Goal: Task Accomplishment & Management: Complete application form

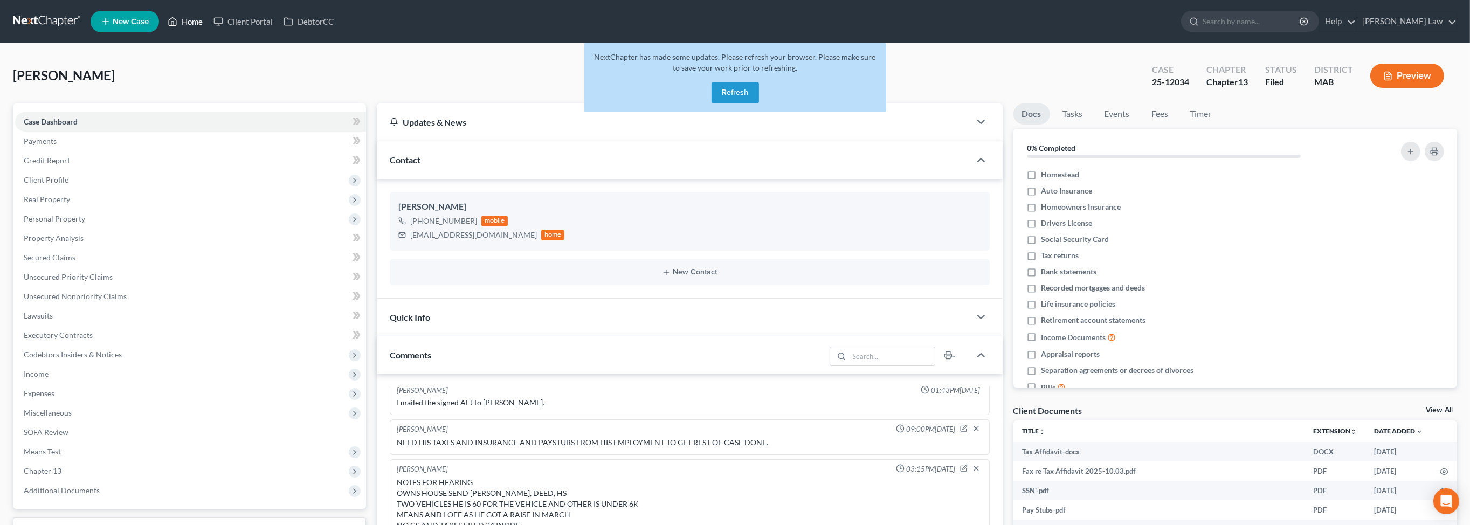
click at [208, 28] on link "Home" at bounding box center [185, 21] width 46 height 19
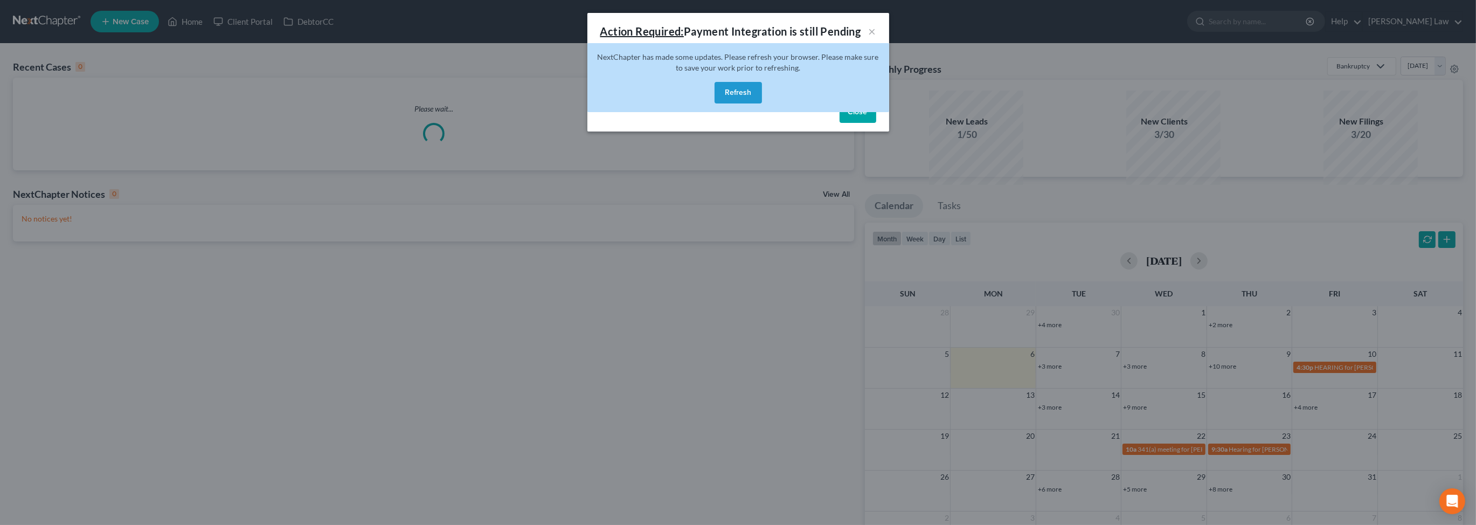
click at [719, 103] on button "Refresh" at bounding box center [738, 93] width 47 height 22
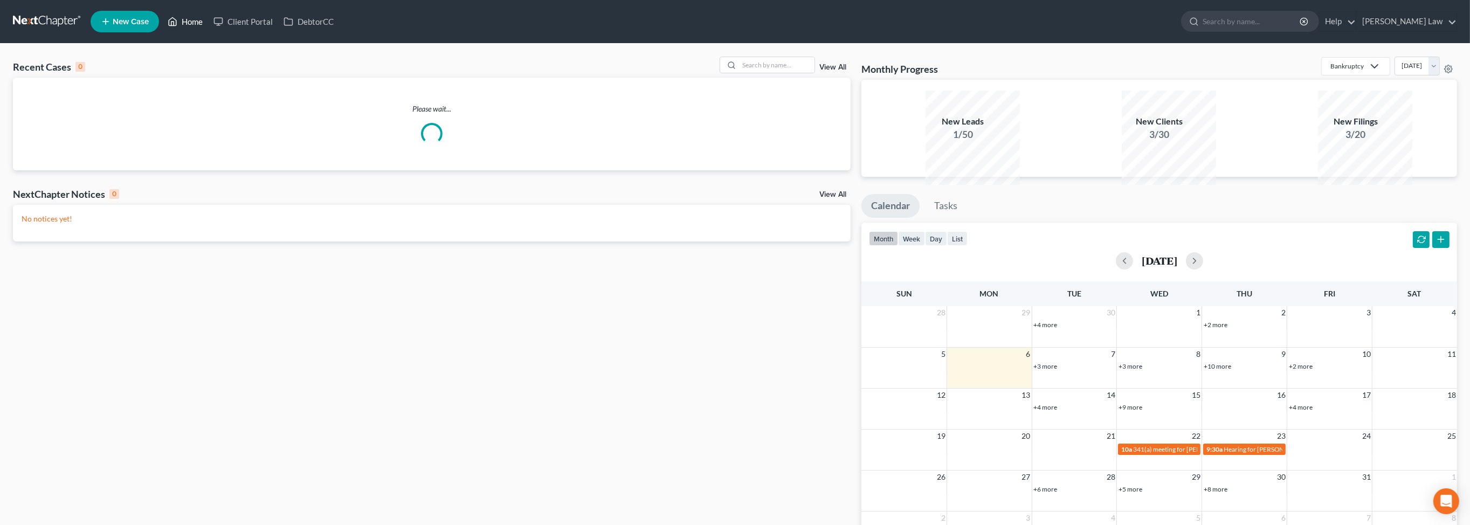
click at [177, 25] on icon at bounding box center [173, 22] width 8 height 8
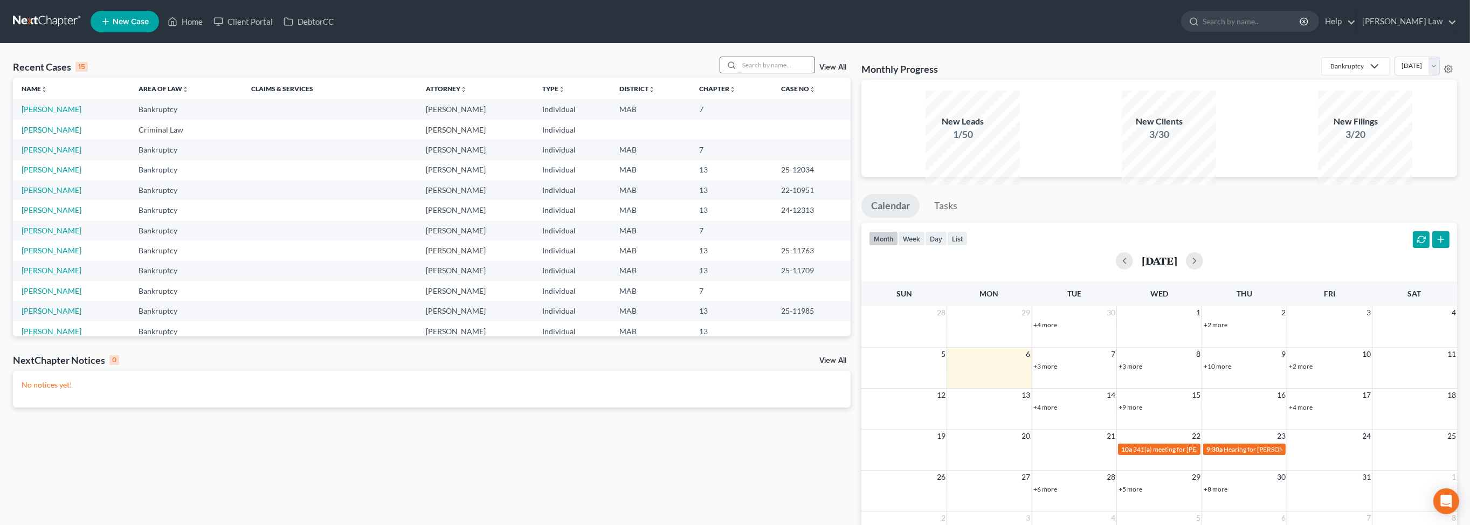
click at [748, 73] on input "search" at bounding box center [776, 65] width 75 height 16
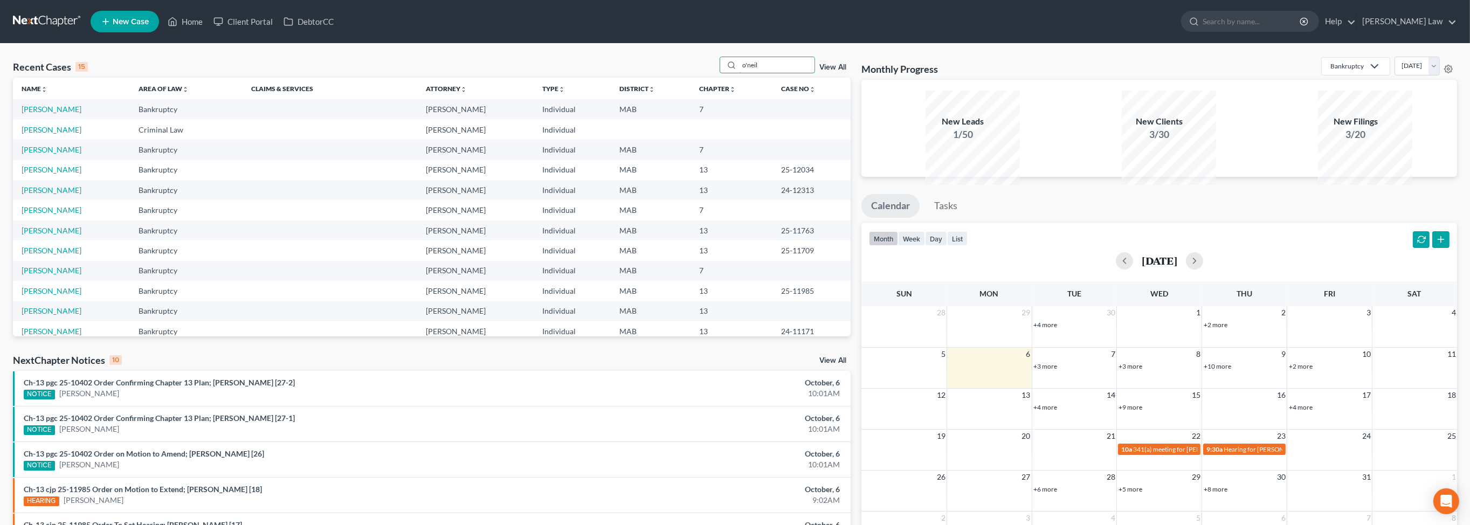
type input "o'neil"
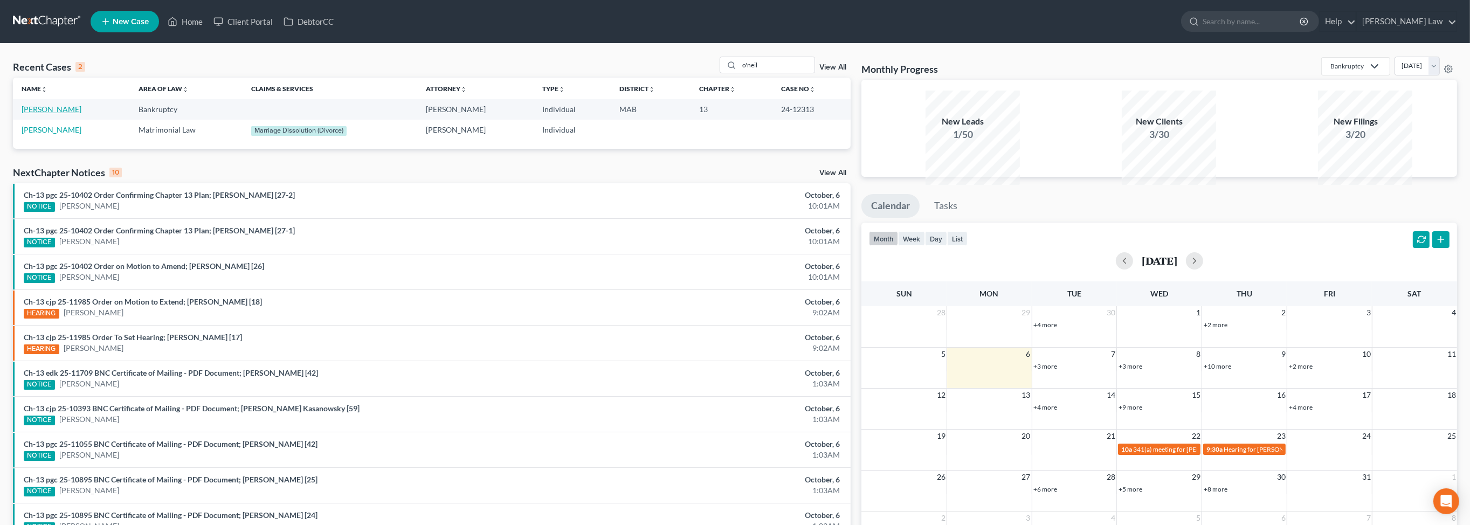
click at [69, 114] on link "[PERSON_NAME]" at bounding box center [52, 109] width 60 height 9
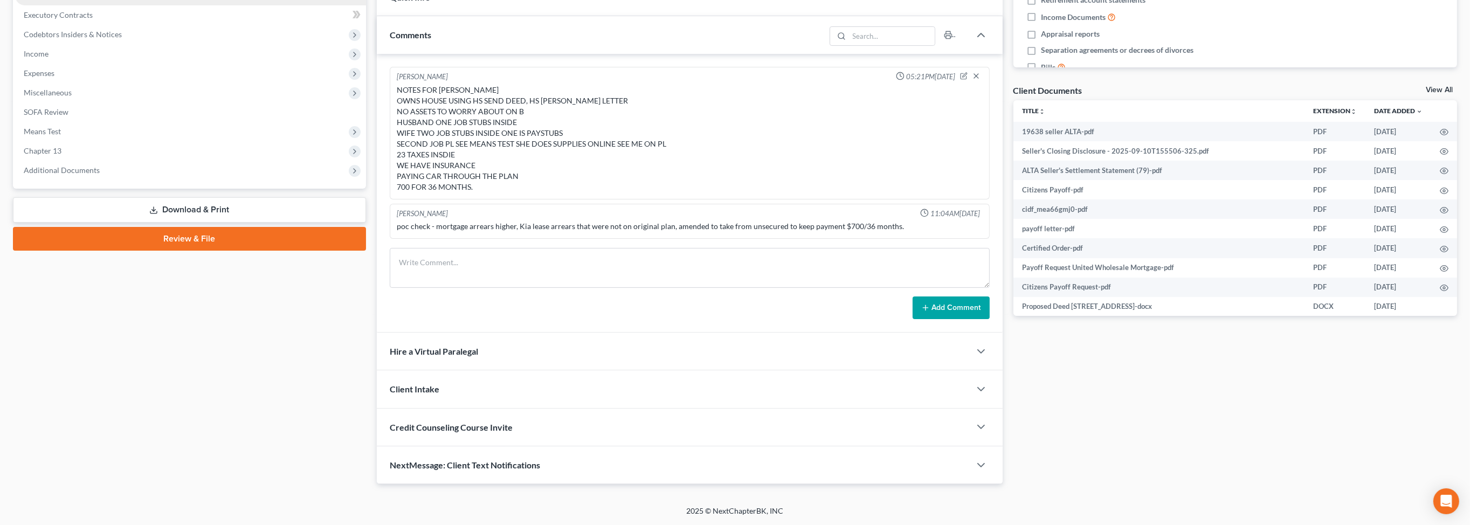
scroll to position [386, 0]
click at [100, 175] on span "Additional Documents" at bounding box center [62, 169] width 76 height 9
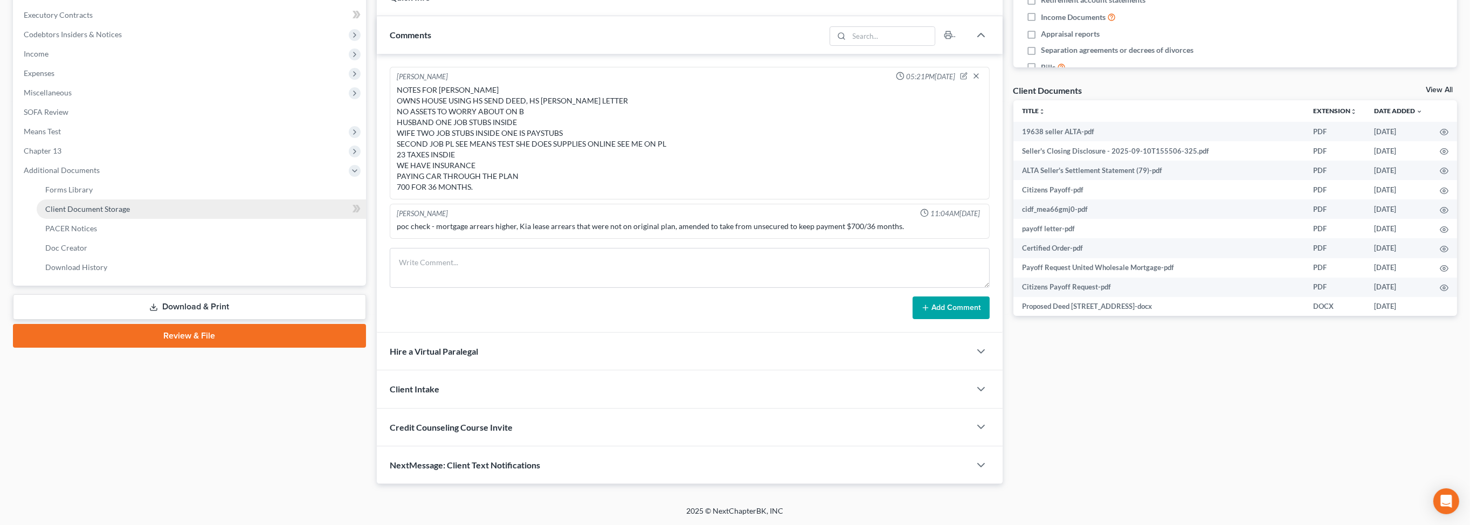
click at [129, 213] on span "Client Document Storage" at bounding box center [87, 208] width 85 height 9
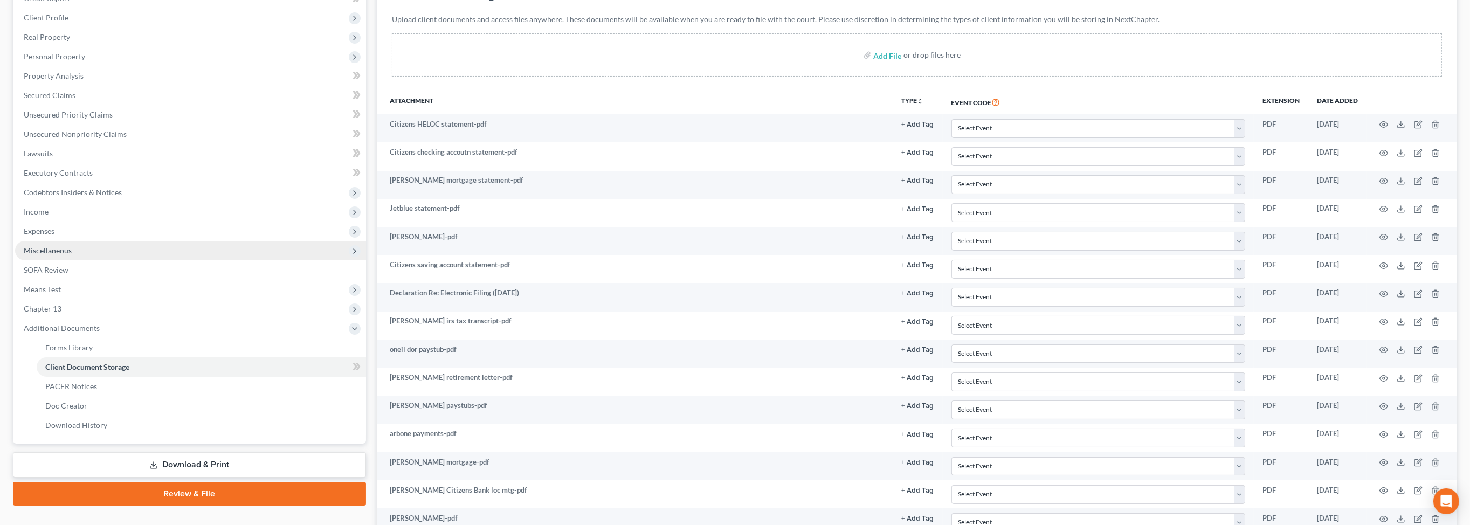
scroll to position [341, 0]
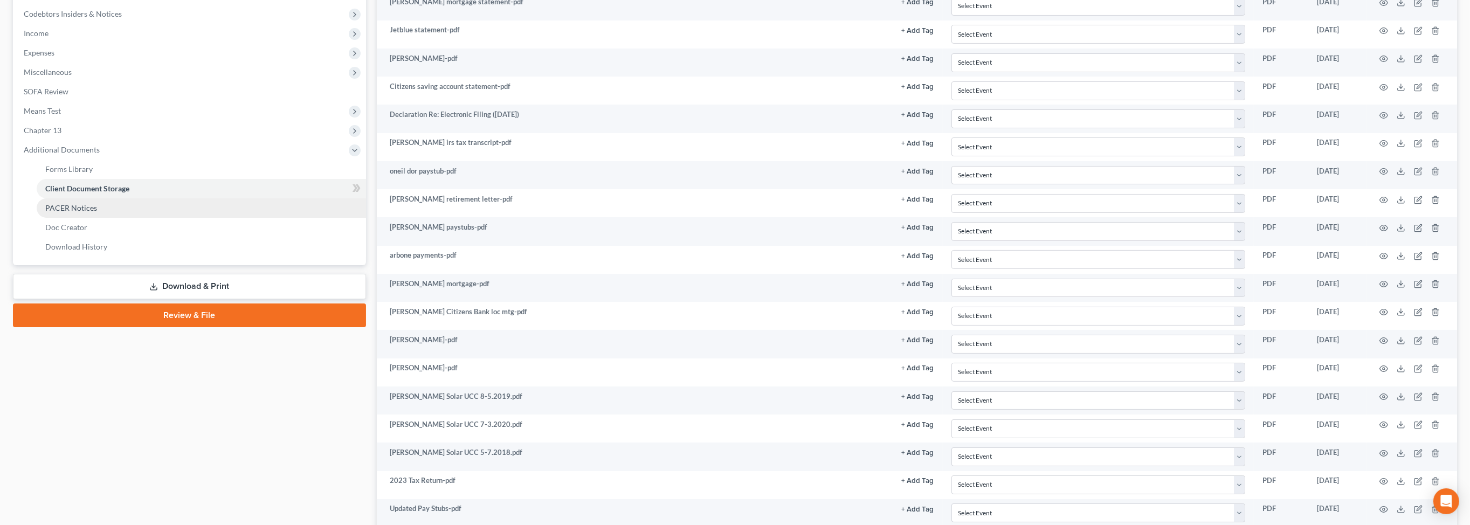
click at [115, 218] on link "PACER Notices" at bounding box center [201, 207] width 329 height 19
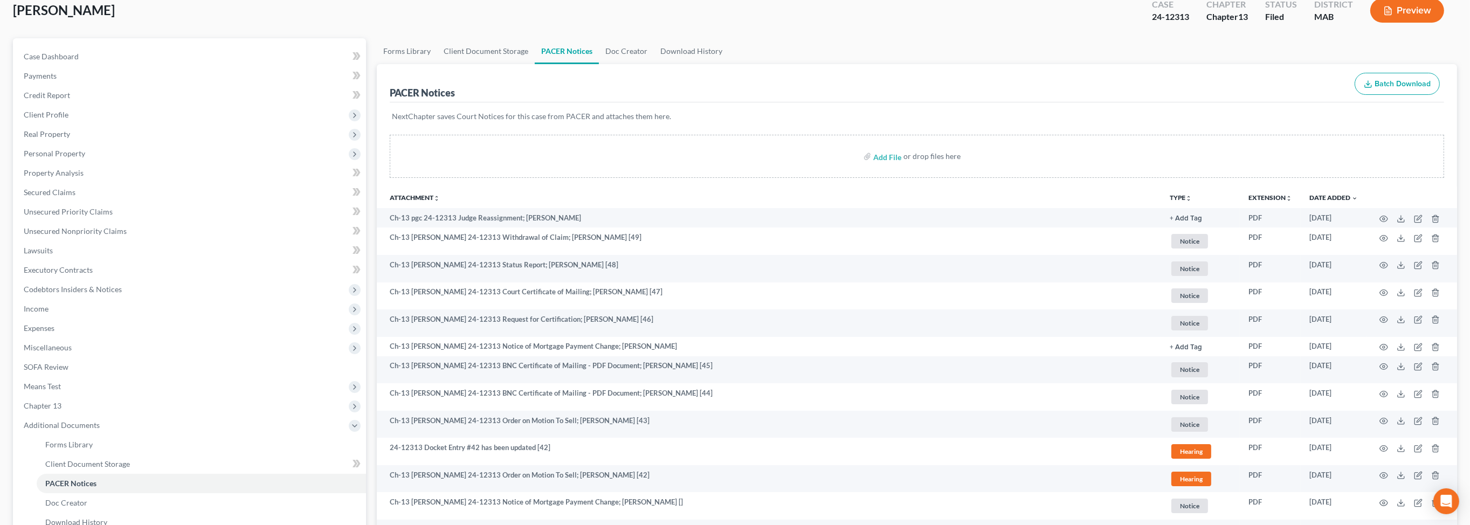
scroll to position [81, 0]
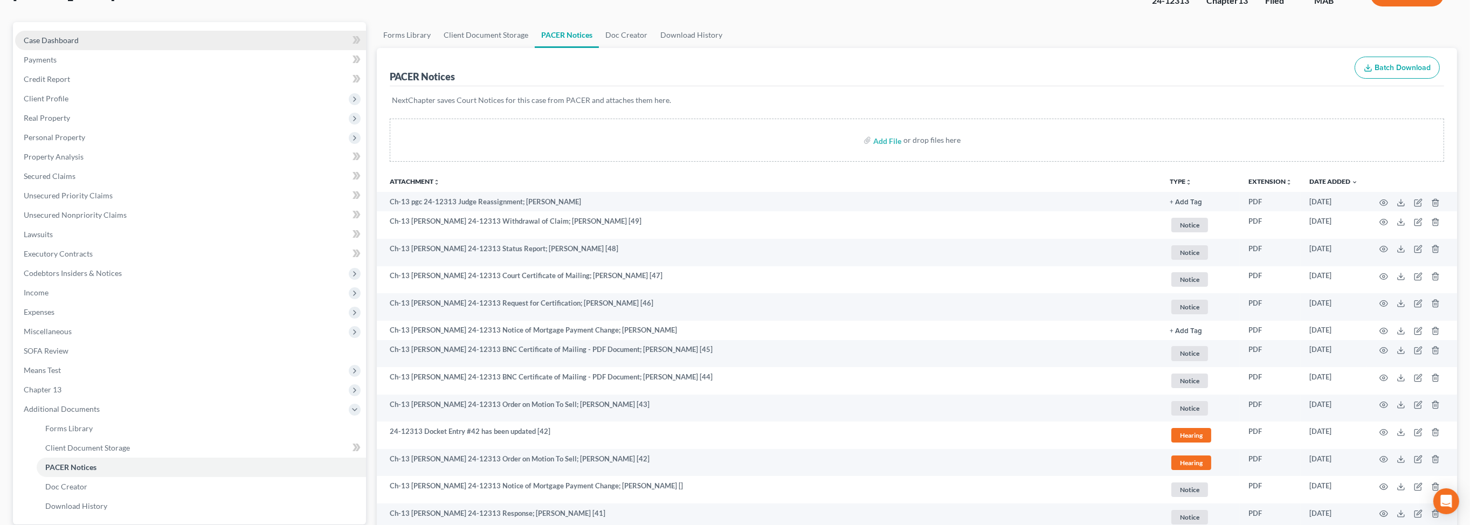
click at [79, 45] on span "Case Dashboard" at bounding box center [51, 40] width 55 height 9
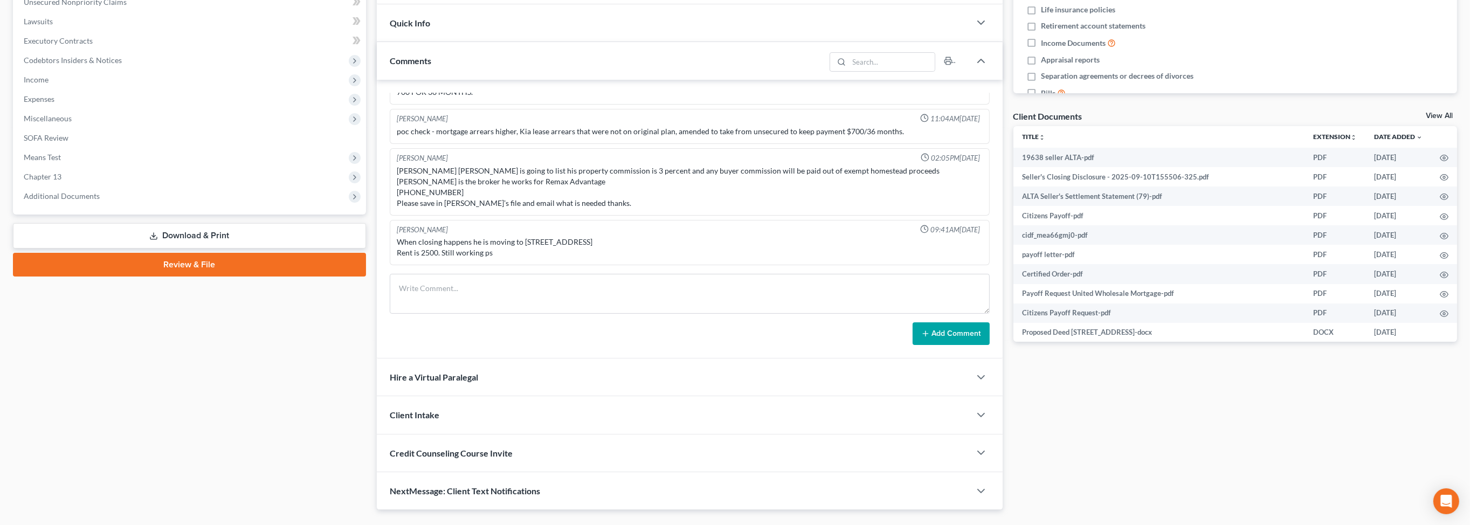
scroll to position [161, 0]
click at [65, 89] on span "Income" at bounding box center [190, 79] width 351 height 19
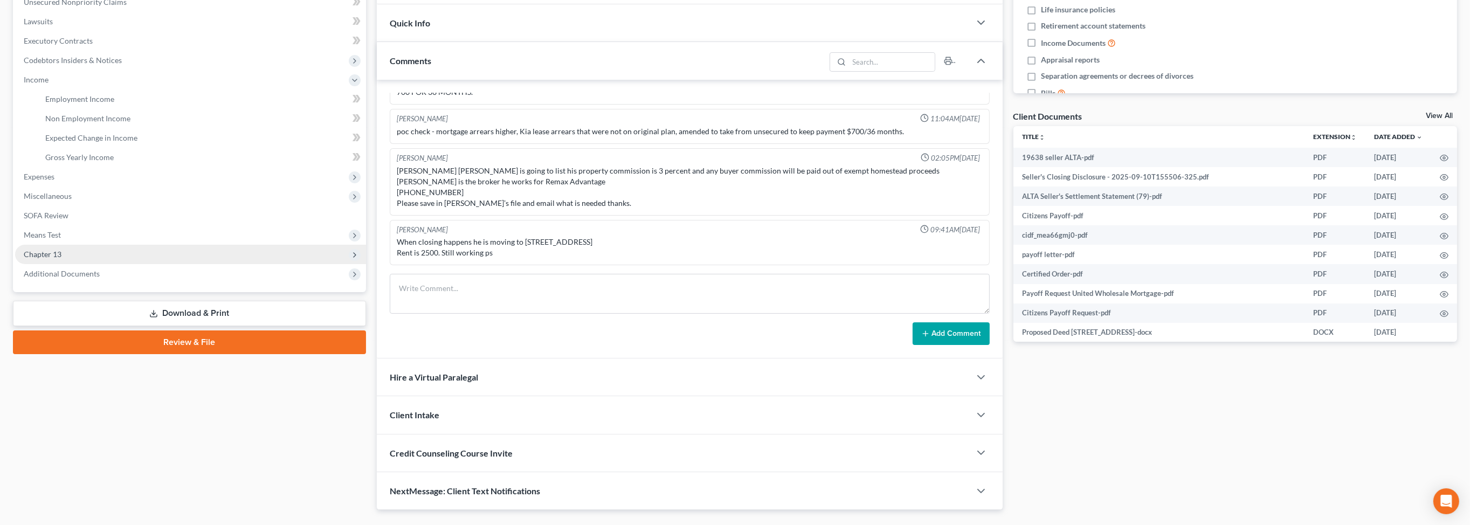
click at [77, 264] on span "Chapter 13" at bounding box center [190, 254] width 351 height 19
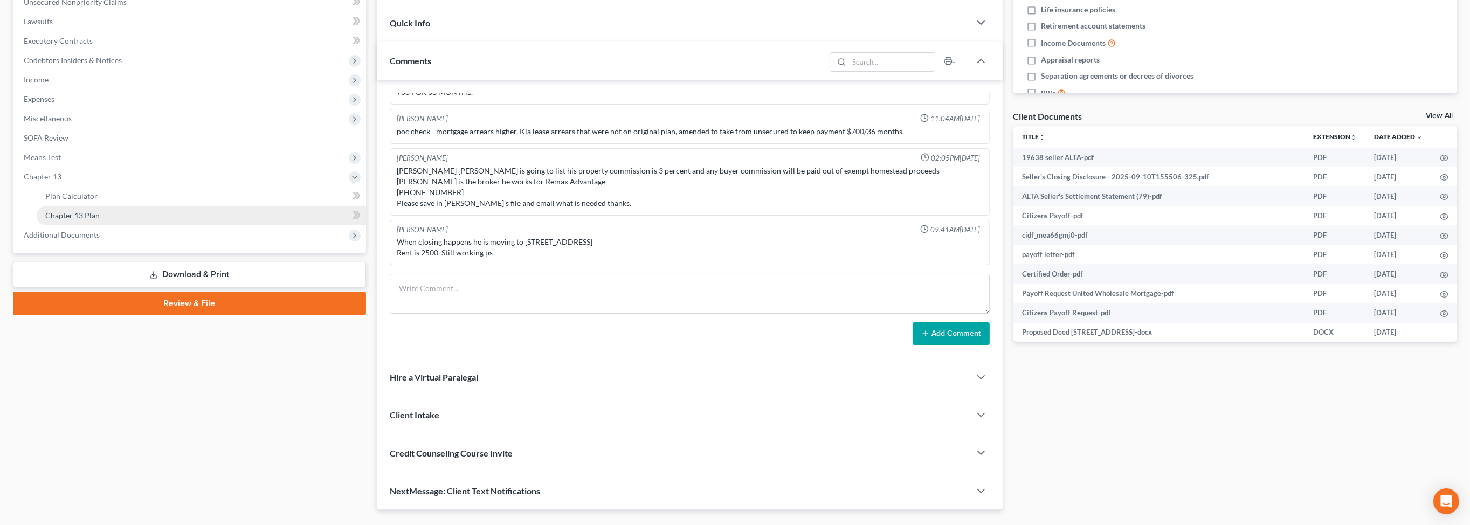
click at [138, 225] on link "Chapter 13 Plan" at bounding box center [201, 215] width 329 height 19
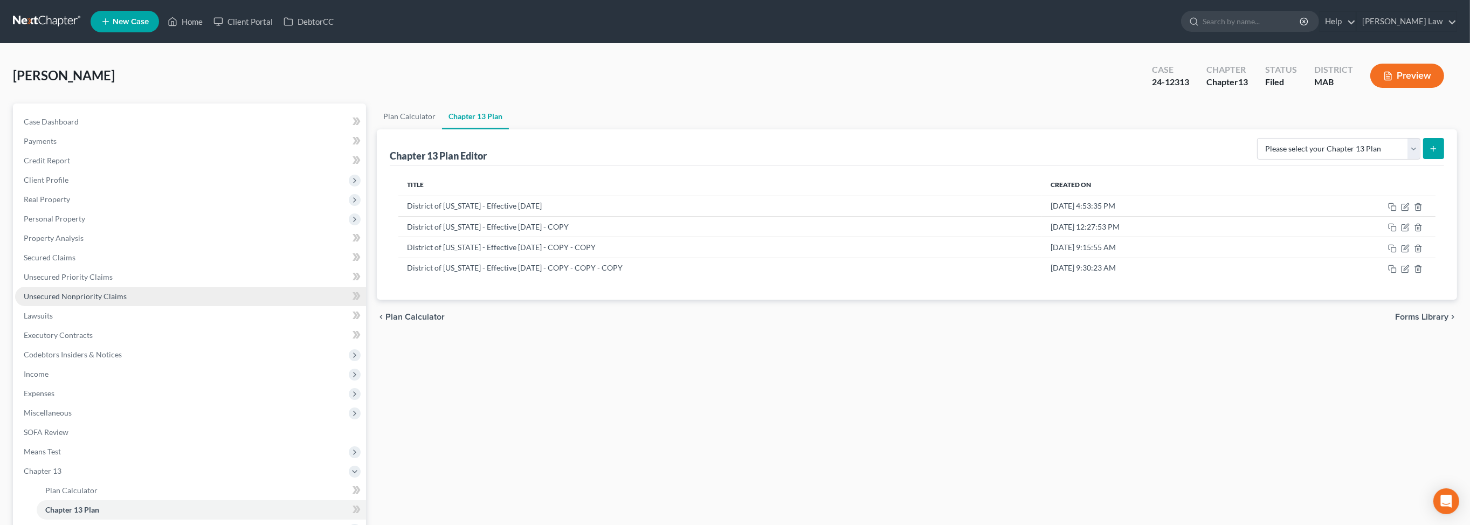
scroll to position [286, 0]
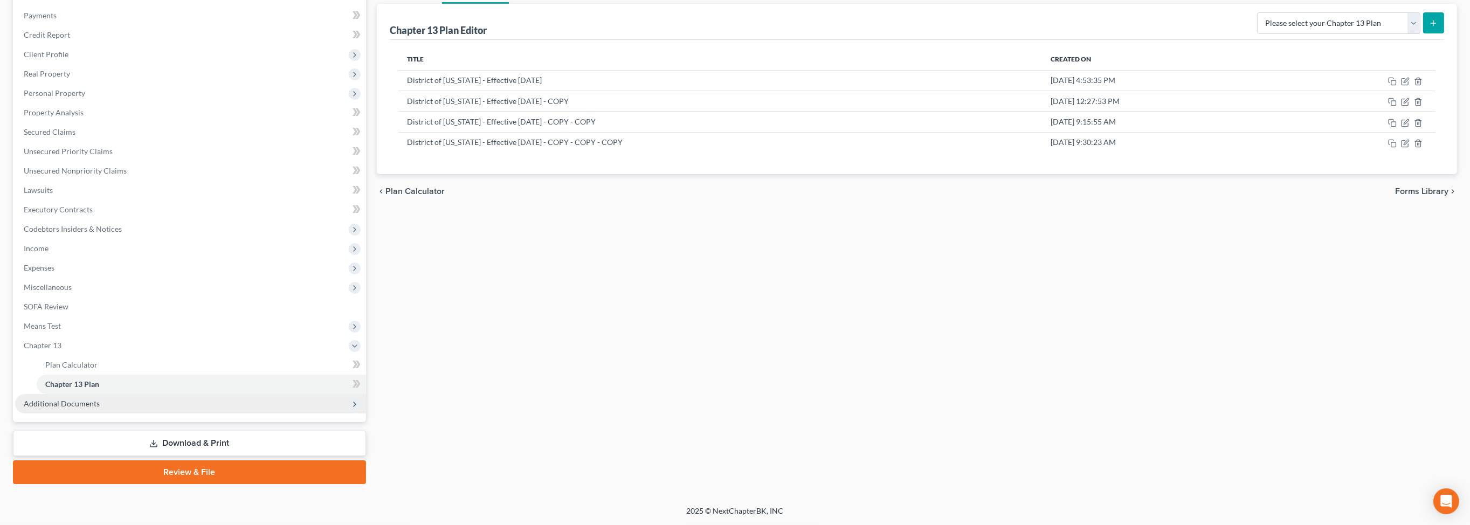
click at [100, 399] on span "Additional Documents" at bounding box center [62, 403] width 76 height 9
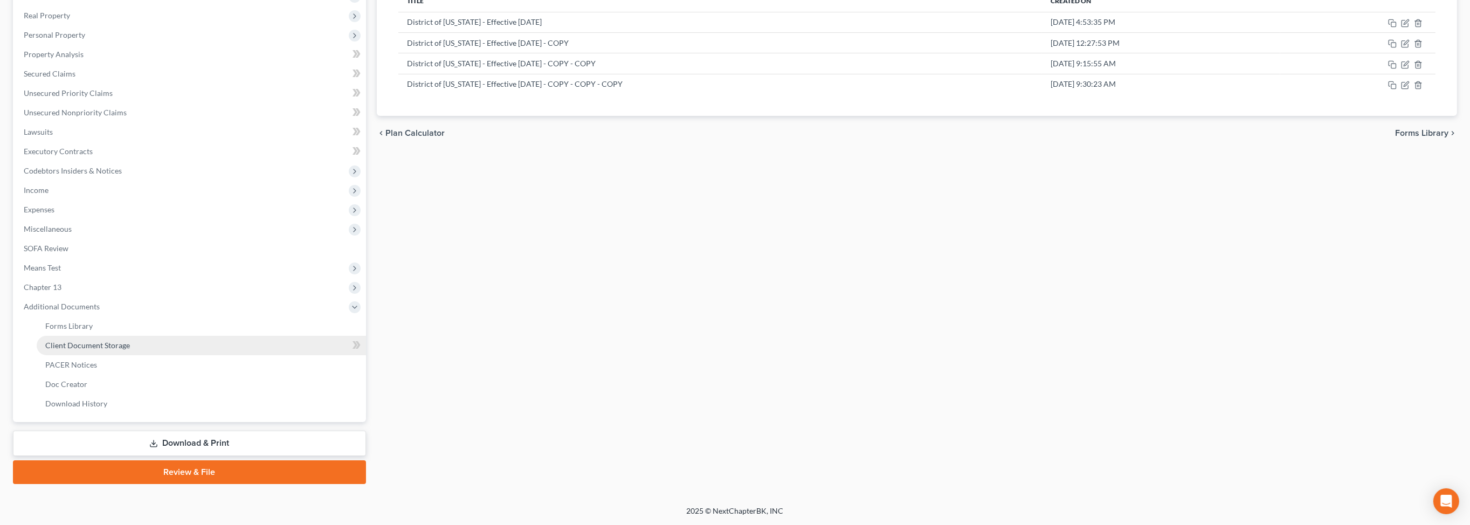
click at [106, 350] on span "Client Document Storage" at bounding box center [87, 345] width 85 height 9
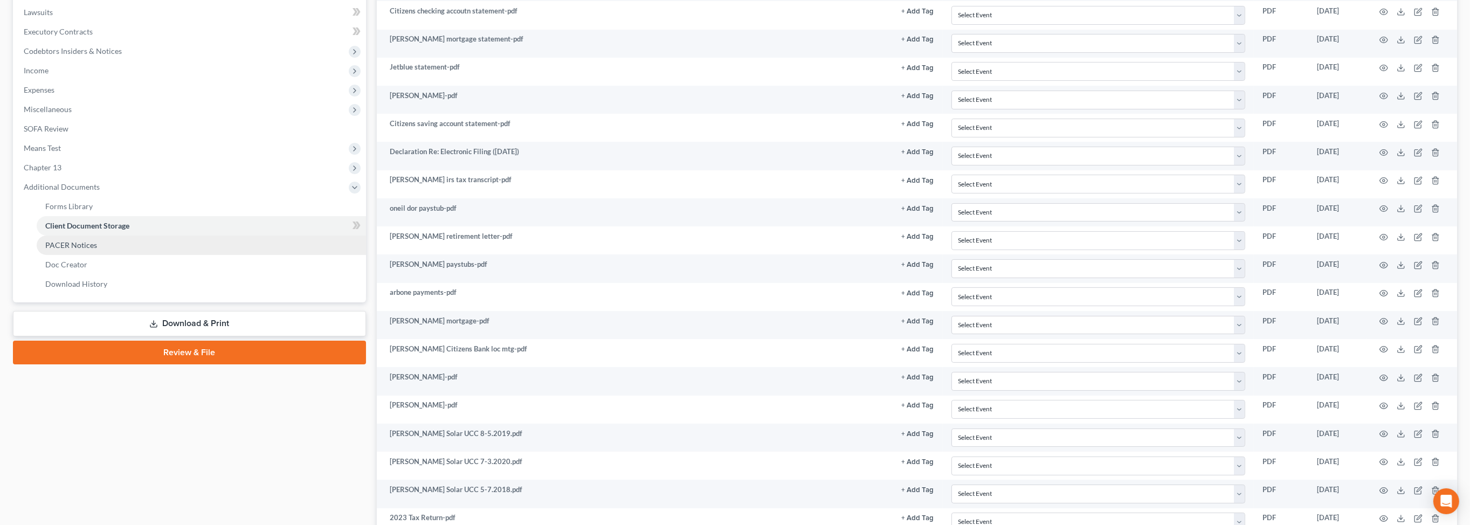
click at [80, 250] on span "PACER Notices" at bounding box center [71, 244] width 52 height 9
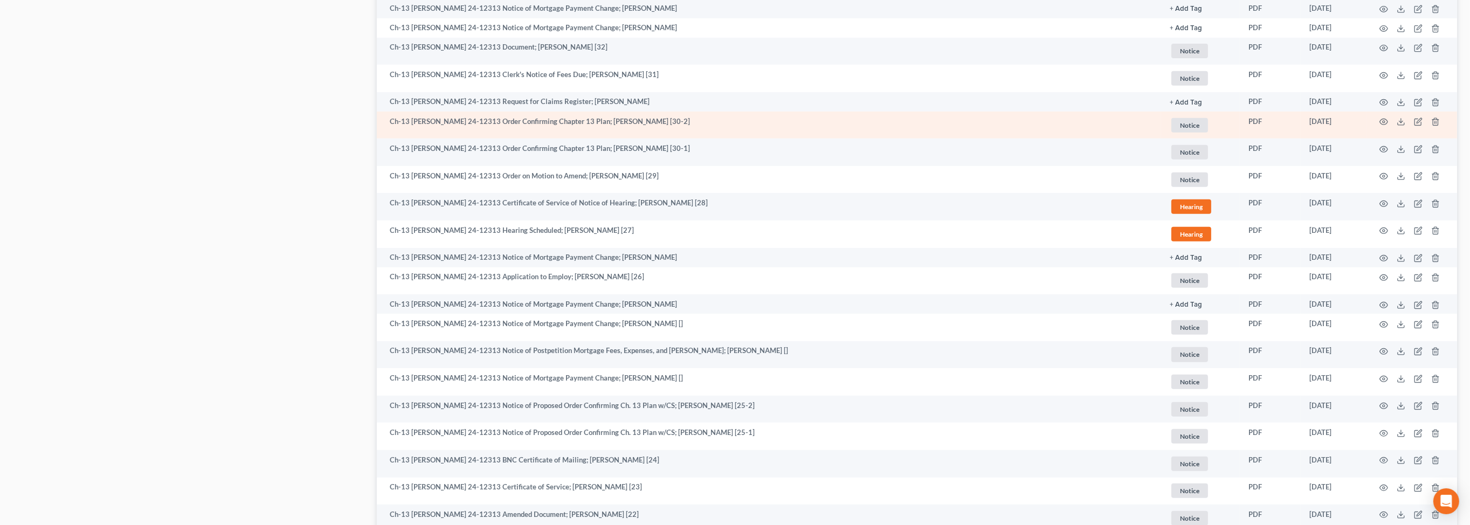
scroll to position [865, 0]
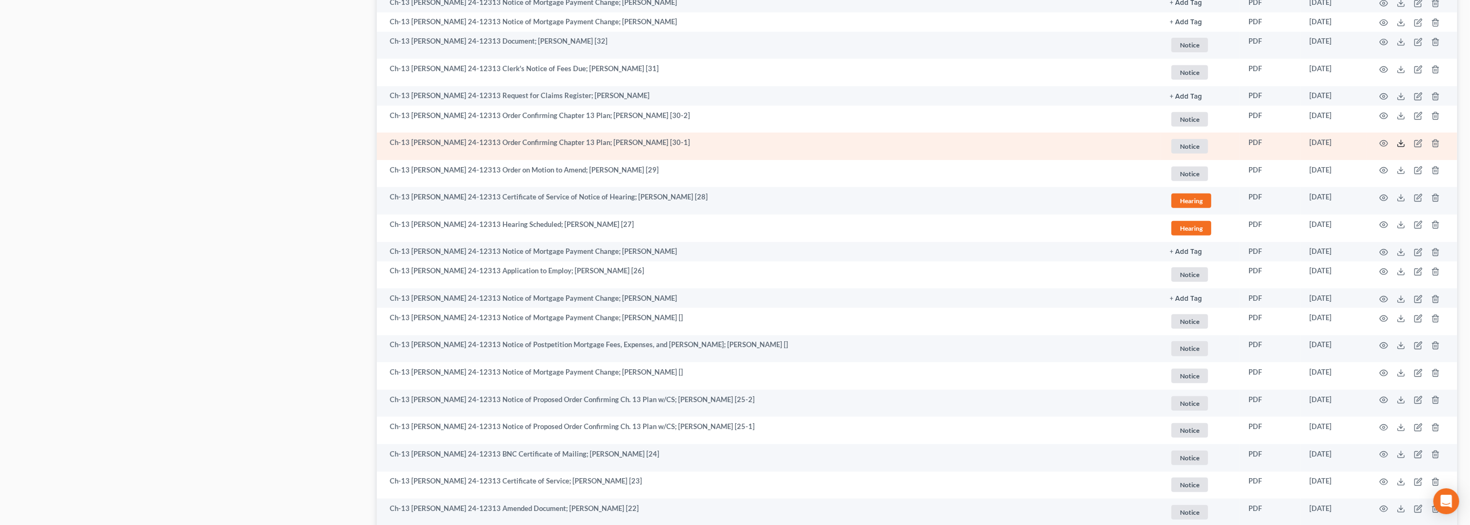
click at [1397, 148] on icon at bounding box center [1401, 143] width 9 height 9
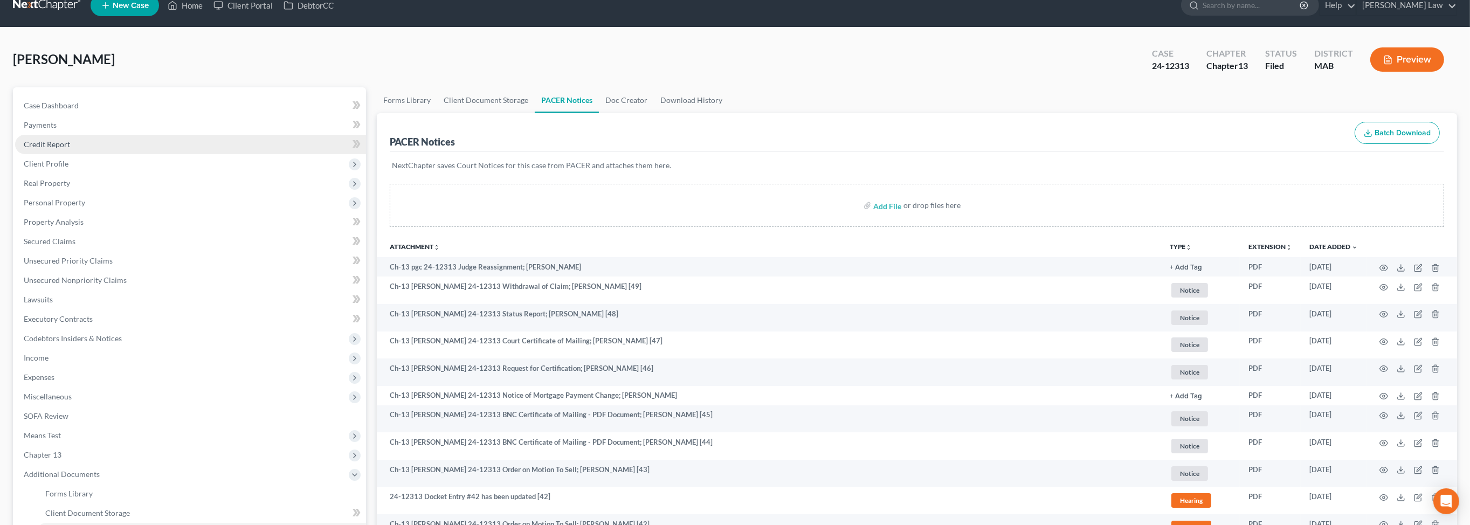
scroll to position [0, 0]
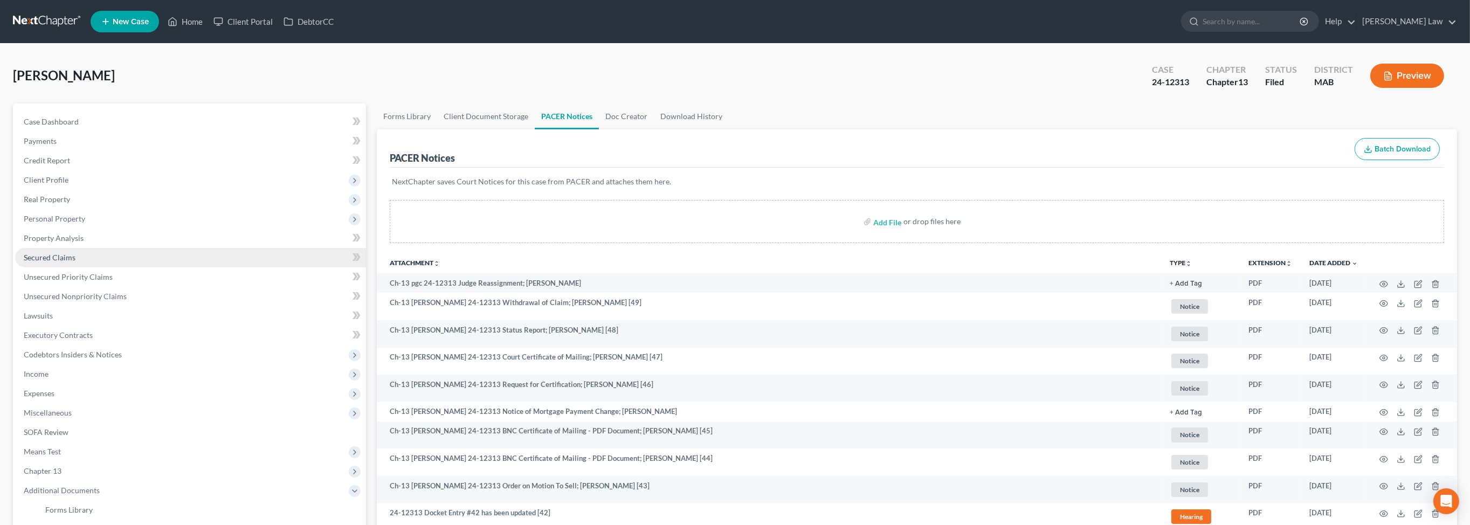
click at [53, 262] on span "Secured Claims" at bounding box center [50, 257] width 52 height 9
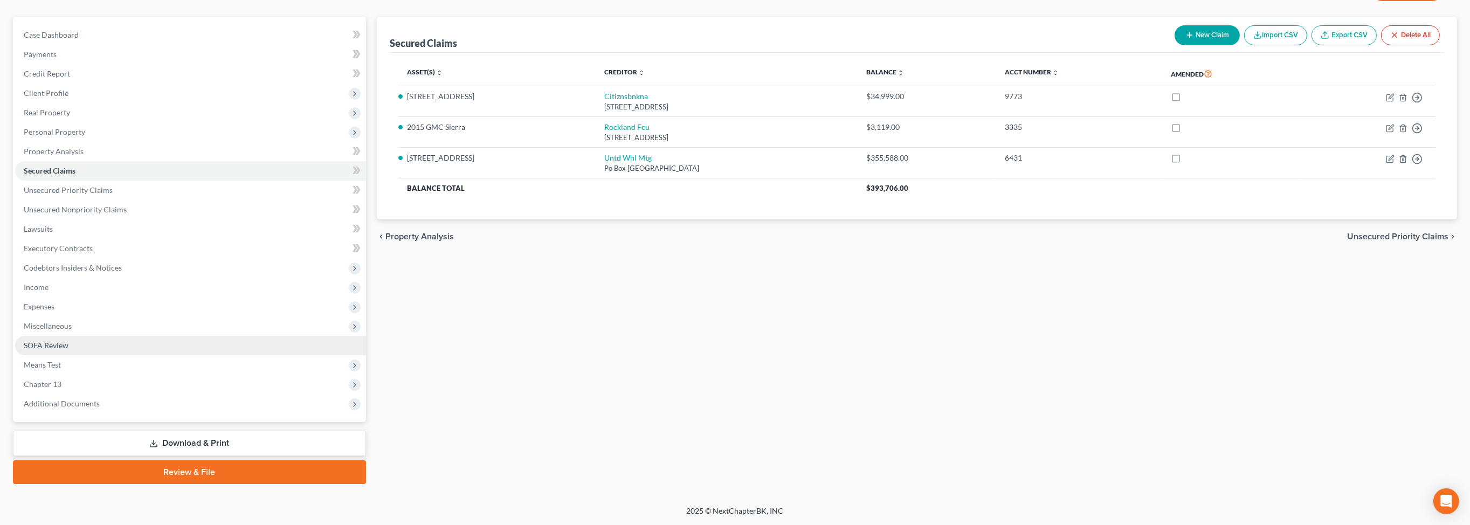
scroll to position [178, 0]
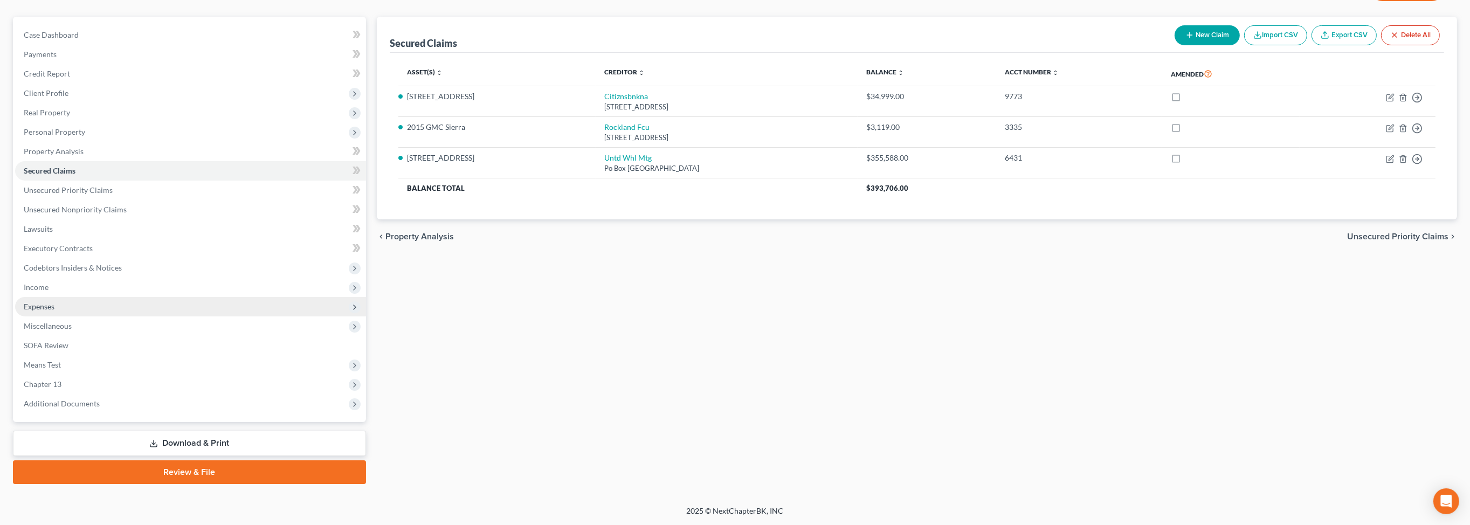
click at [54, 311] on span "Expenses" at bounding box center [39, 306] width 31 height 9
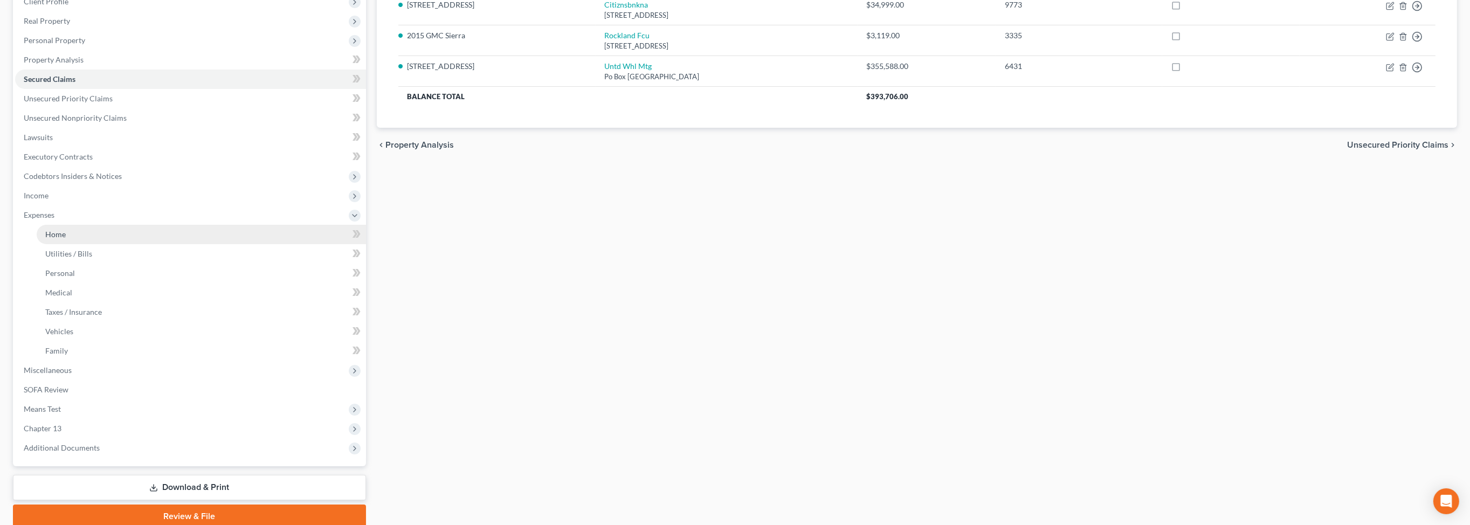
click at [77, 244] on link "Home" at bounding box center [201, 234] width 329 height 19
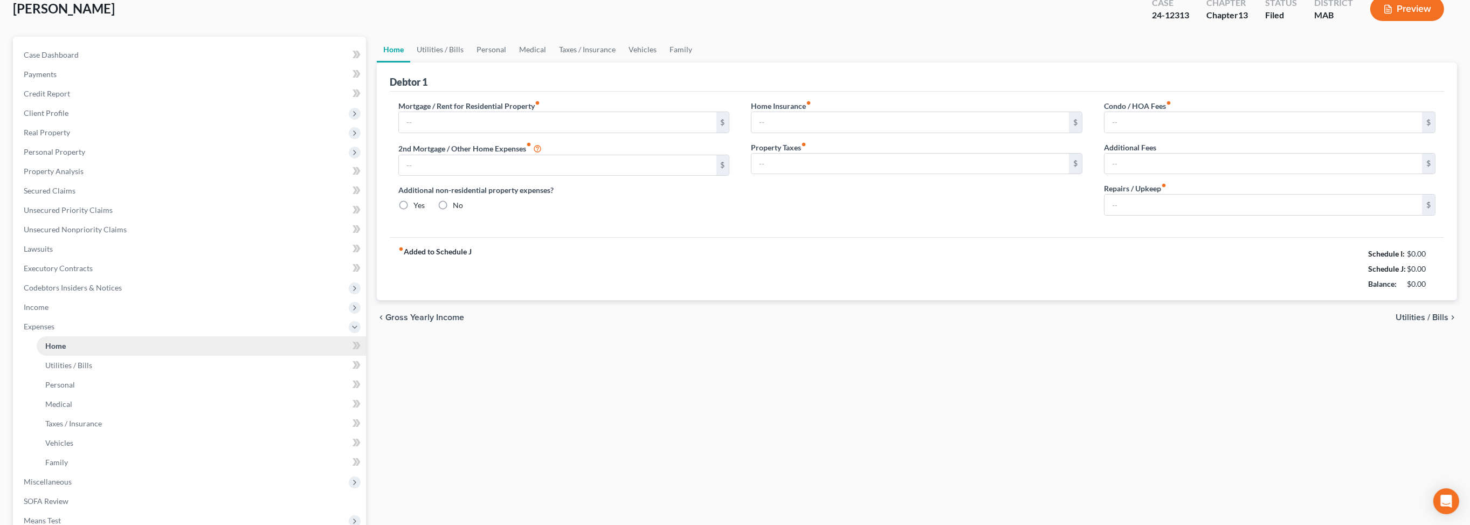
type input "2,658.00"
type input "281.00"
radio input "true"
type input "0.00"
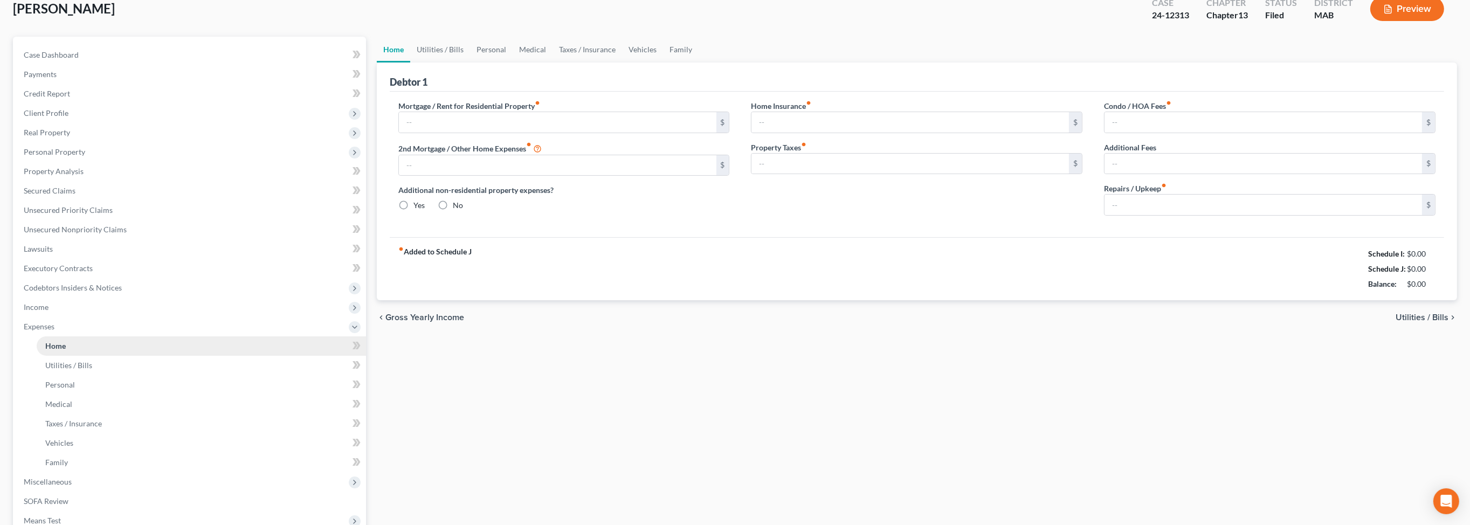
type input "0.00"
type input "275.00"
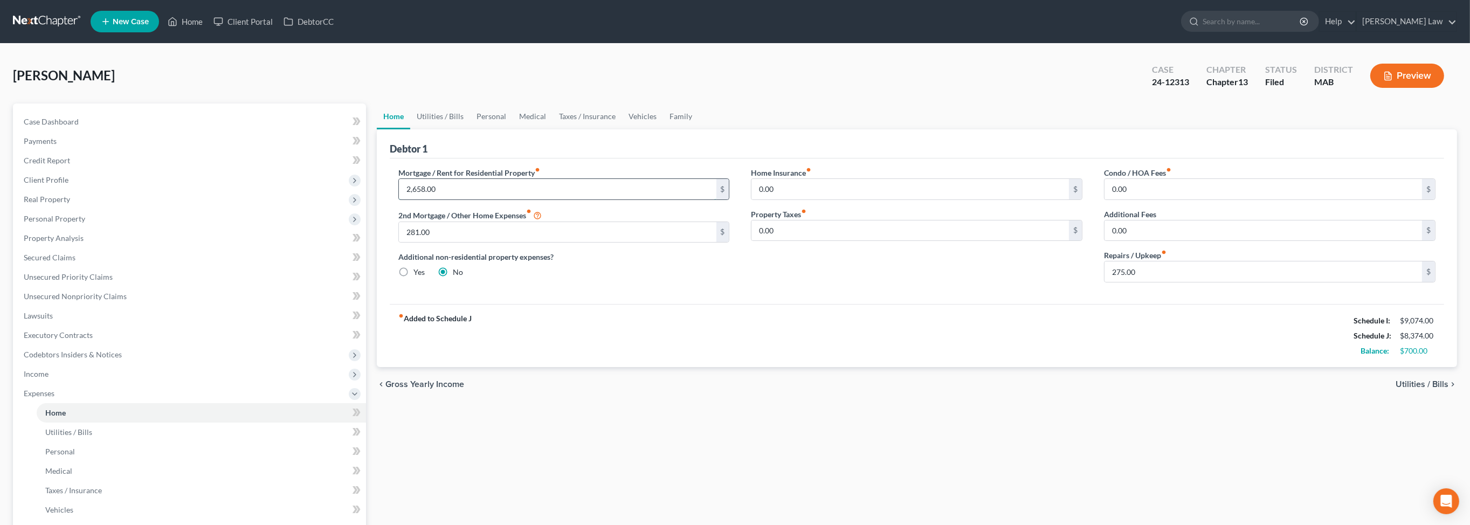
click at [499, 199] on input "2,658.00" at bounding box center [557, 189] width 317 height 20
type input "2,500"
click at [465, 243] on input "281.00" at bounding box center [557, 232] width 317 height 20
type input "0.00"
click at [1164, 282] on input "275.00" at bounding box center [1262, 271] width 317 height 20
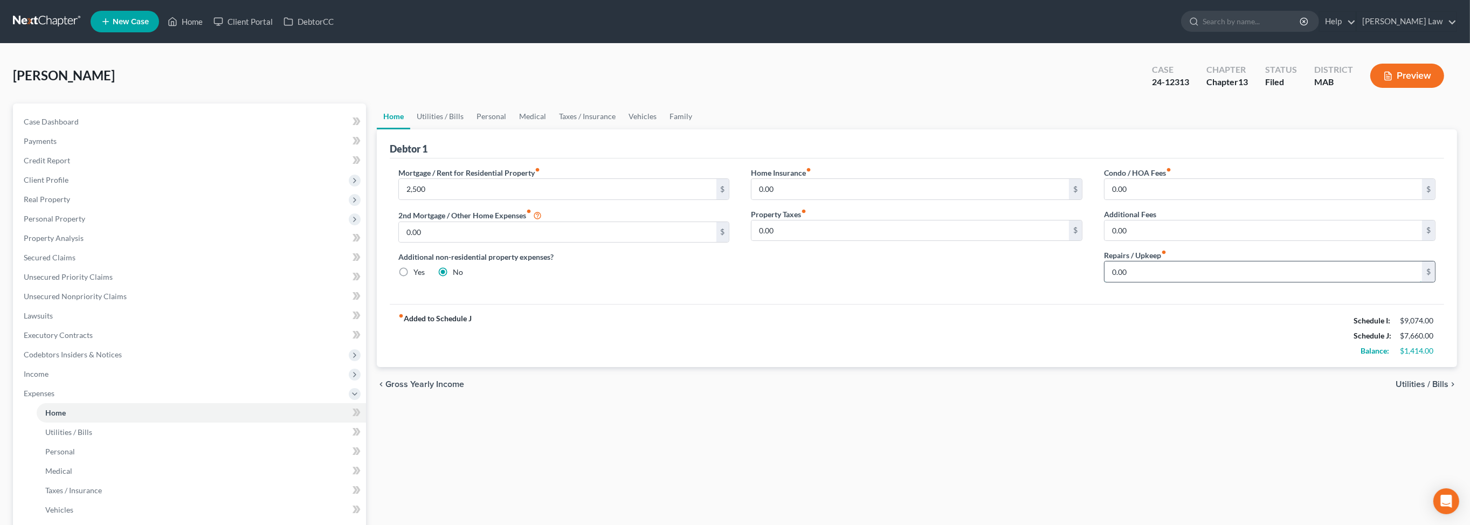
type input "0.00"
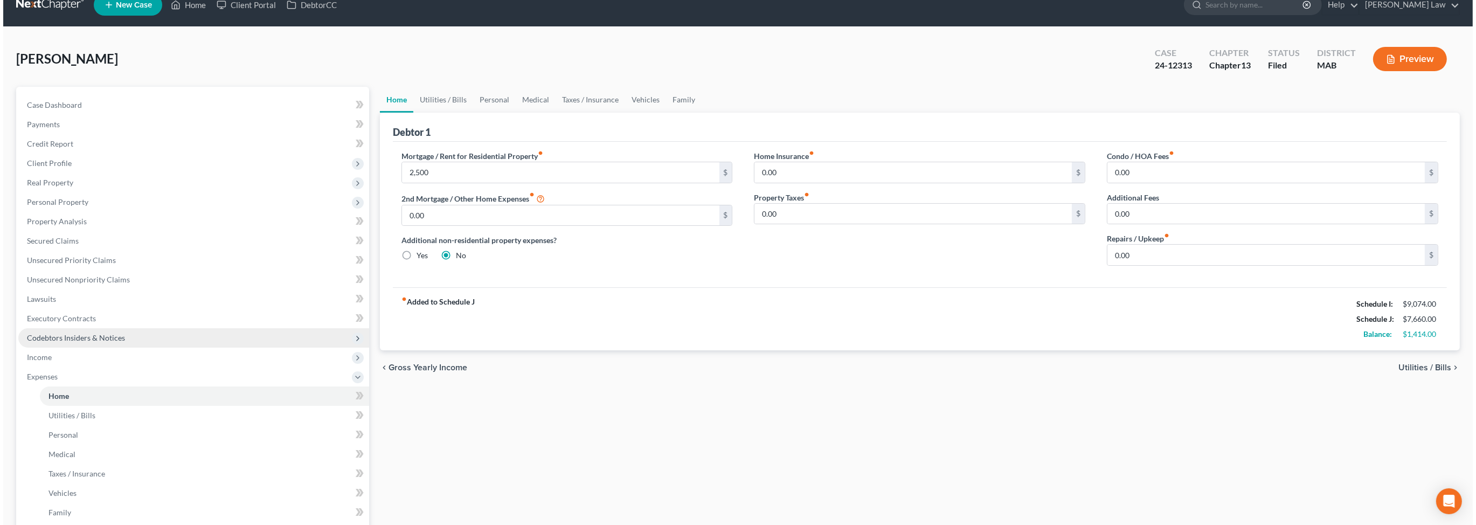
scroll to position [160, 0]
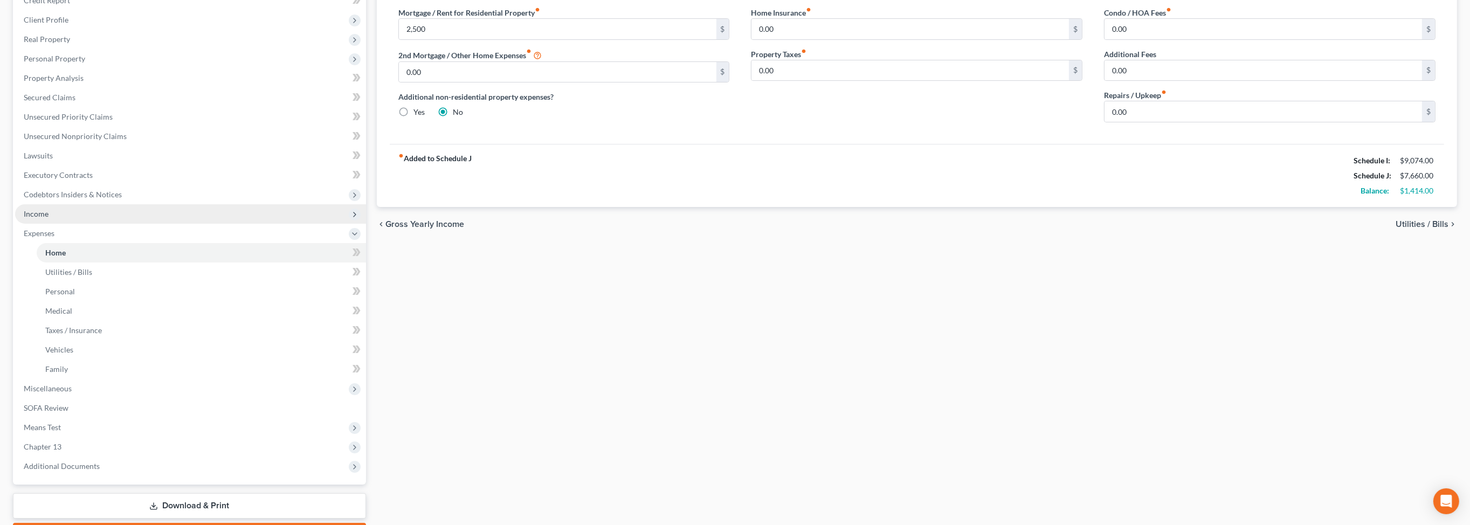
click at [47, 218] on span "Income" at bounding box center [36, 213] width 25 height 9
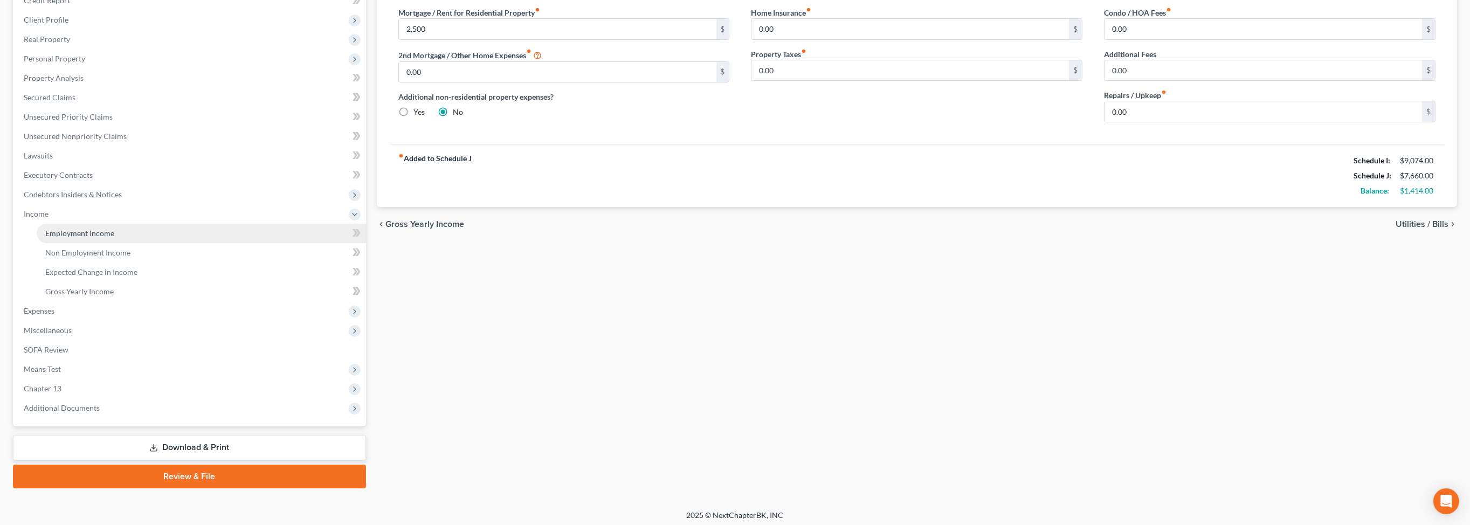
click at [92, 238] on span "Employment Income" at bounding box center [79, 233] width 69 height 9
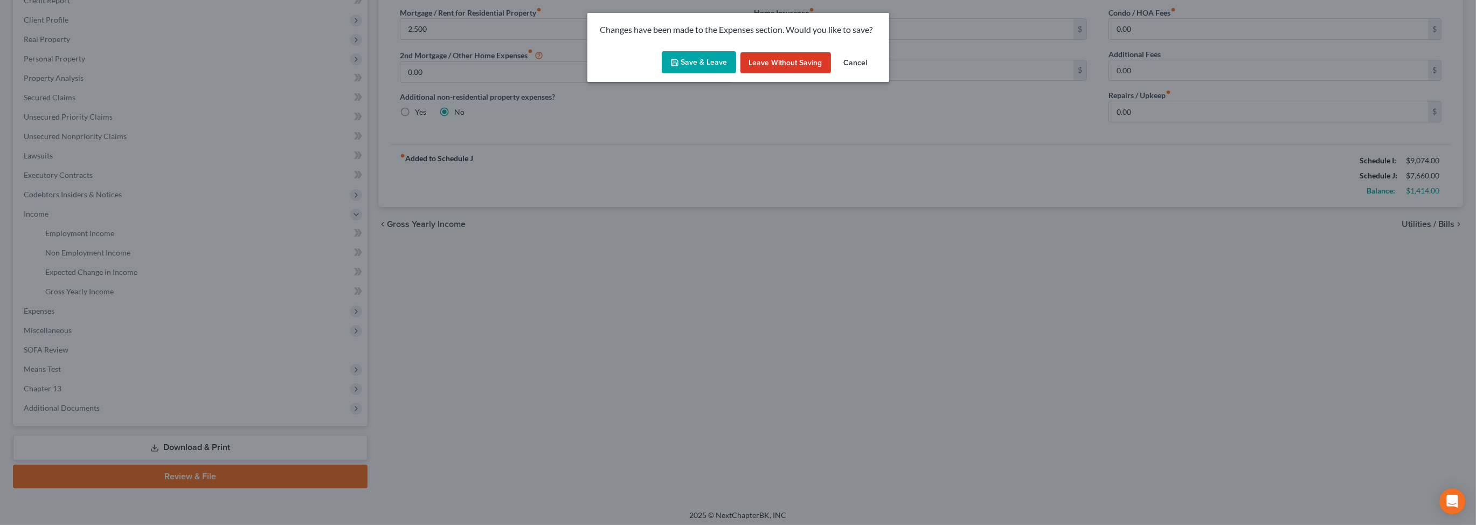
click at [696, 74] on button "Save & Leave" at bounding box center [699, 62] width 74 height 23
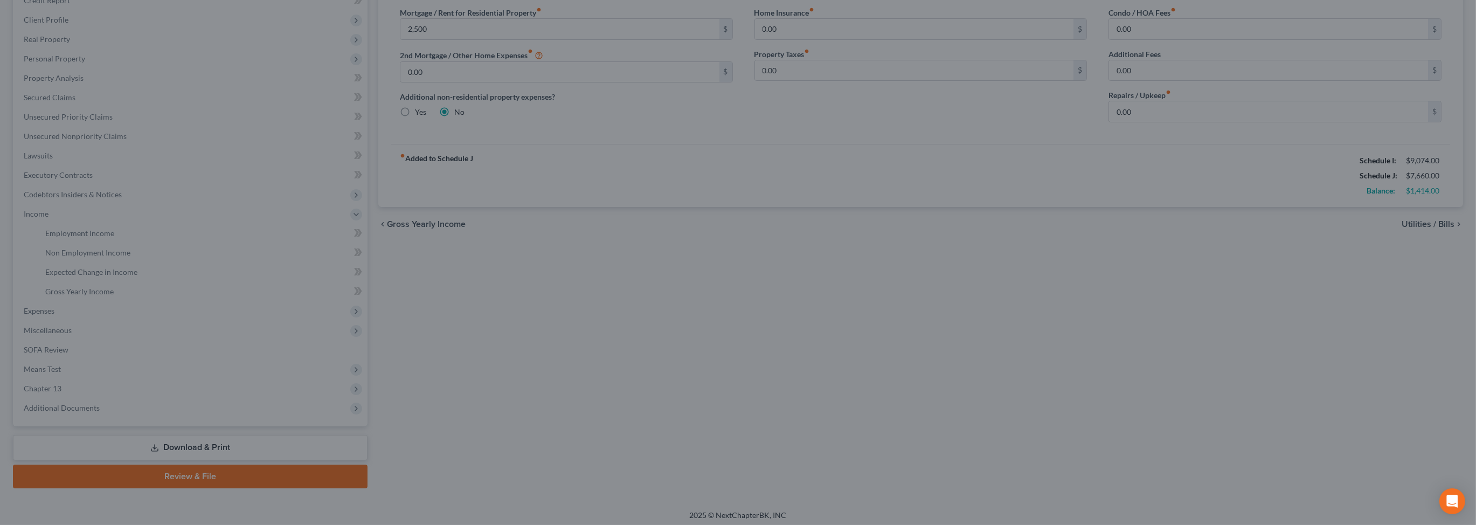
type input "2,500.00"
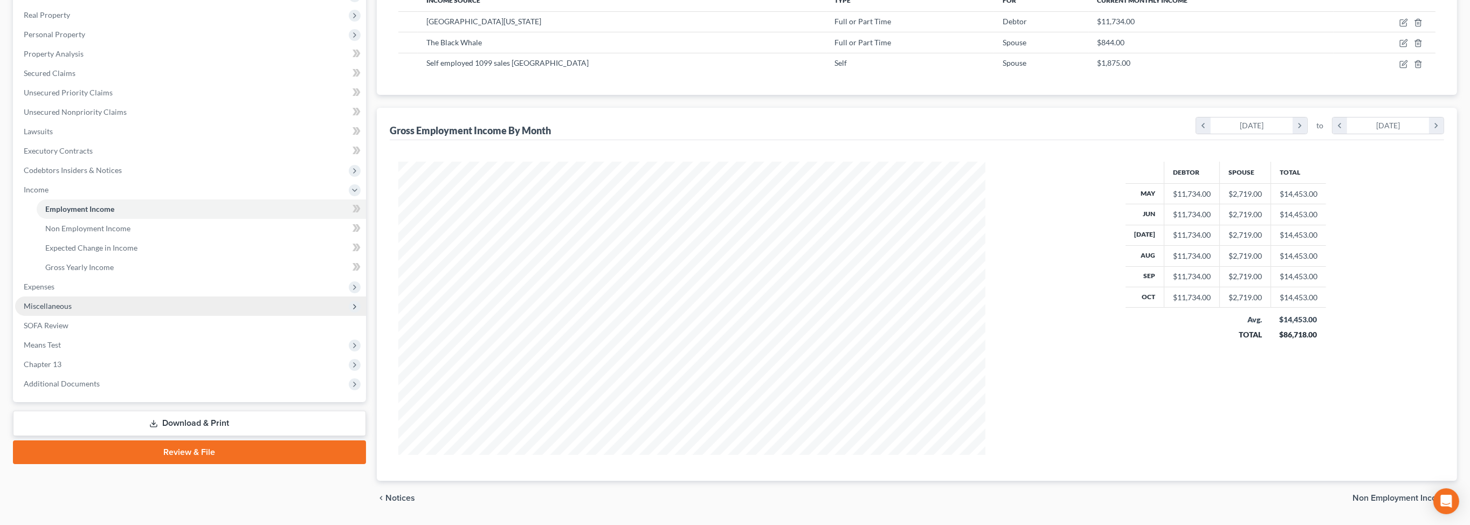
scroll to position [187, 0]
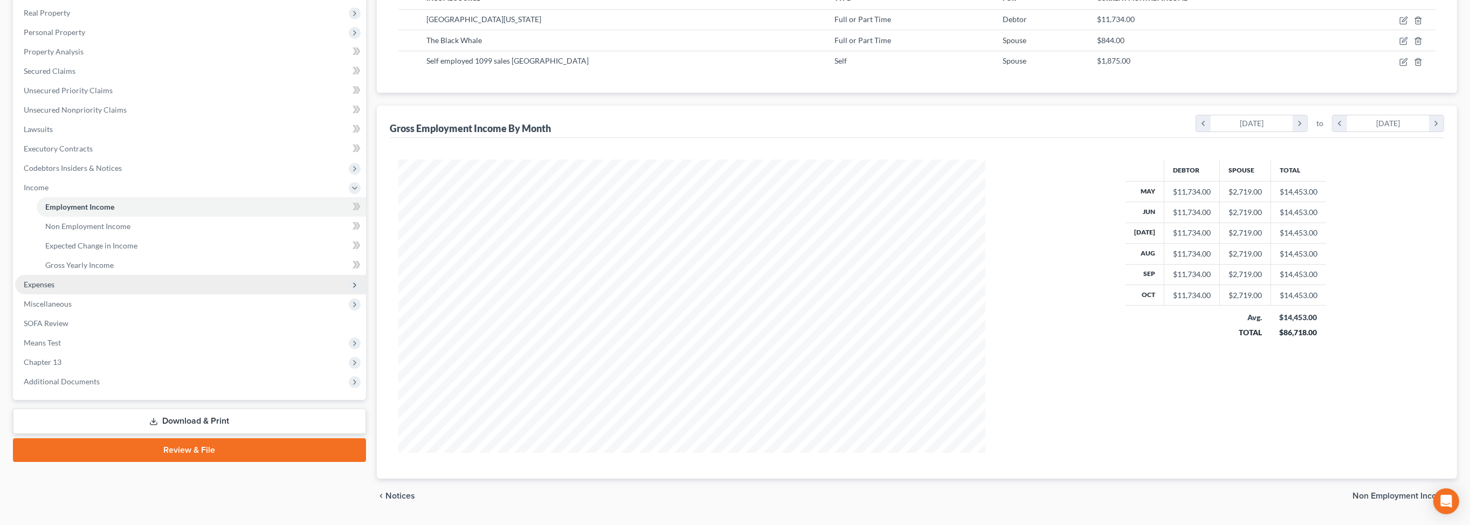
click at [42, 289] on span "Expenses" at bounding box center [39, 284] width 31 height 9
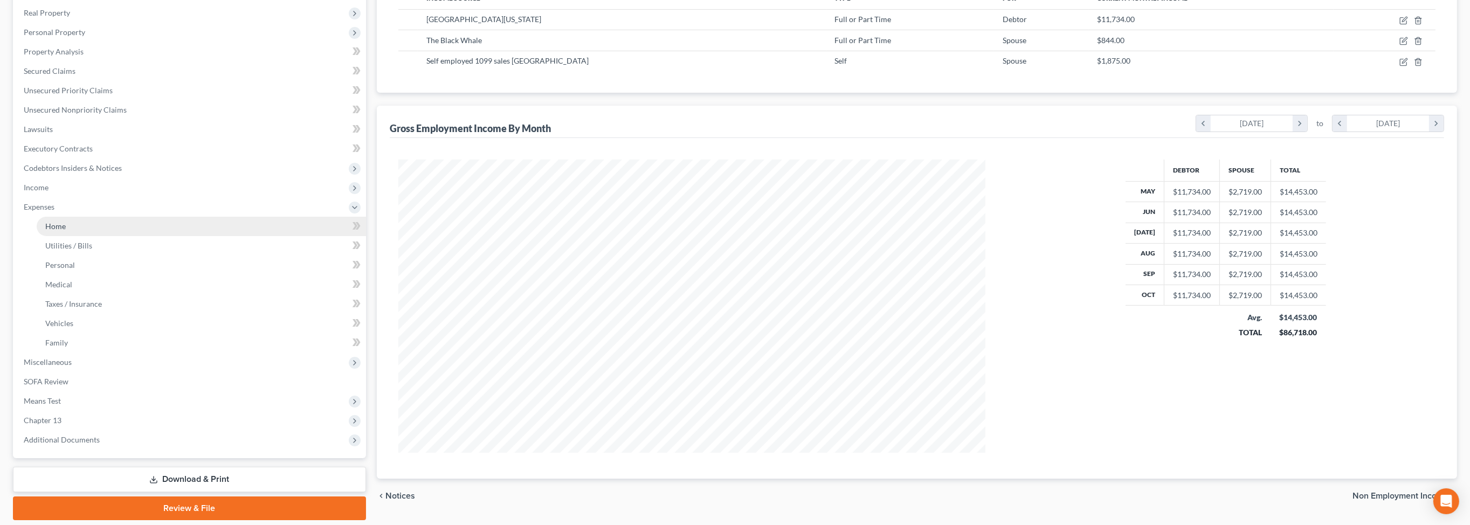
click at [63, 231] on span "Home" at bounding box center [55, 226] width 20 height 9
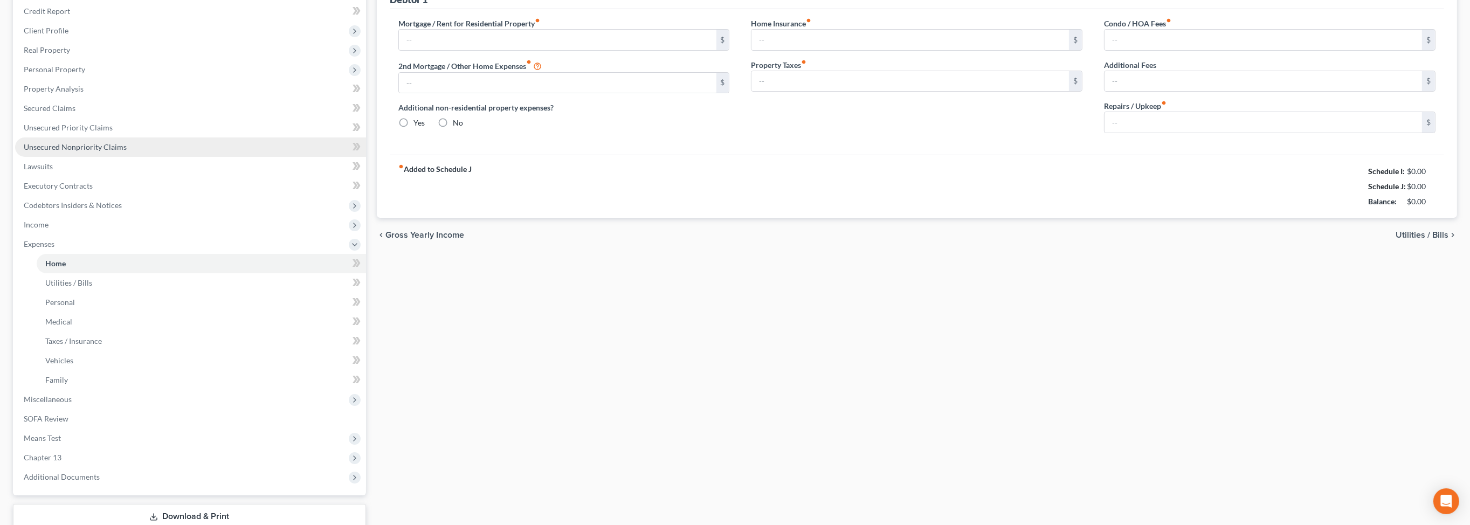
type input "2,500.00"
type input "0.00"
radio input "true"
type input "0.00"
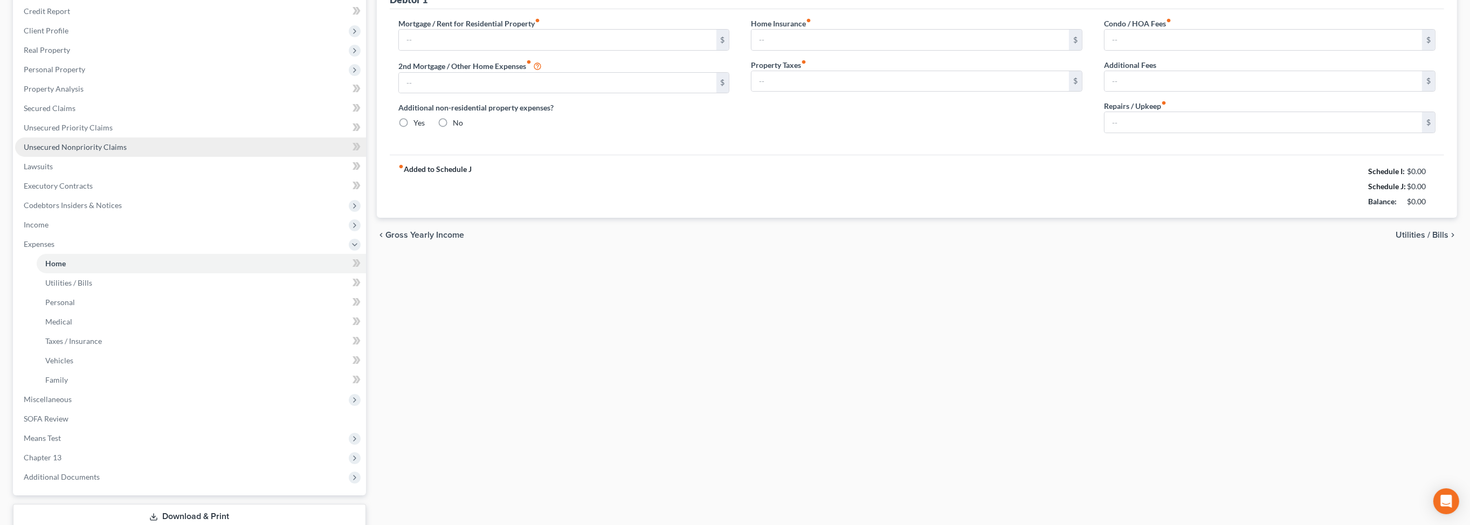
type input "0.00"
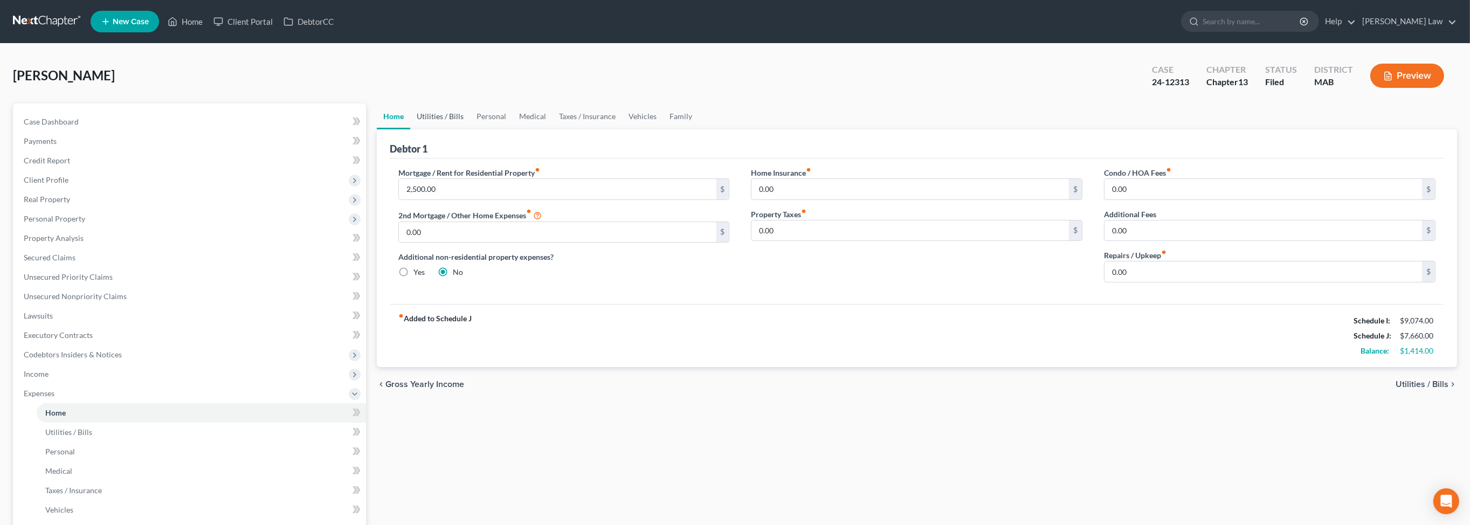
click at [438, 129] on link "Utilities / Bills" at bounding box center [440, 116] width 60 height 26
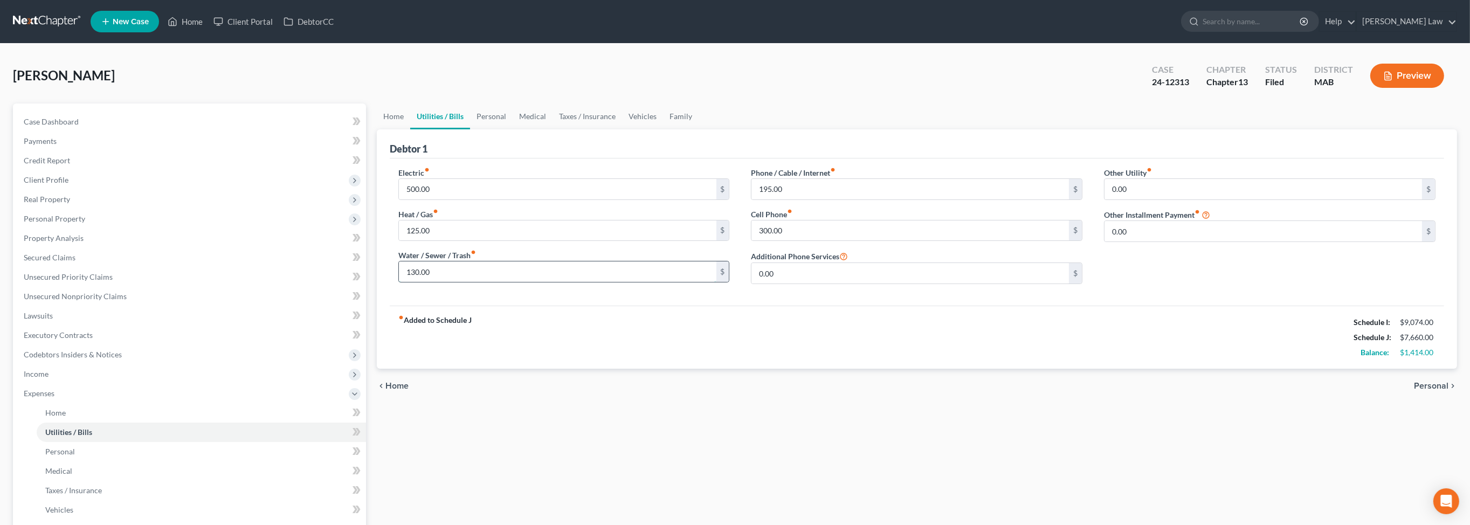
click at [465, 282] on input "130.00" at bounding box center [557, 271] width 317 height 20
type input "0.00"
click at [510, 129] on link "Personal" at bounding box center [491, 116] width 43 height 26
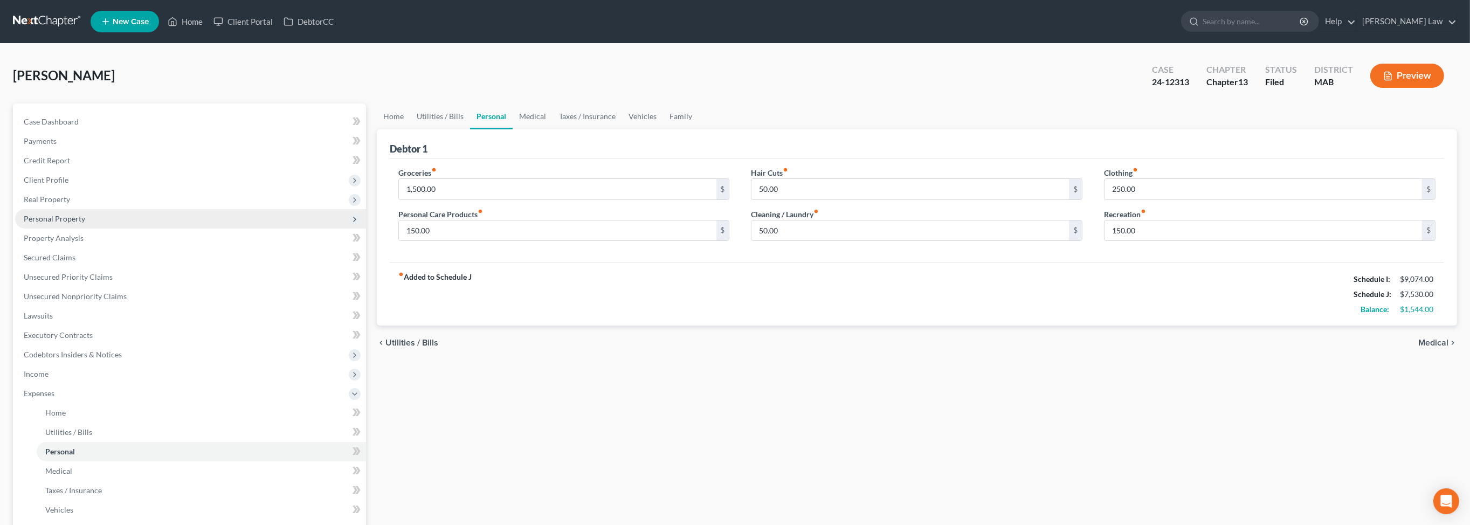
click at [85, 223] on span "Personal Property" at bounding box center [54, 218] width 61 height 9
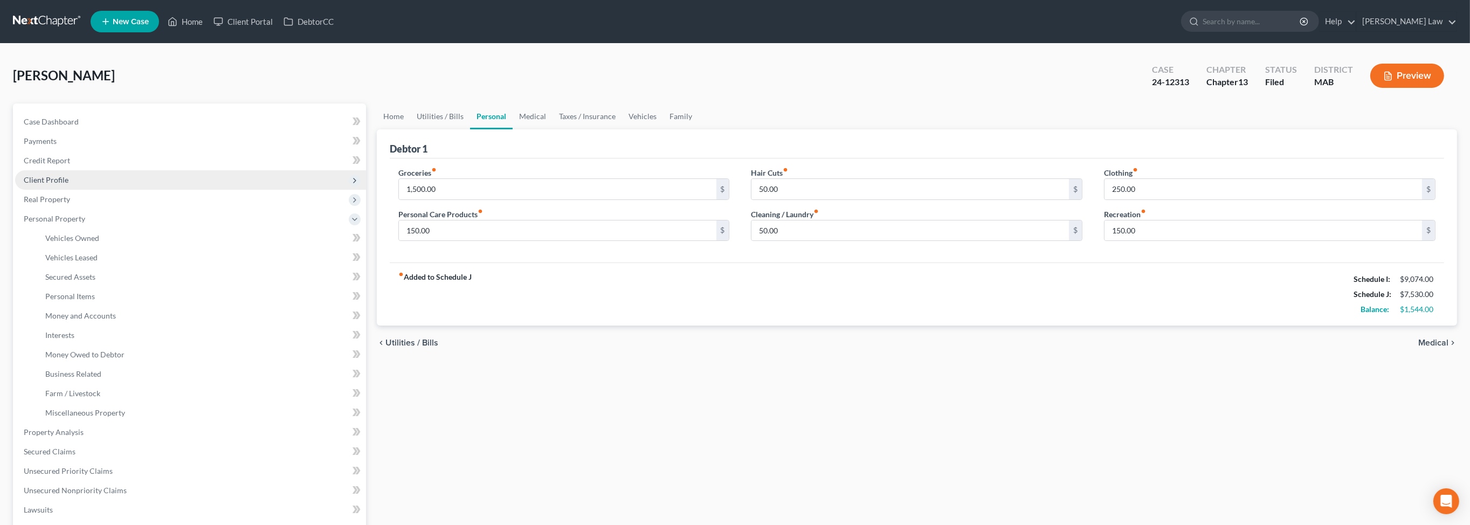
click at [68, 184] on span "Client Profile" at bounding box center [46, 179] width 45 height 9
click at [553, 129] on link "Medical" at bounding box center [533, 116] width 40 height 26
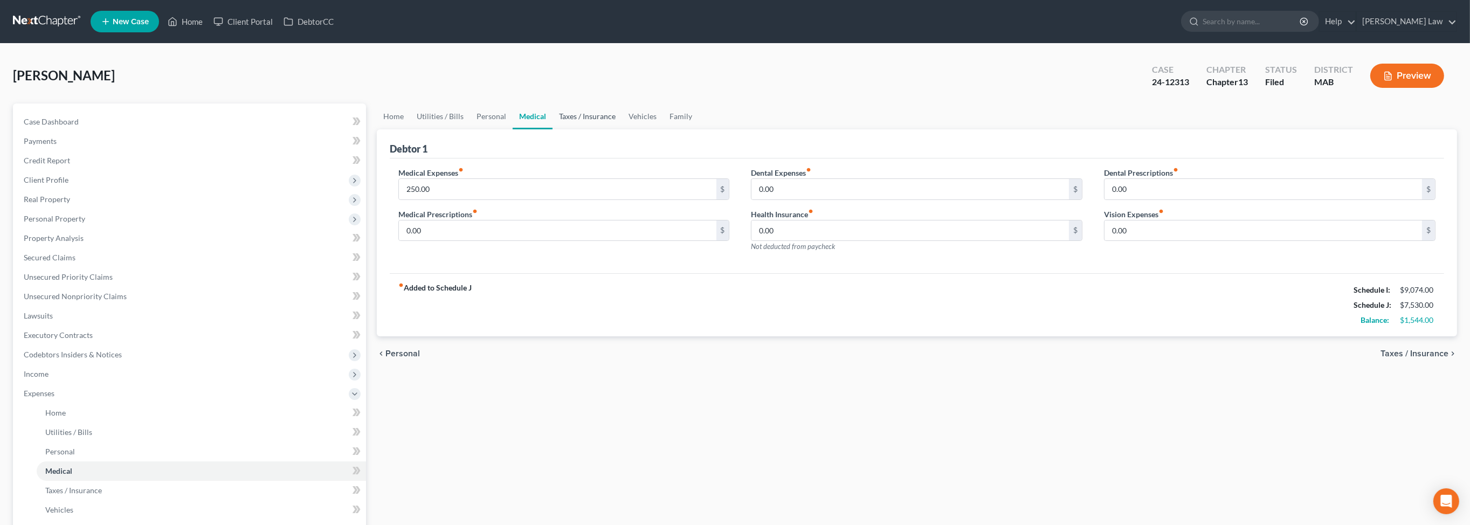
click at [622, 129] on link "Taxes / Insurance" at bounding box center [588, 116] width 70 height 26
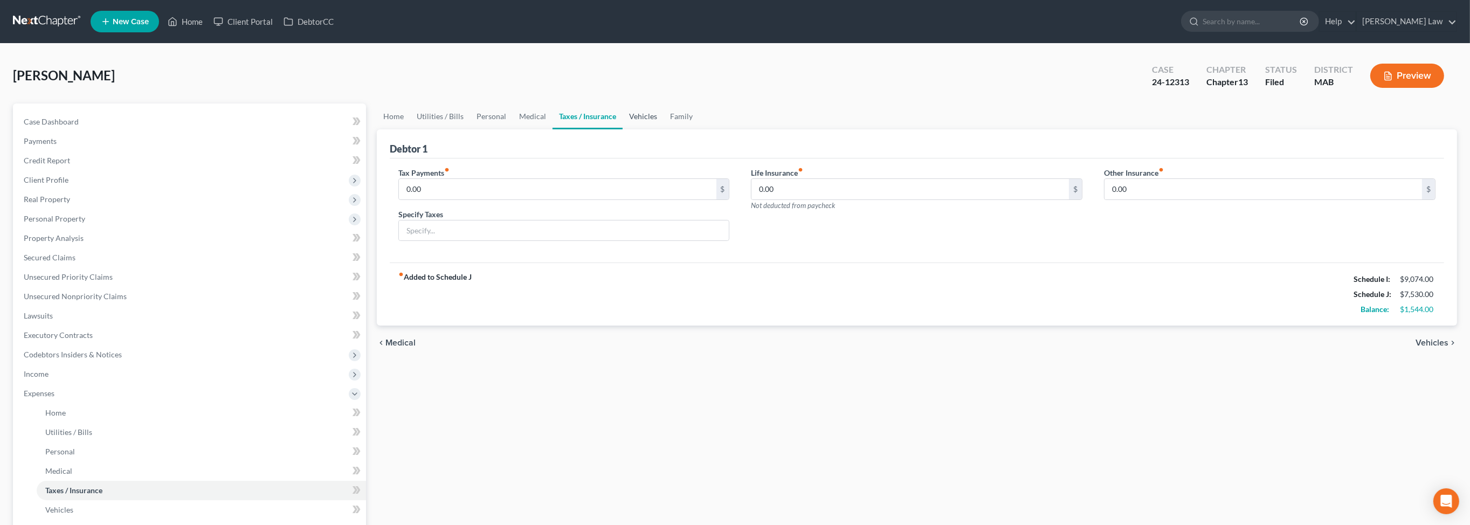
click at [664, 129] on link "Vehicles" at bounding box center [643, 116] width 41 height 26
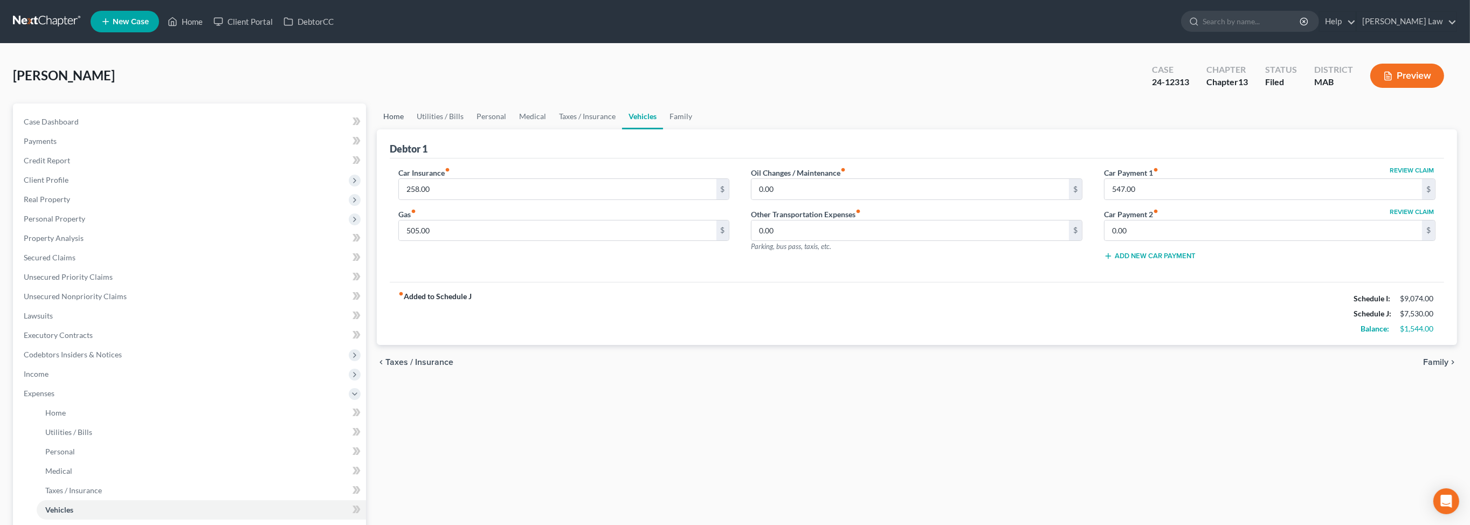
click at [379, 129] on link "Home" at bounding box center [393, 116] width 33 height 26
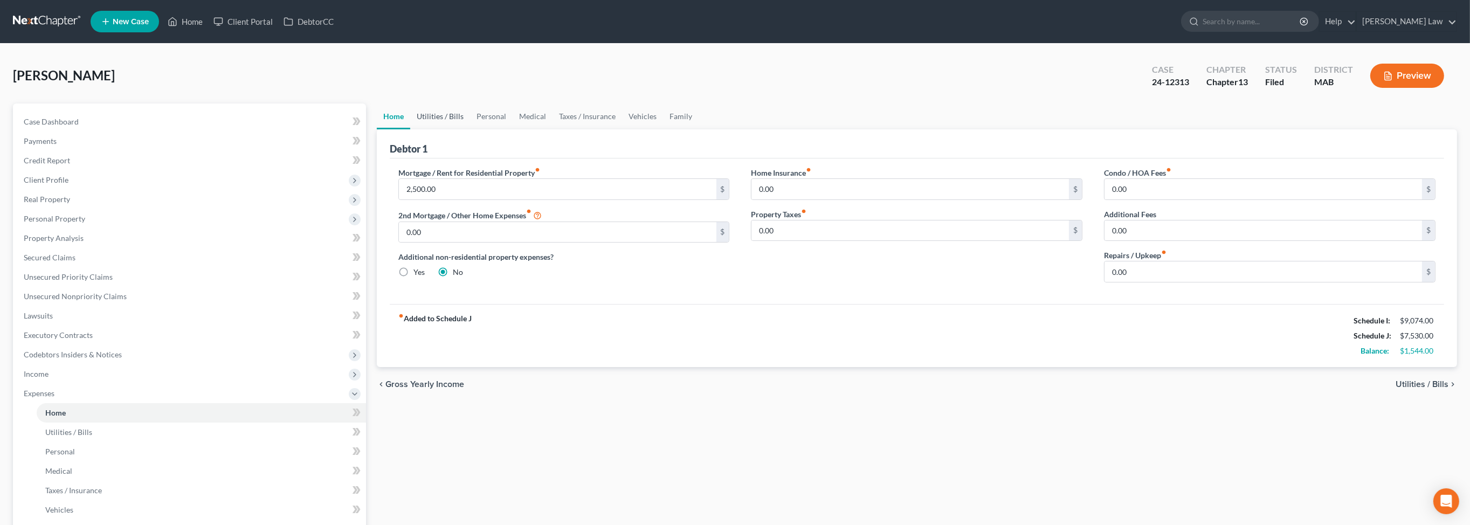
click at [462, 129] on link "Utilities / Bills" at bounding box center [440, 116] width 60 height 26
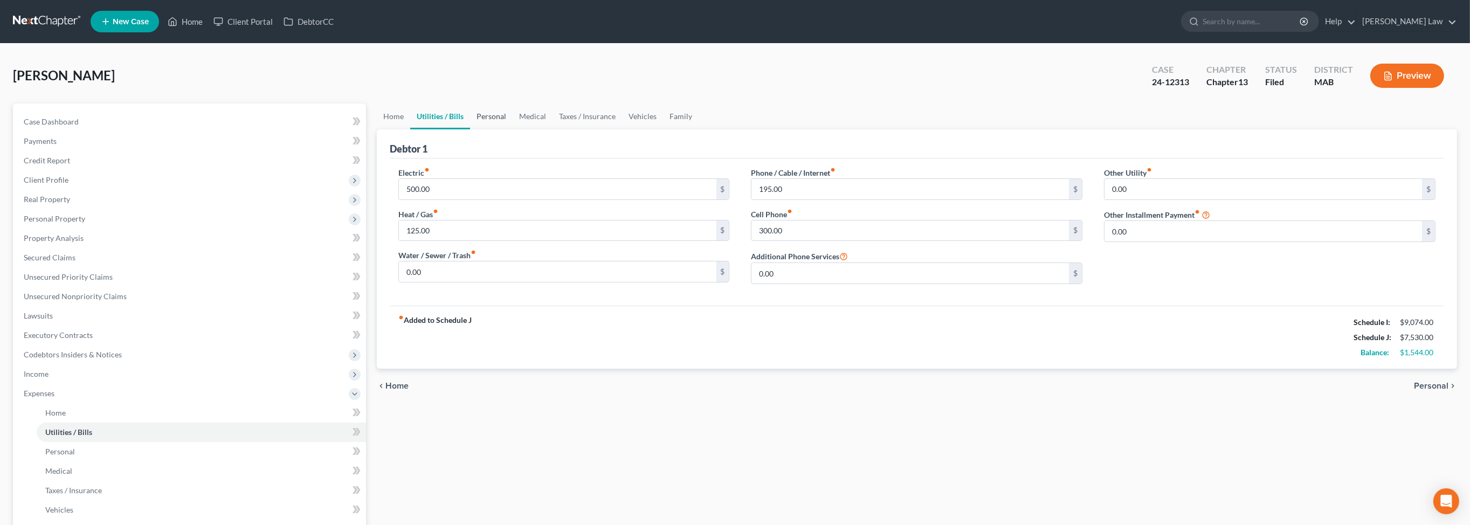
click at [513, 129] on link "Personal" at bounding box center [491, 116] width 43 height 26
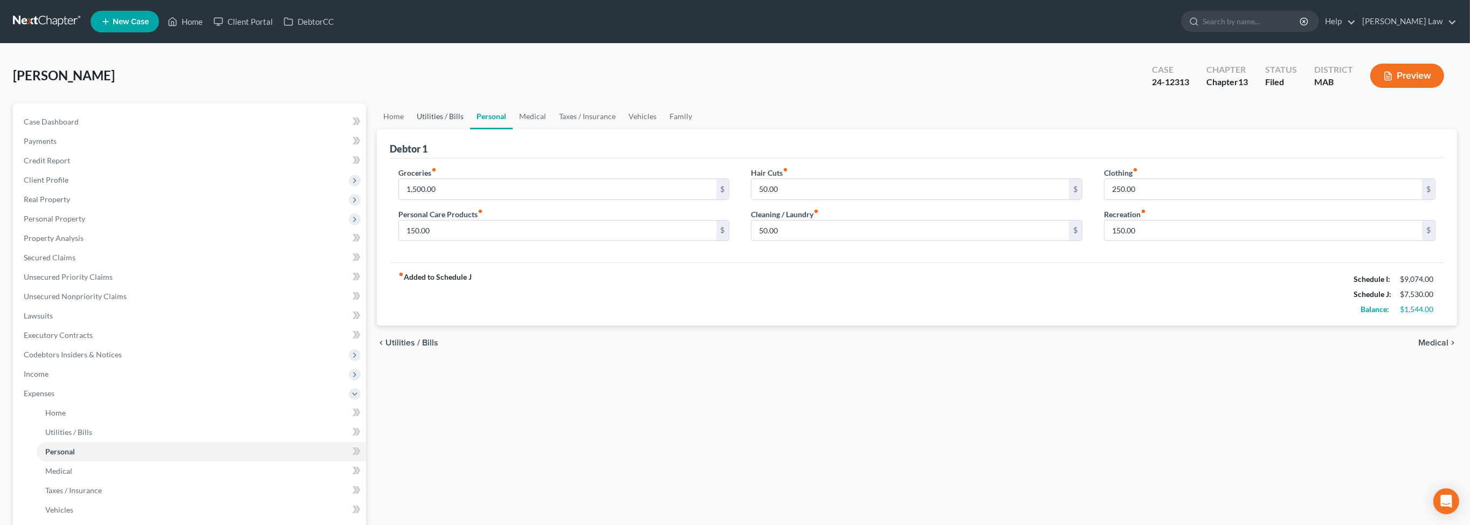
click at [467, 129] on link "Utilities / Bills" at bounding box center [440, 116] width 60 height 26
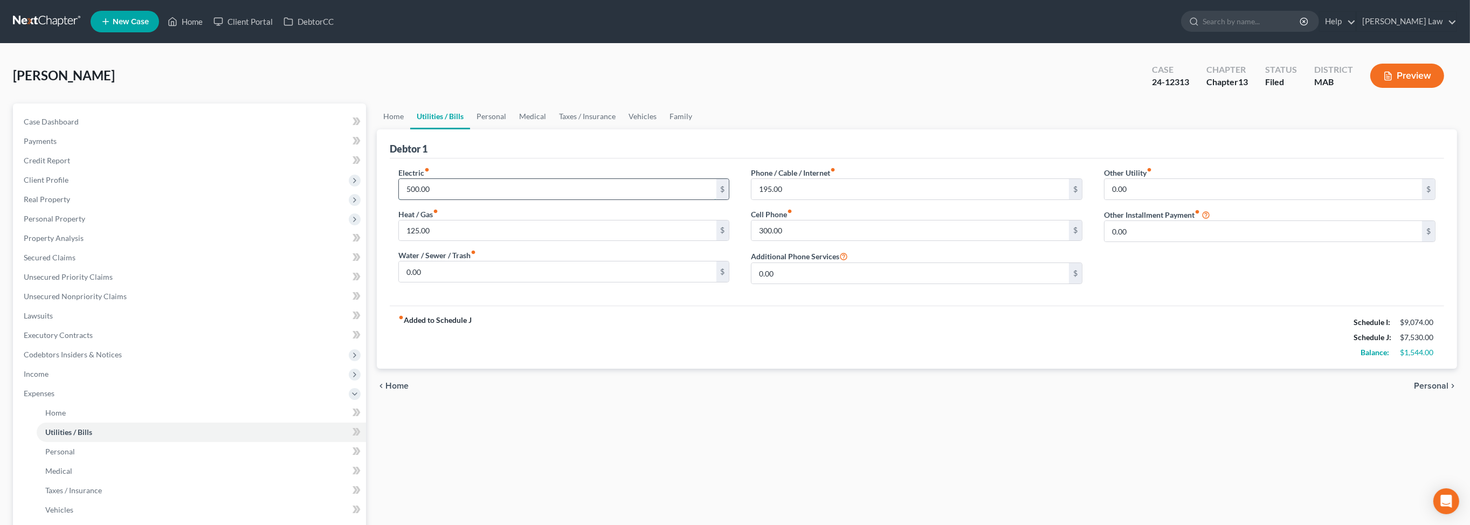
click at [467, 199] on input "500.00" at bounding box center [557, 189] width 317 height 20
type input "425.00"
click at [459, 241] on input "125.00" at bounding box center [557, 230] width 317 height 20
type input "150.00"
click at [513, 129] on link "Personal" at bounding box center [491, 116] width 43 height 26
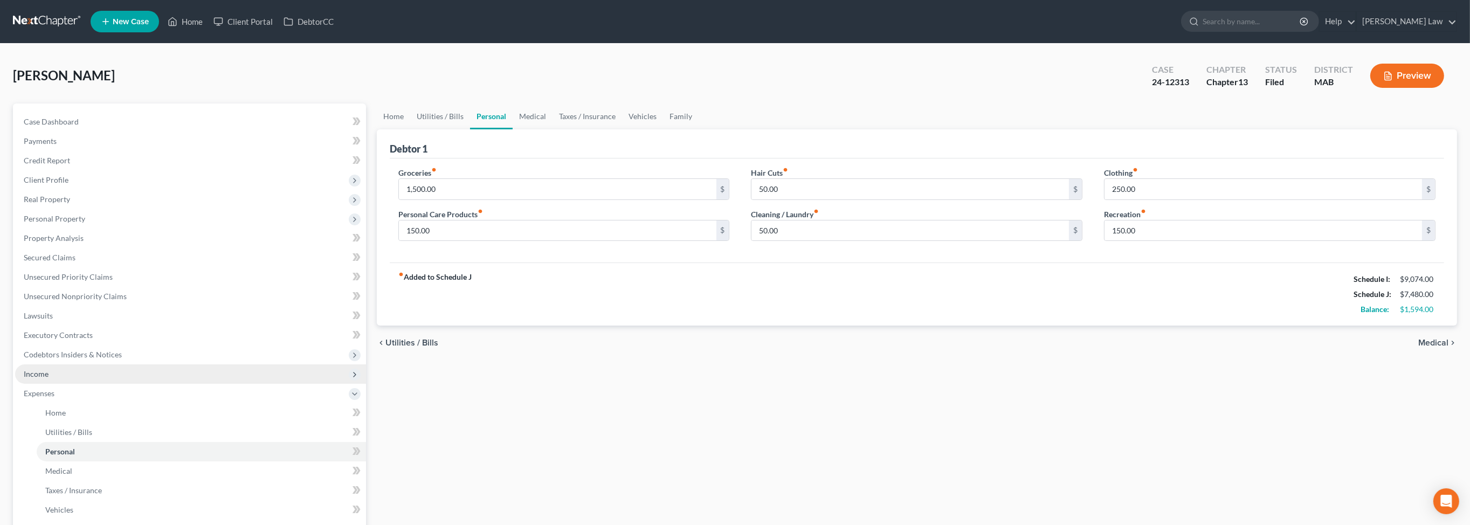
click at [49, 378] on span "Income" at bounding box center [36, 373] width 25 height 9
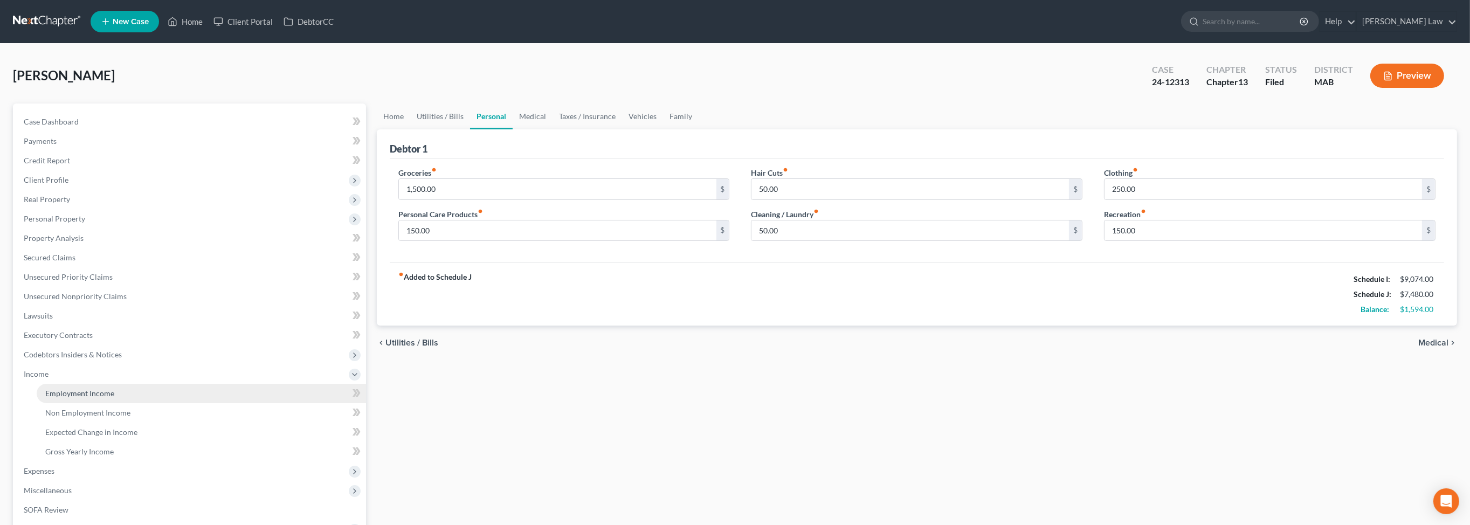
click at [101, 398] on span "Employment Income" at bounding box center [79, 393] width 69 height 9
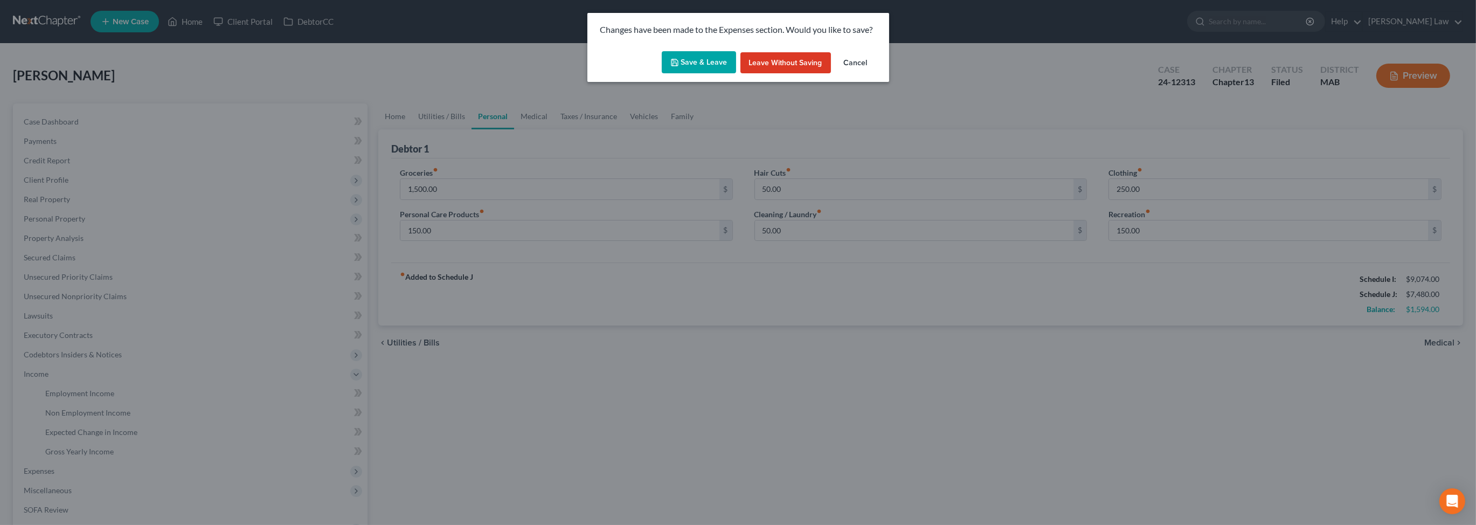
click at [694, 74] on button "Save & Leave" at bounding box center [699, 62] width 74 height 23
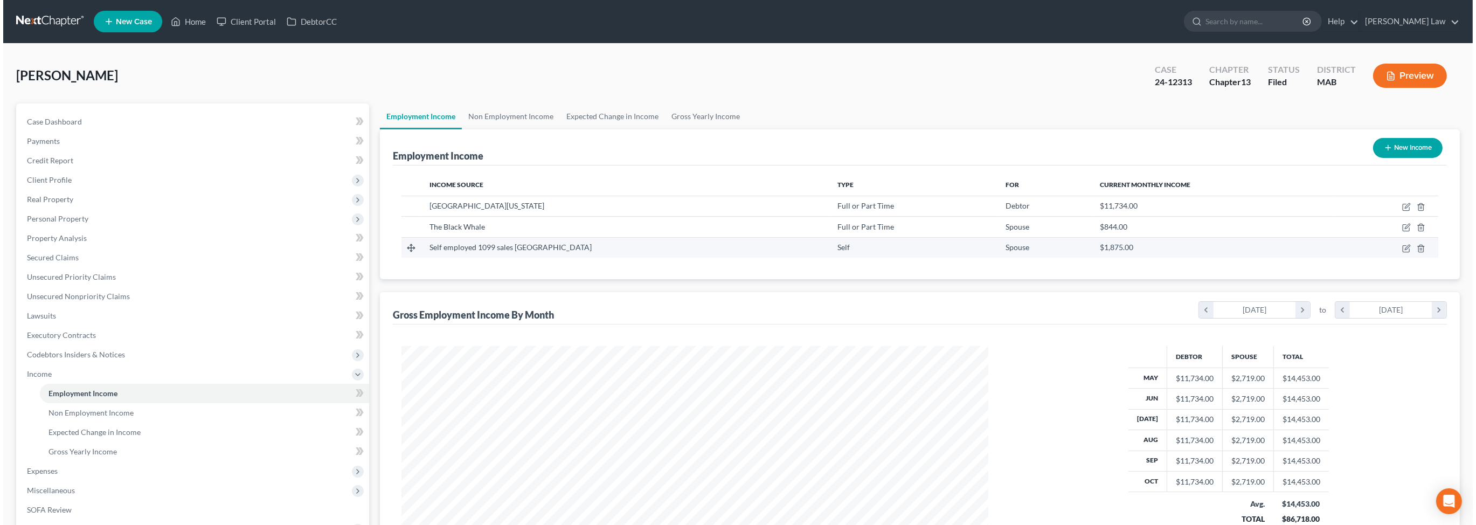
scroll to position [293, 608]
click at [1399, 211] on icon "button" at bounding box center [1403, 207] width 9 height 9
select select "0"
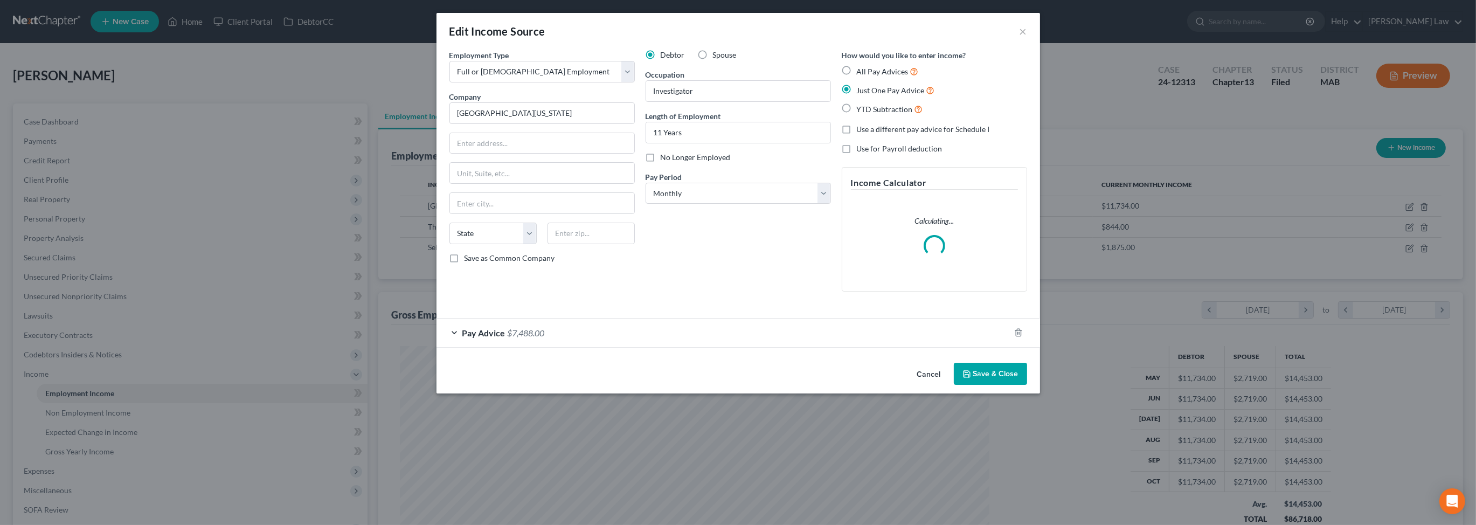
click at [730, 347] on div "Pay Advice $7,488.00" at bounding box center [724, 333] width 574 height 29
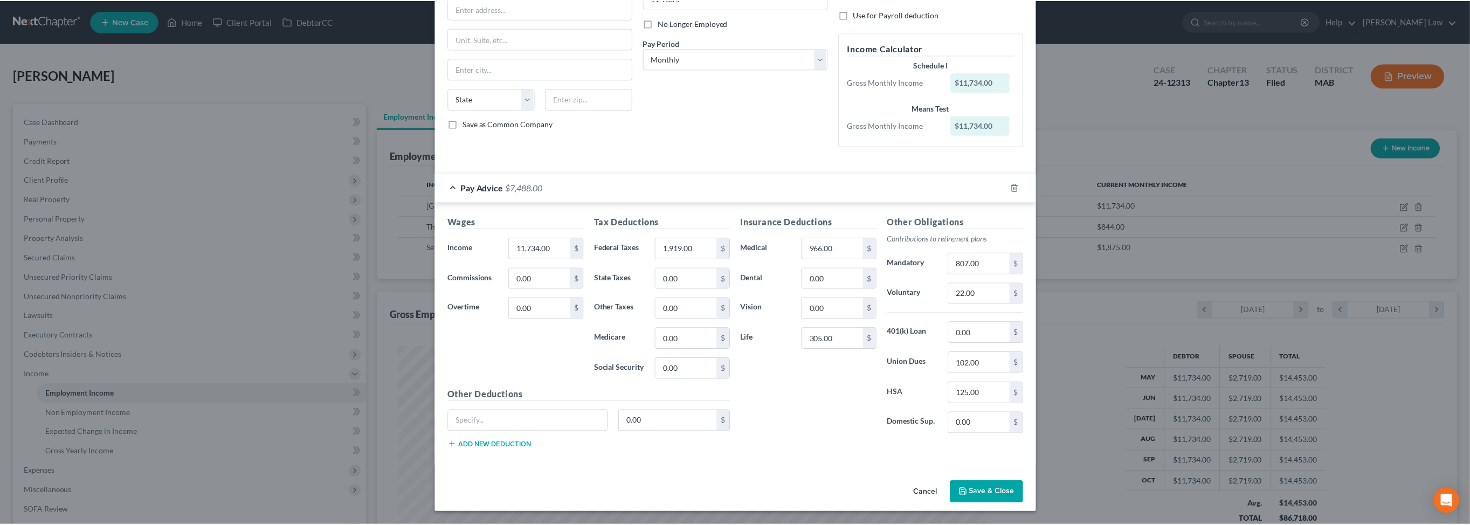
scroll to position [292, 0]
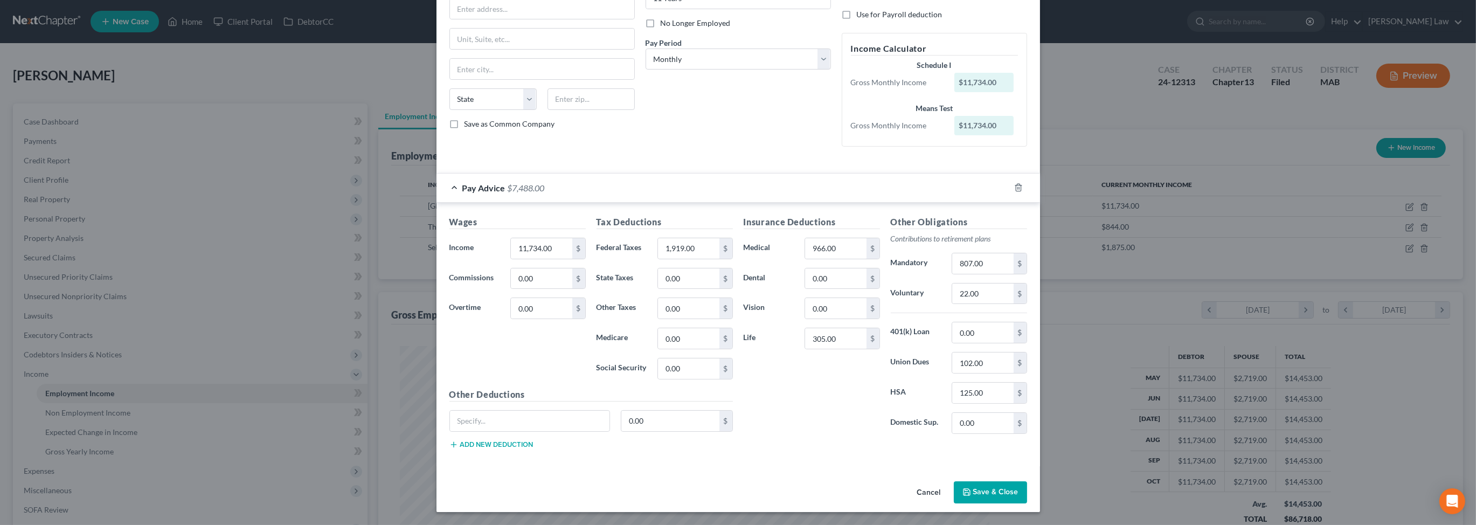
click at [1027, 481] on button "Save & Close" at bounding box center [990, 492] width 73 height 23
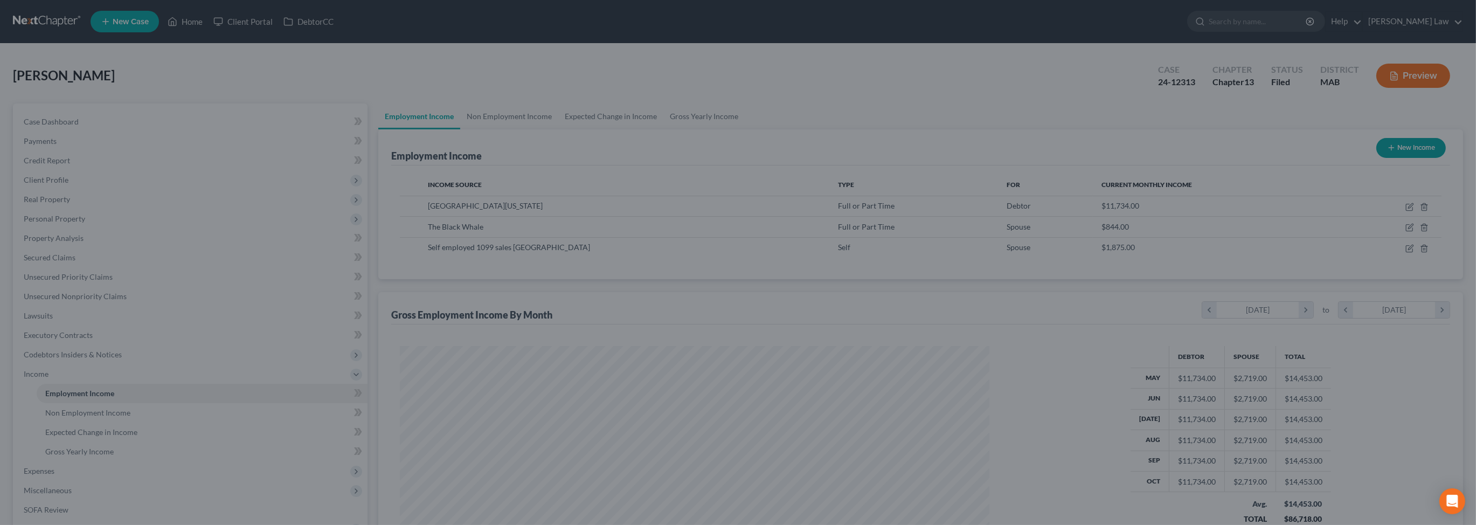
scroll to position [538735, 538420]
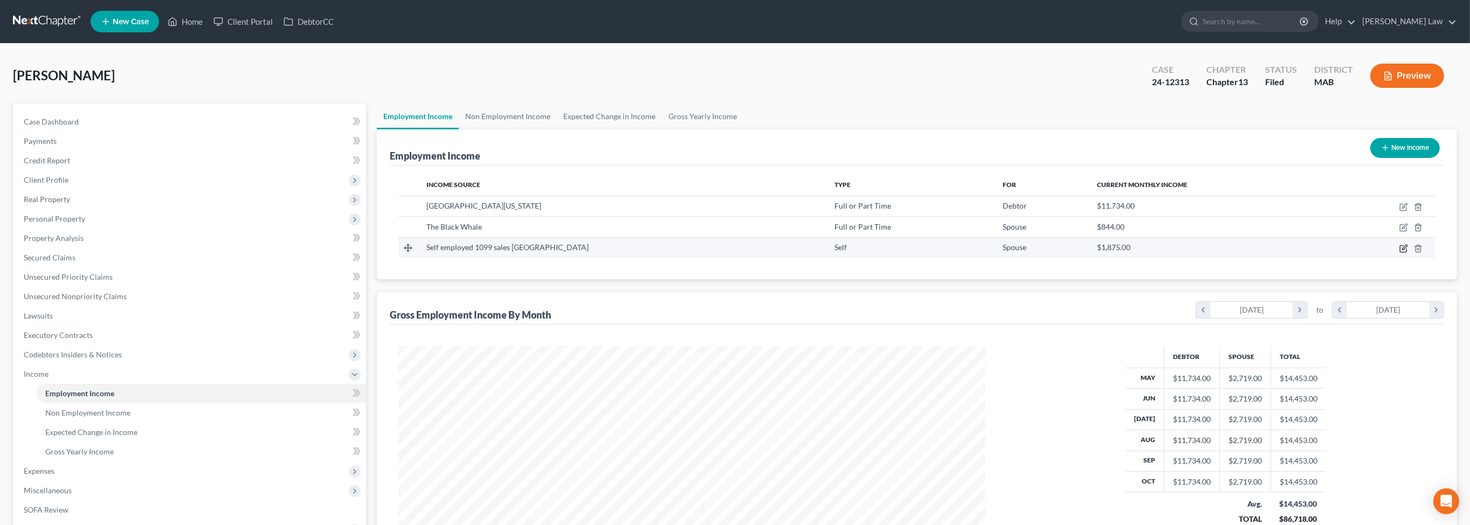
click at [1402, 250] on icon "button" at bounding box center [1404, 247] width 5 height 5
select select "1"
select select "0"
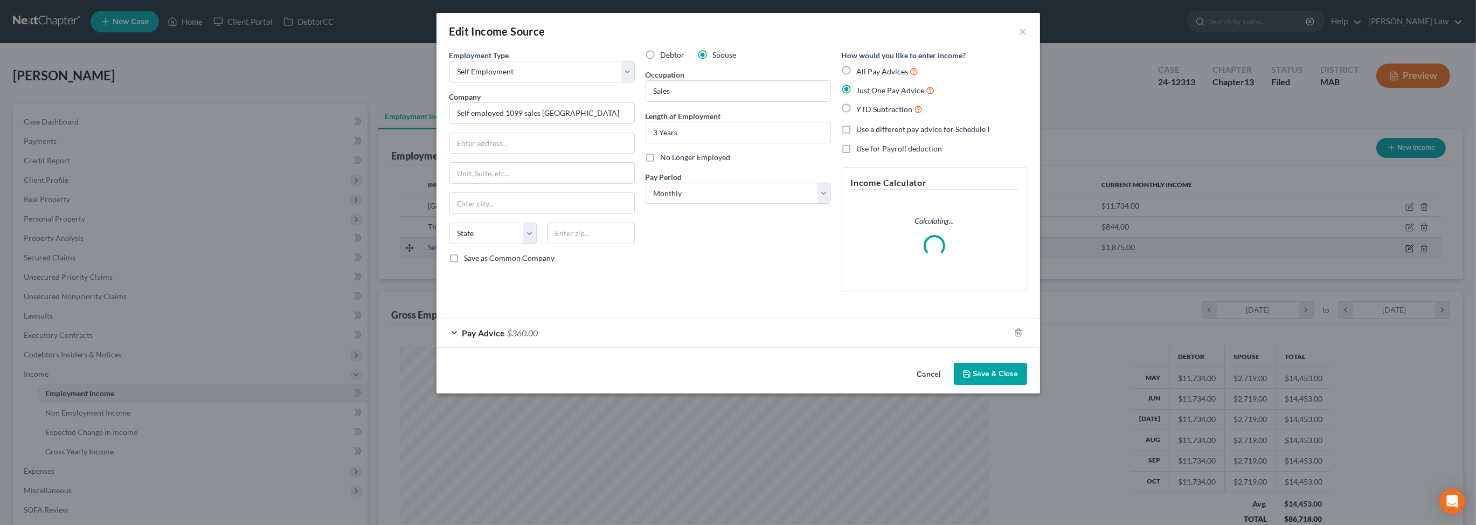
scroll to position [295, 611]
click at [585, 347] on div "Pay Advice $360.00" at bounding box center [724, 333] width 574 height 29
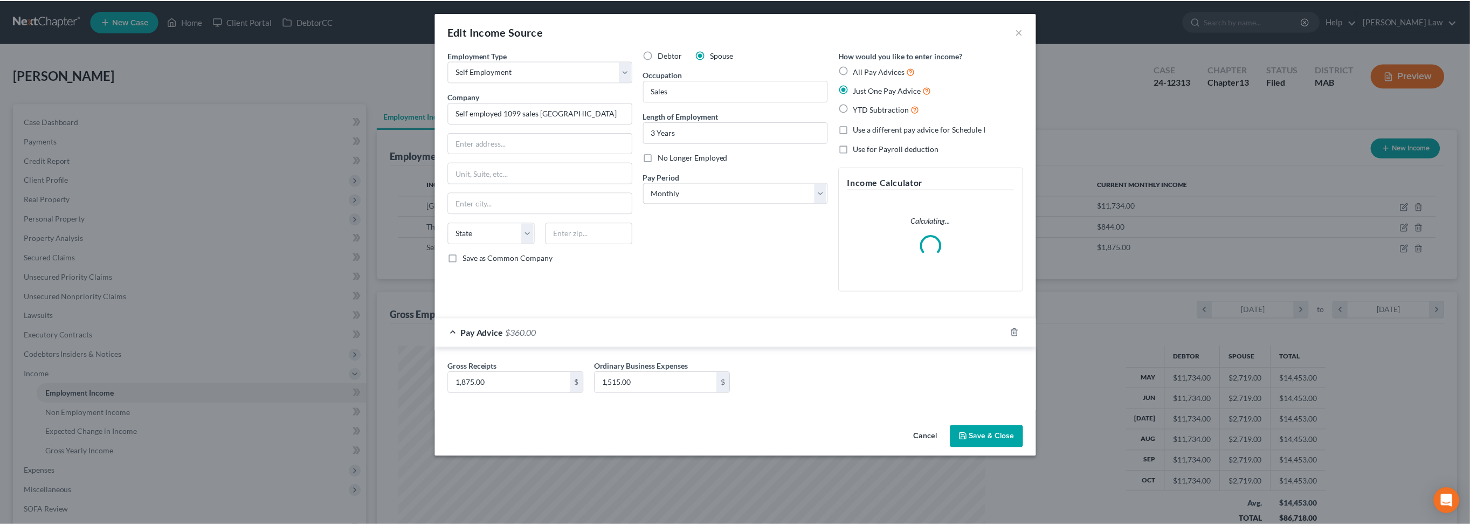
scroll to position [59, 0]
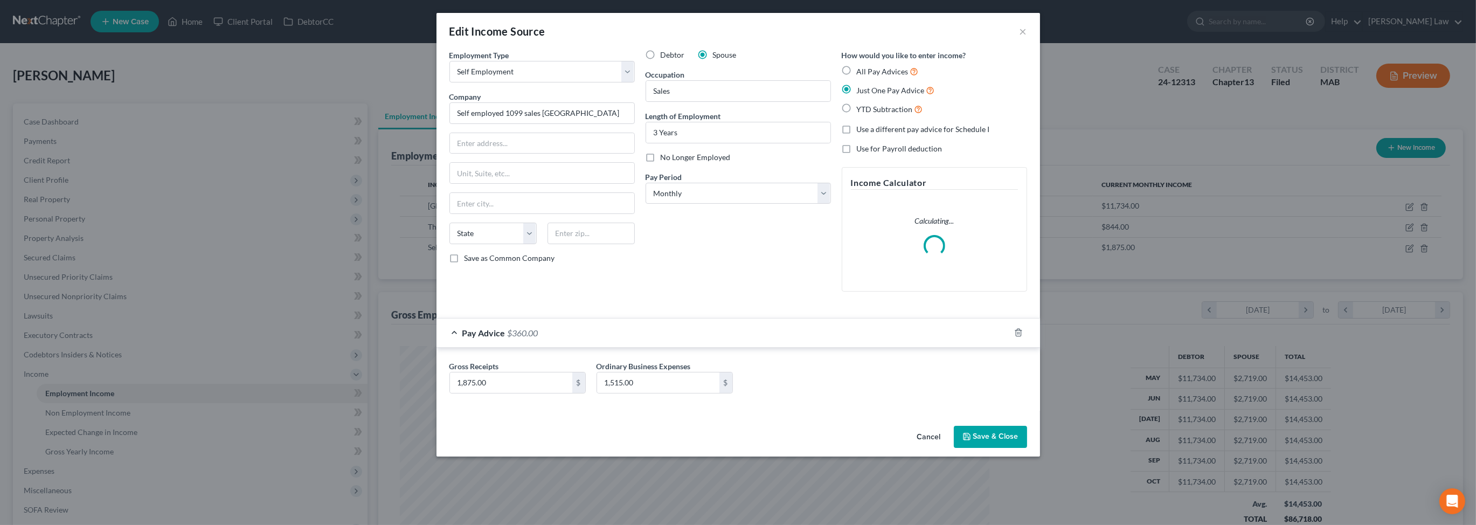
click at [1027, 448] on button "Save & Close" at bounding box center [990, 437] width 73 height 23
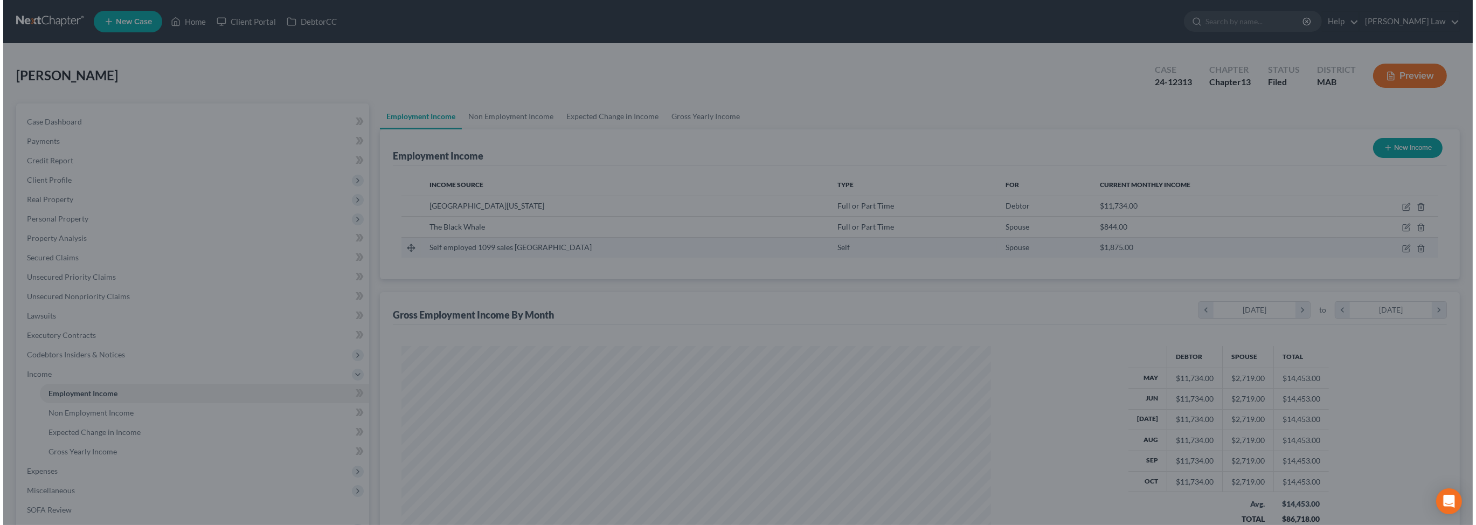
scroll to position [538735, 538420]
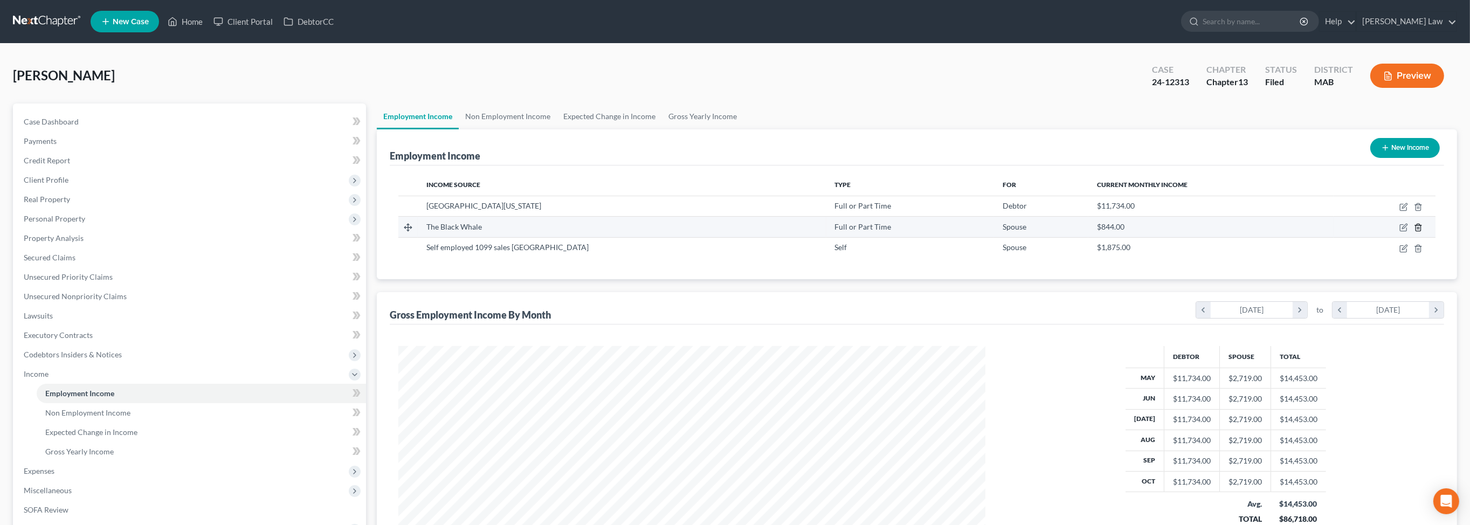
click at [1414, 232] on icon "button" at bounding box center [1418, 227] width 9 height 9
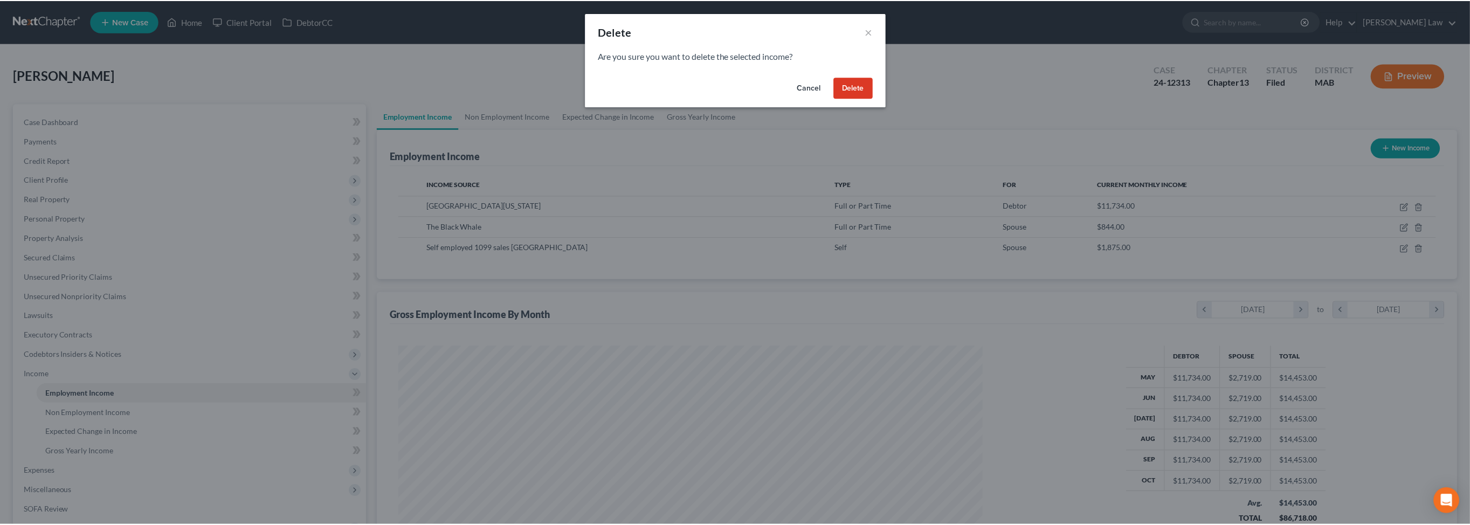
scroll to position [295, 611]
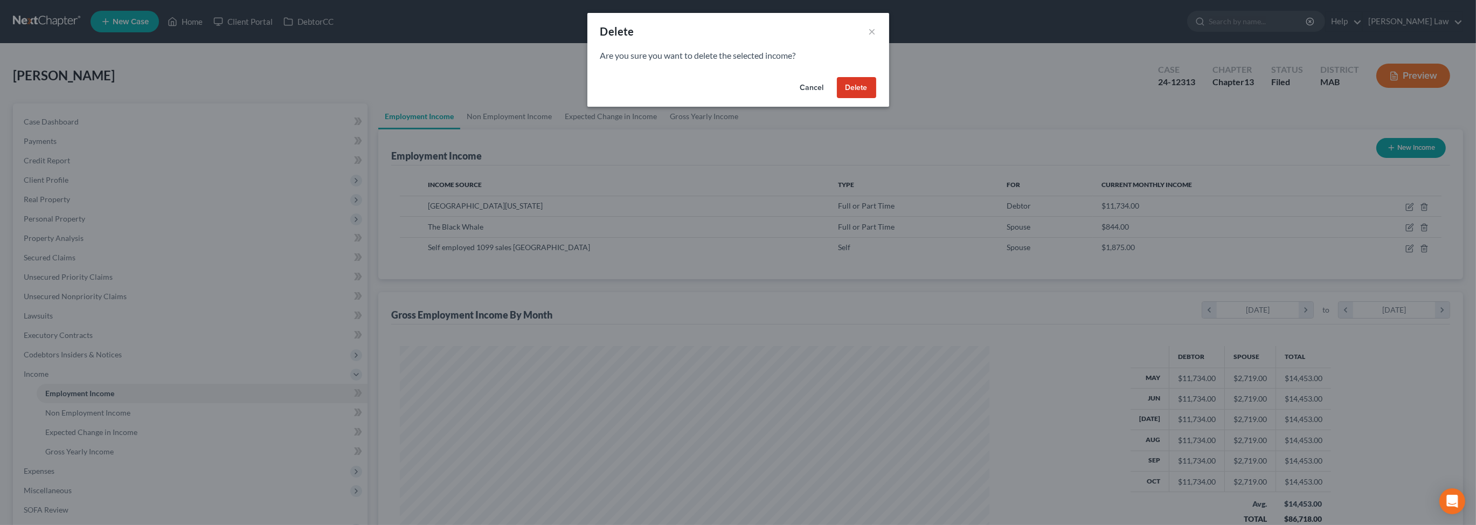
click at [876, 99] on button "Delete" at bounding box center [856, 88] width 39 height 22
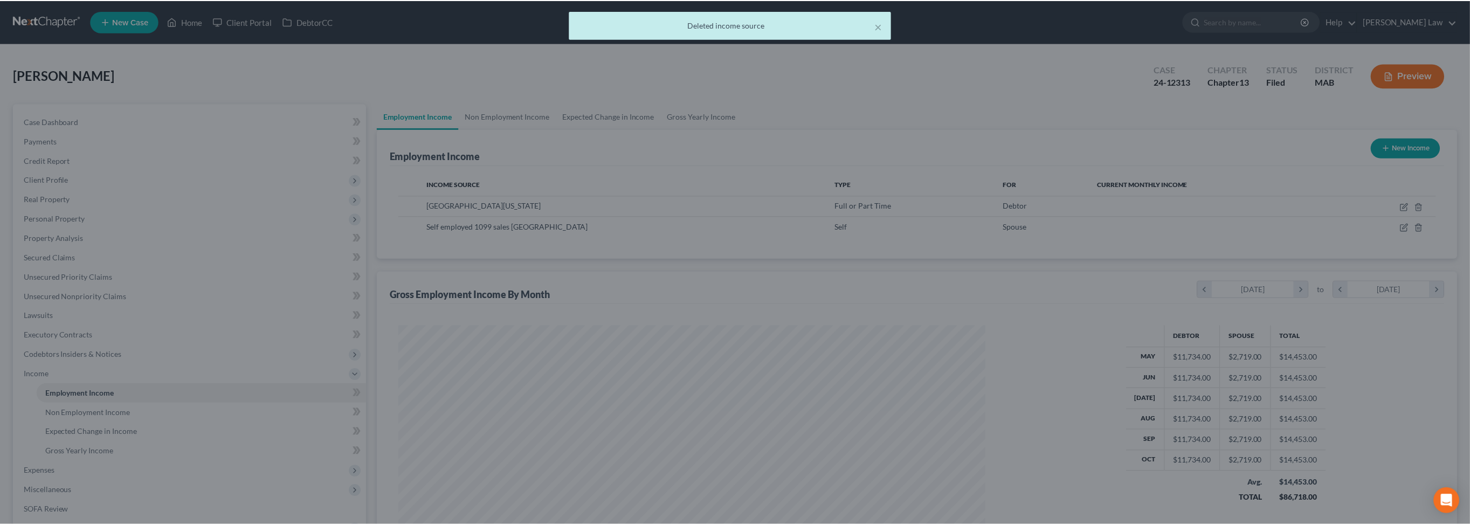
scroll to position [538735, 538420]
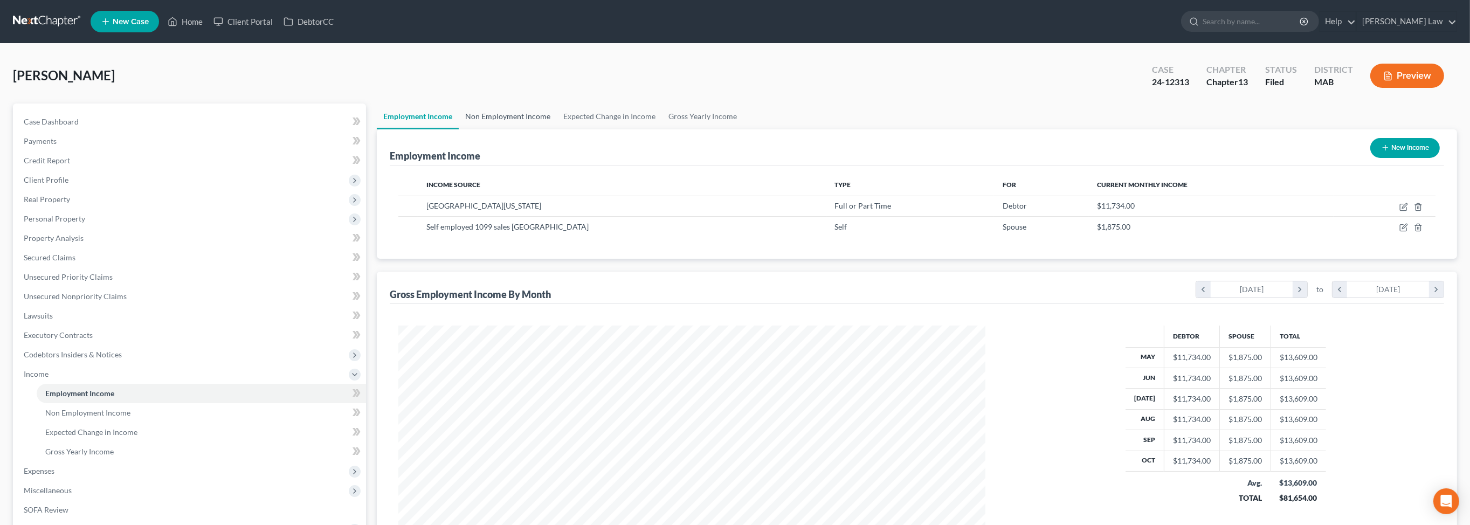
click at [506, 129] on link "Non Employment Income" at bounding box center [508, 116] width 98 height 26
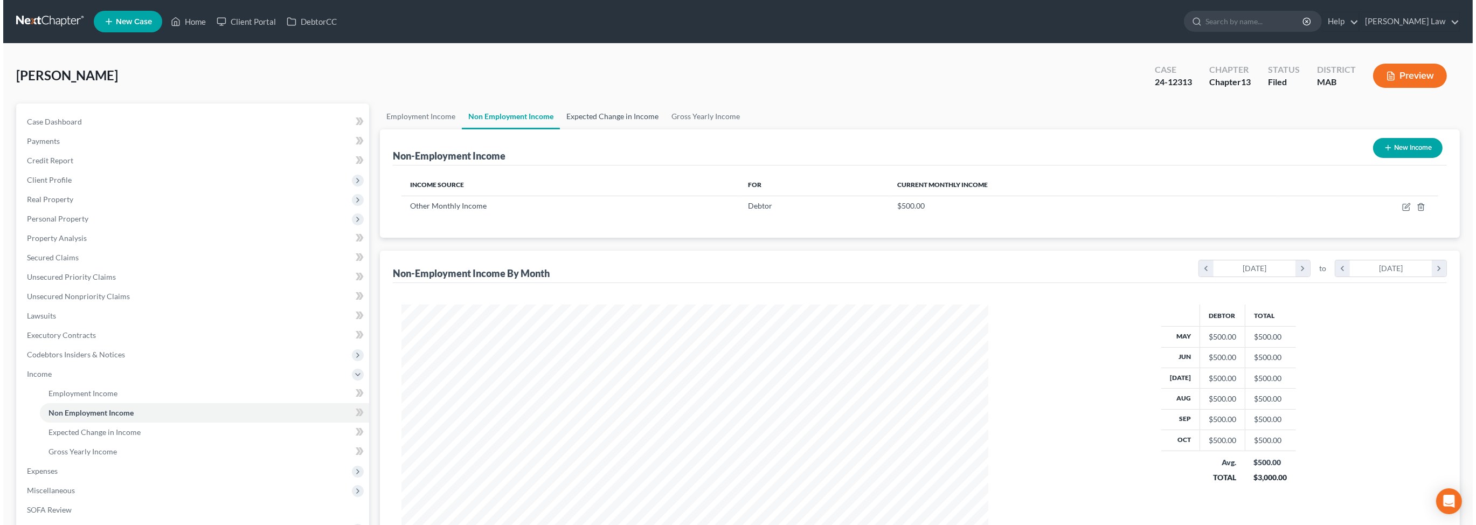
scroll to position [293, 608]
click at [1402, 208] on icon "button" at bounding box center [1404, 205] width 5 height 5
select select "13"
select select "0"
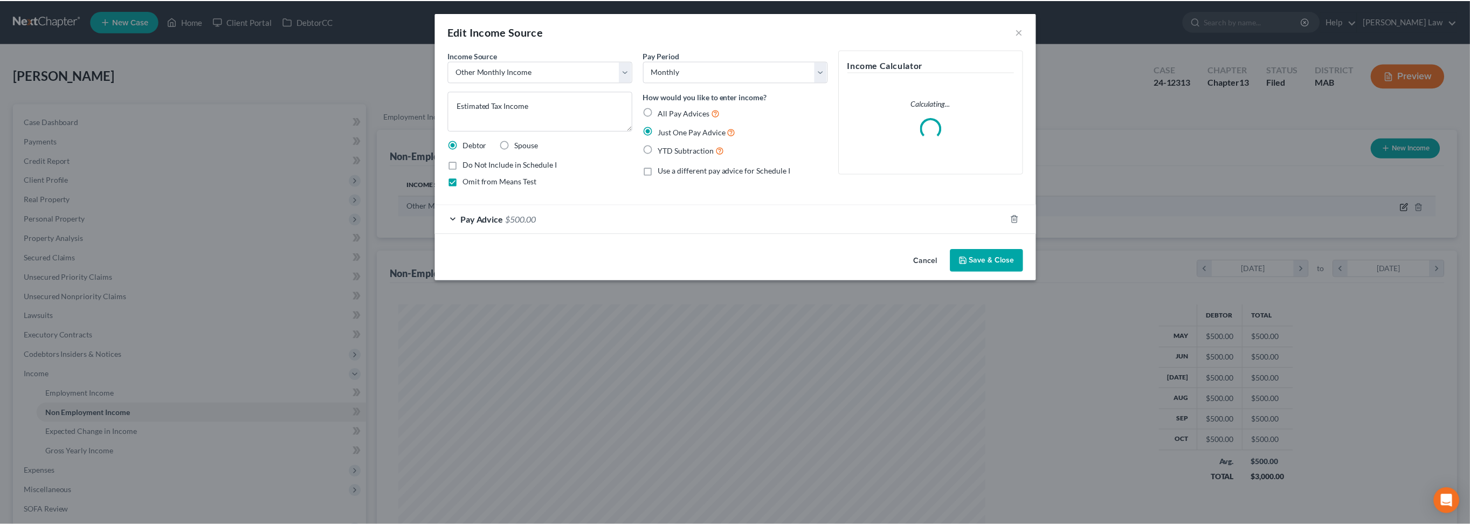
scroll to position [295, 611]
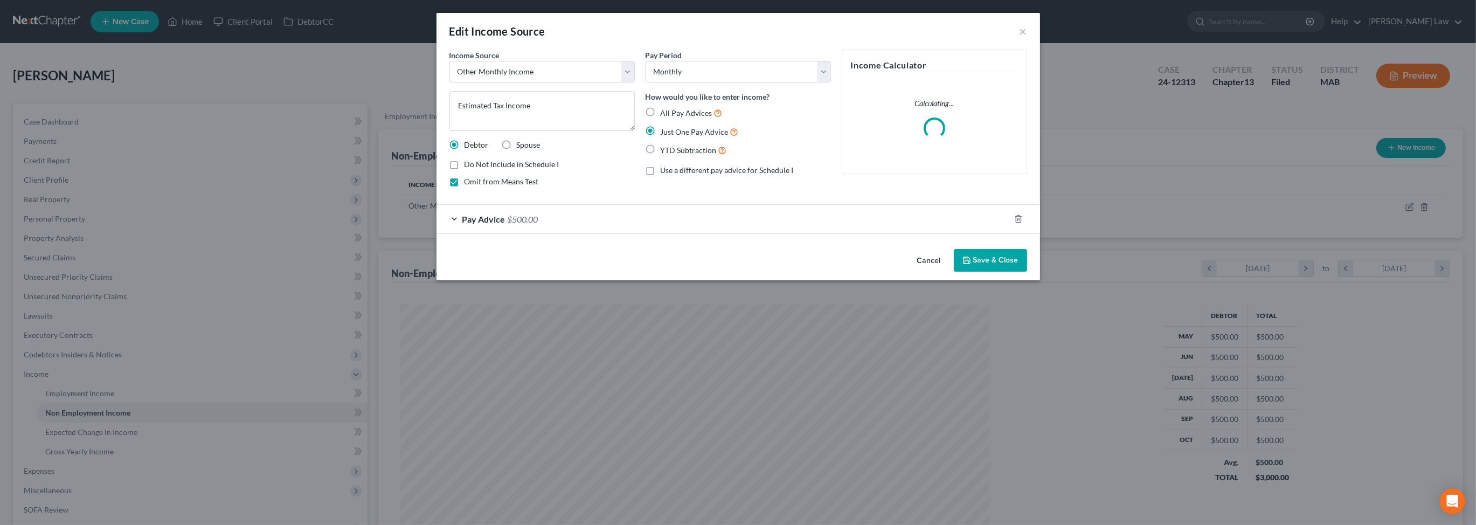
click at [1027, 272] on button "Save & Close" at bounding box center [990, 260] width 73 height 23
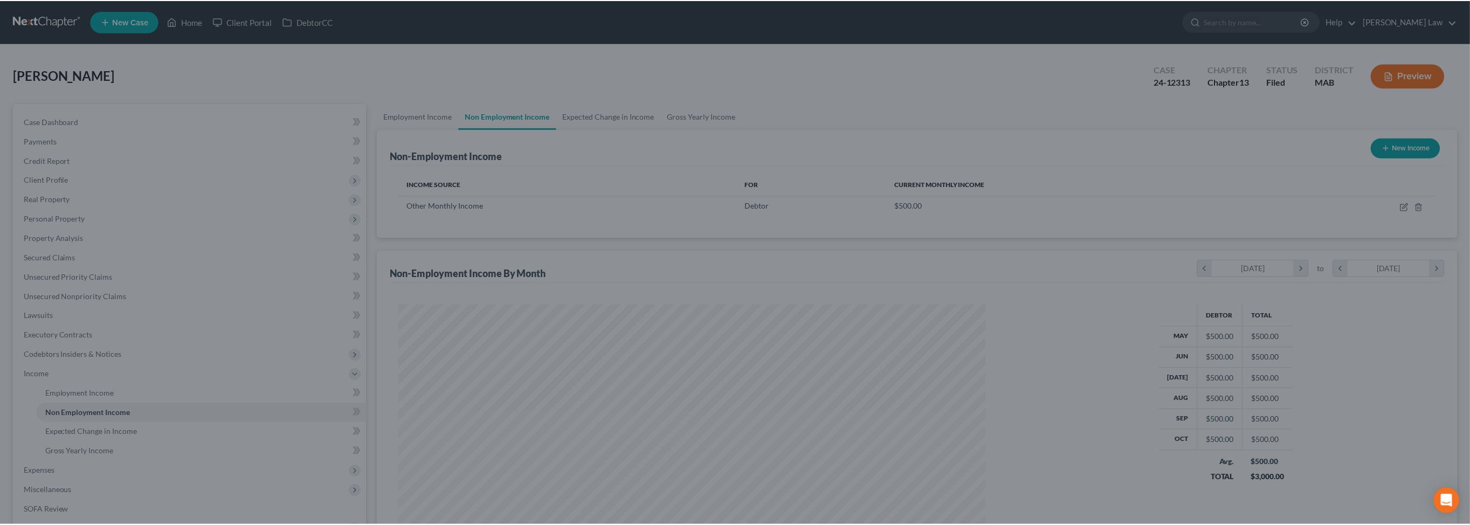
scroll to position [538735, 538420]
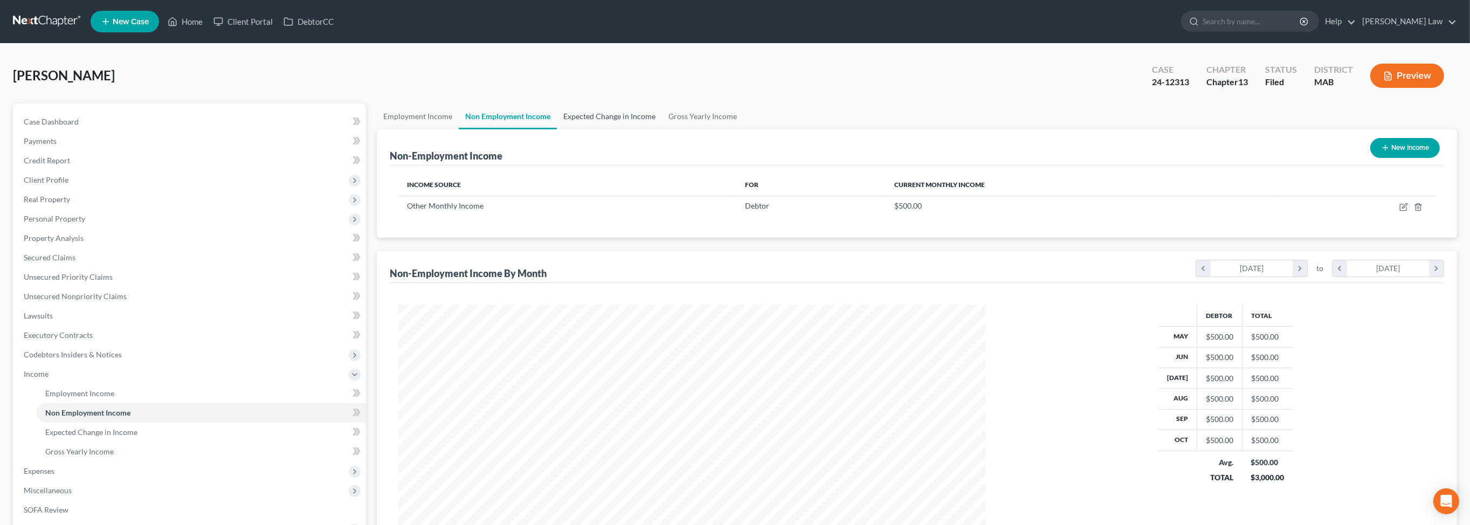
click at [662, 129] on link "Expected Change in Income" at bounding box center [609, 116] width 105 height 26
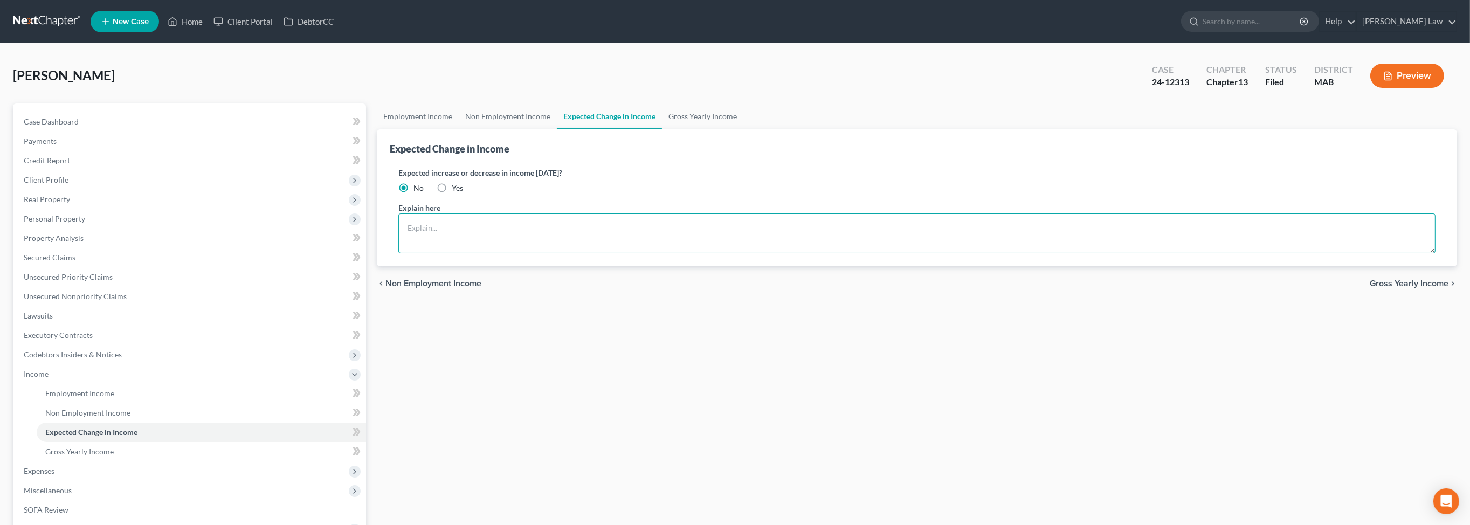
drag, startPoint x: 488, startPoint y: 284, endPoint x: 439, endPoint y: 283, distance: 49.1
click at [488, 253] on textarea at bounding box center [916, 233] width 1037 height 40
type textarea "E"
type textarea "Debtor Wife"
click at [63, 184] on span "Client Profile" at bounding box center [46, 179] width 45 height 9
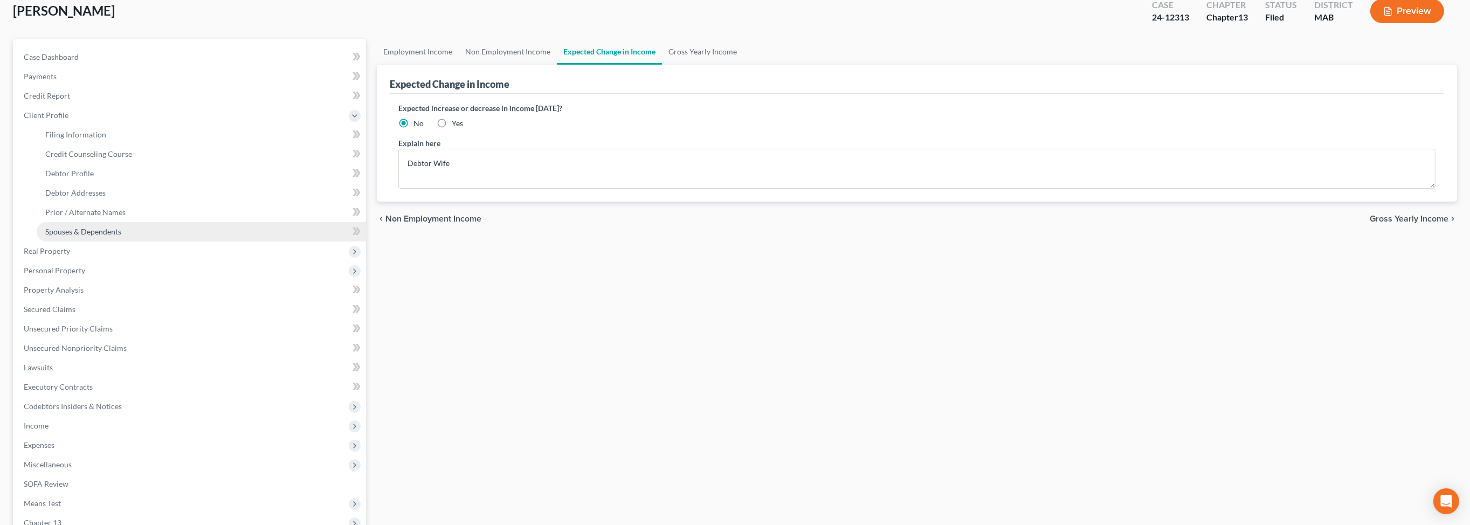
scroll to position [67, 0]
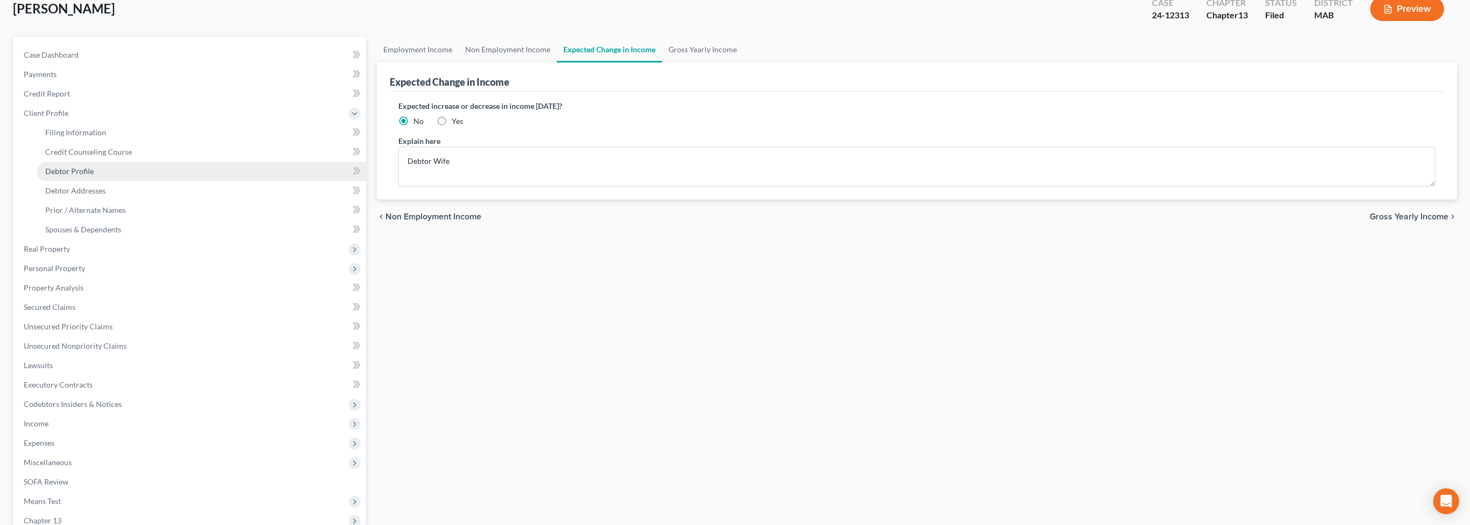
click at [87, 176] on span "Debtor Profile" at bounding box center [69, 171] width 49 height 9
select select "1"
select select "3"
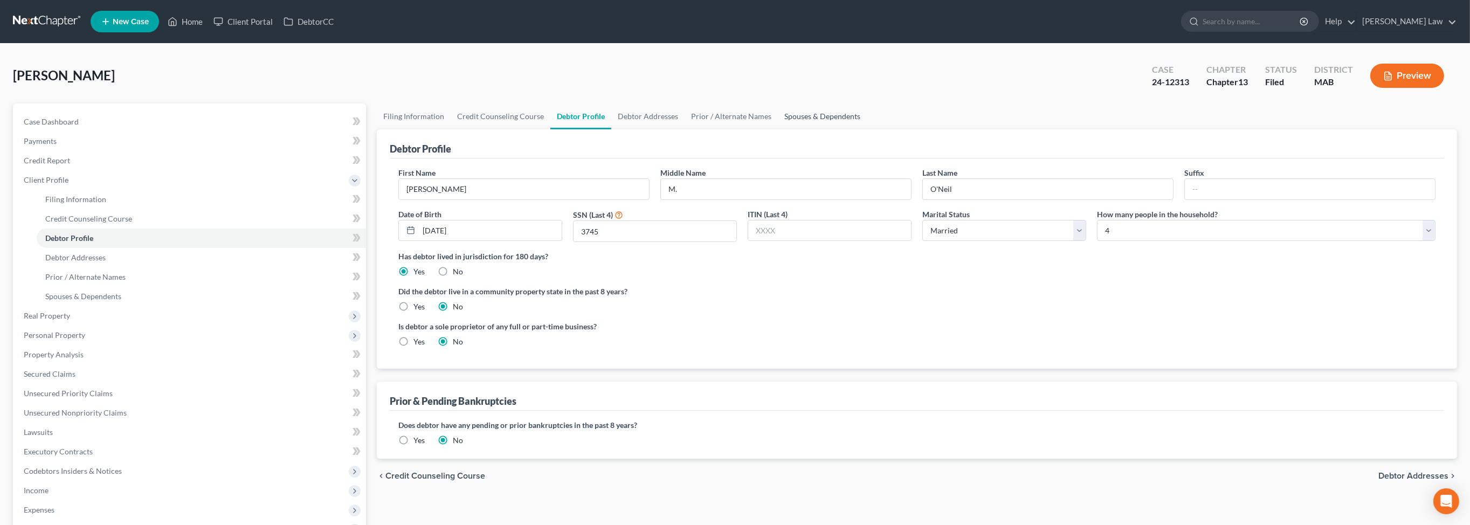
click at [867, 129] on link "Spouses & Dependents" at bounding box center [822, 116] width 89 height 26
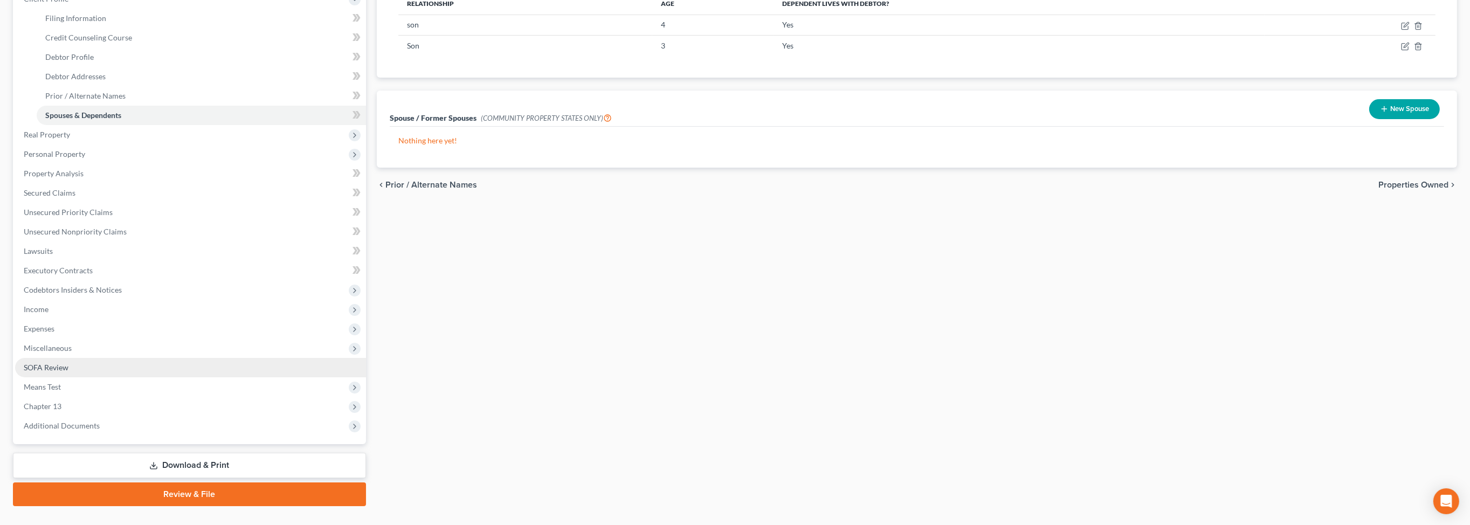
scroll to position [246, 0]
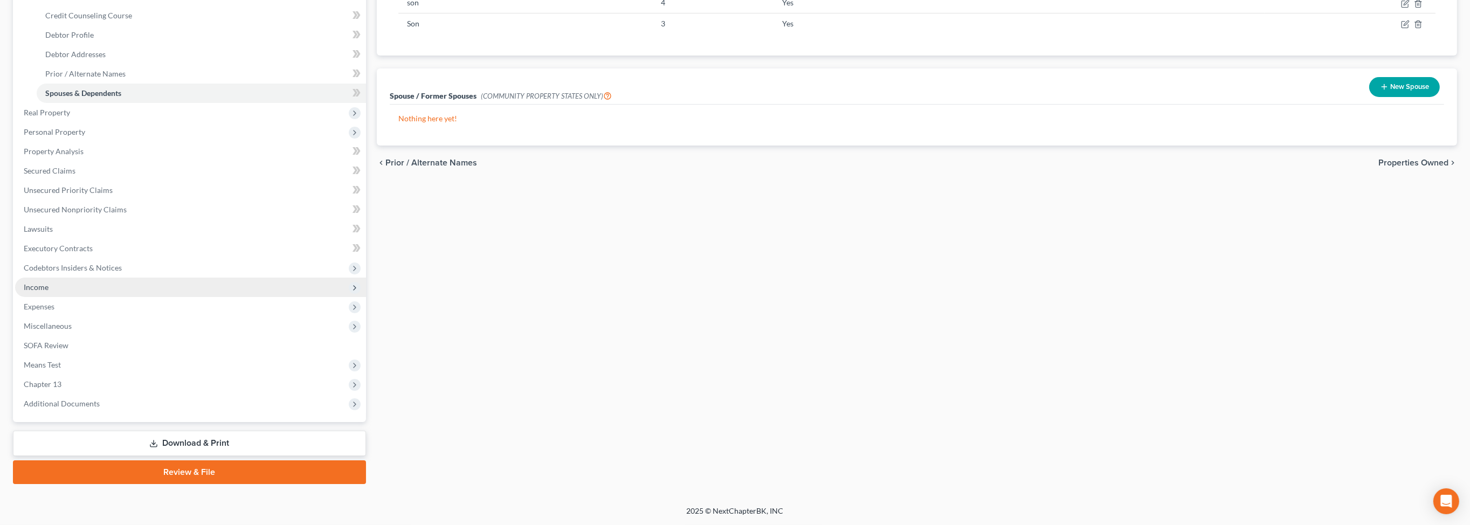
click at [49, 292] on span "Income" at bounding box center [36, 286] width 25 height 9
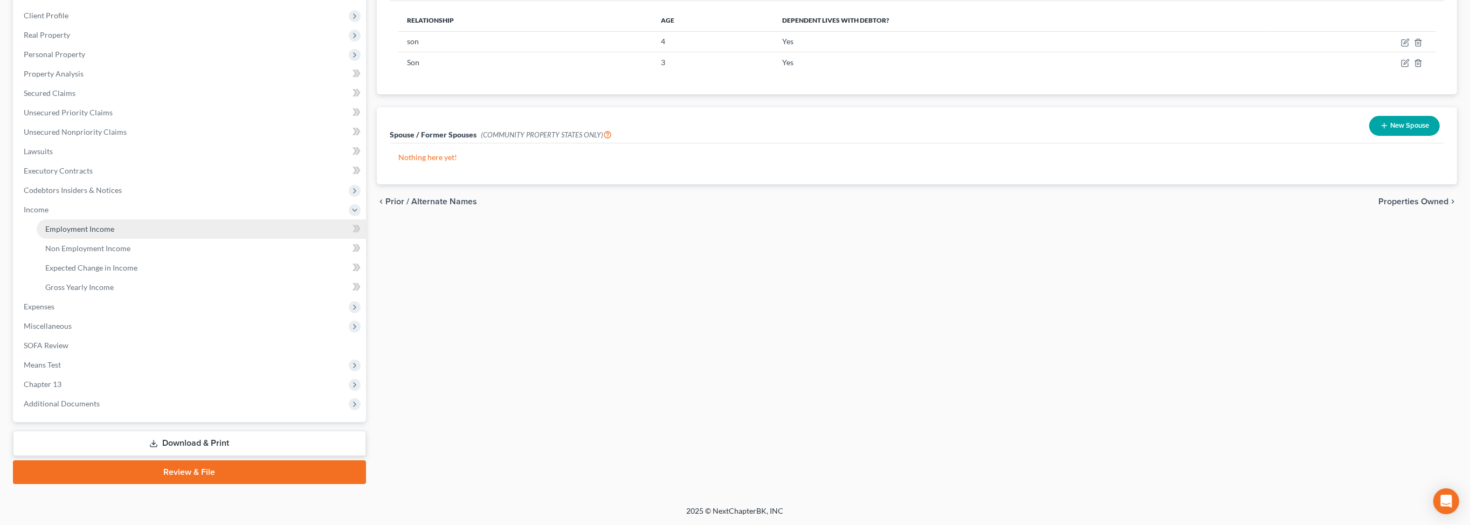
click at [91, 239] on link "Employment Income" at bounding box center [201, 228] width 329 height 19
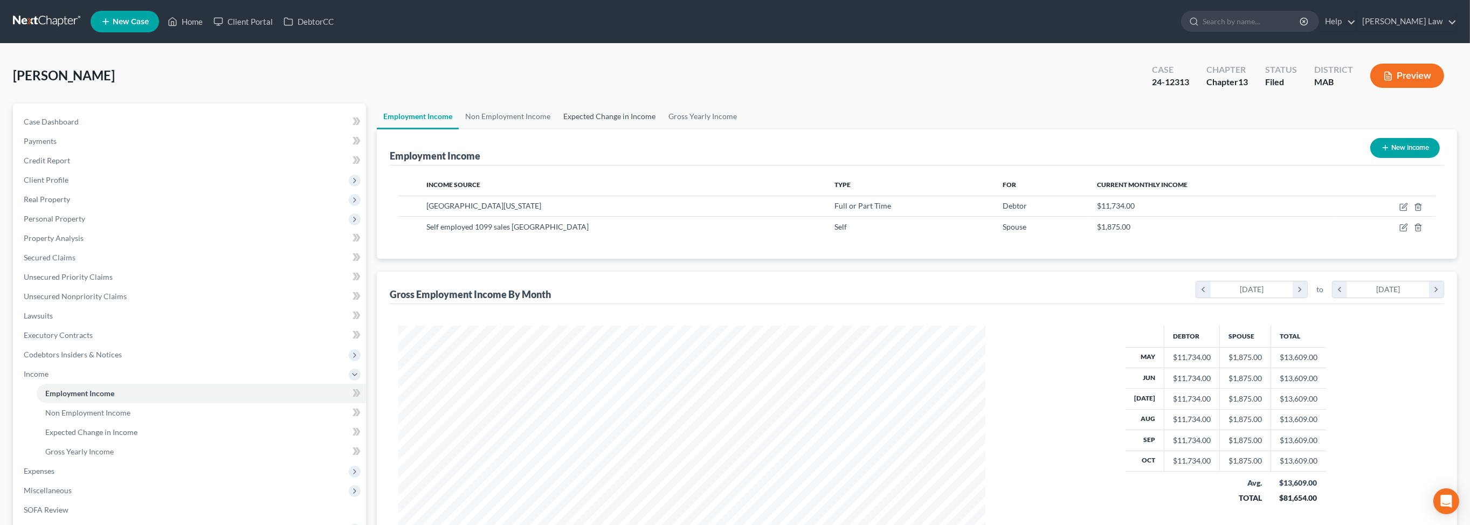
click at [632, 129] on link "Expected Change in Income" at bounding box center [609, 116] width 105 height 26
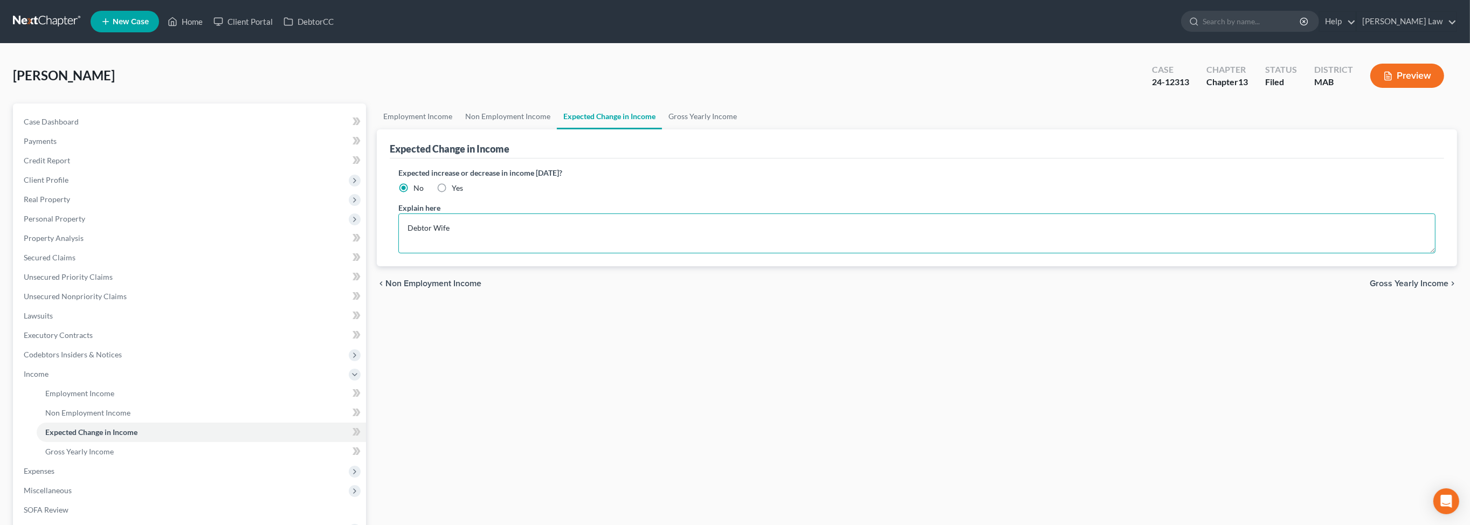
click at [496, 253] on textarea "Debtor Wife" at bounding box center [916, 233] width 1037 height 40
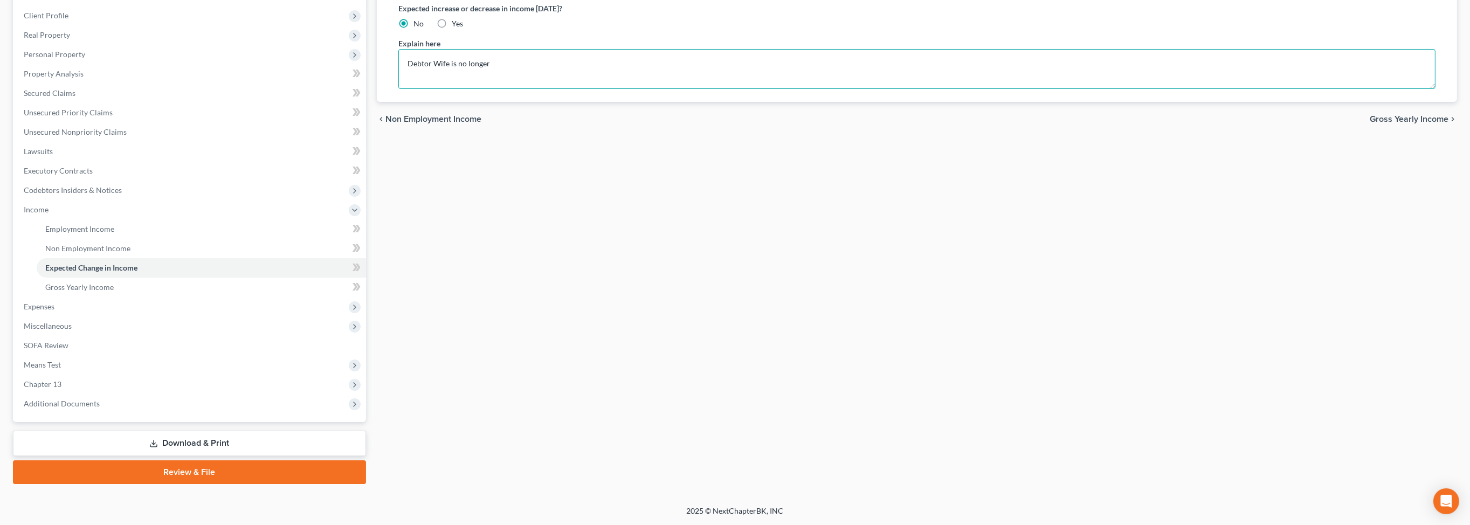
scroll to position [334, 0]
type textarea "Debtor Wife is no longer"
click at [54, 302] on span "Expenses" at bounding box center [39, 306] width 31 height 9
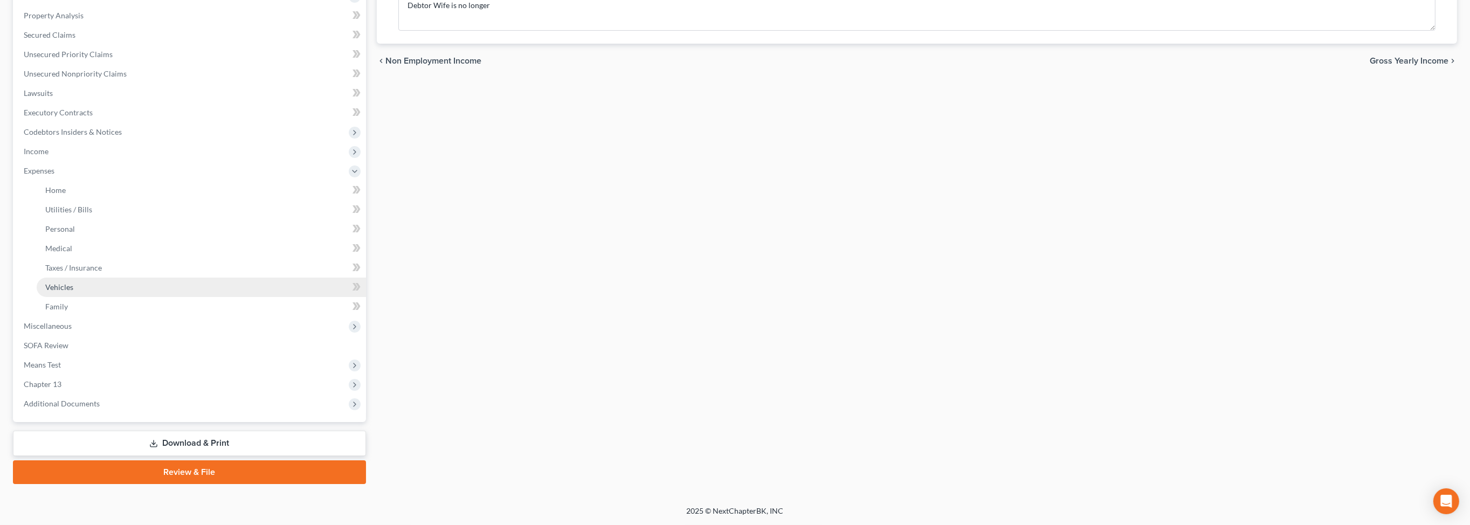
click at [71, 292] on span "Vehicles" at bounding box center [59, 286] width 28 height 9
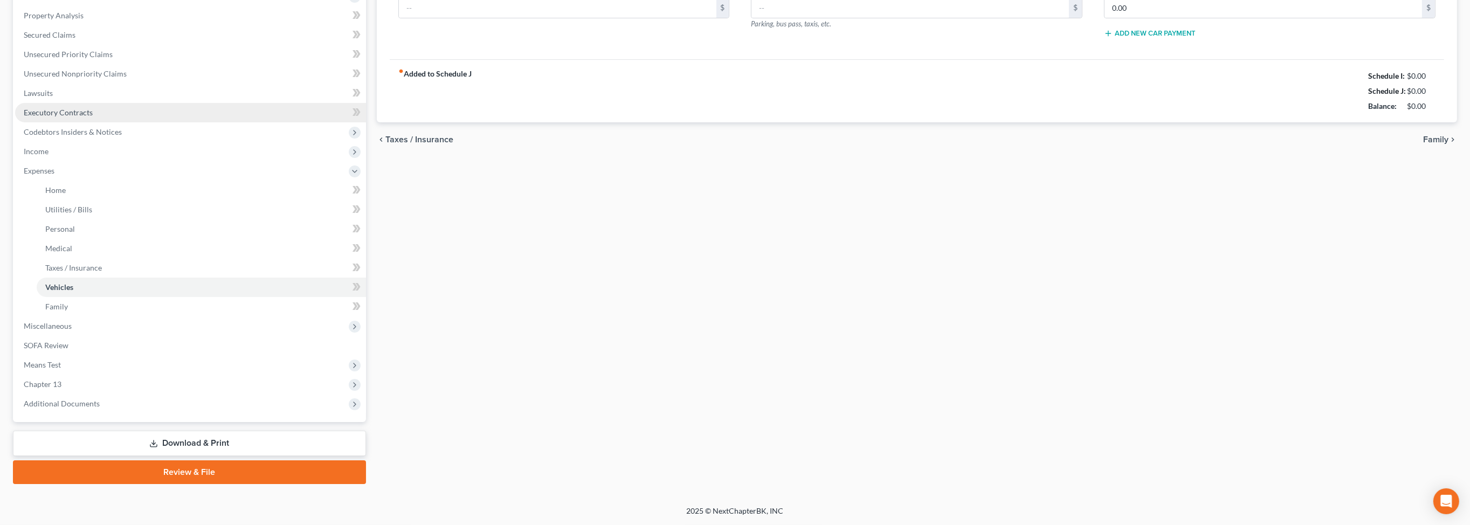
type input "258.00"
type input "505.00"
type input "0.00"
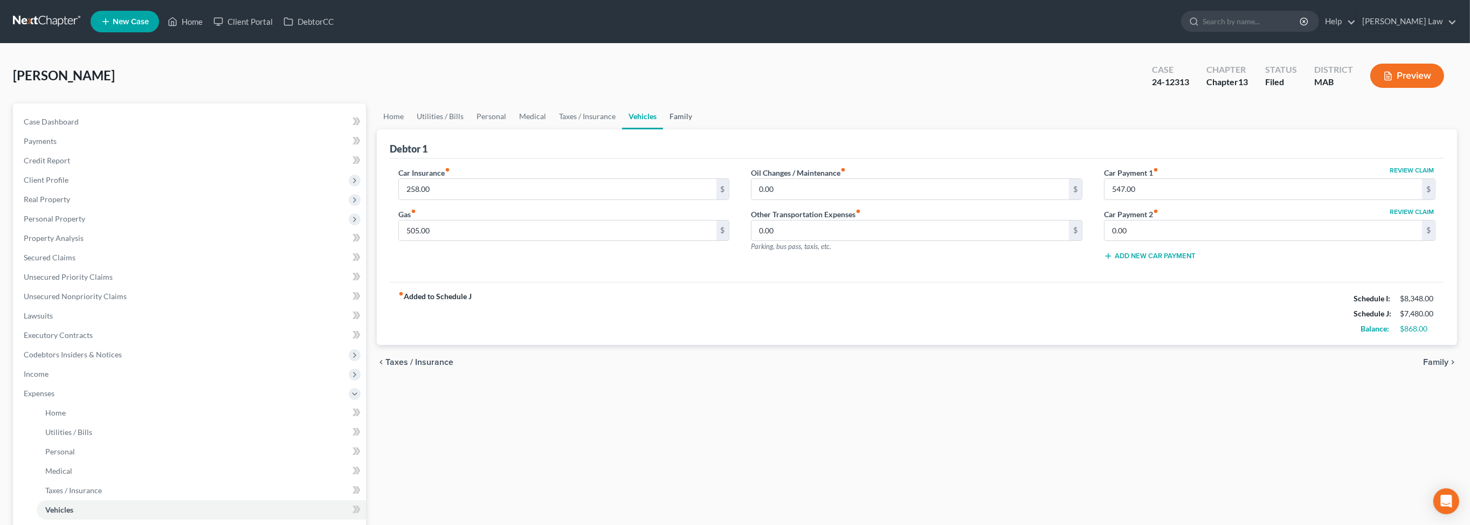
click at [699, 129] on link "Family" at bounding box center [681, 116] width 36 height 26
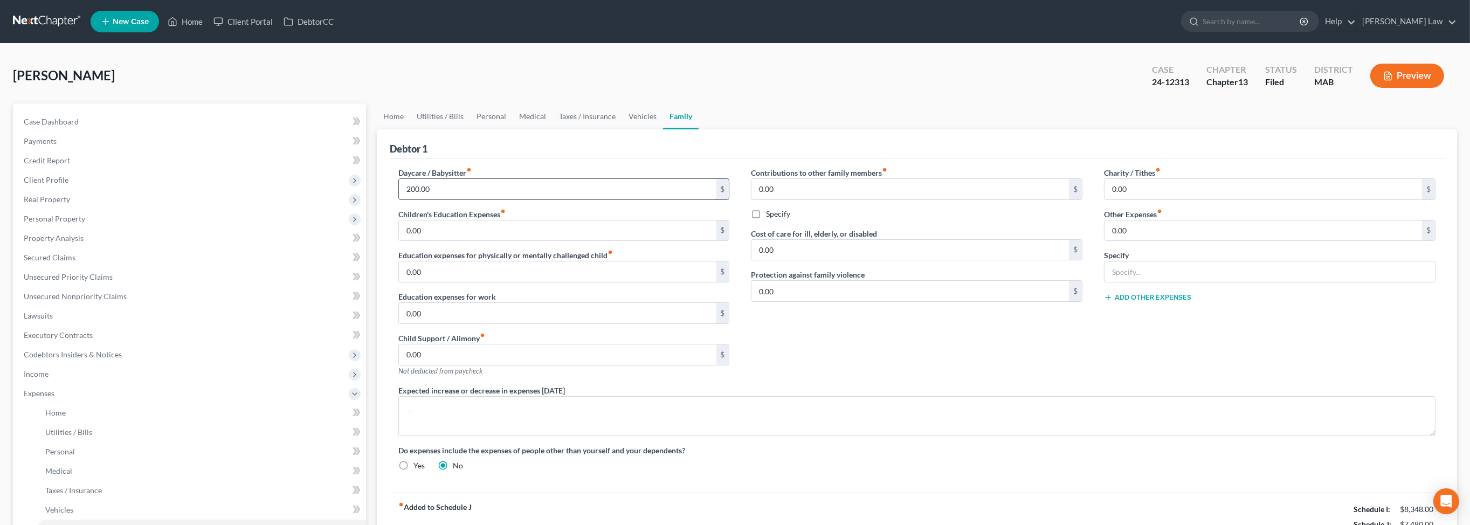
click at [447, 199] on input "200.00" at bounding box center [557, 189] width 317 height 20
type input "0.00"
click at [49, 378] on span "Income" at bounding box center [36, 373] width 25 height 9
click at [102, 398] on span "Employment Income" at bounding box center [79, 393] width 69 height 9
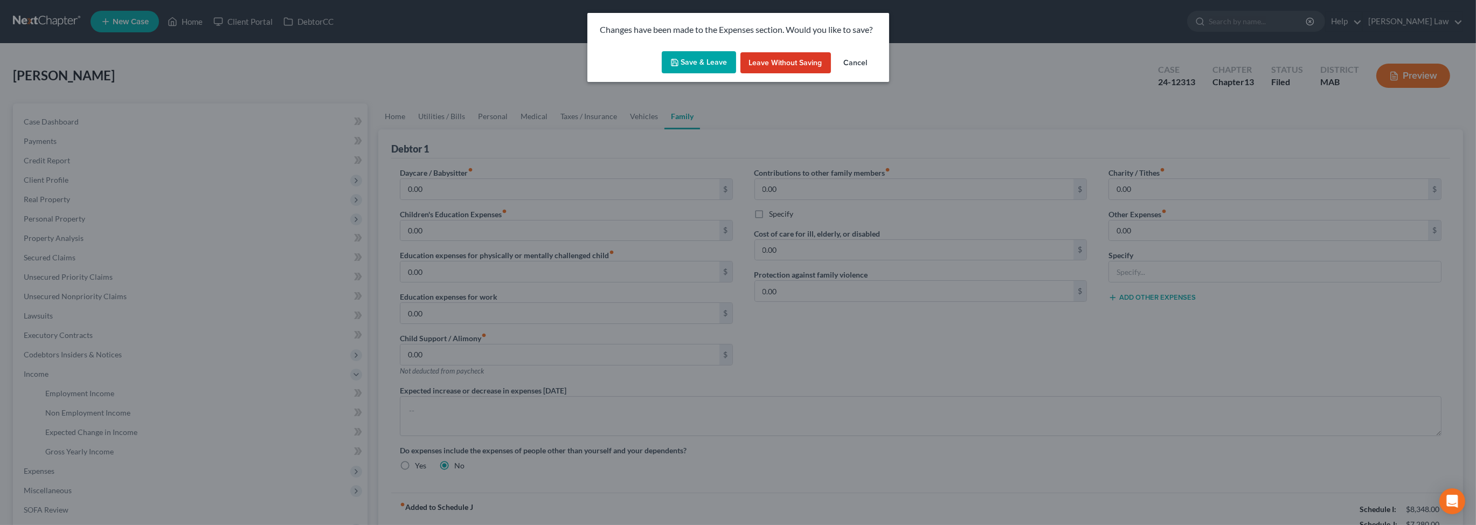
click at [683, 74] on button "Save & Leave" at bounding box center [699, 62] width 74 height 23
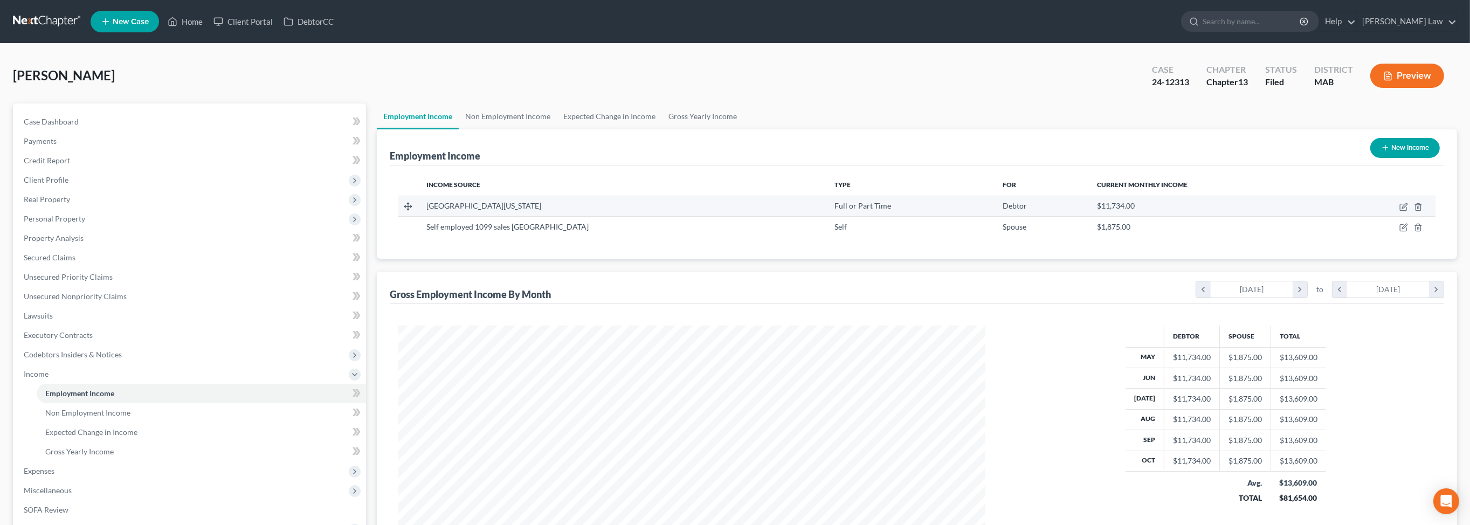
scroll to position [293, 608]
click at [557, 129] on link "Non Employment Income" at bounding box center [508, 116] width 98 height 26
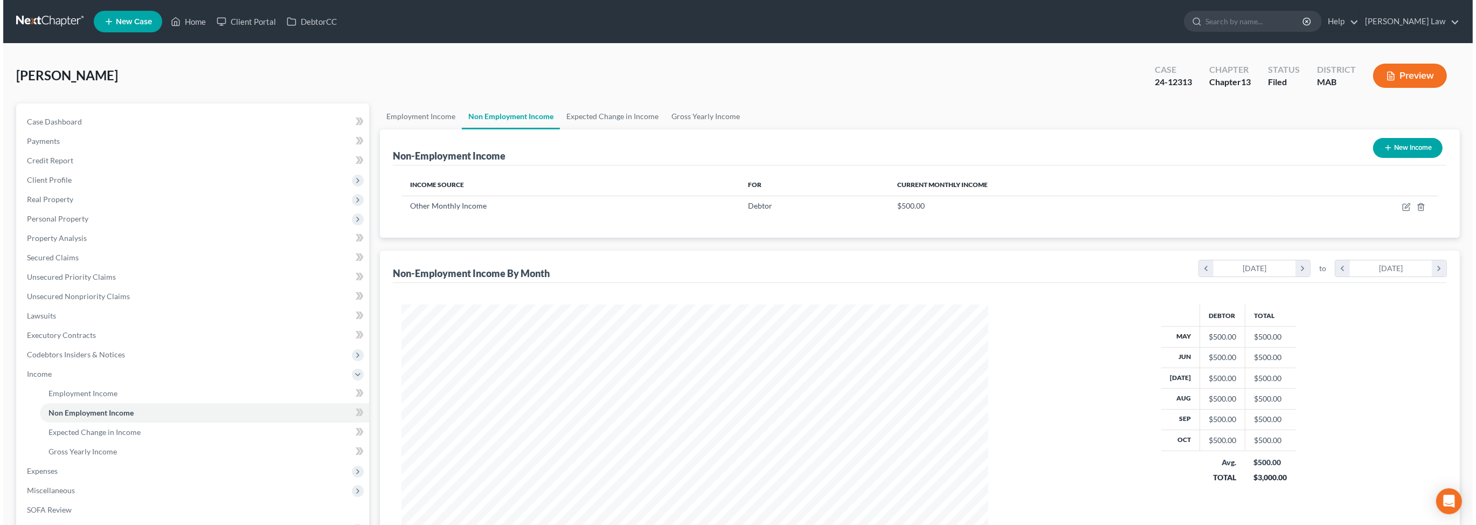
scroll to position [293, 608]
click at [1399, 211] on icon "button" at bounding box center [1403, 207] width 9 height 9
select select "13"
select select "0"
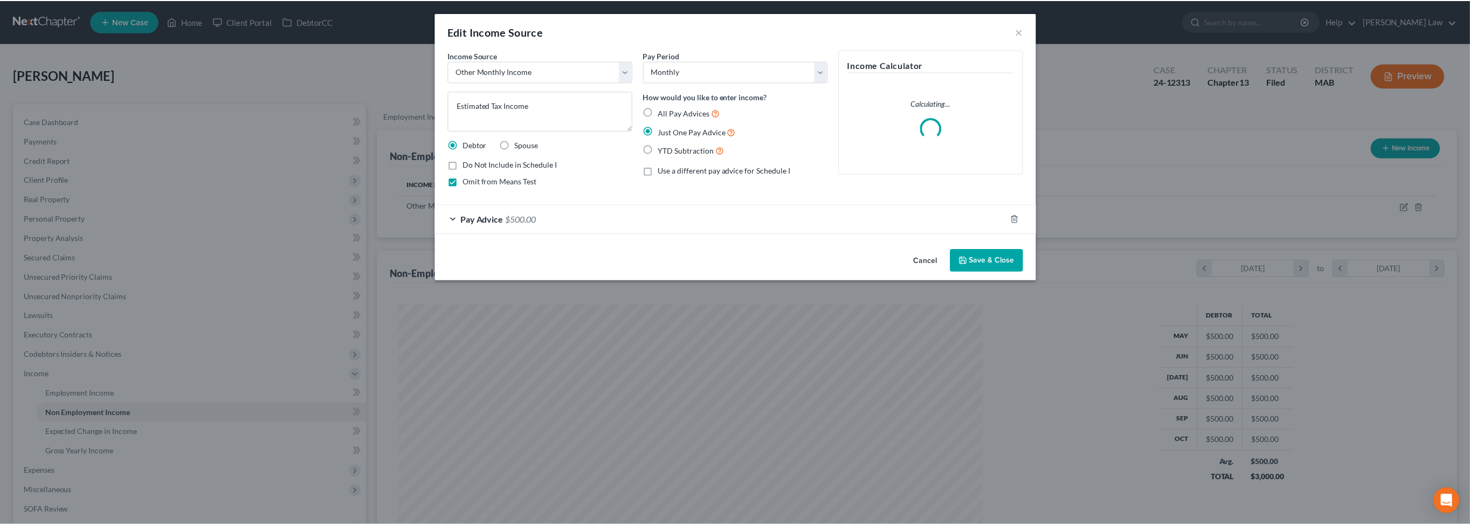
scroll to position [295, 611]
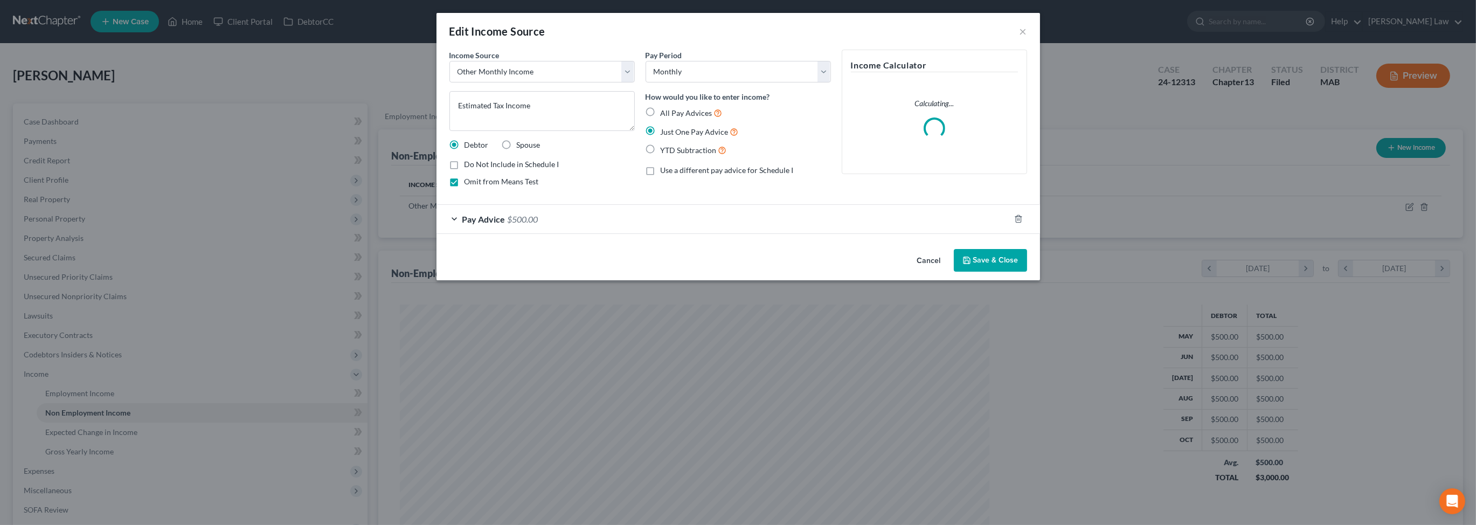
click at [1027, 272] on button "Save & Close" at bounding box center [990, 260] width 73 height 23
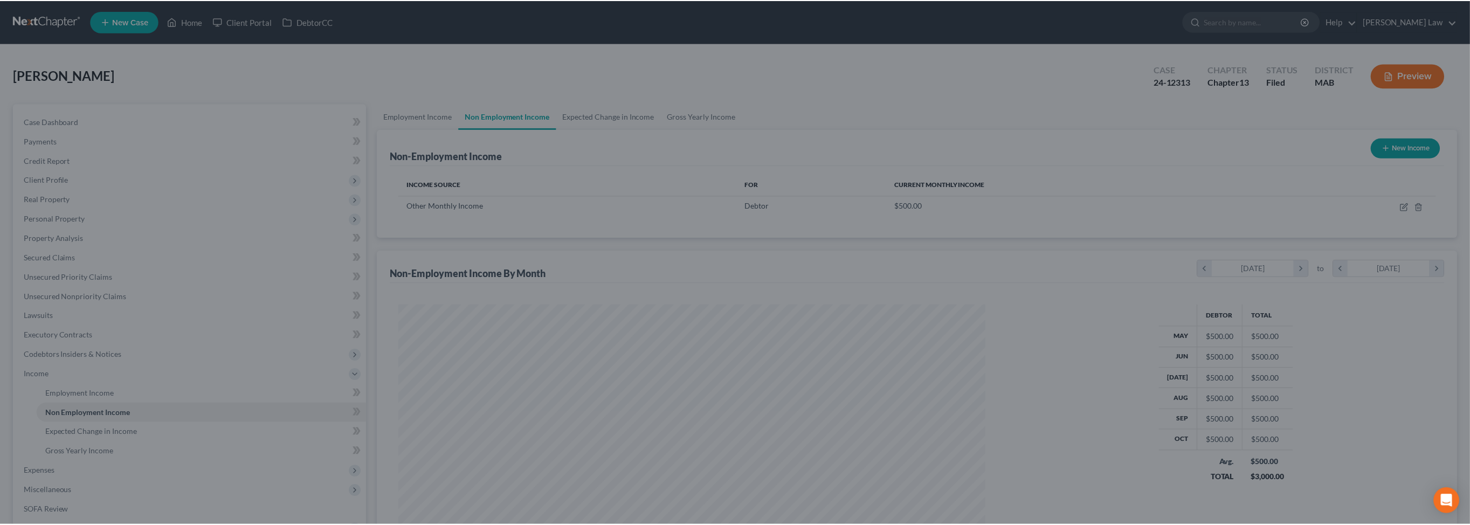
scroll to position [538735, 538420]
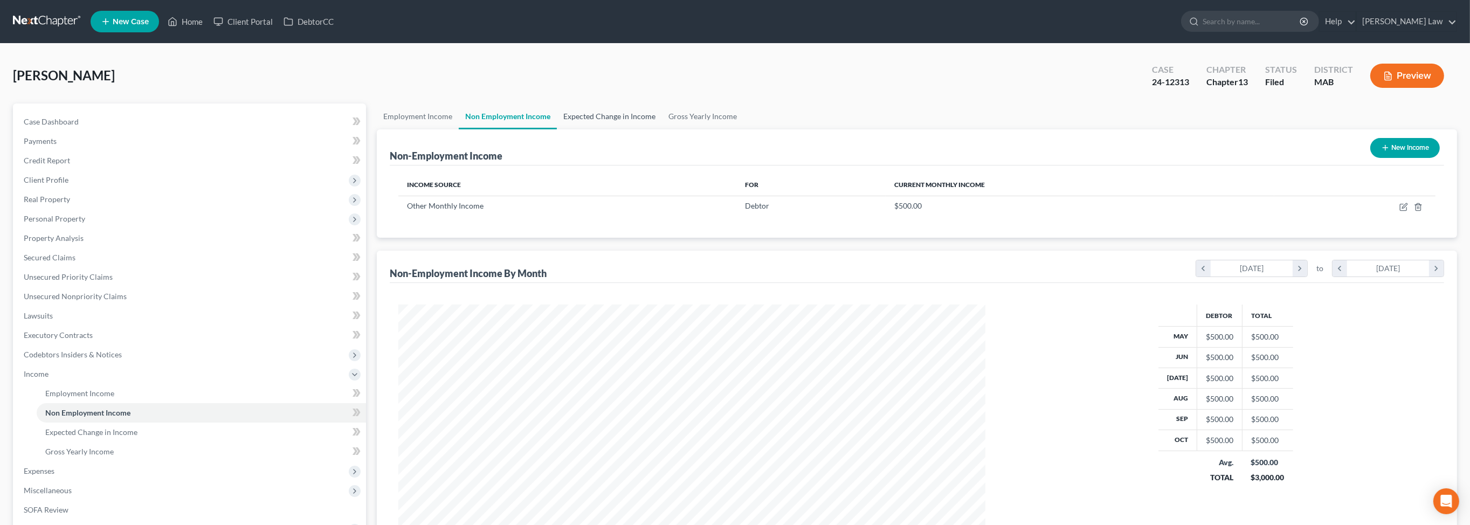
click at [662, 129] on link "Expected Change in Income" at bounding box center [609, 116] width 105 height 26
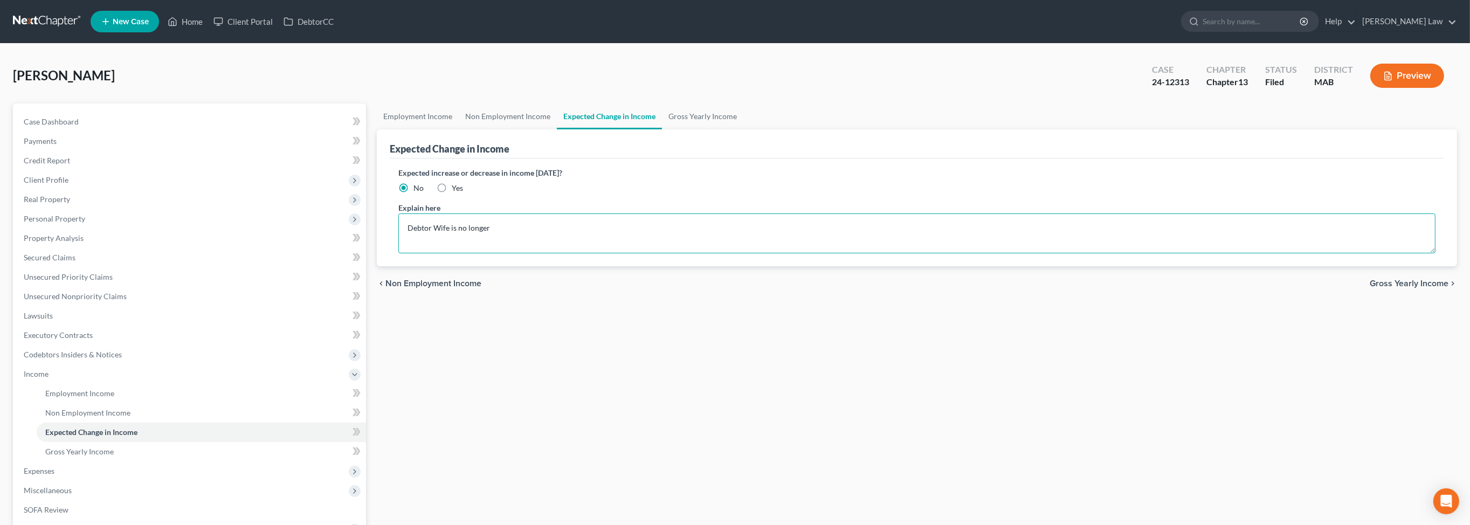
click at [547, 253] on textarea "Debtor Wife is no longer" at bounding box center [916, 233] width 1037 height 40
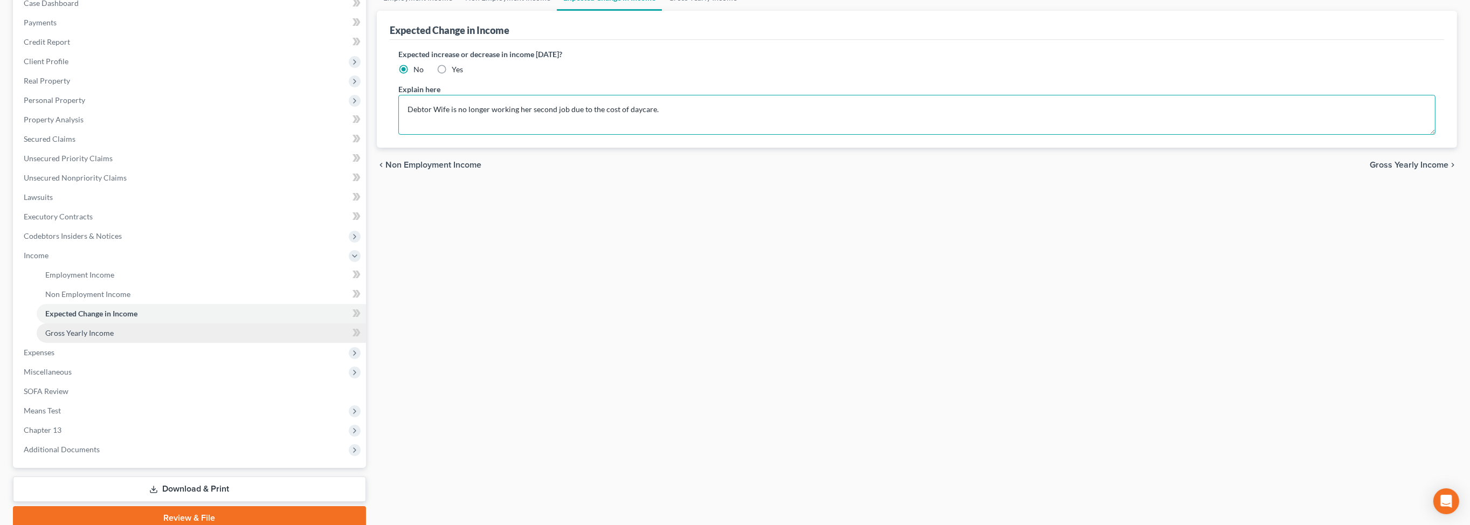
scroll to position [160, 0]
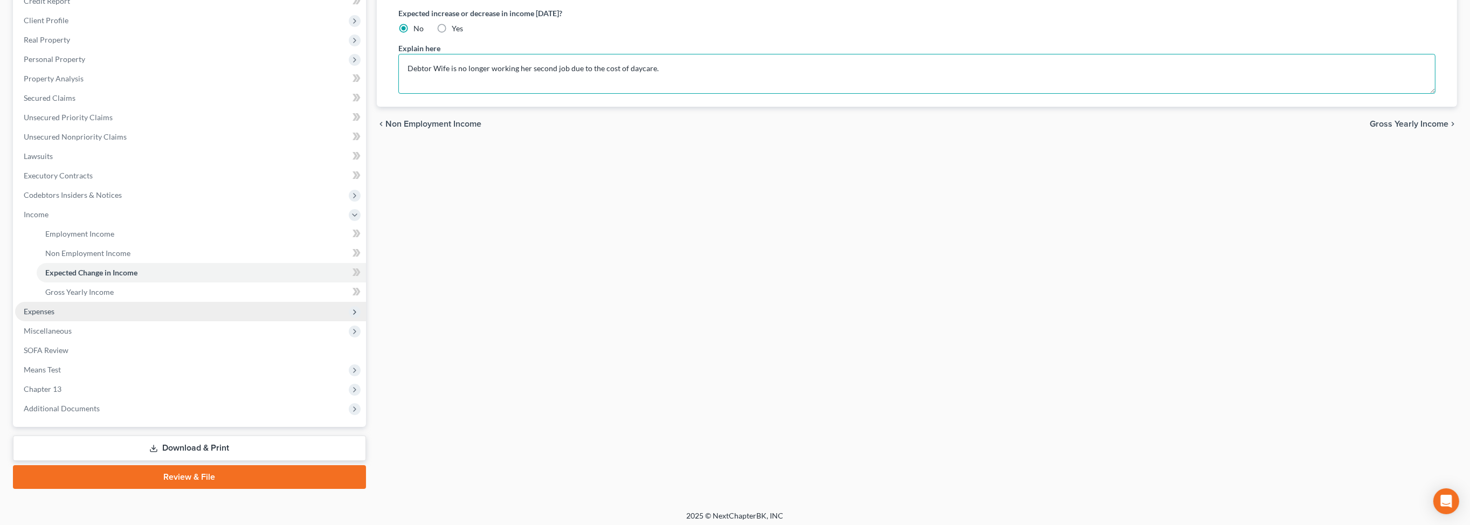
type textarea "Debtor Wife is no longer working her second job due to the cost of daycare."
click at [54, 316] on span "Expenses" at bounding box center [39, 311] width 31 height 9
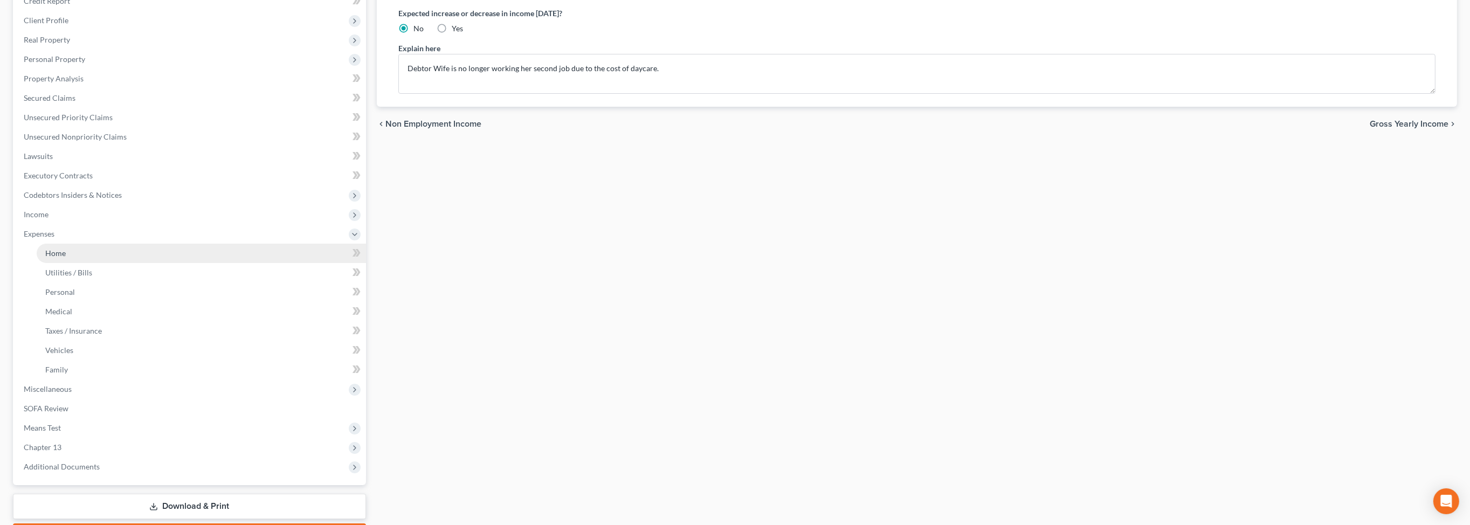
click at [59, 258] on span "Home" at bounding box center [55, 252] width 20 height 9
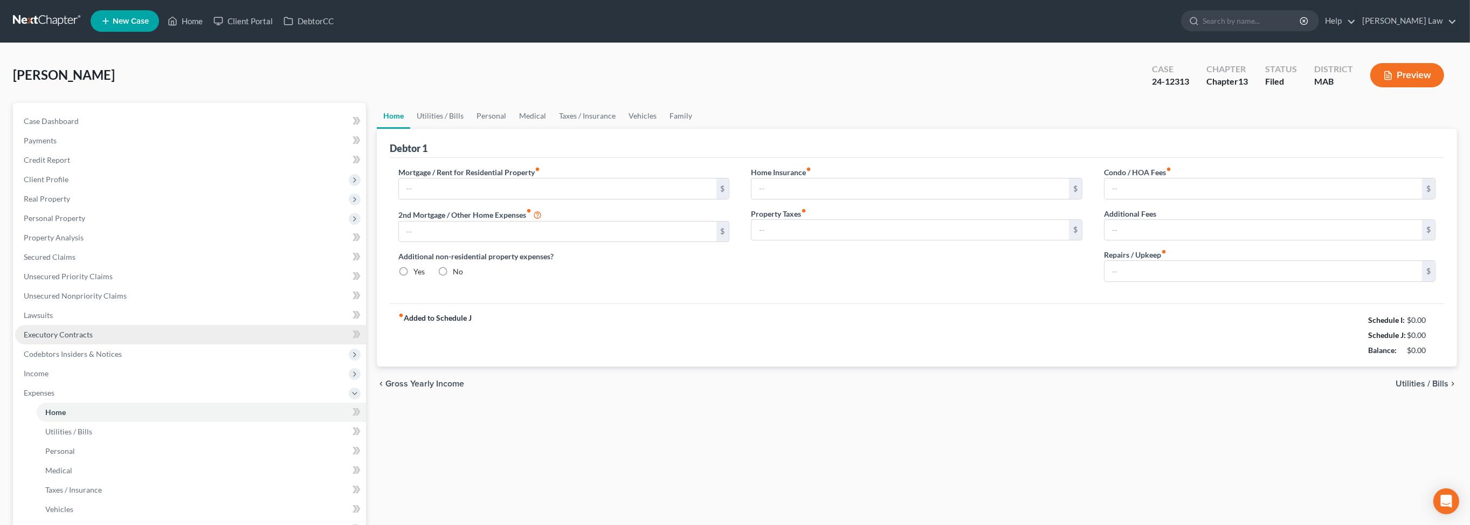
type input "2,500.00"
type input "0.00"
radio input "true"
type input "0.00"
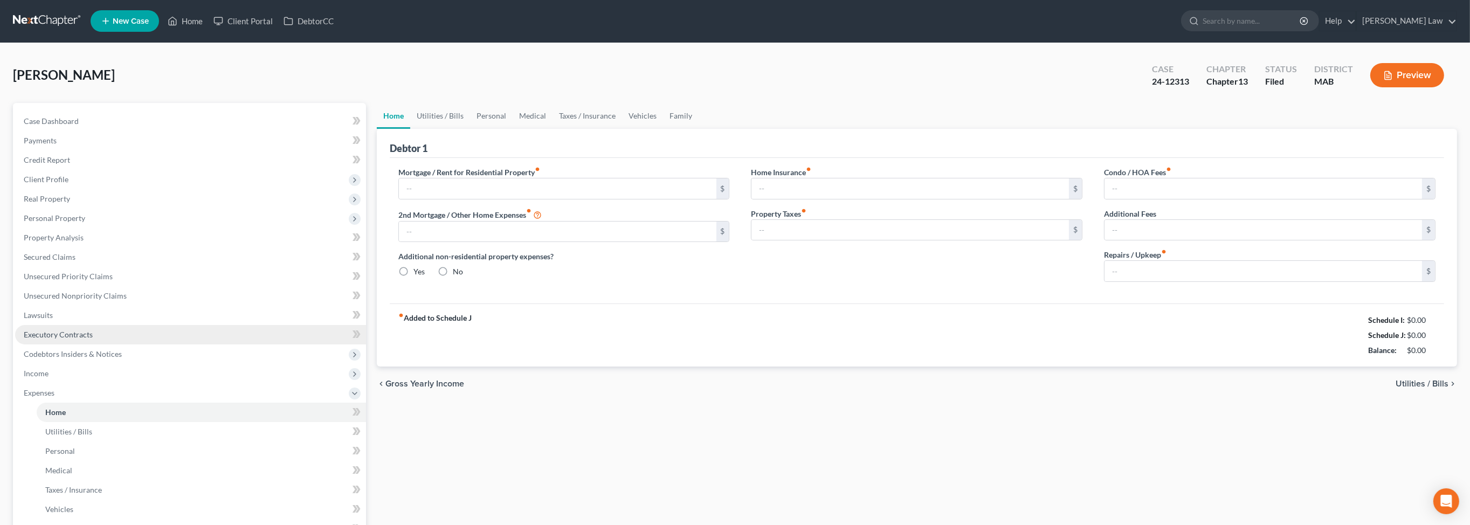
type input "0.00"
click at [457, 199] on input "2,500.00" at bounding box center [557, 189] width 317 height 20
type input "2,750.00"
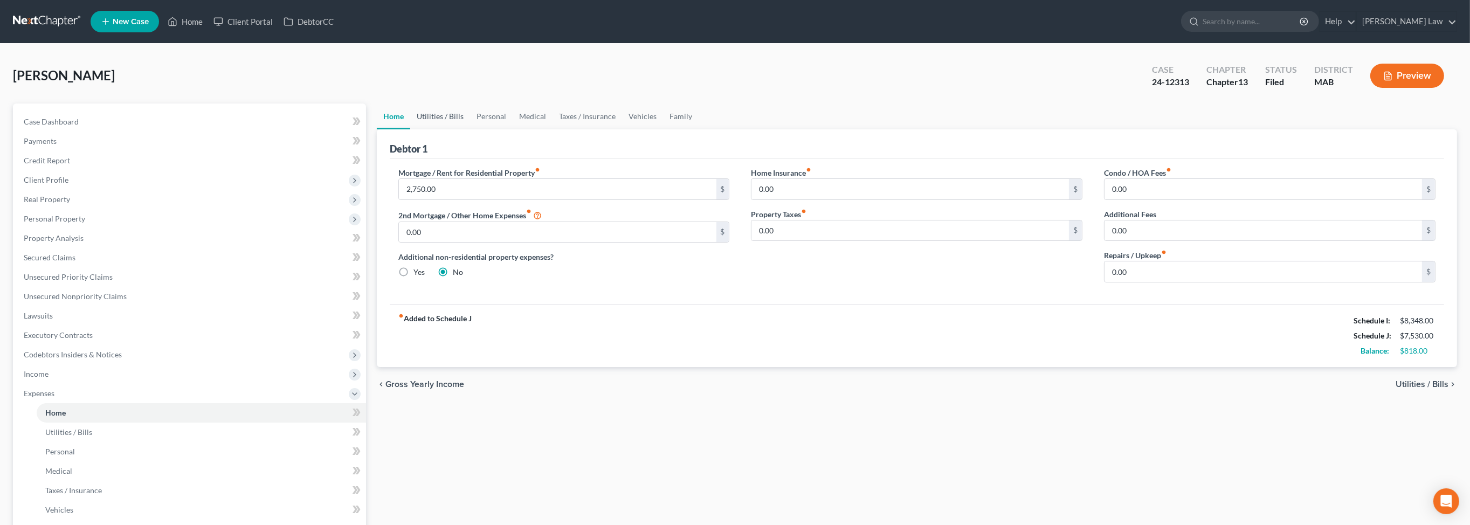
click at [465, 129] on link "Utilities / Bills" at bounding box center [440, 116] width 60 height 26
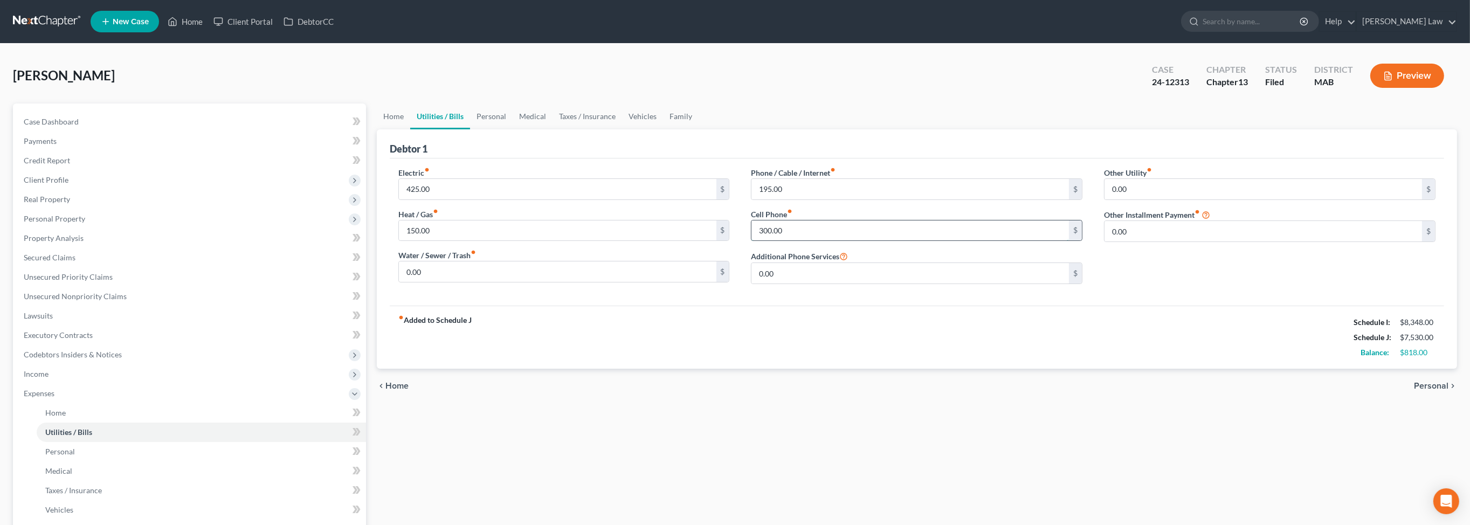
click at [797, 241] on input "300.00" at bounding box center [909, 230] width 317 height 20
type input "318"
click at [513, 129] on link "Personal" at bounding box center [491, 116] width 43 height 26
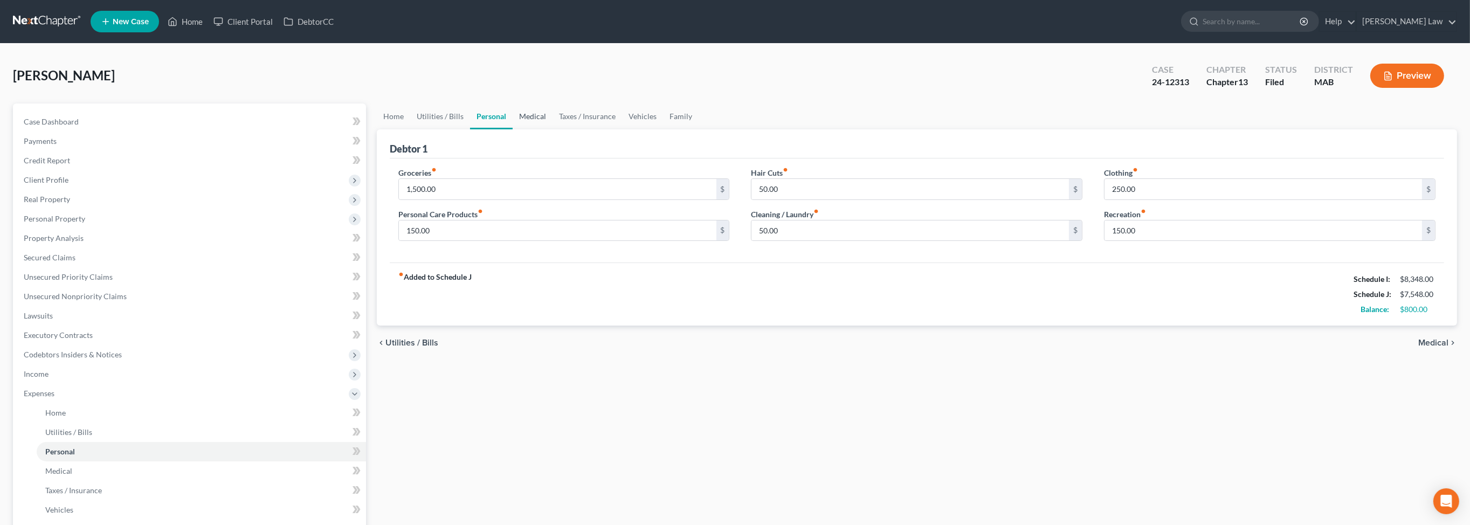
click at [553, 129] on link "Medical" at bounding box center [533, 116] width 40 height 26
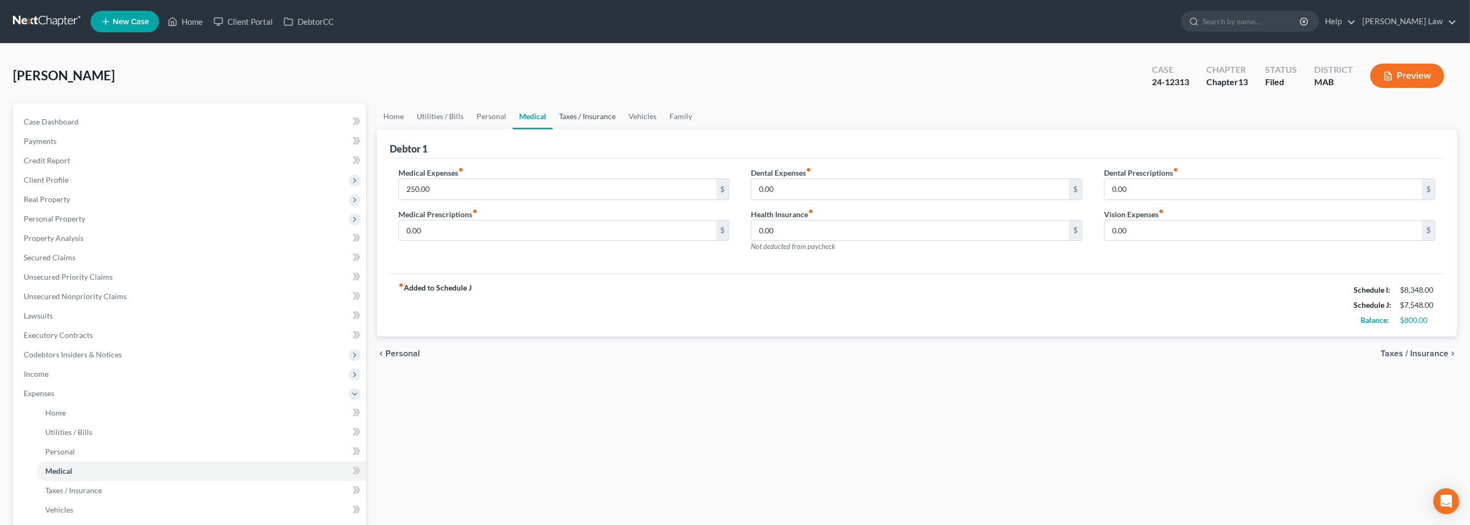
click at [616, 129] on link "Taxes / Insurance" at bounding box center [588, 116] width 70 height 26
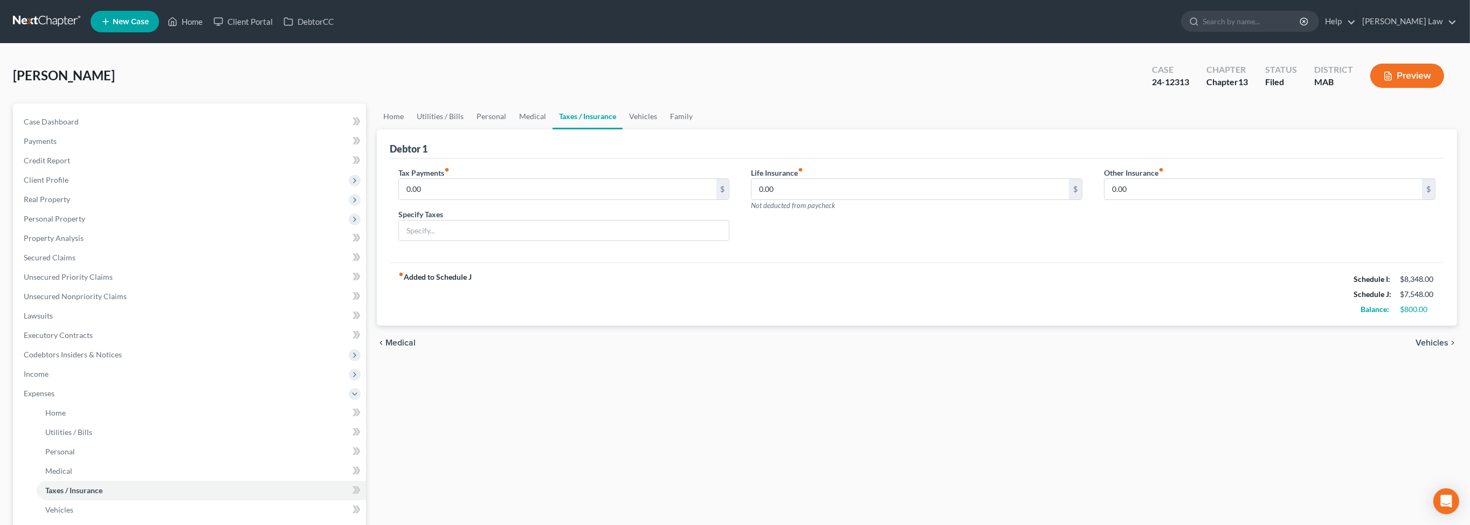
click at [623, 129] on link "Taxes / Insurance" at bounding box center [588, 116] width 70 height 26
click at [664, 129] on link "Vehicles" at bounding box center [643, 116] width 41 height 26
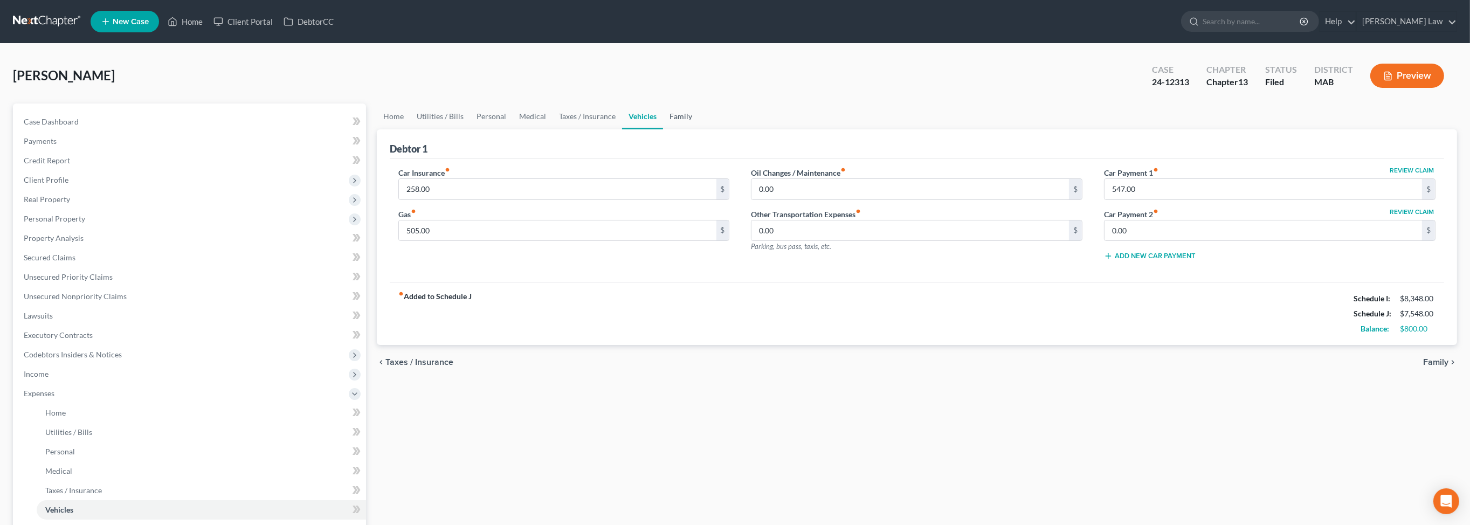
click at [699, 129] on link "Family" at bounding box center [681, 116] width 36 height 26
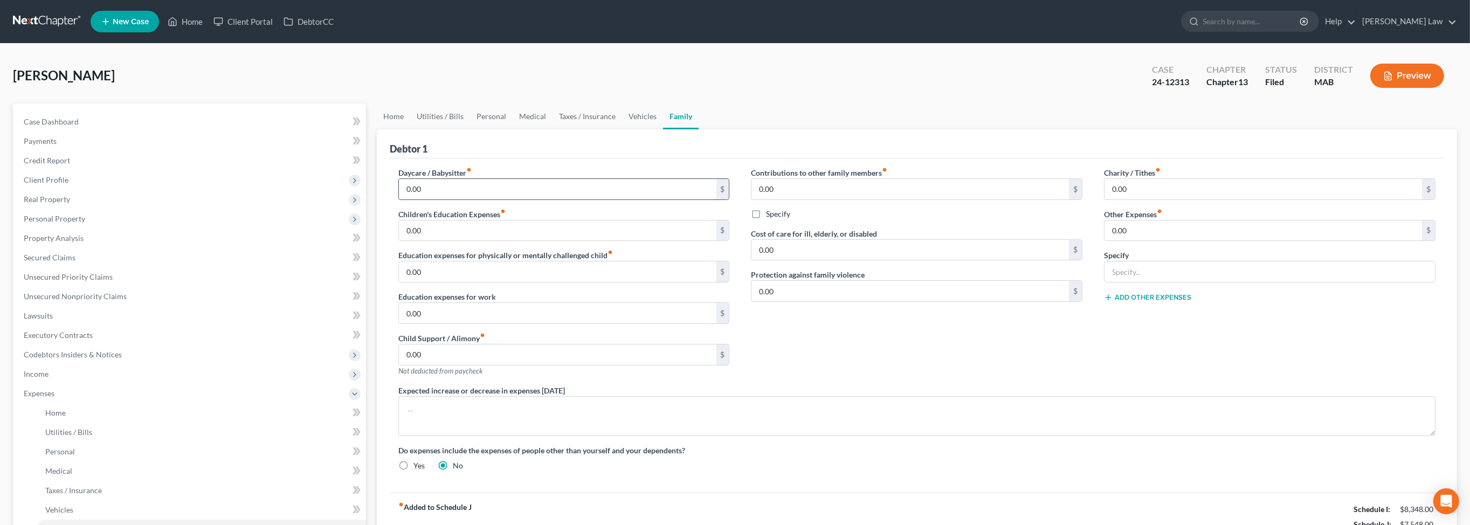
click at [453, 199] on input "0.00" at bounding box center [557, 189] width 317 height 20
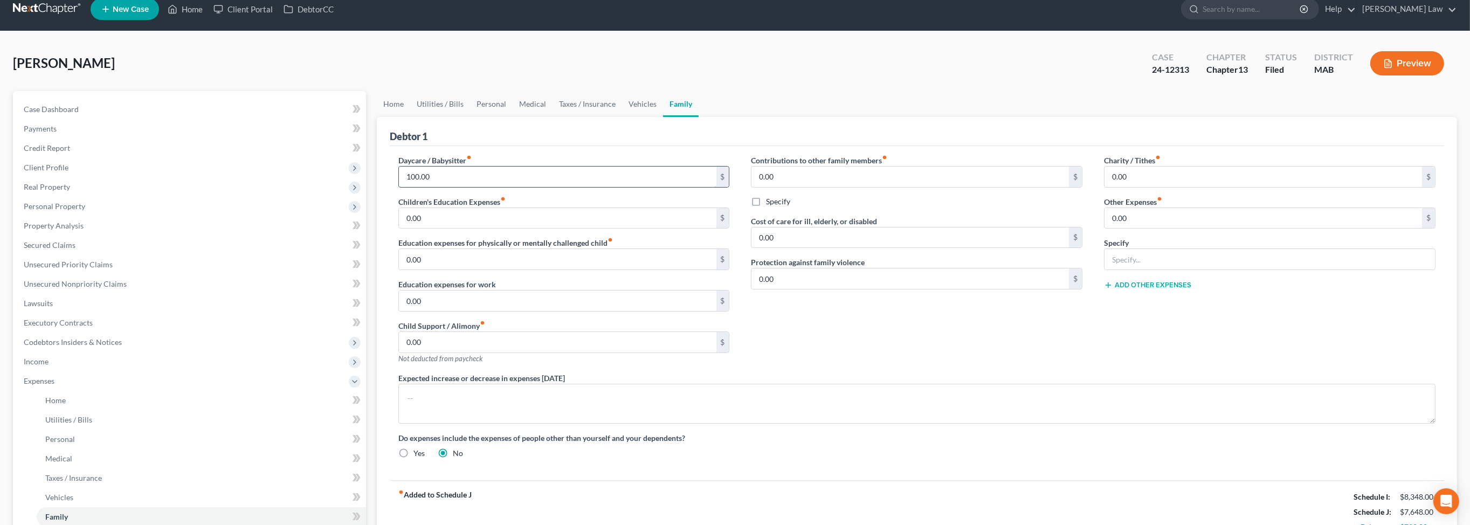
click at [448, 187] on input "100.00" at bounding box center [557, 177] width 317 height 20
type input "200.00"
click at [394, 117] on link "Home" at bounding box center [393, 104] width 33 height 26
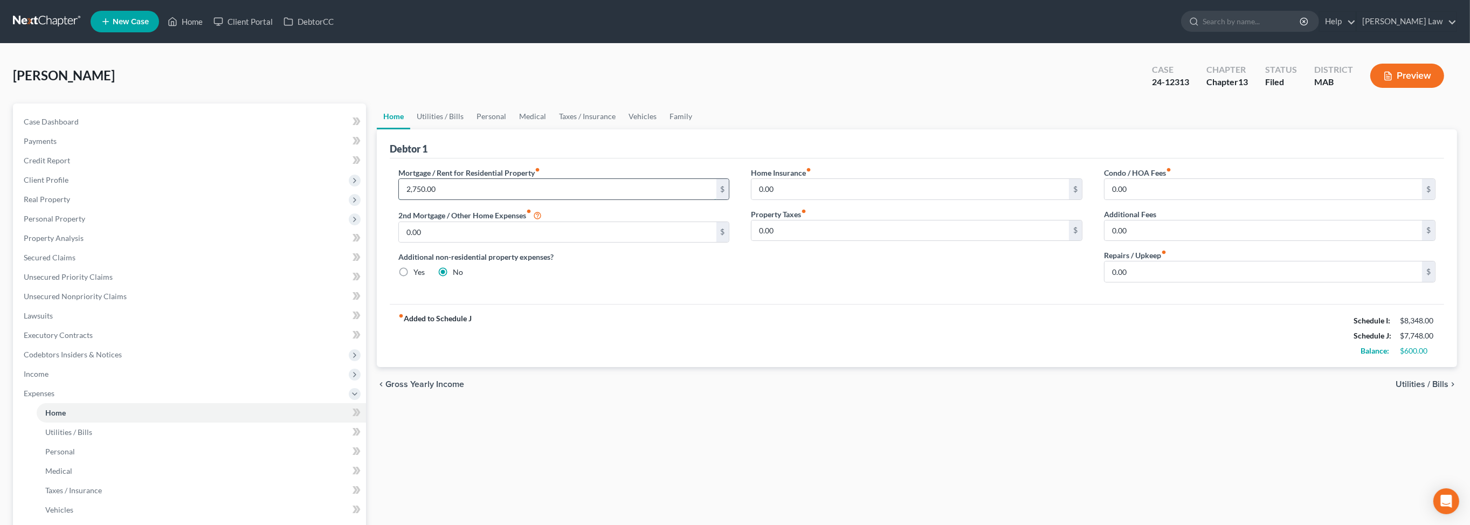
click at [475, 199] on input "2,750.00" at bounding box center [557, 189] width 317 height 20
type input "2,650.00"
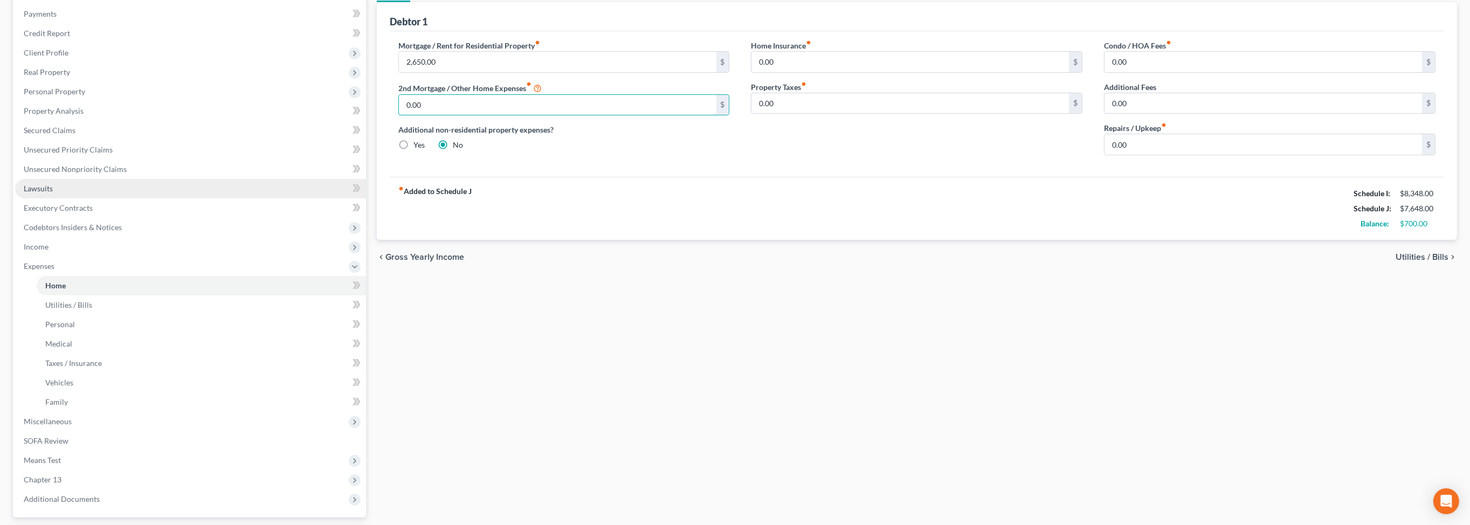
scroll to position [81, 0]
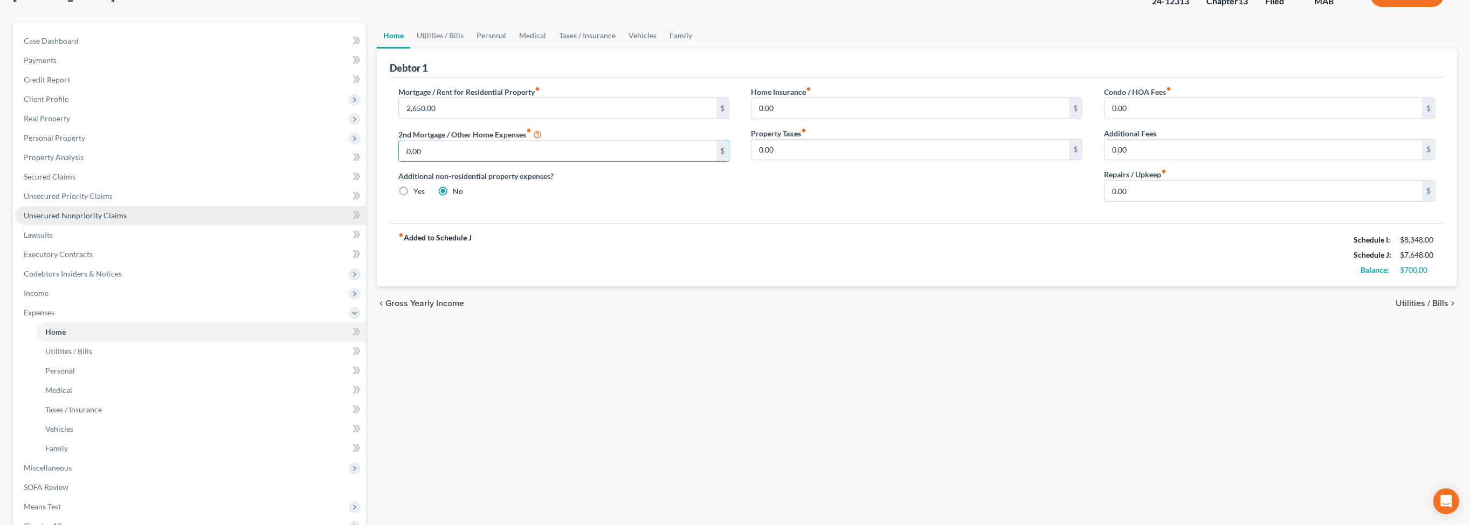
click at [51, 220] on span "Unsecured Nonpriority Claims" at bounding box center [75, 215] width 103 height 9
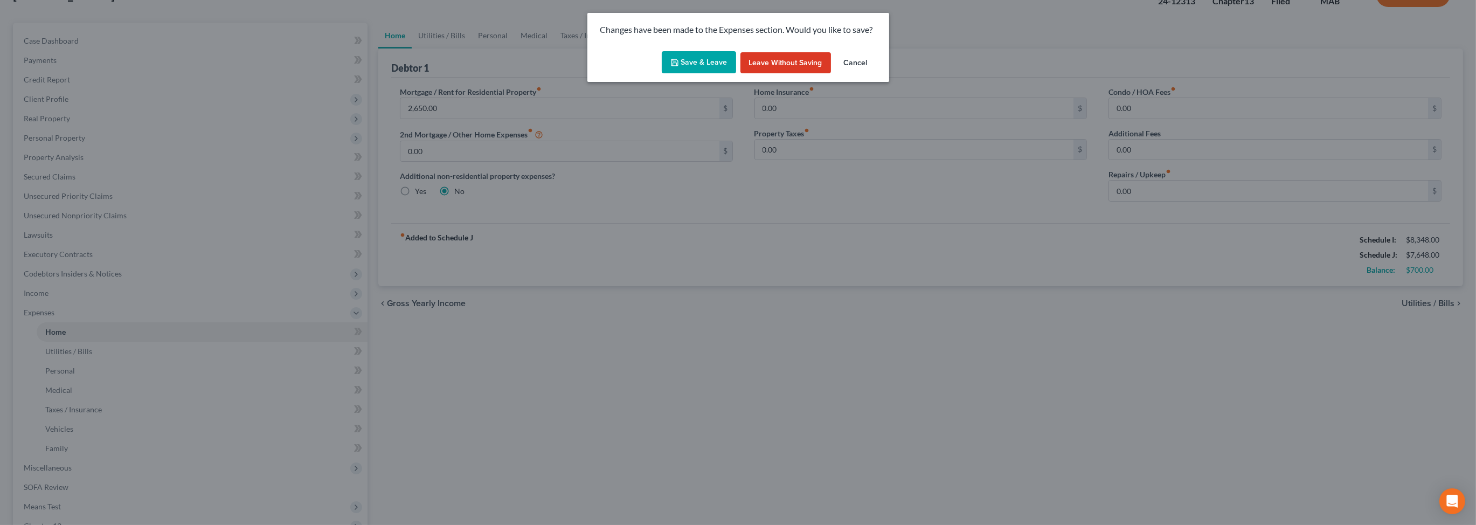
click at [686, 74] on button "Save & Leave" at bounding box center [699, 62] width 74 height 23
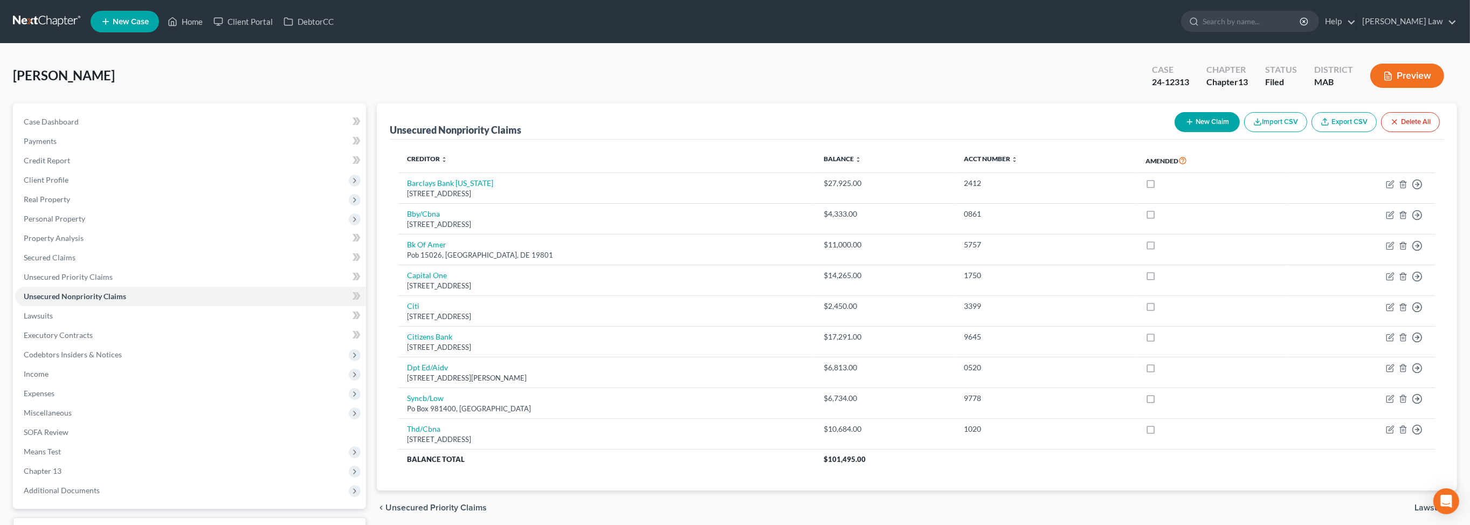
click at [1378, 88] on button "Preview" at bounding box center [1407, 76] width 74 height 24
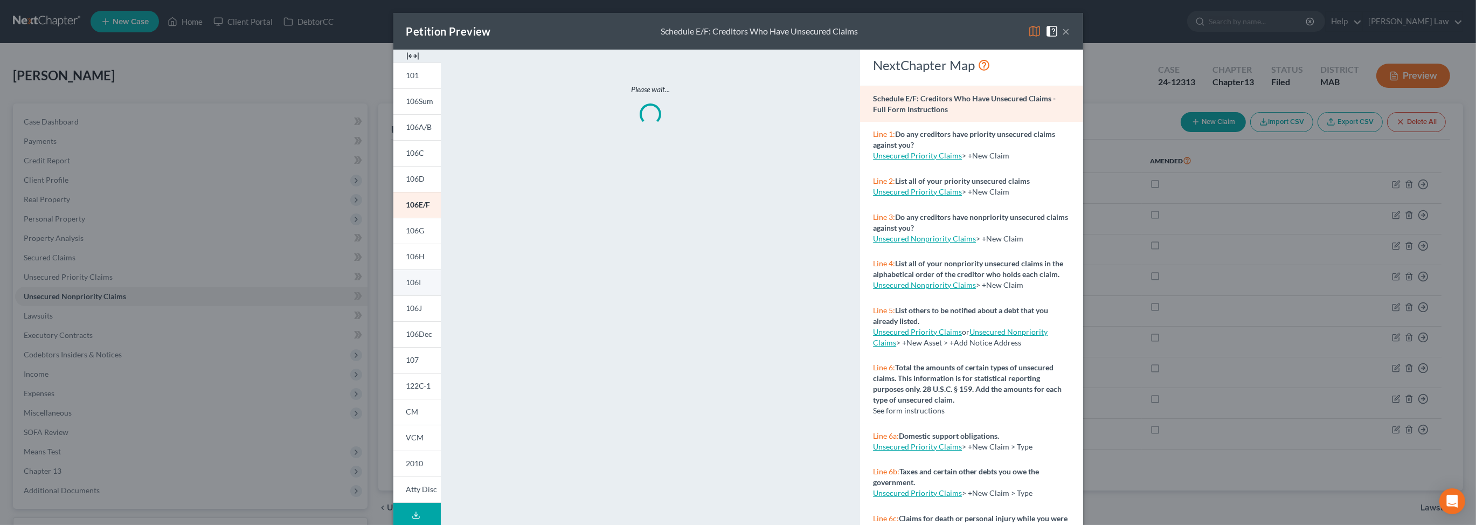
click at [393, 295] on link "106I" at bounding box center [416, 283] width 47 height 26
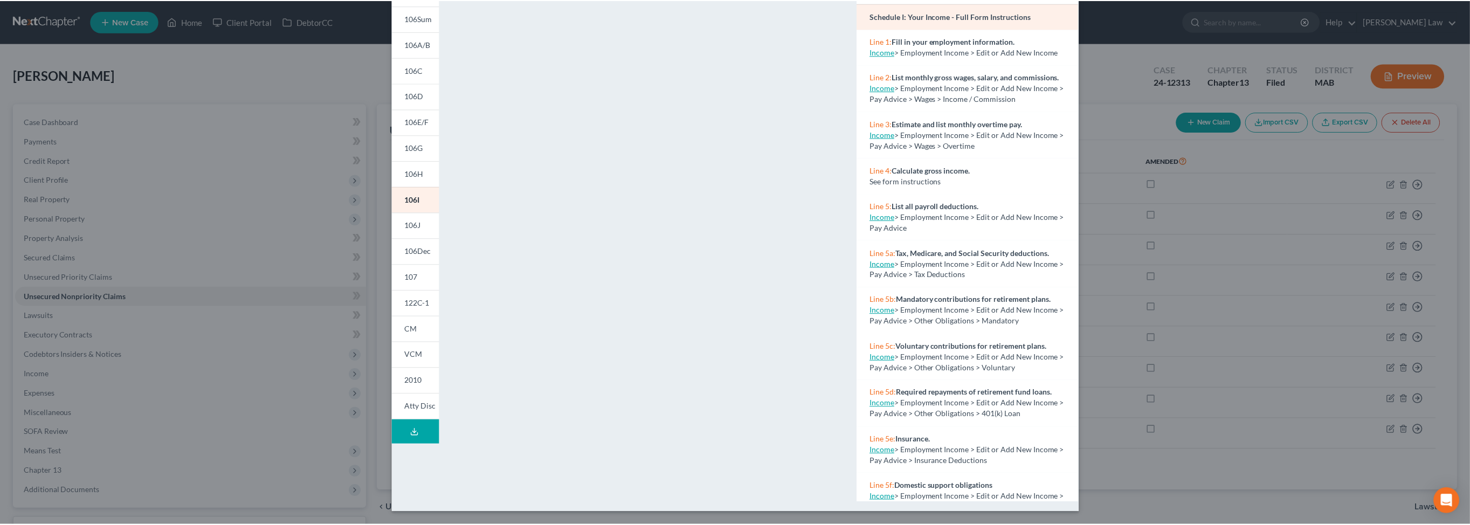
scroll to position [147, 0]
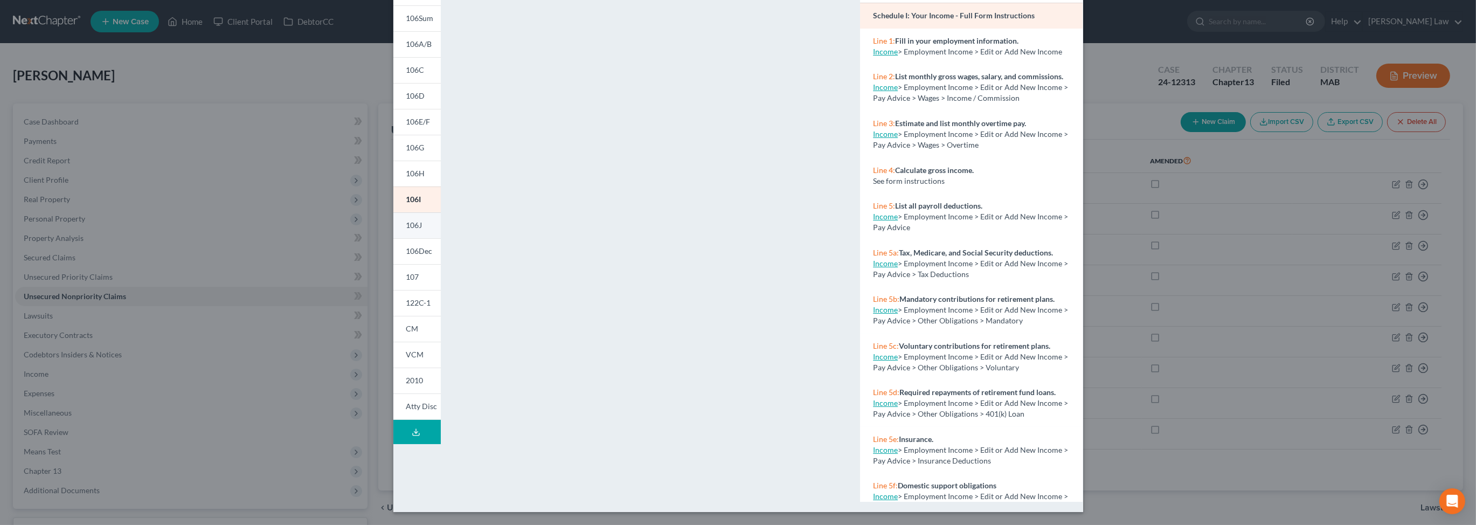
click at [406, 230] on span "106J" at bounding box center [414, 224] width 16 height 9
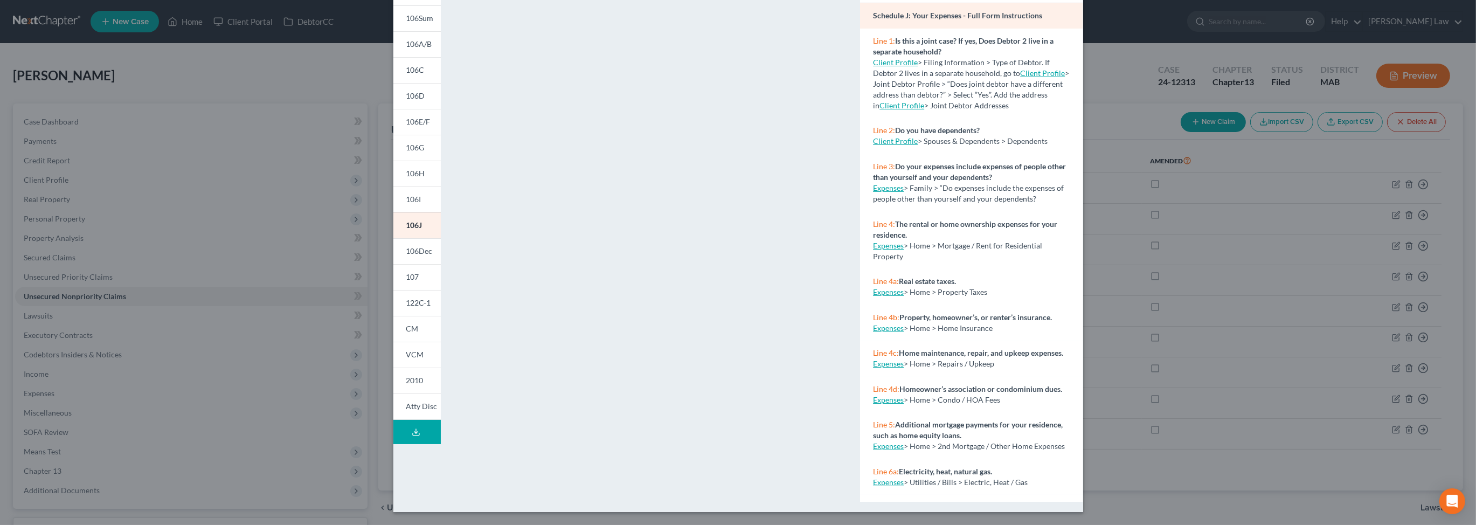
click at [248, 127] on div "Petition Preview Schedule J: Your Expenses × 101 106Sum 106A/B 106C 106D 106E/F…" at bounding box center [738, 262] width 1476 height 525
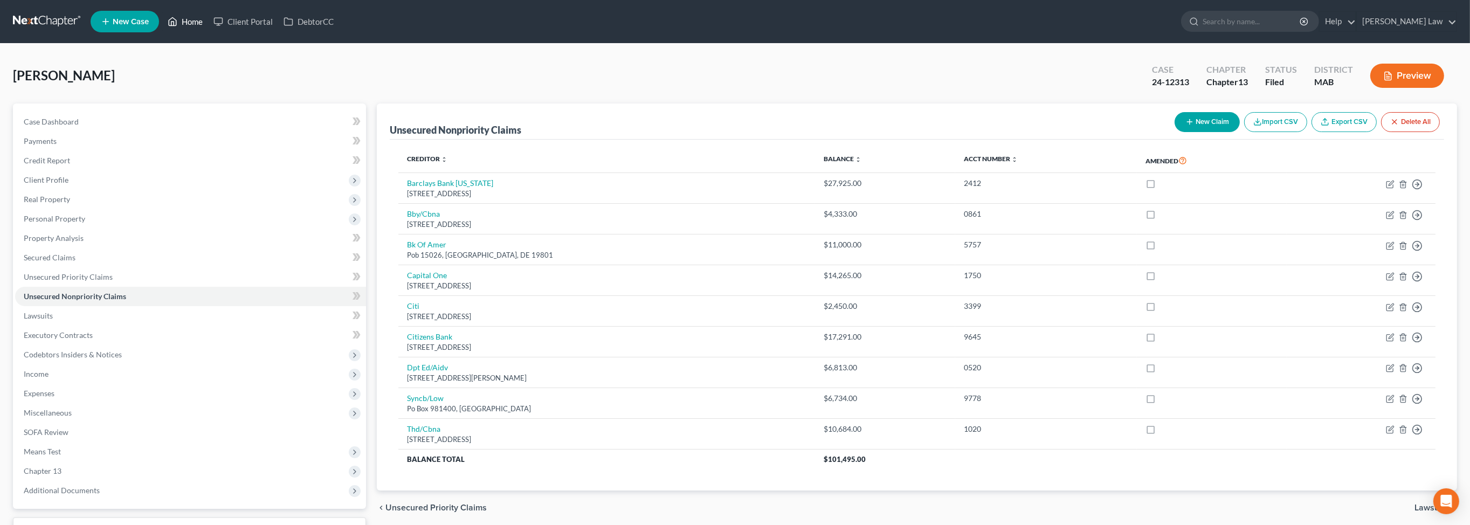
click at [177, 25] on icon at bounding box center [173, 21] width 10 height 13
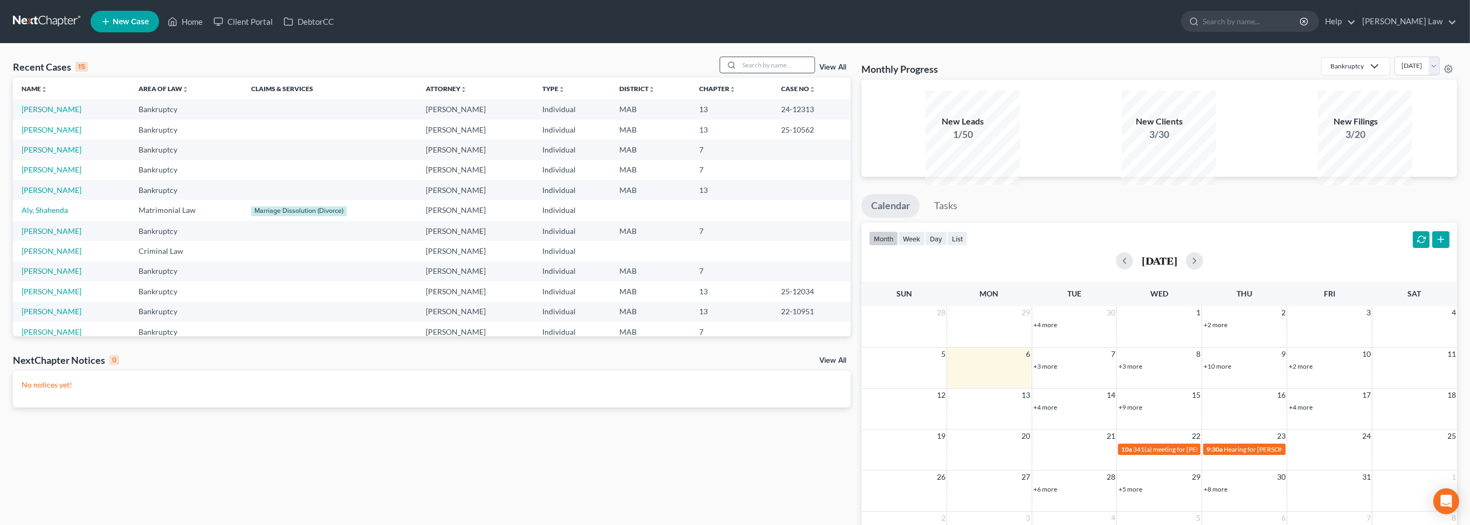
click at [749, 73] on input "search" at bounding box center [776, 65] width 75 height 16
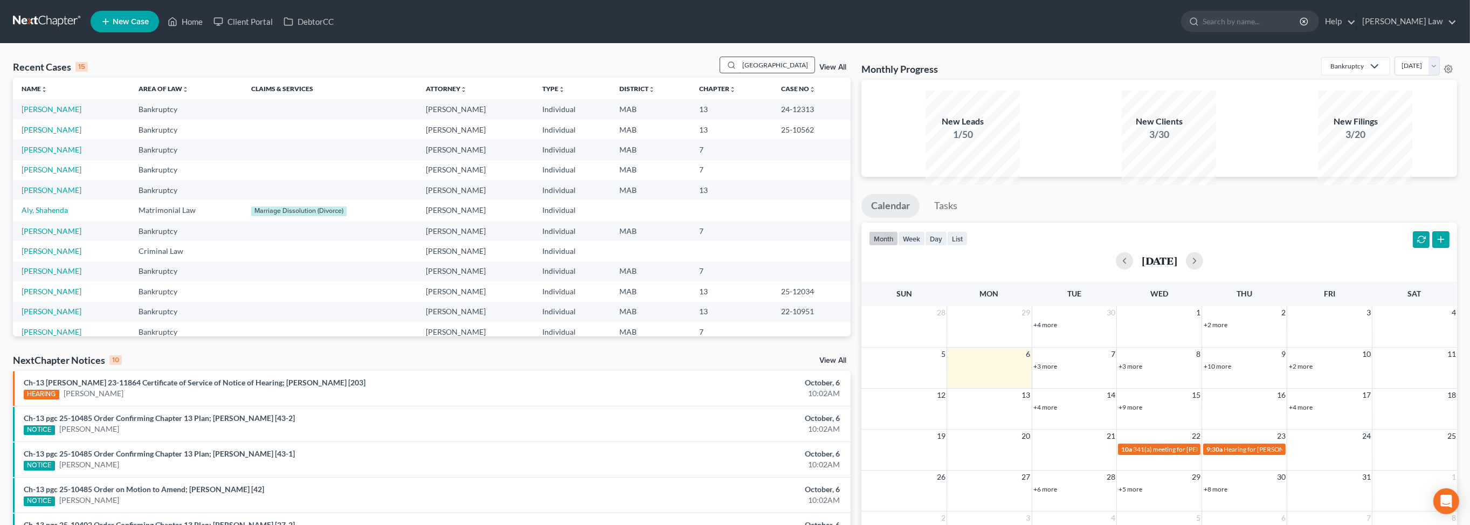
type input "tourigny"
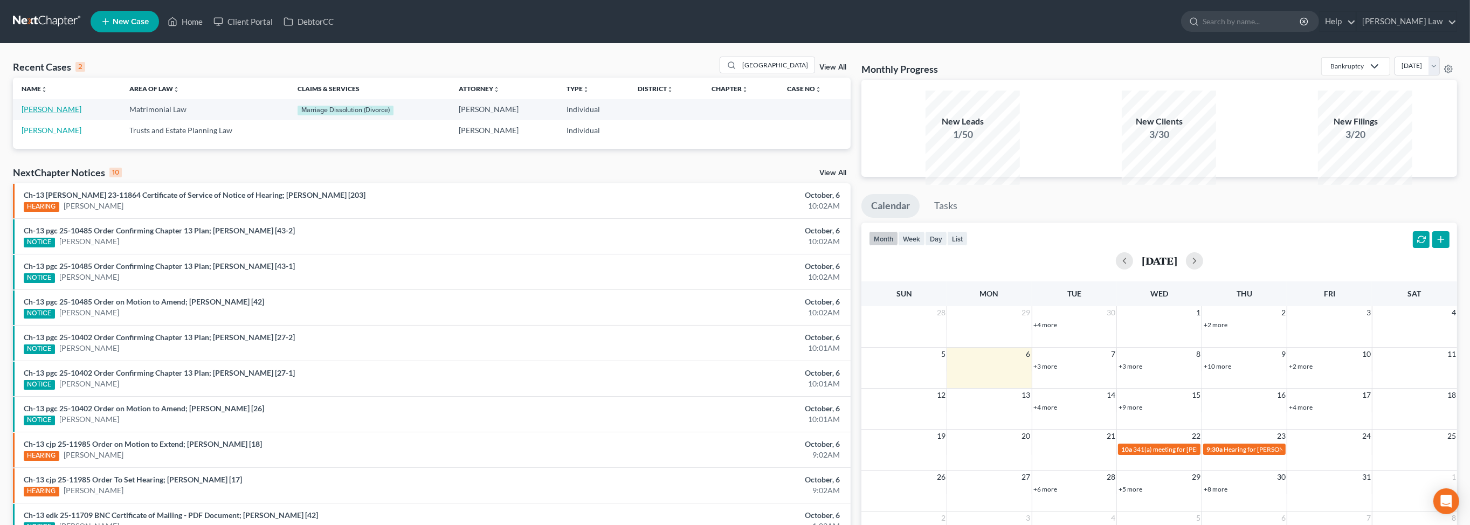
click at [53, 114] on link "Tourigny, Michael" at bounding box center [52, 109] width 60 height 9
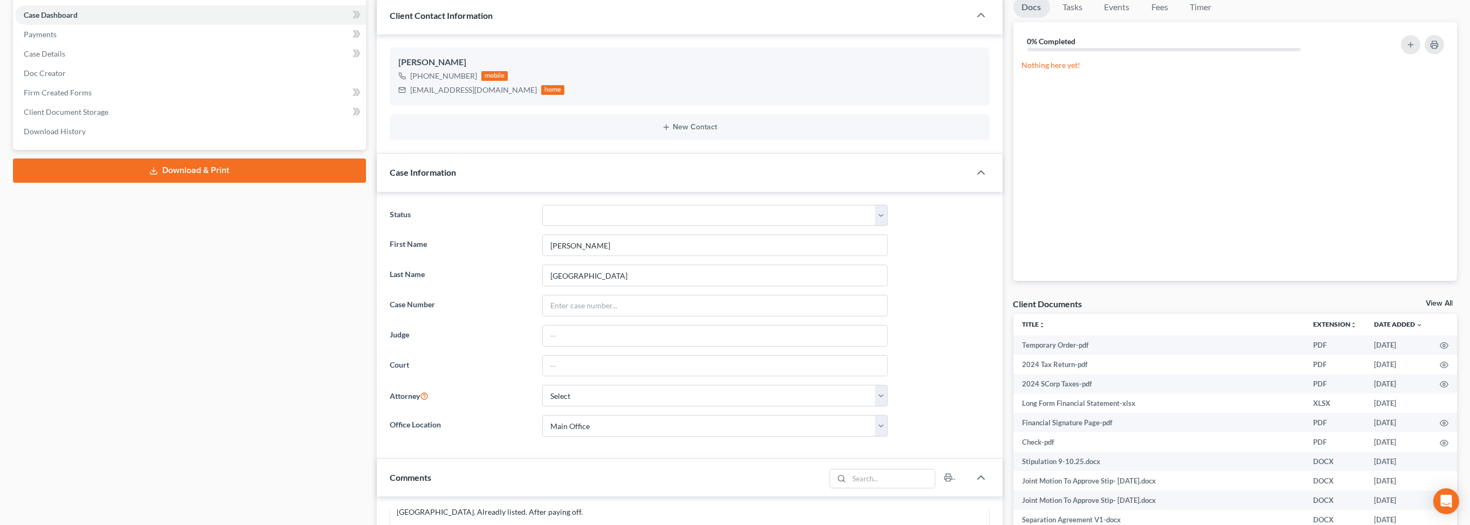
scroll to position [127, 0]
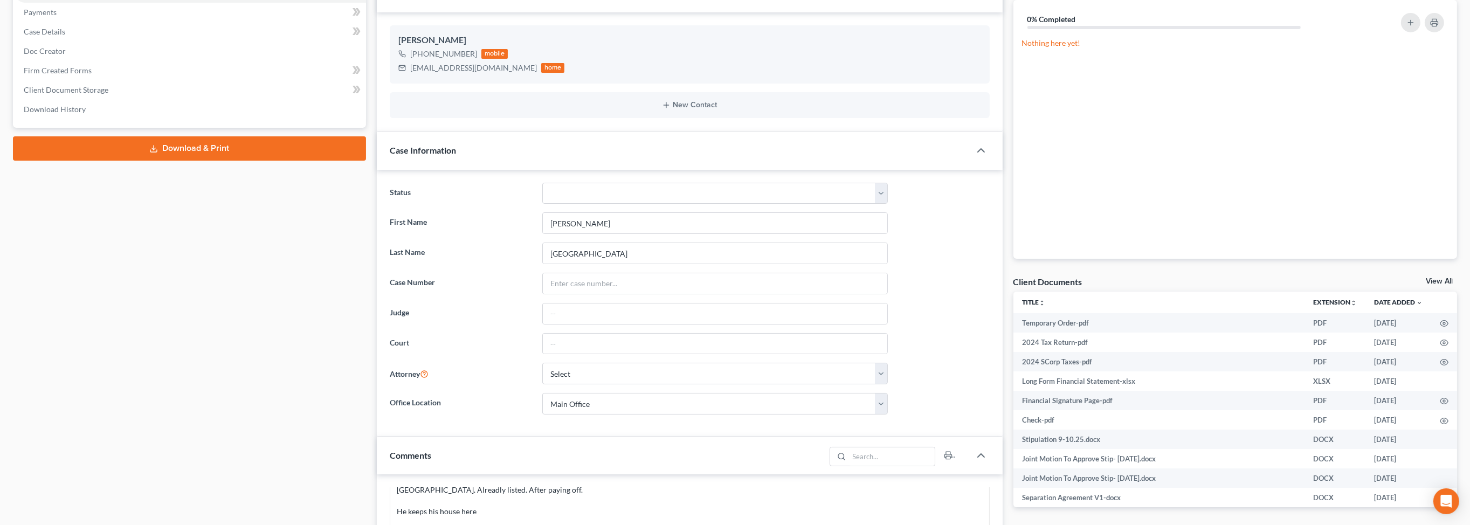
click at [1427, 285] on link "View All" at bounding box center [1439, 282] width 27 height 8
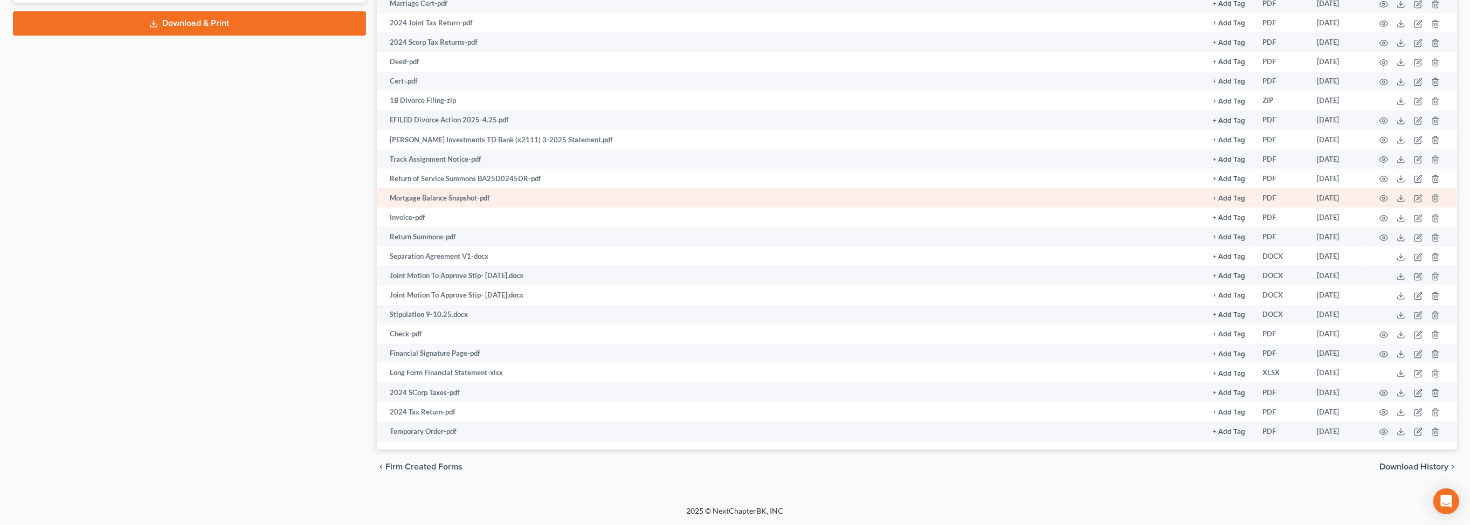
scroll to position [432, 0]
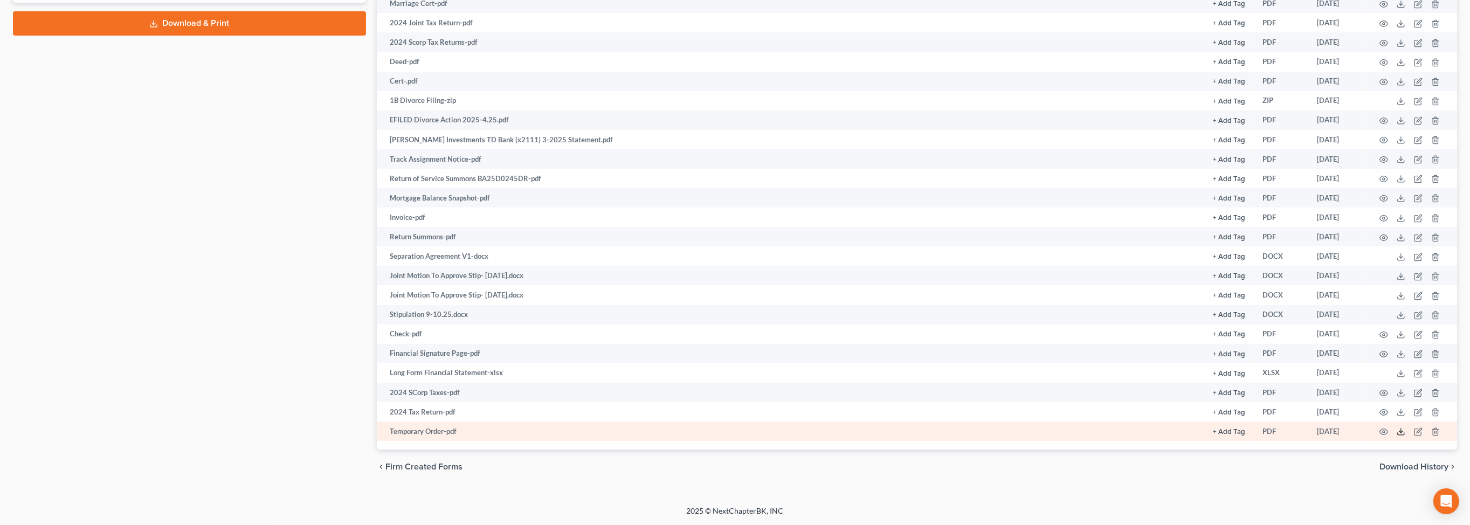
click at [1397, 427] on icon at bounding box center [1401, 431] width 9 height 9
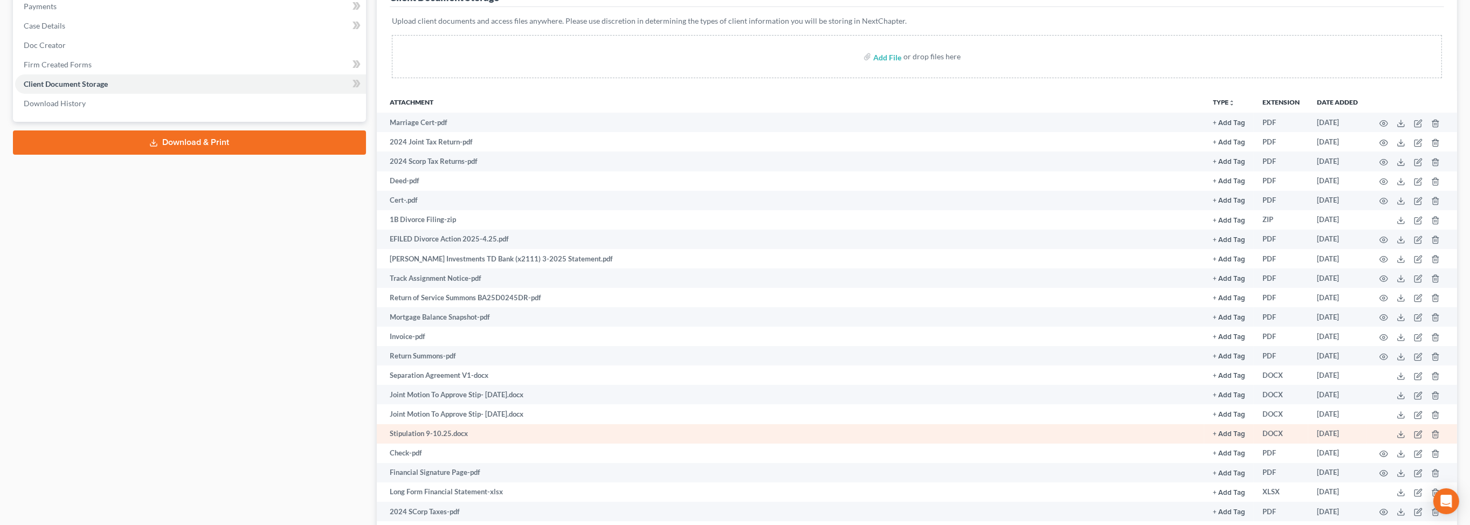
scroll to position [0, 0]
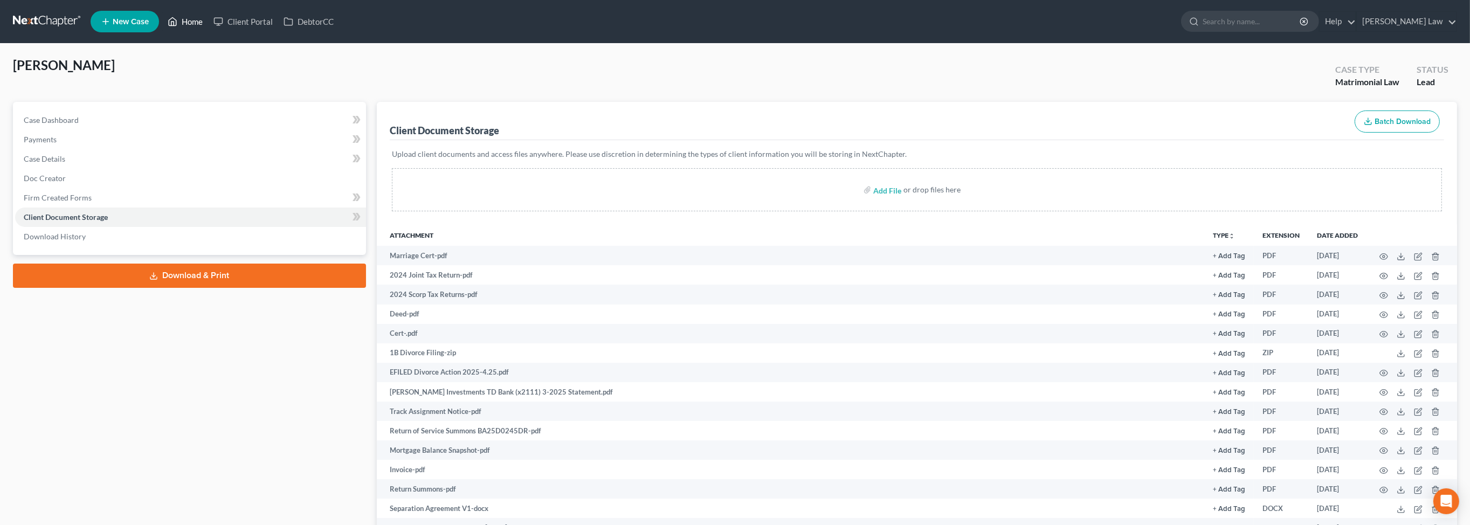
click at [208, 23] on link "Home" at bounding box center [185, 21] width 46 height 19
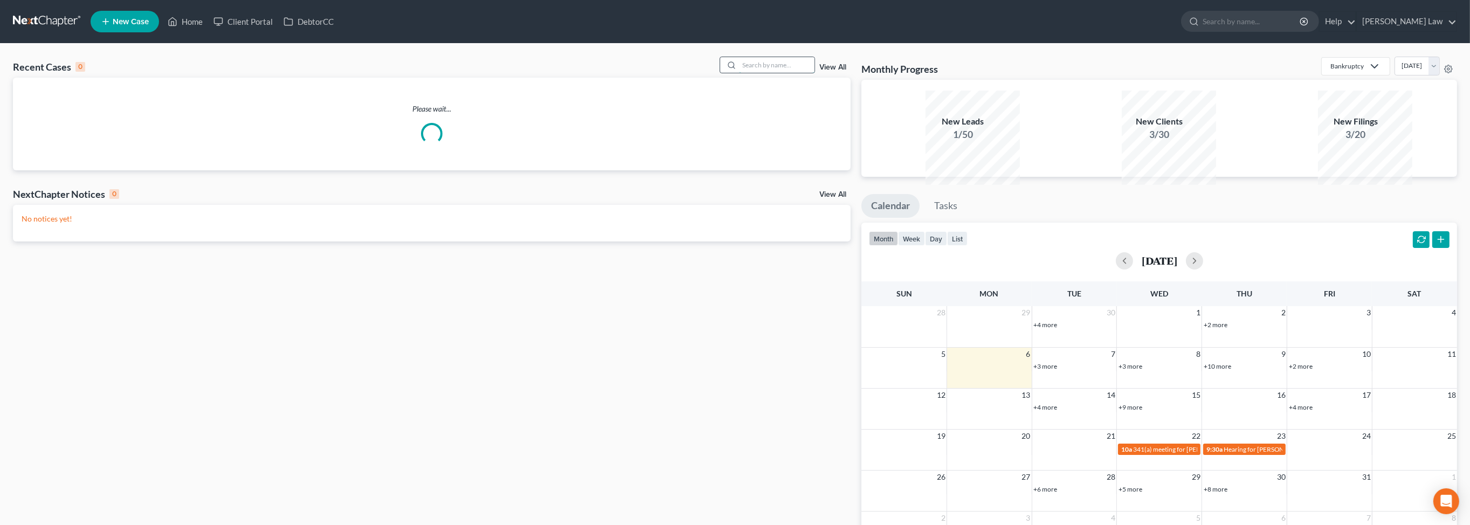
click at [759, 73] on input "search" at bounding box center [776, 65] width 75 height 16
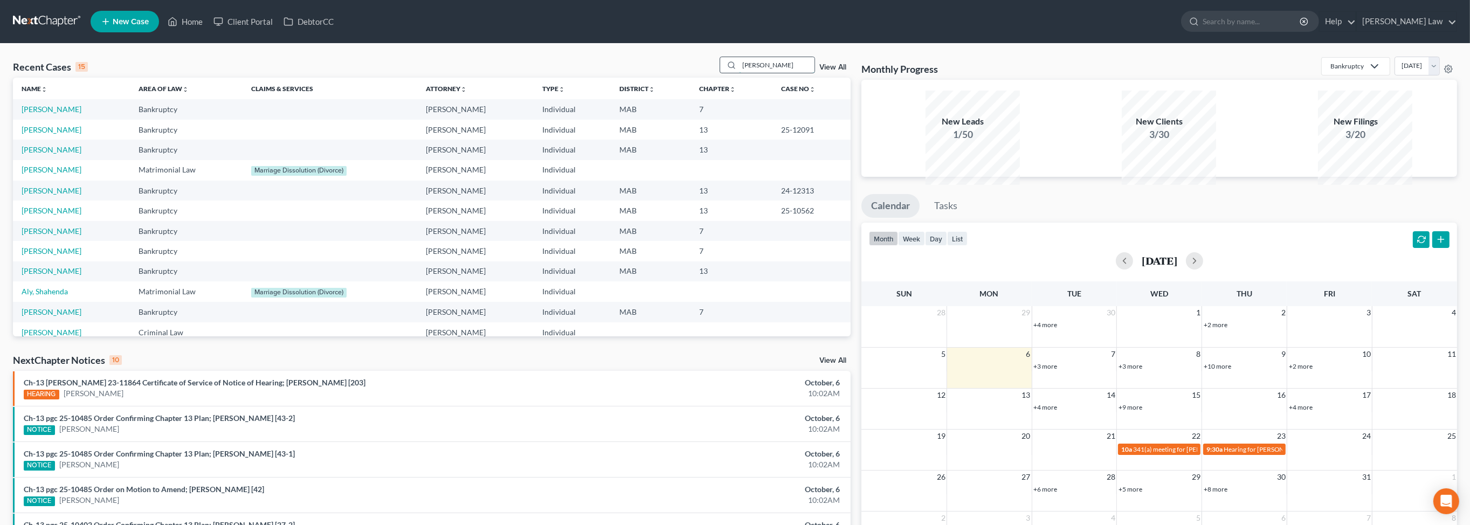
type input "cruz"
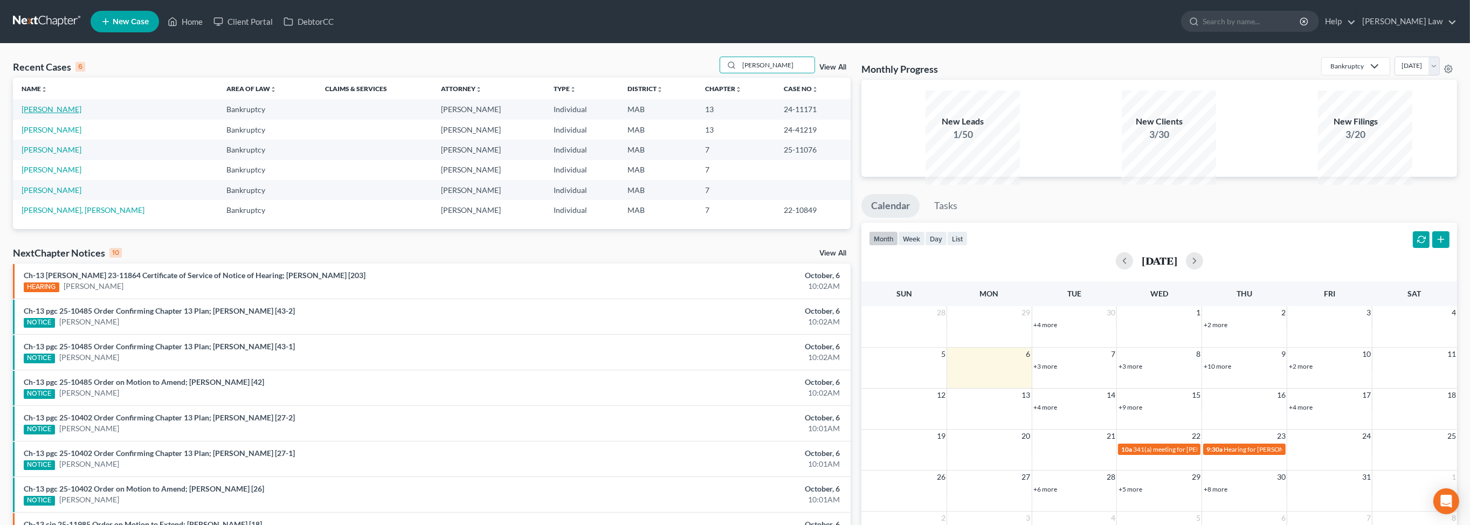
click at [53, 114] on link "Cruz, Joshua" at bounding box center [52, 109] width 60 height 9
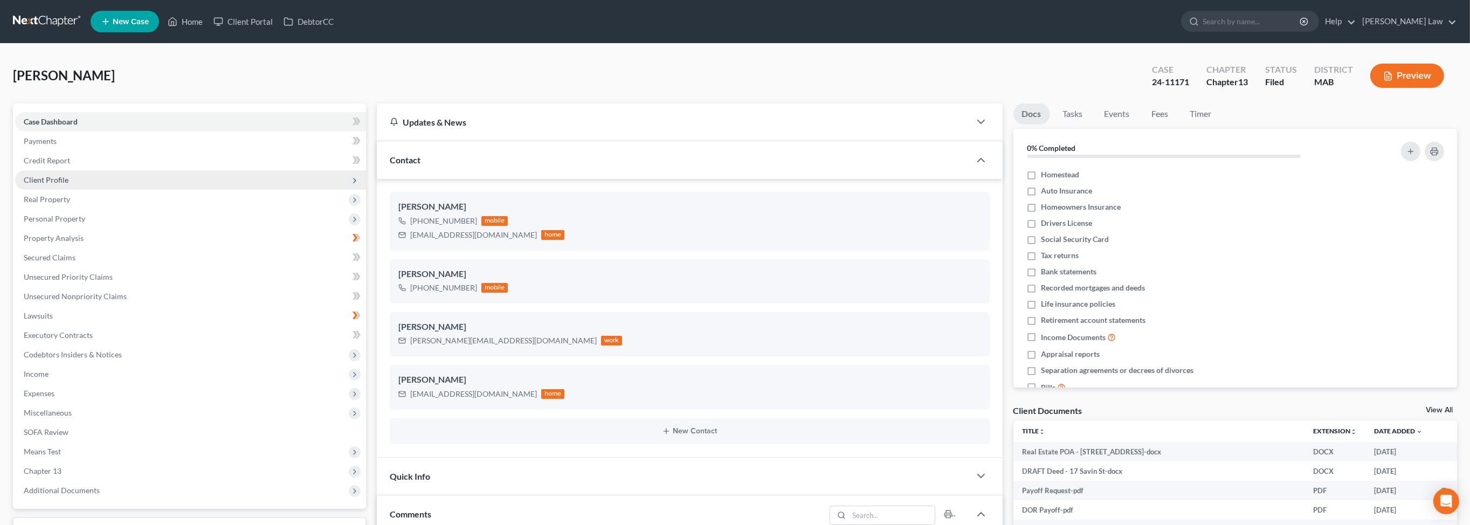
scroll to position [2492, 0]
click at [208, 26] on link "Home" at bounding box center [185, 21] width 46 height 19
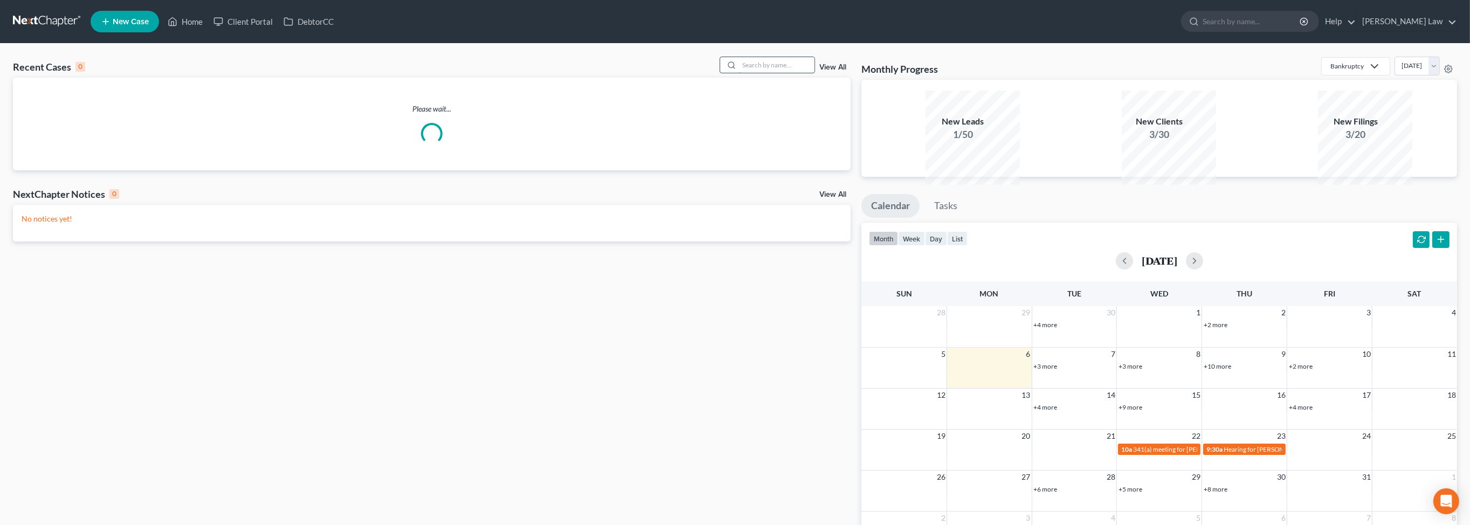
click at [748, 73] on input "search" at bounding box center [776, 65] width 75 height 16
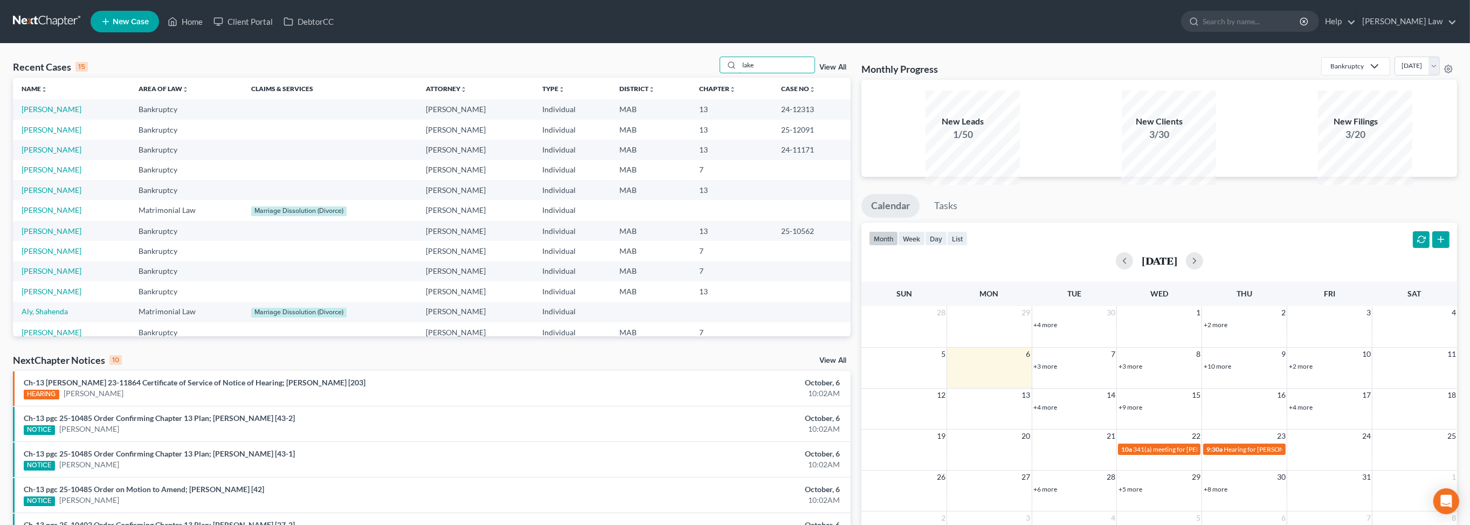
type input "lake"
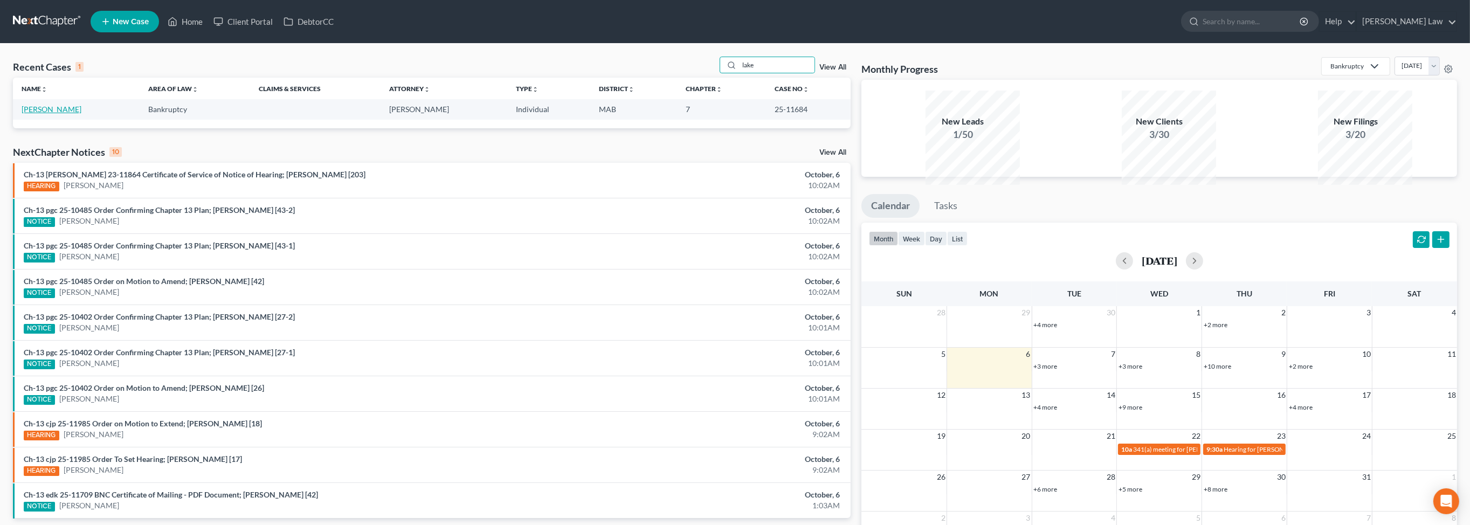
click at [53, 114] on link "Lake, Dianna" at bounding box center [52, 109] width 60 height 9
select select "3"
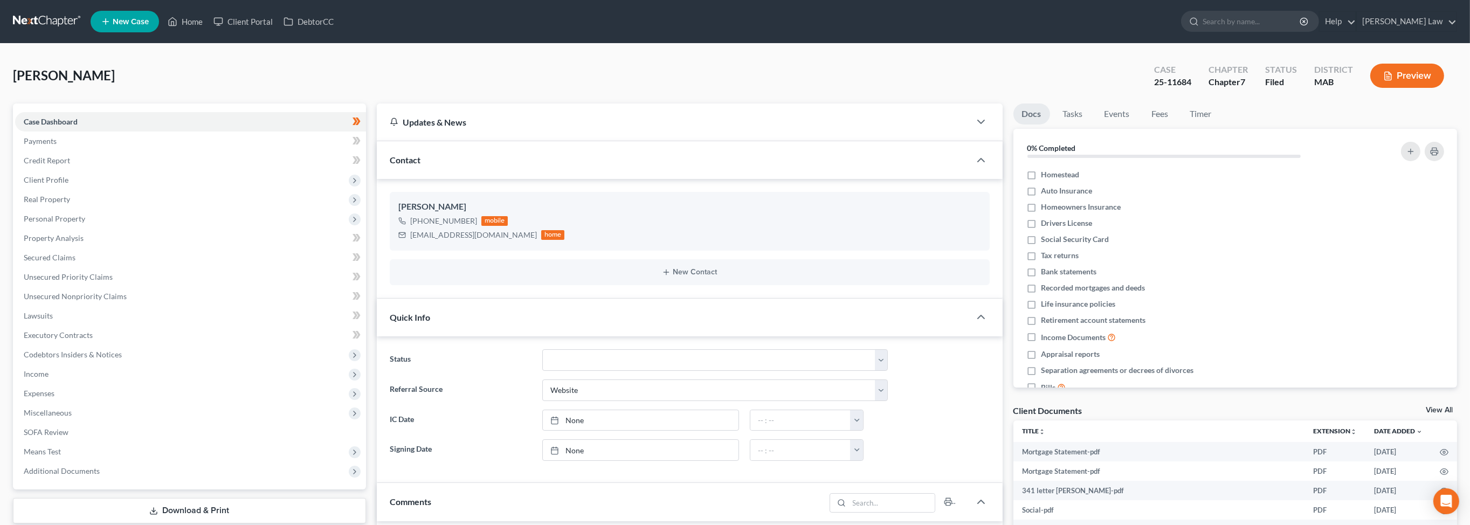
scroll to position [72, 0]
click at [1177, 125] on link "Fees" at bounding box center [1160, 113] width 34 height 21
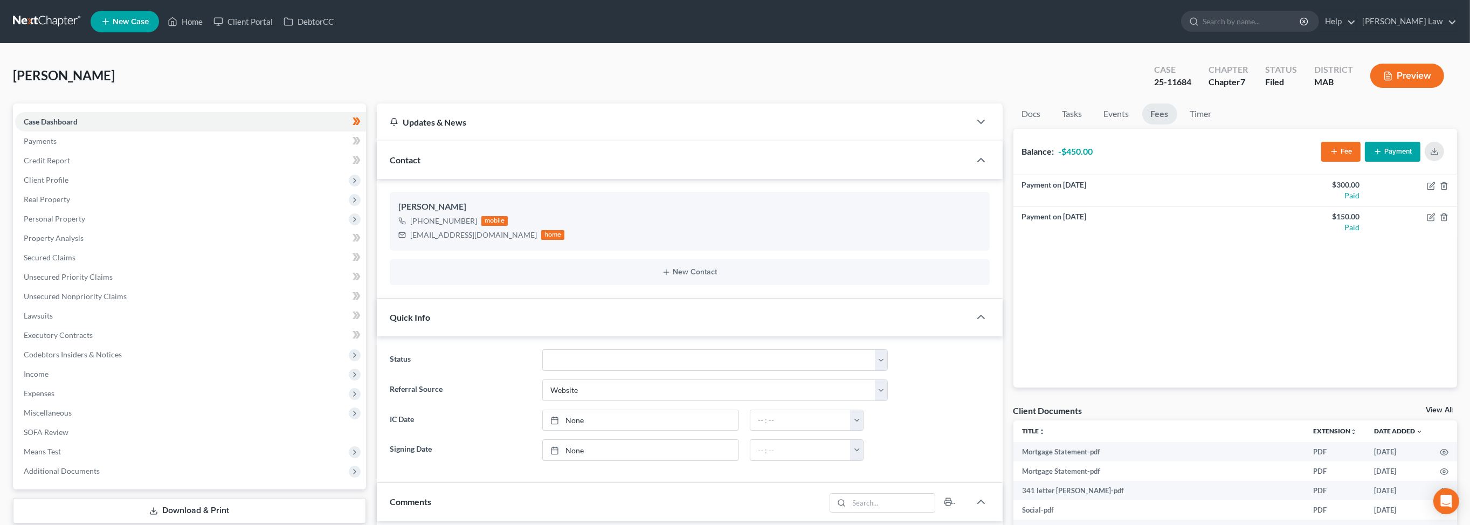
scroll to position [0, 0]
click at [208, 25] on link "Home" at bounding box center [185, 21] width 46 height 19
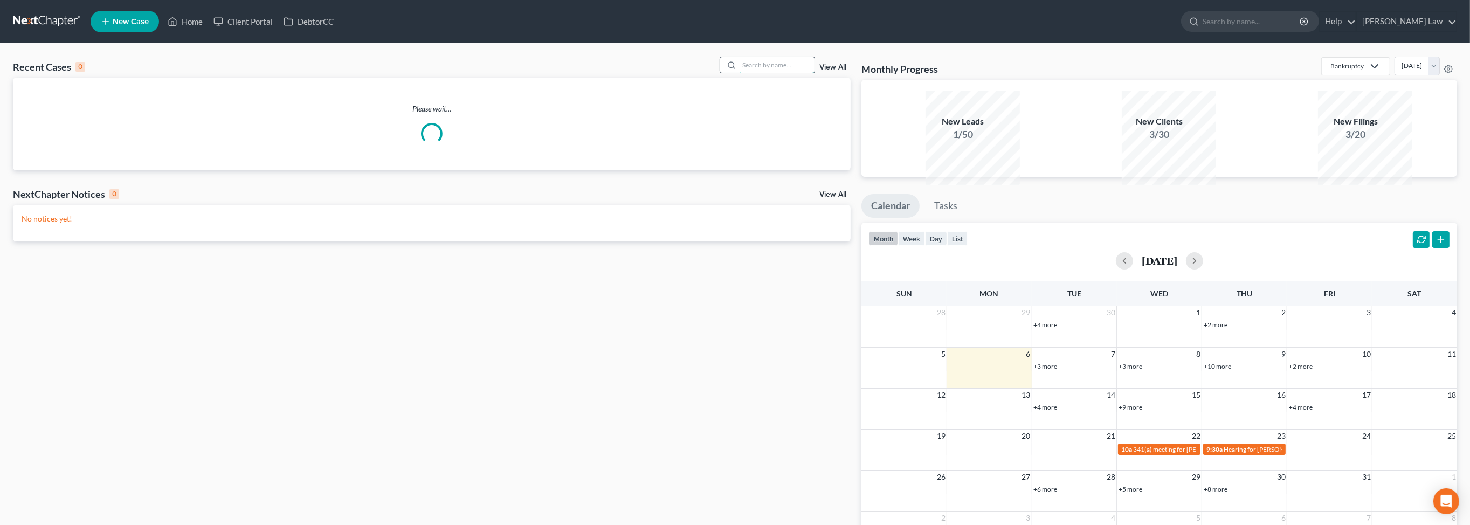
click at [757, 73] on input "search" at bounding box center [776, 65] width 75 height 16
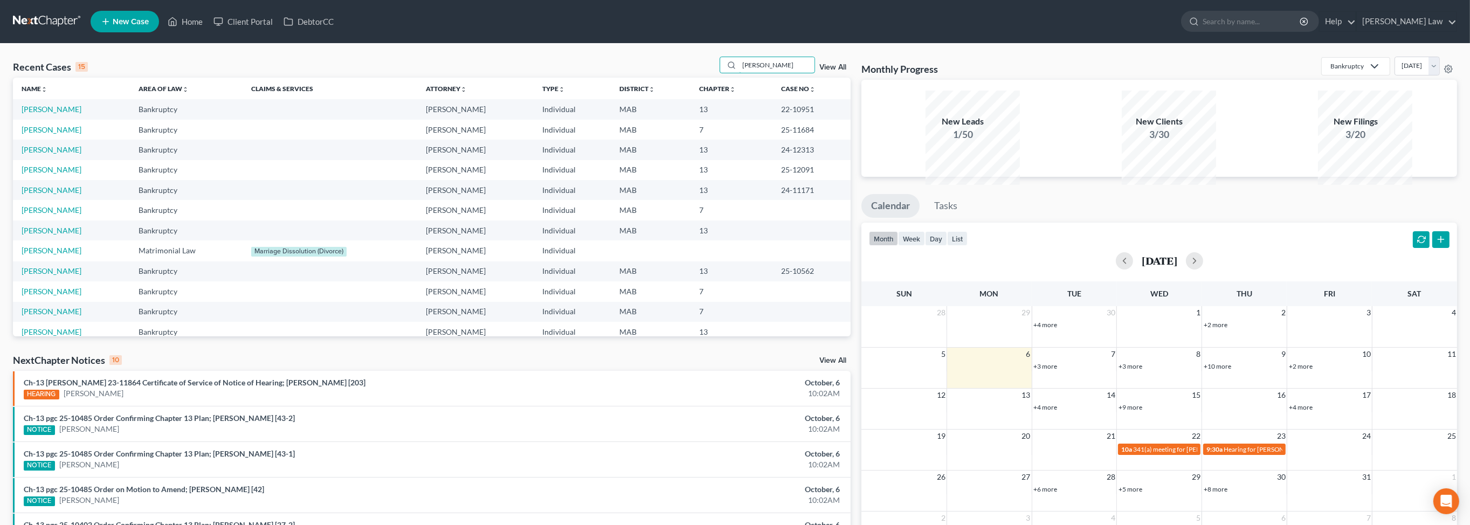
type input "o'brien"
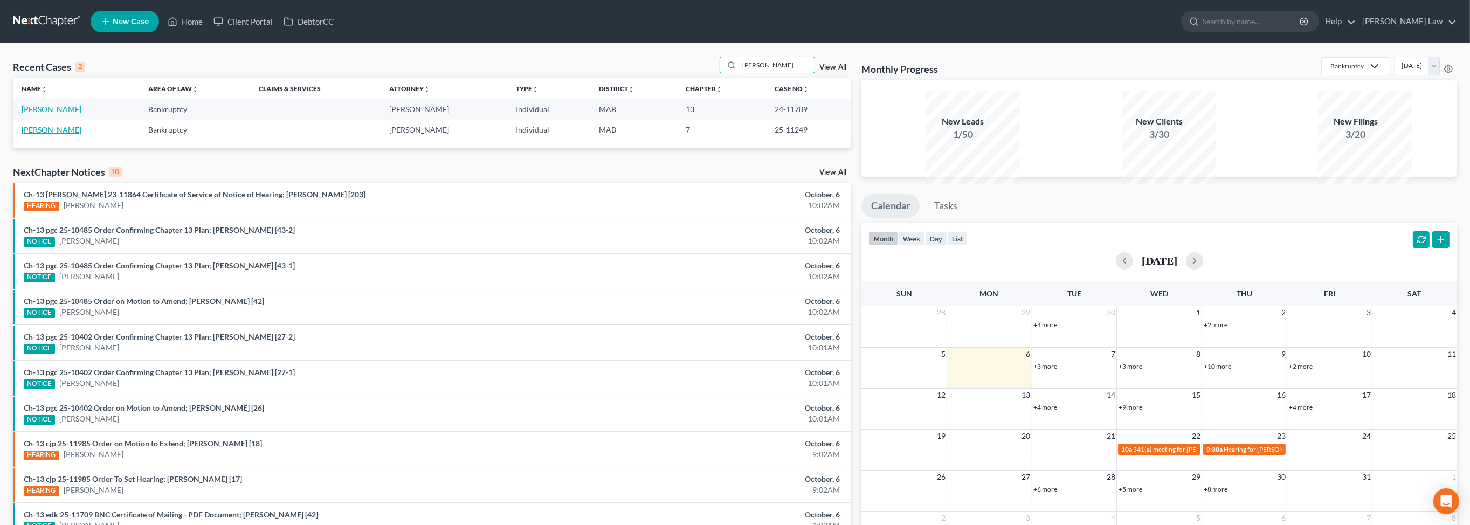
click at [49, 134] on link "O'Brien, Laura" at bounding box center [52, 129] width 60 height 9
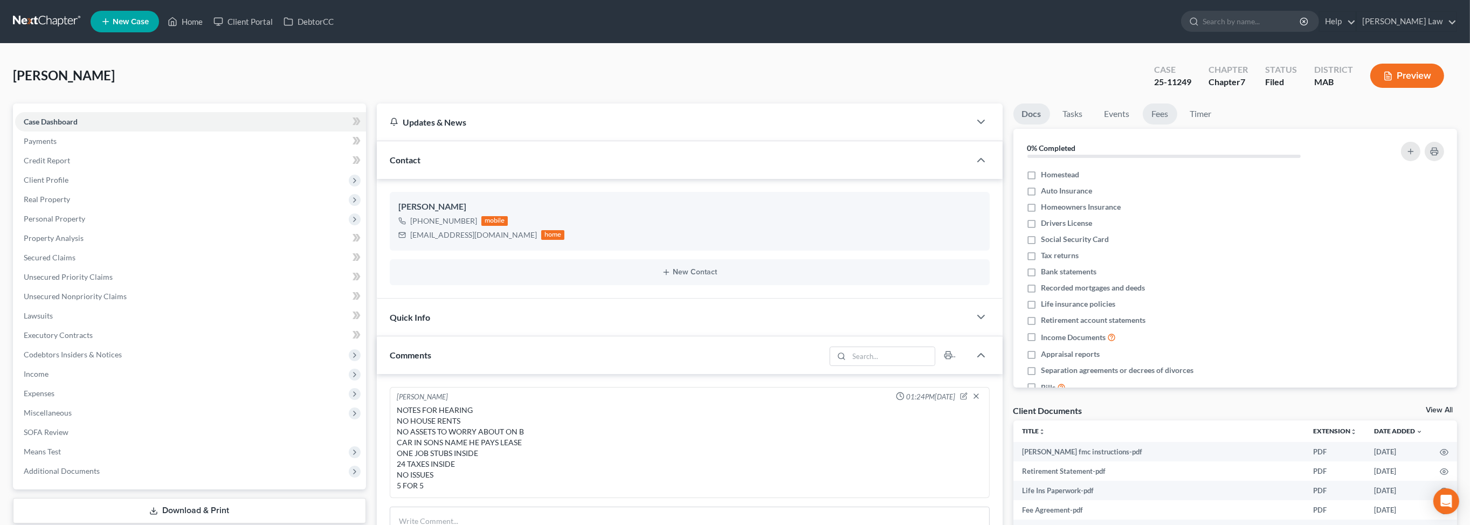
click at [1177, 125] on link "Fees" at bounding box center [1160, 113] width 34 height 21
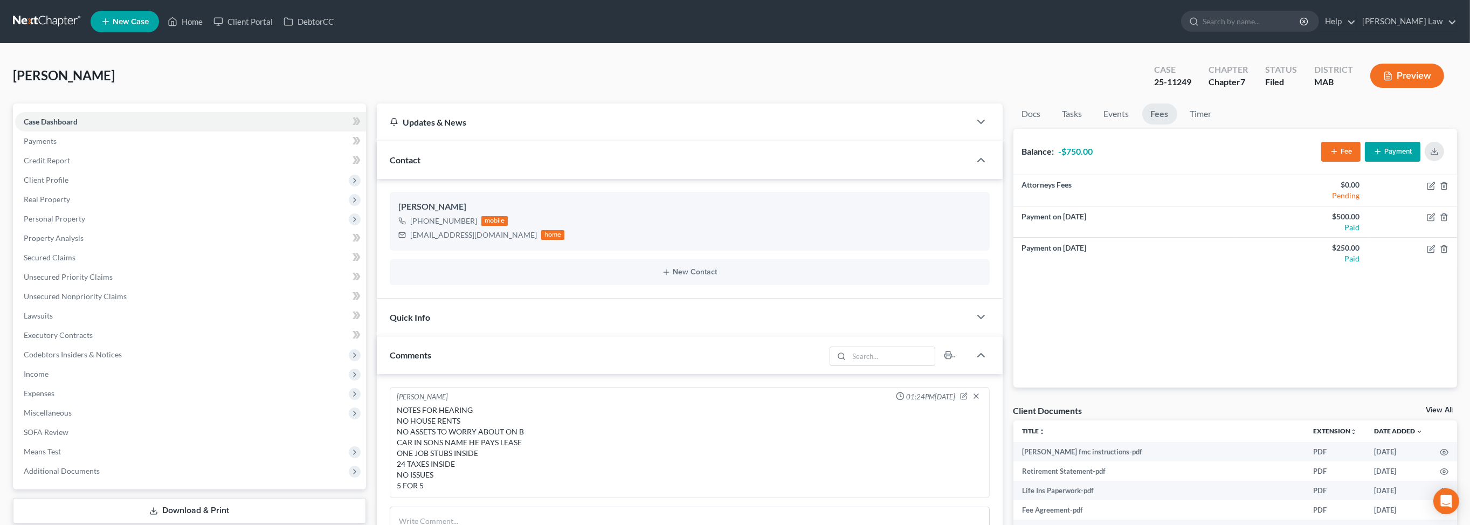
click at [1371, 162] on button "Payment" at bounding box center [1393, 152] width 56 height 20
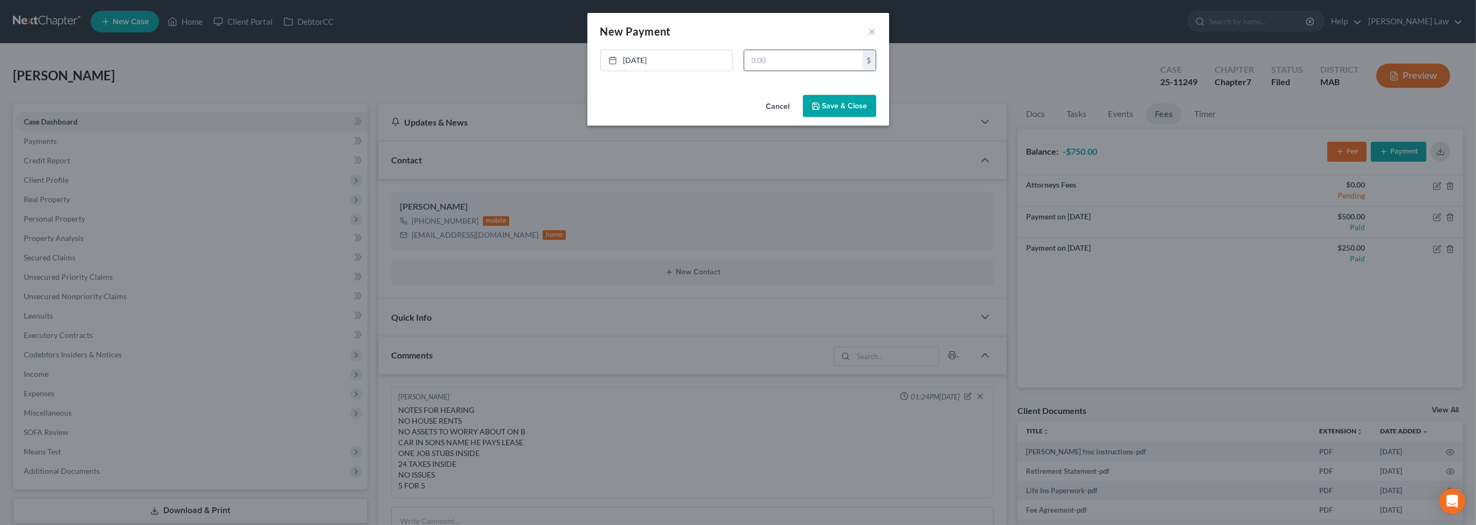
click at [794, 71] on input "text" at bounding box center [803, 60] width 119 height 20
click at [627, 71] on link "10/6/2025" at bounding box center [667, 60] width 132 height 20
click at [781, 71] on input "text" at bounding box center [803, 60] width 119 height 20
type input "250"
click at [864, 118] on button "Save & Close" at bounding box center [839, 106] width 73 height 23
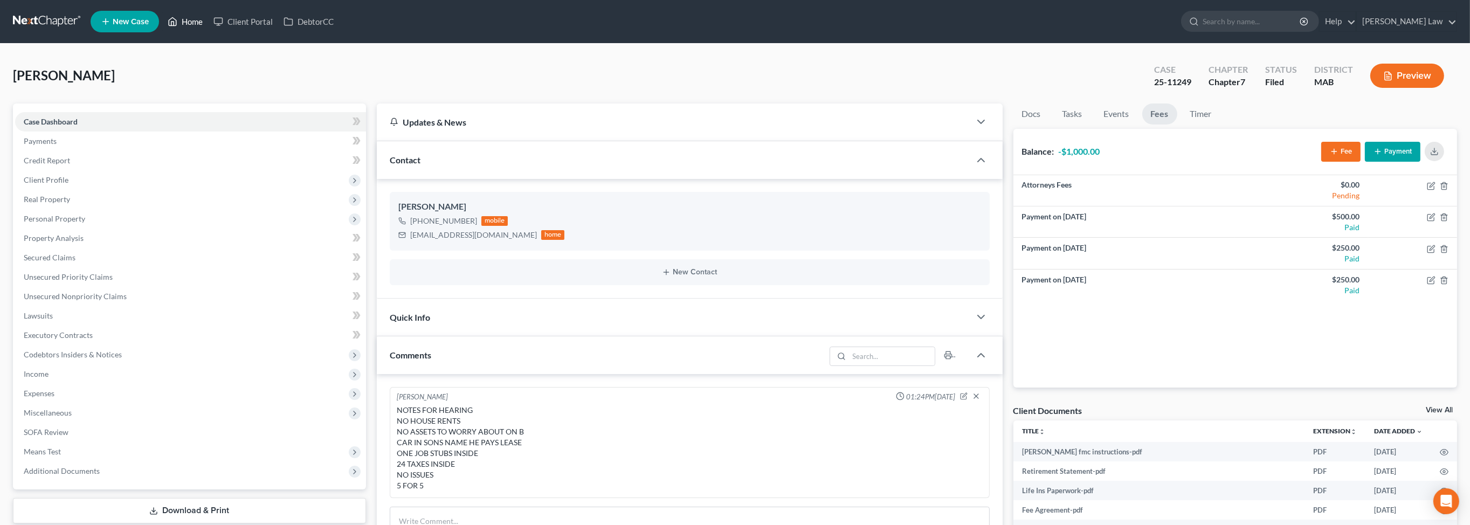
click at [208, 27] on link "Home" at bounding box center [185, 21] width 46 height 19
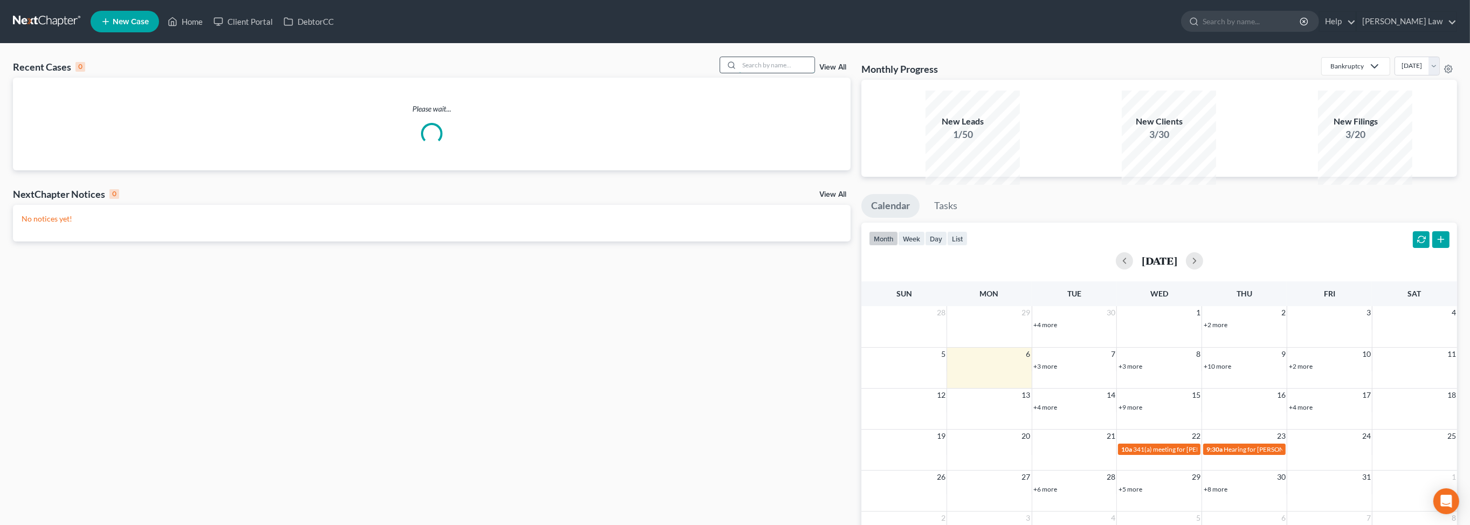
click at [739, 73] on input "search" at bounding box center [776, 65] width 75 height 16
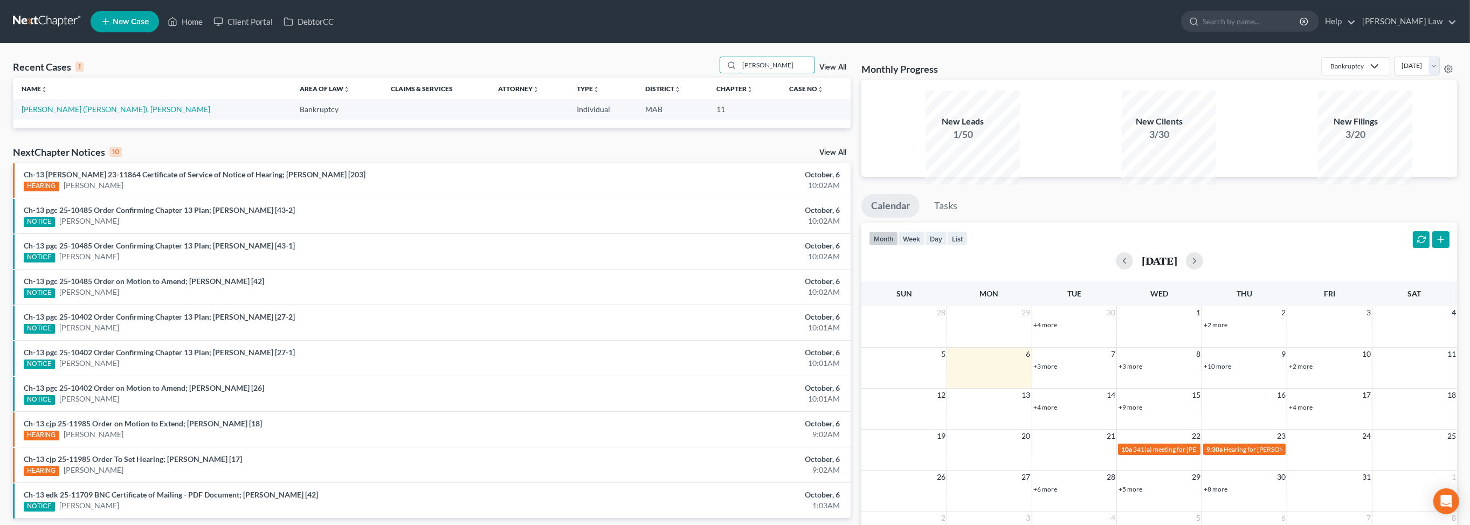
drag, startPoint x: 750, startPoint y: 86, endPoint x: 678, endPoint y: 84, distance: 72.3
click at [678, 78] on div "Recent Cases 1 harry View All" at bounding box center [432, 67] width 838 height 21
type input "vlah"
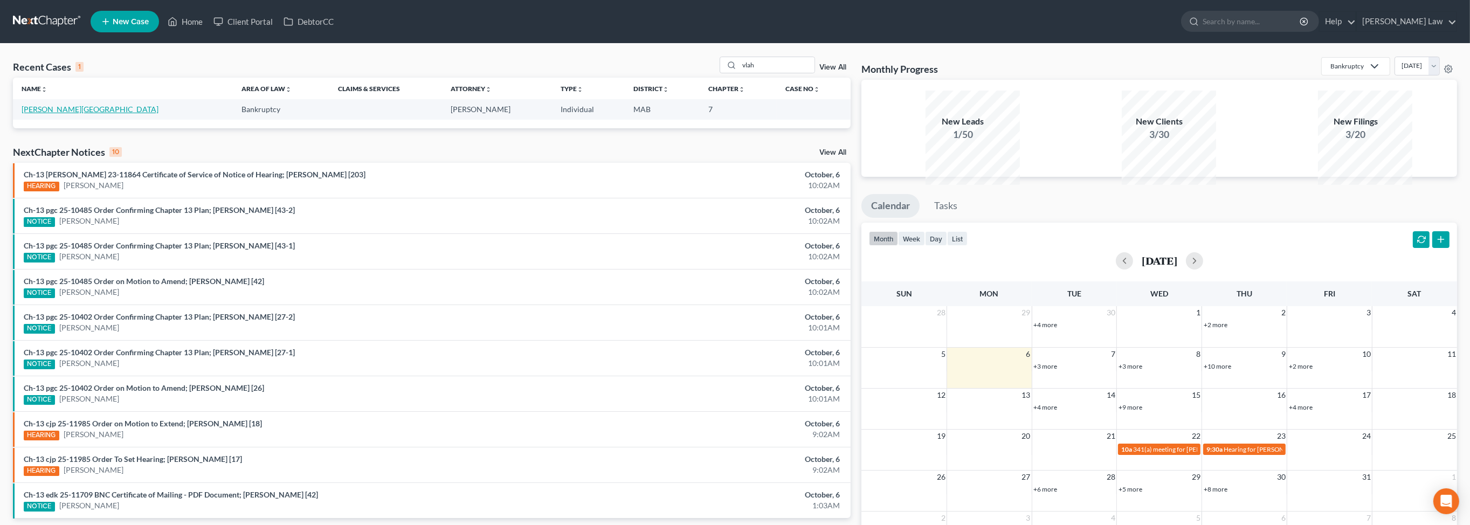
click at [67, 114] on link "Vlahos, Haralambos" at bounding box center [90, 109] width 137 height 9
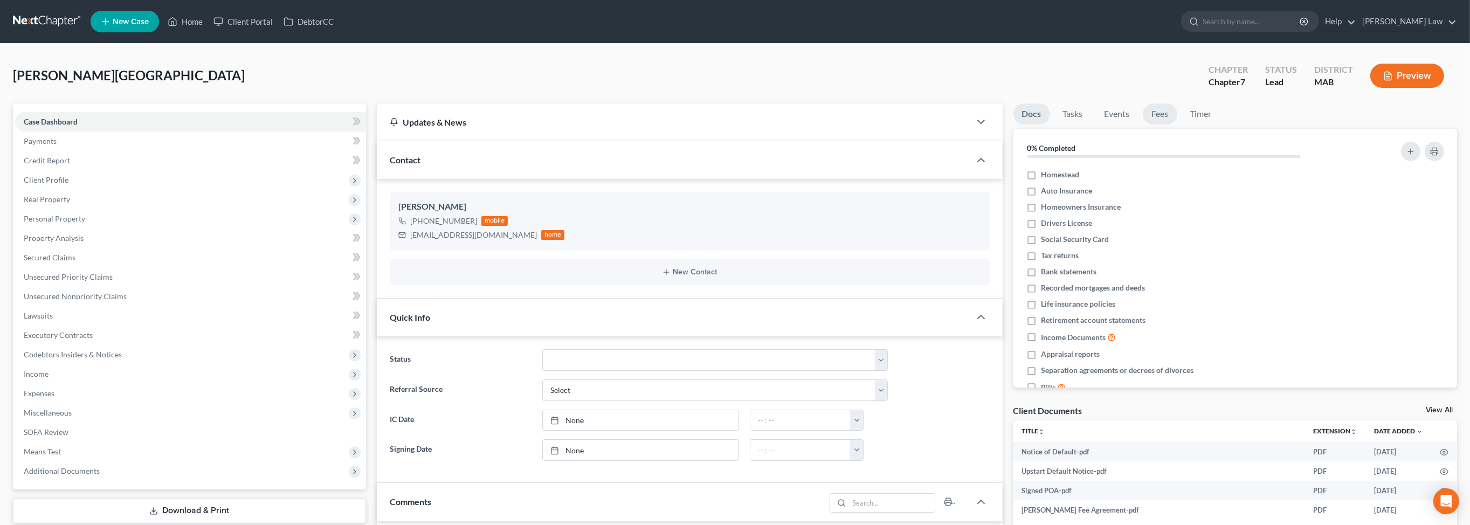
click at [1177, 125] on link "Fees" at bounding box center [1160, 113] width 34 height 21
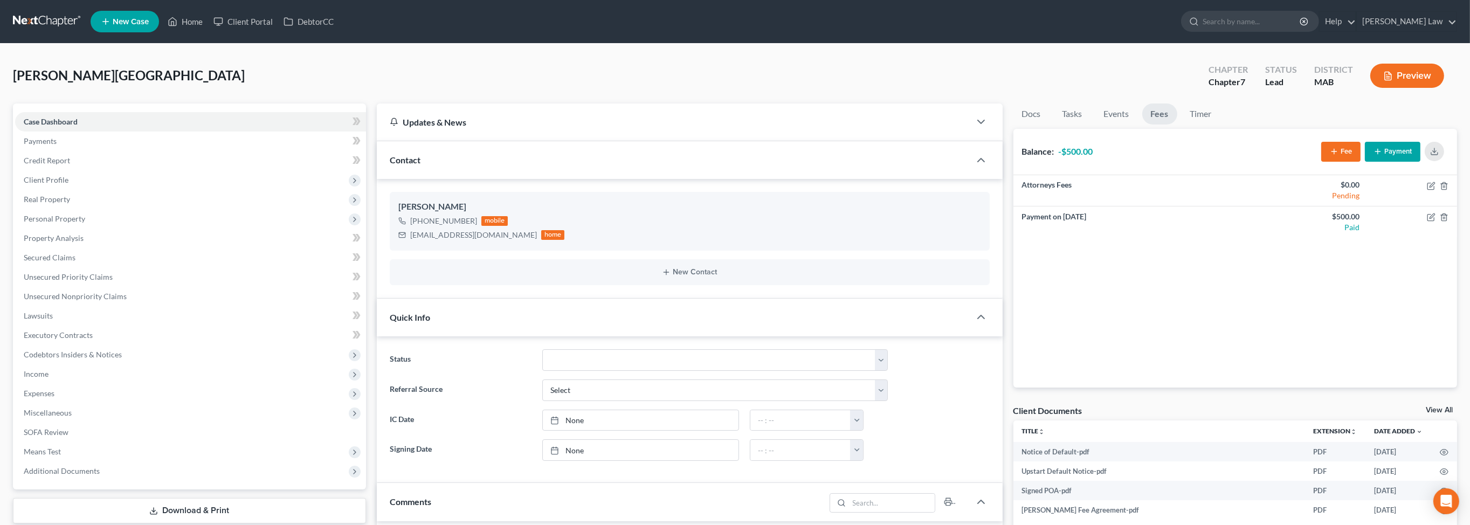
click at [1369, 162] on button "Payment" at bounding box center [1393, 152] width 56 height 20
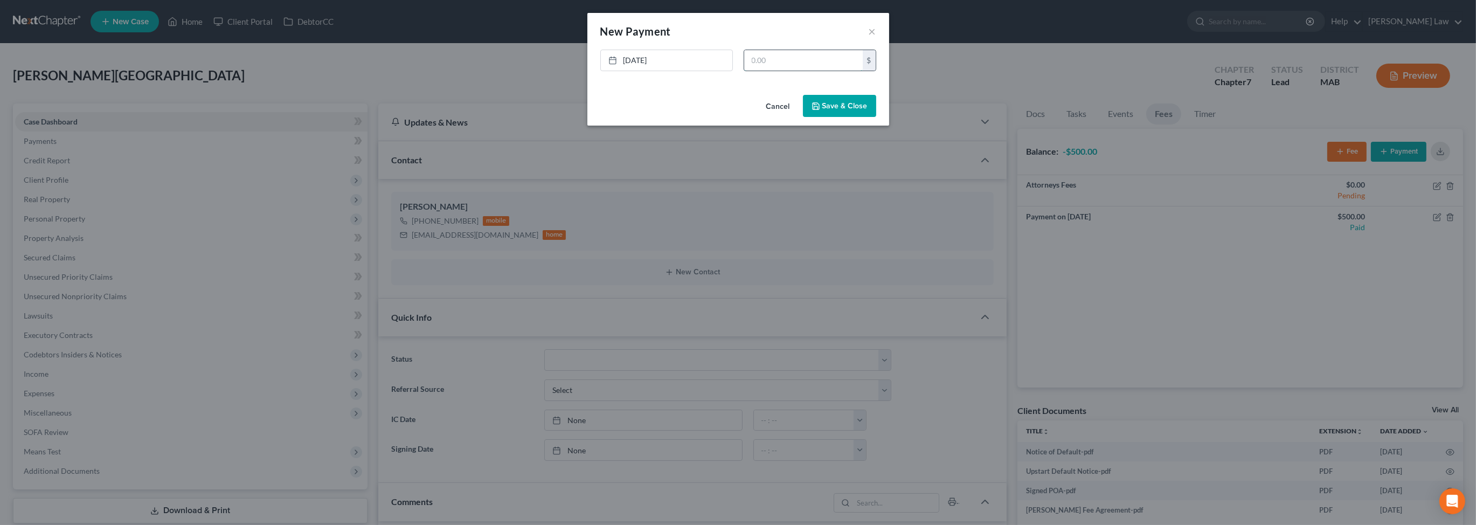
click at [826, 71] on input "text" at bounding box center [803, 60] width 119 height 20
type input "500.00"
click at [873, 118] on button "Save & Close" at bounding box center [839, 106] width 73 height 23
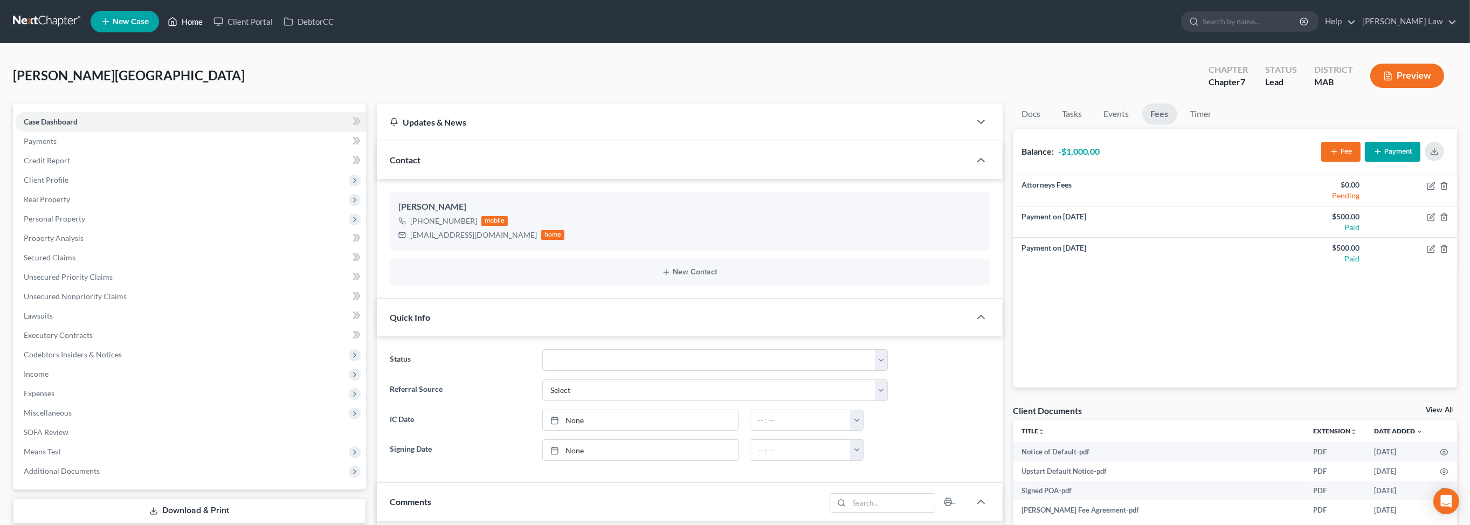
click at [208, 22] on link "Home" at bounding box center [185, 21] width 46 height 19
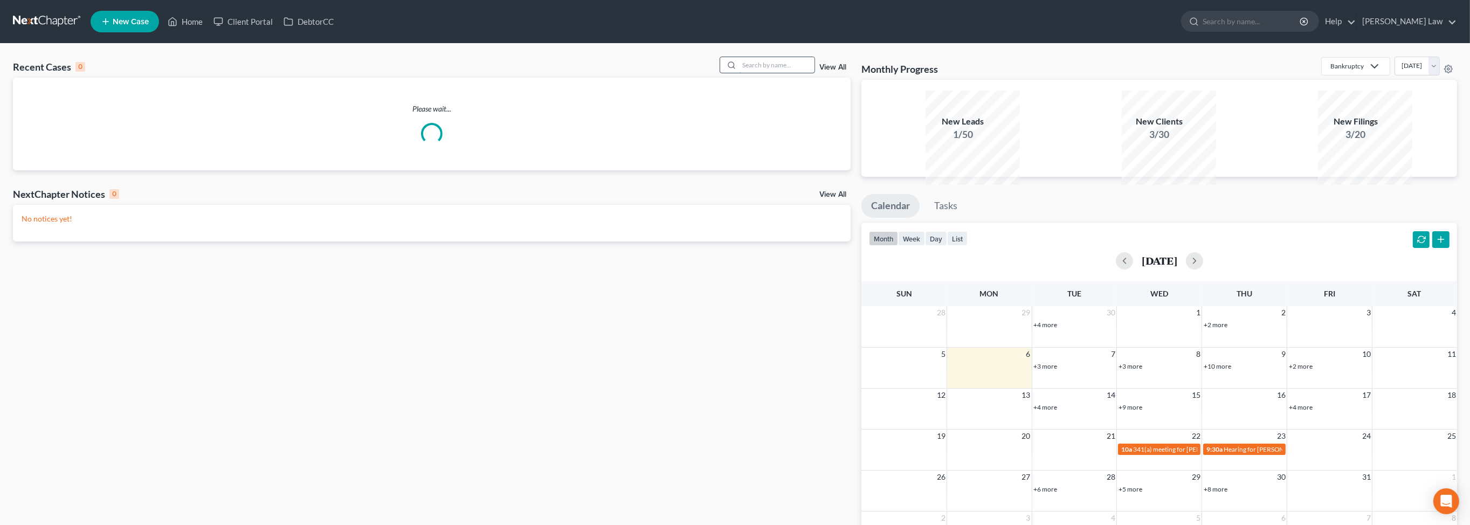
click at [766, 73] on input "search" at bounding box center [776, 65] width 75 height 16
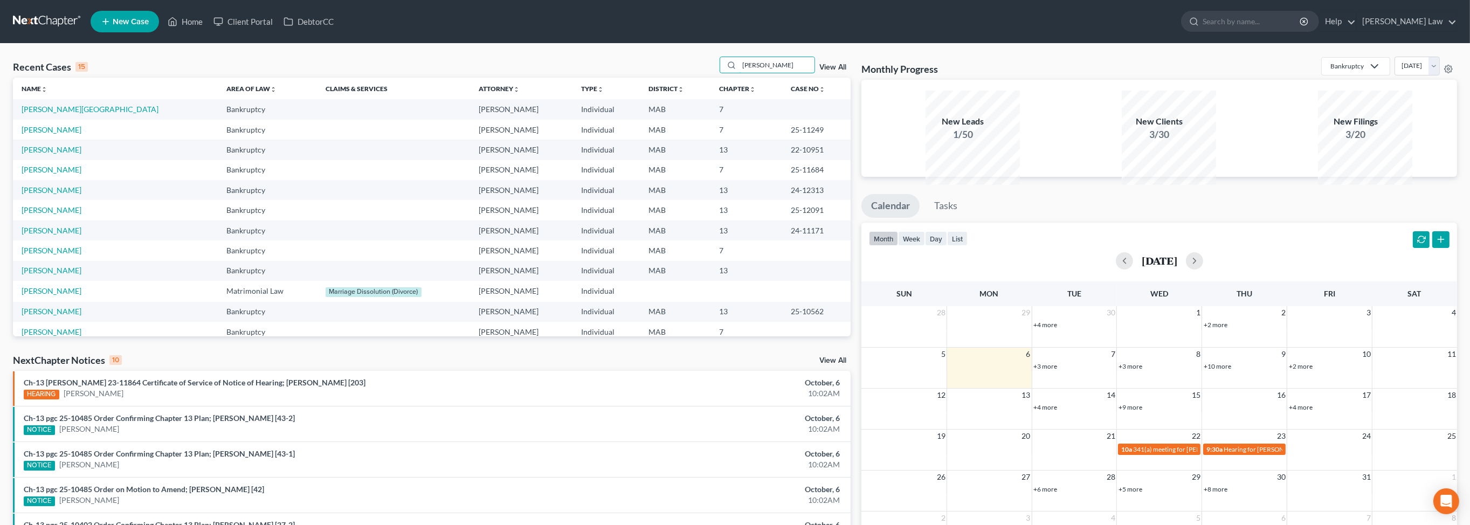
type input "lola"
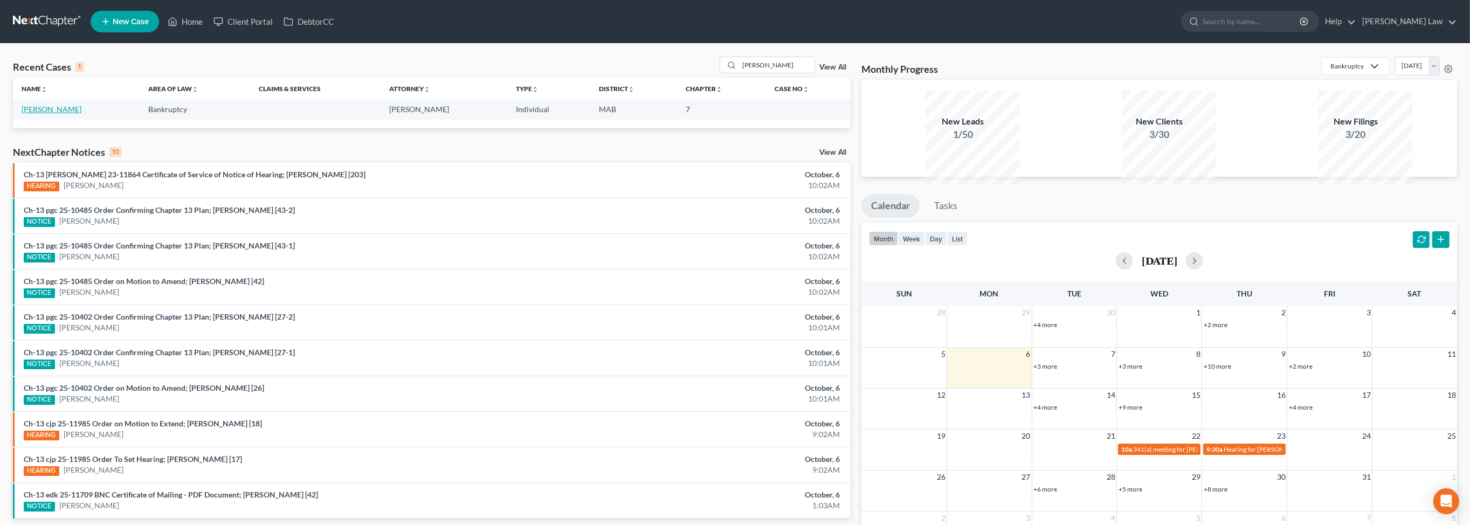
click at [51, 114] on link "Terry, Lola" at bounding box center [52, 109] width 60 height 9
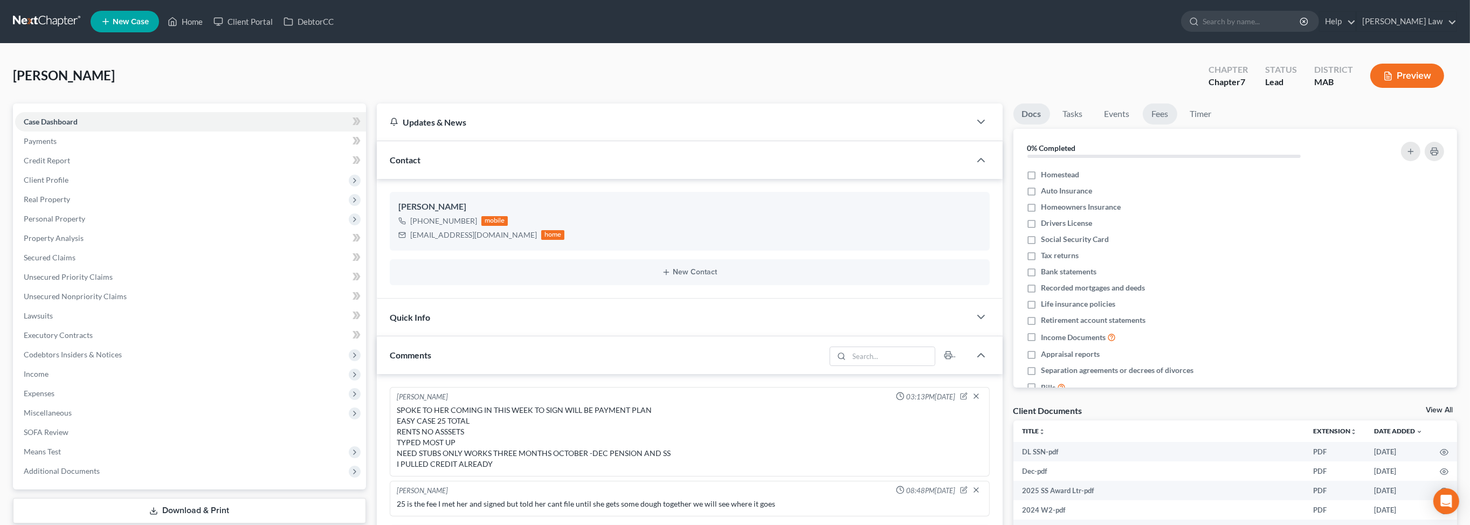
click at [1177, 125] on link "Fees" at bounding box center [1160, 113] width 34 height 21
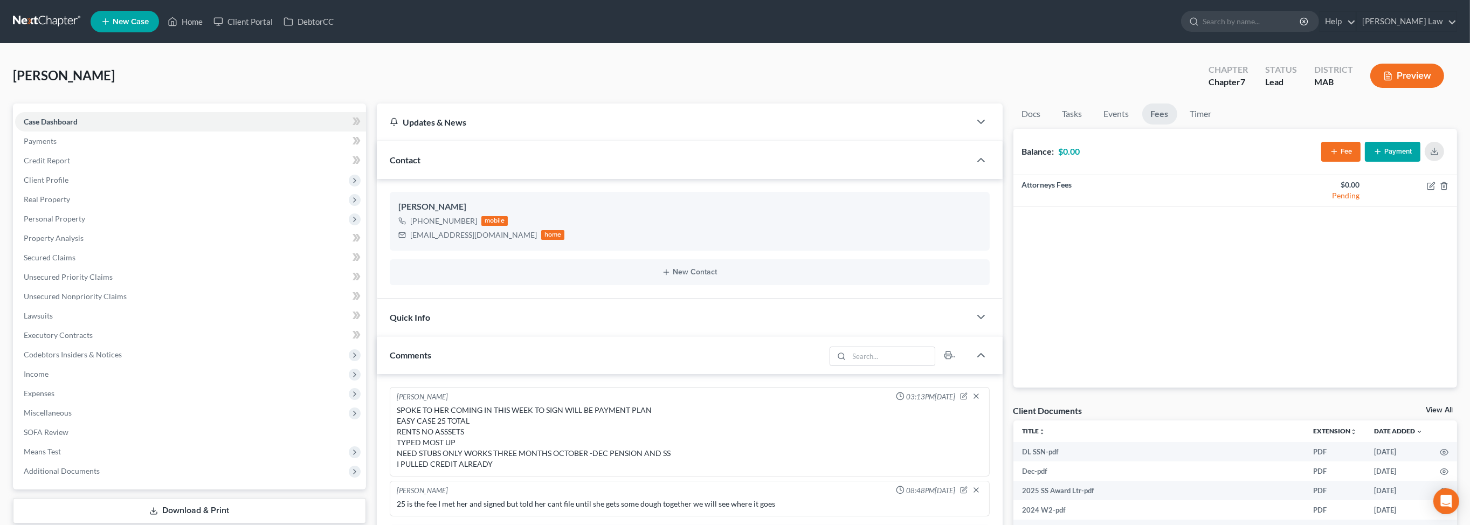
click at [1365, 162] on button "Payment" at bounding box center [1393, 152] width 56 height 20
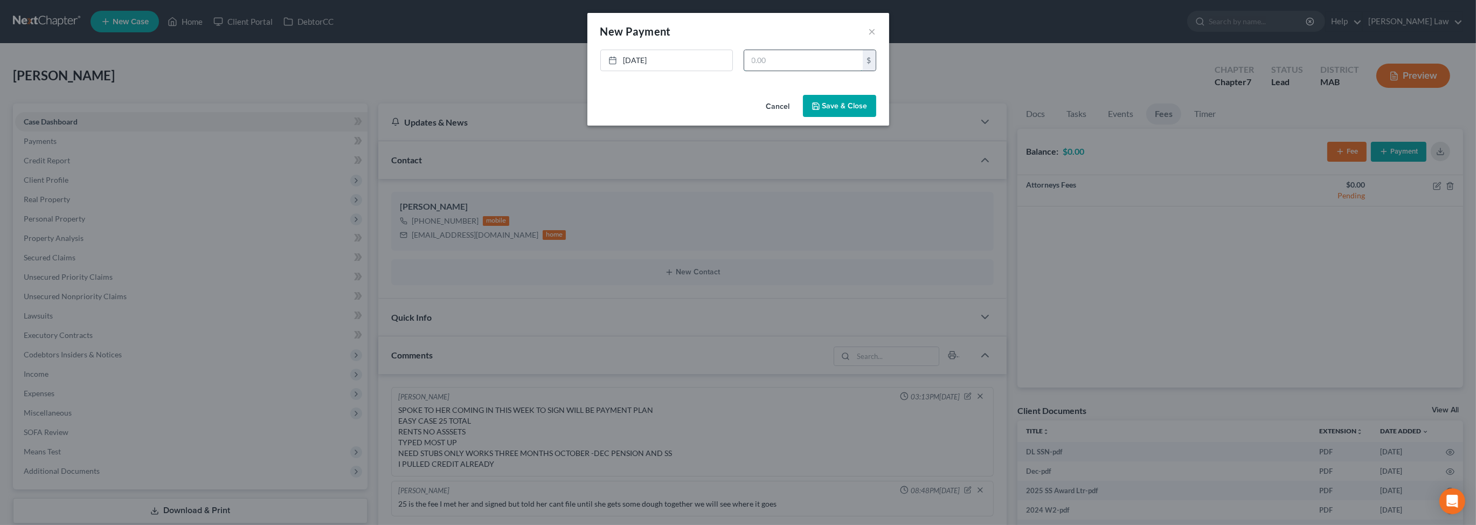
click at [778, 71] on input "text" at bounding box center [803, 60] width 119 height 20
type input "150.00"
click at [848, 118] on button "Save & Close" at bounding box center [839, 106] width 73 height 23
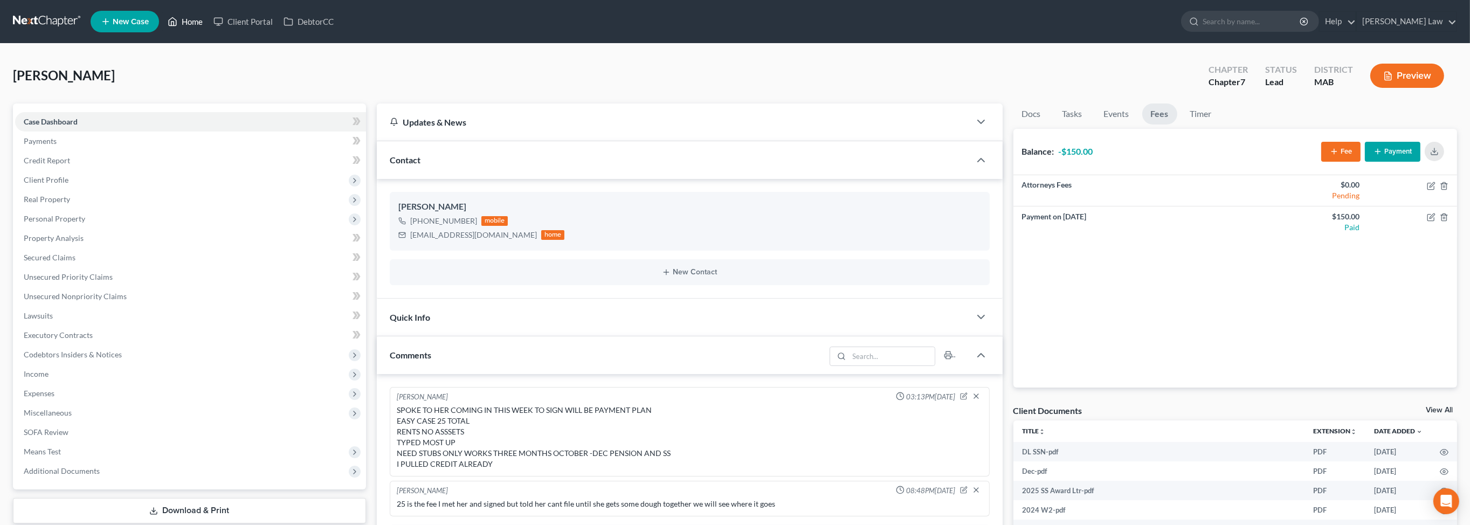
click at [177, 25] on icon at bounding box center [173, 21] width 10 height 13
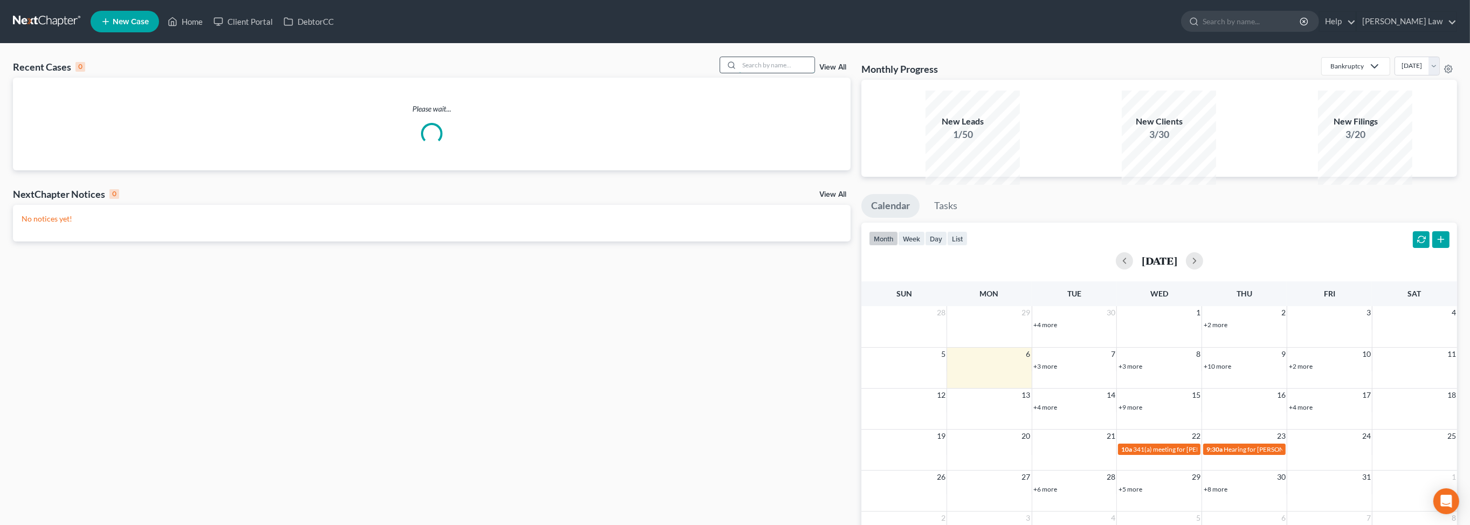
click at [783, 73] on input "search" at bounding box center [776, 65] width 75 height 16
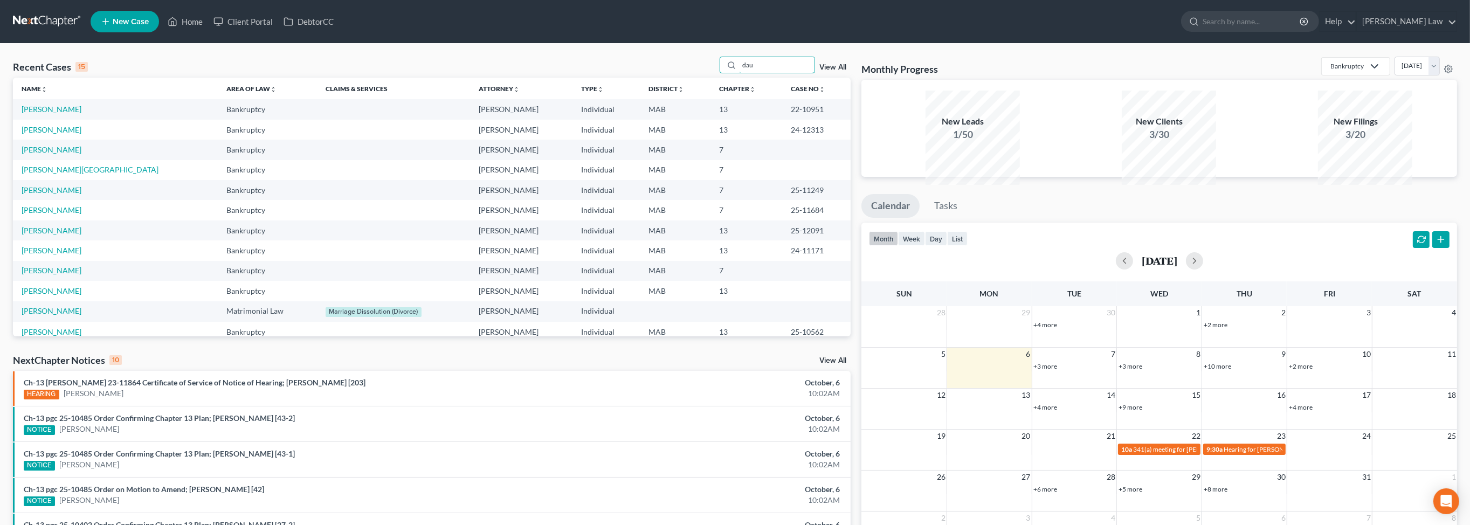
type input "dau"
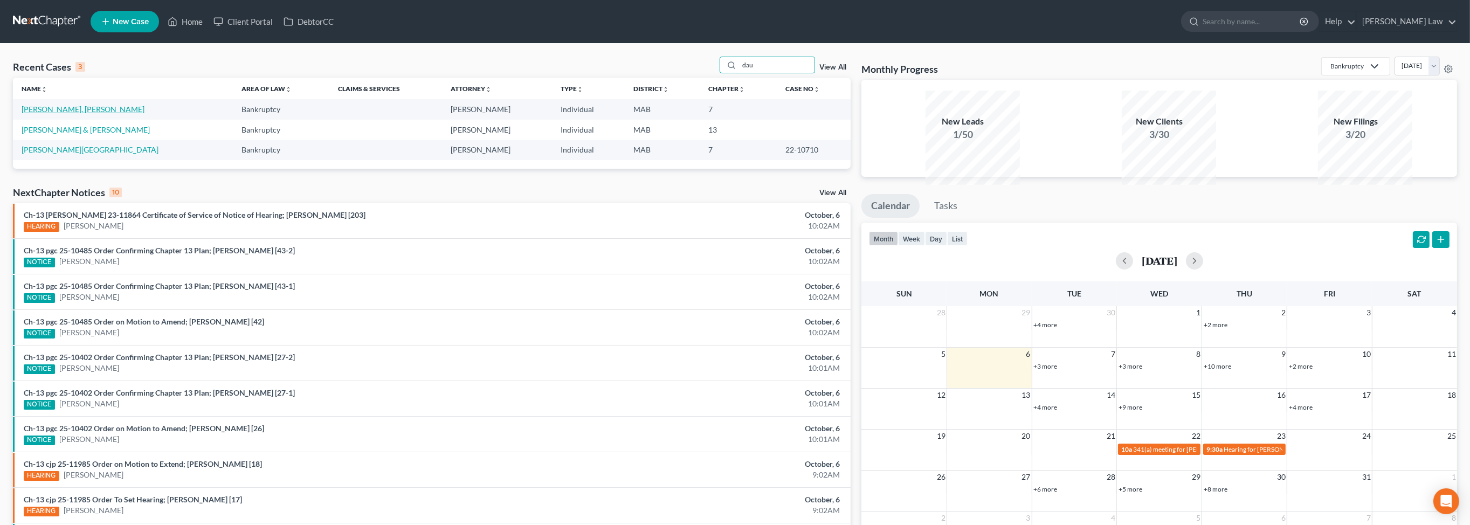
click at [70, 114] on link "Dauwer, Ashlynn" at bounding box center [83, 109] width 123 height 9
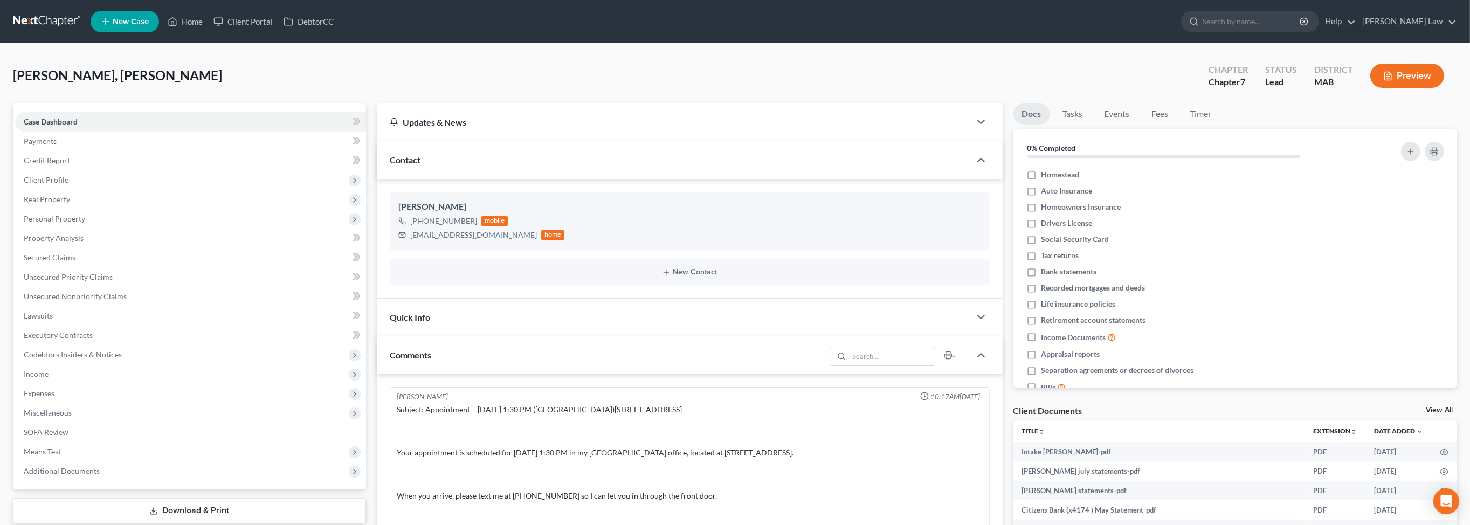
scroll to position [530, 0]
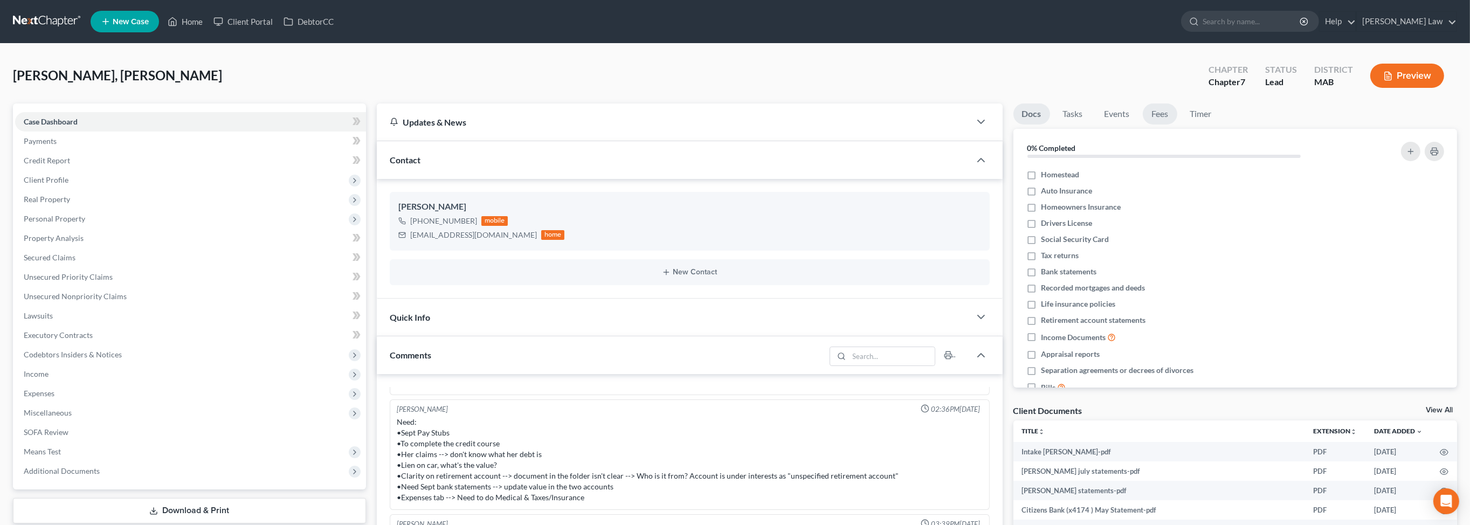
click at [1177, 125] on link "Fees" at bounding box center [1160, 113] width 34 height 21
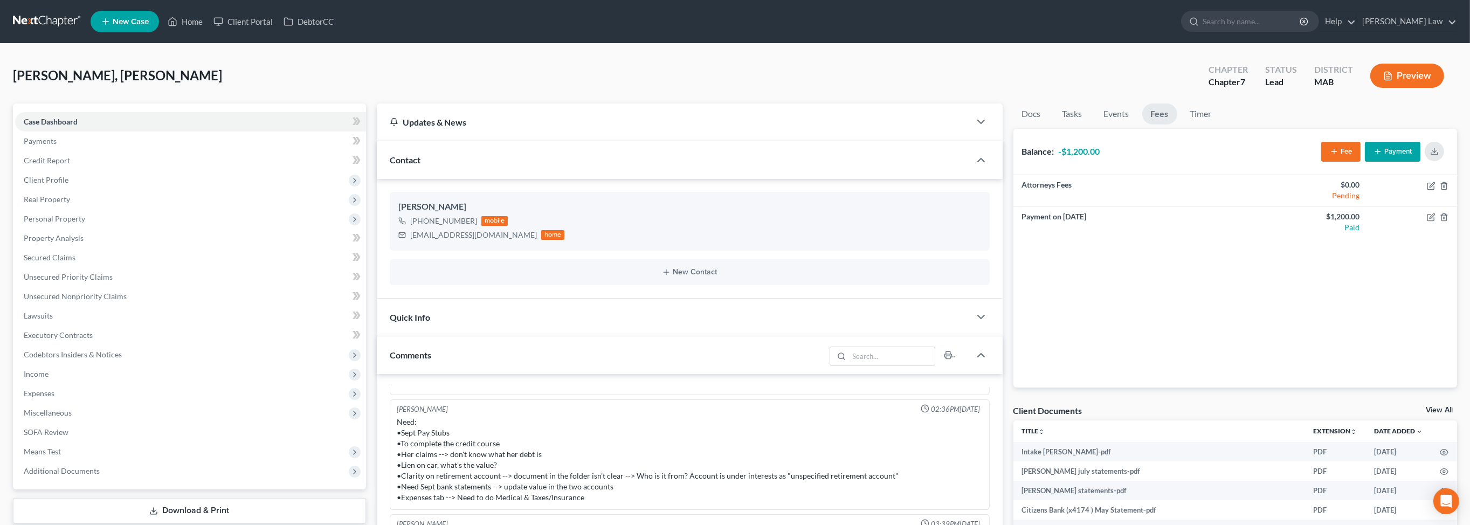
click at [1365, 162] on button "Payment" at bounding box center [1393, 152] width 56 height 20
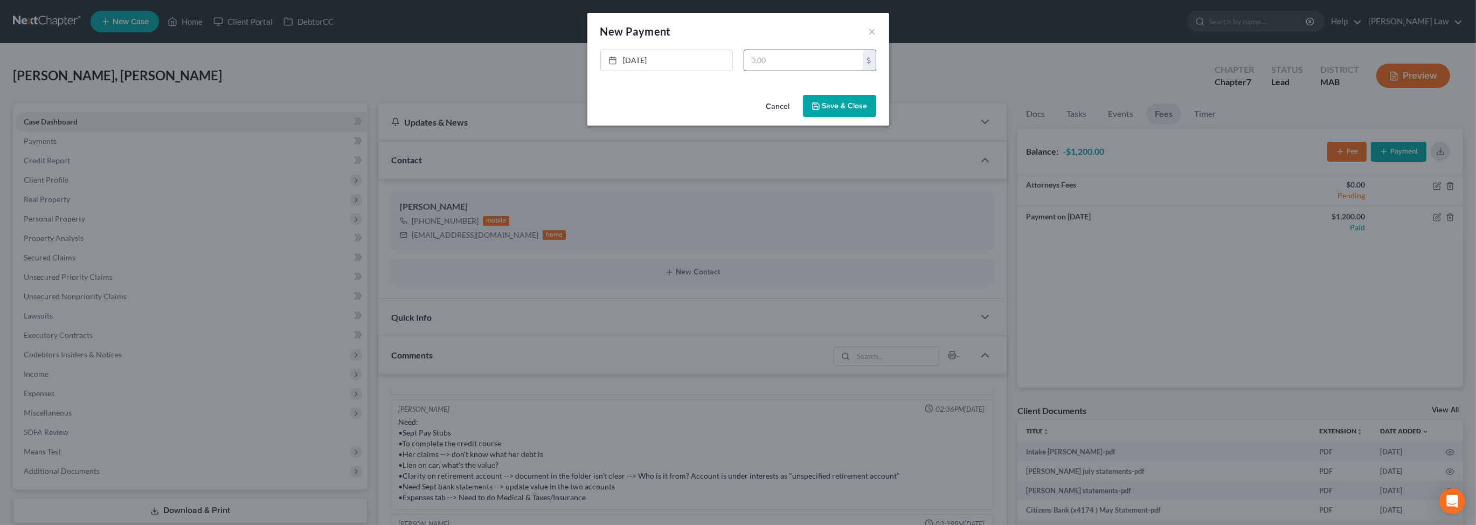
click at [806, 71] on input "text" at bounding box center [803, 60] width 119 height 20
type input "400.00"
click at [853, 118] on button "Save & Close" at bounding box center [839, 106] width 73 height 23
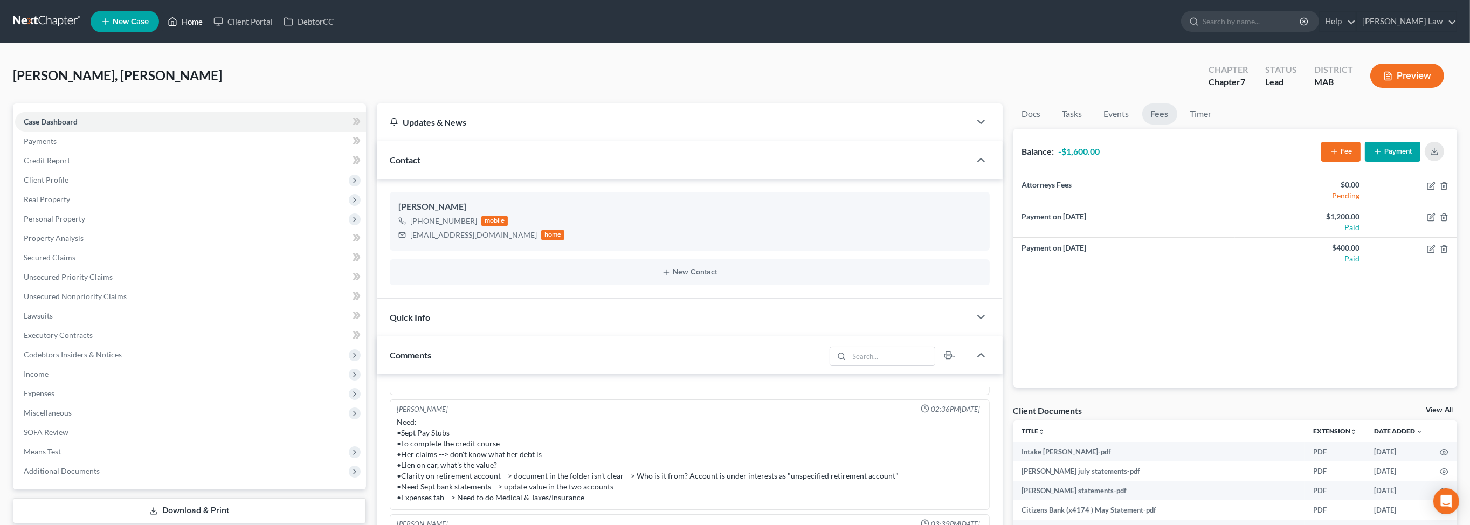
click at [203, 31] on link "Home" at bounding box center [185, 21] width 46 height 19
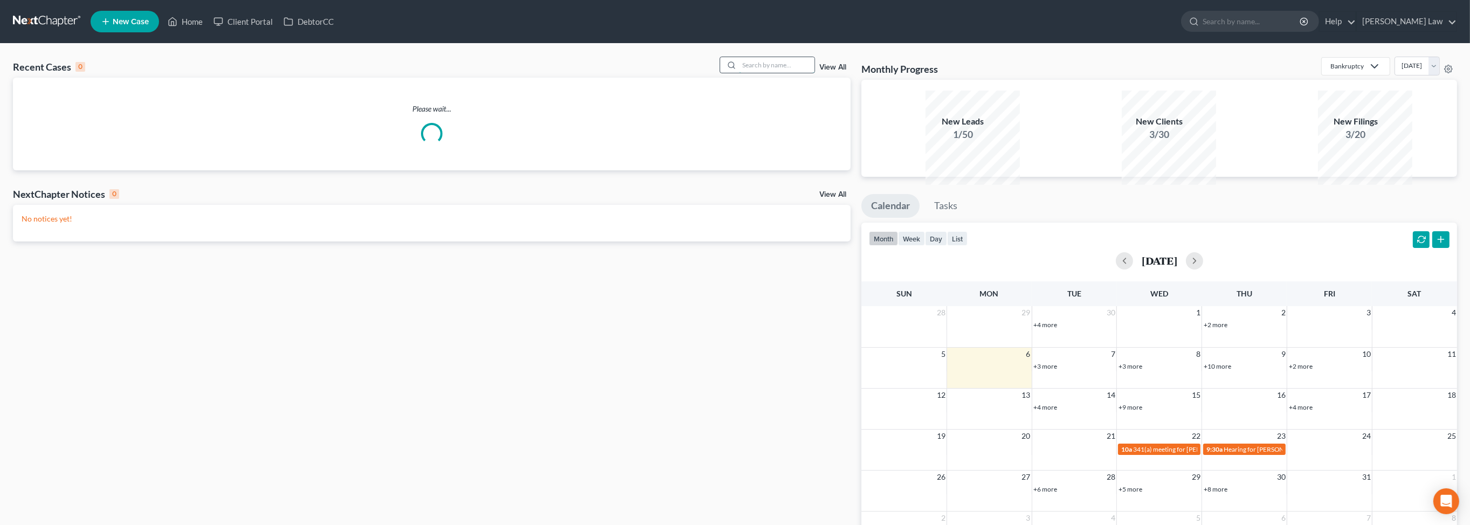
click at [759, 73] on input "search" at bounding box center [776, 65] width 75 height 16
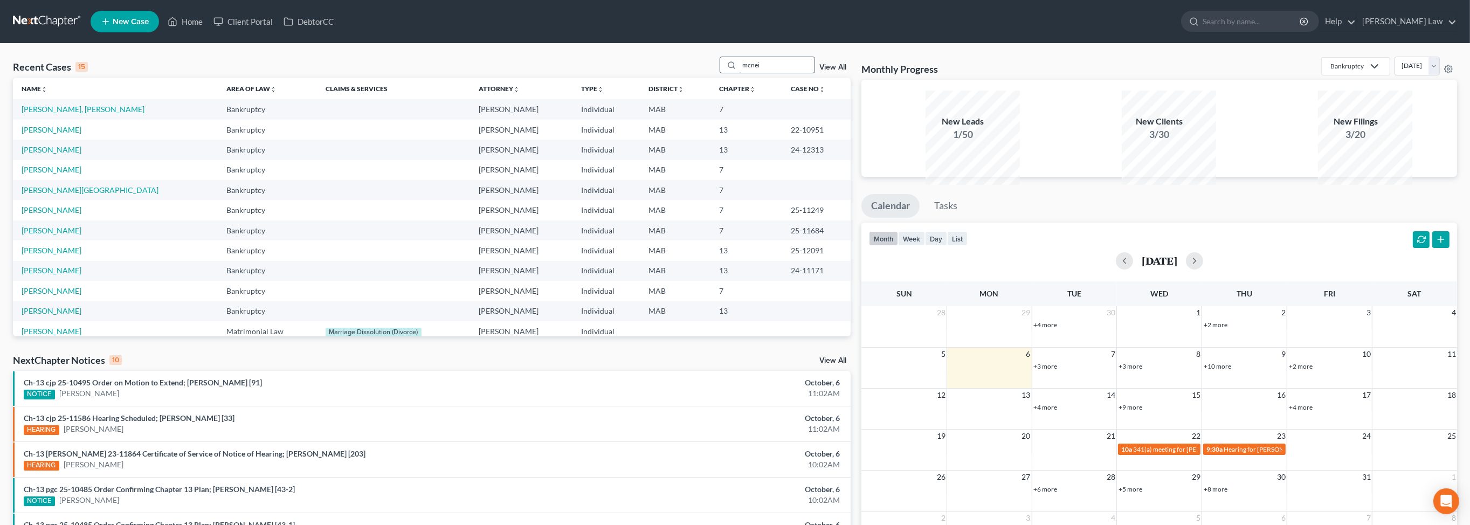
type input "mcnei"
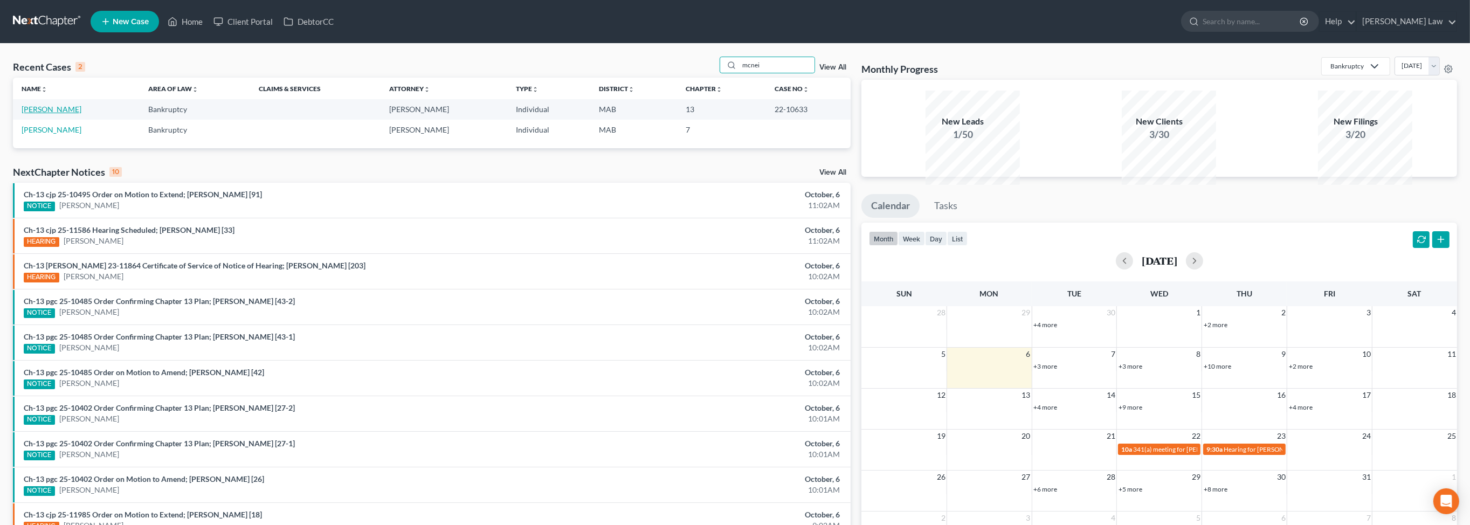
click at [50, 114] on link "McNeil, Jennifer" at bounding box center [52, 109] width 60 height 9
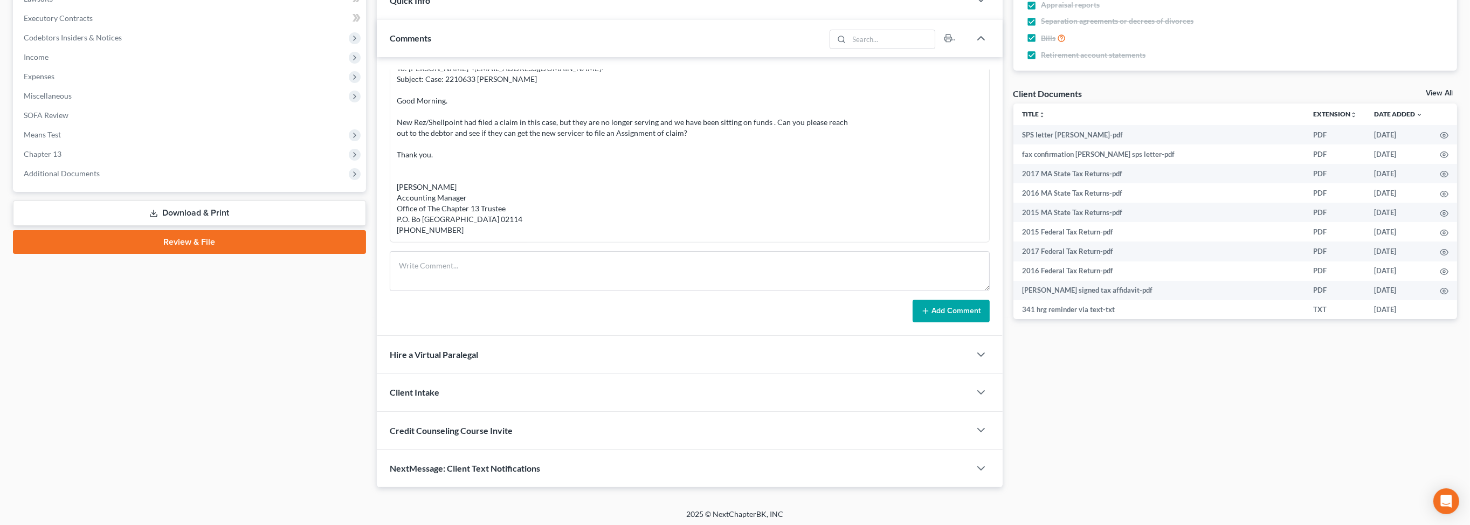
scroll to position [317, 0]
click at [86, 178] on span "Additional Documents" at bounding box center [62, 173] width 76 height 9
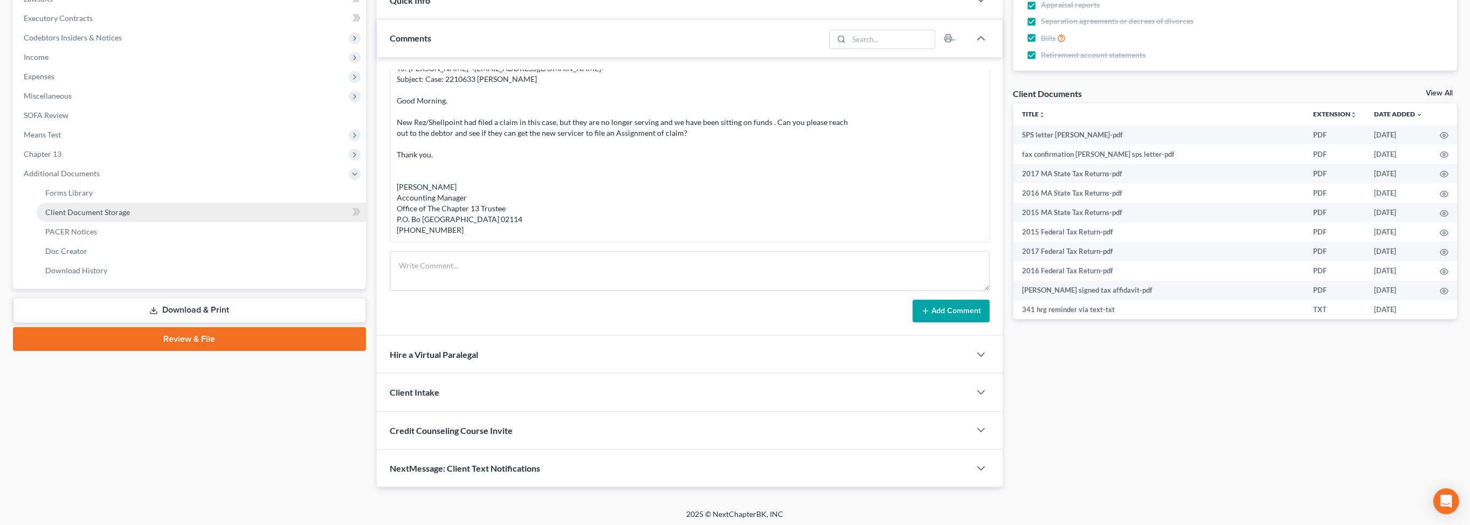
click at [125, 217] on span "Client Document Storage" at bounding box center [87, 212] width 85 height 9
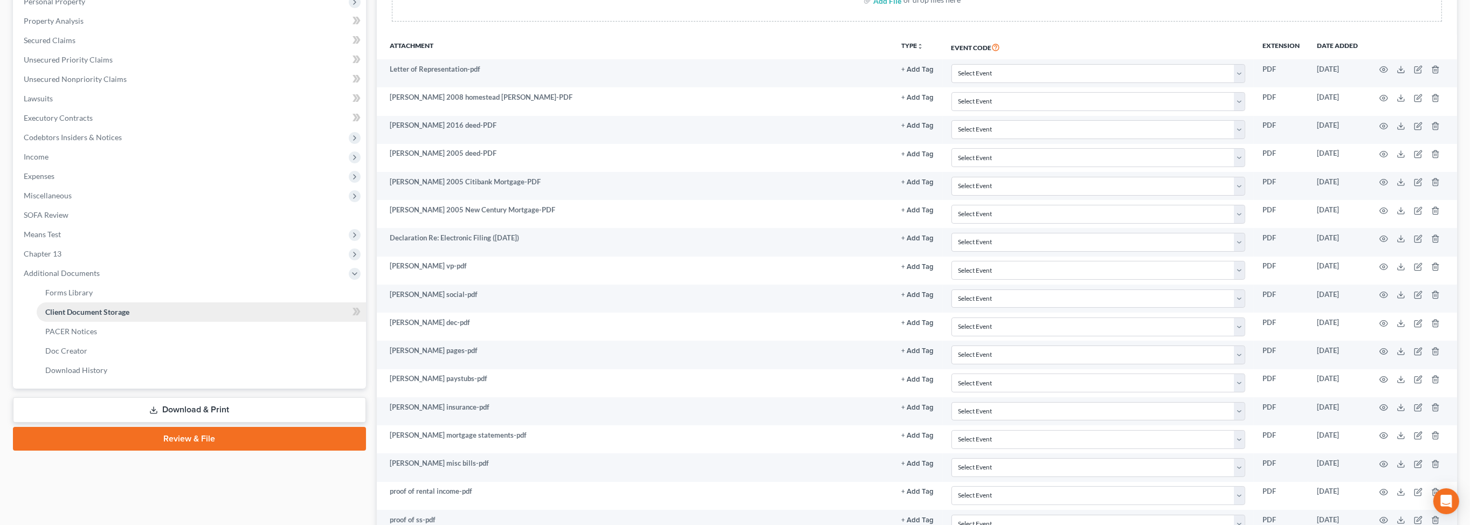
scroll to position [259, 0]
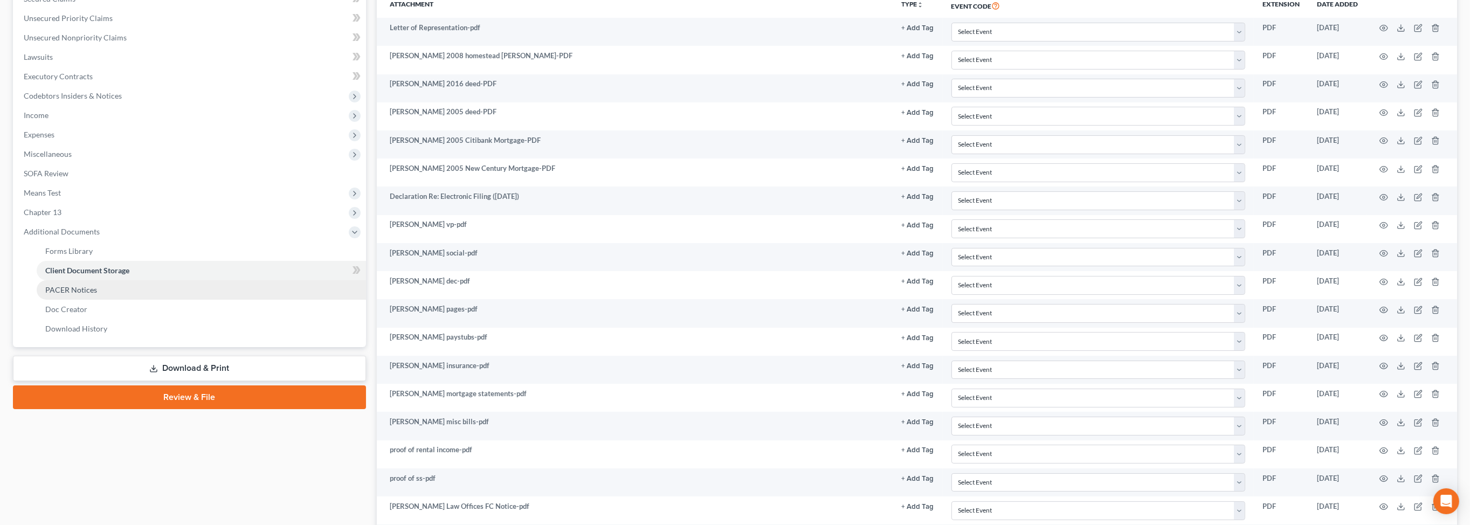
click at [89, 294] on span "PACER Notices" at bounding box center [71, 289] width 52 height 9
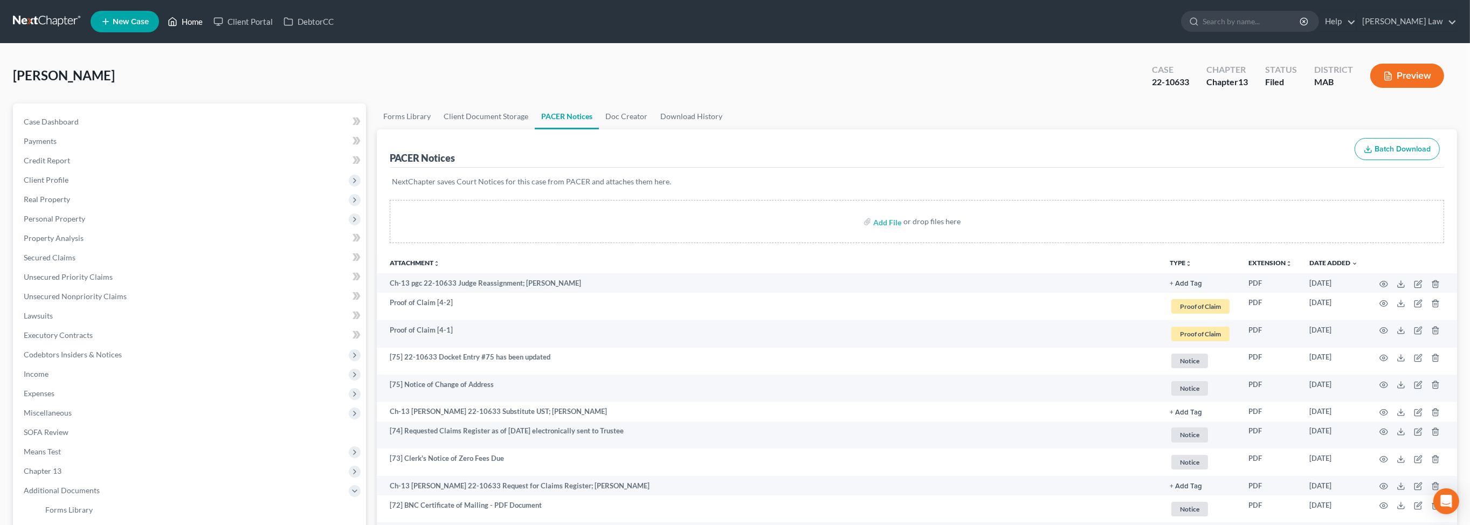
click at [208, 29] on link "Home" at bounding box center [185, 21] width 46 height 19
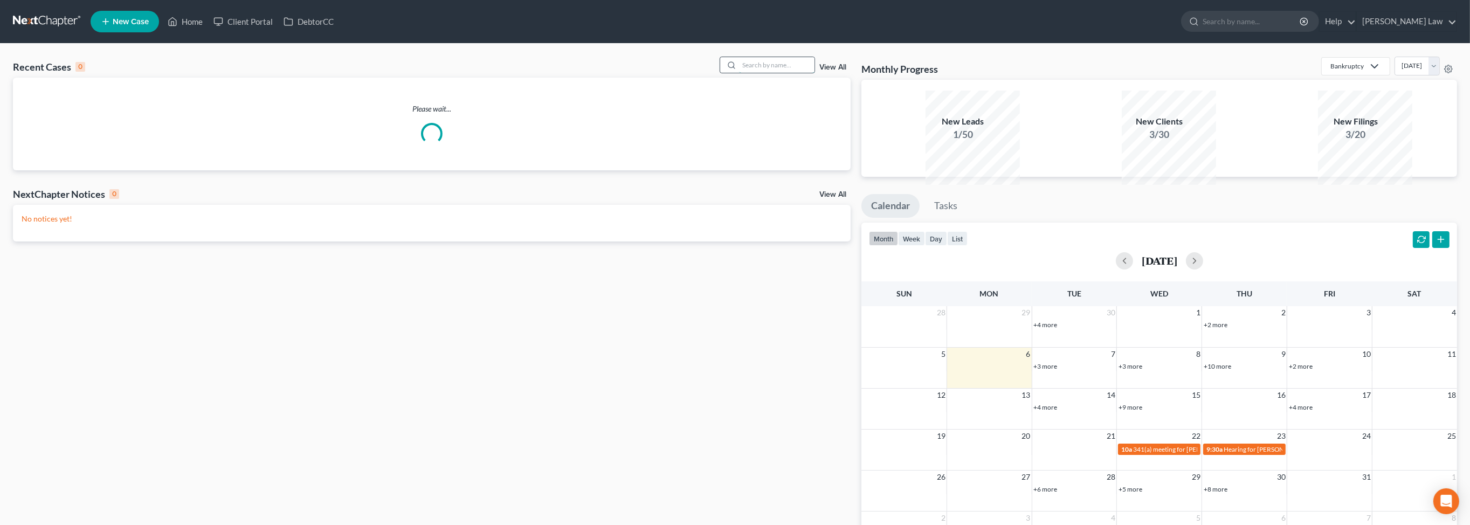
drag, startPoint x: 730, startPoint y: 75, endPoint x: 737, endPoint y: 79, distance: 8.2
click at [739, 73] on input "search" at bounding box center [776, 65] width 75 height 16
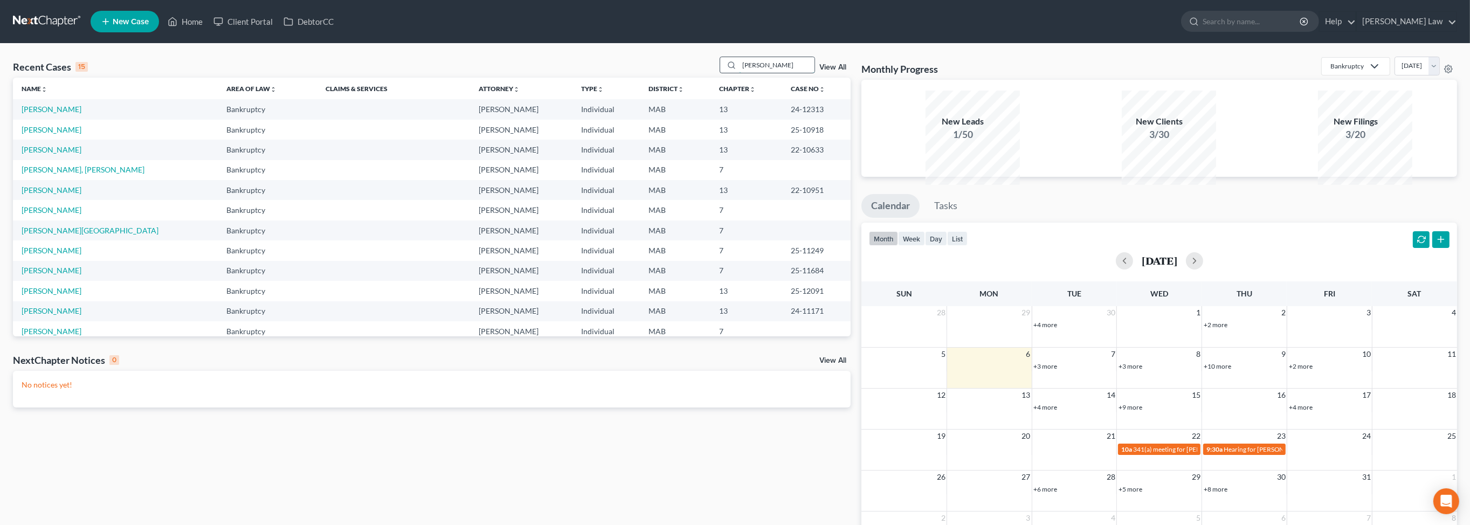
type input "laura"
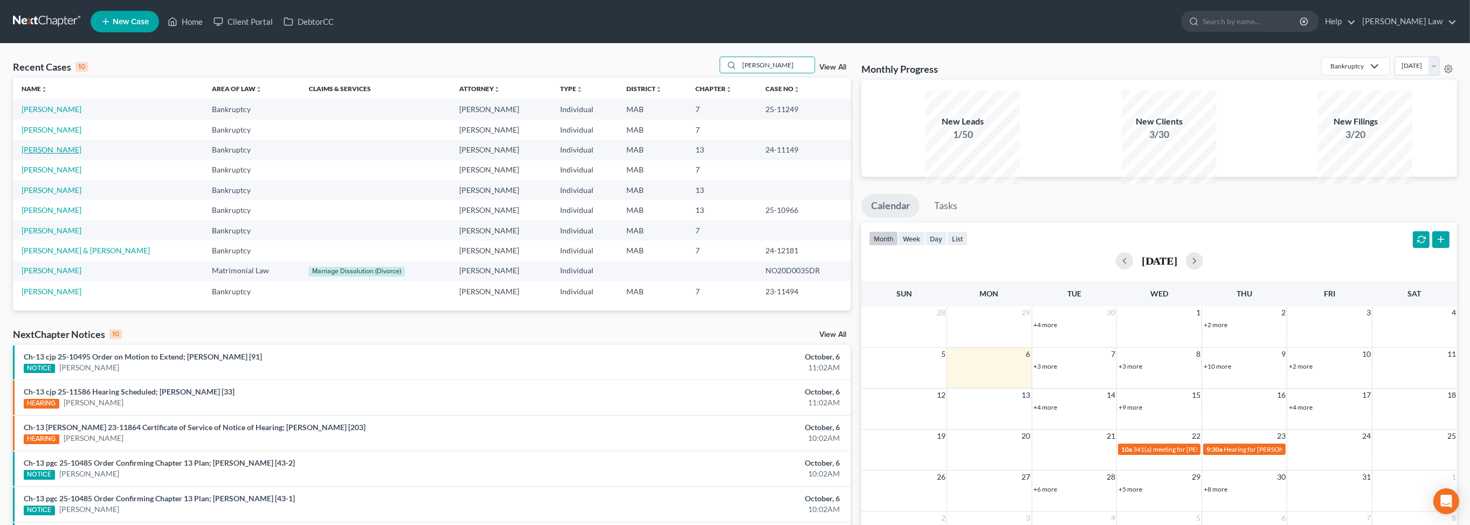
click at [67, 154] on link "Matterazzo, Laura" at bounding box center [52, 149] width 60 height 9
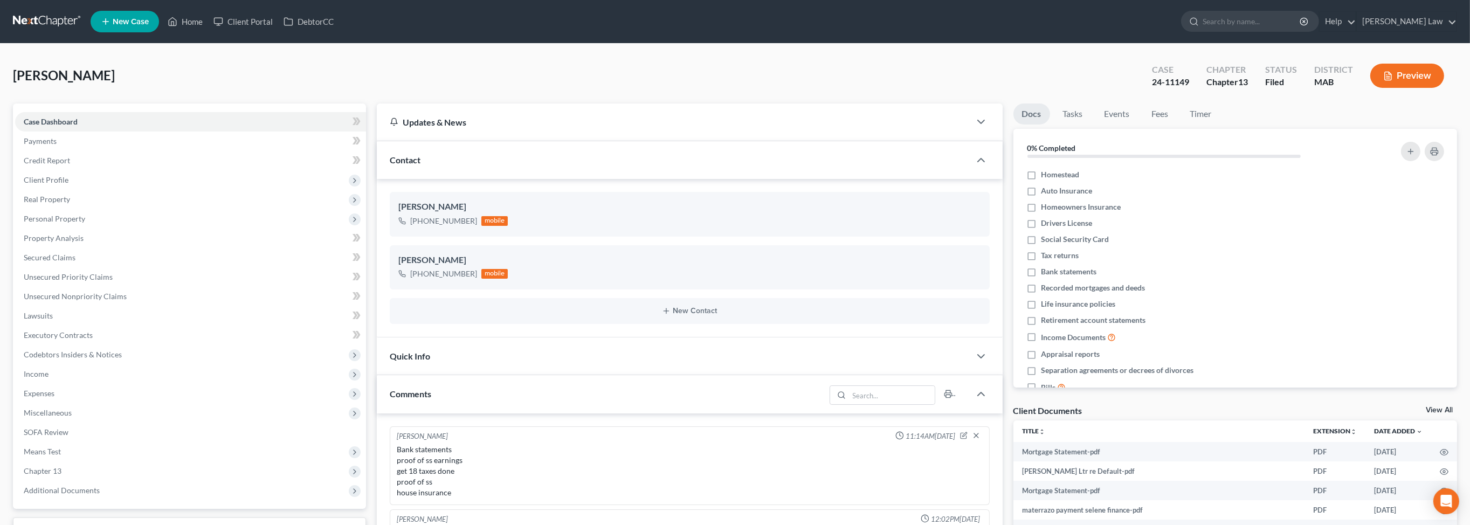
scroll to position [853, 0]
click at [208, 26] on link "Home" at bounding box center [185, 21] width 46 height 19
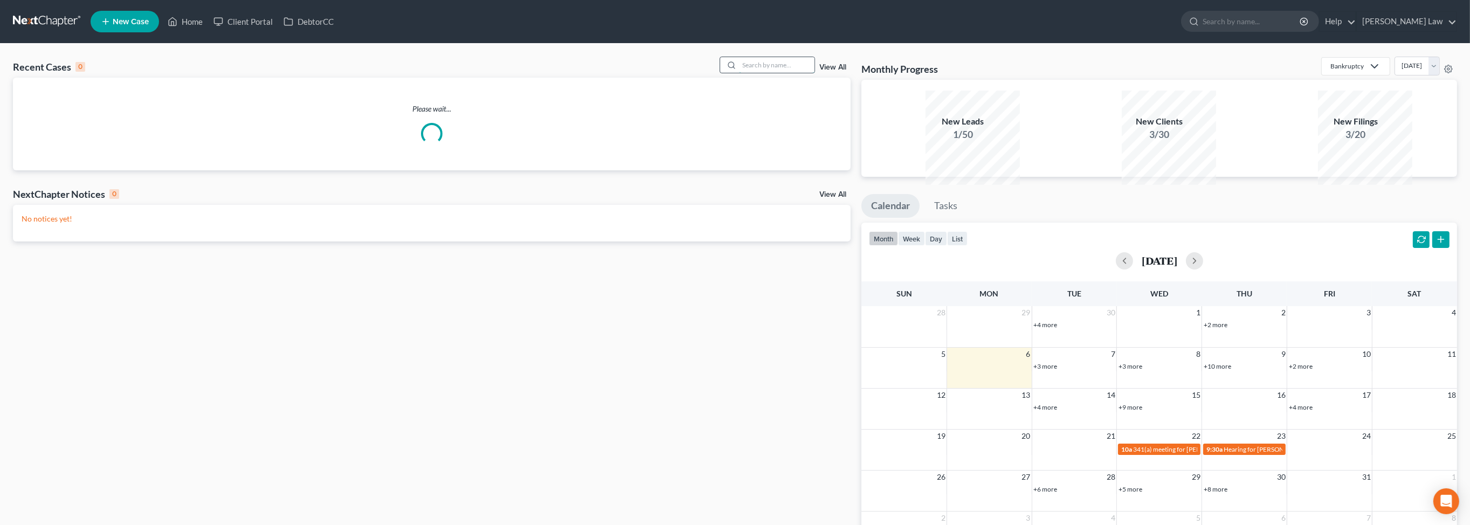
click at [753, 73] on input "search" at bounding box center [776, 65] width 75 height 16
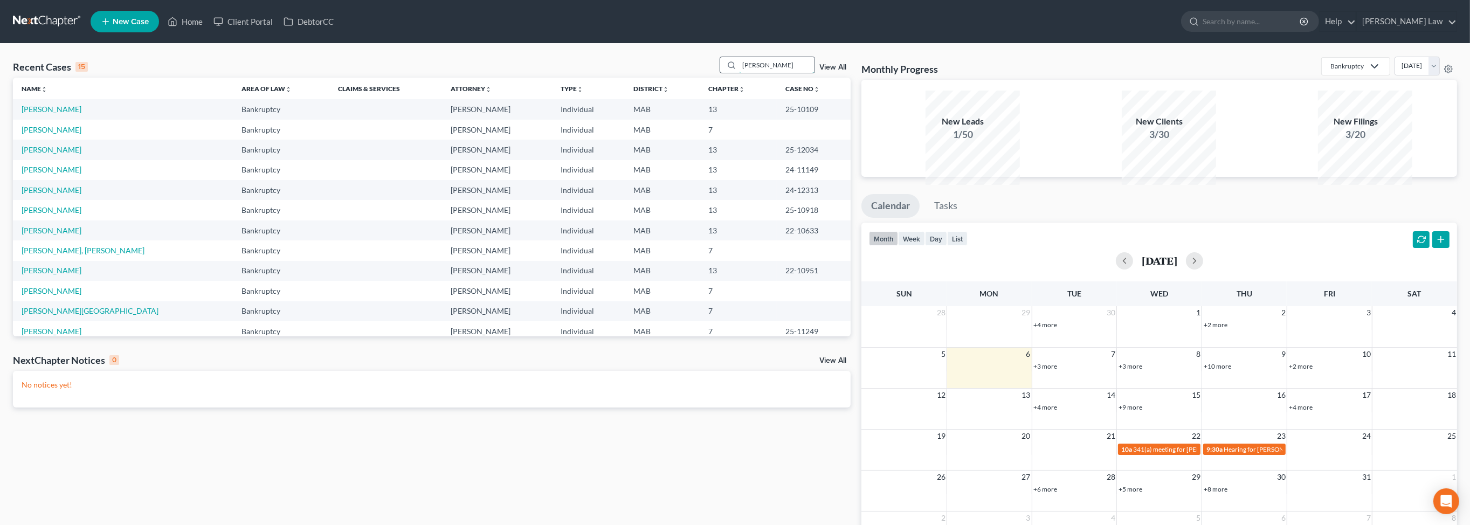
type input "garcia"
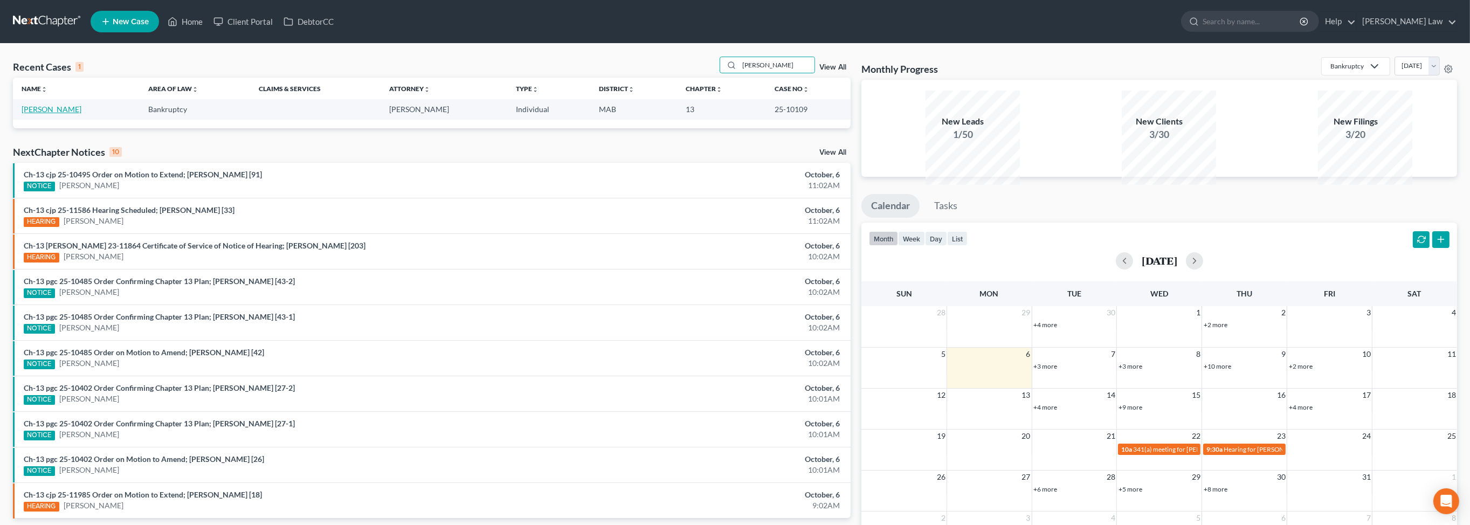
click at [47, 114] on link "Garcia, Ramon" at bounding box center [52, 109] width 60 height 9
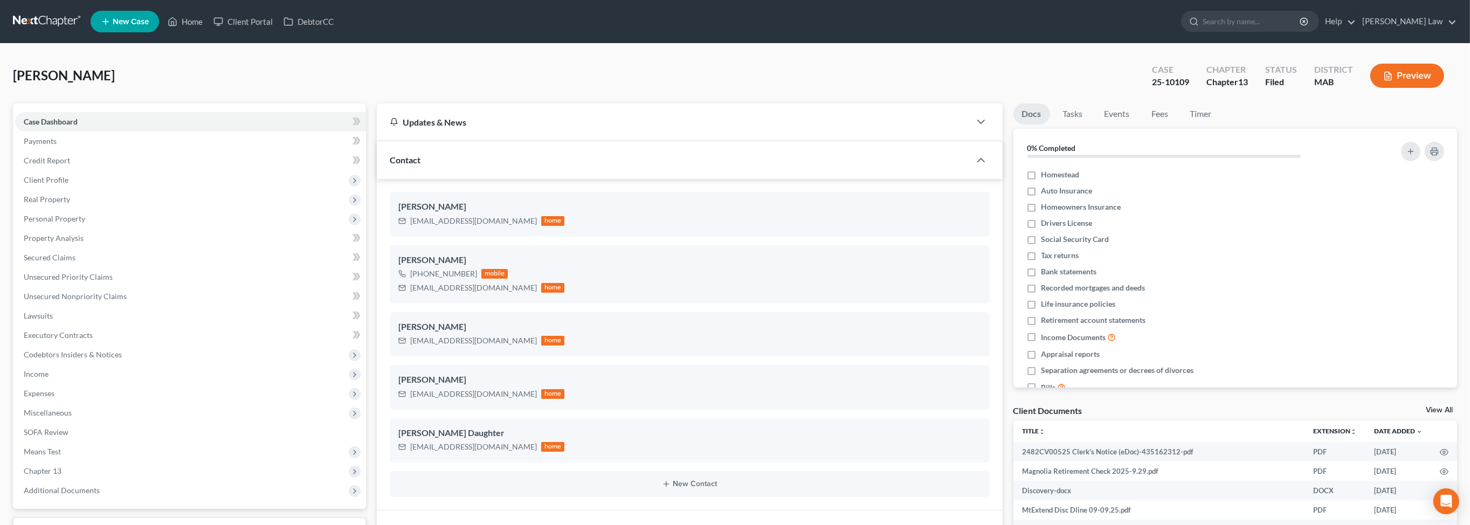
click at [149, 24] on span "New Case" at bounding box center [131, 22] width 36 height 8
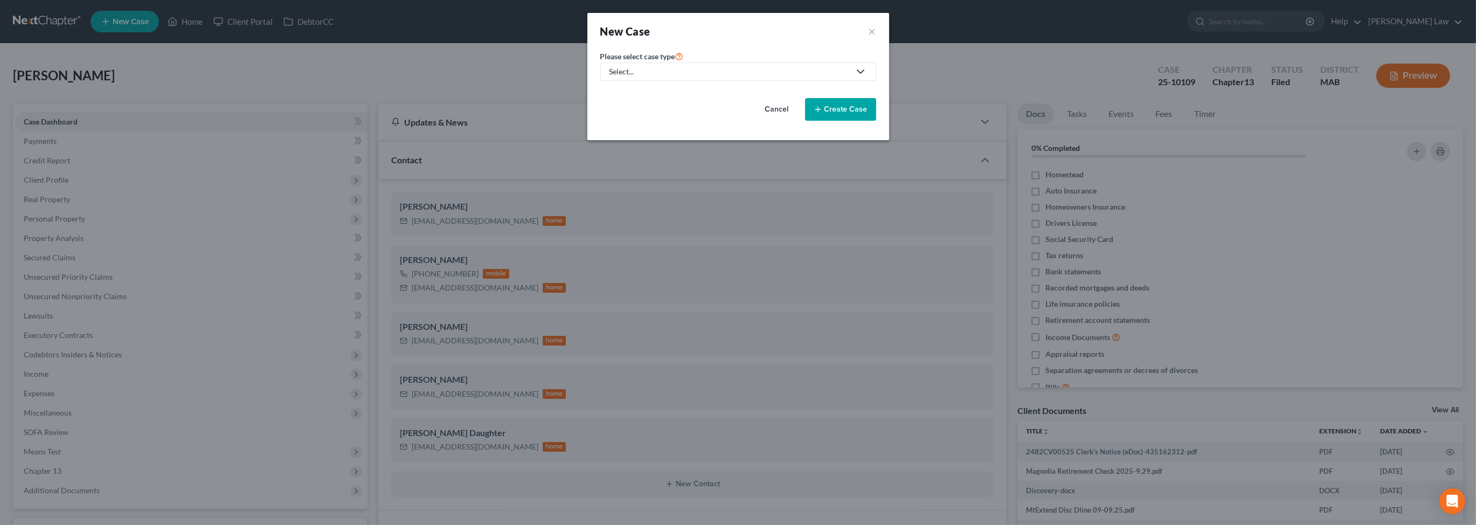
click at [634, 77] on div "Select..." at bounding box center [730, 71] width 240 height 11
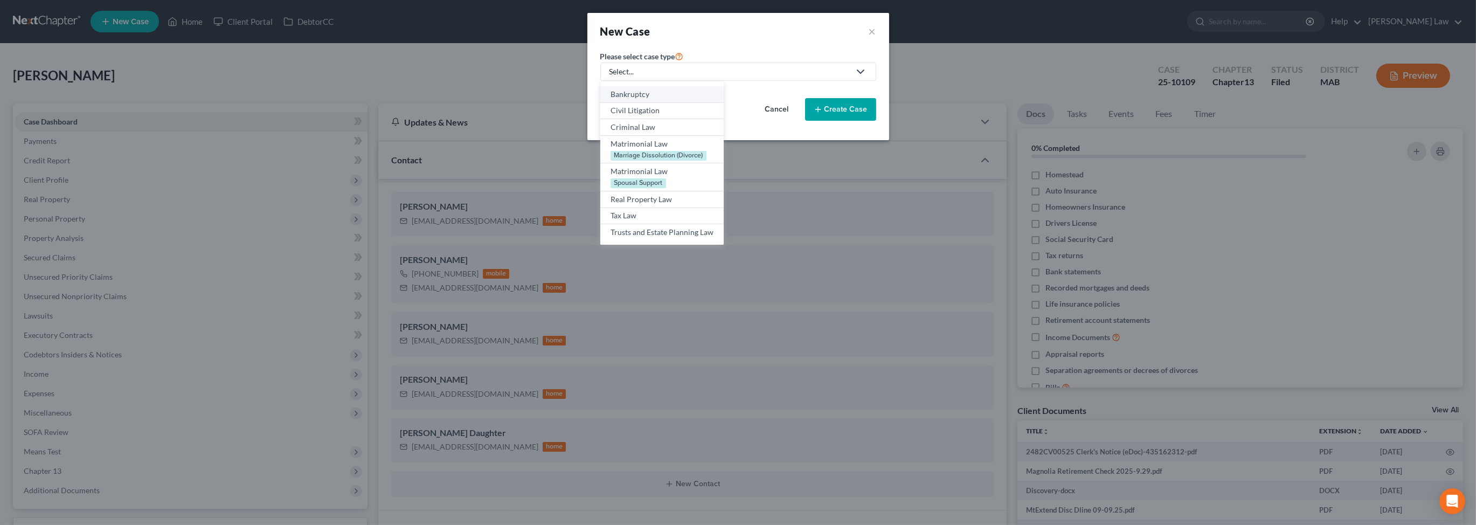
click at [617, 100] on div "Bankruptcy" at bounding box center [662, 94] width 103 height 11
select select "39"
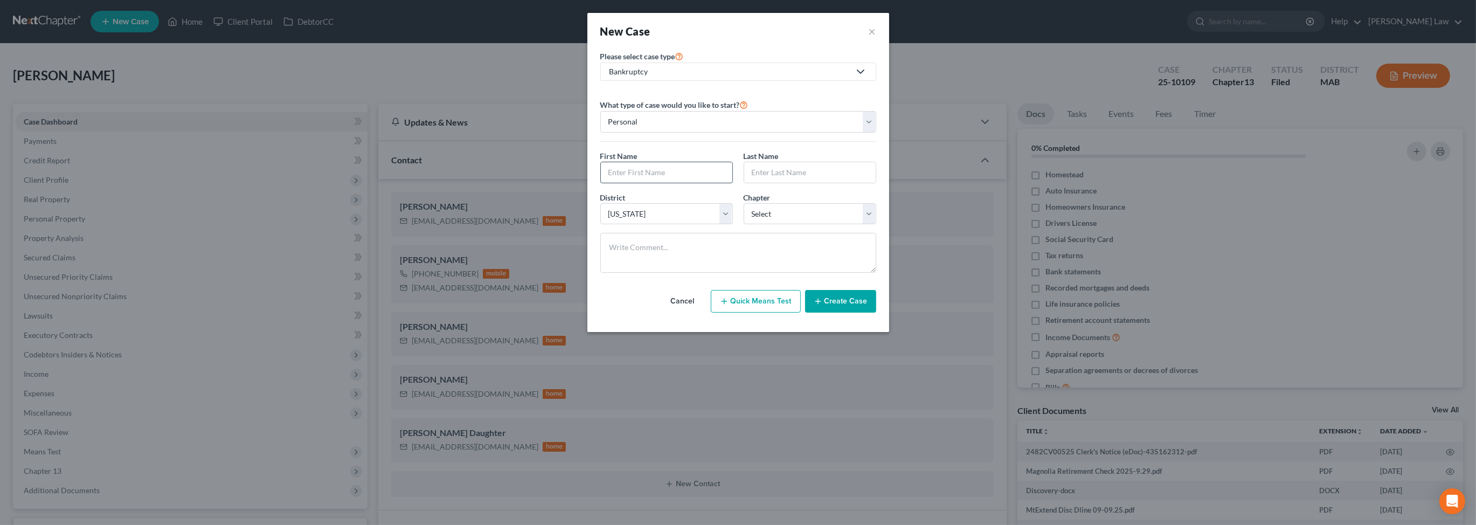
click at [638, 183] on input "text" at bounding box center [667, 172] width 132 height 20
type input "Robert"
type input "Zorn"
click at [876, 225] on select "Select 7 11 12 13" at bounding box center [810, 214] width 133 height 22
select select "0"
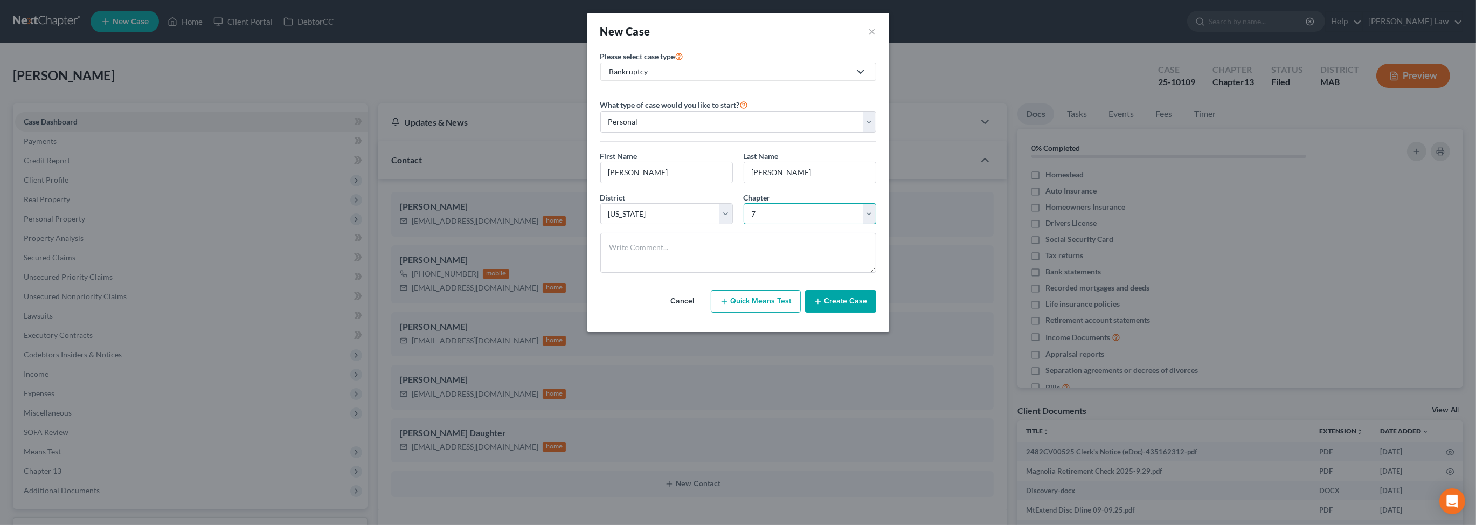
click at [744, 225] on select "Select 7 11 12 13" at bounding box center [810, 214] width 133 height 22
click at [867, 313] on button "Create Case" at bounding box center [840, 301] width 71 height 23
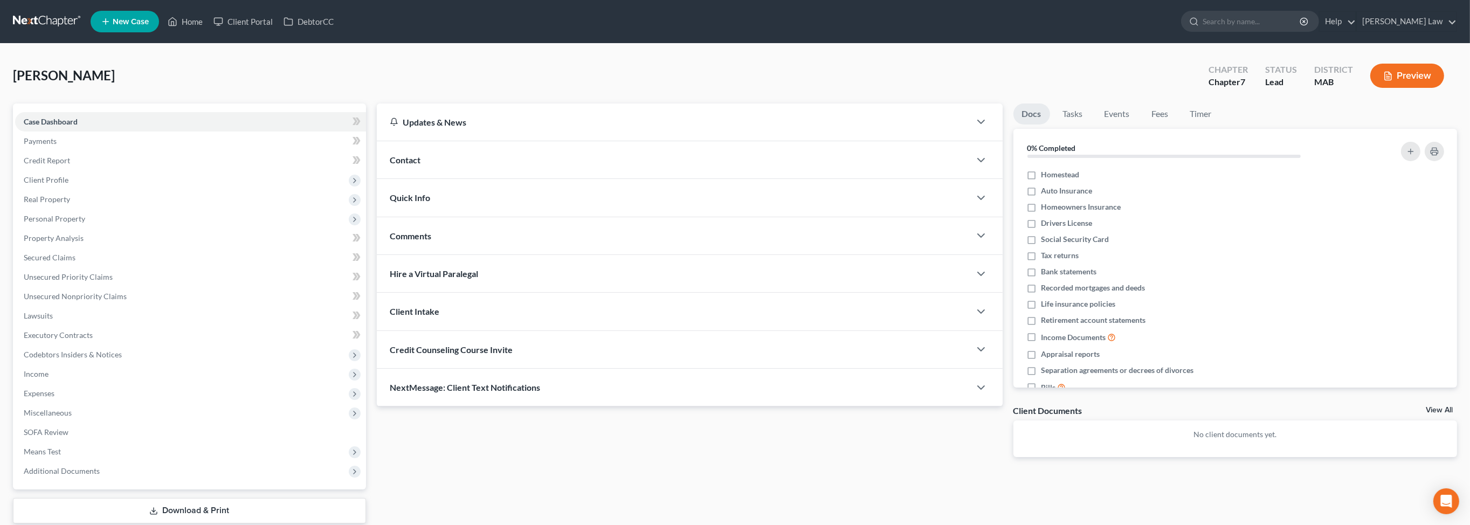
click at [416, 165] on span "Contact" at bounding box center [405, 160] width 31 height 10
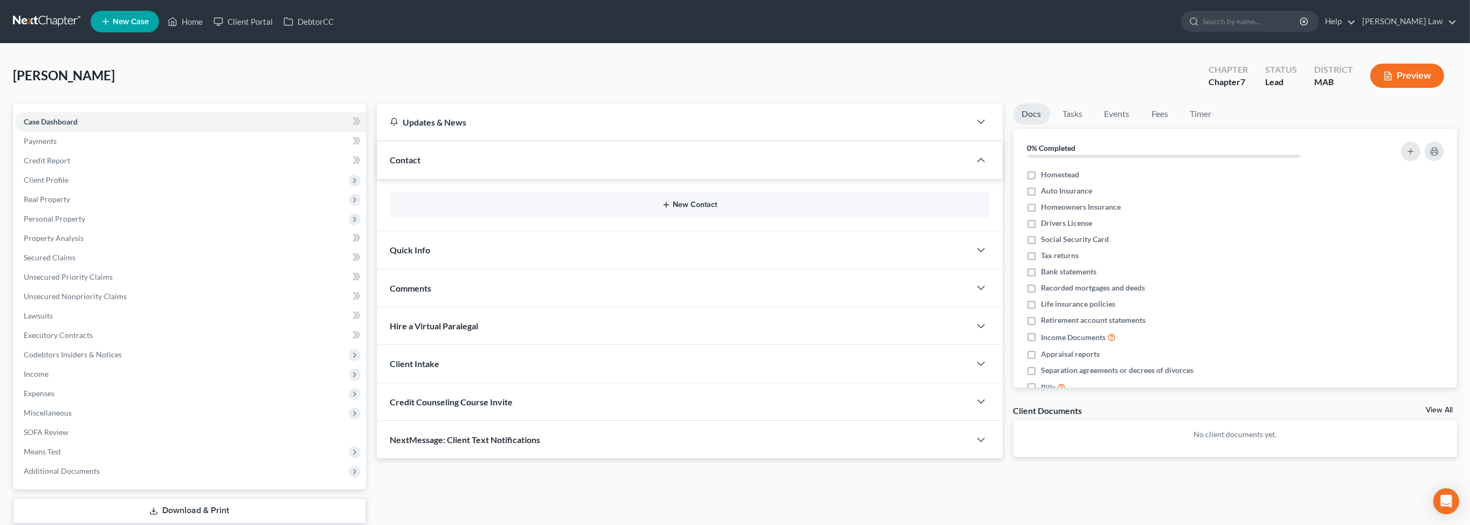
click at [678, 209] on button "New Contact" at bounding box center [689, 205] width 583 height 9
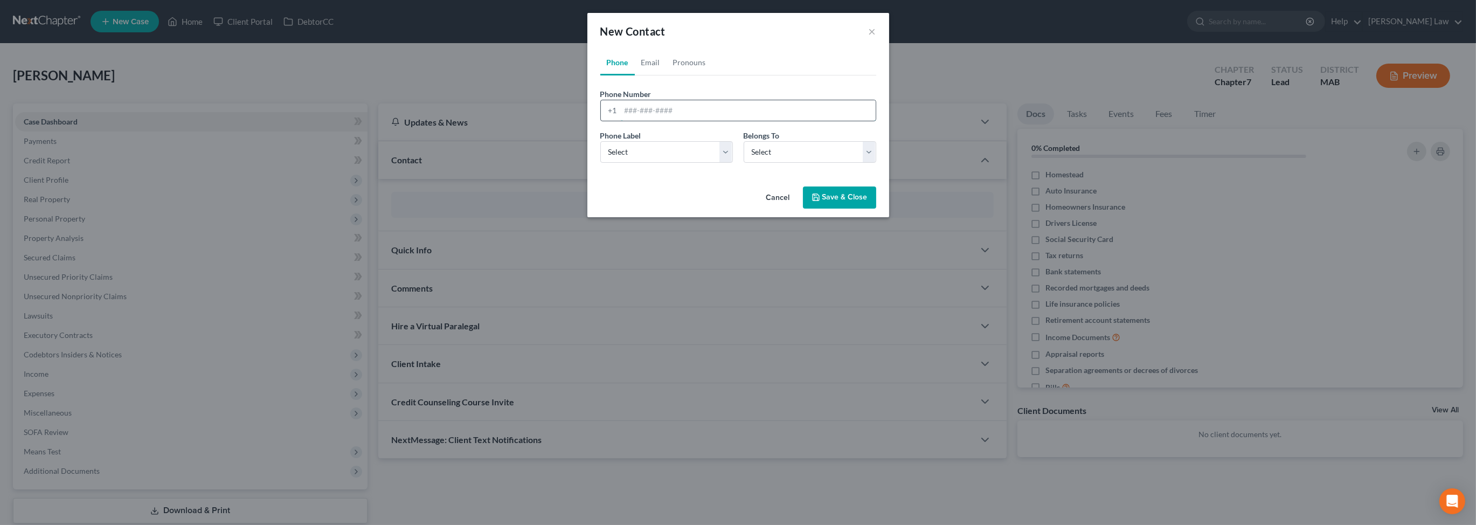
click at [621, 121] on input "tel" at bounding box center [748, 110] width 255 height 20
type input "9788098773"
click at [729, 163] on select "Select Mobile Home Work Other" at bounding box center [666, 152] width 133 height 22
select select "0"
click at [600, 163] on select "Select Mobile Home Work Other" at bounding box center [666, 152] width 133 height 22
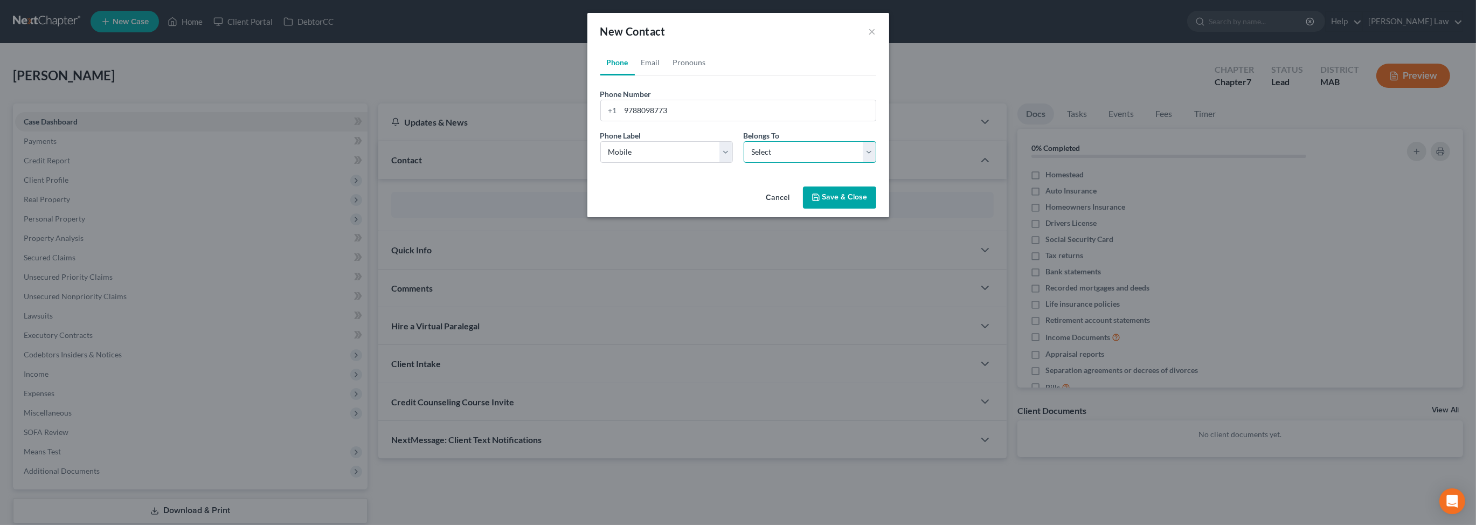
click at [876, 163] on select "Select Client Other" at bounding box center [810, 152] width 133 height 22
select select "0"
click at [744, 163] on select "Select Client Other" at bounding box center [810, 152] width 133 height 22
select select "0"
click at [635, 75] on link "Email" at bounding box center [651, 63] width 32 height 26
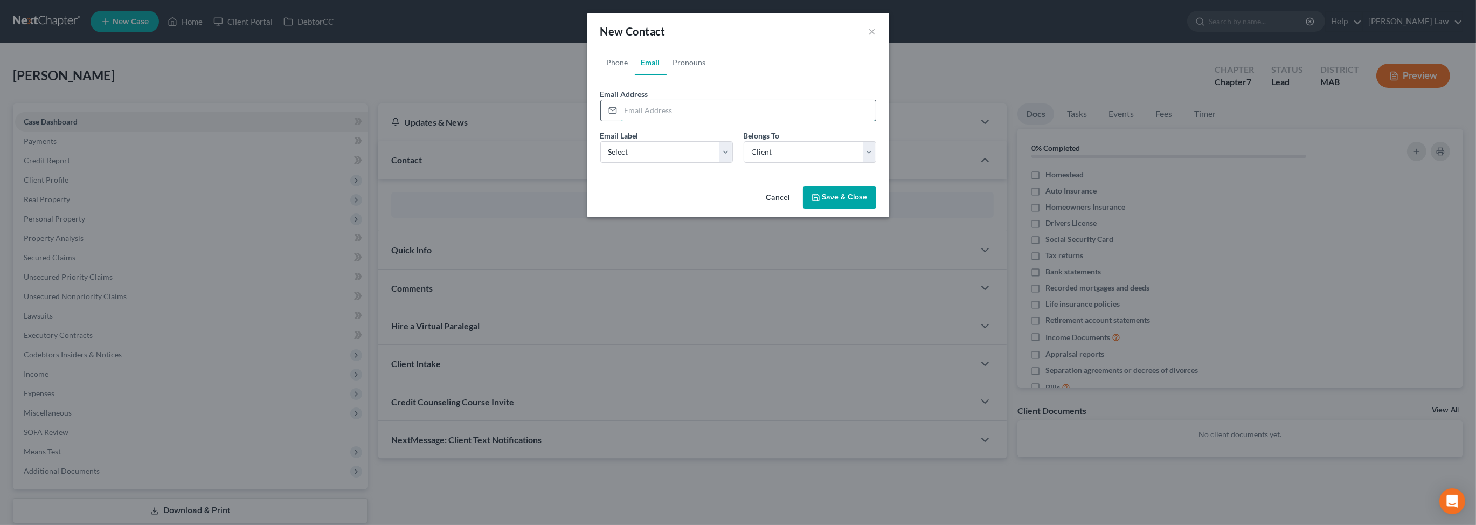
click at [621, 121] on input "email" at bounding box center [748, 110] width 255 height 20
type input "bobzorn@comcast.net"
click at [849, 209] on button "Save & Close" at bounding box center [839, 198] width 73 height 23
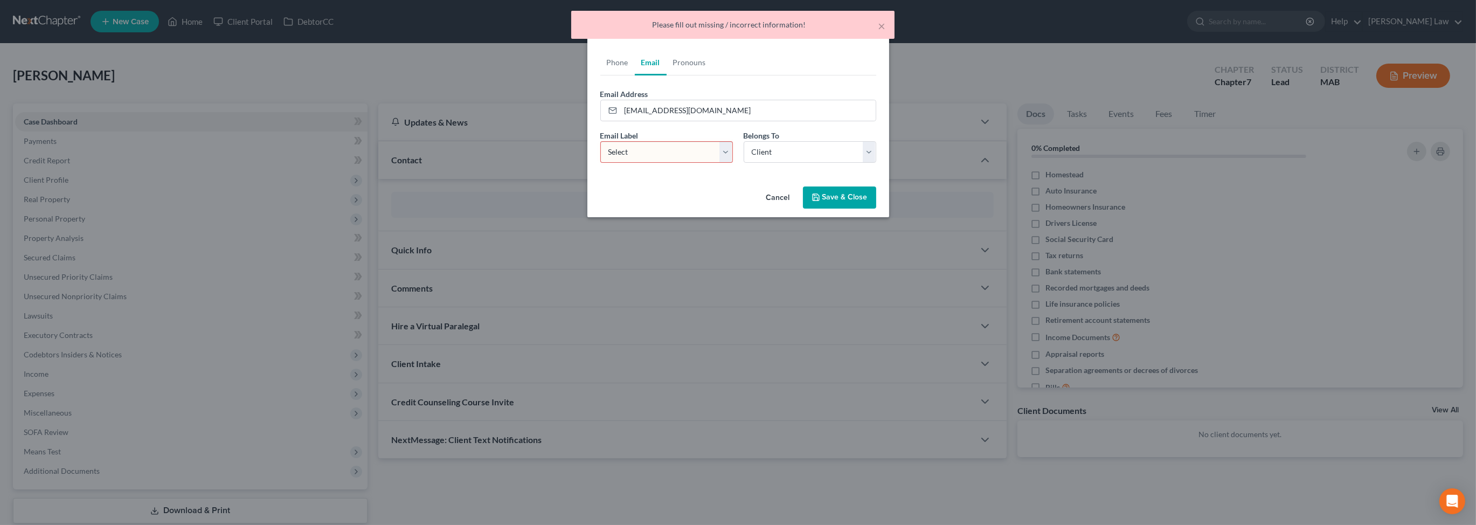
click at [722, 163] on select "Select Home Work Other" at bounding box center [666, 152] width 133 height 22
select select "0"
click at [600, 163] on select "Select Home Work Other" at bounding box center [666, 152] width 133 height 22
click at [866, 209] on button "Save & Close" at bounding box center [839, 198] width 73 height 23
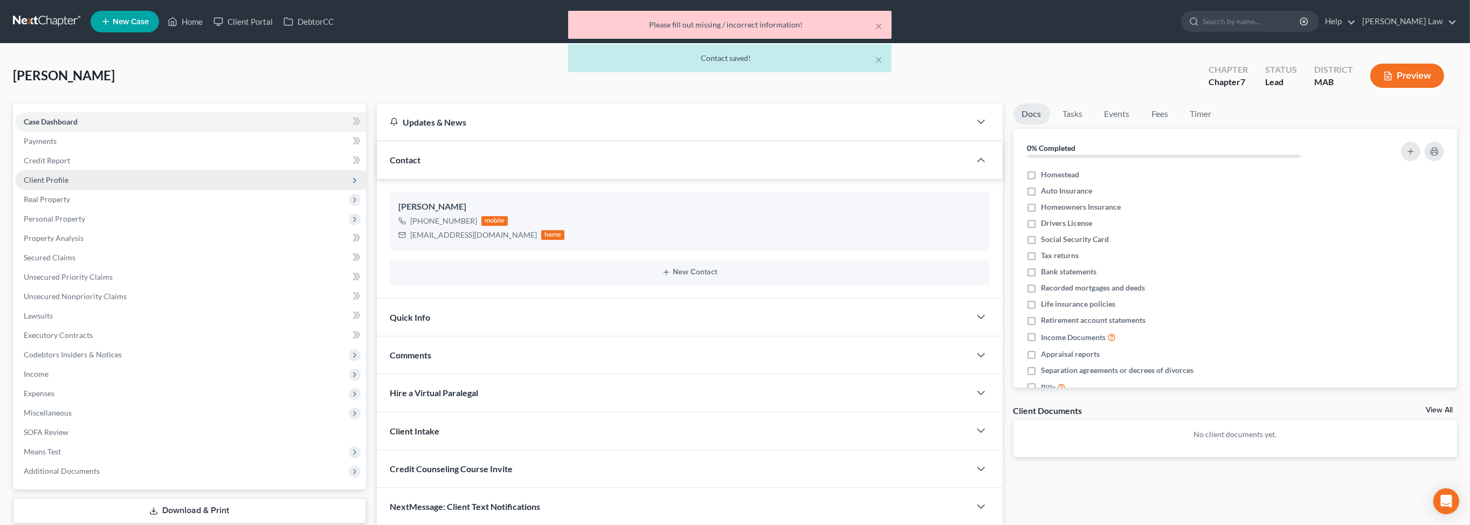
click at [66, 190] on span "Client Profile" at bounding box center [190, 179] width 351 height 19
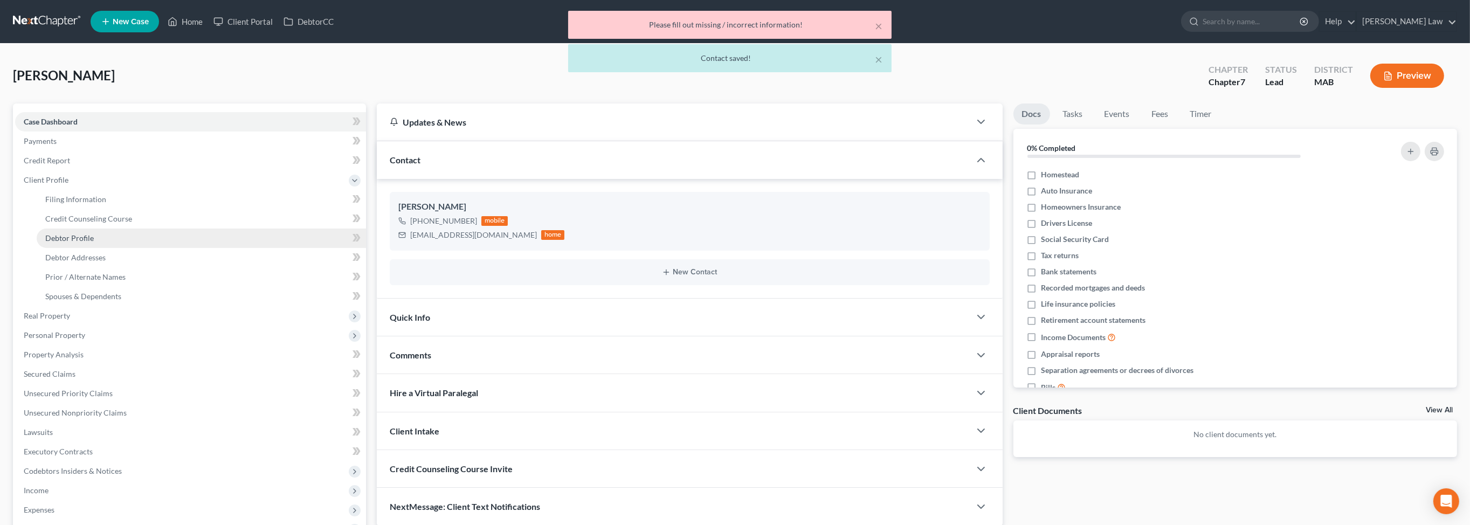
click at [82, 243] on span "Debtor Profile" at bounding box center [69, 237] width 49 height 9
select select "0"
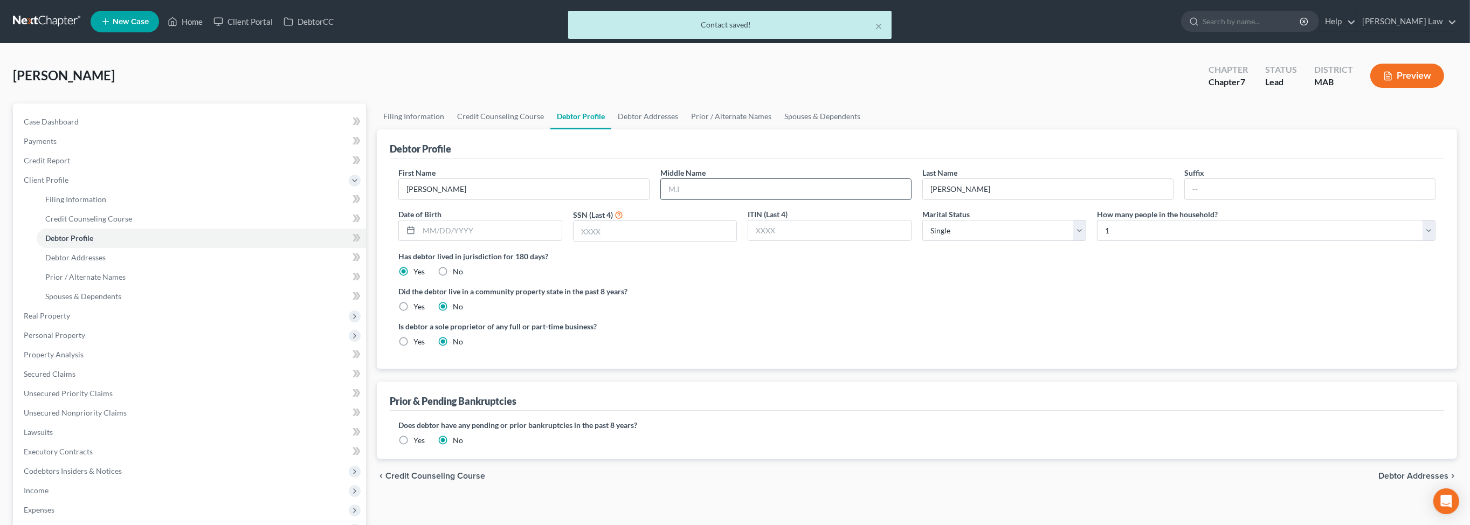
click at [727, 199] on input "text" at bounding box center [786, 189] width 250 height 20
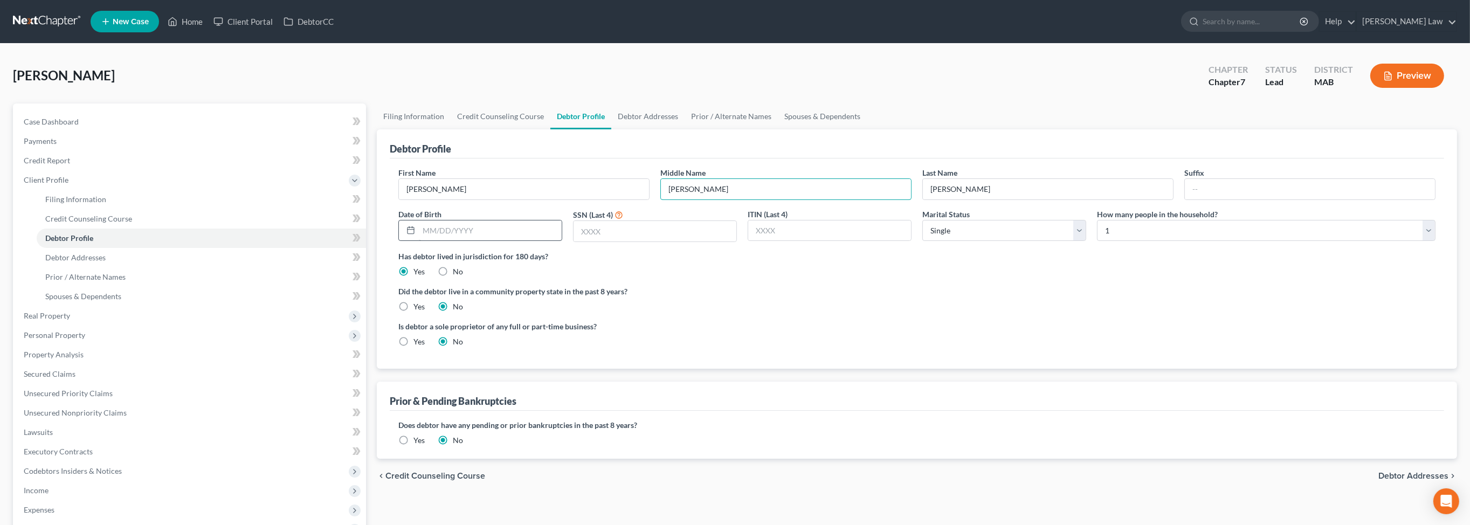
type input "J."
click at [483, 241] on input "text" at bounding box center [490, 230] width 143 height 20
type input "12/07/1960"
click at [624, 241] on input "text" at bounding box center [655, 231] width 163 height 20
type input "0355"
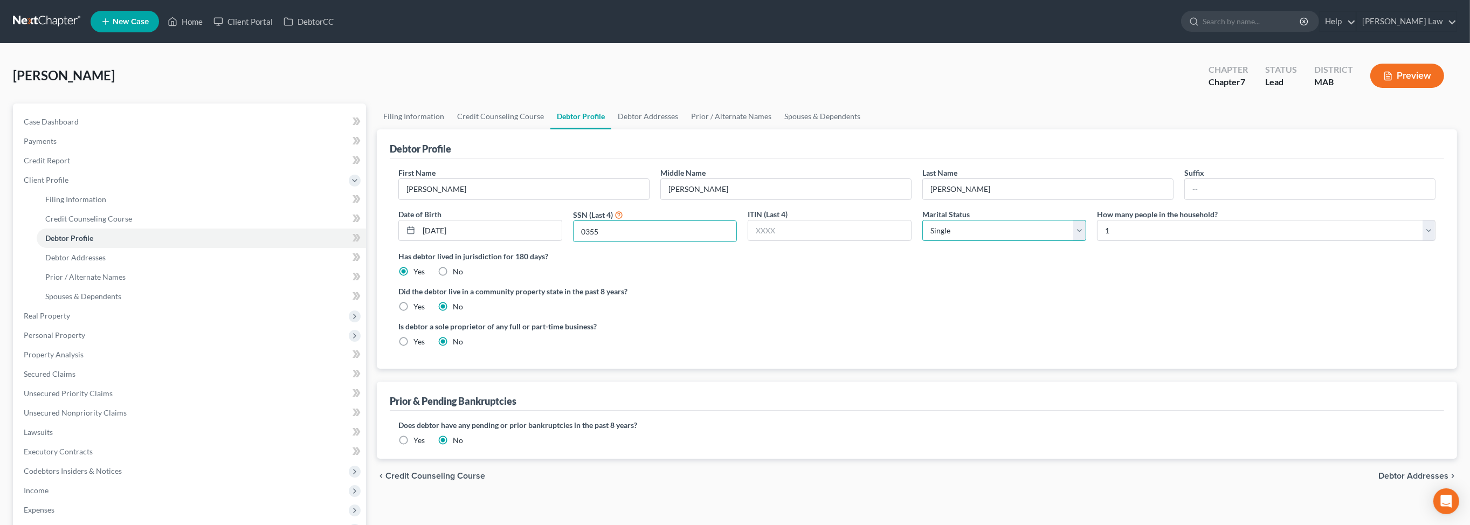
click at [1073, 241] on select "Select Single Married Separated Divorced Widowed" at bounding box center [1004, 231] width 164 height 22
select select "4"
click at [922, 241] on select "Select Single Married Separated Divorced Widowed" at bounding box center [1004, 231] width 164 height 22
click at [685, 129] on link "Debtor Addresses" at bounding box center [647, 116] width 73 height 26
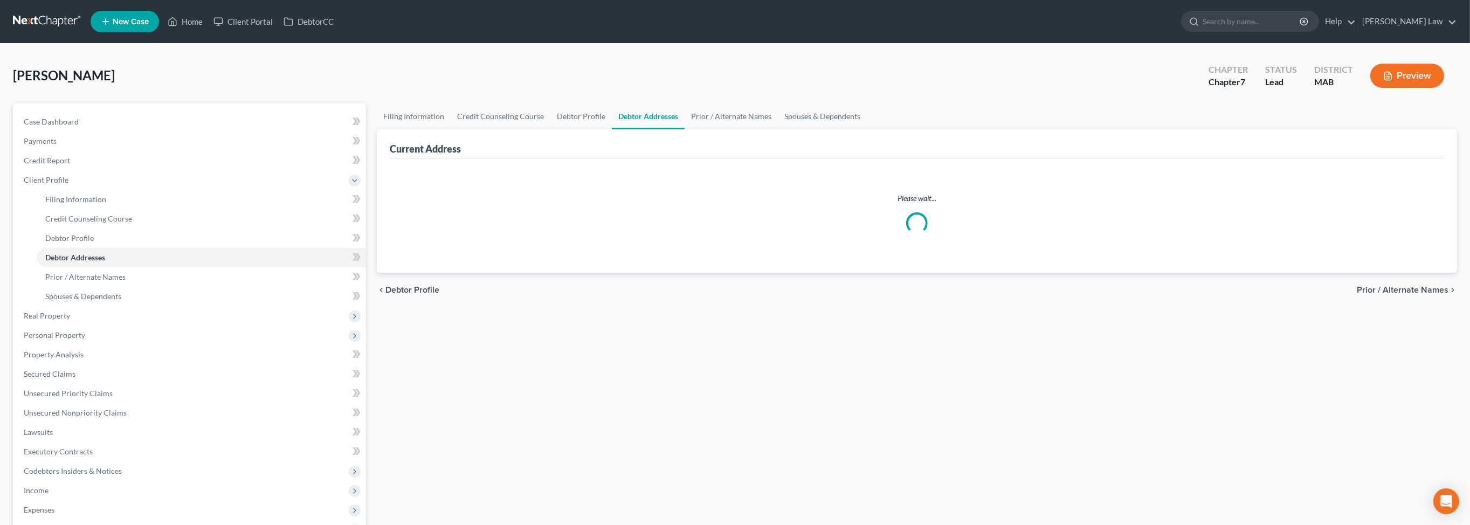
select select "0"
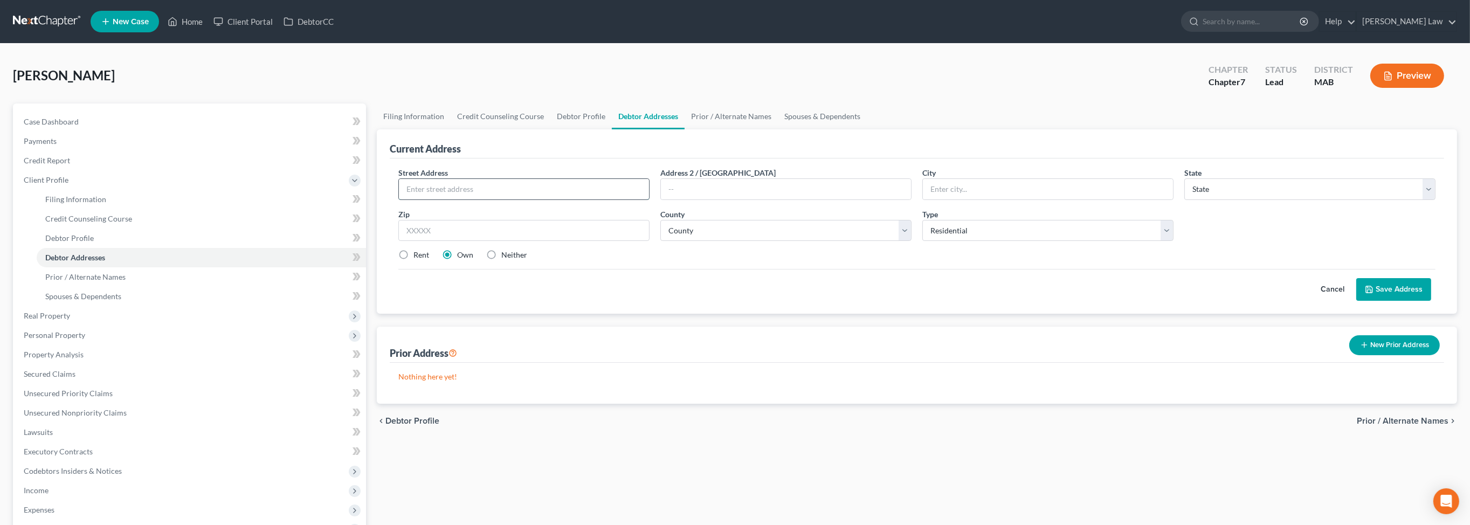
click at [484, 199] on input "text" at bounding box center [524, 189] width 250 height 20
type input "22 Virginia Lane"
type input "Newburyport"
select select "22"
type input "01950"
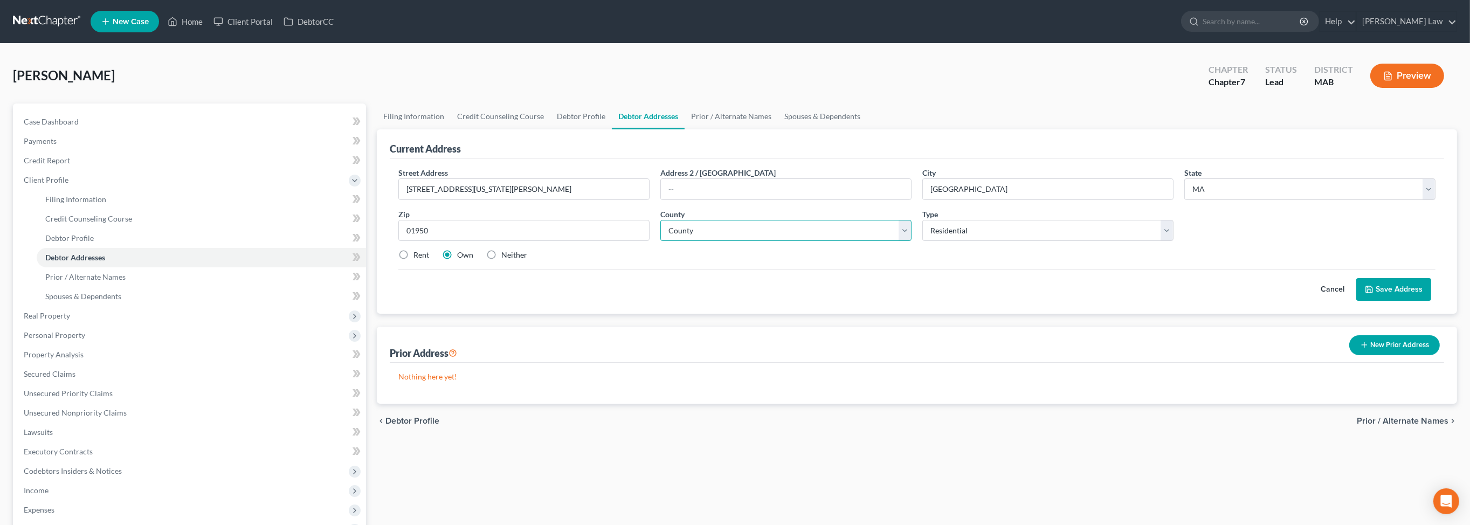
click at [902, 241] on select "County Barnstable County Berkshire County Bristol County Dukes County Essex Cou…" at bounding box center [785, 231] width 251 height 22
select select "4"
click at [663, 241] on select "County Barnstable County Berkshire County Bristol County Dukes County Essex Cou…" at bounding box center [785, 231] width 251 height 22
click at [413, 260] on label "Rent" at bounding box center [421, 255] width 16 height 11
click at [418, 257] on input "Rent" at bounding box center [421, 253] width 7 height 7
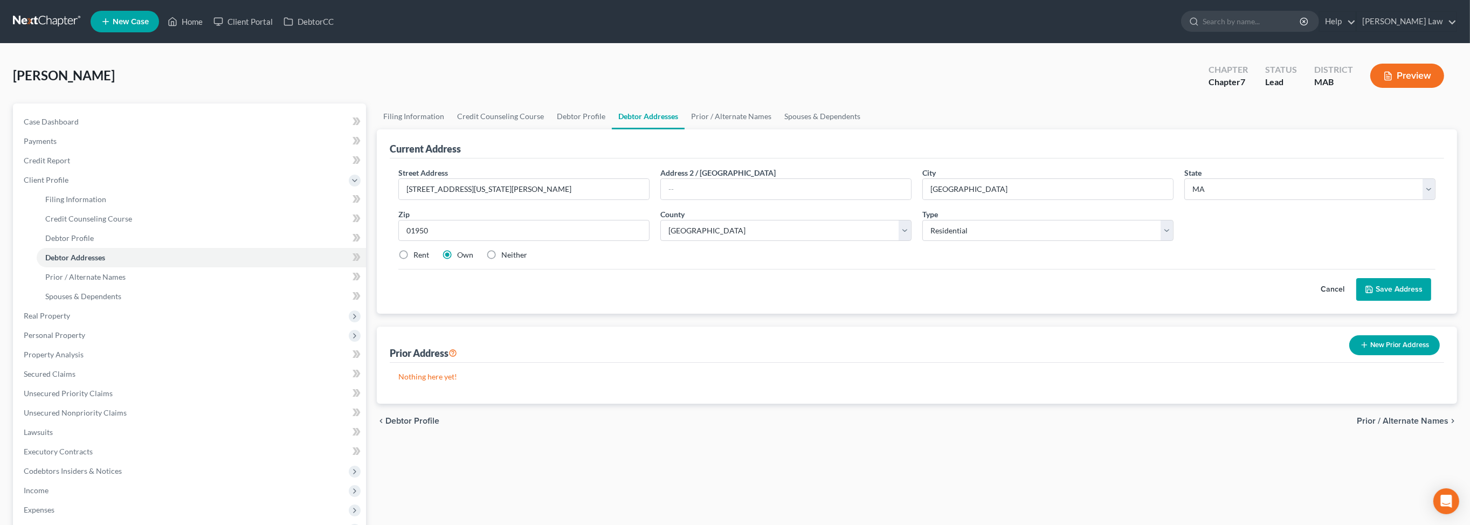
radio input "true"
click at [1377, 301] on button "Save Address" at bounding box center [1393, 289] width 75 height 23
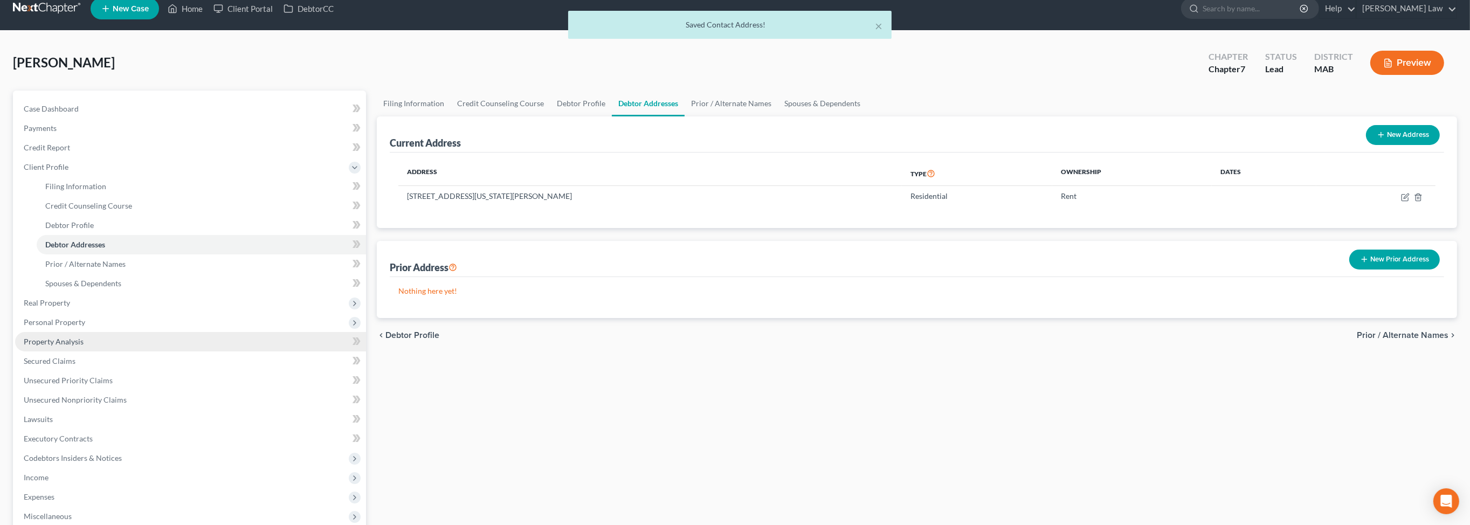
scroll to position [75, 0]
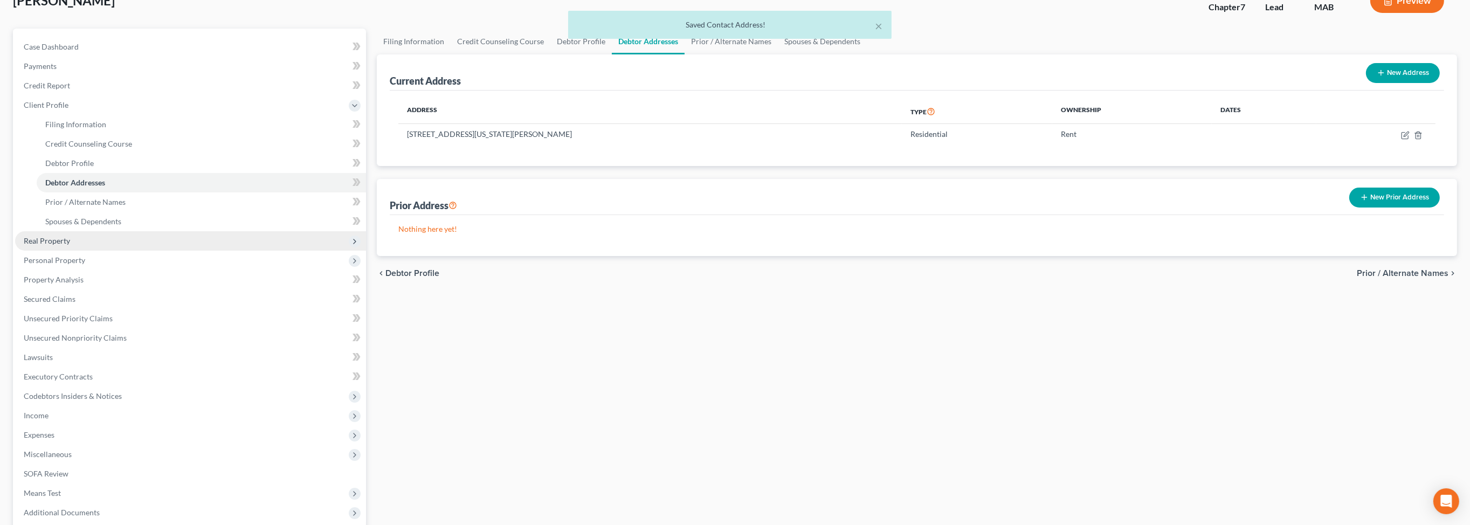
click at [44, 245] on span "Real Property" at bounding box center [47, 240] width 46 height 9
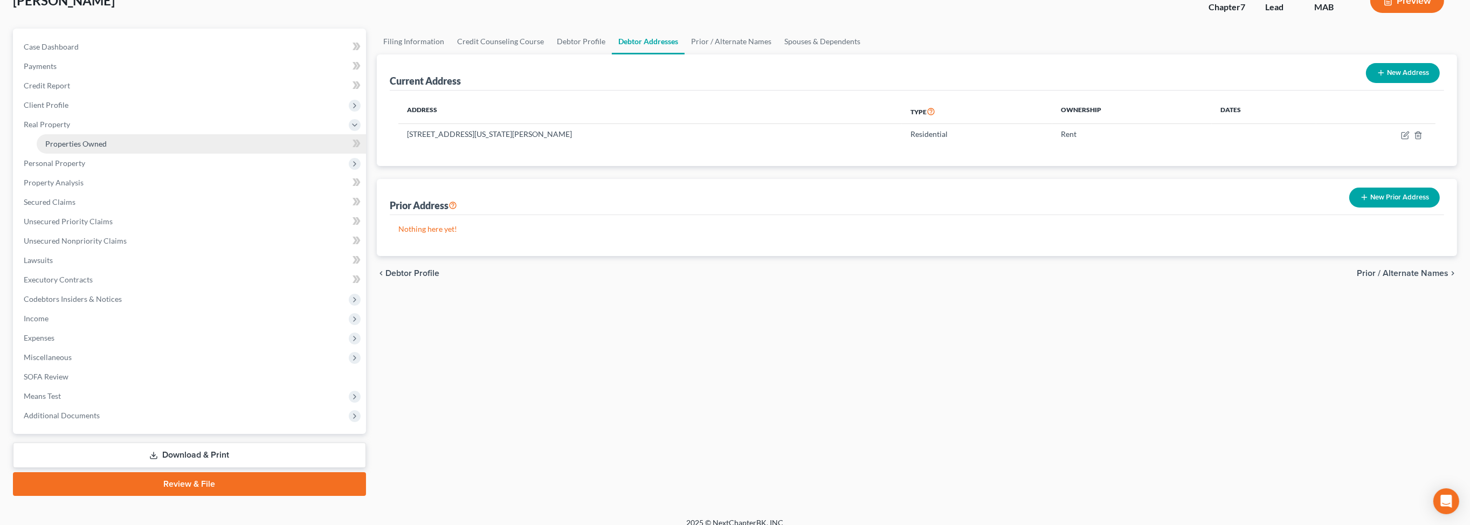
click at [75, 148] on span "Properties Owned" at bounding box center [75, 143] width 61 height 9
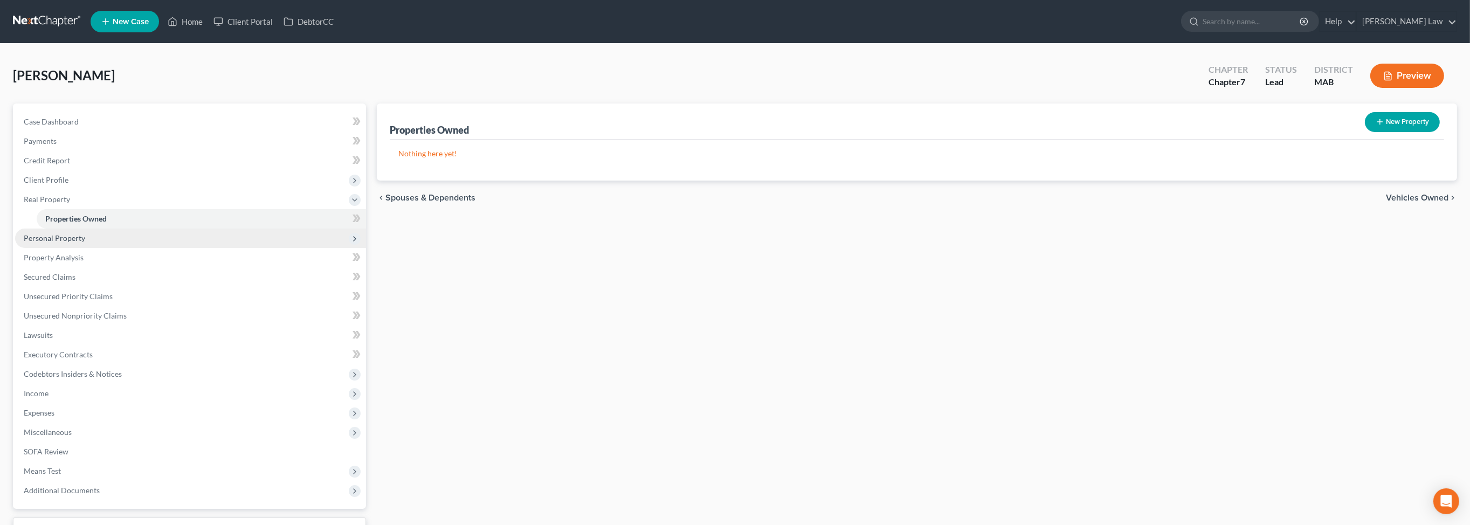
click at [49, 243] on span "Personal Property" at bounding box center [54, 237] width 61 height 9
click at [79, 243] on span "Vehicles Owned" at bounding box center [72, 237] width 54 height 9
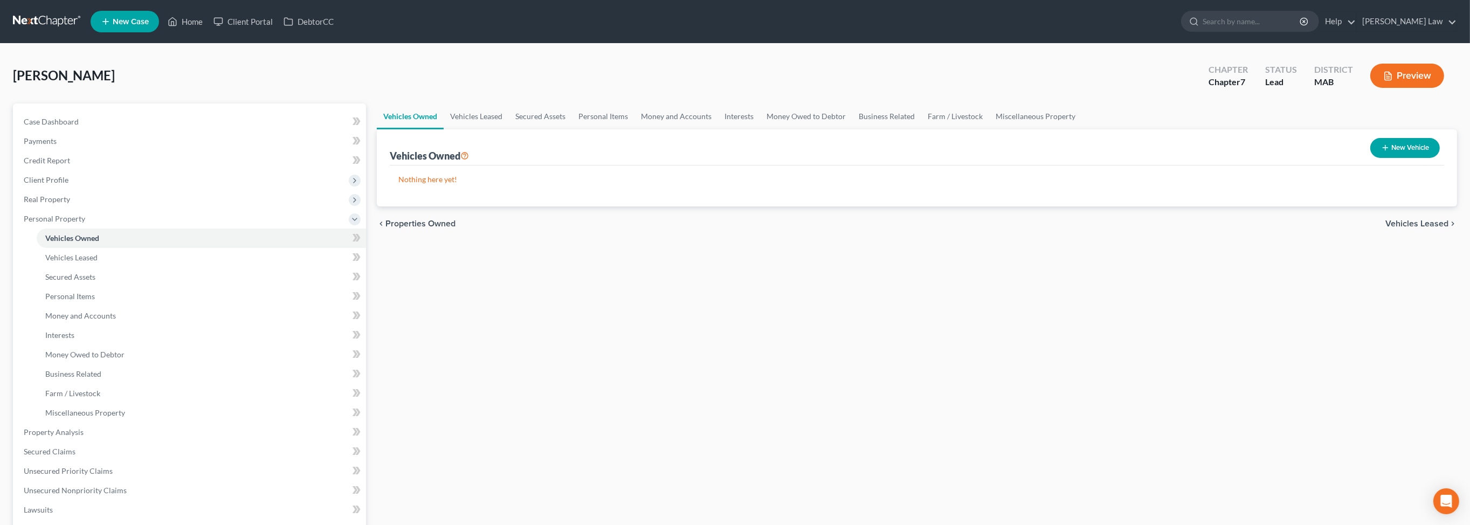
click at [1391, 158] on button "New Vehicle" at bounding box center [1405, 148] width 70 height 20
select select "0"
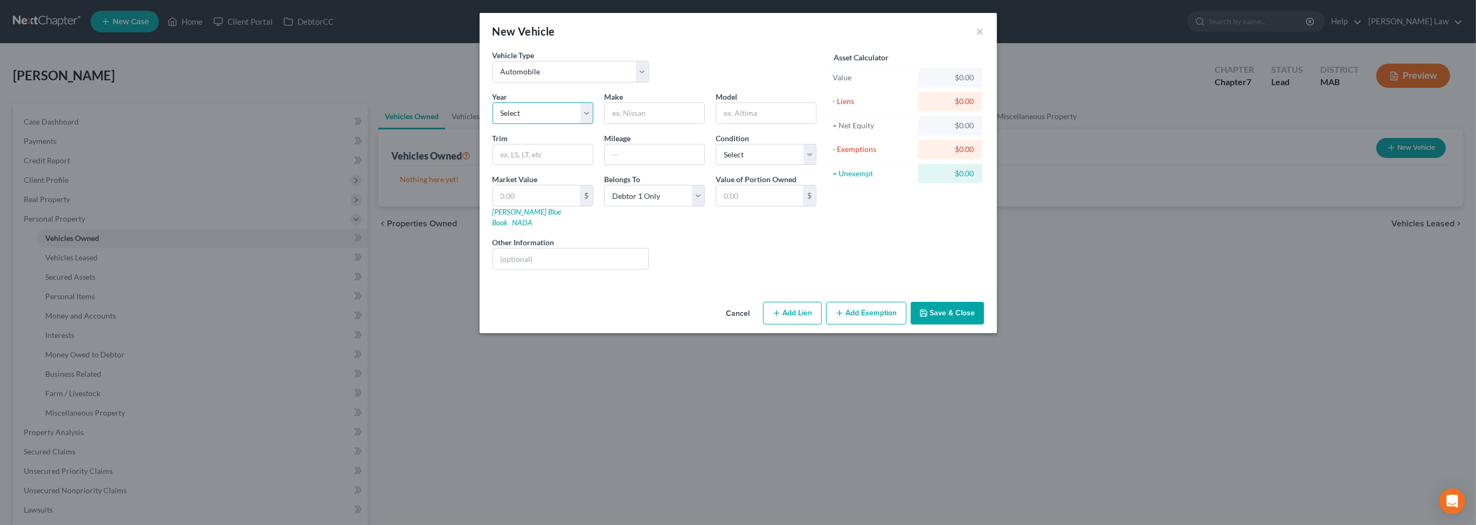
click at [549, 124] on select "Select 2026 2025 2024 2023 2022 2021 2020 2019 2018 2017 2016 2015 2014 2013 20…" at bounding box center [543, 113] width 101 height 22
select select "5"
click at [493, 124] on select "Select 2026 2025 2024 2023 2022 2021 2020 2019 2018 2017 2016 2015 2014 2013 20…" at bounding box center [543, 113] width 101 height 22
click at [630, 123] on input "text" at bounding box center [655, 113] width 100 height 20
type input "Hyundai"
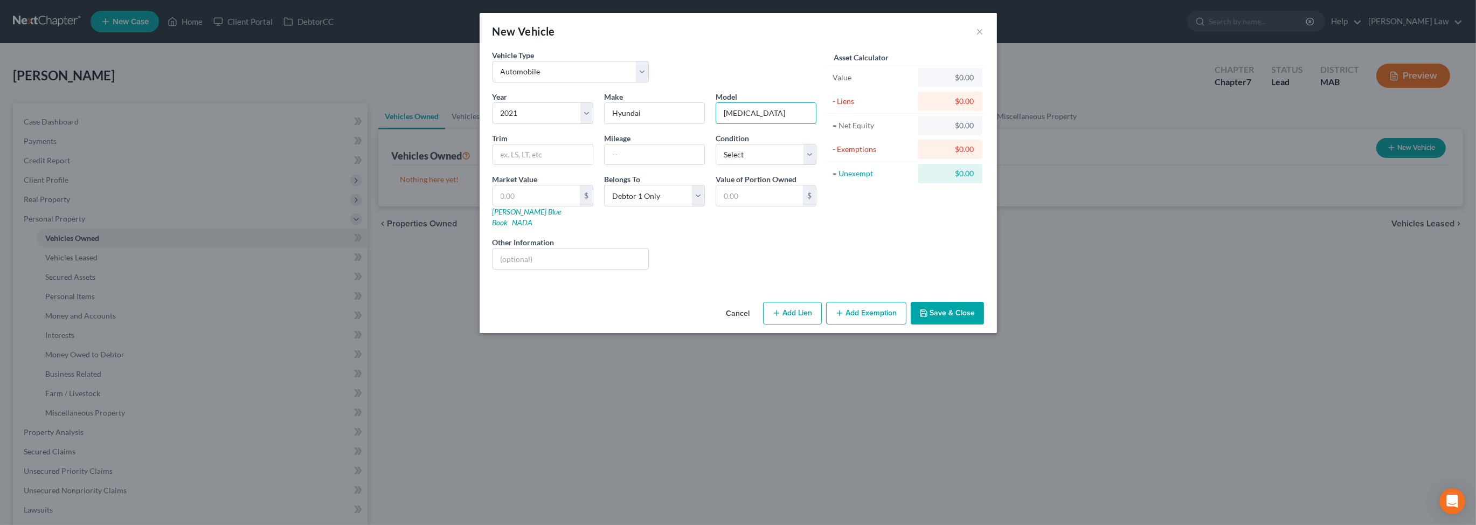
type input "Sonata"
type input "265005"
click at [984, 324] on button "Save & Close" at bounding box center [947, 313] width 73 height 23
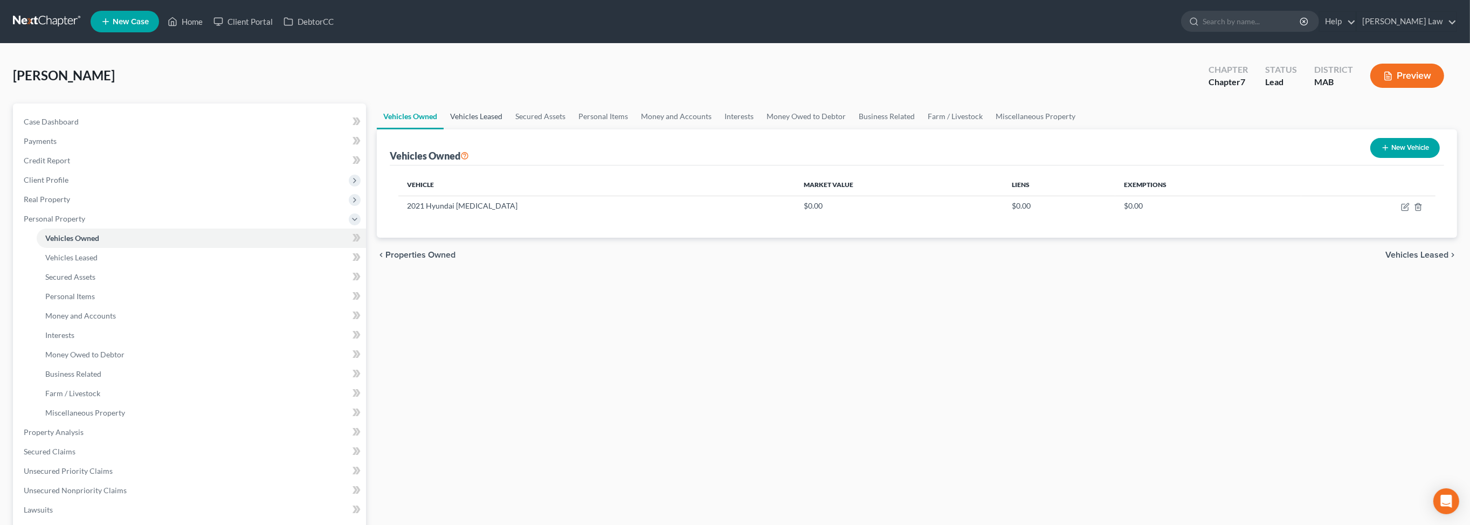
click at [506, 129] on link "Vehicles Leased" at bounding box center [476, 116] width 65 height 26
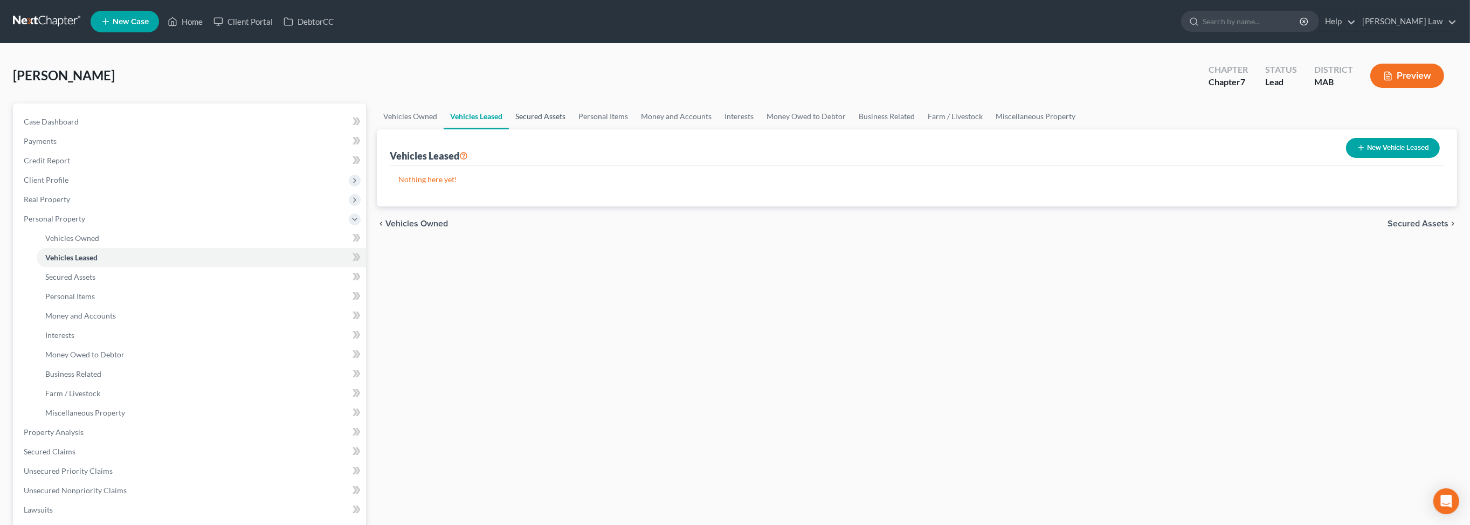
click at [572, 129] on link "Secured Assets" at bounding box center [540, 116] width 63 height 26
click at [635, 129] on link "Personal Items" at bounding box center [603, 116] width 63 height 26
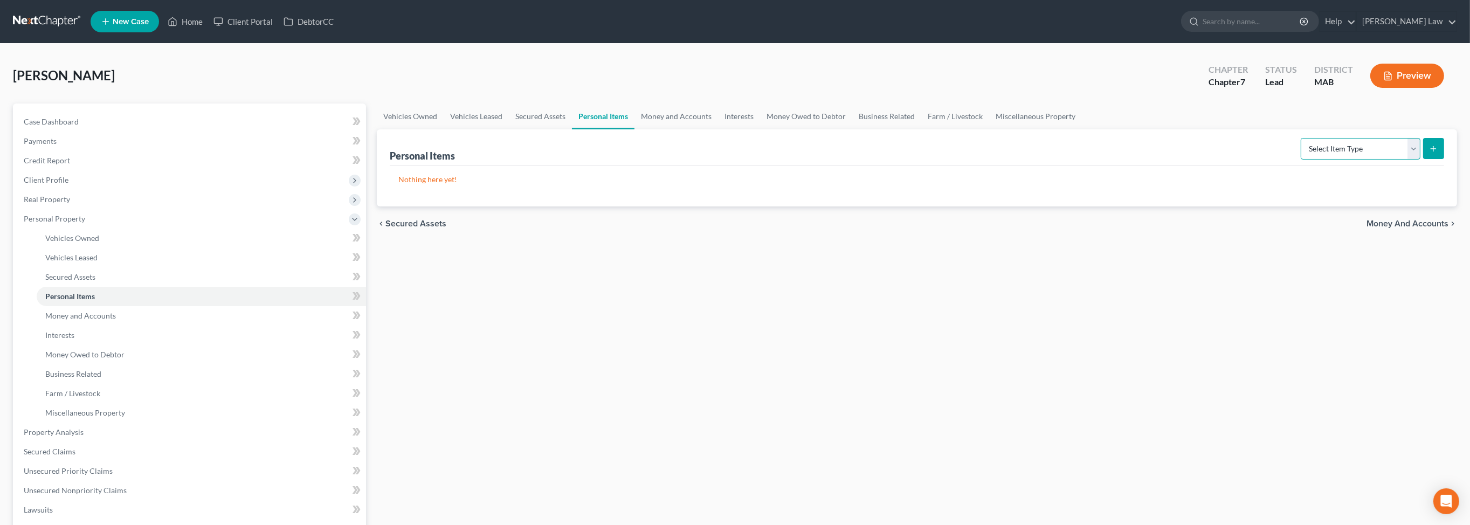
click at [1399, 160] on select "Select Item Type Clothing Collectibles Of Value Electronics Firearms Household …" at bounding box center [1361, 149] width 120 height 22
select select "clothing"
click at [1301, 160] on select "Select Item Type Clothing Collectibles Of Value Electronics Firearms Household …" at bounding box center [1361, 149] width 120 height 22
click at [1429, 159] on button "submit" at bounding box center [1433, 148] width 21 height 21
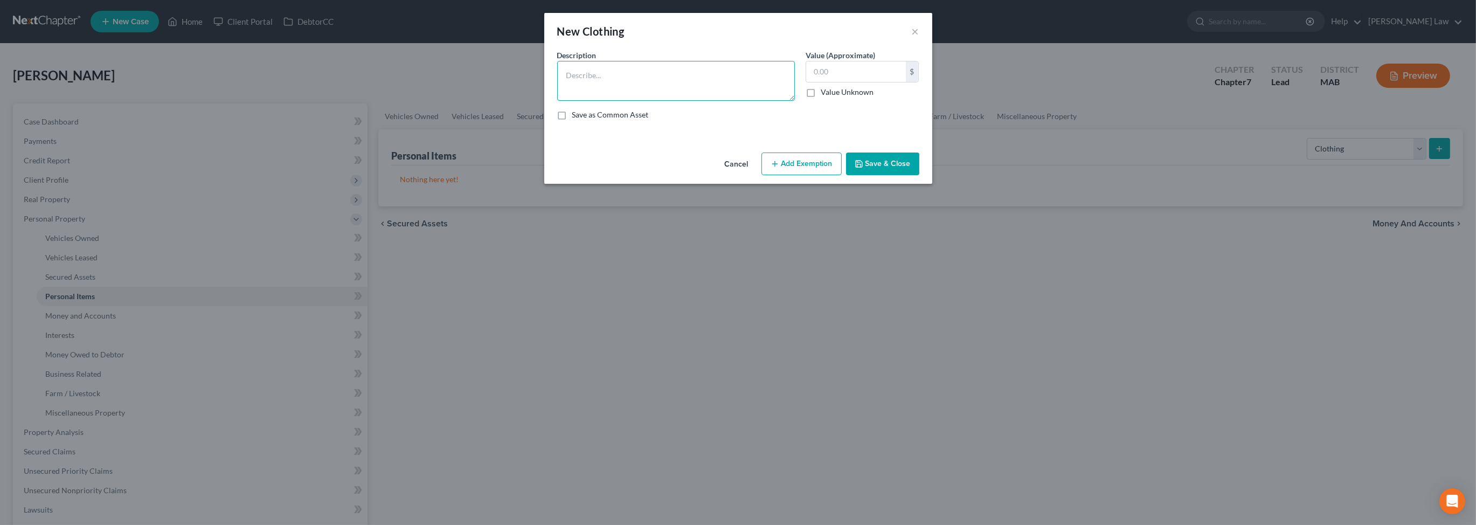
click at [572, 97] on textarea at bounding box center [676, 81] width 238 height 40
type textarea "Ordinary clothing"
type input "500"
click at [824, 175] on button "Add Exemption" at bounding box center [802, 164] width 80 height 23
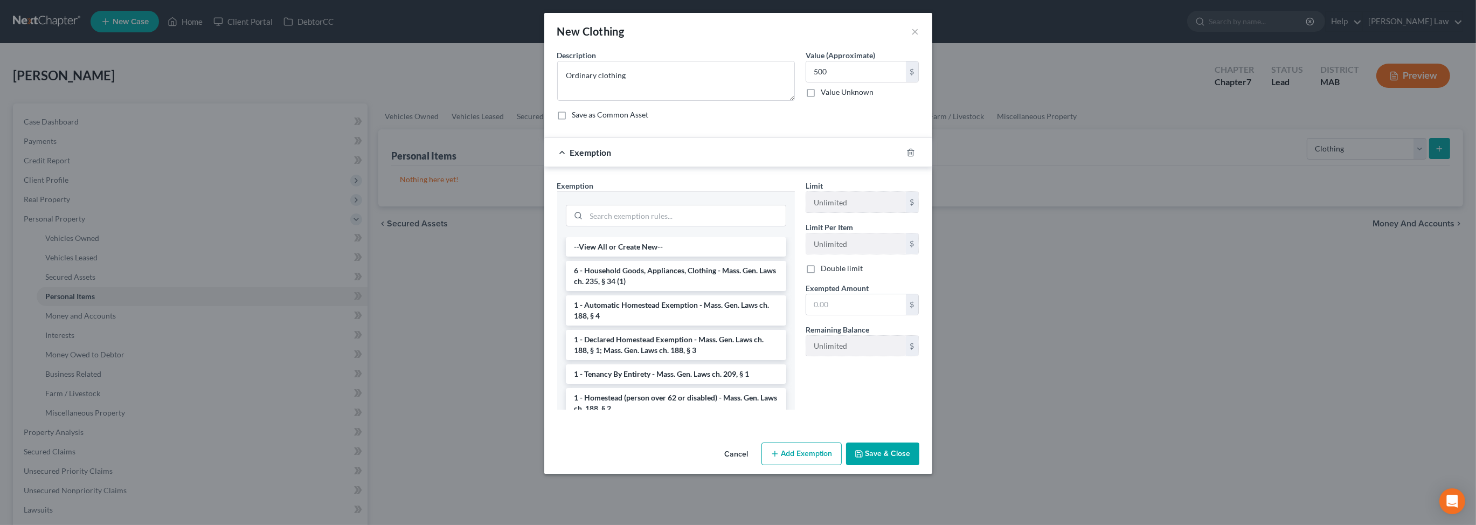
drag, startPoint x: 665, startPoint y: 342, endPoint x: 817, endPoint y: 368, distance: 153.7
click at [669, 291] on li "6 - Household Goods, Appliances, Clothing - Mass. Gen. Laws ch. 235, § 34 (1)" at bounding box center [676, 276] width 220 height 30
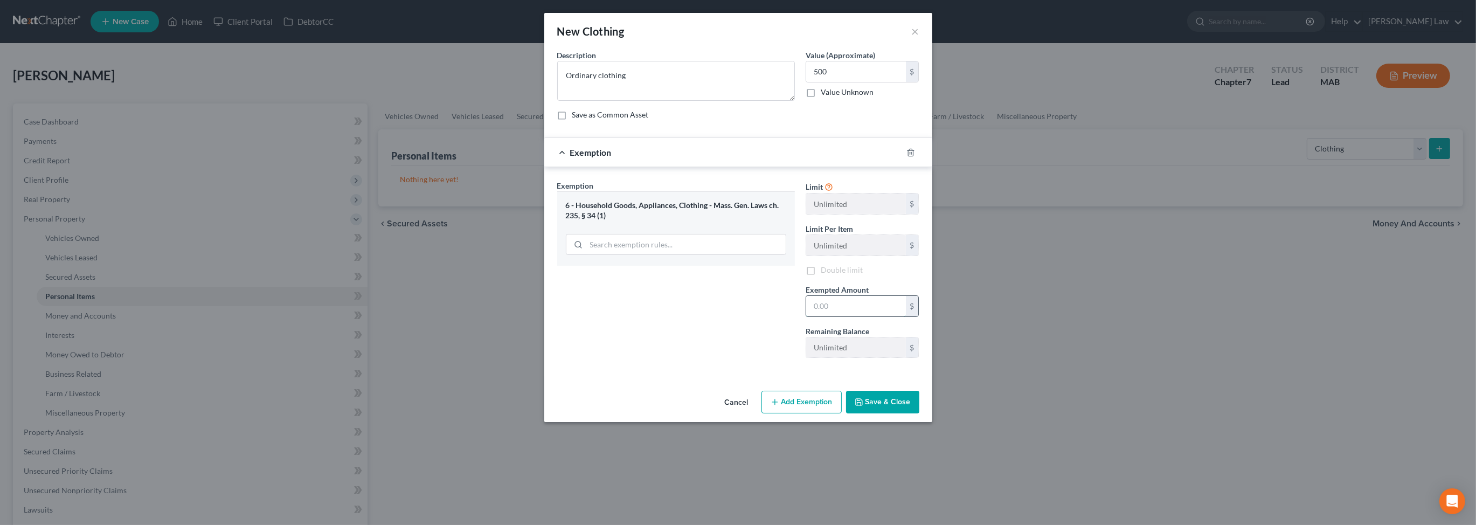
click at [854, 316] on input "text" at bounding box center [856, 306] width 100 height 20
type input "500"
click at [920, 413] on button "Save & Close" at bounding box center [882, 402] width 73 height 23
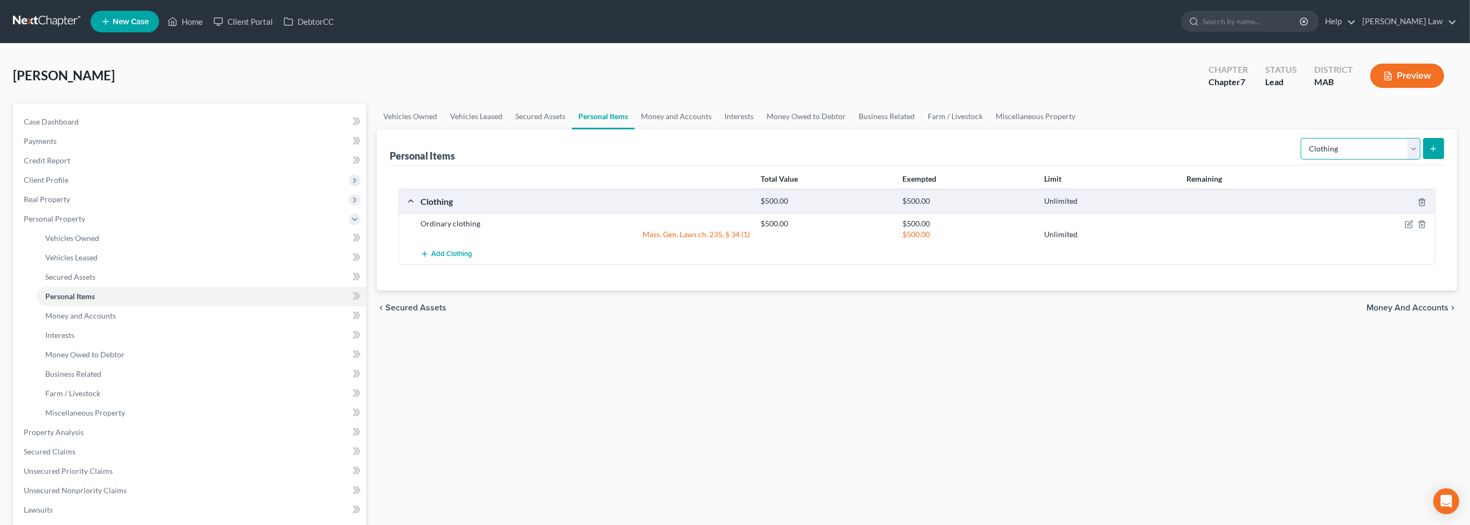
click at [1403, 160] on select "Select Item Type Clothing Collectibles Of Value Electronics Firearms Household …" at bounding box center [1361, 149] width 120 height 22
select select "electronics"
click at [1301, 160] on select "Select Item Type Clothing Collectibles Of Value Electronics Firearms Household …" at bounding box center [1361, 149] width 120 height 22
click at [1429, 153] on icon "submit" at bounding box center [1433, 148] width 9 height 9
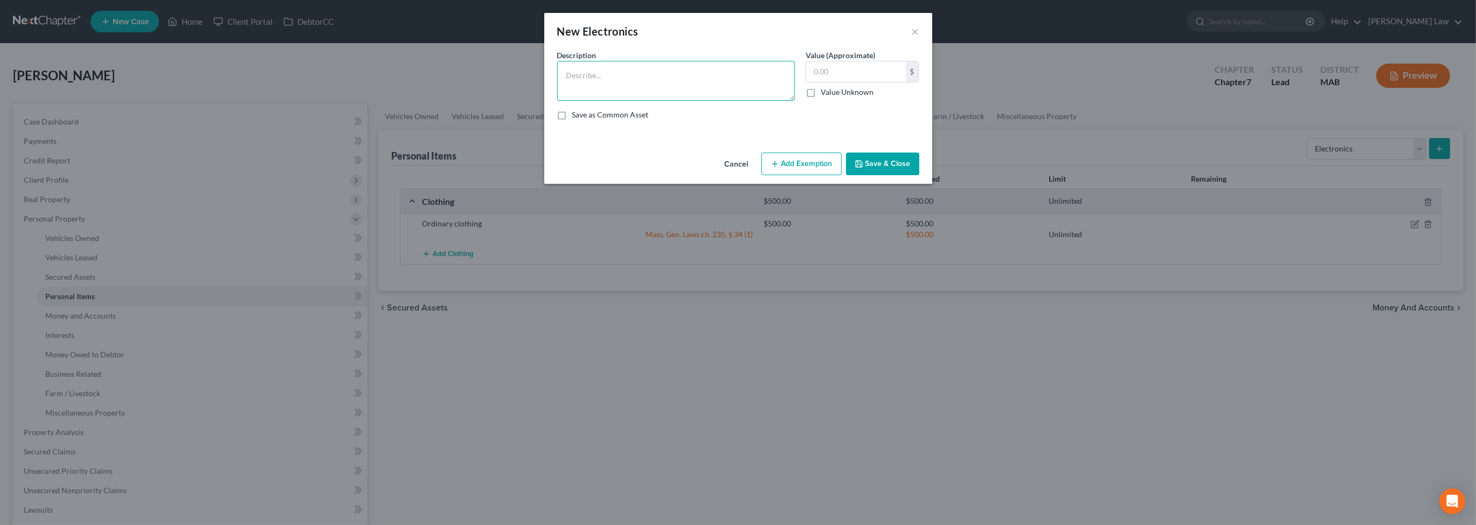
click at [669, 101] on textarea at bounding box center [676, 81] width 238 height 40
type textarea "Misc. Electronics"
type input "1,000"
click at [805, 175] on button "Add Exemption" at bounding box center [802, 164] width 80 height 23
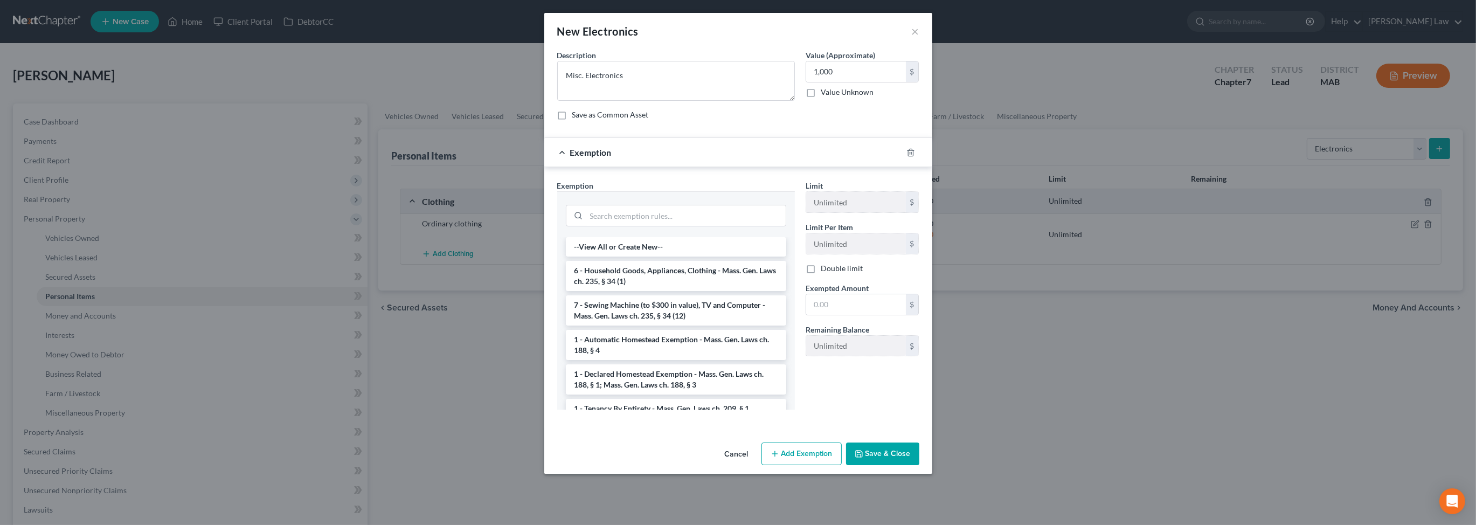
drag, startPoint x: 643, startPoint y: 386, endPoint x: 897, endPoint y: 412, distance: 256.3
click at [648, 326] on li "7 - Sewing Machine (to $300 in value), TV and Computer - Mass. Gen. Laws ch. 23…" at bounding box center [676, 310] width 220 height 30
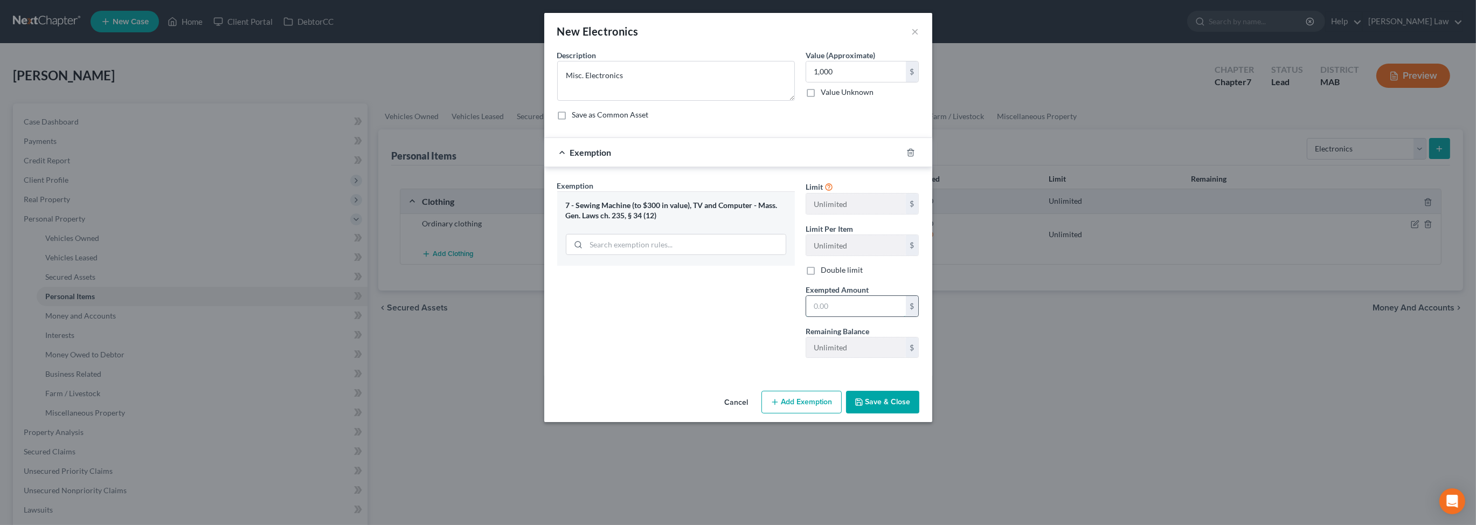
click at [888, 316] on input "text" at bounding box center [856, 306] width 100 height 20
type input "1,000"
click at [918, 413] on button "Save & Close" at bounding box center [882, 402] width 73 height 23
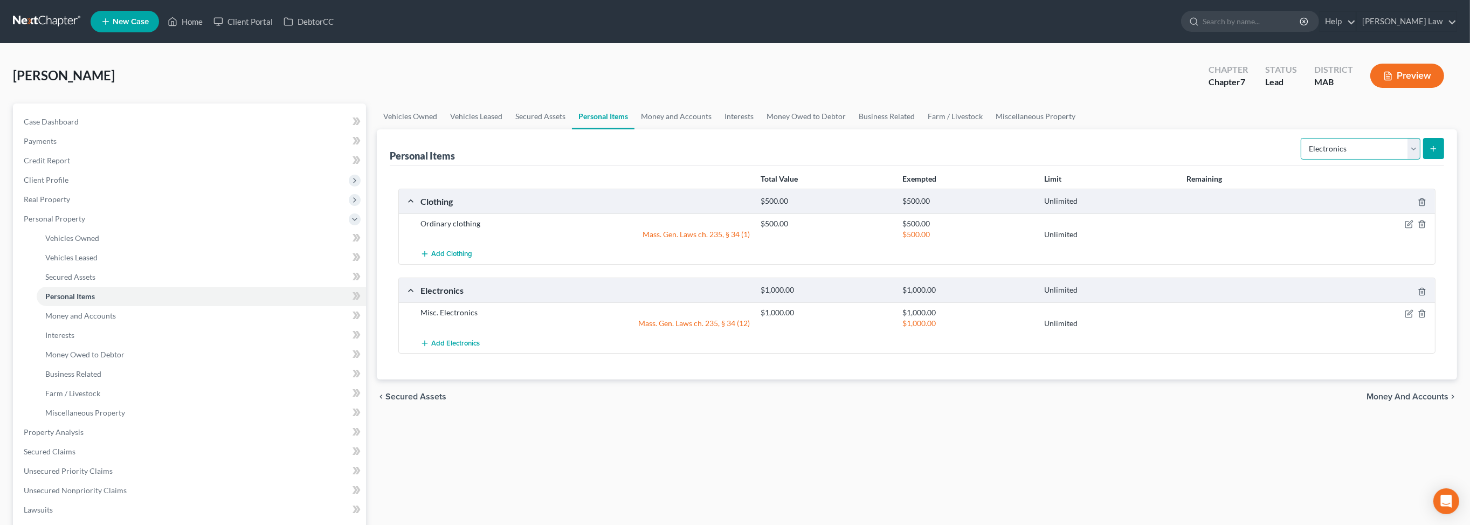
click at [1398, 160] on select "Select Item Type Clothing Collectibles Of Value Electronics Firearms Household …" at bounding box center [1361, 149] width 120 height 22
select select "household_goods"
click at [1301, 160] on select "Select Item Type Clothing Collectibles Of Value Electronics Firearms Household …" at bounding box center [1361, 149] width 120 height 22
click at [1423, 159] on button "submit" at bounding box center [1433, 148] width 21 height 21
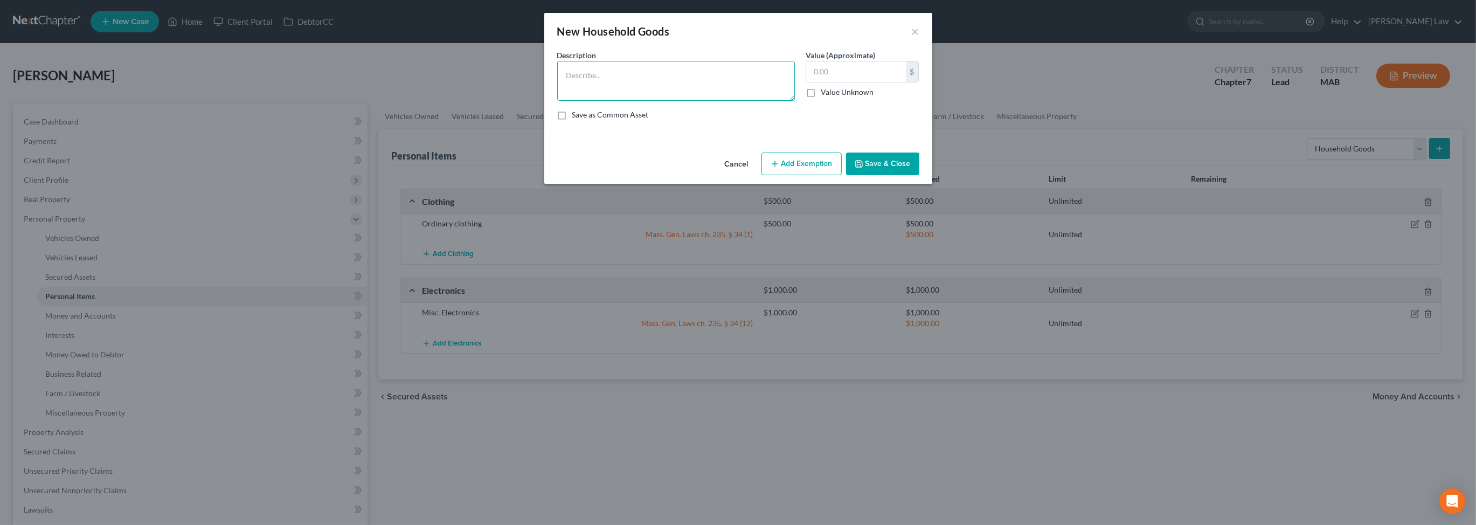
click at [653, 101] on textarea at bounding box center [676, 81] width 238 height 40
type textarea "Ordinary and usual household contents"
type input "2,000"
click at [830, 175] on button "Add Exemption" at bounding box center [802, 164] width 80 height 23
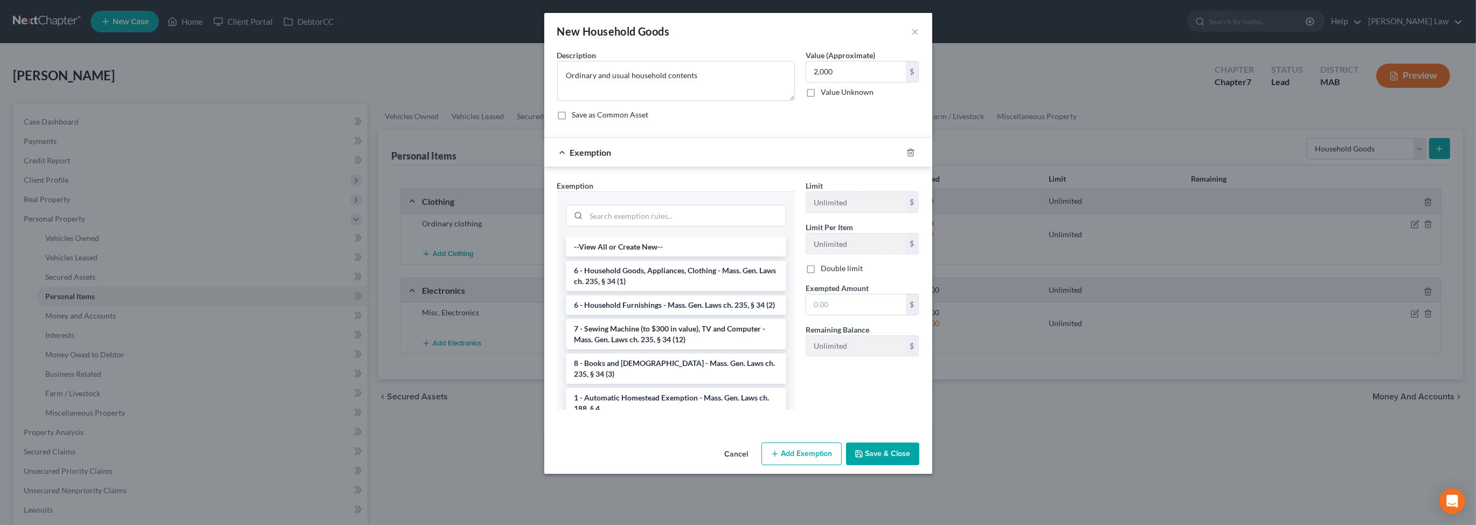
drag, startPoint x: 623, startPoint y: 342, endPoint x: 790, endPoint y: 377, distance: 170.7
click at [625, 291] on li "6 - Household Goods, Appliances, Clothing - Mass. Gen. Laws ch. 235, § 34 (1)" at bounding box center [676, 276] width 220 height 30
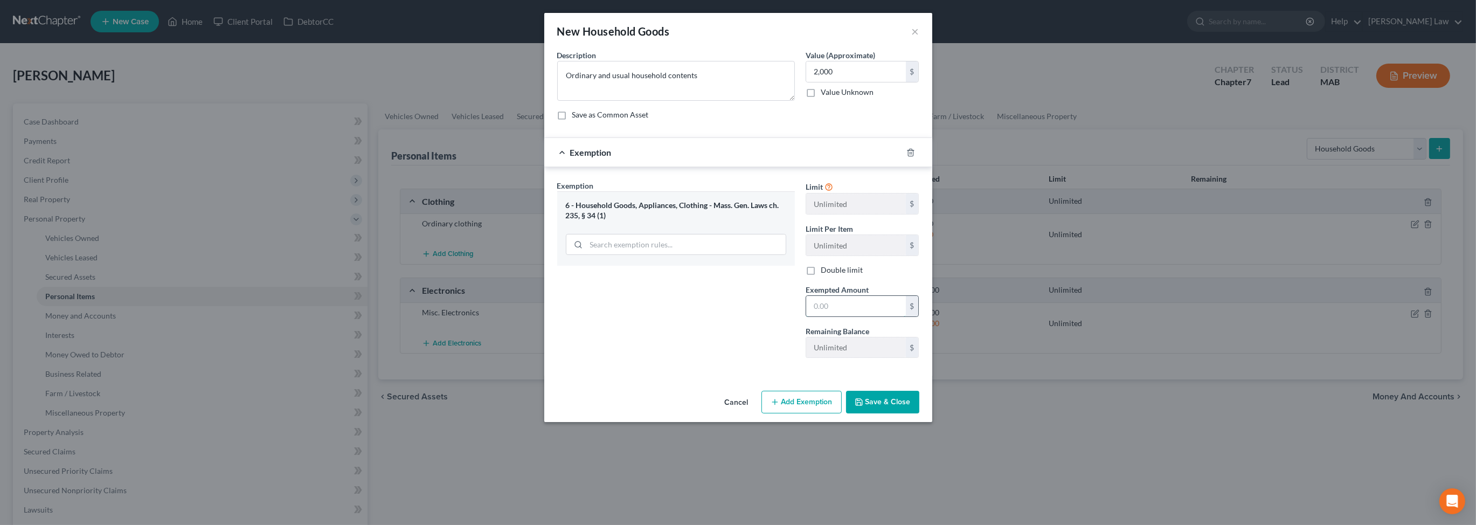
click at [855, 316] on input "text" at bounding box center [856, 306] width 100 height 20
type input "2,000"
click at [914, 413] on button "Save & Close" at bounding box center [882, 402] width 73 height 23
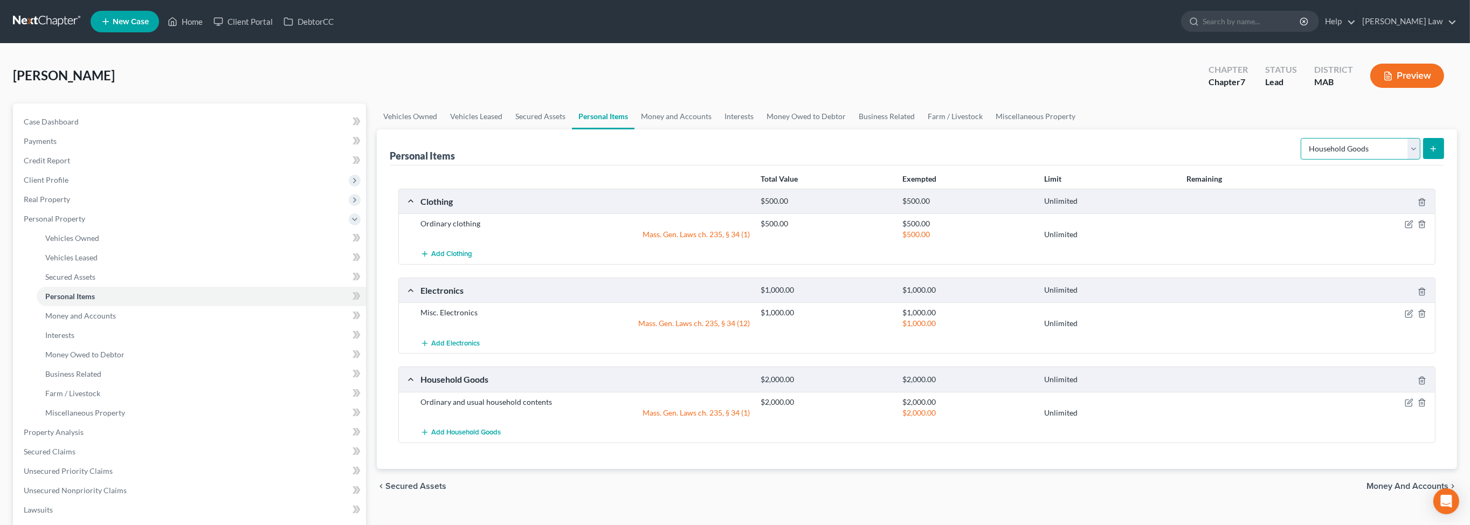
click at [1401, 160] on select "Select Item Type Clothing Collectibles Of Value Electronics Firearms Household …" at bounding box center [1361, 149] width 120 height 22
select select "jewelry"
click at [1301, 160] on select "Select Item Type Clothing Collectibles Of Value Electronics Firearms Household …" at bounding box center [1361, 149] width 120 height 22
click at [1430, 159] on button "submit" at bounding box center [1433, 148] width 21 height 21
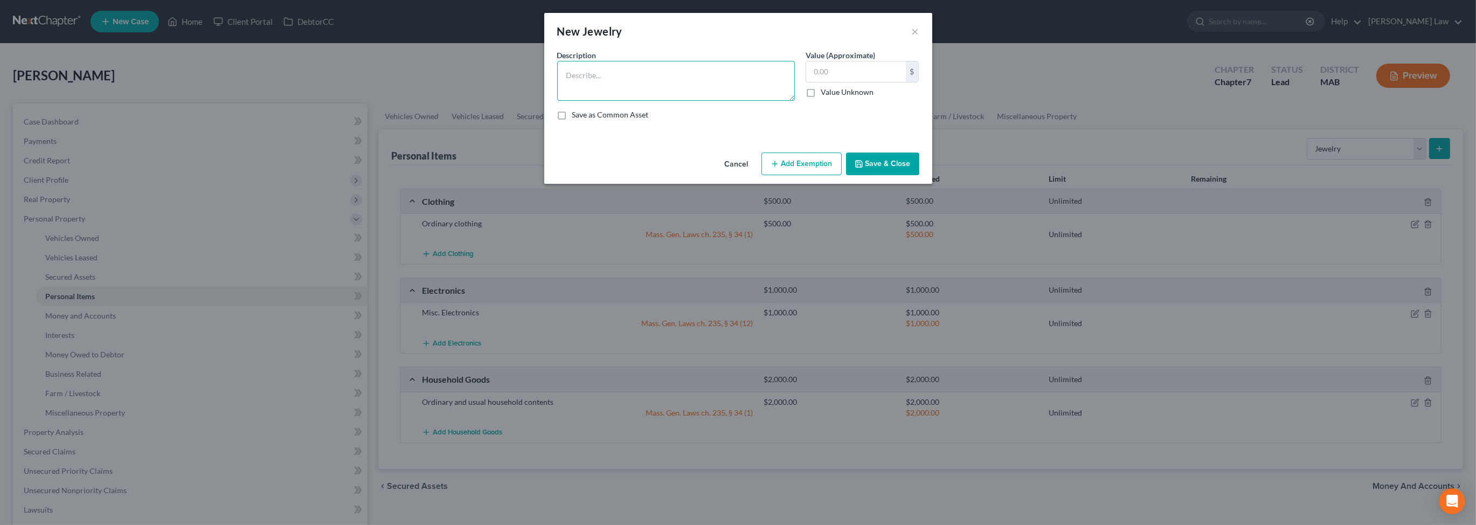
click at [719, 101] on textarea at bounding box center [676, 81] width 238 height 40
type textarea "Misc. Jewelry"
type input "250"
click at [777, 164] on line "button" at bounding box center [774, 164] width 5 height 0
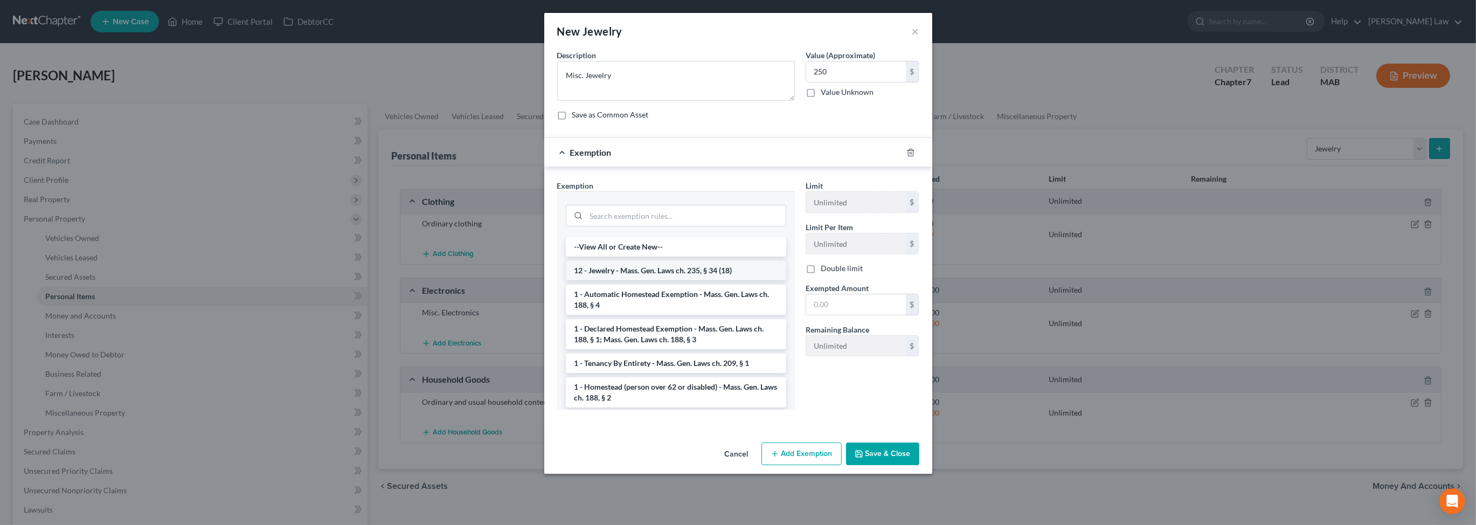
click at [617, 280] on li "12 - Jewelry - Mass. Gen. Laws ch. 235, § 34 (18)" at bounding box center [676, 270] width 220 height 19
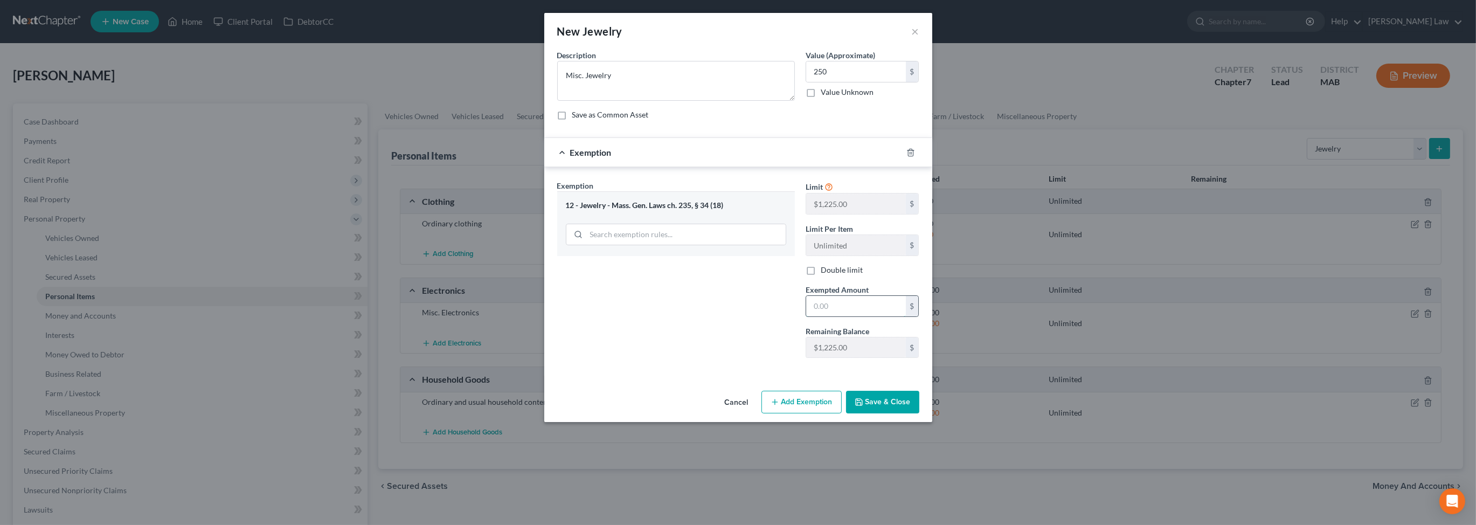
click at [855, 316] on input "text" at bounding box center [856, 306] width 100 height 20
type input "250"
click at [908, 413] on button "Save & Close" at bounding box center [882, 402] width 73 height 23
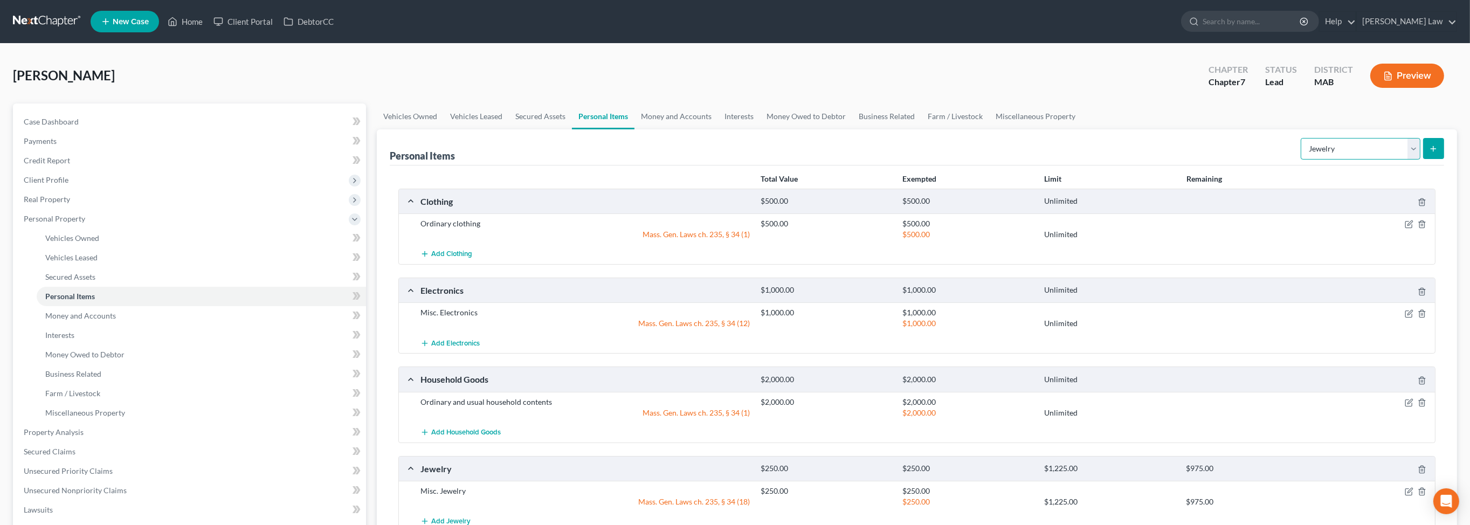
click at [1407, 160] on select "Select Item Type Clothing Collectibles Of Value Electronics Firearms Household …" at bounding box center [1361, 149] width 120 height 22
click at [718, 129] on link "Money and Accounts" at bounding box center [676, 116] width 84 height 26
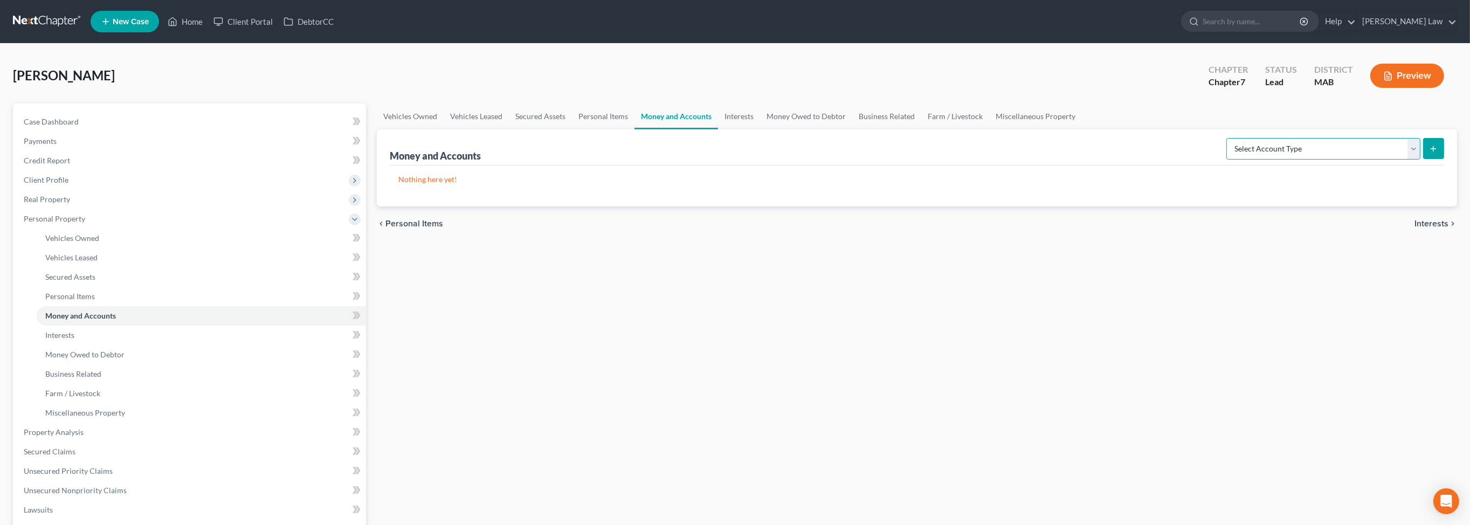
click at [1400, 160] on select "Select Account Type Brokerage Cash on Hand Certificates of Deposit Checking Acc…" at bounding box center [1323, 149] width 194 height 22
click at [1226, 160] on select "Select Account Type Brokerage Cash on Hand Certificates of Deposit Checking Acc…" at bounding box center [1323, 149] width 194 height 22
click at [1400, 160] on select "Select Account Type Brokerage Cash on Hand Certificates of Deposit Checking Acc…" at bounding box center [1323, 149] width 194 height 22
select select "checking"
click at [1226, 160] on select "Select Account Type Brokerage Cash on Hand Certificates of Deposit Checking Acc…" at bounding box center [1323, 149] width 194 height 22
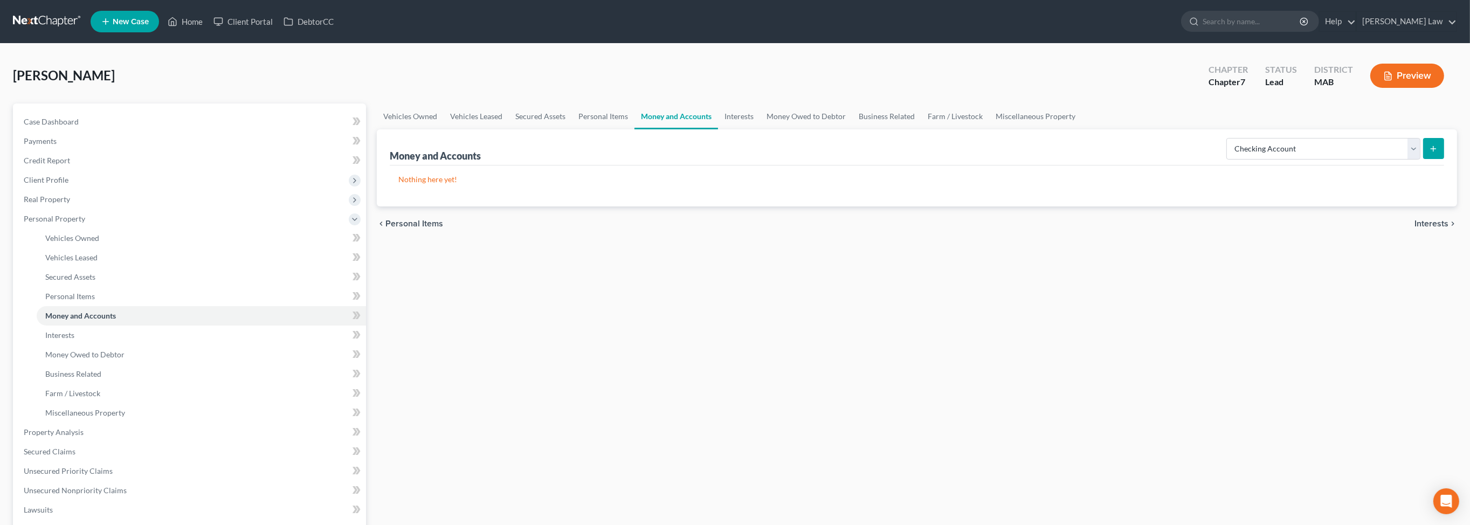
click at [1429, 153] on icon "submit" at bounding box center [1433, 148] width 9 height 9
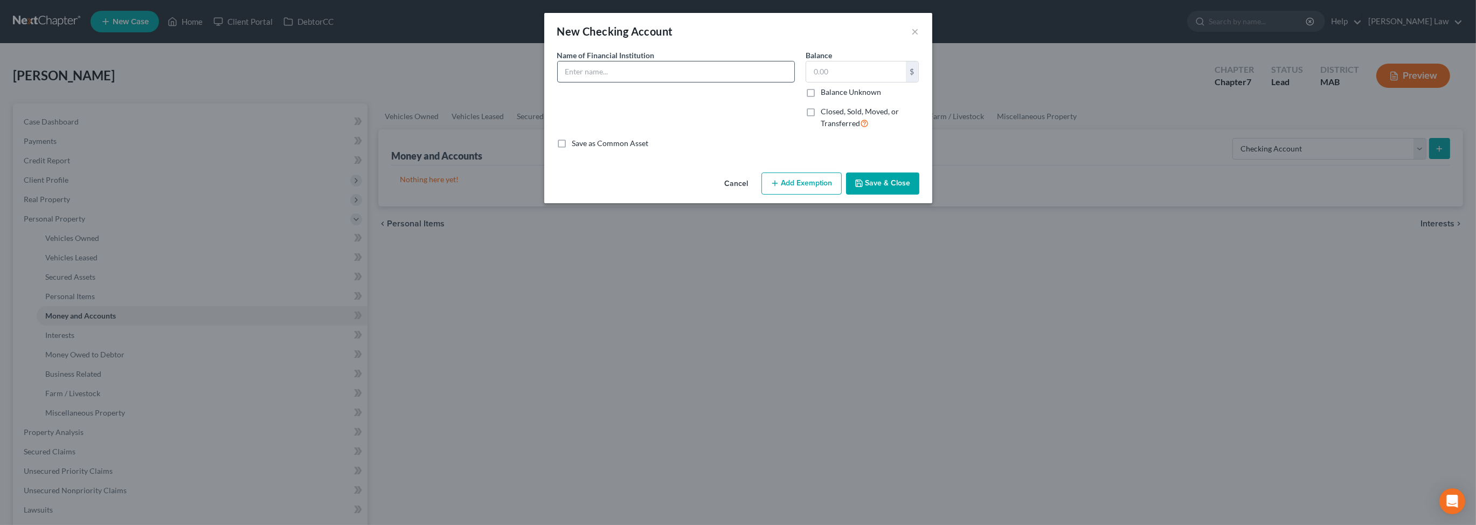
click at [583, 82] on input "text" at bounding box center [676, 71] width 237 height 20
type input "TD Bank"
type input "12,005"
click at [915, 195] on button "Save & Close" at bounding box center [882, 183] width 73 height 23
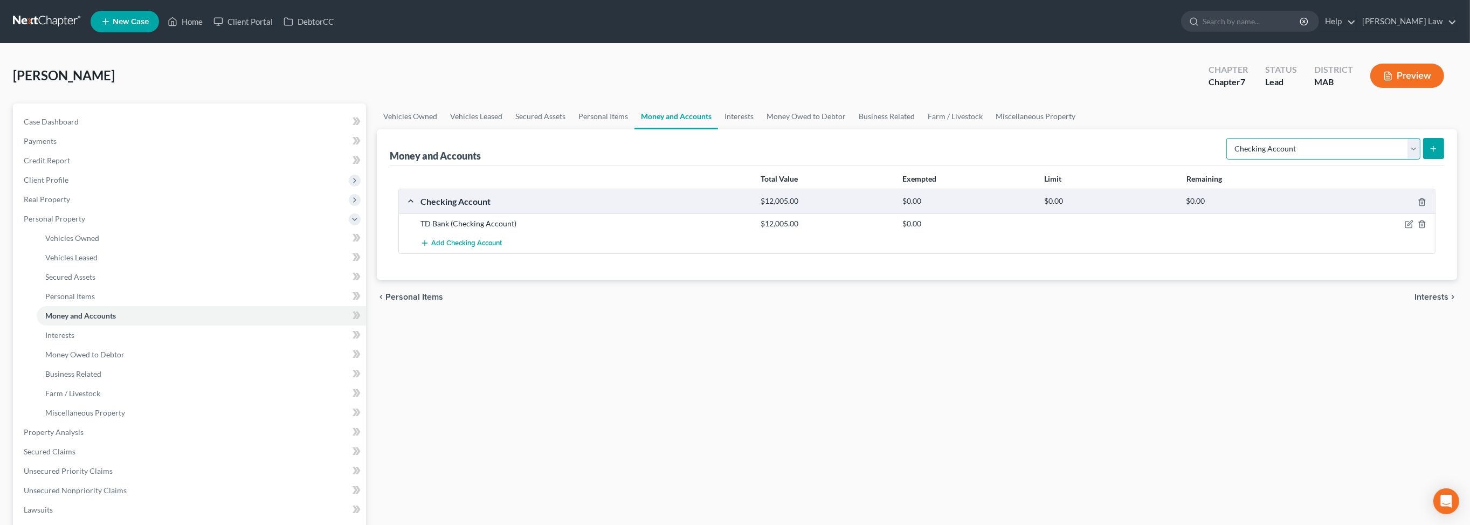
click at [1400, 160] on select "Select Account Type Brokerage Cash on Hand Certificates of Deposit Checking Acc…" at bounding box center [1323, 149] width 194 height 22
click at [760, 129] on link "Interests" at bounding box center [739, 116] width 42 height 26
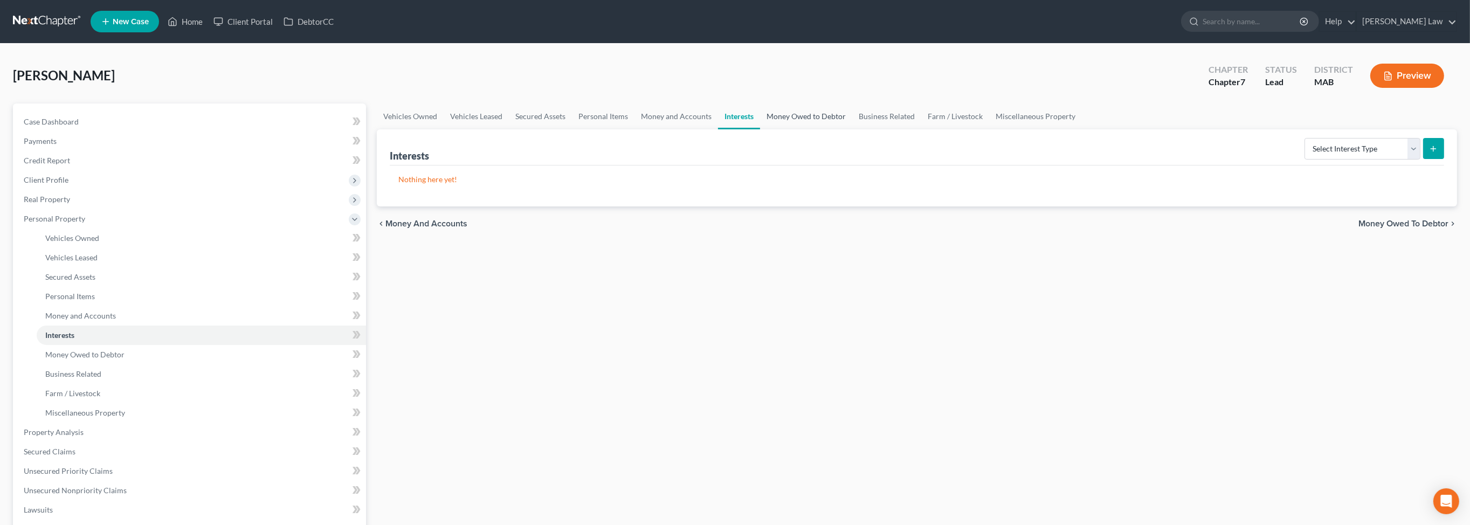
click at [852, 129] on link "Money Owed to Debtor" at bounding box center [806, 116] width 92 height 26
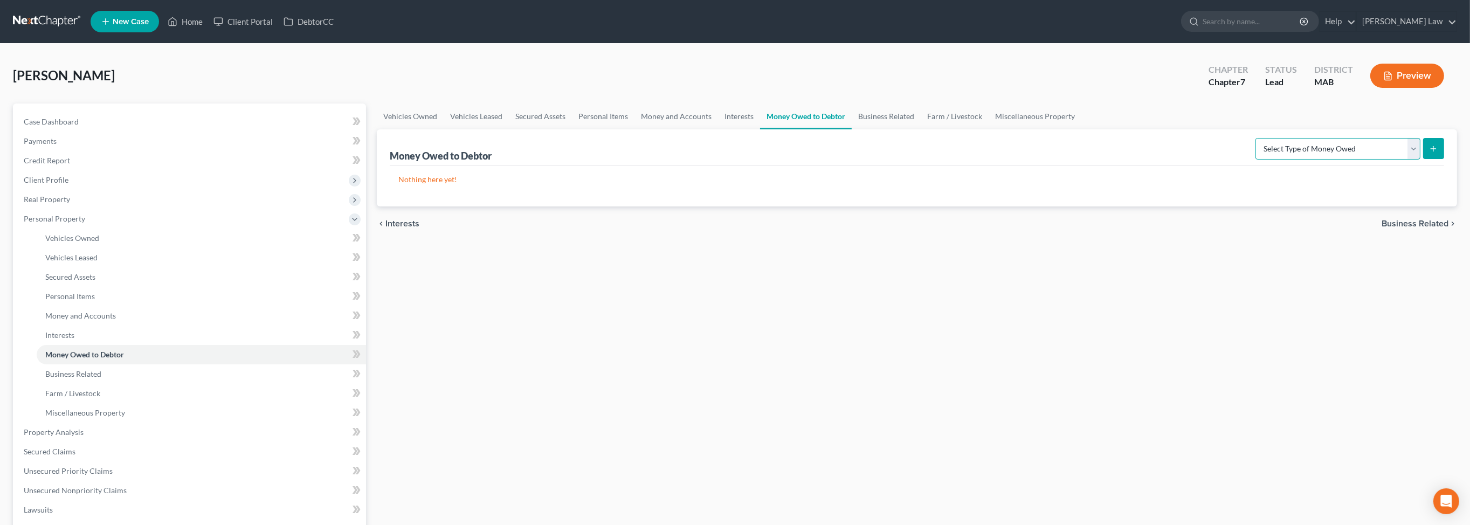
click at [1405, 160] on select "Select Type of Money Owed Accounts Receivable Alimony Child Support Claims Agai…" at bounding box center [1337, 149] width 165 height 22
click at [921, 129] on link "Business Related" at bounding box center [886, 116] width 69 height 26
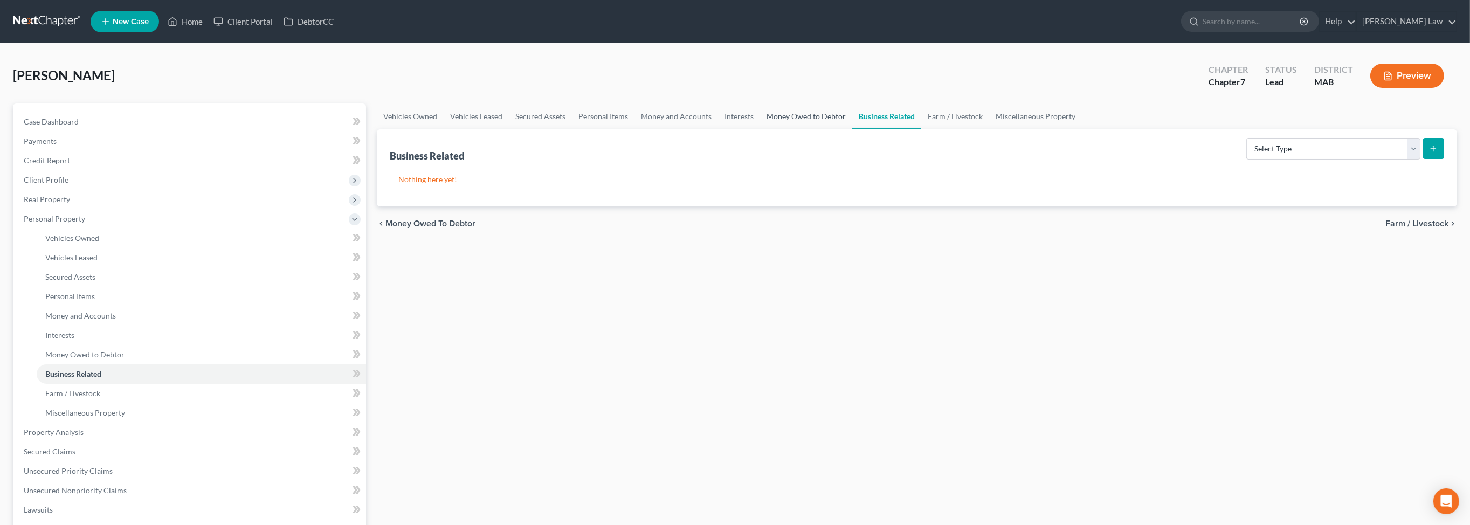
click at [852, 129] on link "Money Owed to Debtor" at bounding box center [806, 116] width 92 height 26
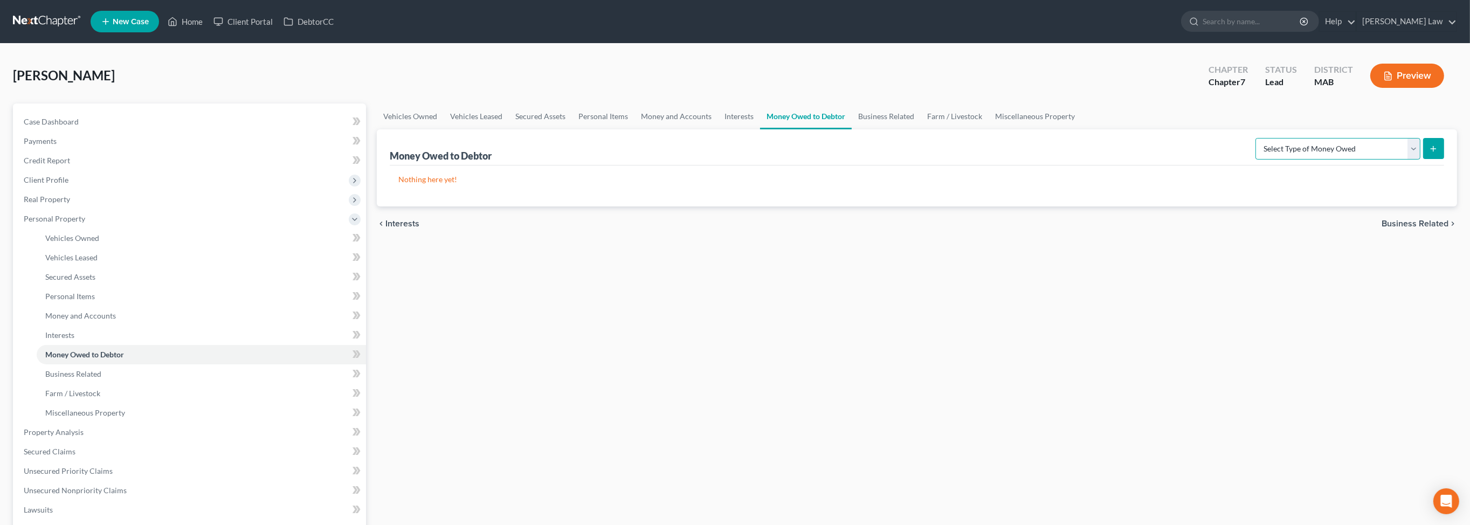
click at [1394, 160] on select "Select Type of Money Owed Accounts Receivable Alimony Child Support Claims Agai…" at bounding box center [1337, 149] width 165 height 22
click at [989, 129] on link "Farm / Livestock" at bounding box center [955, 116] width 68 height 26
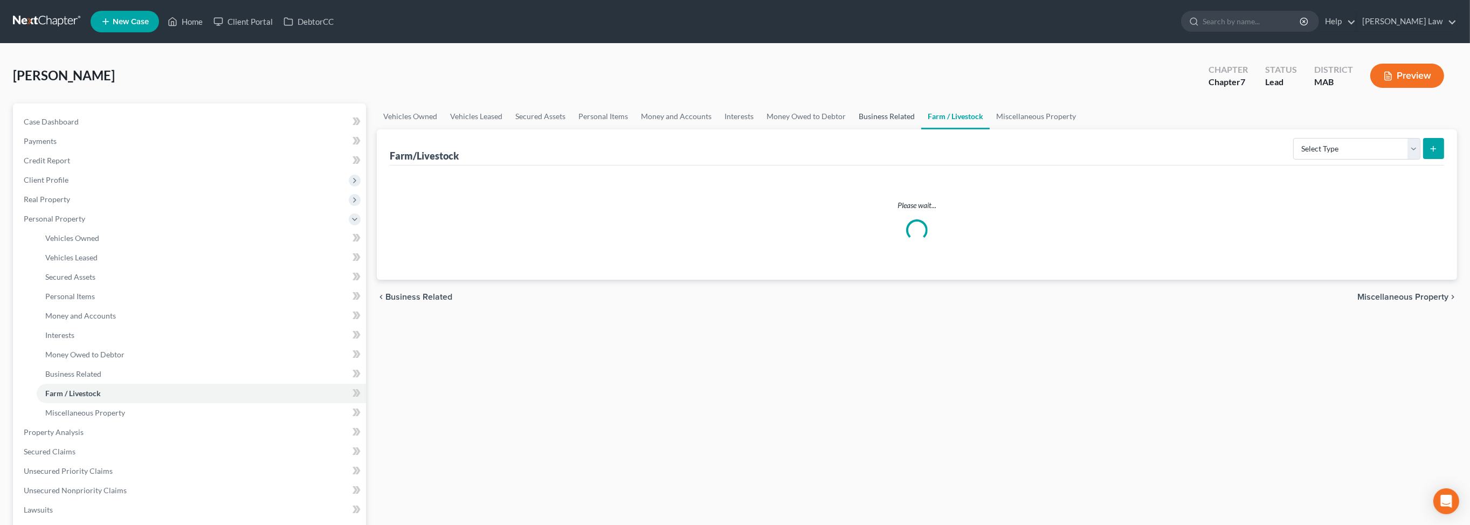
click at [921, 129] on link "Business Related" at bounding box center [886, 116] width 69 height 26
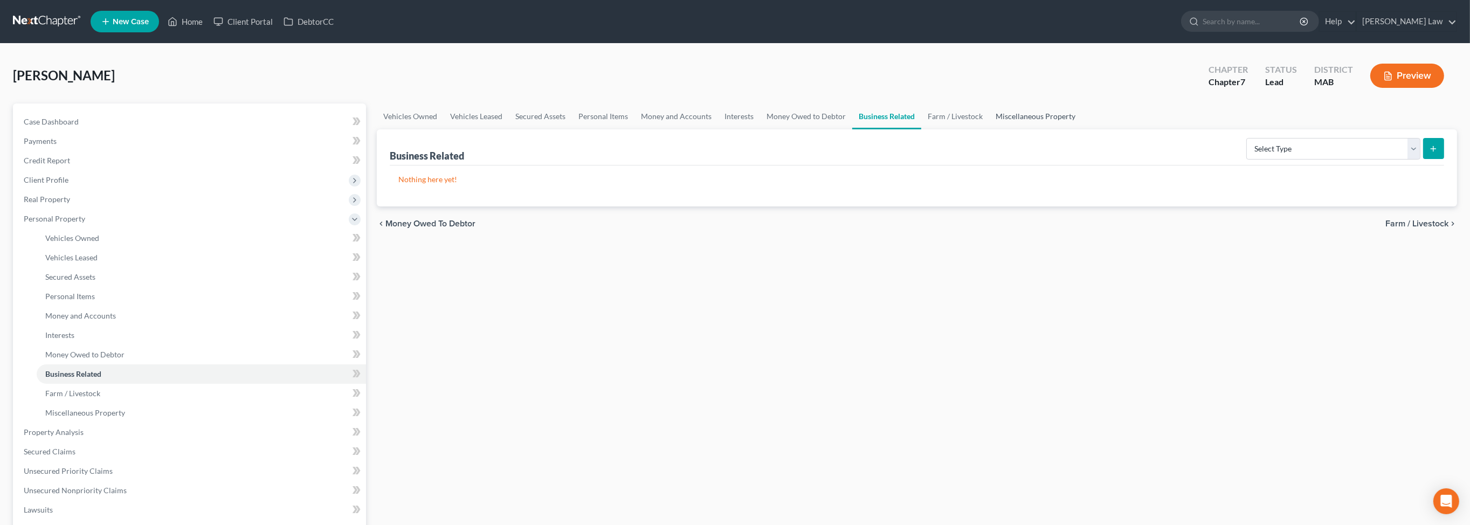
click at [1082, 129] on link "Miscellaneous Property" at bounding box center [1035, 116] width 93 height 26
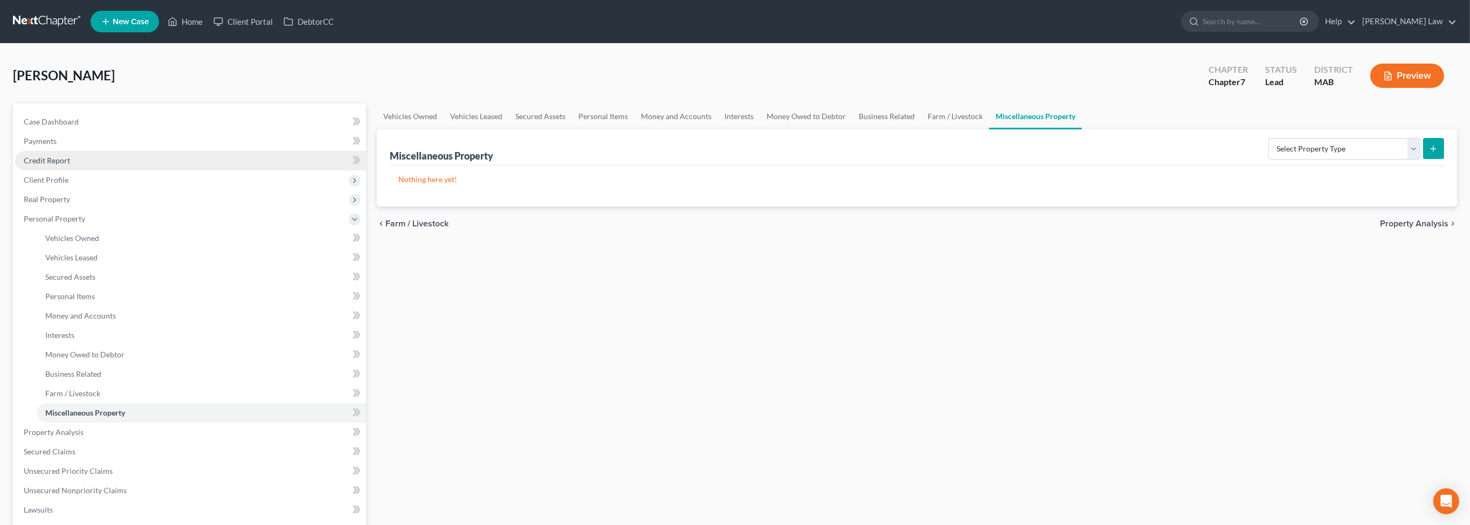
click at [53, 165] on span "Credit Report" at bounding box center [47, 160] width 46 height 9
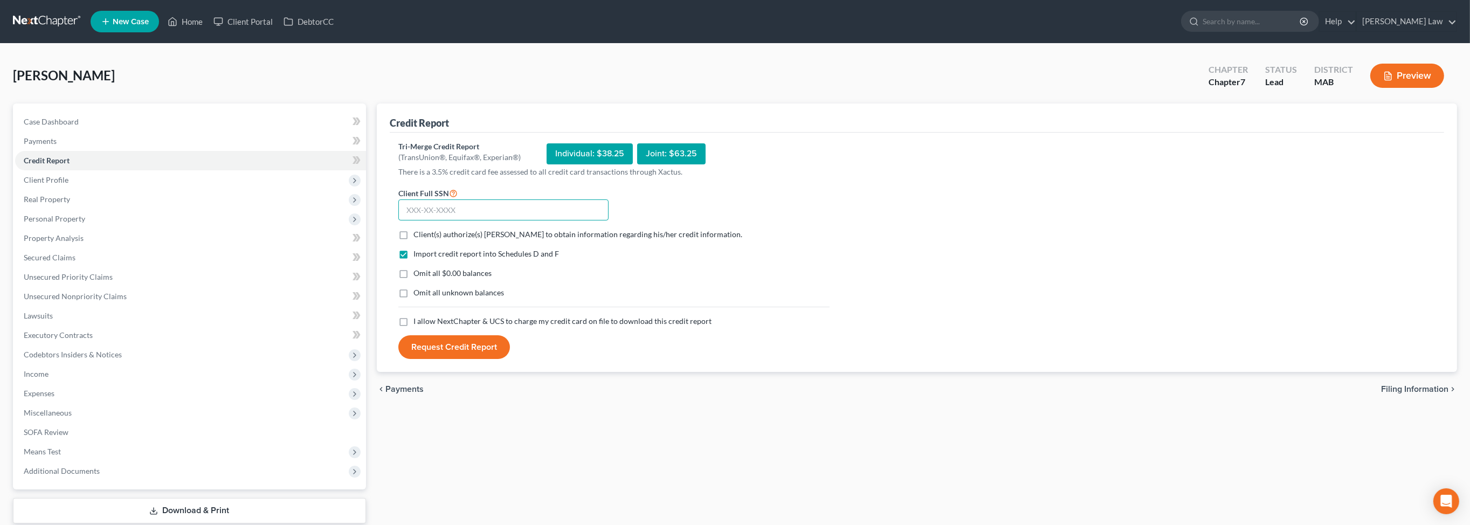
click at [481, 221] on input "text" at bounding box center [503, 210] width 210 height 22
type input "030-36-0355"
click at [414, 240] on label "Client(s) authorize(s) Benner Law to obtain information regarding his/her credi…" at bounding box center [577, 234] width 329 height 11
click at [418, 236] on input "Client(s) authorize(s) Benner Law to obtain information regarding his/her credi…" at bounding box center [421, 232] width 7 height 7
checkbox input "true"
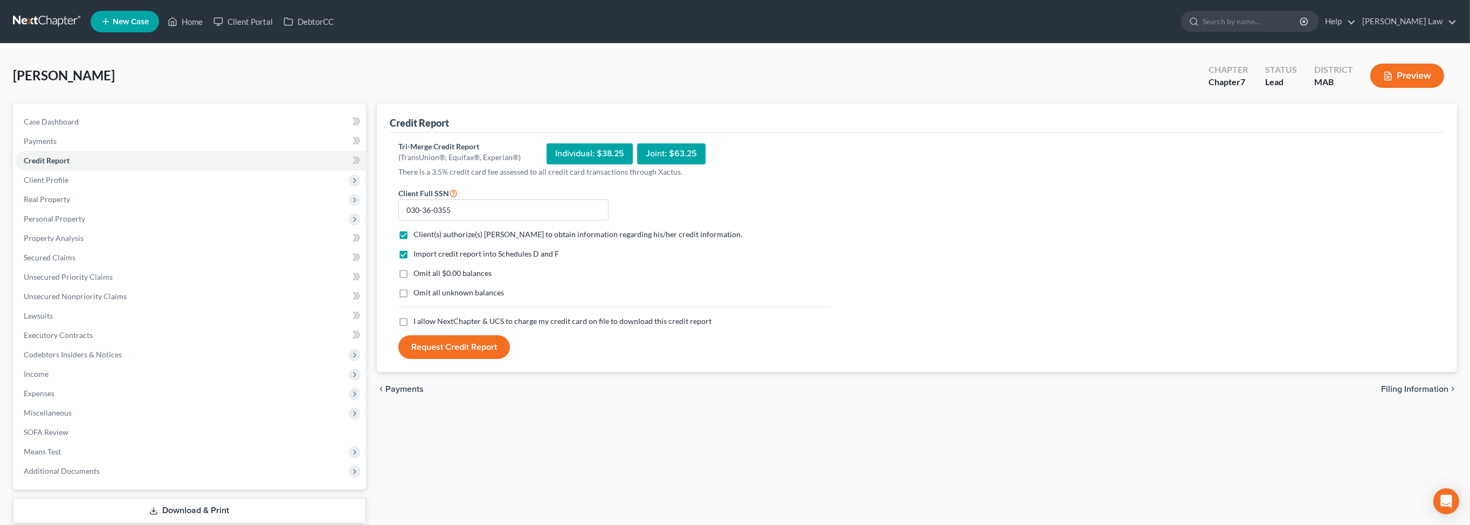
click at [413, 279] on label "Omit all $0.00 balances" at bounding box center [452, 273] width 78 height 11
click at [418, 275] on input "Omit all $0.00 balances" at bounding box center [421, 271] width 7 height 7
checkbox input "true"
click at [413, 298] on label "Omit all unknown balances" at bounding box center [458, 292] width 91 height 11
click at [418, 294] on input "Omit all unknown balances" at bounding box center [421, 290] width 7 height 7
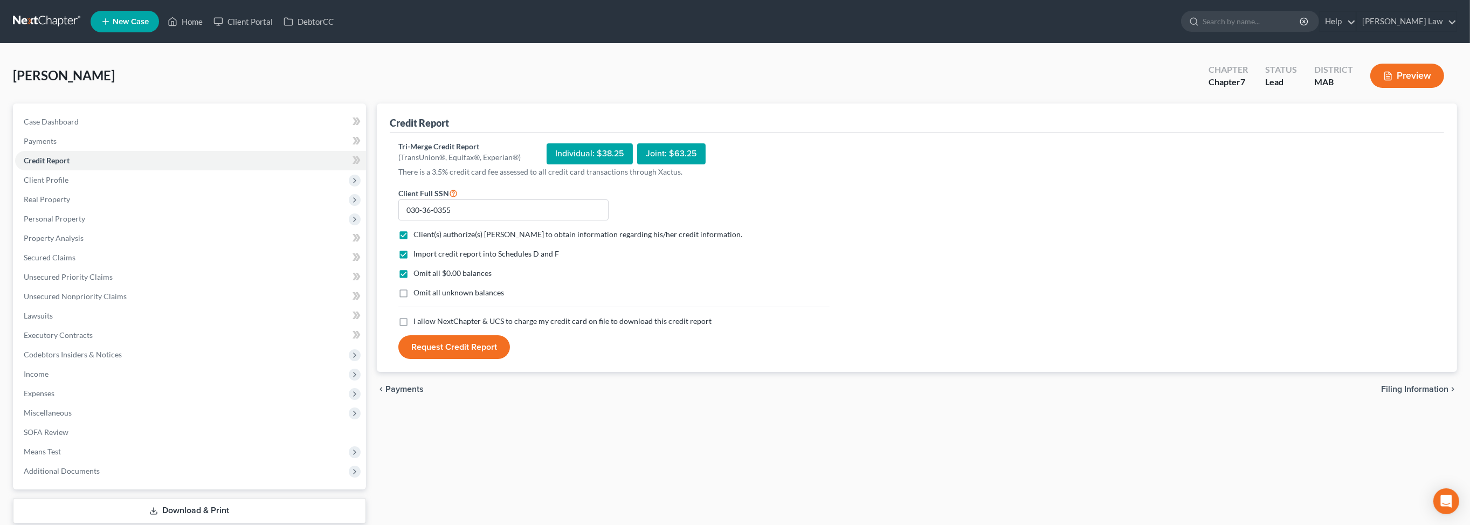
checkbox input "true"
click at [413, 327] on label "I allow NextChapter & UCS to charge my credit card on file to download this cre…" at bounding box center [562, 321] width 298 height 11
click at [418, 323] on input "I allow NextChapter & UCS to charge my credit card on file to download this cre…" at bounding box center [421, 319] width 7 height 7
checkbox input "true"
click at [478, 359] on button "Request Credit Report" at bounding box center [454, 347] width 112 height 24
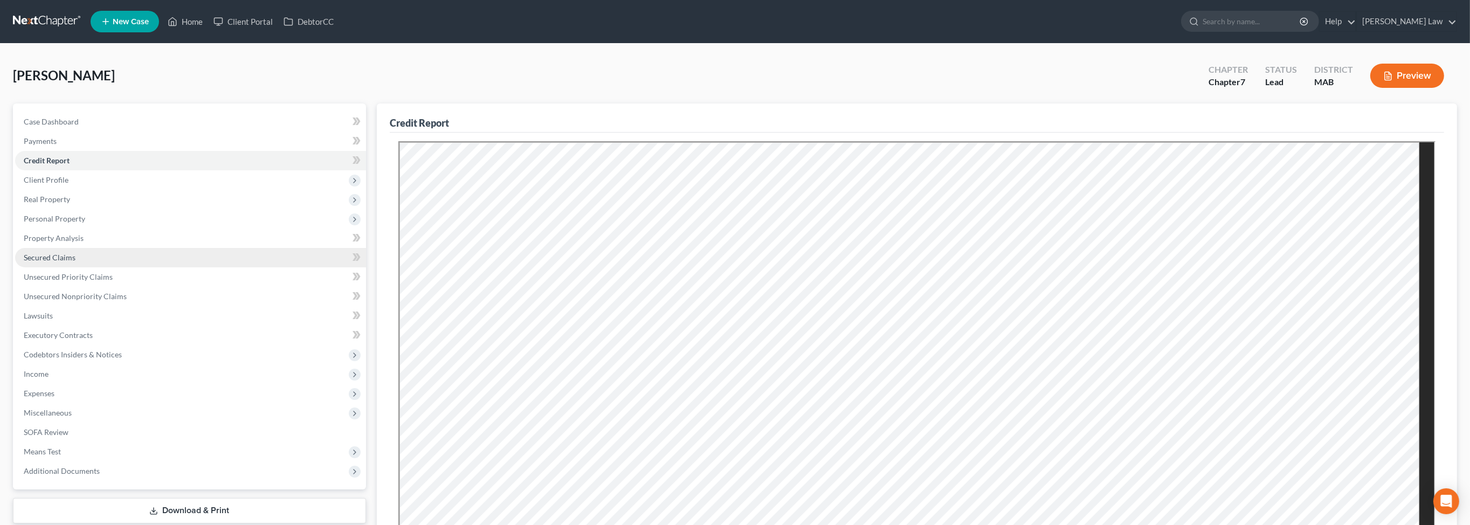
click at [55, 262] on span "Secured Claims" at bounding box center [50, 257] width 52 height 9
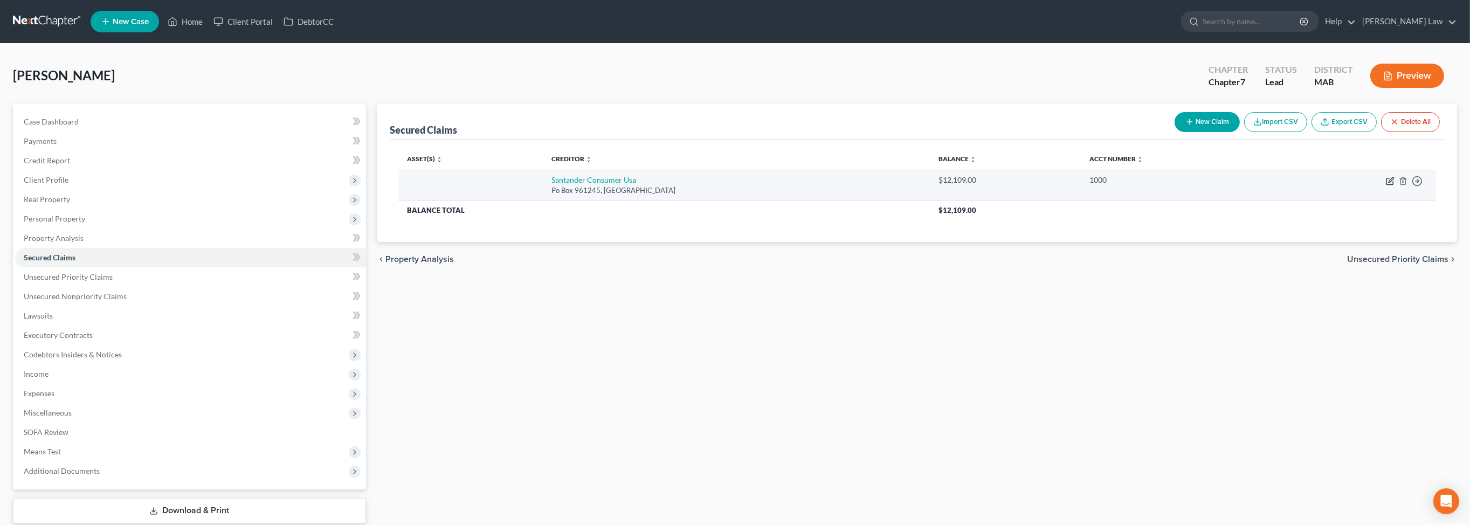
click at [1386, 185] on icon "button" at bounding box center [1390, 181] width 9 height 9
select select "45"
select select "0"
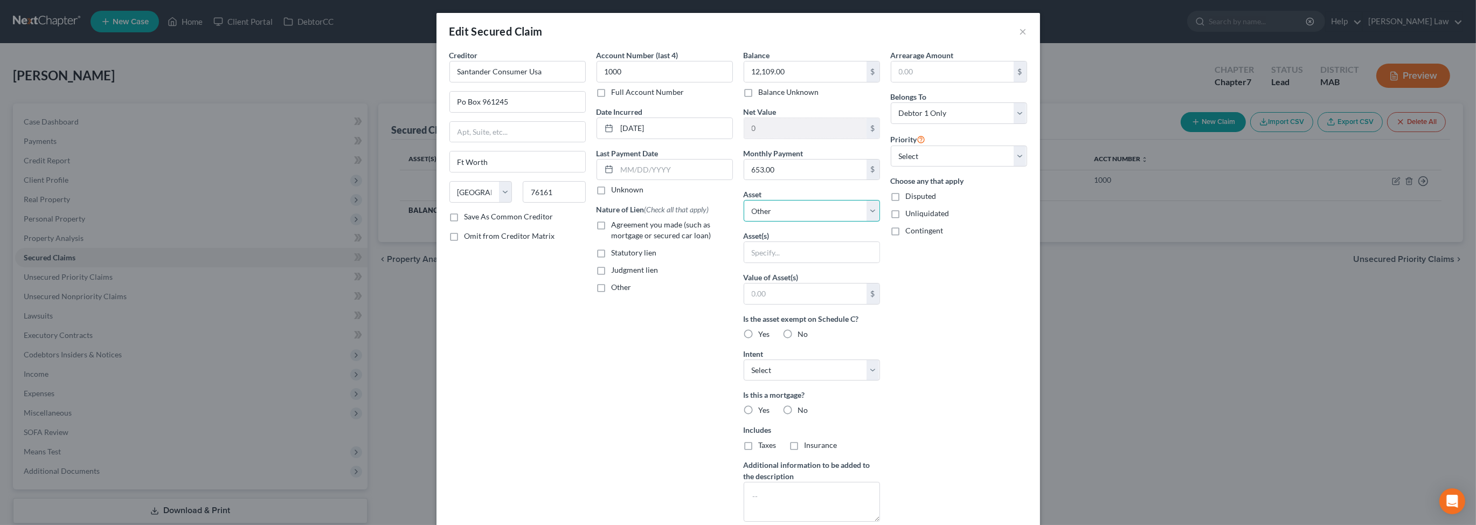
click at [880, 222] on select "Select Other Multiple Assets Household Goods - Ordinary and usual household con…" at bounding box center [812, 211] width 136 height 22
select select "3"
click at [744, 222] on select "Select Other Multiple Assets Household Goods - Ordinary and usual household con…" at bounding box center [812, 211] width 136 height 22
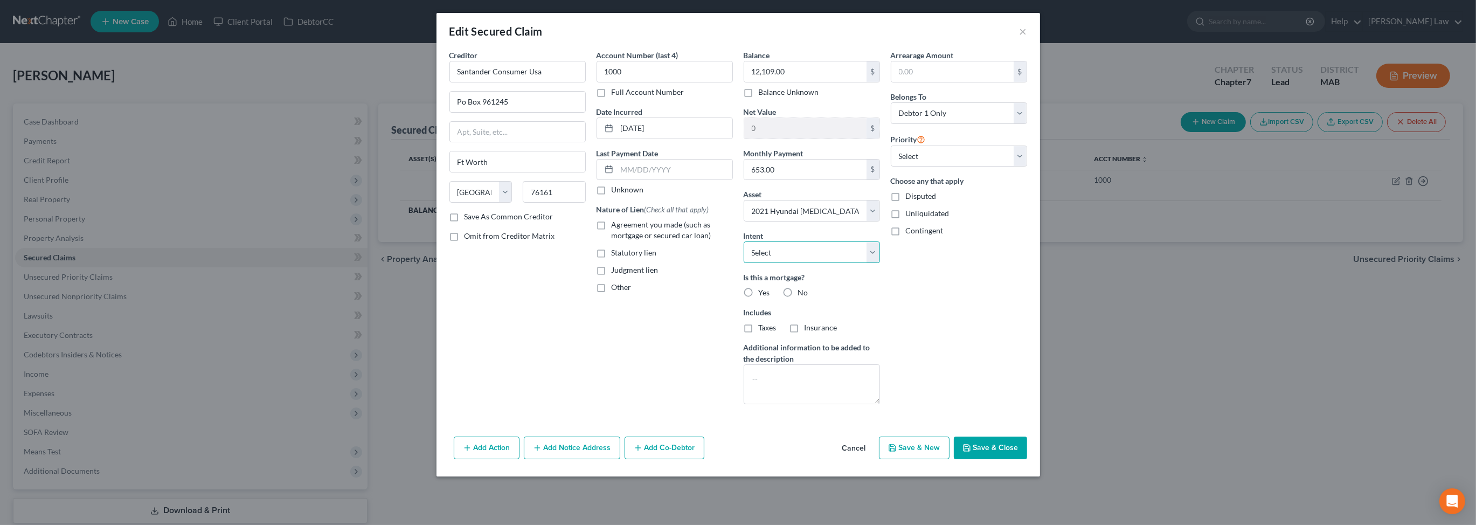
click at [880, 263] on select "Select Surrender Redeem Reaffirm Avoid Other" at bounding box center [812, 252] width 136 height 22
select select "2"
click at [744, 263] on select "Select Surrender Redeem Reaffirm Avoid Other" at bounding box center [812, 252] width 136 height 22
drag, startPoint x: 567, startPoint y: 280, endPoint x: 647, endPoint y: 340, distance: 100.2
click at [612, 241] on label "Agreement you made (such as mortgage or secured car loan)" at bounding box center [672, 230] width 121 height 22
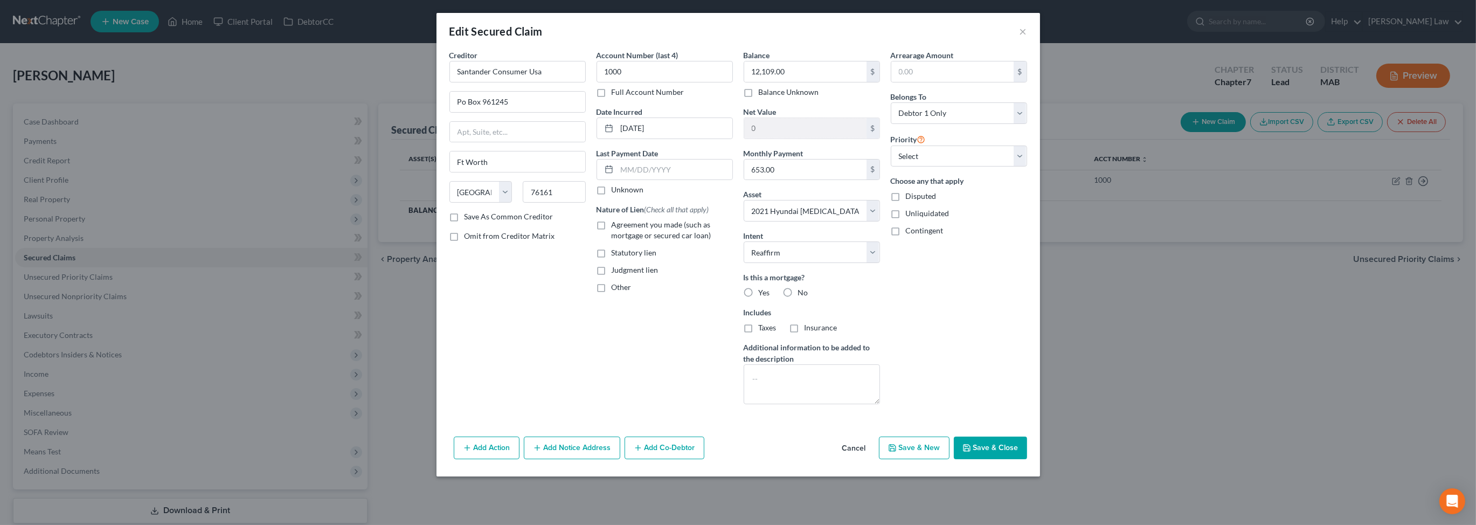
click at [616, 226] on input "Agreement you made (such as mortgage or secured car loan)" at bounding box center [619, 222] width 7 height 7
checkbox input "true"
click at [1027, 459] on button "Save & Close" at bounding box center [990, 448] width 73 height 23
select select
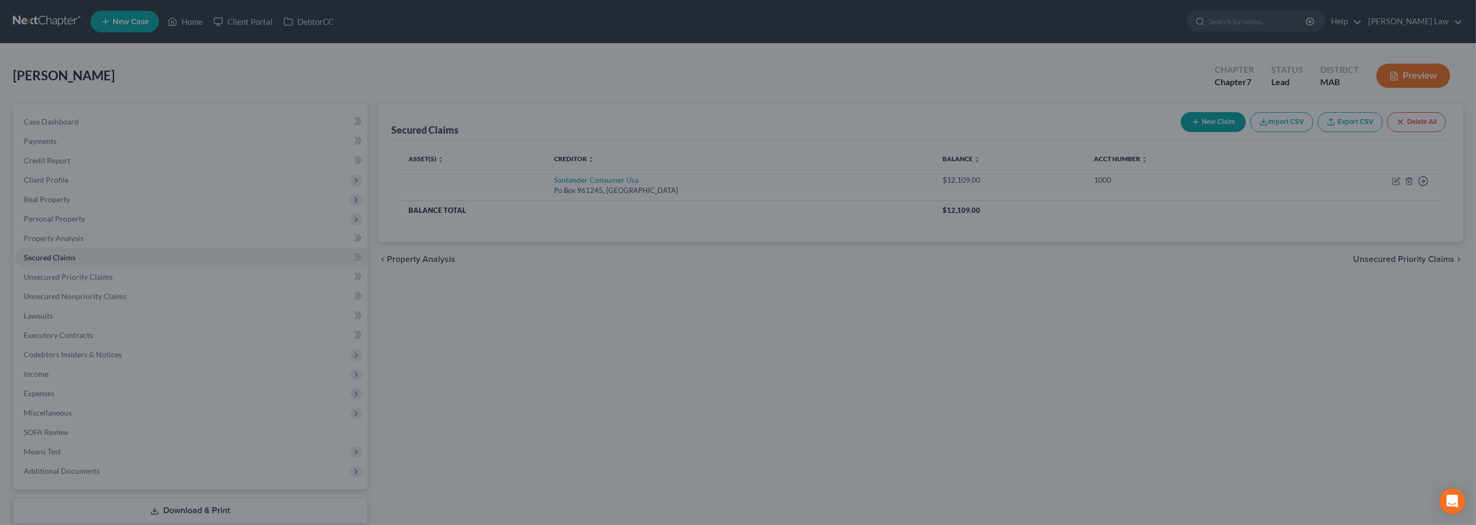
type input "-12,109.00"
select select "3"
type input "0"
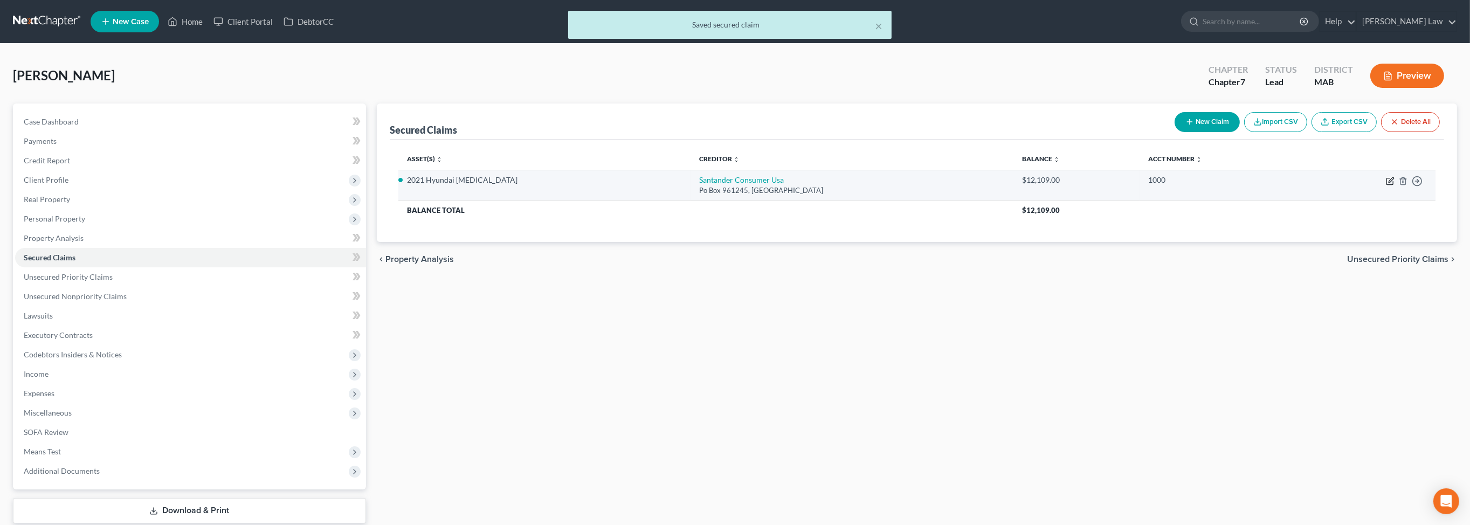
click at [1386, 185] on icon "button" at bounding box center [1390, 181] width 9 height 9
select select "45"
select select "2"
select select "0"
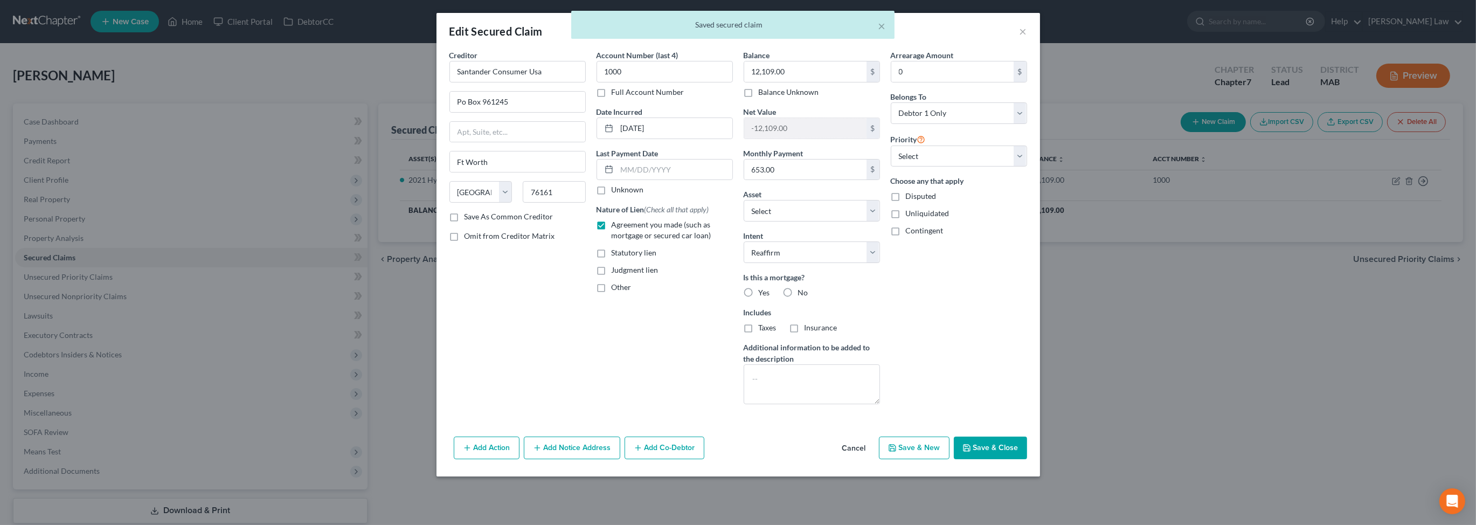
click at [1027, 459] on button "Save & Close" at bounding box center [990, 448] width 73 height 23
select select "3"
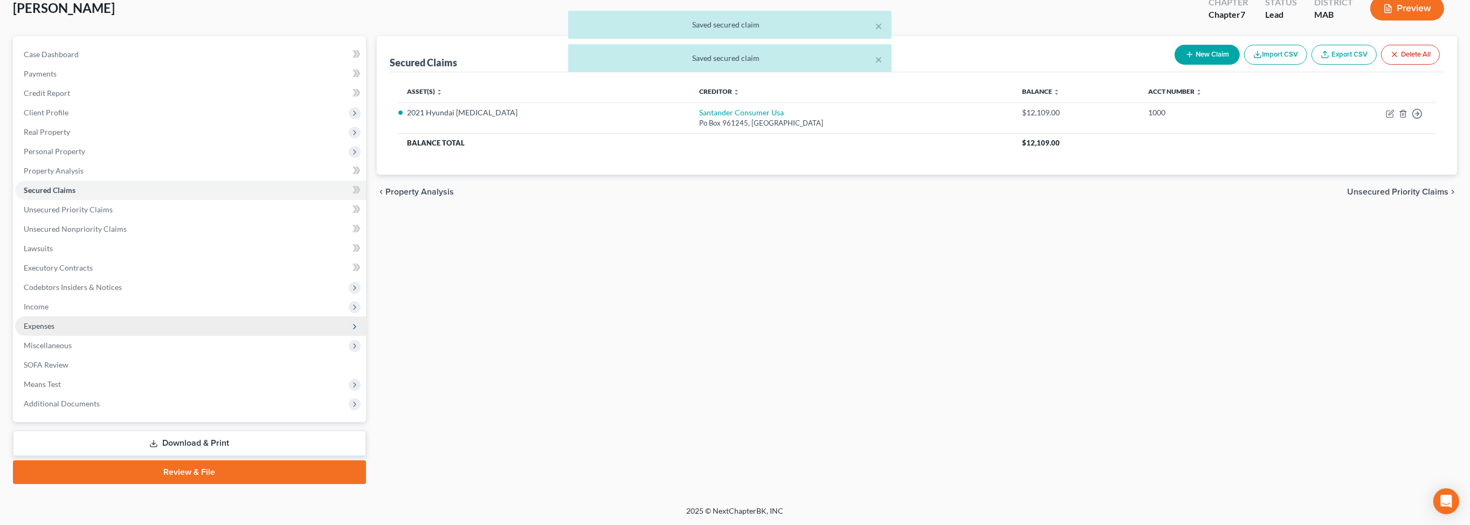
scroll to position [174, 0]
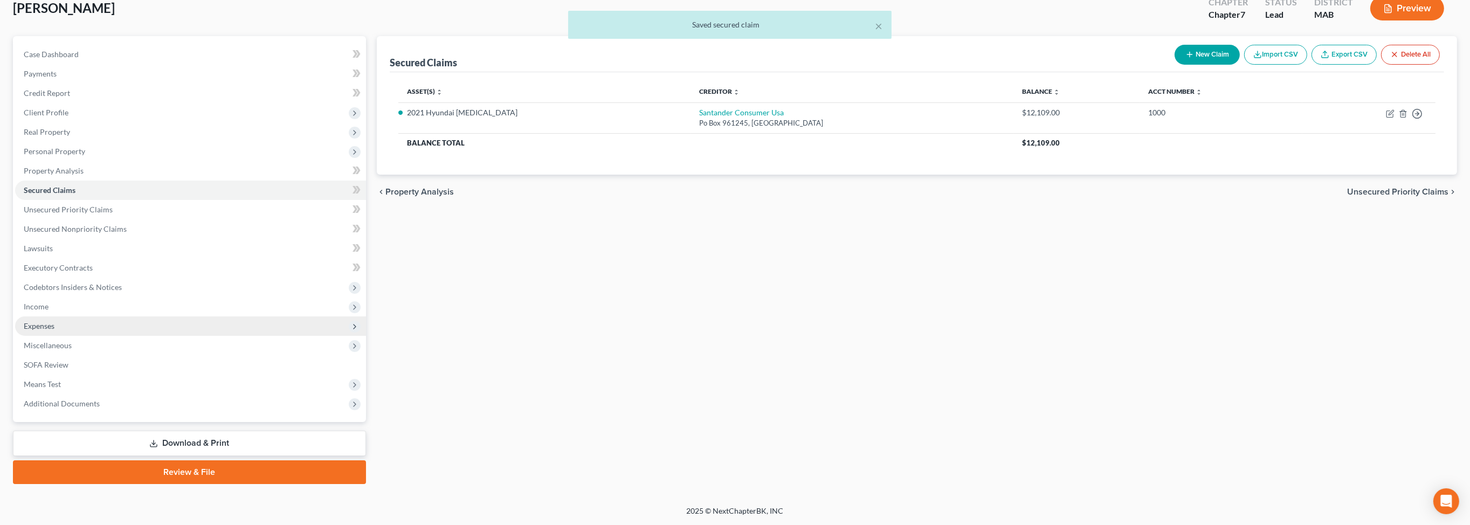
click at [54, 321] on span "Expenses" at bounding box center [39, 325] width 31 height 9
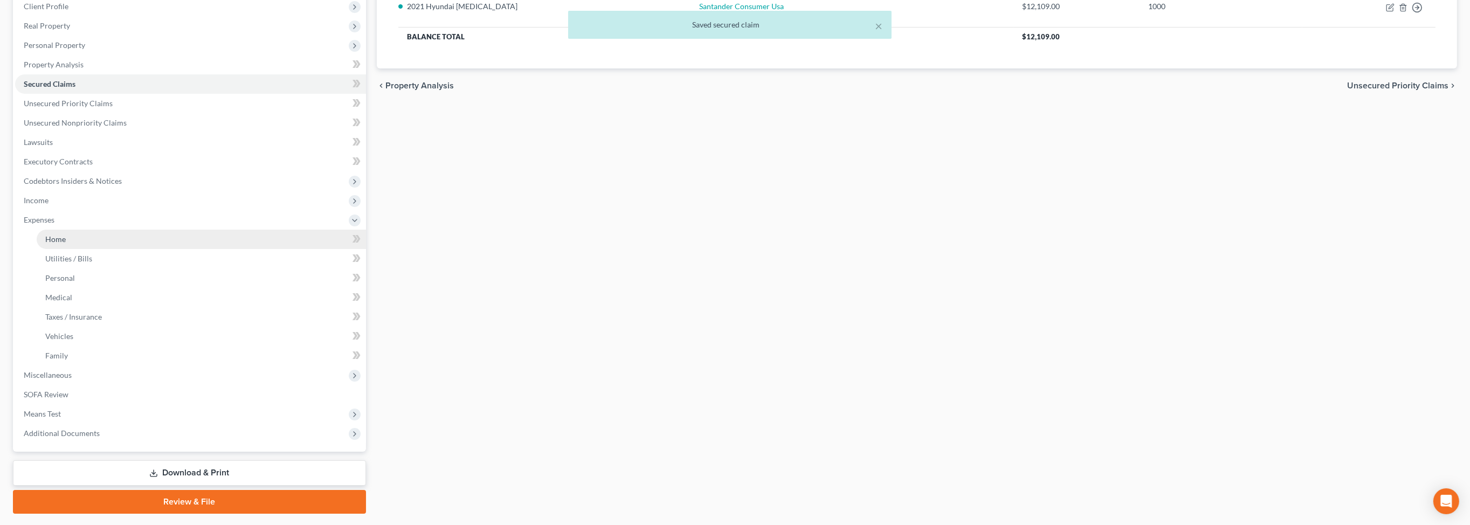
click at [66, 244] on span "Home" at bounding box center [55, 238] width 20 height 9
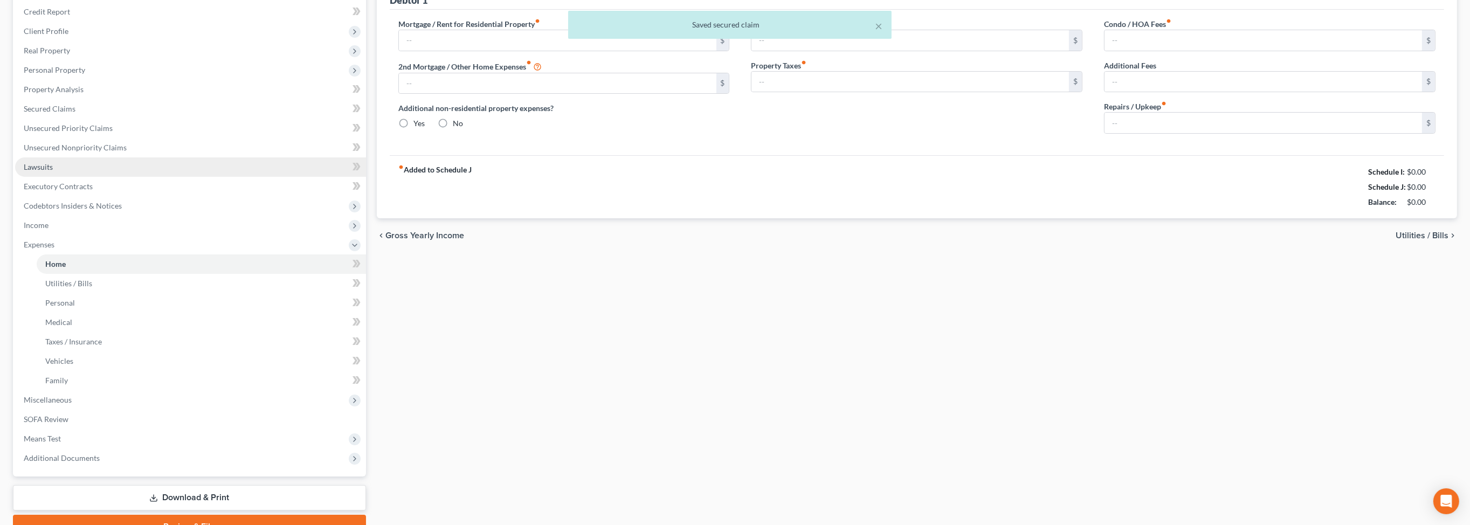
type input "0.00"
radio input "true"
type input "0.00"
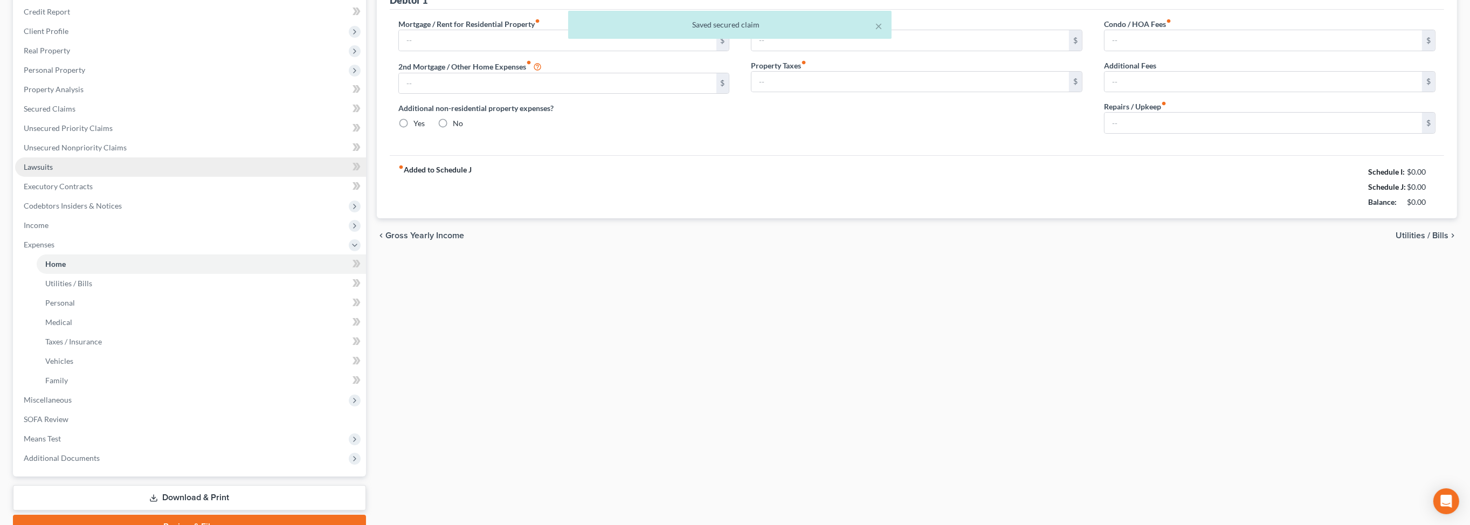
type input "0.00"
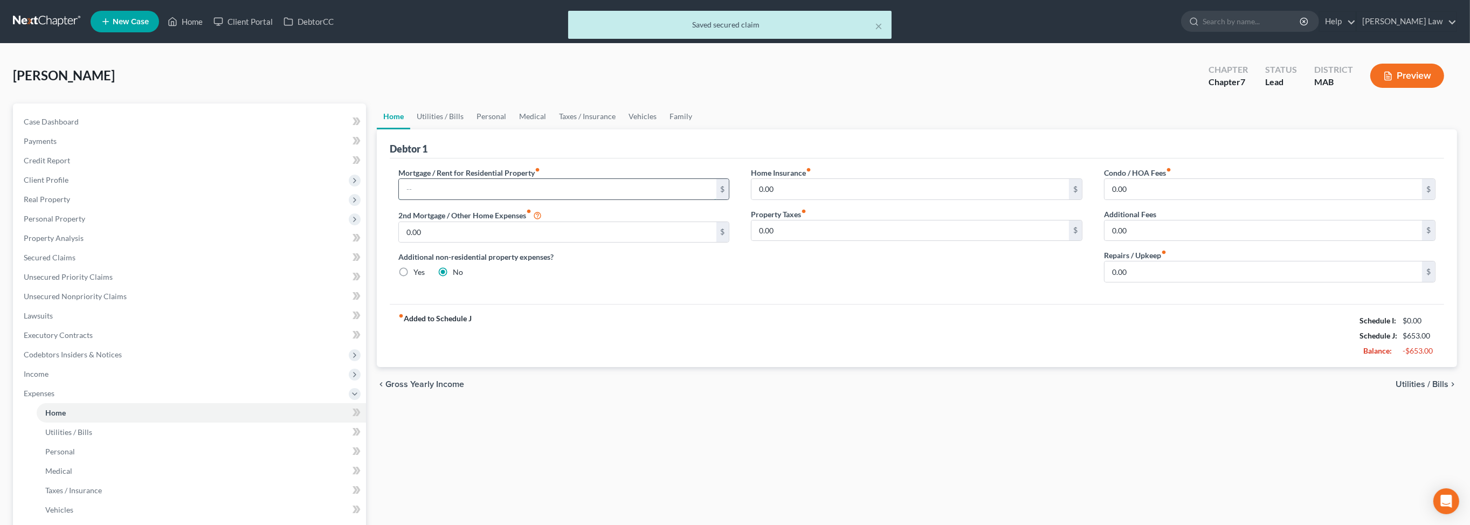
click at [441, 199] on input "text" at bounding box center [557, 189] width 317 height 20
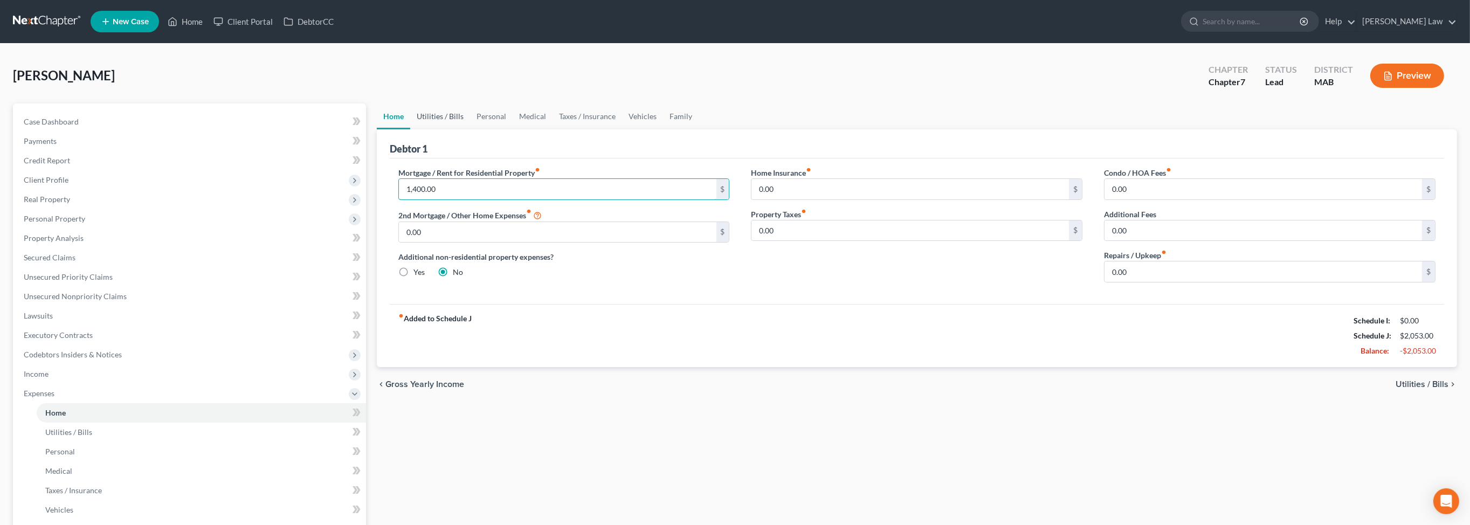
type input "1,400.00"
click at [452, 129] on link "Utilities / Bills" at bounding box center [440, 116] width 60 height 26
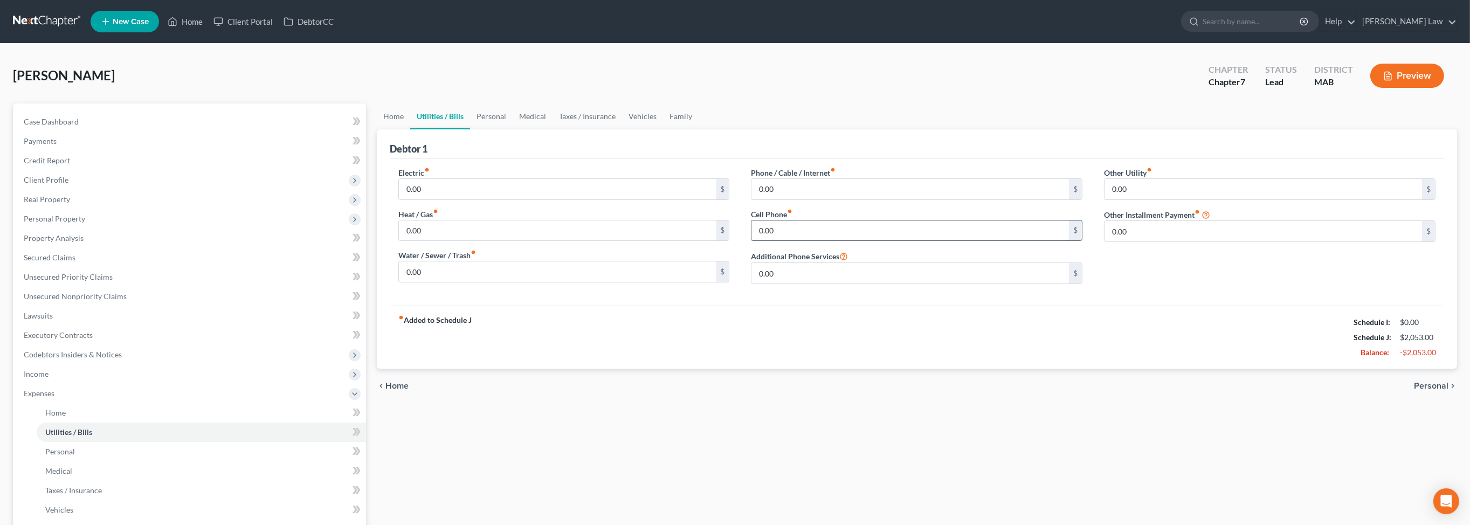
click at [786, 241] on input "0.00" at bounding box center [909, 230] width 317 height 20
click at [791, 199] on input "0.00" at bounding box center [909, 189] width 317 height 20
click at [803, 241] on input "0.00" at bounding box center [909, 230] width 317 height 20
type input "160.00"
click at [513, 129] on link "Personal" at bounding box center [491, 116] width 43 height 26
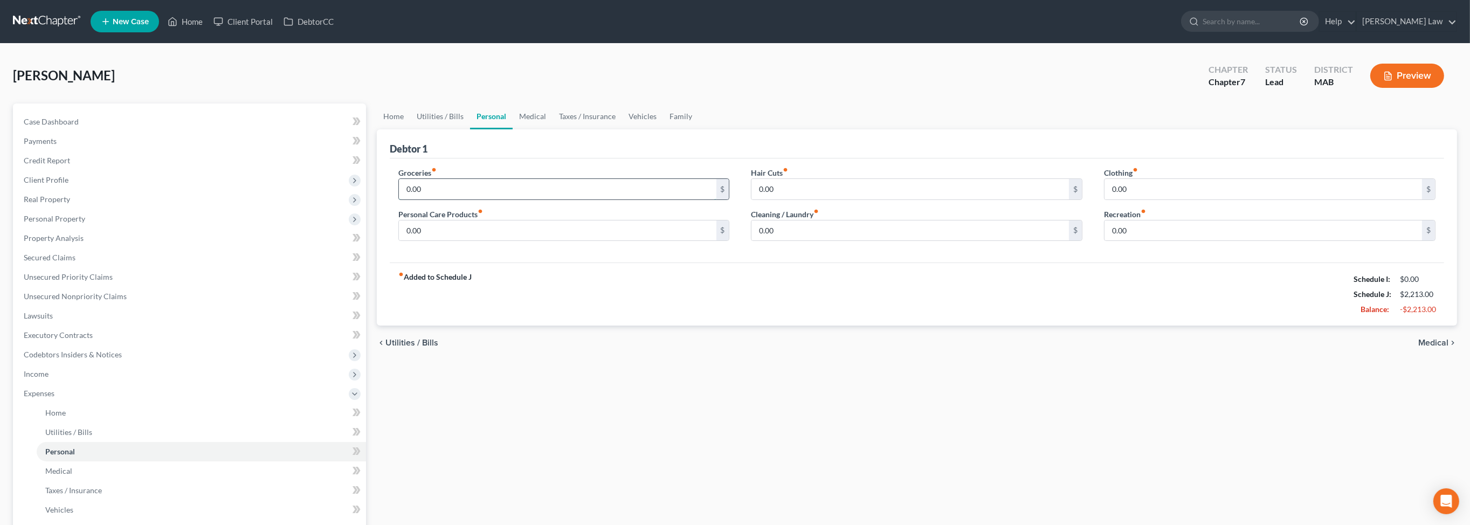
click at [453, 199] on input "0.00" at bounding box center [557, 189] width 317 height 20
type input "600.00"
click at [452, 241] on input "0.00" at bounding box center [557, 230] width 317 height 20
type input "125.00"
click at [801, 241] on input "0.00" at bounding box center [909, 230] width 317 height 20
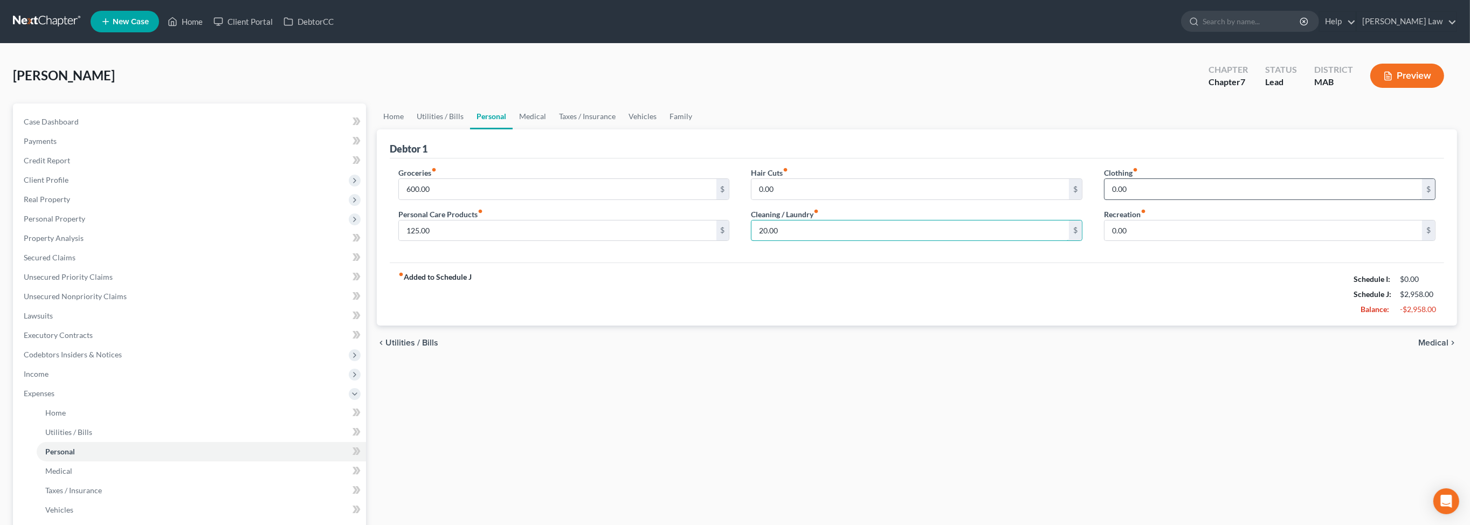
type input "20.00"
click at [1150, 199] on input "0.00" at bounding box center [1262, 189] width 317 height 20
type input "20.00"
click at [1200, 241] on input "0.00" at bounding box center [1262, 230] width 317 height 20
type input "1"
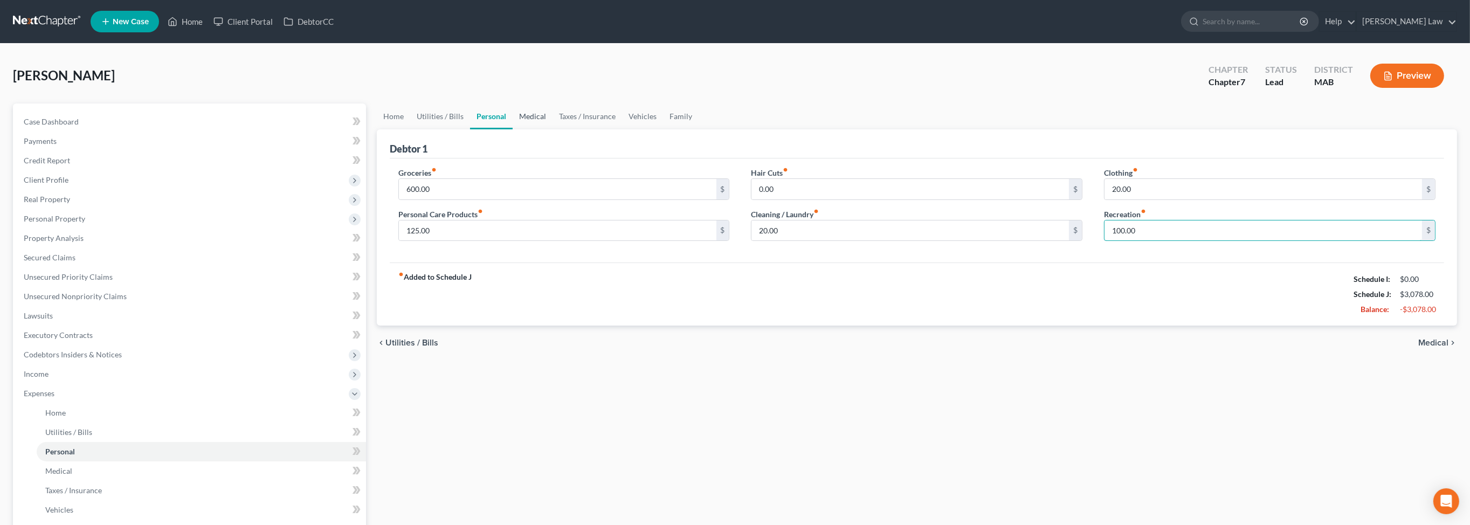
type input "100.00"
click at [553, 129] on link "Medical" at bounding box center [533, 116] width 40 height 26
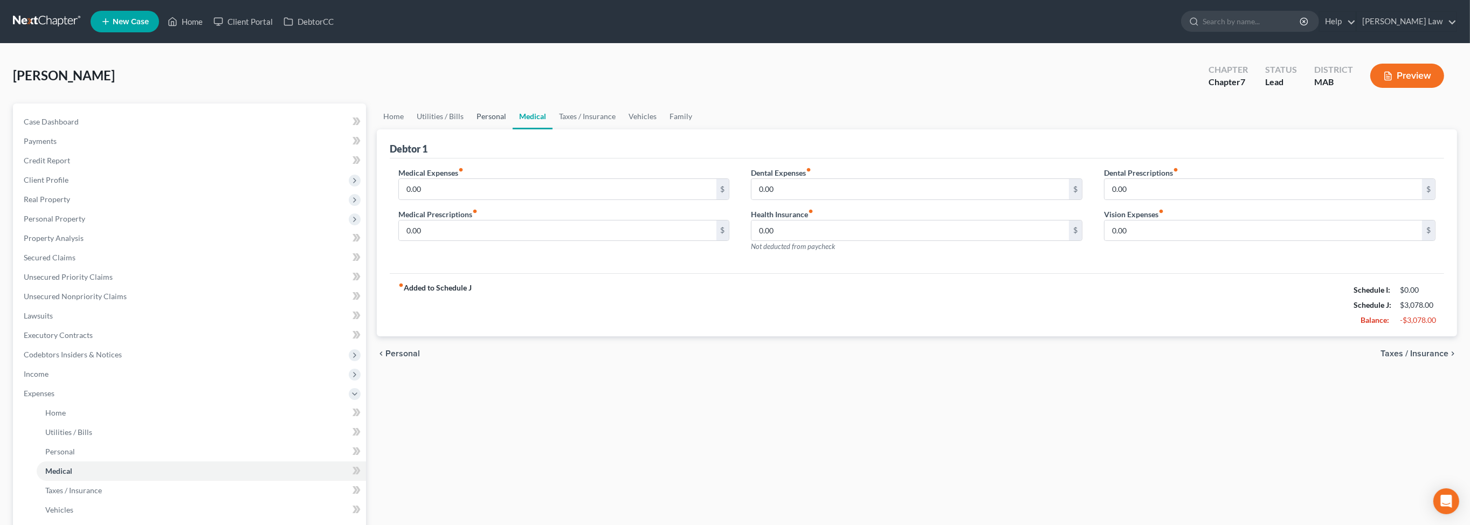
click at [513, 129] on link "Personal" at bounding box center [491, 116] width 43 height 26
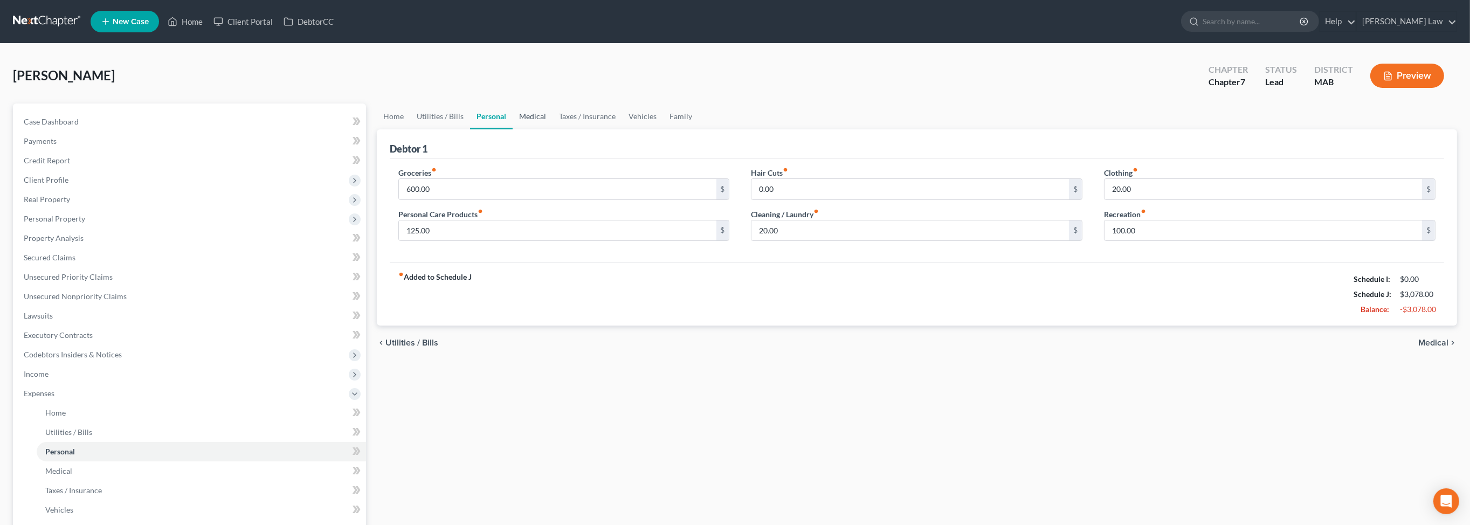
click at [553, 129] on link "Medical" at bounding box center [533, 116] width 40 height 26
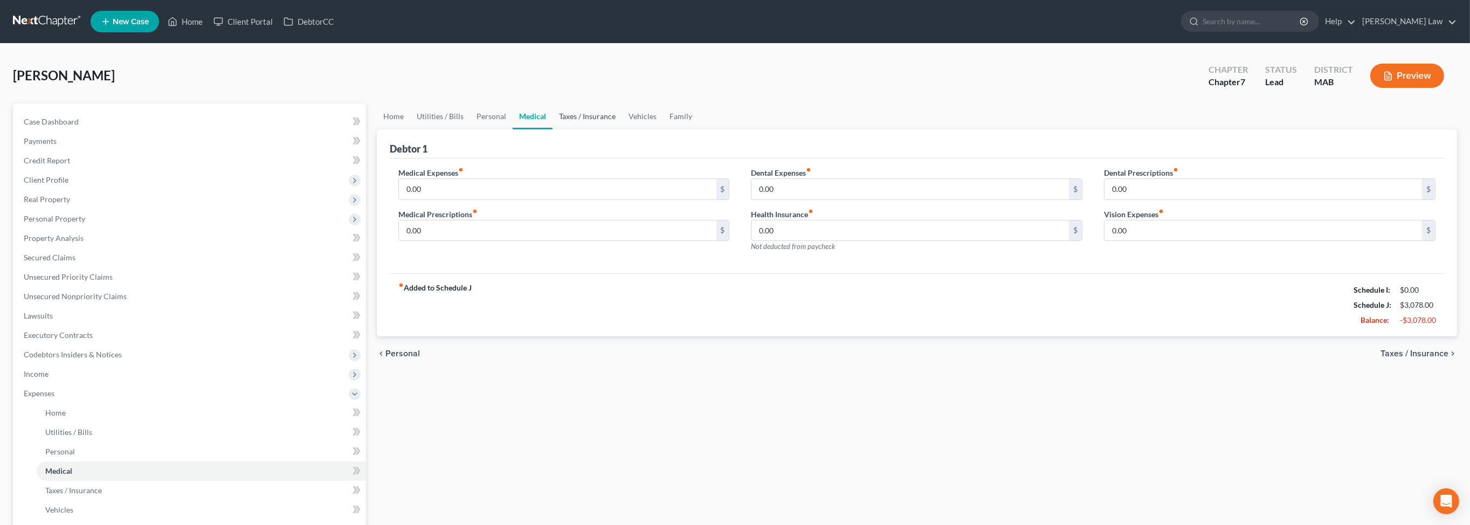
click at [615, 129] on link "Taxes / Insurance" at bounding box center [588, 116] width 70 height 26
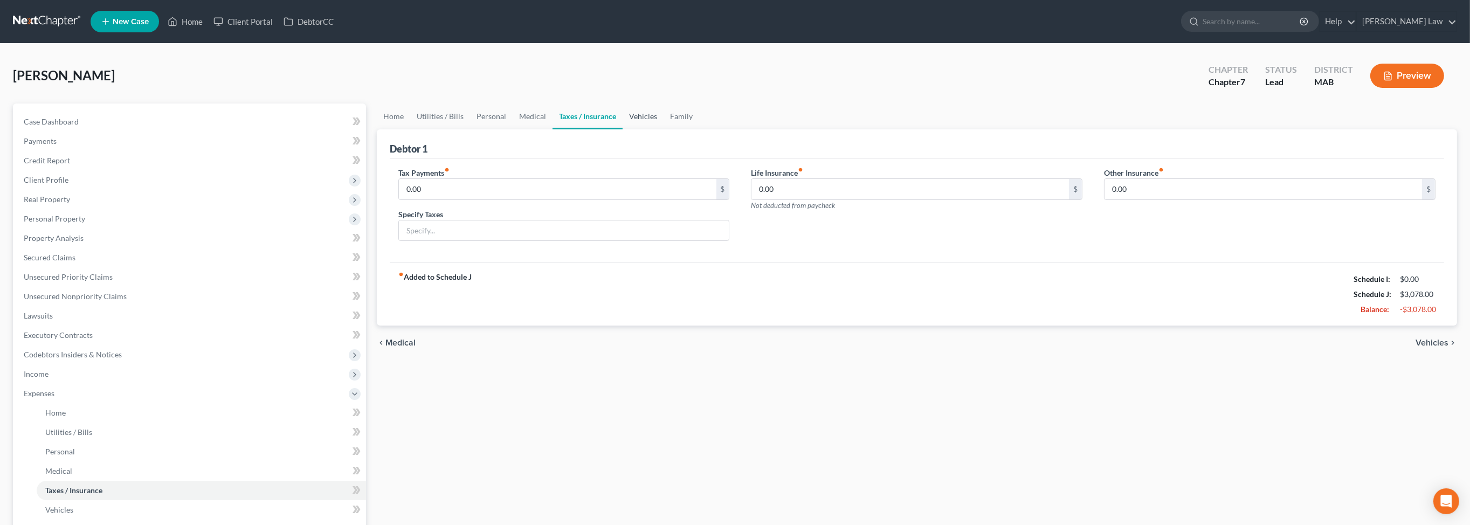
click at [664, 129] on link "Vehicles" at bounding box center [643, 116] width 41 height 26
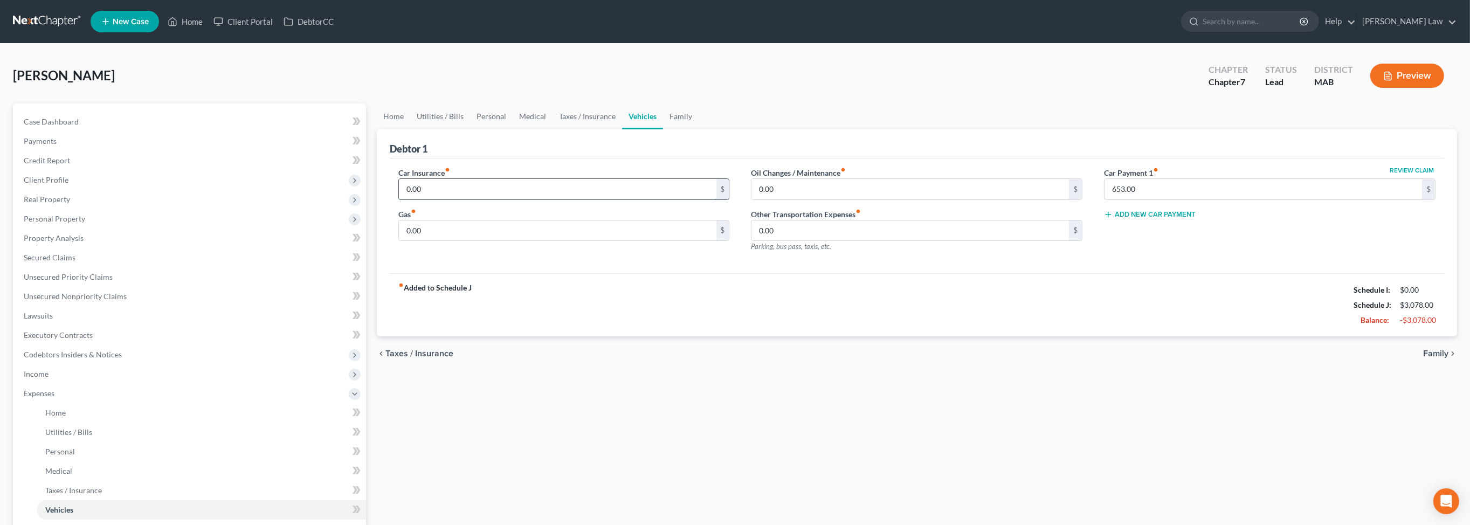
click at [467, 199] on input "0.00" at bounding box center [557, 189] width 317 height 20
click at [444, 241] on input "0.00" at bounding box center [557, 230] width 317 height 20
type input "150.00"
click at [459, 199] on input "0.00" at bounding box center [557, 189] width 317 height 20
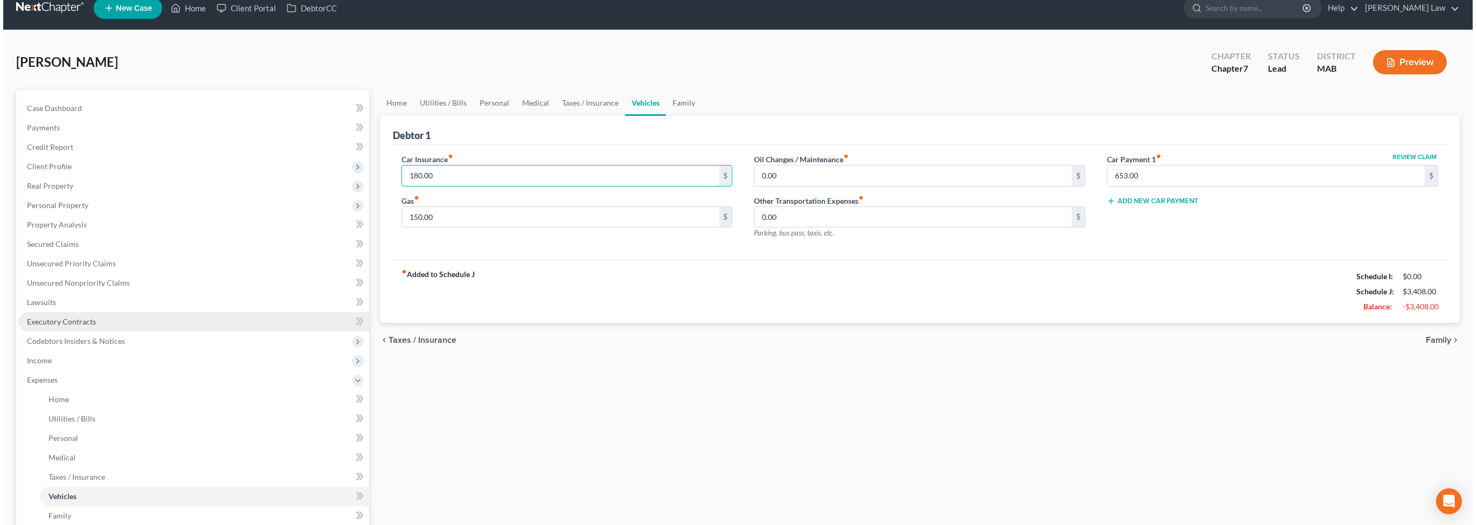
scroll to position [16, 0]
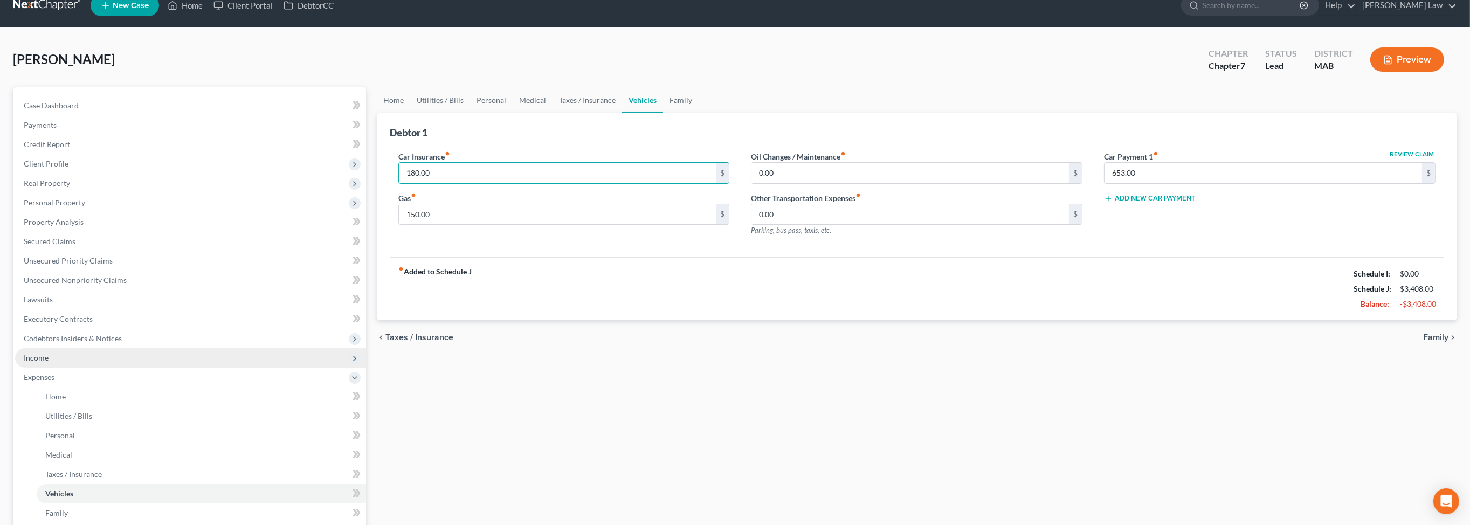
type input "180.00"
click at [49, 362] on span "Income" at bounding box center [36, 357] width 25 height 9
click at [114, 382] on span "Employment Income" at bounding box center [79, 376] width 69 height 9
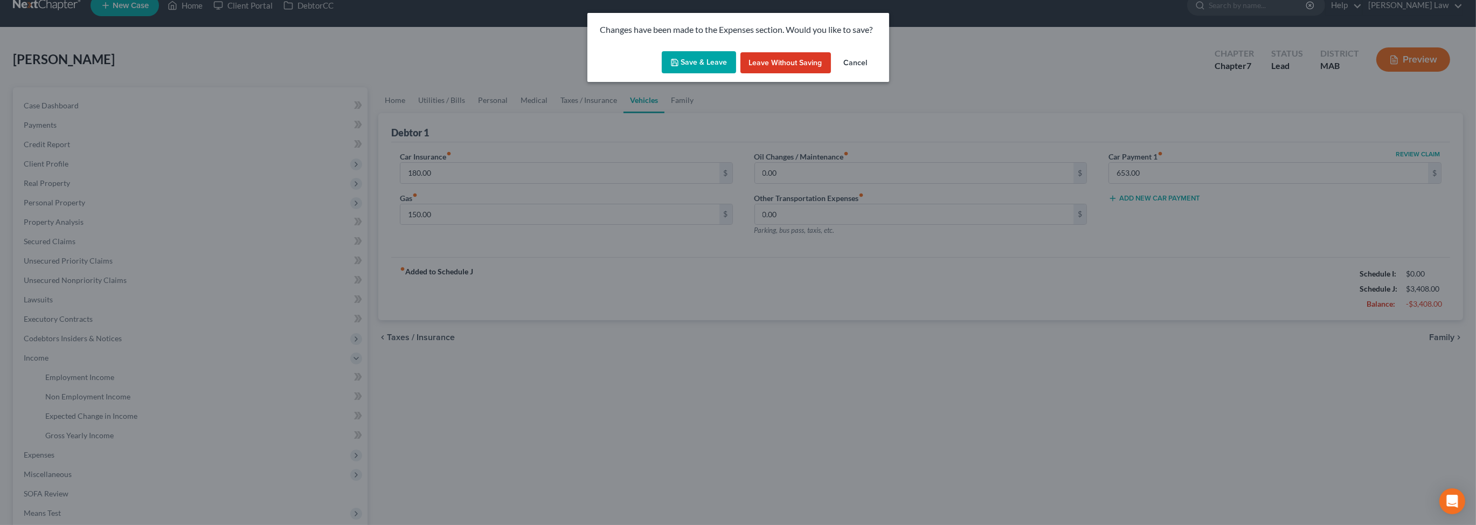
click at [705, 74] on button "Save & Leave" at bounding box center [699, 62] width 74 height 23
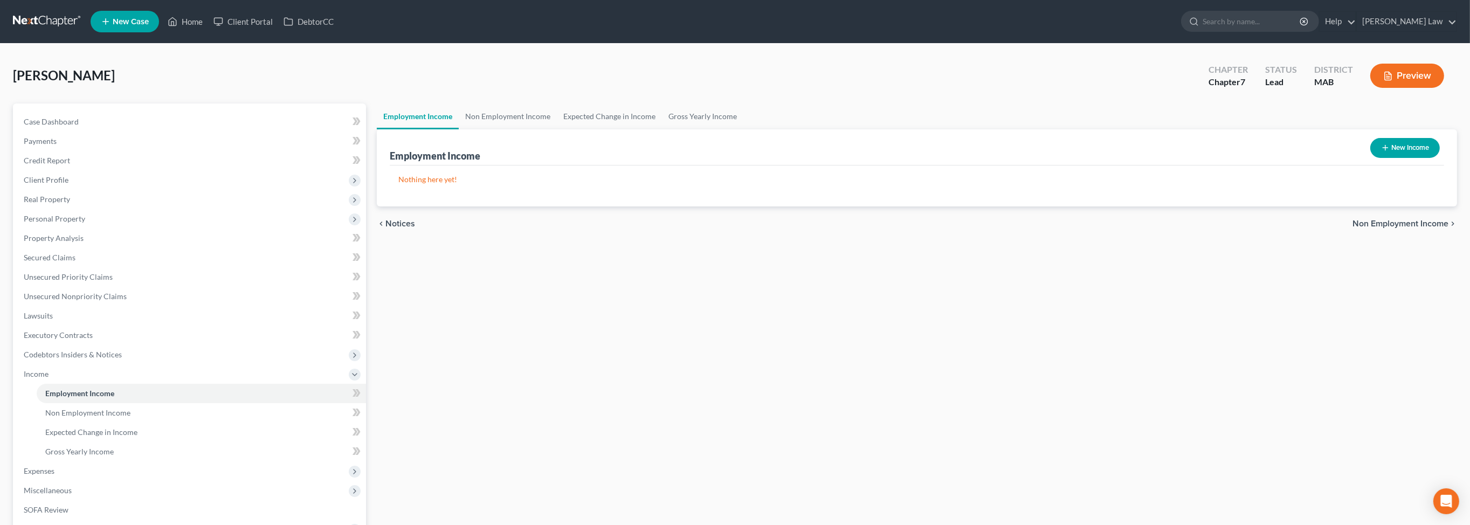
click at [1382, 158] on button "New Income" at bounding box center [1405, 148] width 70 height 20
select select "0"
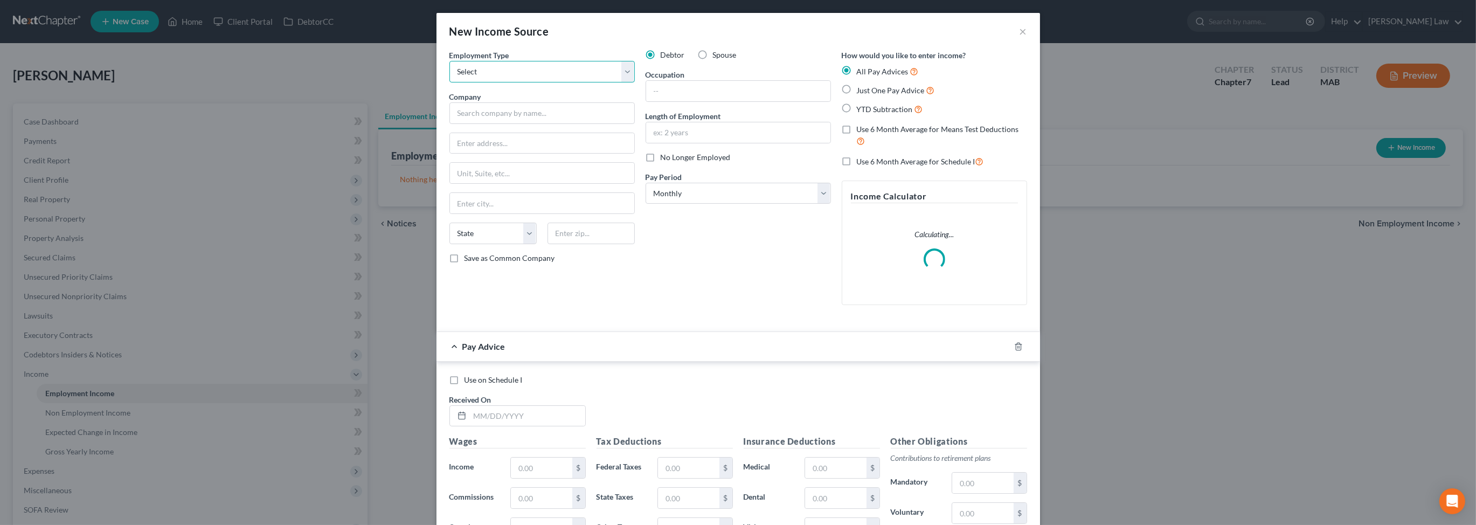
click at [600, 82] on select "Select Full or Part Time Employment Self Employment" at bounding box center [542, 72] width 185 height 22
select select "0"
click at [450, 76] on select "Select Full or Part Time Employment Self Employment" at bounding box center [542, 72] width 185 height 22
click at [450, 124] on input "text" at bounding box center [542, 113] width 185 height 22
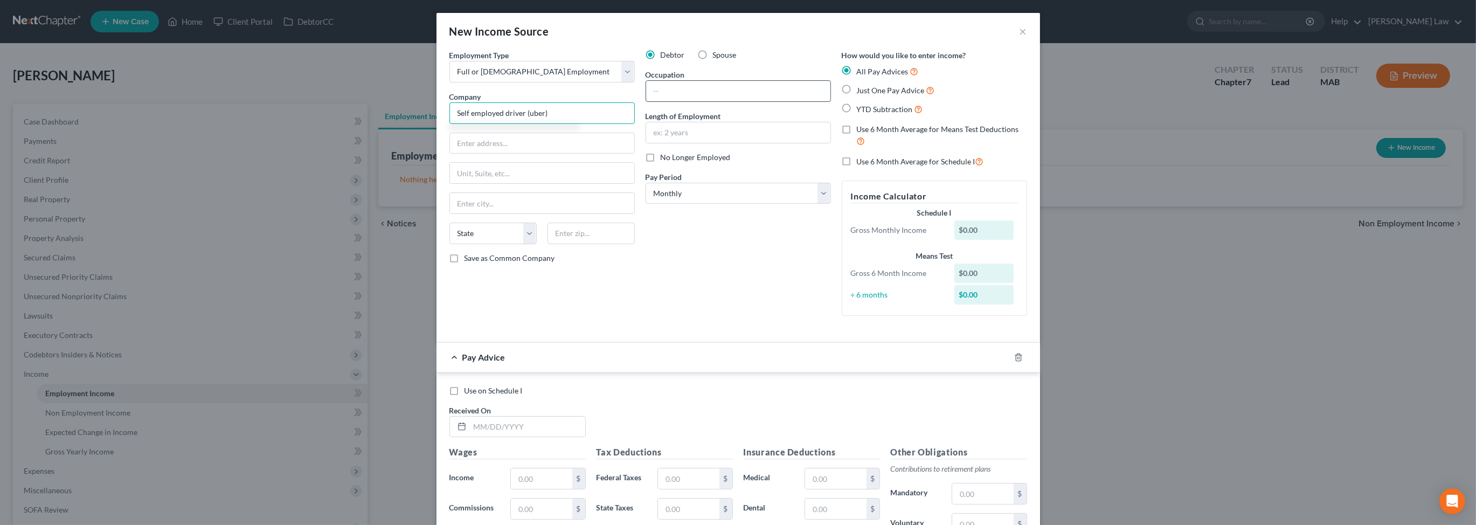
type input "Self employed driver (uber)"
click at [663, 101] on input "text" at bounding box center [738, 91] width 184 height 20
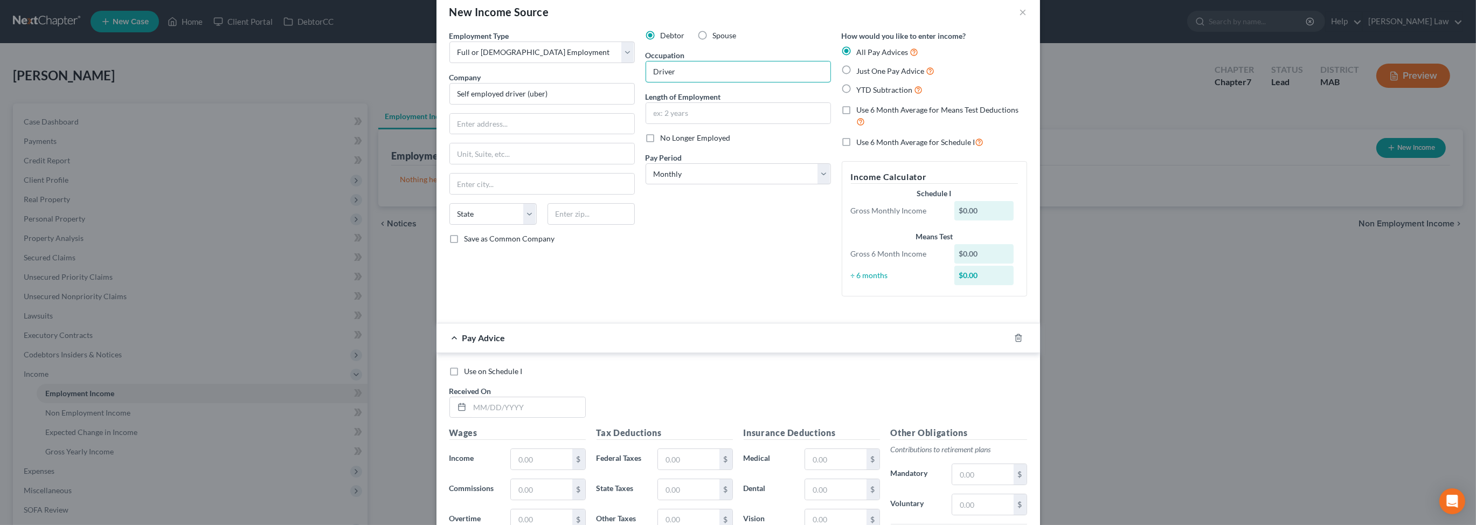
scroll to position [82, 0]
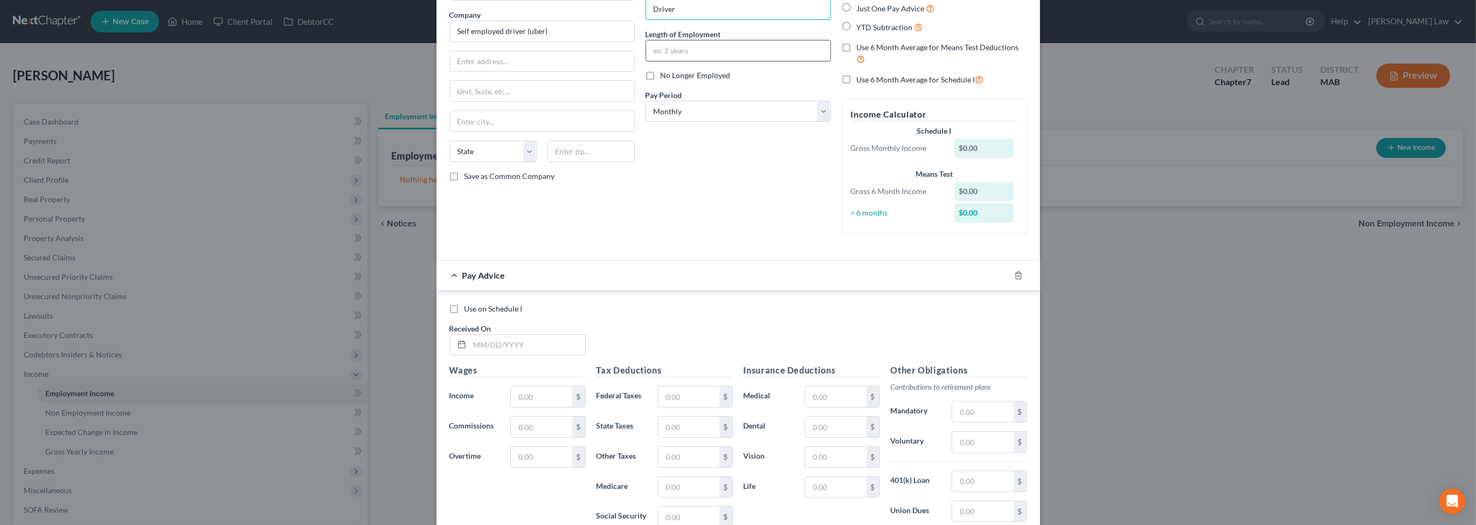
type input "Driver"
click at [647, 61] on input "text" at bounding box center [738, 50] width 184 height 20
type input "*"
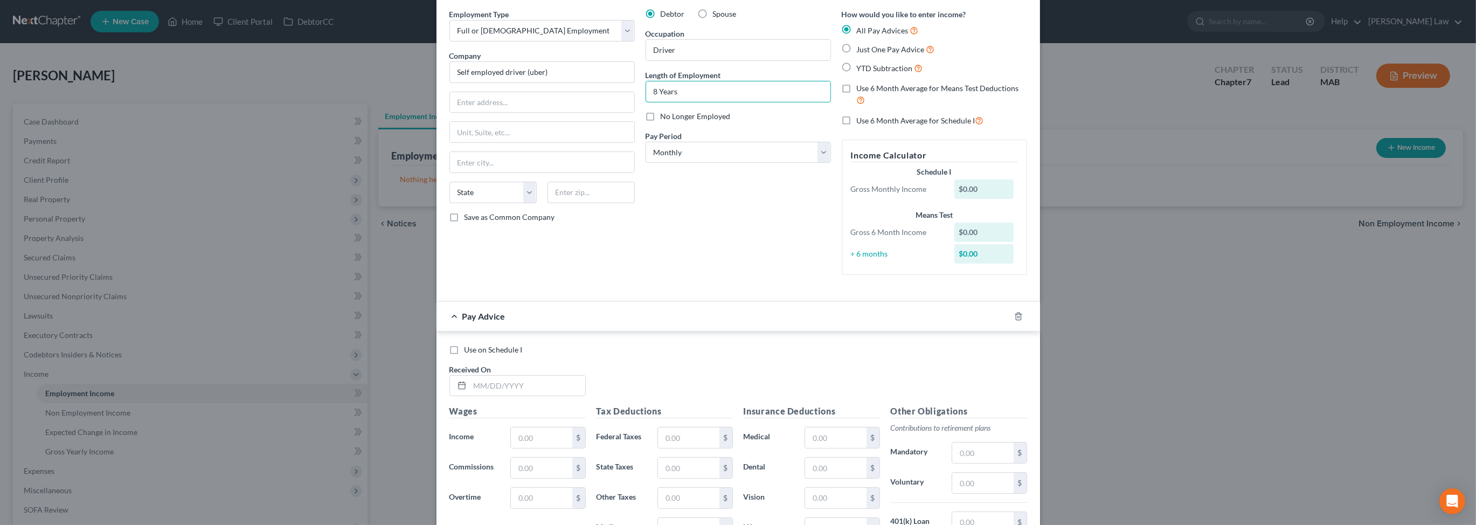
scroll to position [0, 0]
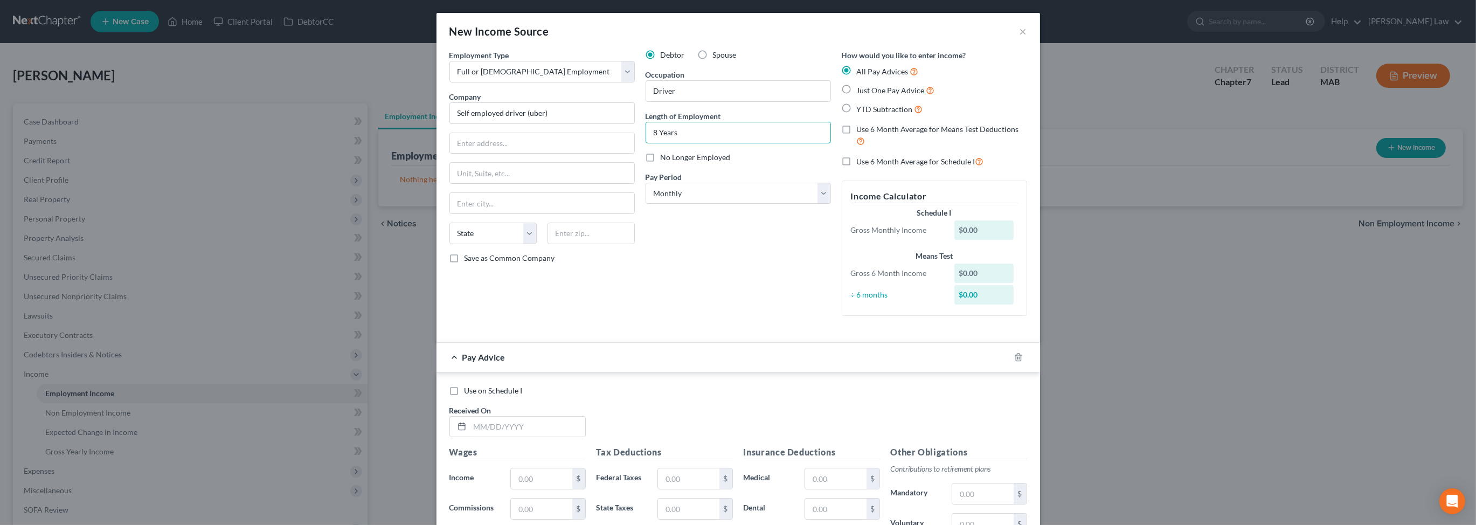
type input "8 Years"
click at [864, 96] on label "Just One Pay Advice" at bounding box center [896, 90] width 78 height 12
click at [864, 91] on input "Just One Pay Advice" at bounding box center [864, 87] width 7 height 7
radio input "true"
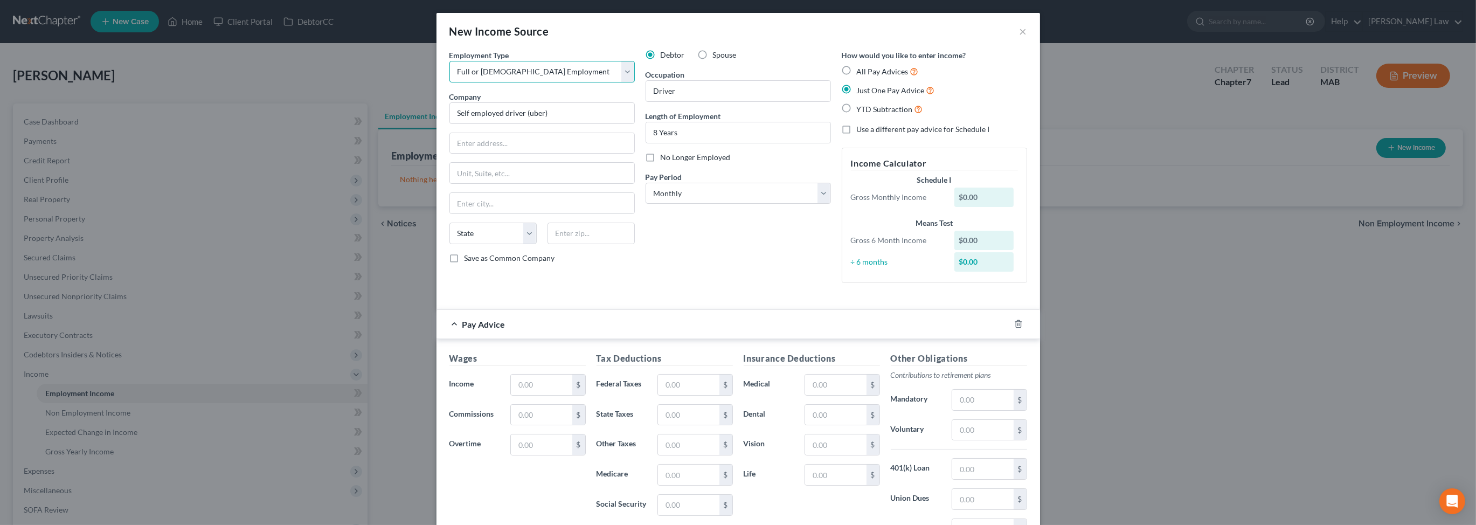
click at [599, 82] on select "Select Full or Part Time Employment Self Employment" at bounding box center [542, 72] width 185 height 22
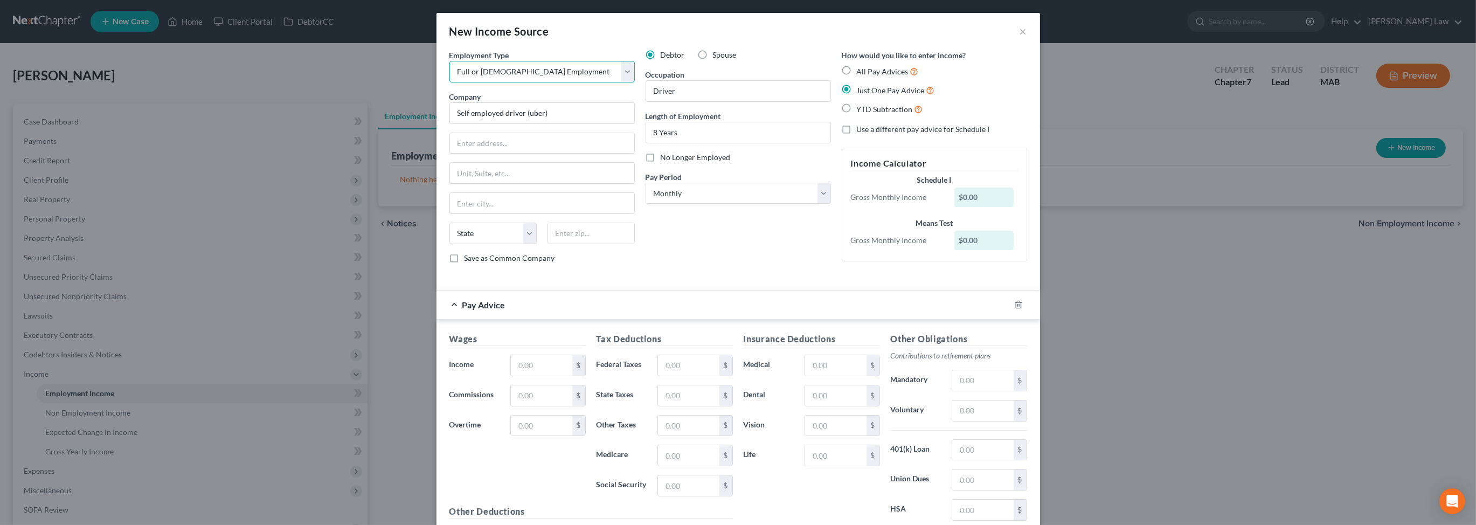
select select "1"
click at [450, 76] on select "Select Full or Part Time Employment Self Employment" at bounding box center [542, 72] width 185 height 22
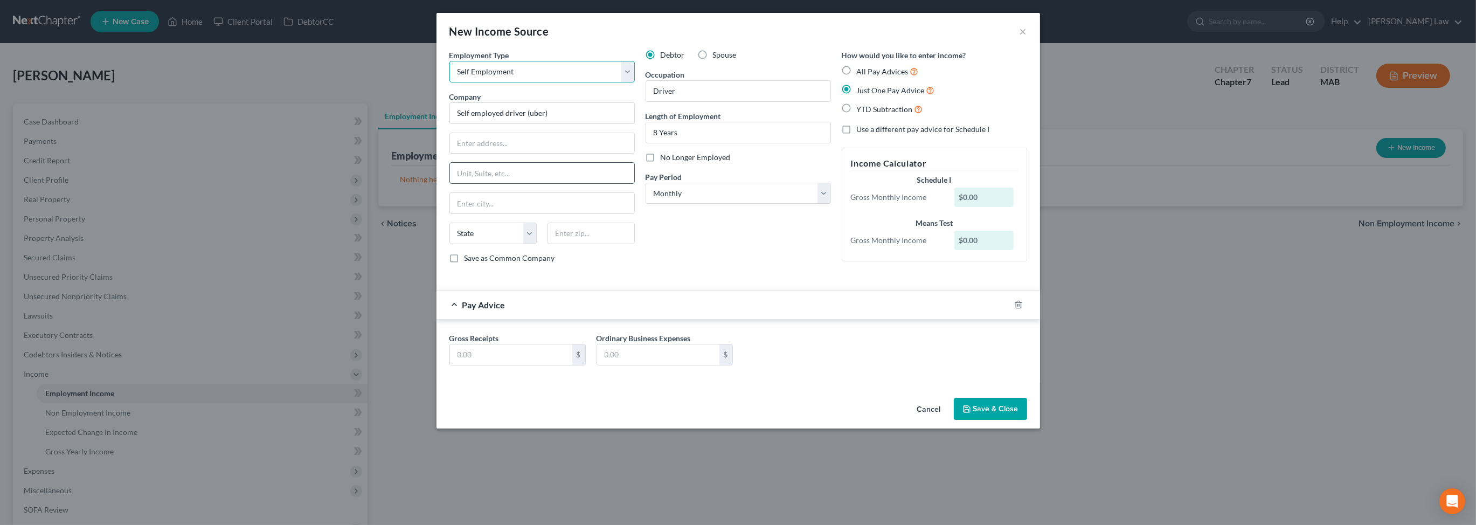
scroll to position [22, 0]
click at [450, 365] on input "text" at bounding box center [511, 354] width 122 height 20
type input "1.00"
click at [1027, 420] on button "Save & Close" at bounding box center [990, 409] width 73 height 23
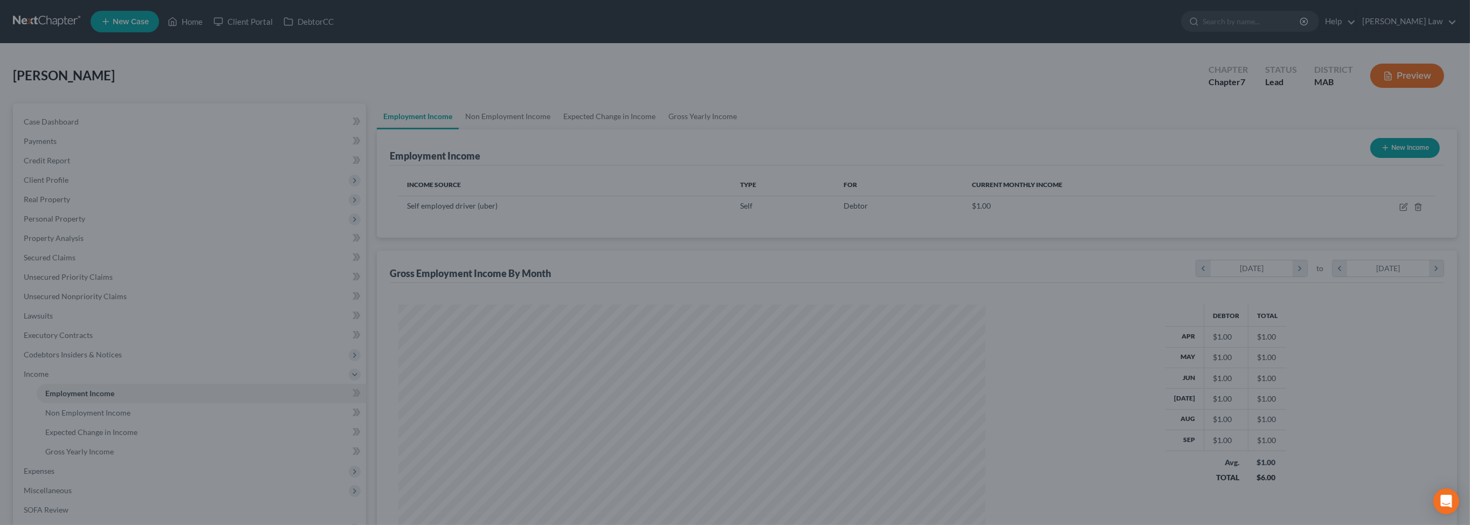
scroll to position [538735, 538420]
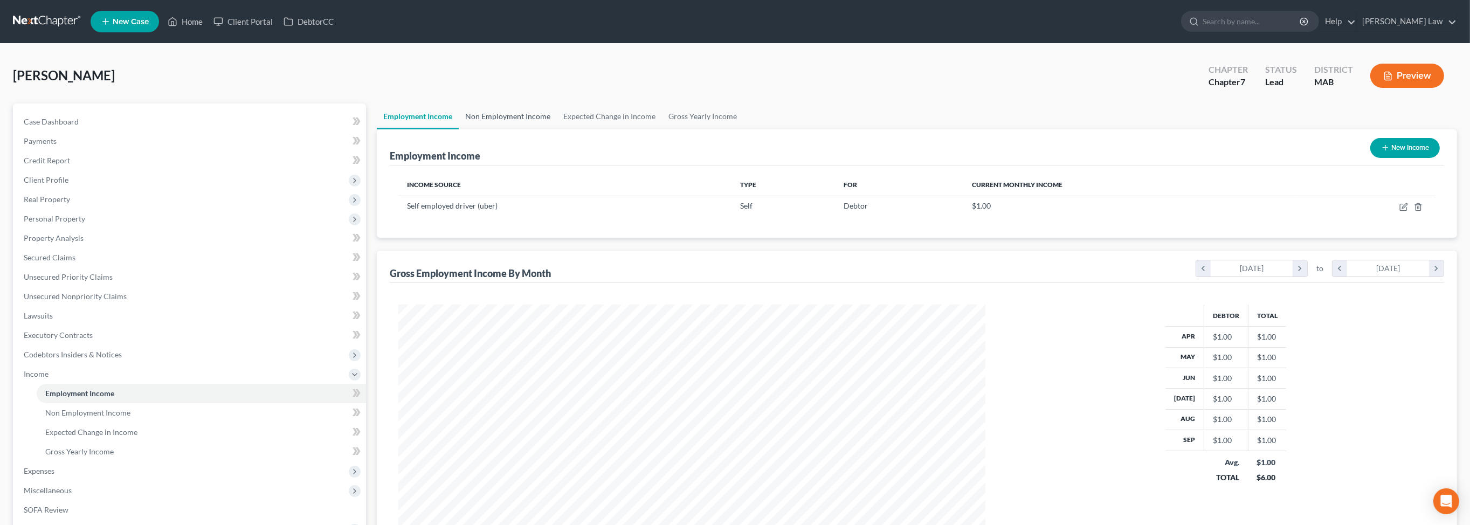
click at [523, 129] on link "Non Employment Income" at bounding box center [508, 116] width 98 height 26
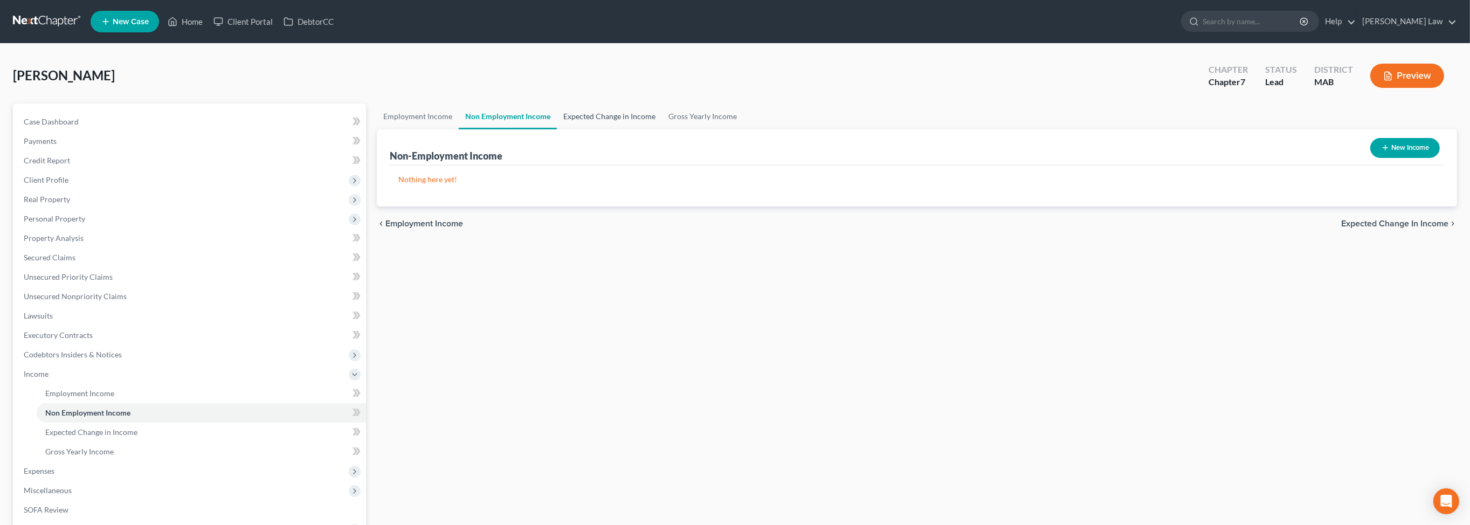
click at [662, 129] on link "Expected Change in Income" at bounding box center [609, 116] width 105 height 26
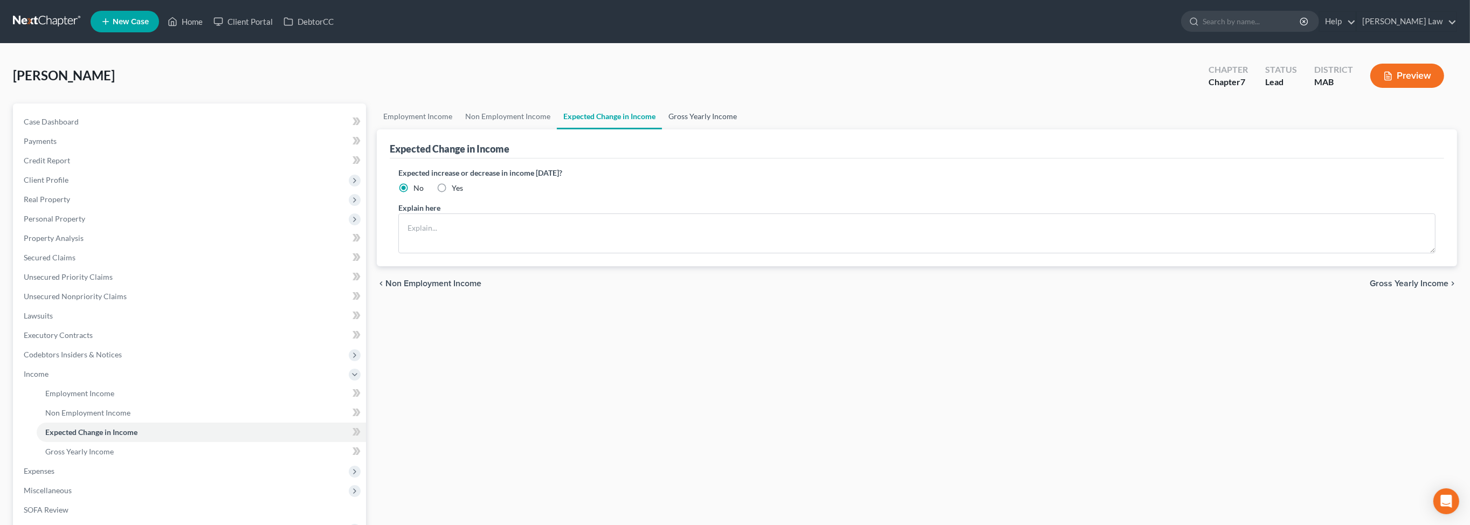
click at [743, 129] on link "Gross Yearly Income" at bounding box center [702, 116] width 81 height 26
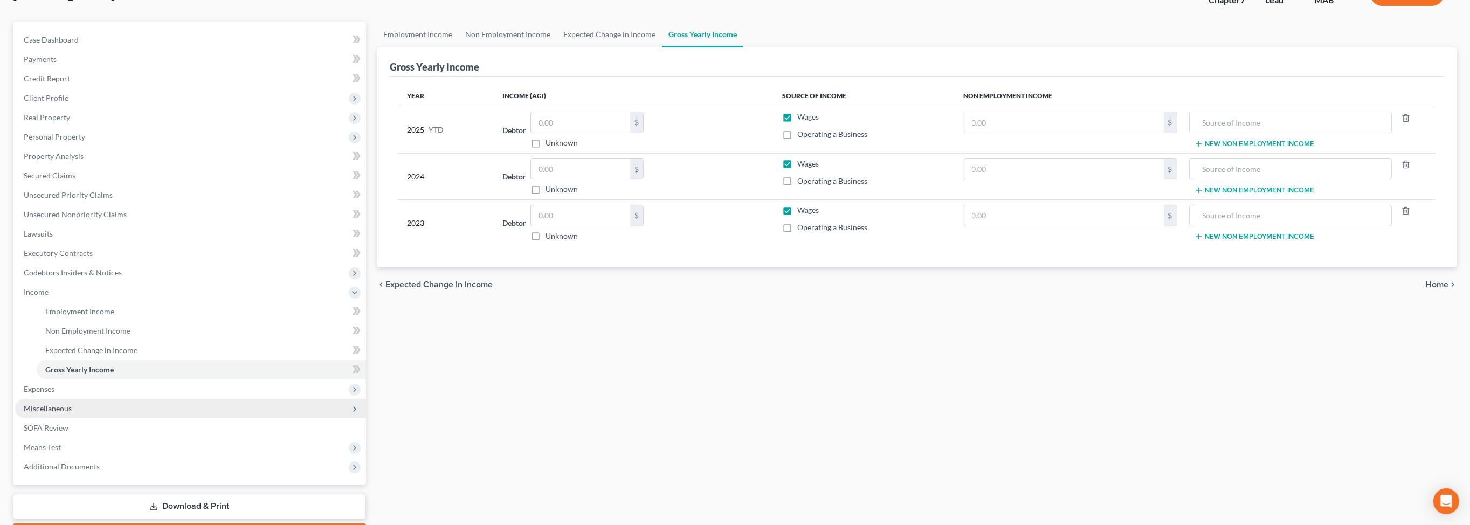
scroll to position [81, 0]
click at [68, 181] on span "Secured Claims" at bounding box center [50, 175] width 52 height 9
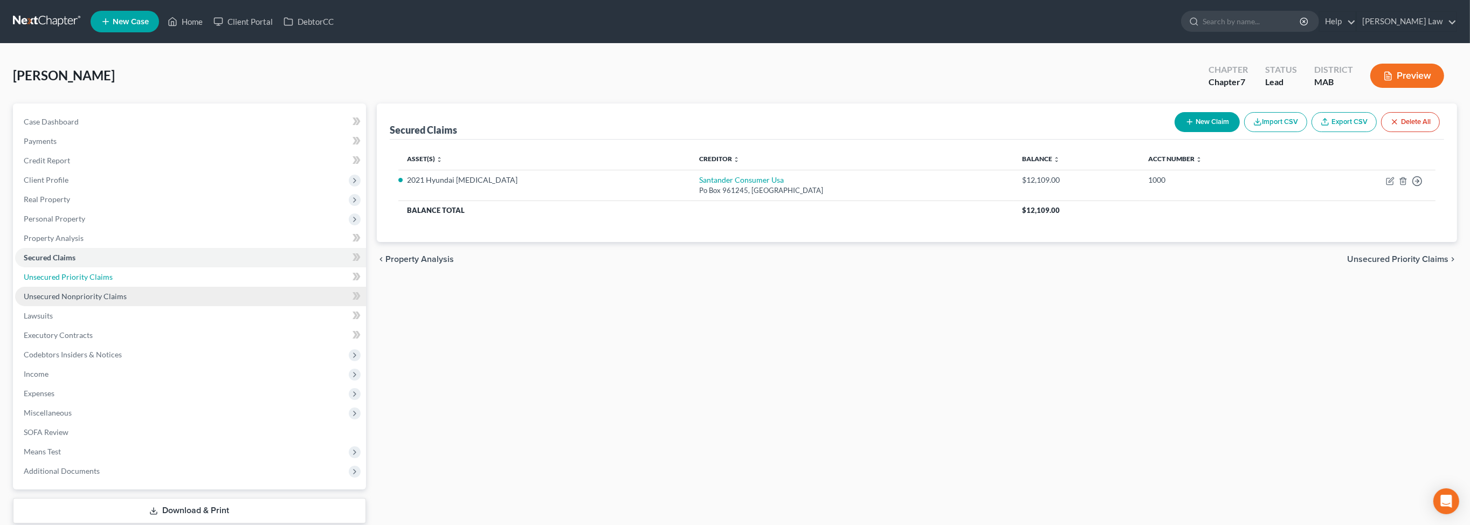
click at [72, 281] on span "Unsecured Priority Claims" at bounding box center [68, 276] width 89 height 9
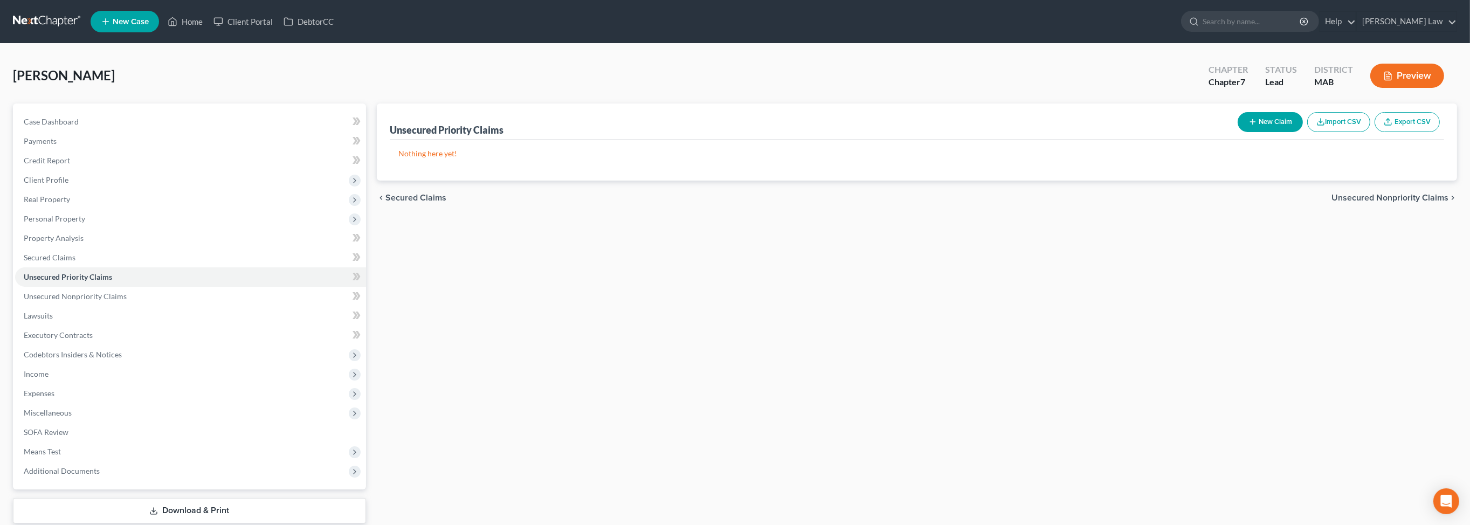
click at [1238, 132] on button "New Claim" at bounding box center [1270, 122] width 65 height 20
select select "0"
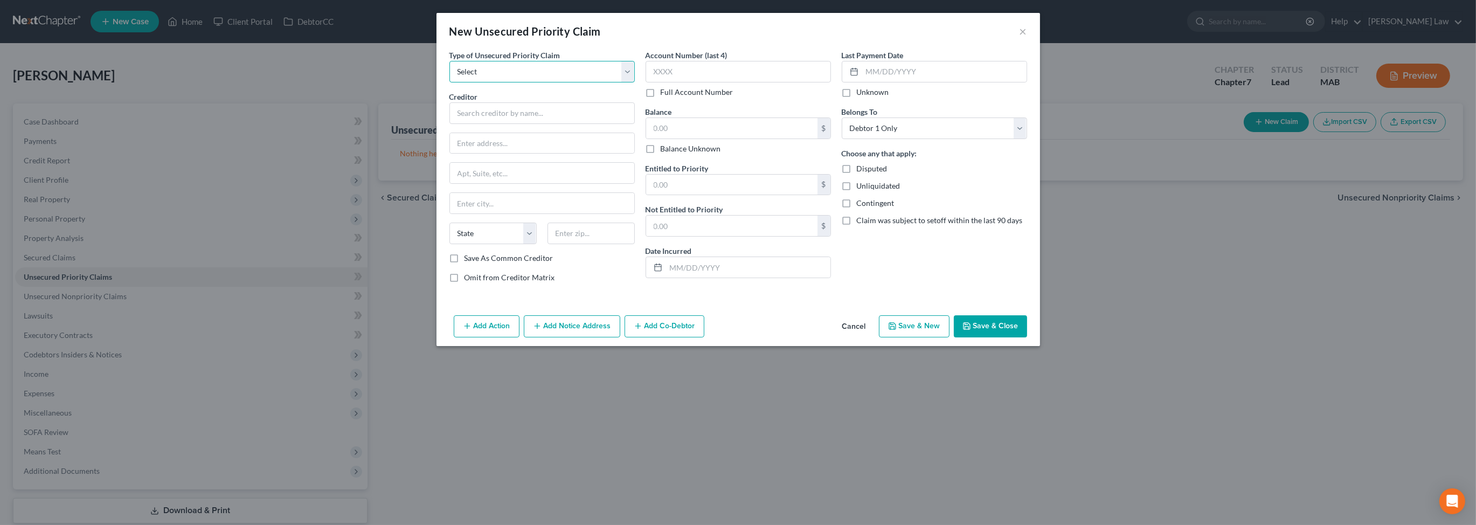
click at [602, 82] on select "Select Taxes & Other Government Units Domestic Support Obligations Extensions o…" at bounding box center [542, 72] width 185 height 22
select select "0"
click at [450, 76] on select "Select Taxes & Other Government Units Domestic Support Obligations Extensions o…" at bounding box center [542, 72] width 185 height 22
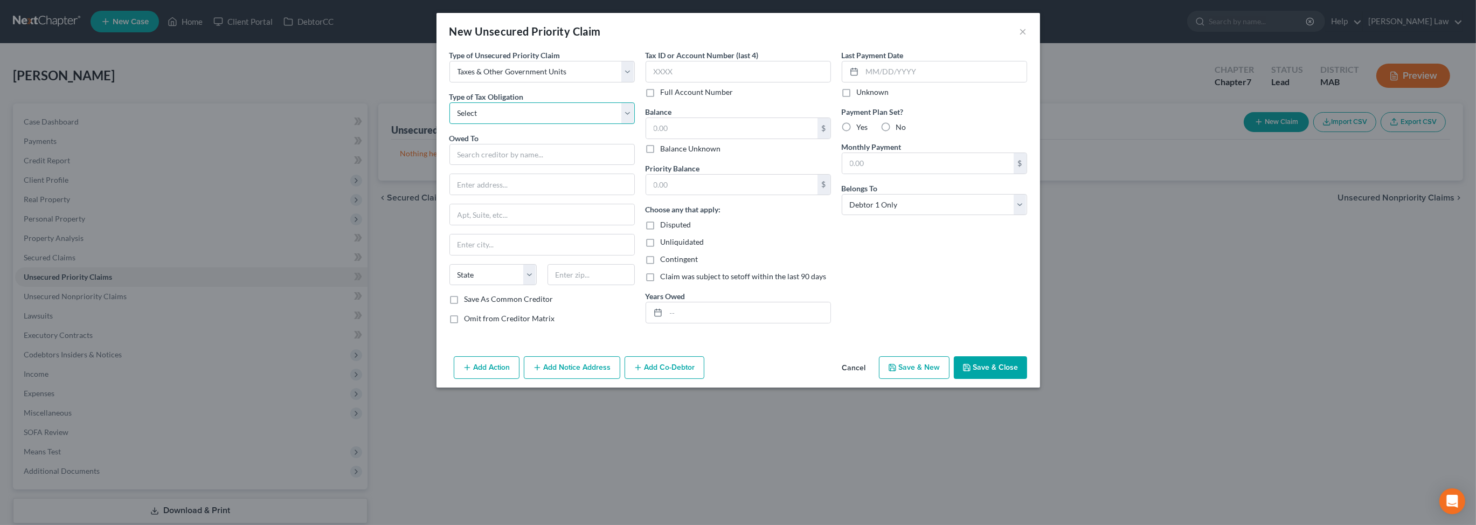
click at [606, 124] on select "Select Federal City State Franchise Tax Board Other" at bounding box center [542, 113] width 185 height 22
select select "0"
click at [450, 124] on select "Select Federal City State Franchise Tax Board Other" at bounding box center [542, 113] width 185 height 22
click at [450, 165] on input "text" at bounding box center [542, 155] width 185 height 22
type input "IRS"
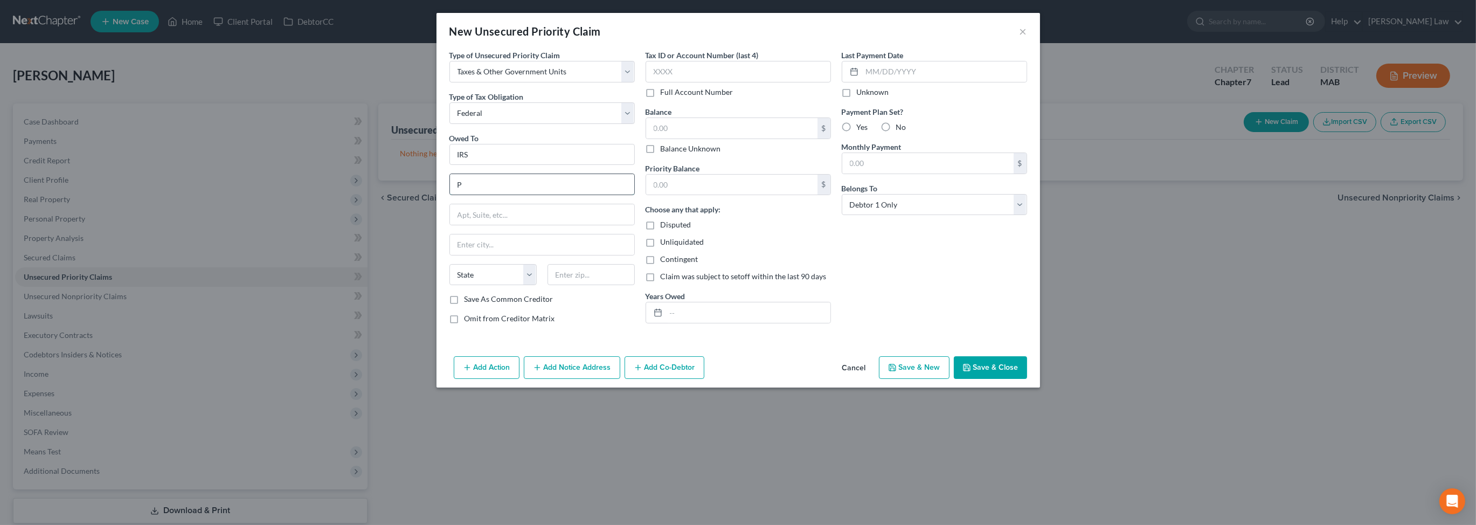
type input "Po bo 7346"
type input "Philadelphia"
select select "39"
type input "19101"
click at [647, 139] on input "text" at bounding box center [731, 128] width 171 height 20
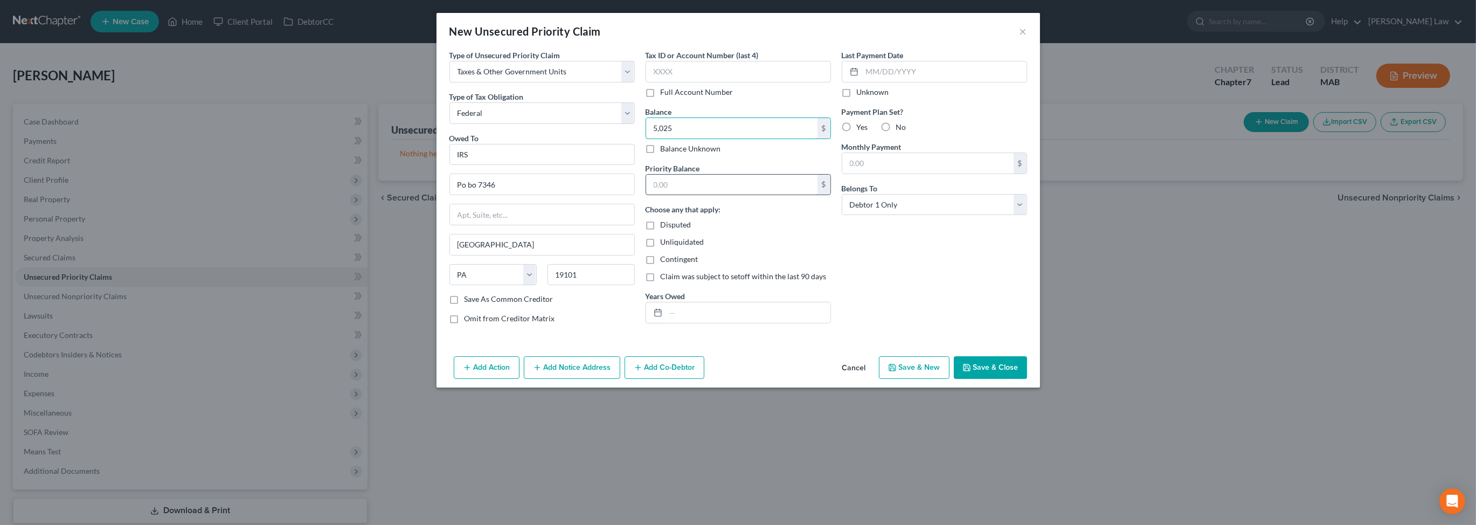
type input "5,025"
click at [647, 195] on input "text" at bounding box center [731, 185] width 171 height 20
type input "5,025"
click at [868, 133] on label "Yes" at bounding box center [862, 127] width 11 height 11
click at [868, 129] on input "Yes" at bounding box center [864, 125] width 7 height 7
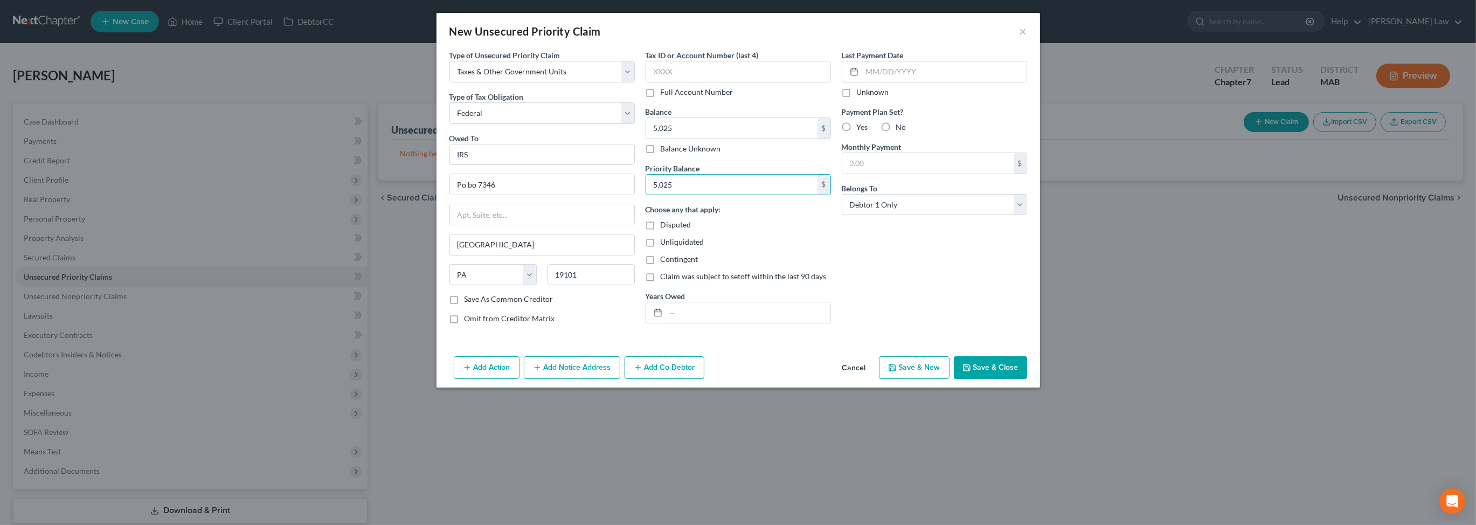
radio input "true"
click at [903, 174] on input "text" at bounding box center [928, 163] width 171 height 20
type input "150.00"
click at [1027, 379] on button "Save & Close" at bounding box center [990, 367] width 73 height 23
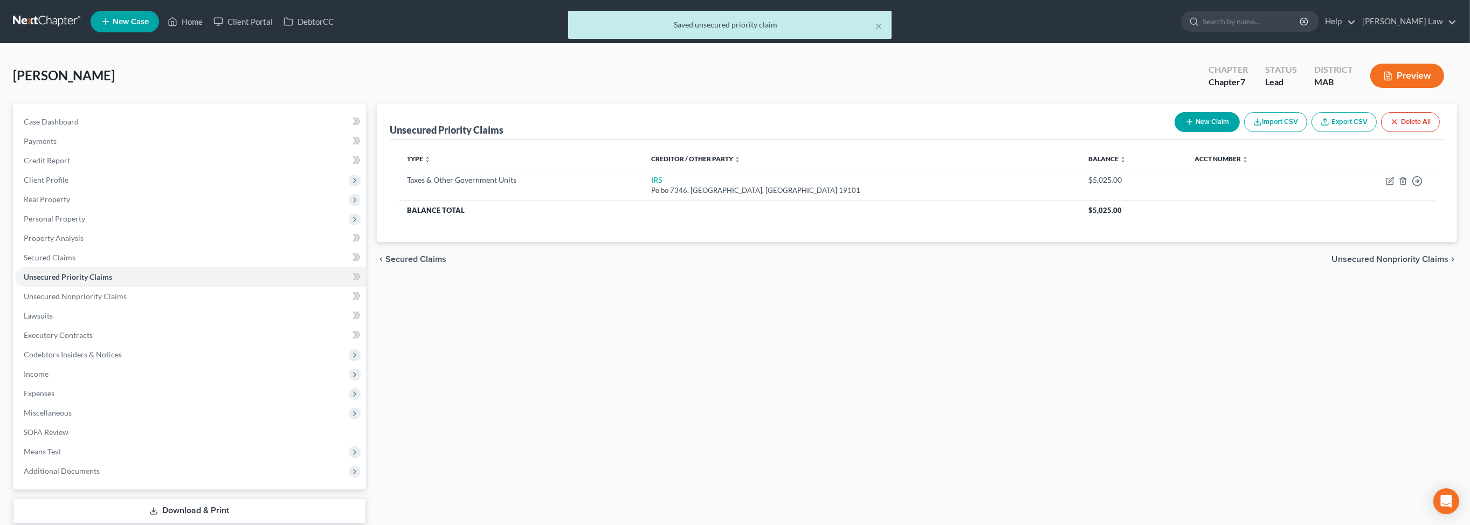
click at [1175, 132] on button "New Claim" at bounding box center [1207, 122] width 65 height 20
select select "0"
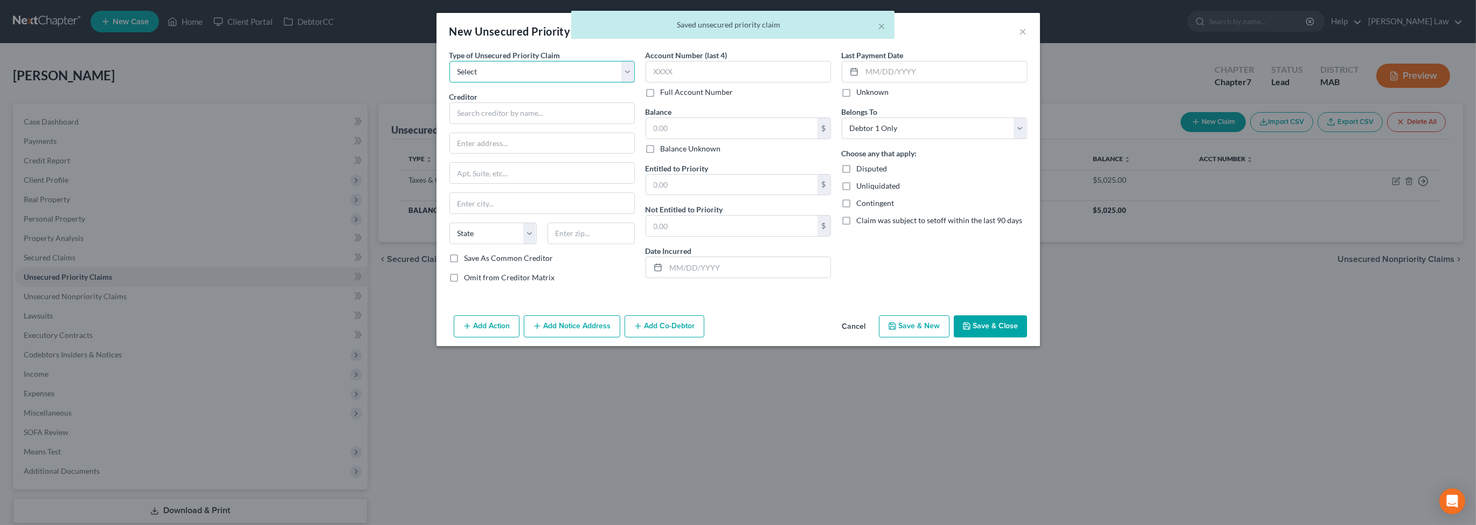
click at [602, 82] on select "Select Taxes & Other Government Units Domestic Support Obligations Extensions o…" at bounding box center [542, 72] width 185 height 22
select select "0"
click at [450, 76] on select "Select Taxes & Other Government Units Domestic Support Obligations Extensions o…" at bounding box center [542, 72] width 185 height 22
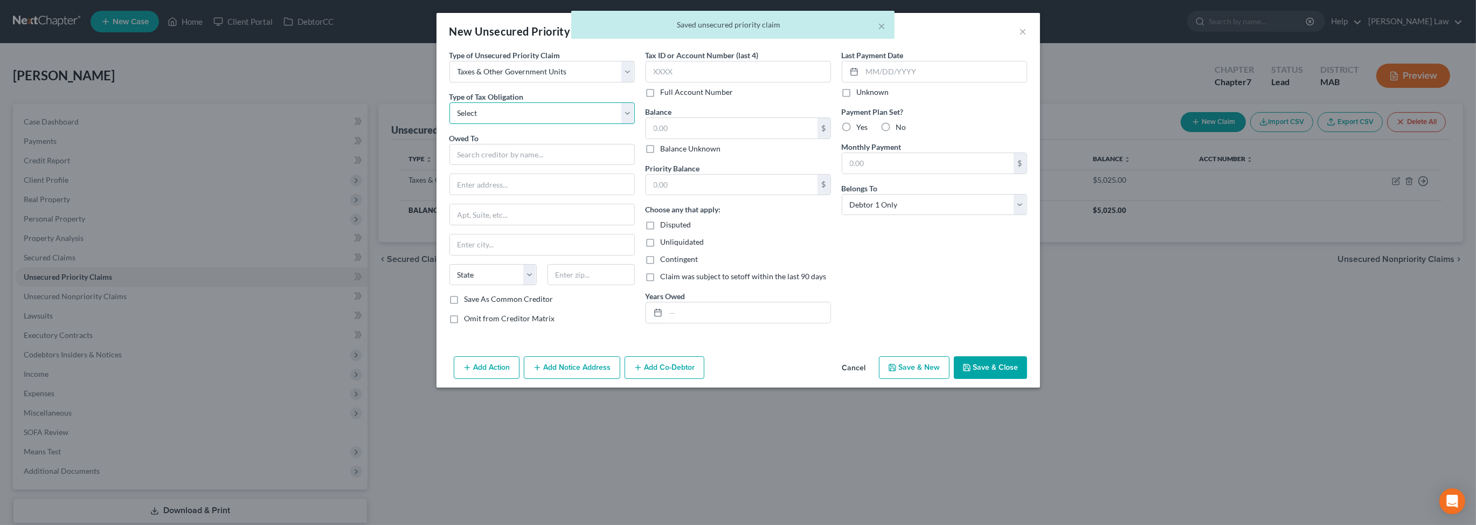
click at [603, 124] on select "Select Federal City State Franchise Tax Board Other" at bounding box center [542, 113] width 185 height 22
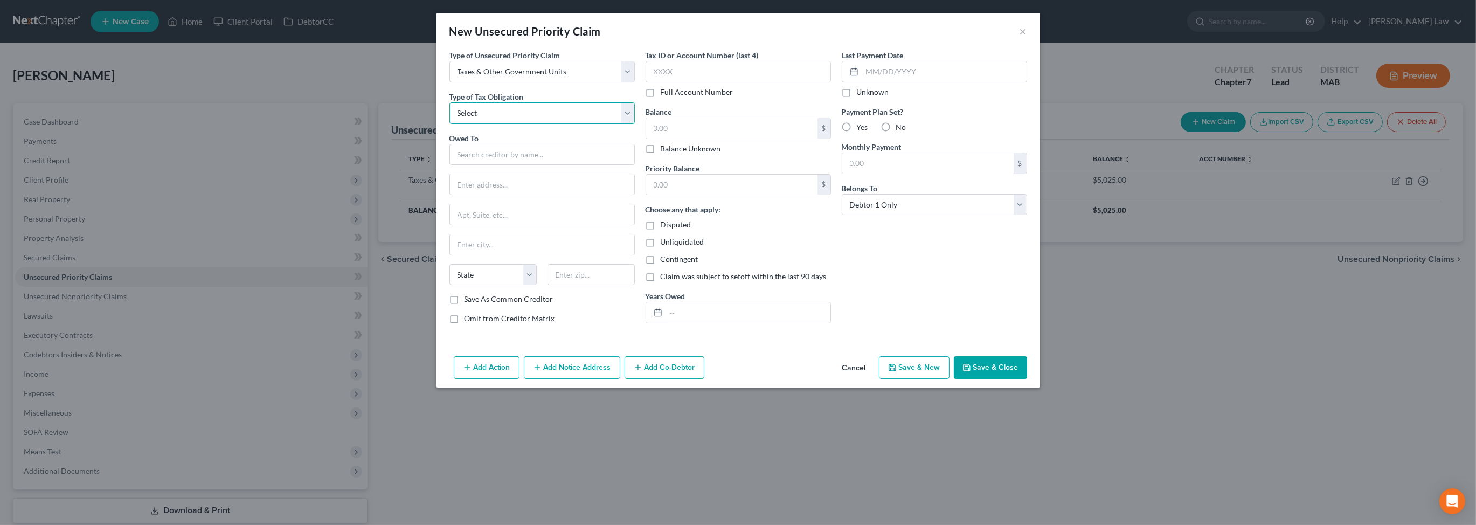
select select "2"
click at [450, 124] on select "Select Federal City State Franchise Tax Board Other" at bounding box center [542, 113] width 185 height 22
click at [450, 165] on input "text" at bounding box center [542, 155] width 185 height 22
type input "Massachusetts Department of Revenue"
type input "Po Box 7090"
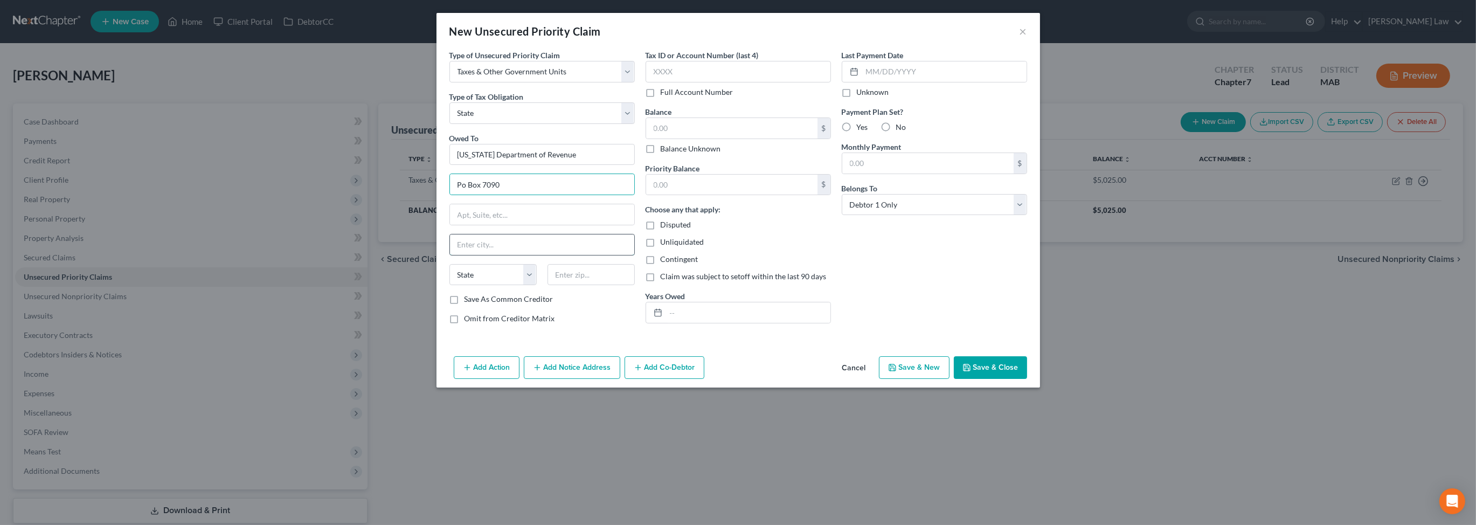
type input "Boston"
select select "22"
type input "02204"
type input "Po Box 7090"
click at [657, 139] on input "text" at bounding box center [731, 128] width 171 height 20
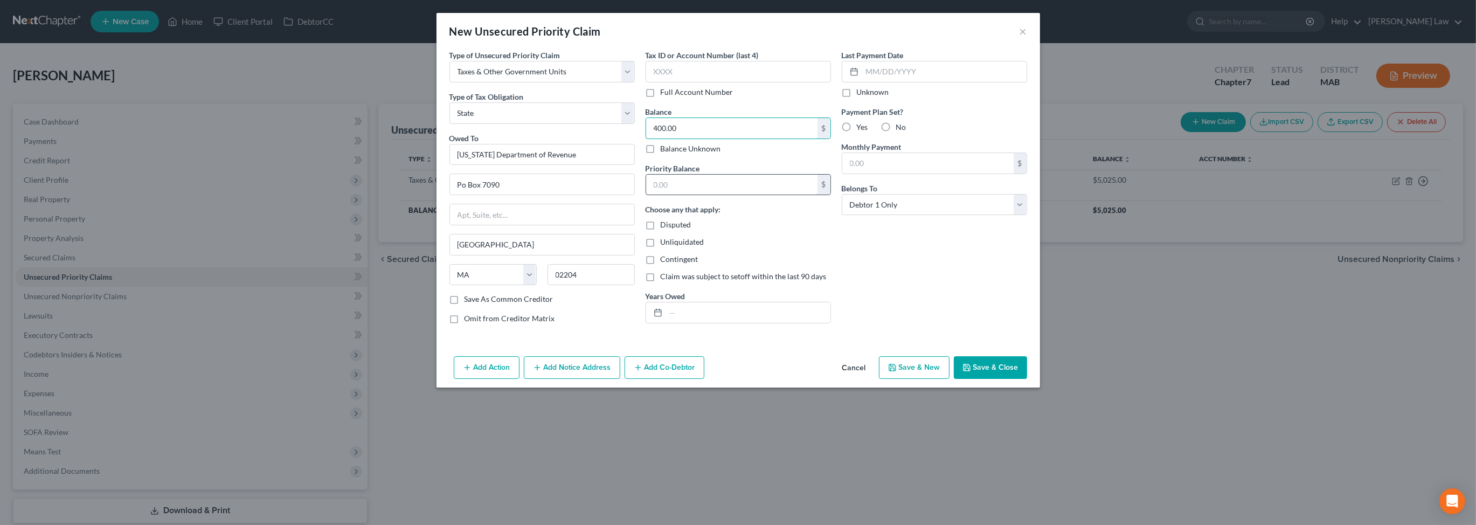
type input "400.00"
click at [719, 195] on input "text" at bounding box center [731, 185] width 171 height 20
type input "400.00"
click at [868, 133] on label "Yes" at bounding box center [862, 127] width 11 height 11
click at [868, 129] on input "Yes" at bounding box center [864, 125] width 7 height 7
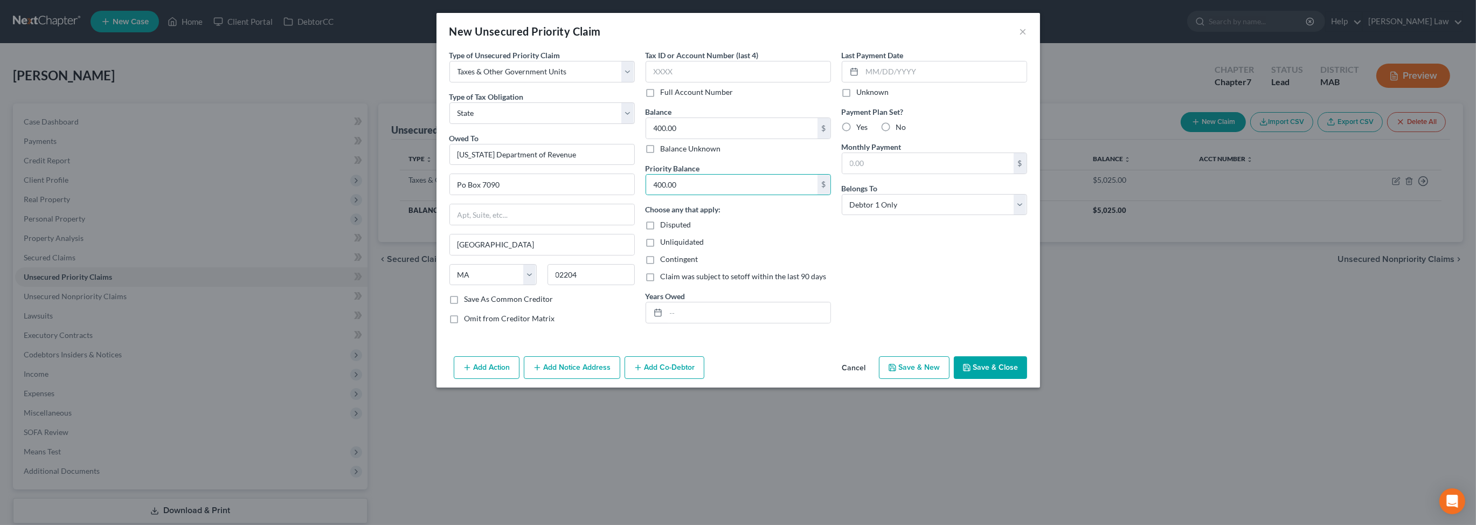
radio input "true"
click at [916, 218] on div "Last Payment Date Unknown Payment Plan Set? Yes No Monthly Payment $ Belongs To…" at bounding box center [935, 191] width 196 height 283
click at [916, 174] on input "text" at bounding box center [928, 163] width 171 height 20
type input "50.00"
click at [1027, 379] on button "Save & Close" at bounding box center [990, 367] width 73 height 23
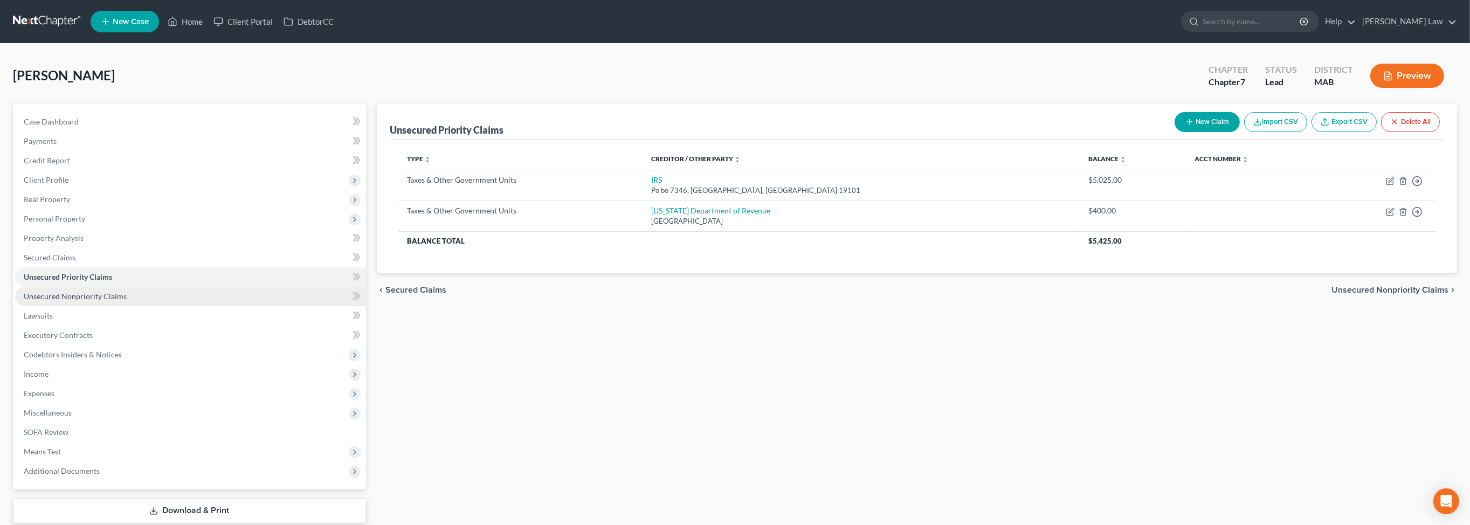
click at [79, 301] on span "Unsecured Nonpriority Claims" at bounding box center [75, 296] width 103 height 9
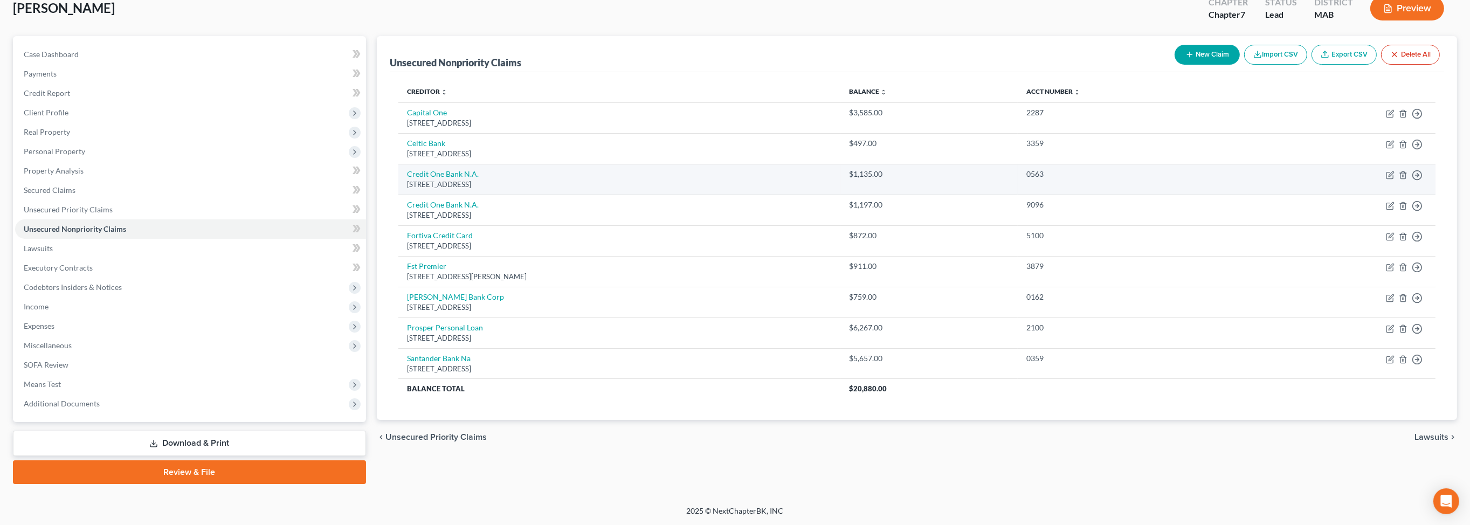
scroll to position [155, 0]
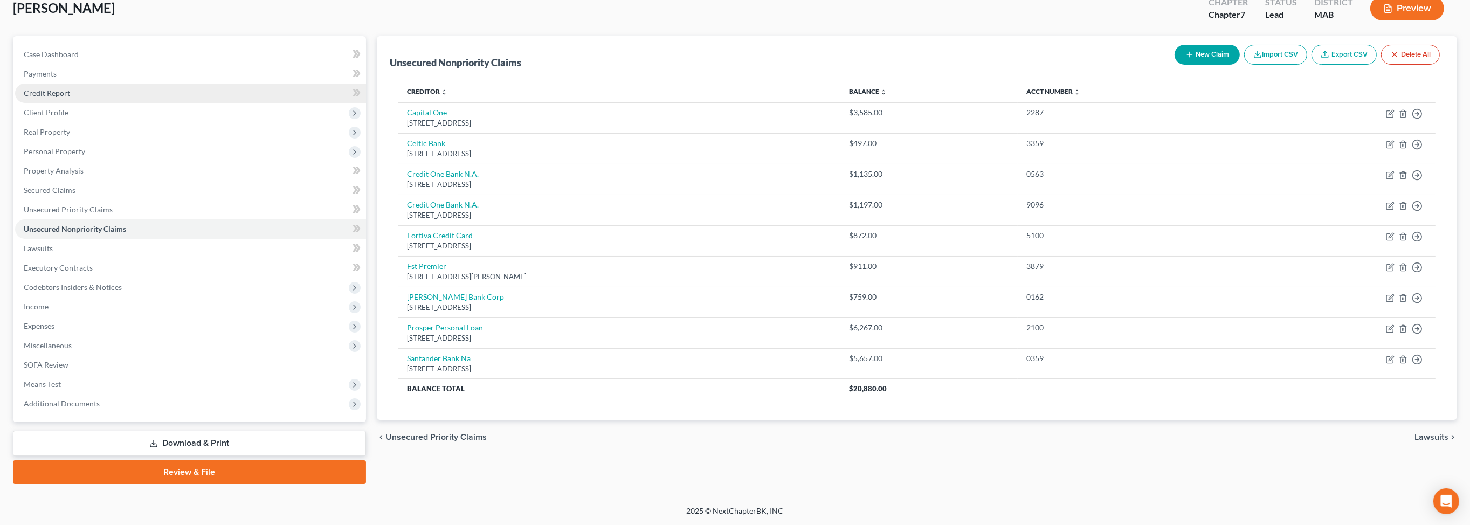
click at [78, 84] on link "Credit Report" at bounding box center [190, 93] width 351 height 19
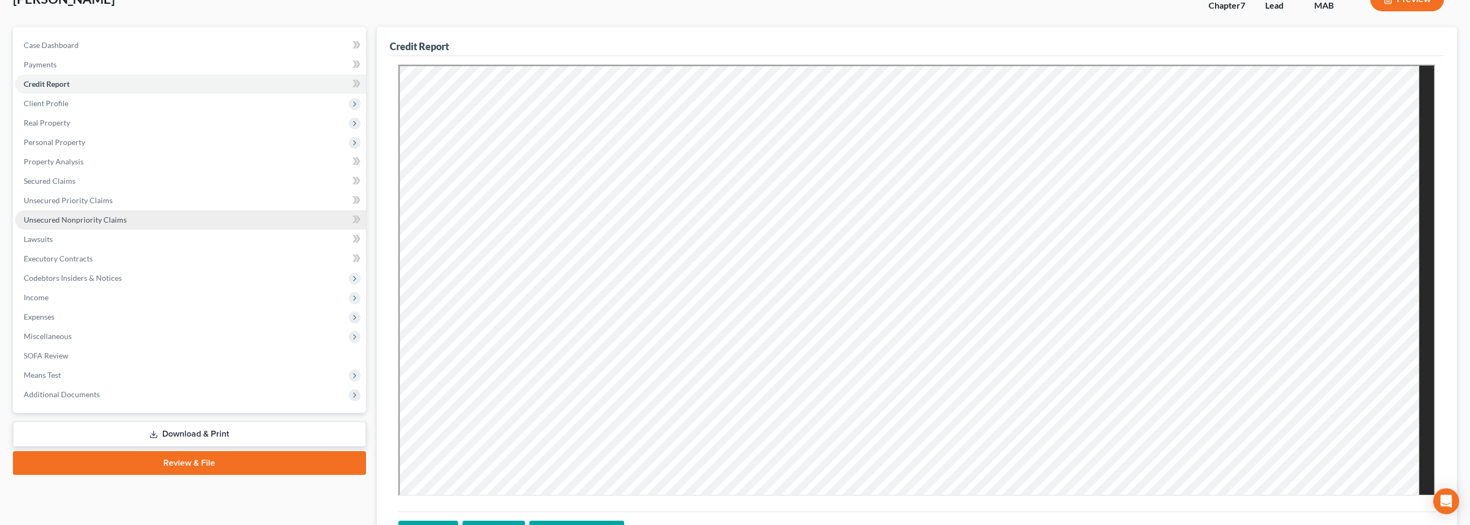
click at [80, 224] on span "Unsecured Nonpriority Claims" at bounding box center [75, 219] width 103 height 9
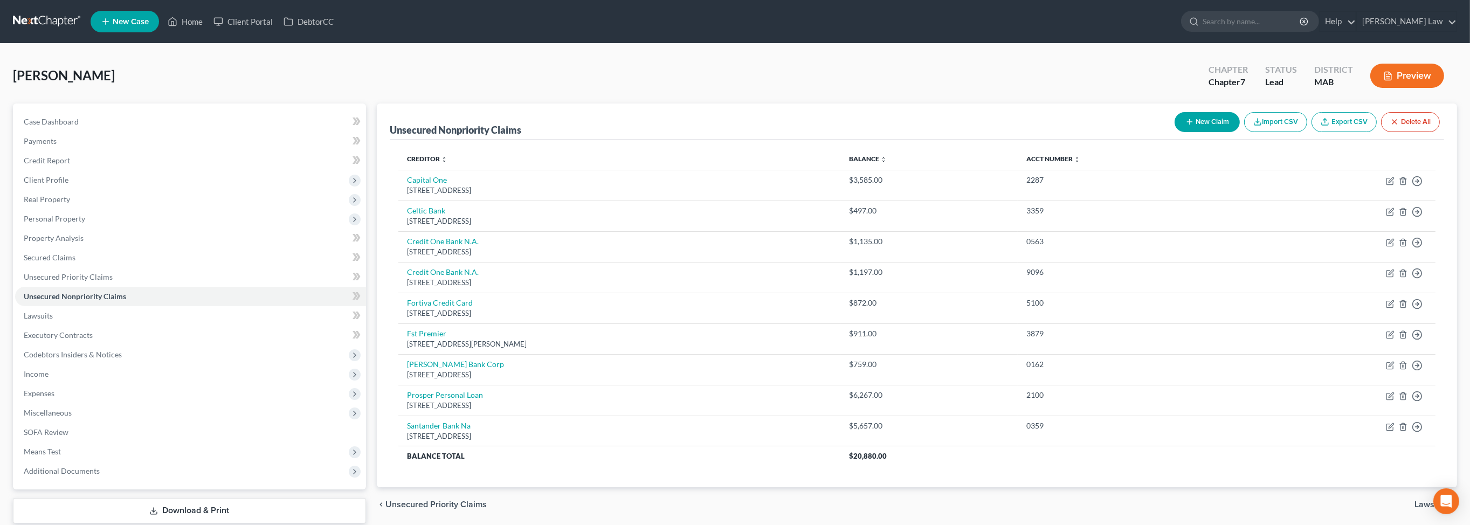
click at [1175, 132] on button "New Claim" at bounding box center [1207, 122] width 65 height 20
select select "0"
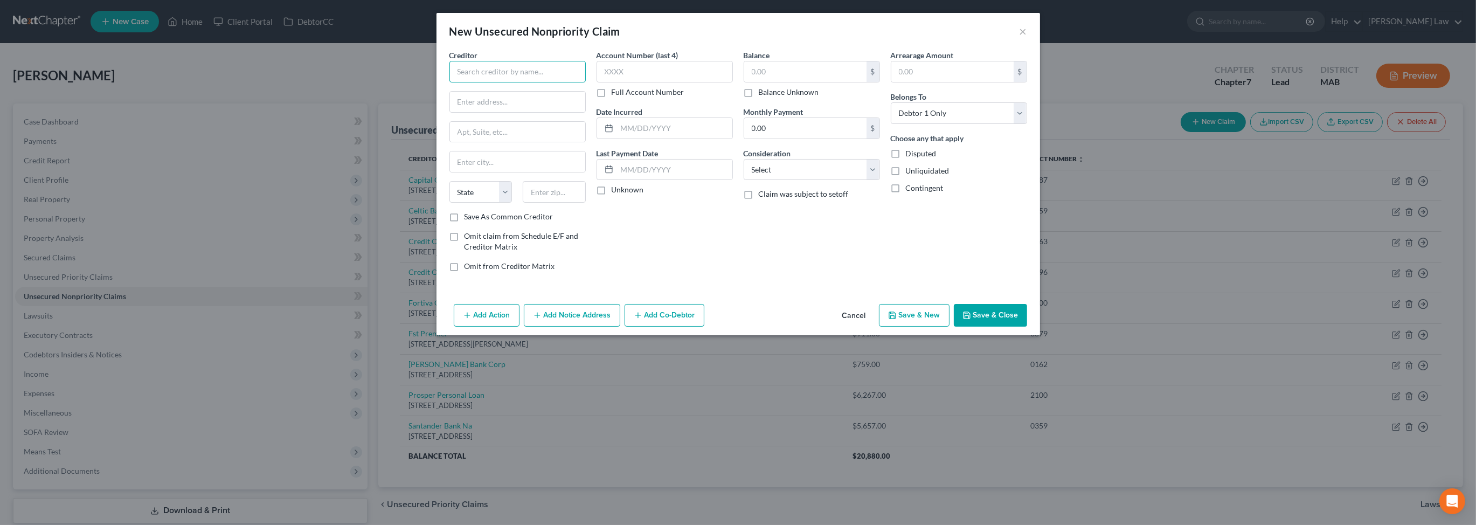
click at [450, 82] on input "text" at bounding box center [518, 72] width 136 height 22
type input "U"
type input "Independence Capital Recovery LLC"
type input "6400 Sheridan Drive"
drag, startPoint x: 399, startPoint y: 165, endPoint x: 1012, endPoint y: 280, distance: 623.4
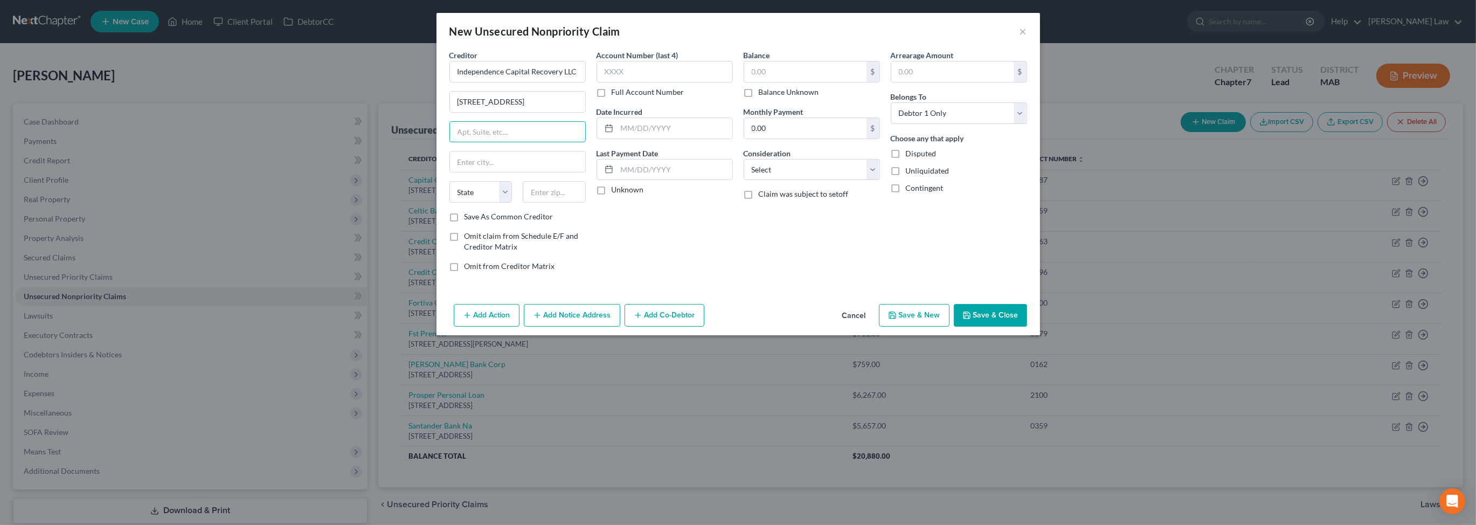
click at [450, 142] on input "text" at bounding box center [517, 132] width 135 height 20
type input "Suite 138"
type input "Williamsville"
select select "35"
type input "14221"
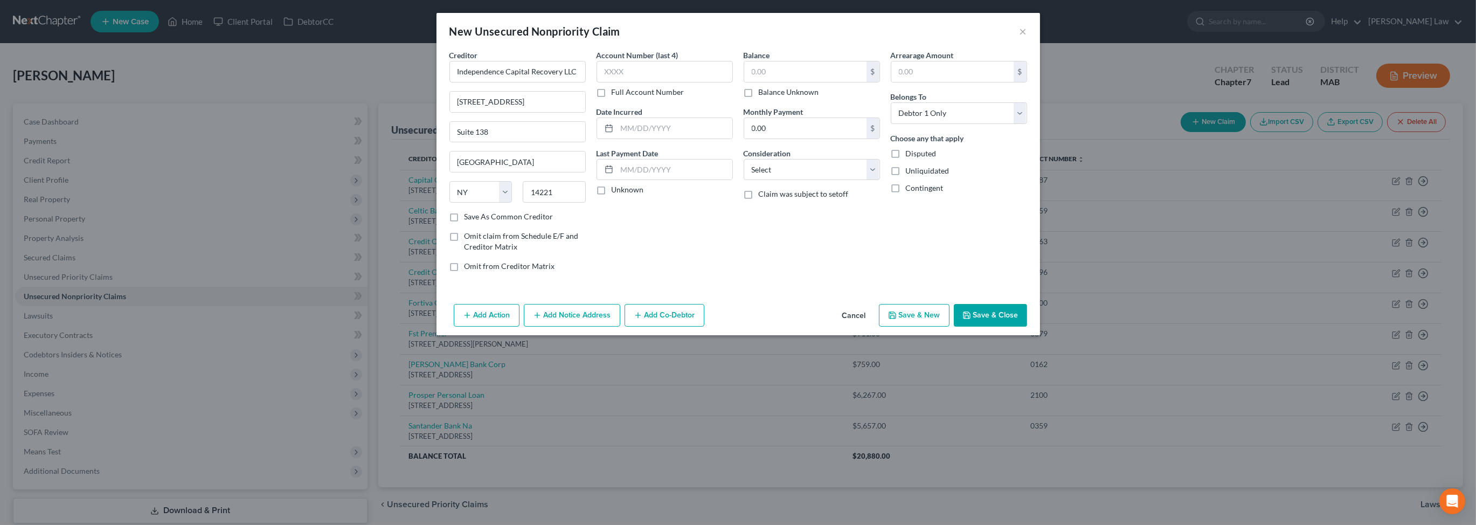
type input "Buffalo"
click at [597, 82] on input "text" at bounding box center [665, 72] width 136 height 22
type input "8867"
click at [620, 139] on input "text" at bounding box center [674, 128] width 115 height 20
type input "2021"
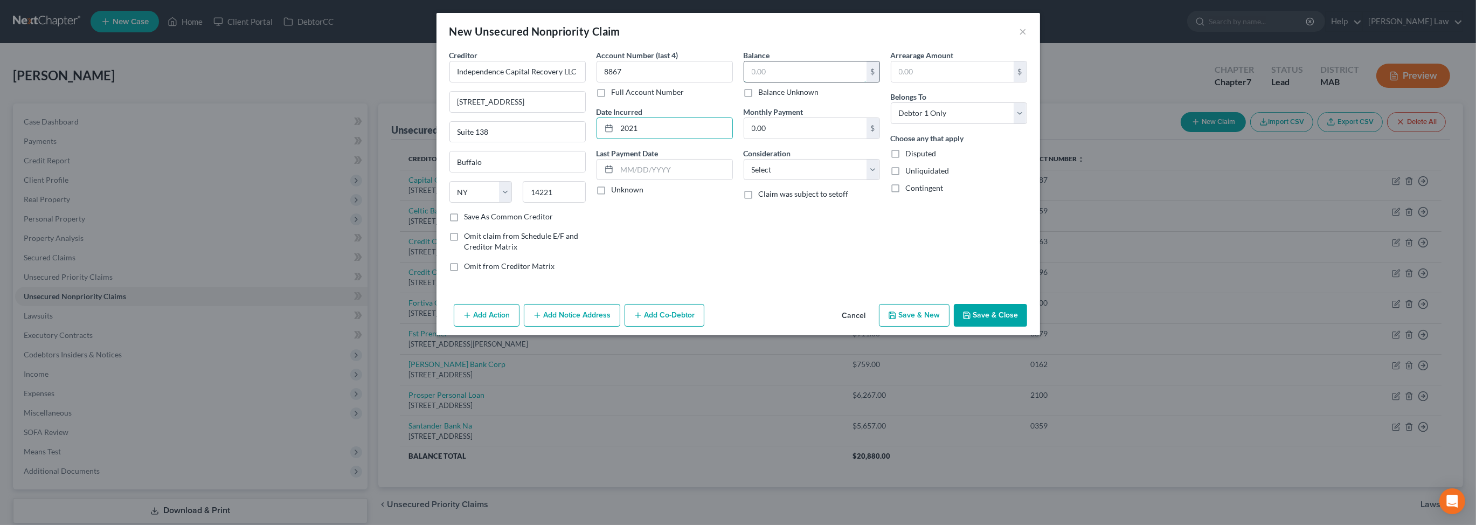
click at [776, 82] on input "text" at bounding box center [805, 71] width 122 height 20
click at [526, 327] on button "Add Notice Address" at bounding box center [572, 315] width 96 height 23
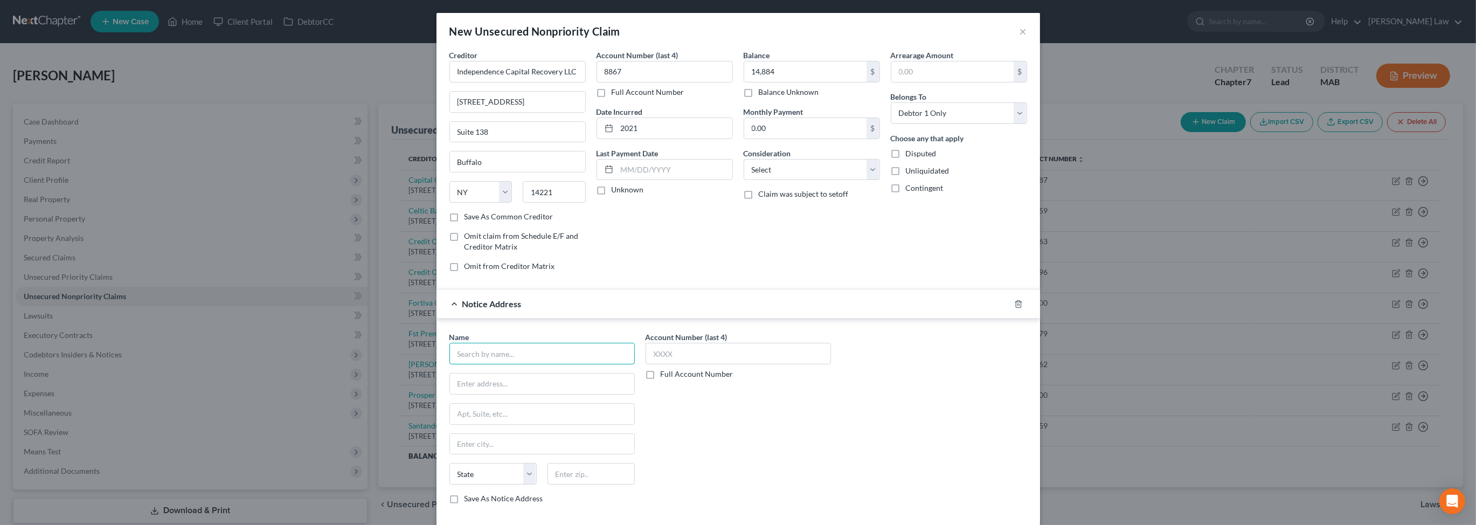
drag, startPoint x: 427, startPoint y: 441, endPoint x: 675, endPoint y: 513, distance: 258.5
click at [450, 364] on input "text" at bounding box center [542, 354] width 185 height 22
drag, startPoint x: 411, startPoint y: 469, endPoint x: 488, endPoint y: 509, distance: 86.5
click at [450, 394] on input "text" at bounding box center [542, 384] width 184 height 20
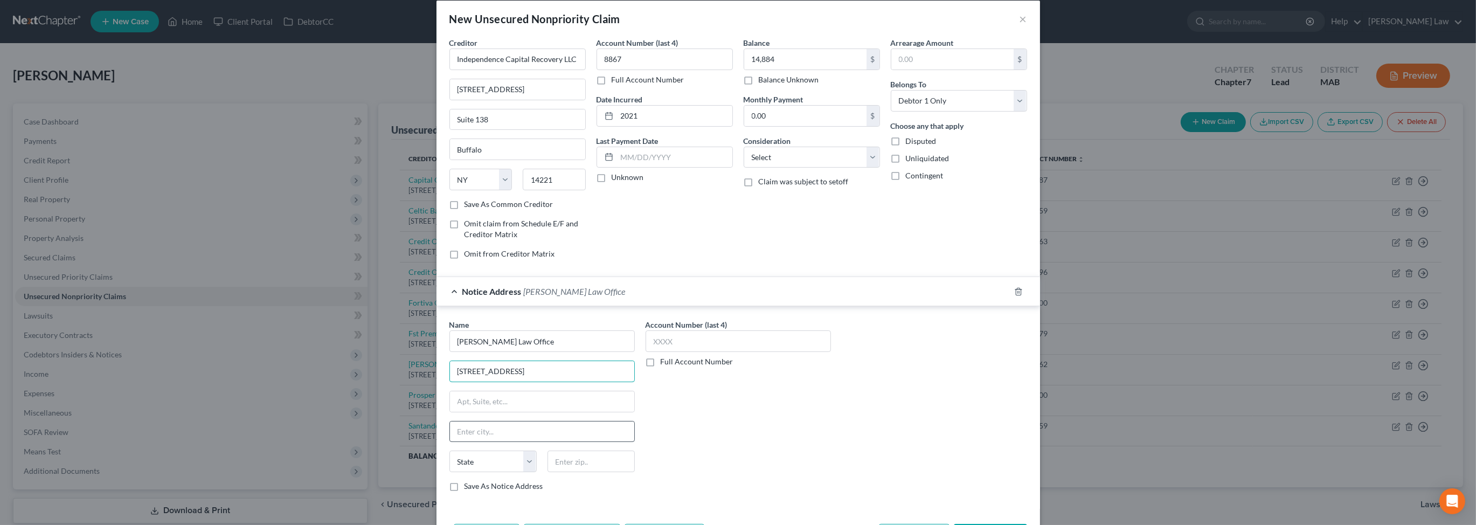
scroll to position [74, 0]
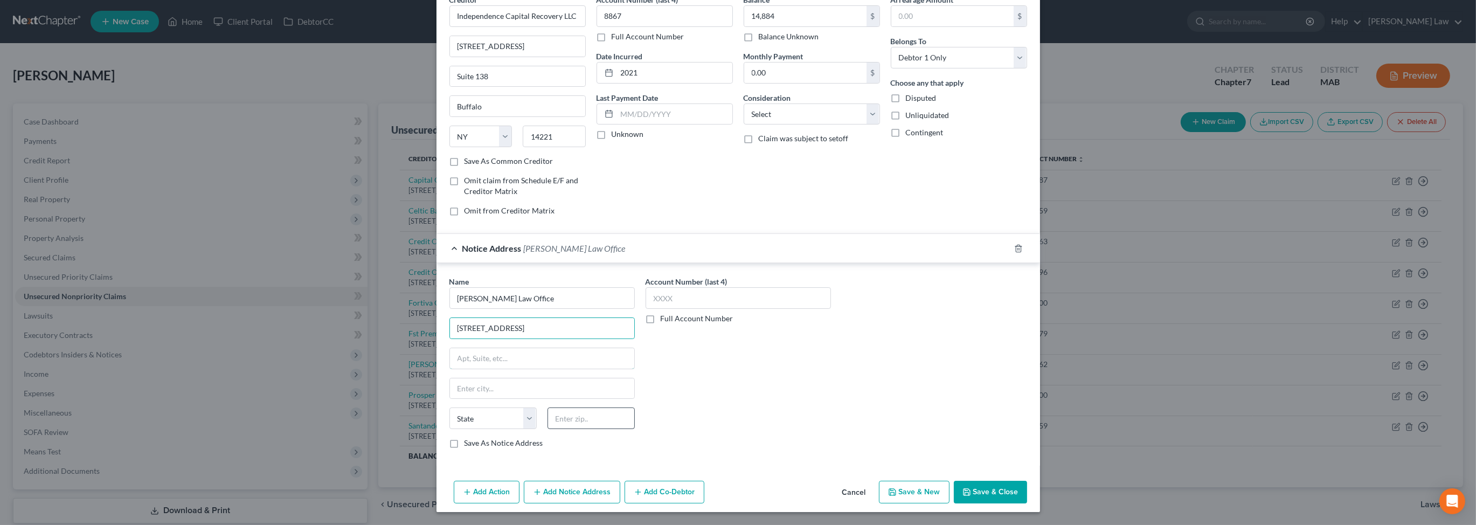
drag, startPoint x: 465, startPoint y: 445, endPoint x: 596, endPoint y: 513, distance: 147.8
click at [468, 369] on input "text" at bounding box center [542, 358] width 184 height 20
click at [548, 429] on input "text" at bounding box center [591, 419] width 87 height 22
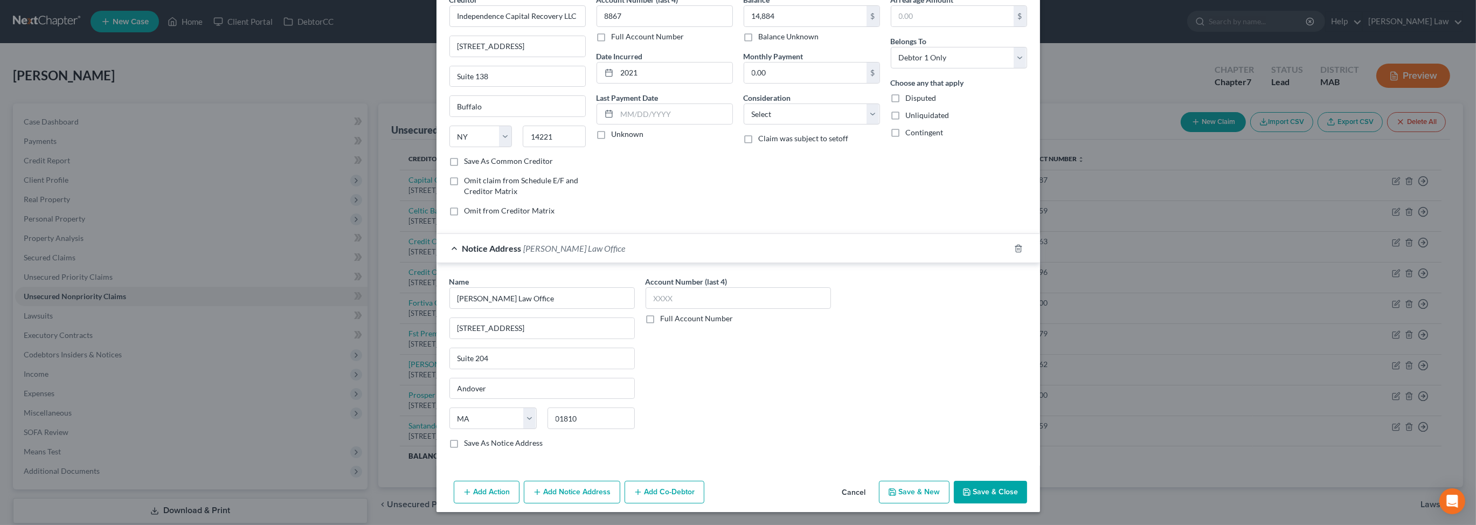
click at [1027, 481] on button "Save & Close" at bounding box center [990, 492] width 73 height 23
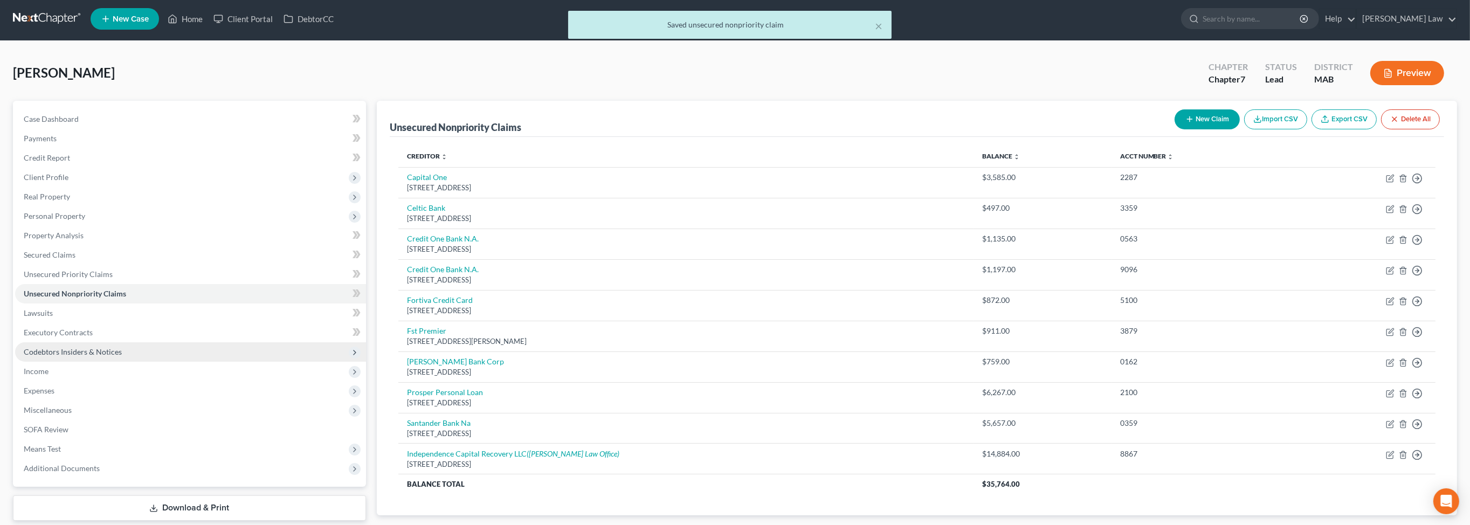
scroll to position [13, 0]
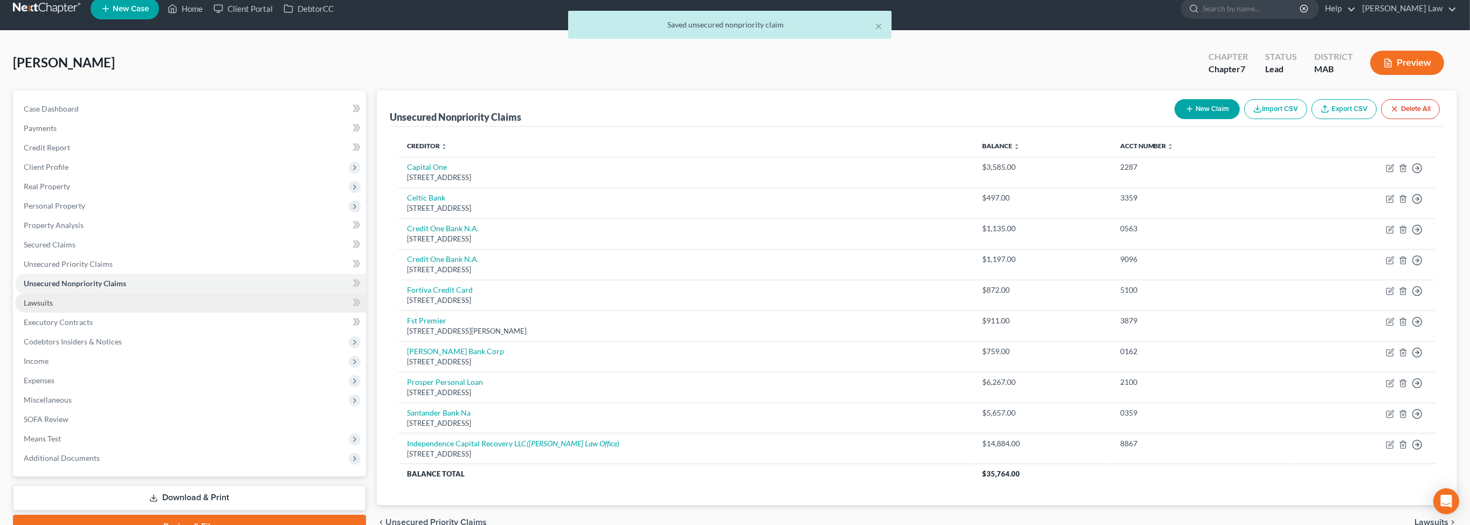
click at [53, 307] on span "Lawsuits" at bounding box center [38, 302] width 29 height 9
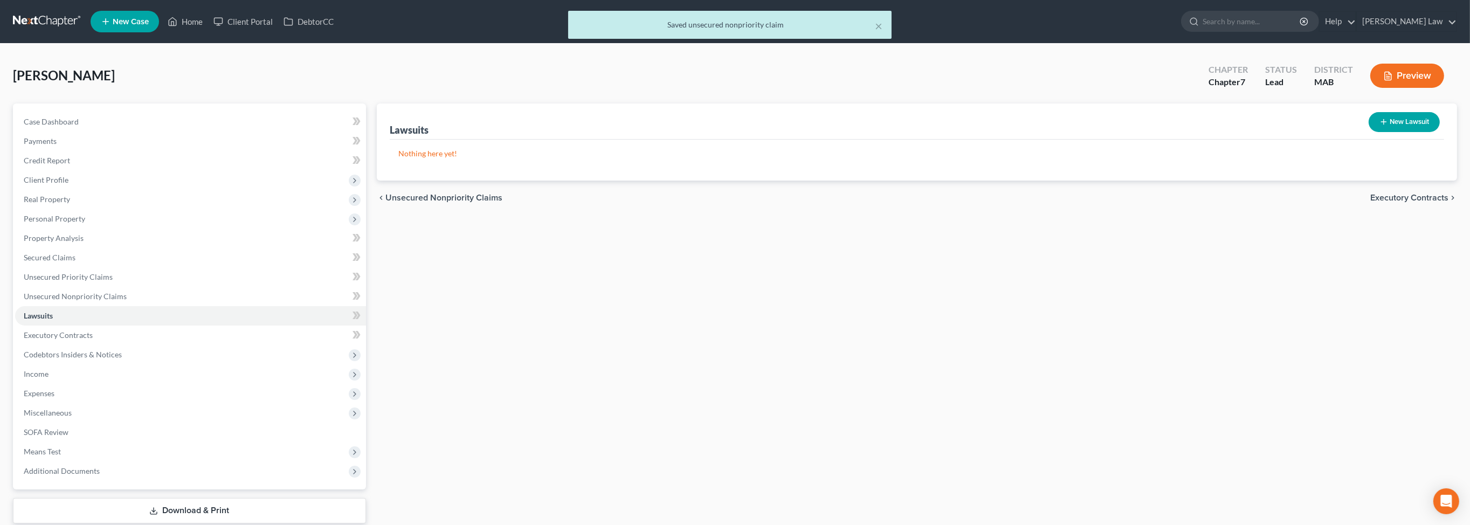
click at [1378, 132] on button "New Lawsuit" at bounding box center [1404, 122] width 71 height 20
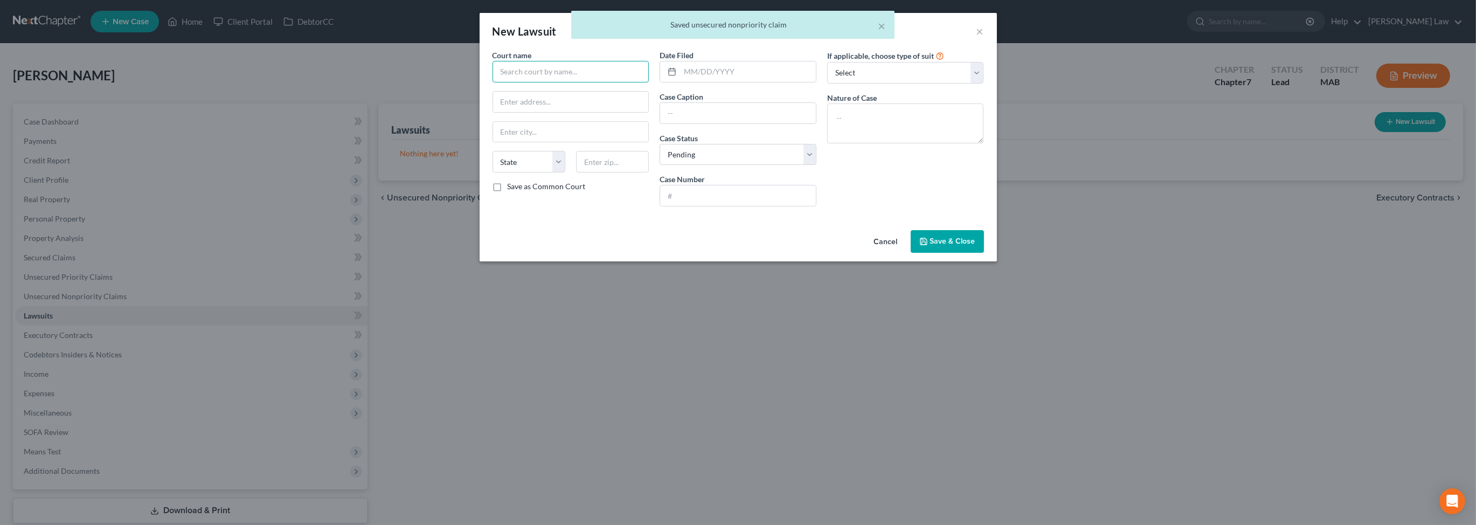
click at [524, 82] on input "text" at bounding box center [571, 72] width 157 height 22
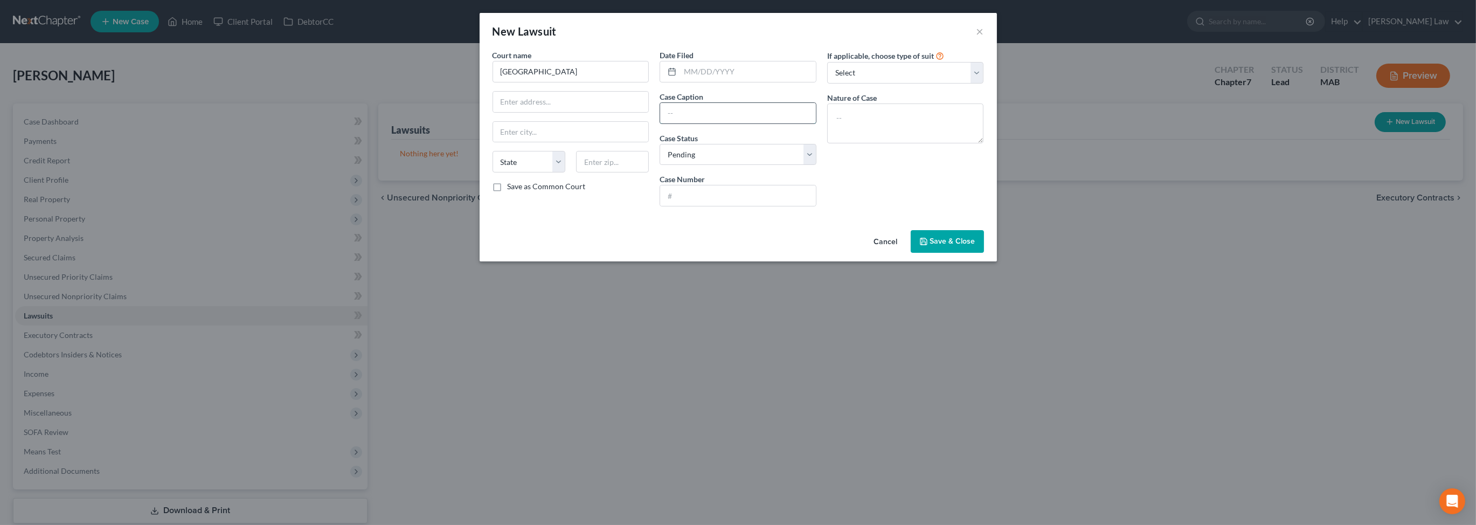
click at [710, 123] on input "text" at bounding box center [738, 113] width 156 height 20
click at [669, 206] on input "text" at bounding box center [738, 195] width 156 height 20
click at [914, 143] on textarea at bounding box center [905, 123] width 157 height 40
click at [984, 253] on button "Save & Close" at bounding box center [947, 241] width 73 height 23
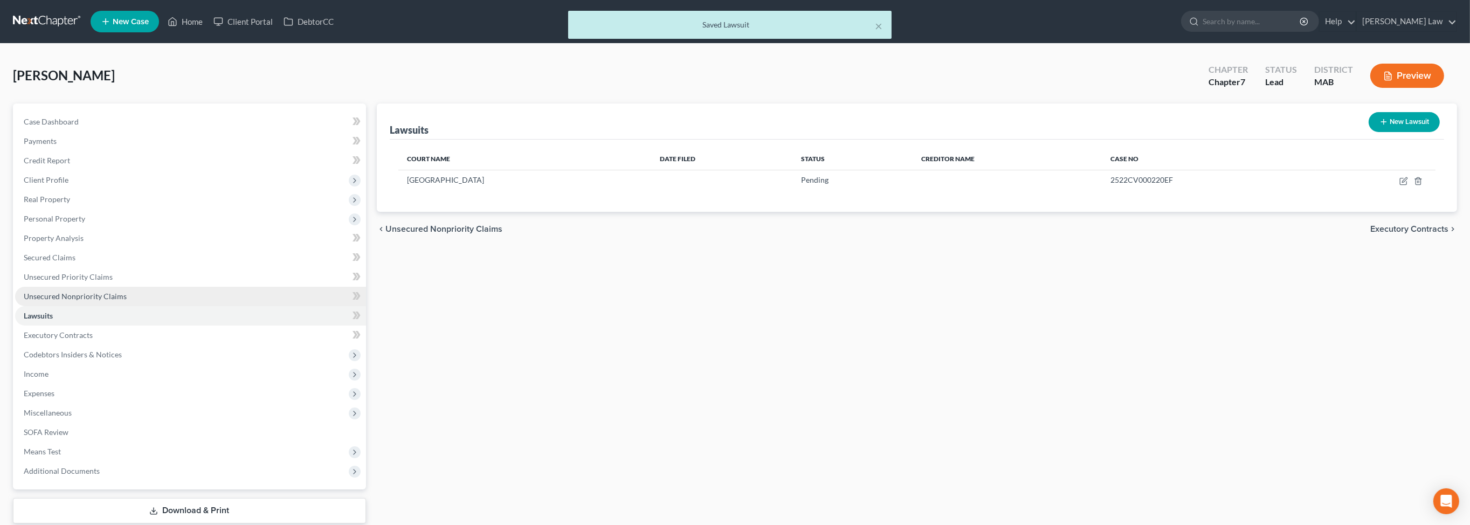
click at [57, 301] on span "Unsecured Nonpriority Claims" at bounding box center [75, 296] width 103 height 9
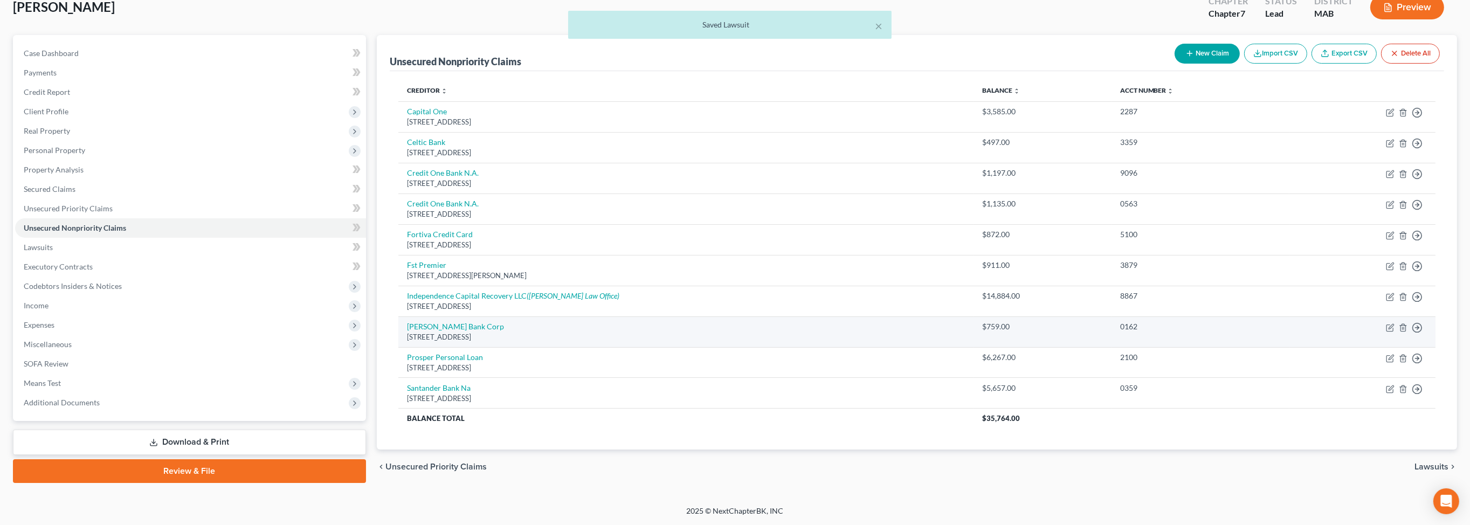
scroll to position [213, 0]
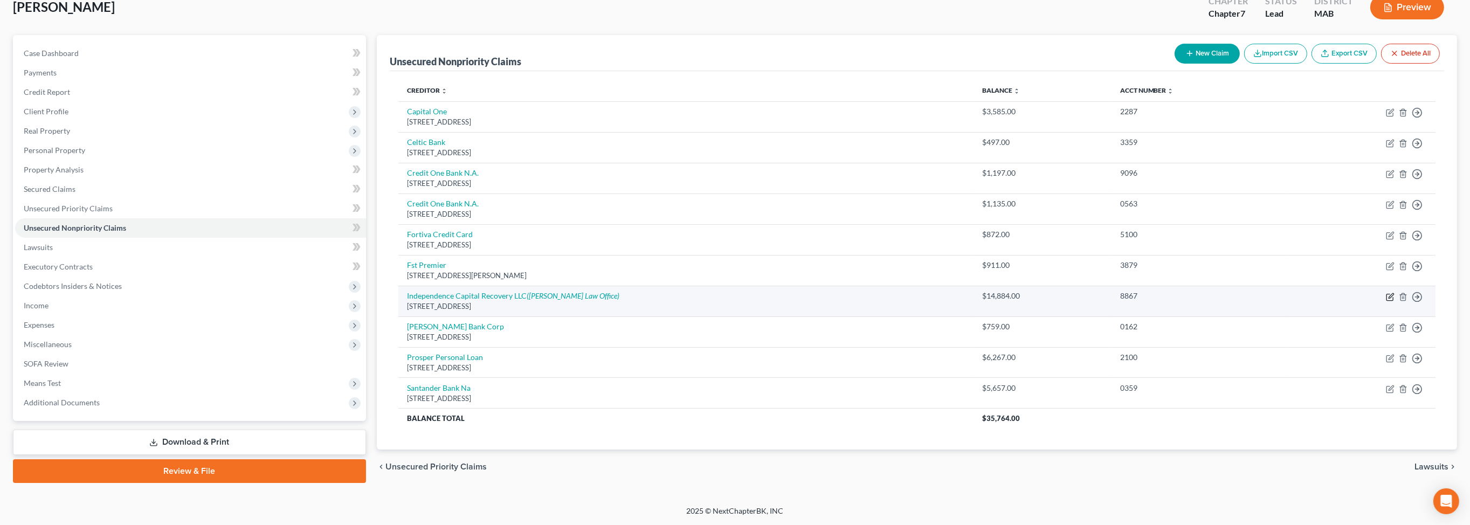
click at [1389, 293] on icon "button" at bounding box center [1391, 295] width 5 height 5
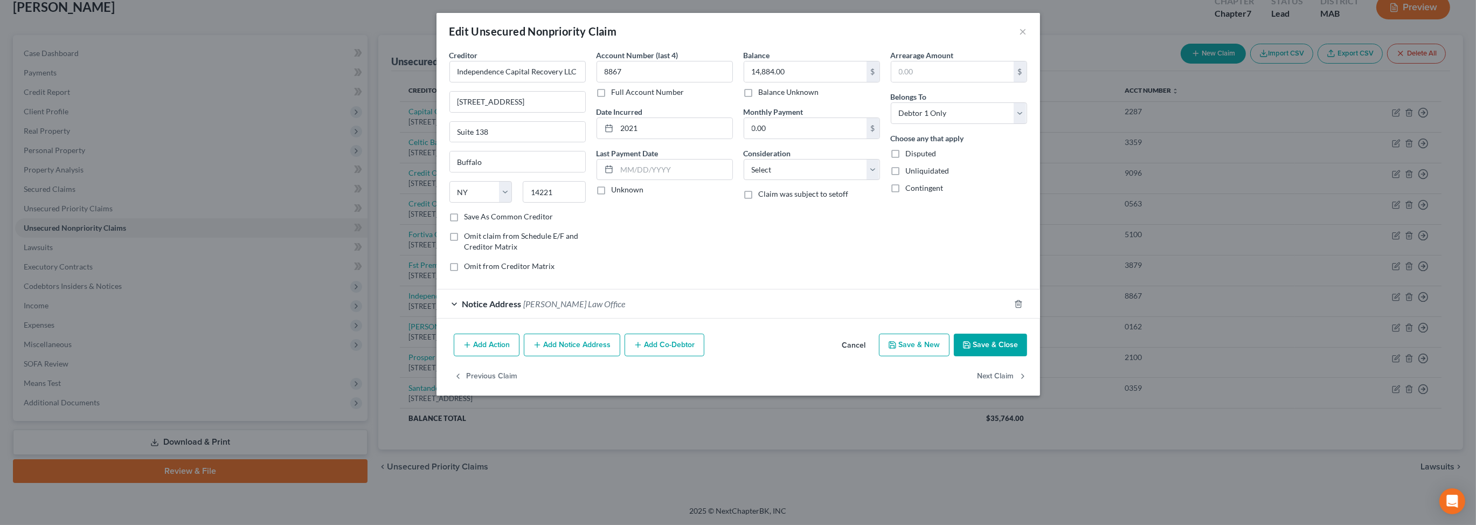
click at [1027, 356] on button "Save & Close" at bounding box center [990, 345] width 73 height 23
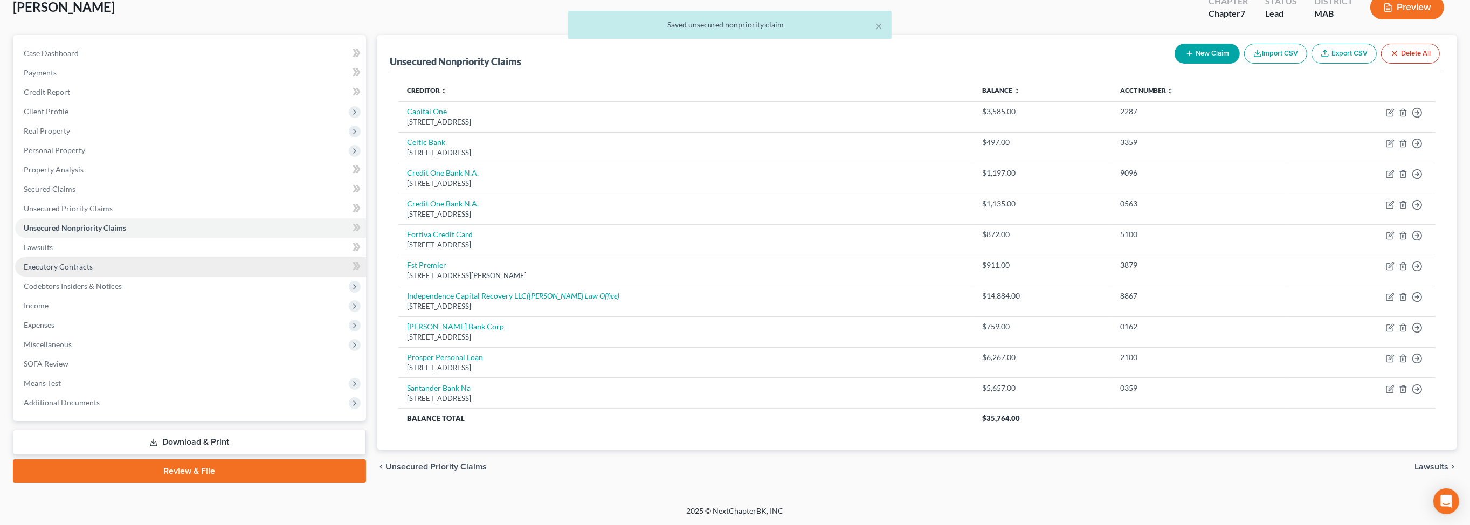
scroll to position [0, 0]
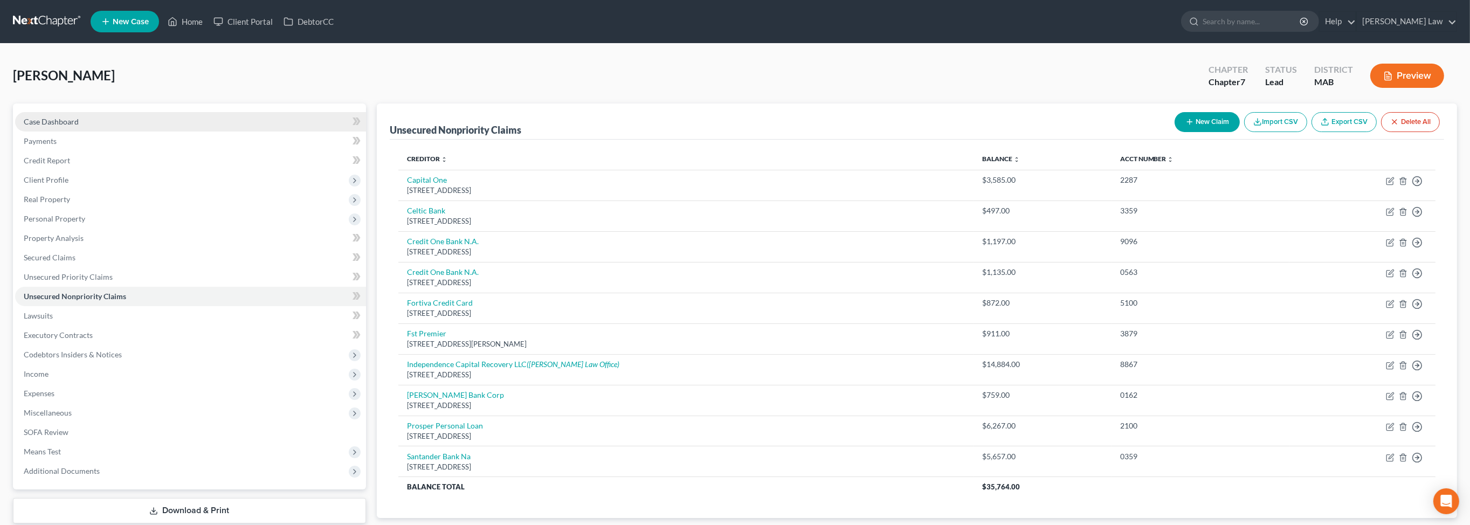
click at [79, 126] on span "Case Dashboard" at bounding box center [51, 121] width 55 height 9
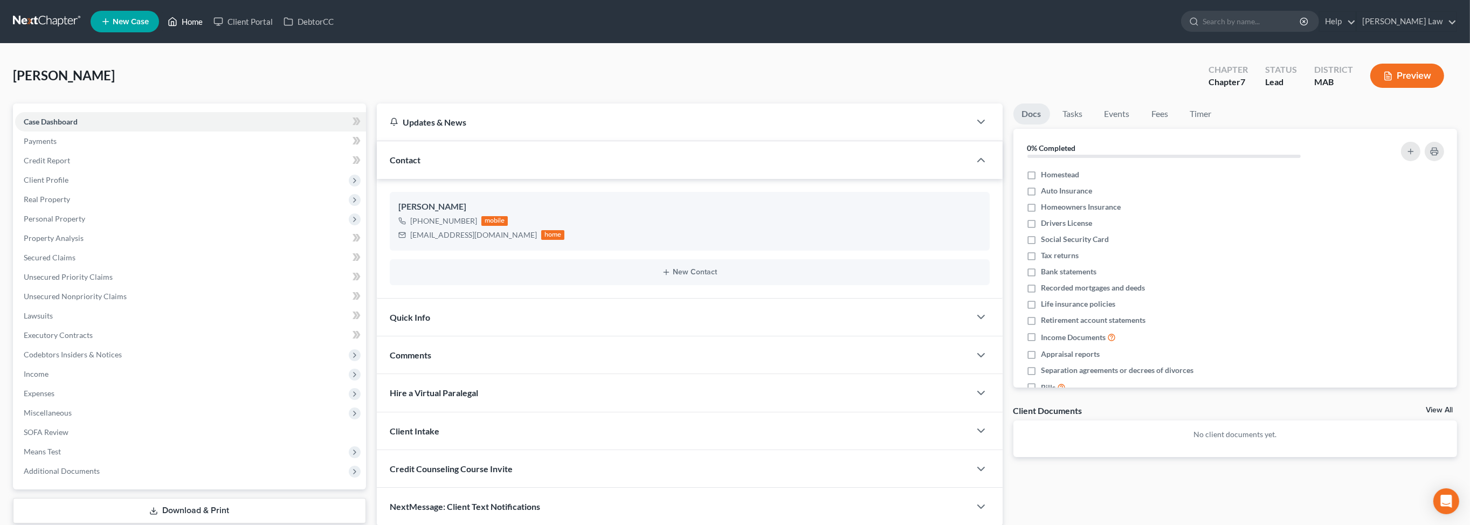
click at [208, 26] on link "Home" at bounding box center [185, 21] width 46 height 19
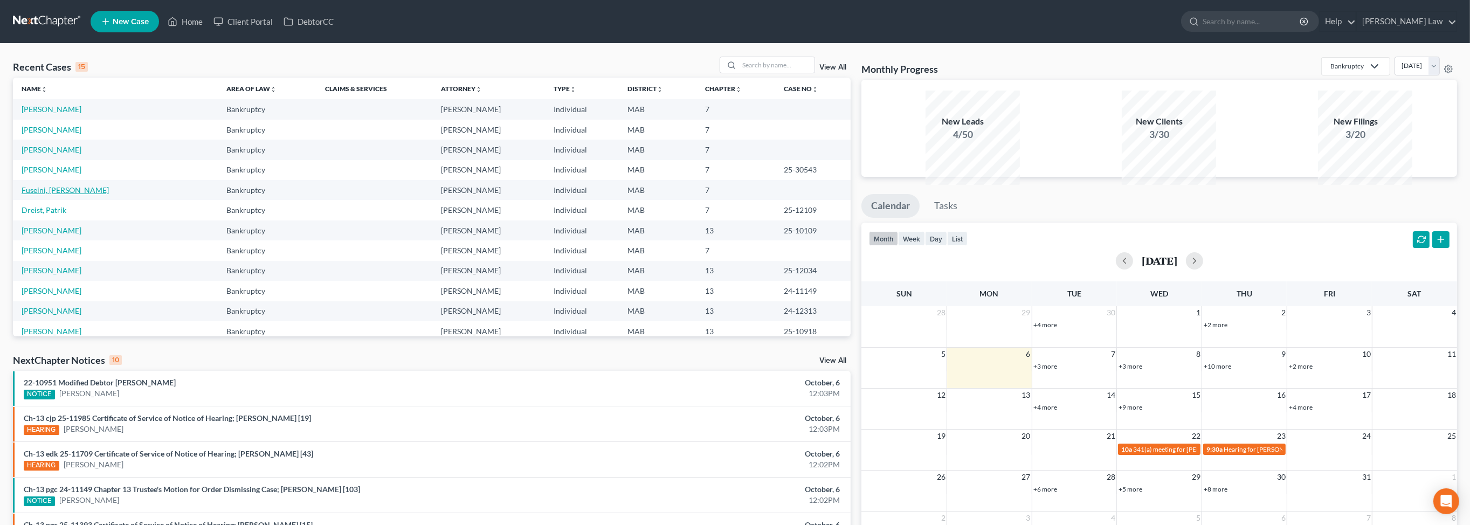
click at [57, 195] on link "Fuseini, Sadat" at bounding box center [65, 189] width 87 height 9
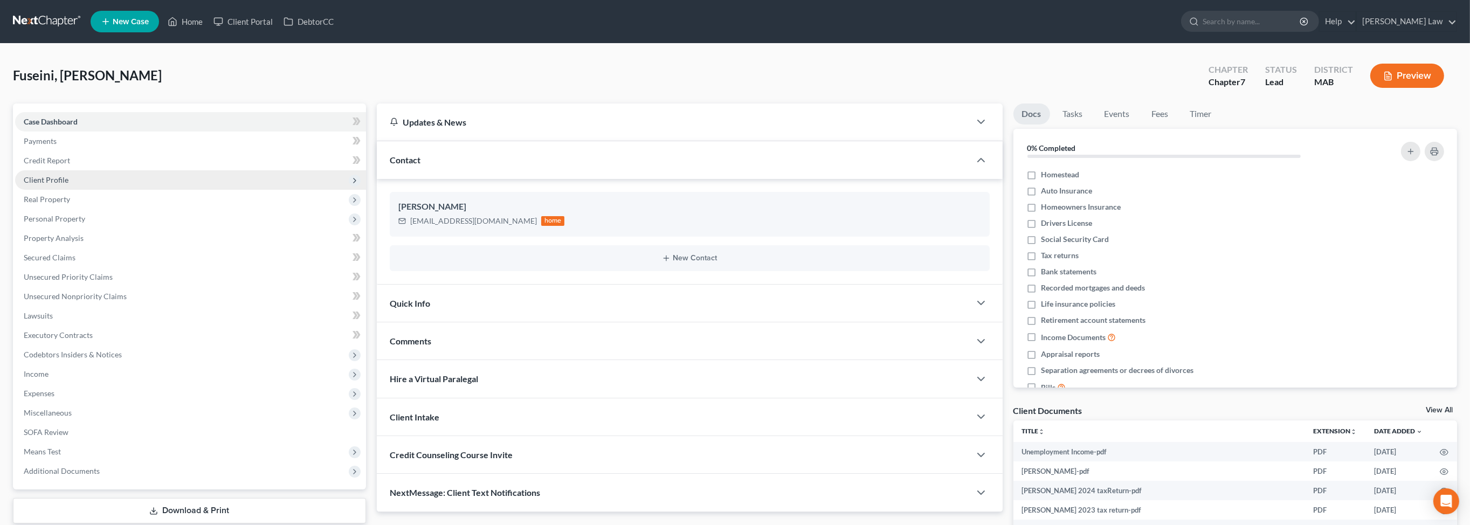
click at [53, 184] on span "Client Profile" at bounding box center [46, 179] width 45 height 9
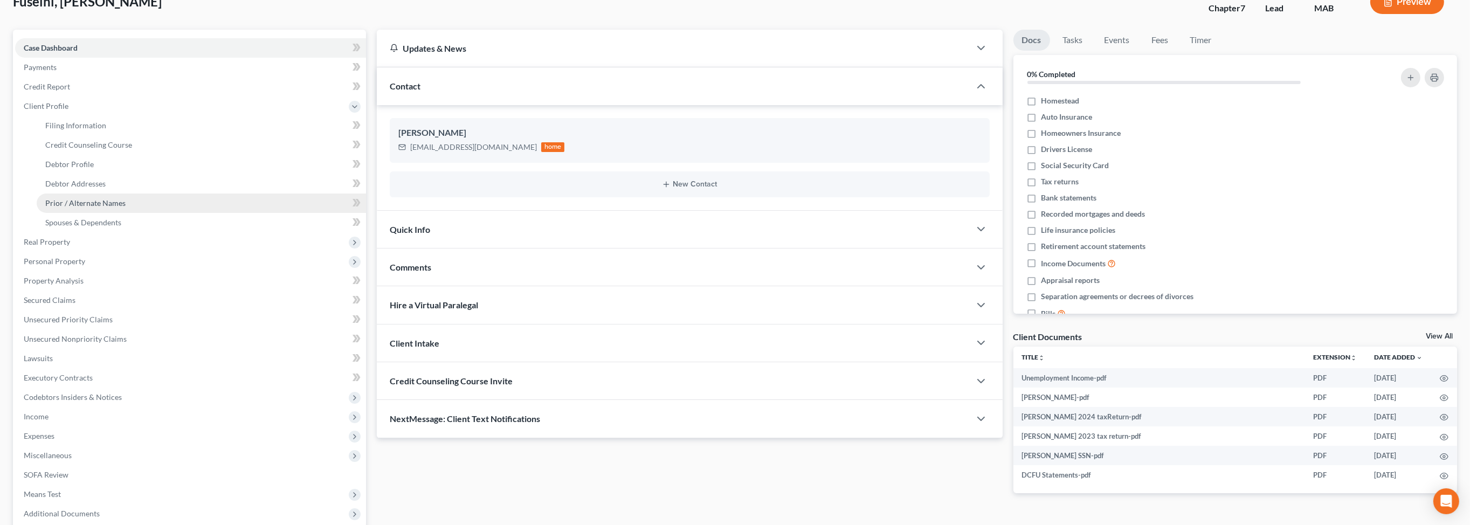
scroll to position [74, 0]
click at [81, 168] on span "Debtor Profile" at bounding box center [69, 163] width 49 height 9
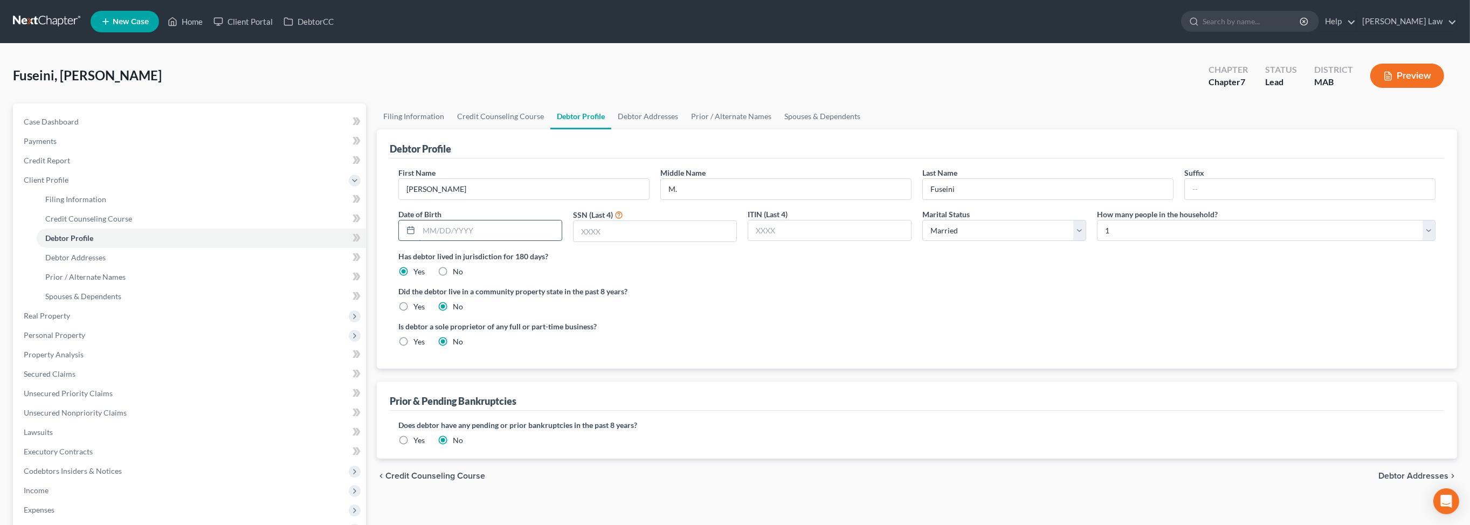
click at [471, 241] on input "text" at bounding box center [490, 230] width 143 height 20
click at [624, 241] on input "text" at bounding box center [655, 231] width 163 height 20
click at [867, 129] on link "Spouses & Dependents" at bounding box center [822, 116] width 89 height 26
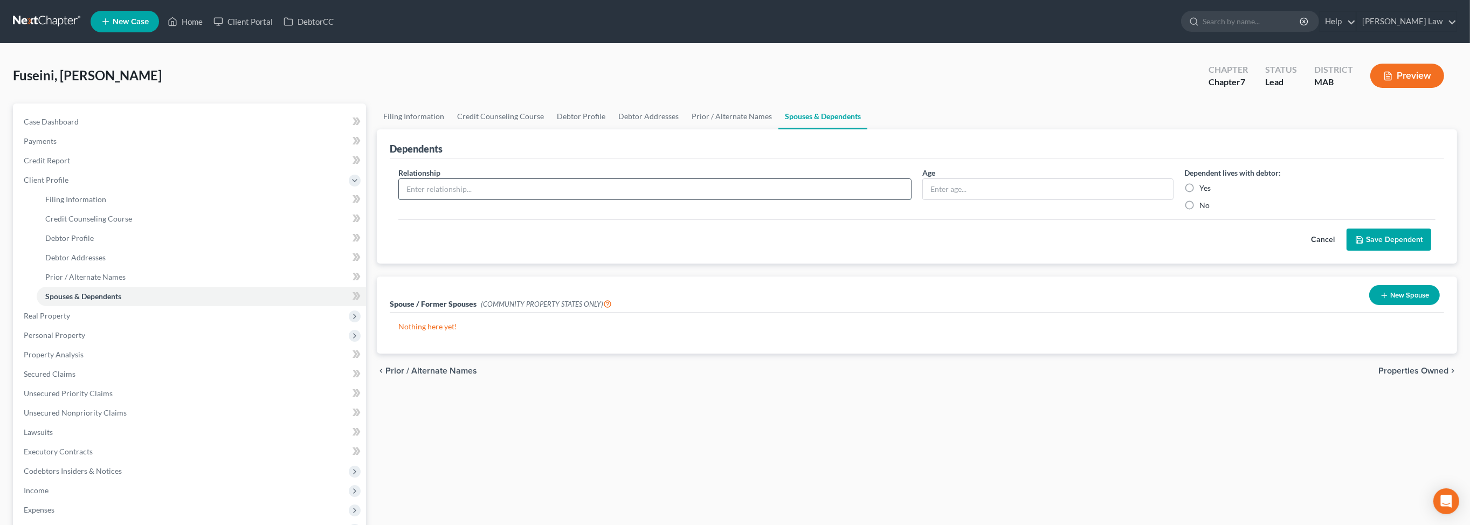
click at [535, 199] on input "text" at bounding box center [655, 189] width 512 height 20
click at [1199, 194] on label "Yes" at bounding box center [1204, 188] width 11 height 11
click at [1204, 190] on input "Yes" at bounding box center [1207, 186] width 7 height 7
click at [1380, 251] on button "Save Dependent" at bounding box center [1388, 240] width 85 height 23
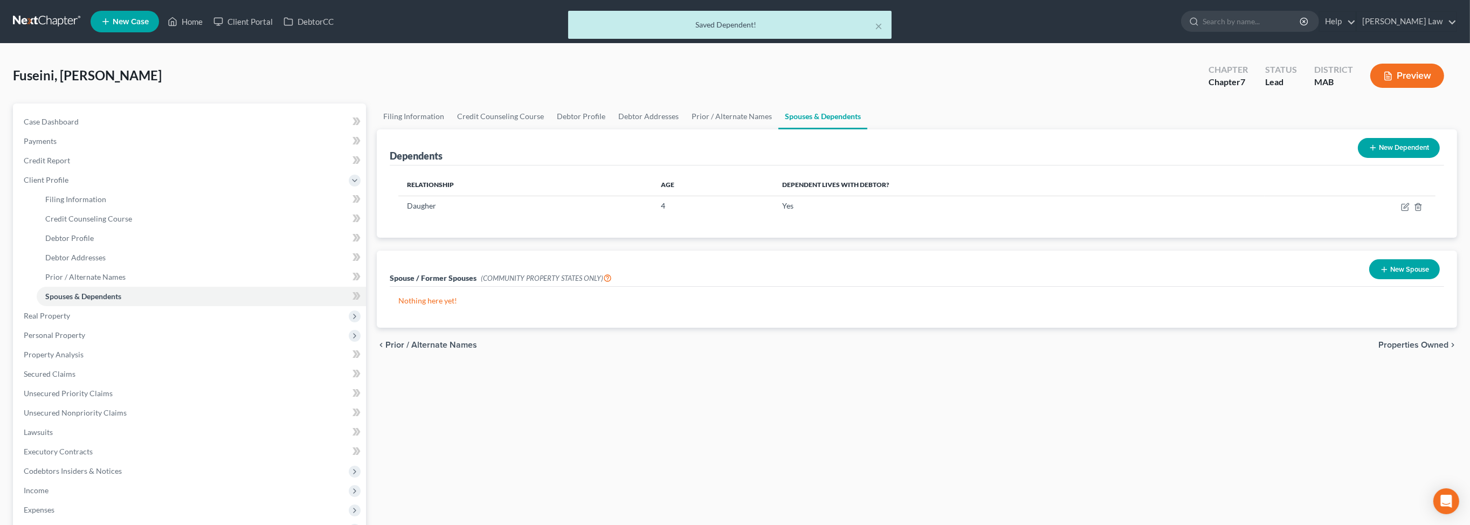
click at [1365, 158] on button "New Dependent" at bounding box center [1399, 148] width 82 height 20
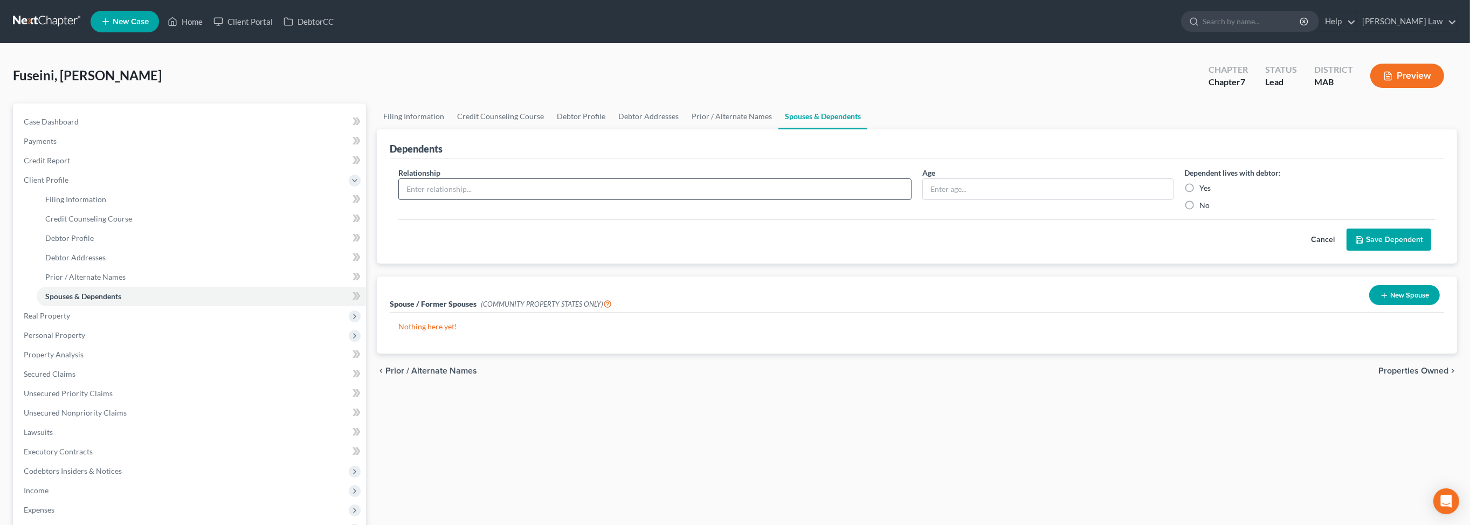
drag, startPoint x: 454, startPoint y: 232, endPoint x: 471, endPoint y: 233, distance: 16.2
click at [464, 199] on input "text" at bounding box center [655, 189] width 512 height 20
click at [1199, 194] on label "Yes" at bounding box center [1204, 188] width 11 height 11
click at [1204, 190] on input "Yes" at bounding box center [1207, 186] width 7 height 7
click at [1346, 251] on button "Save Dependent" at bounding box center [1388, 240] width 85 height 23
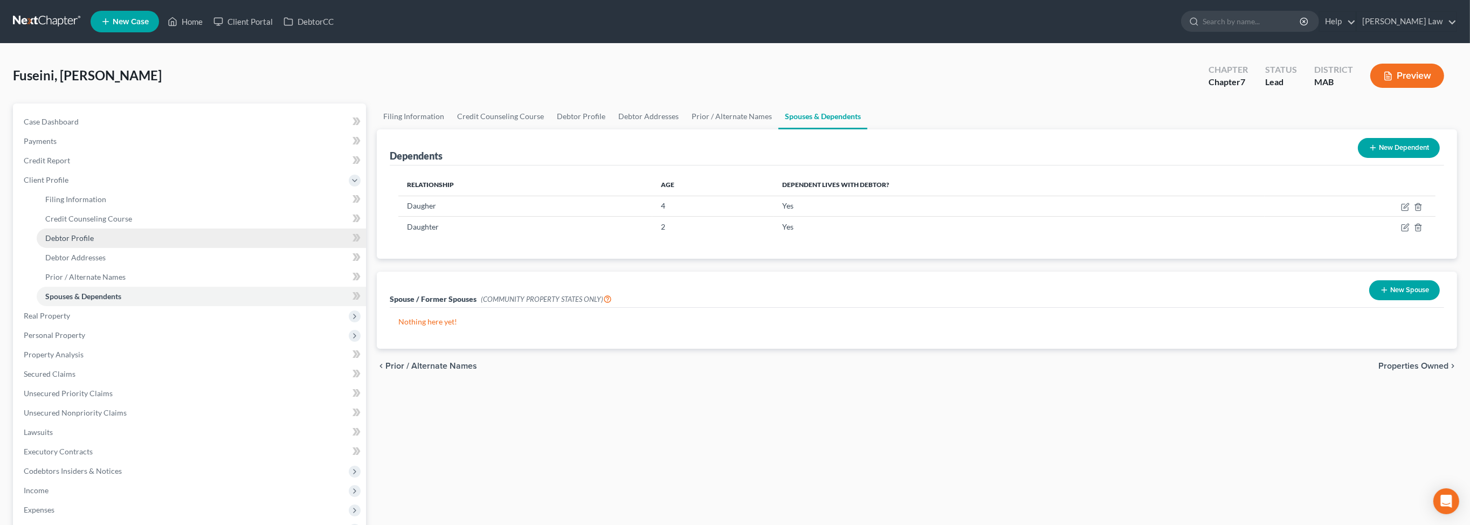
click at [79, 243] on span "Debtor Profile" at bounding box center [69, 237] width 49 height 9
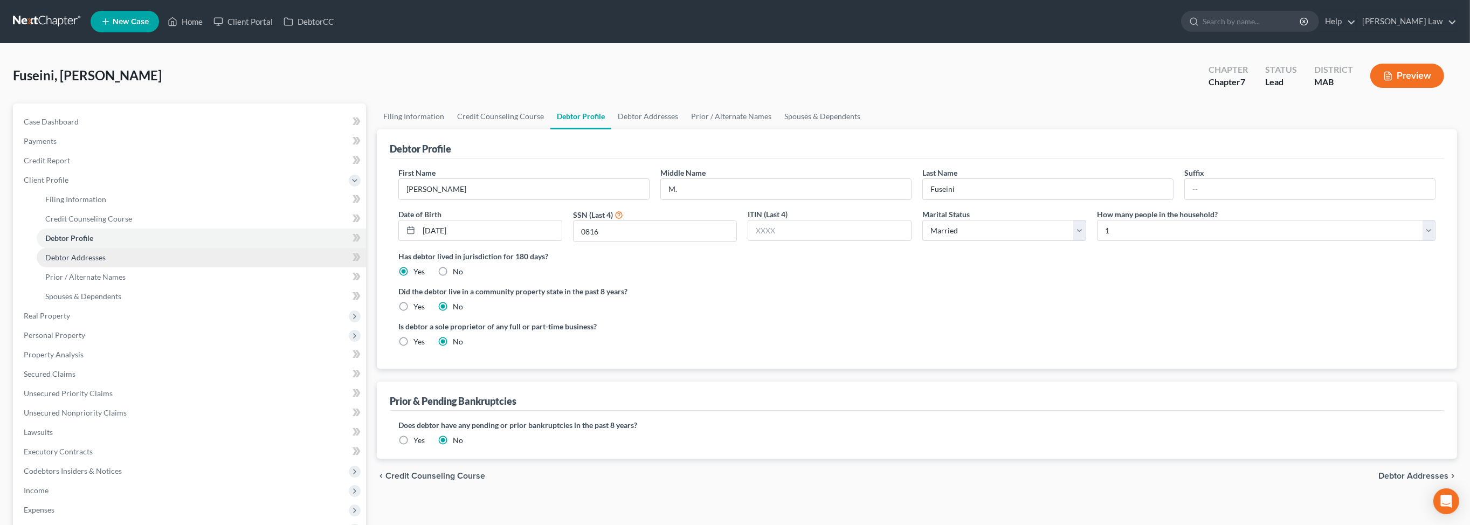
click at [101, 262] on span "Debtor Addresses" at bounding box center [75, 257] width 60 height 9
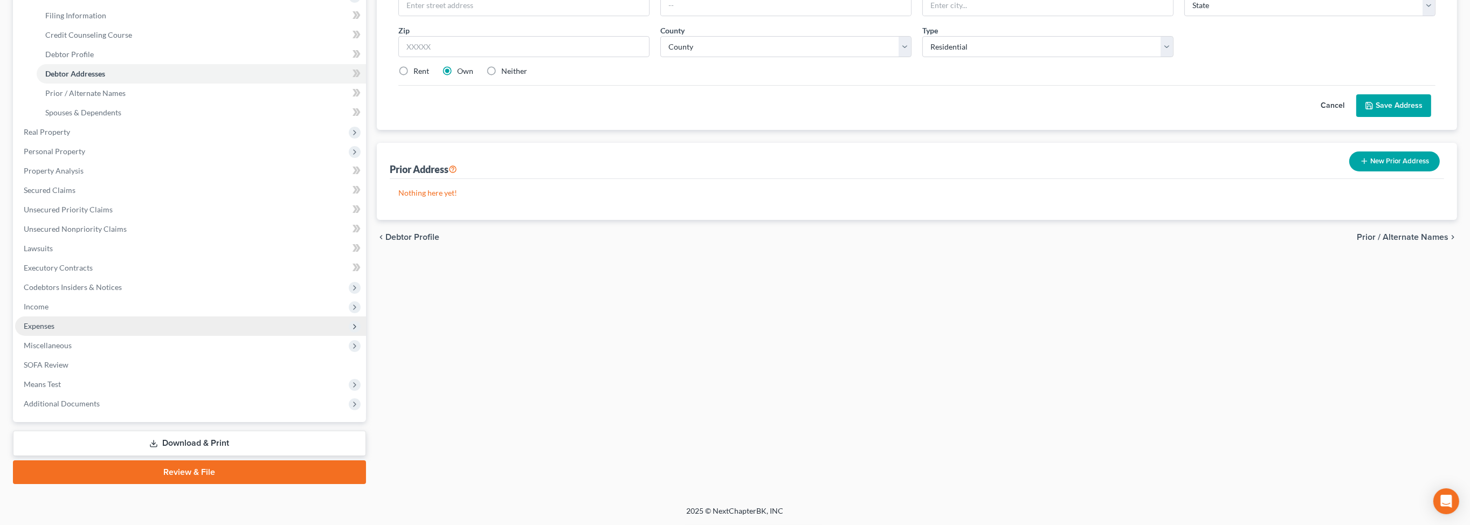
scroll to position [302, 0]
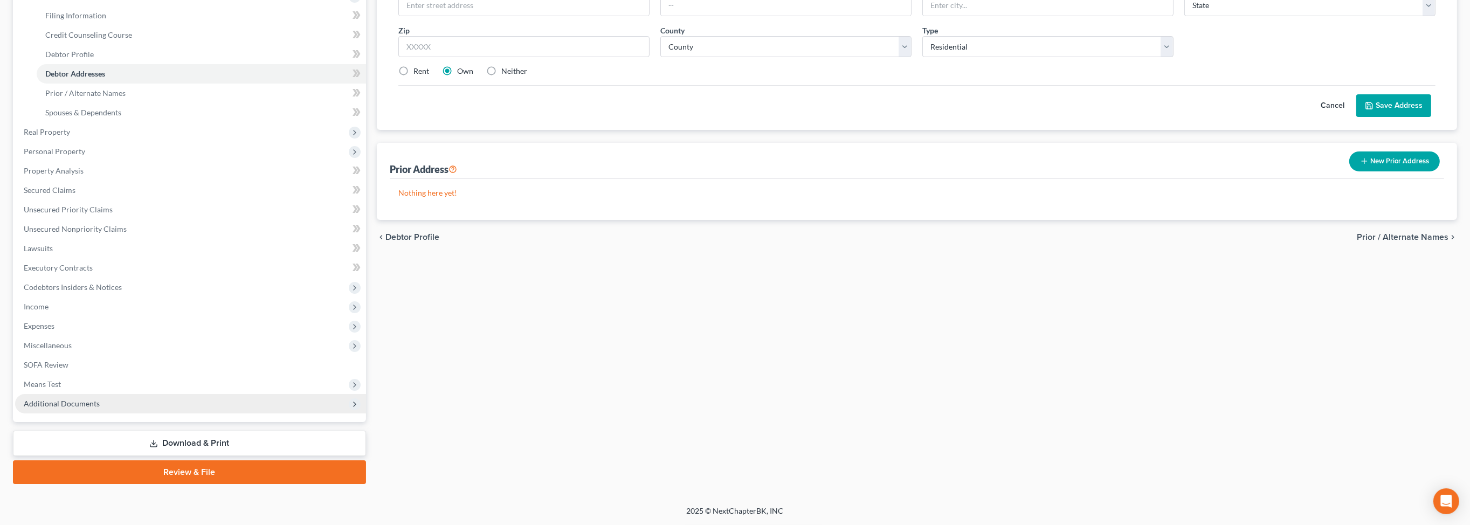
click at [100, 408] on span "Additional Documents" at bounding box center [62, 403] width 76 height 9
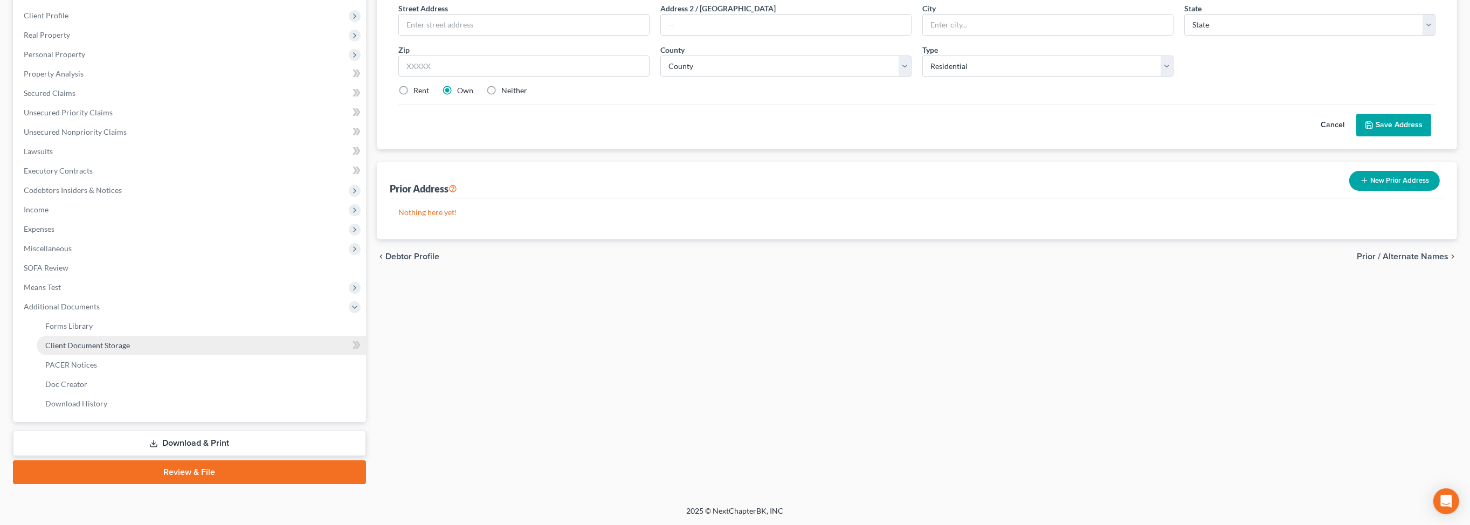
click at [130, 341] on span "Client Document Storage" at bounding box center [87, 345] width 85 height 9
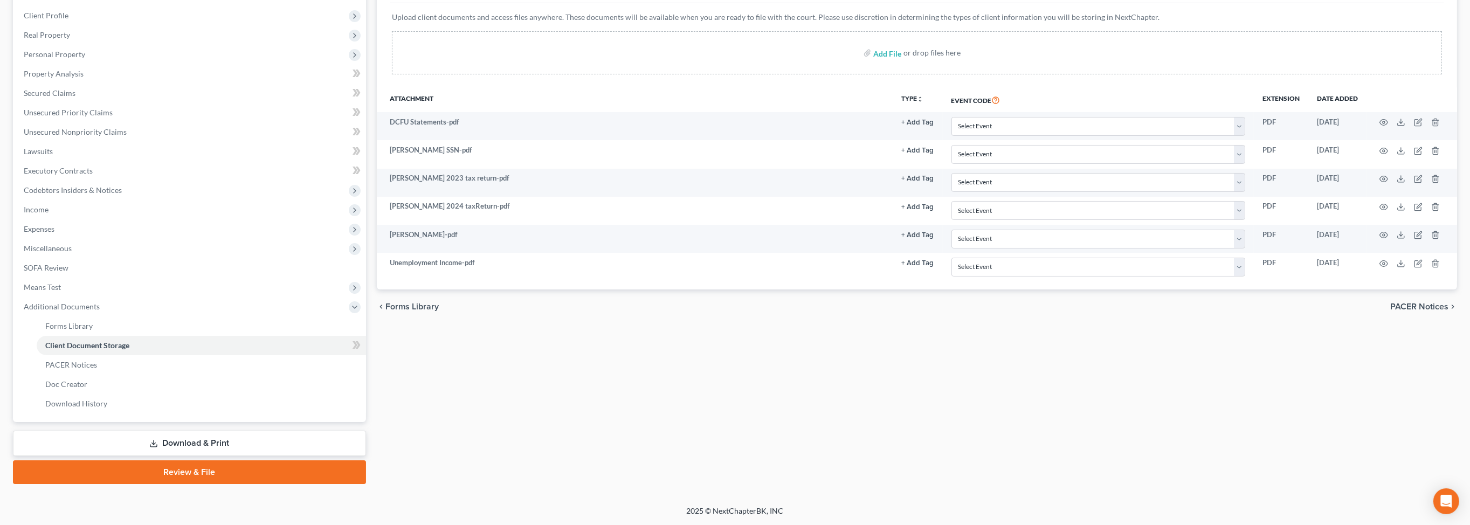
scroll to position [334, 0]
click at [119, 355] on link "PACER Notices" at bounding box center [201, 364] width 329 height 19
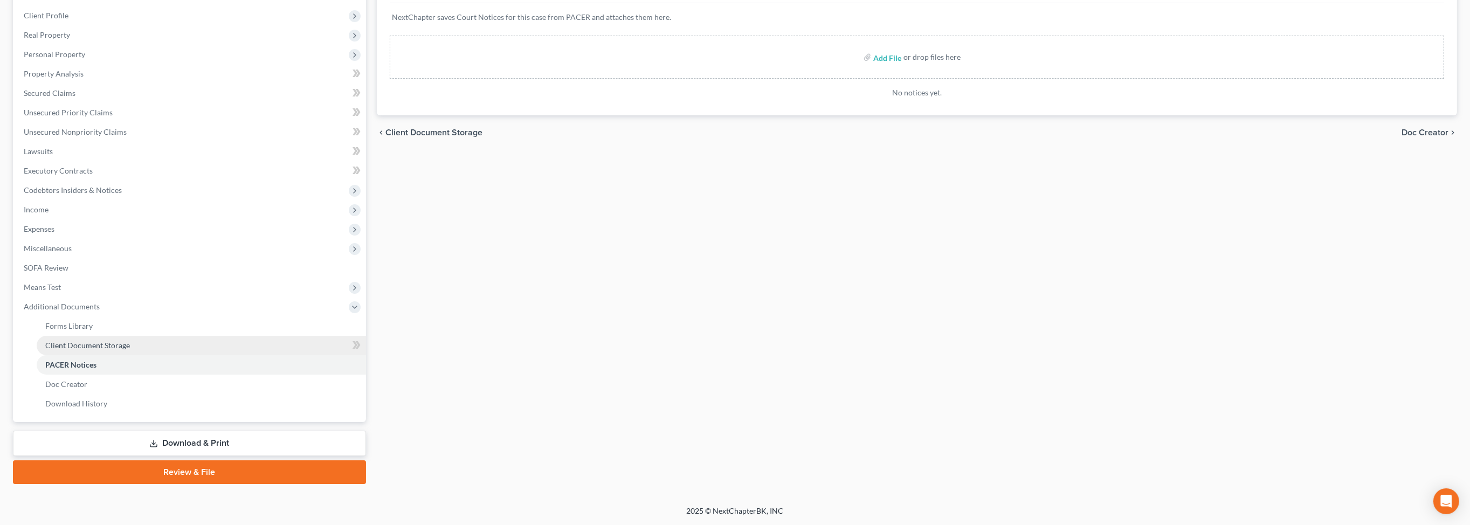
click at [112, 350] on span "Client Document Storage" at bounding box center [87, 345] width 85 height 9
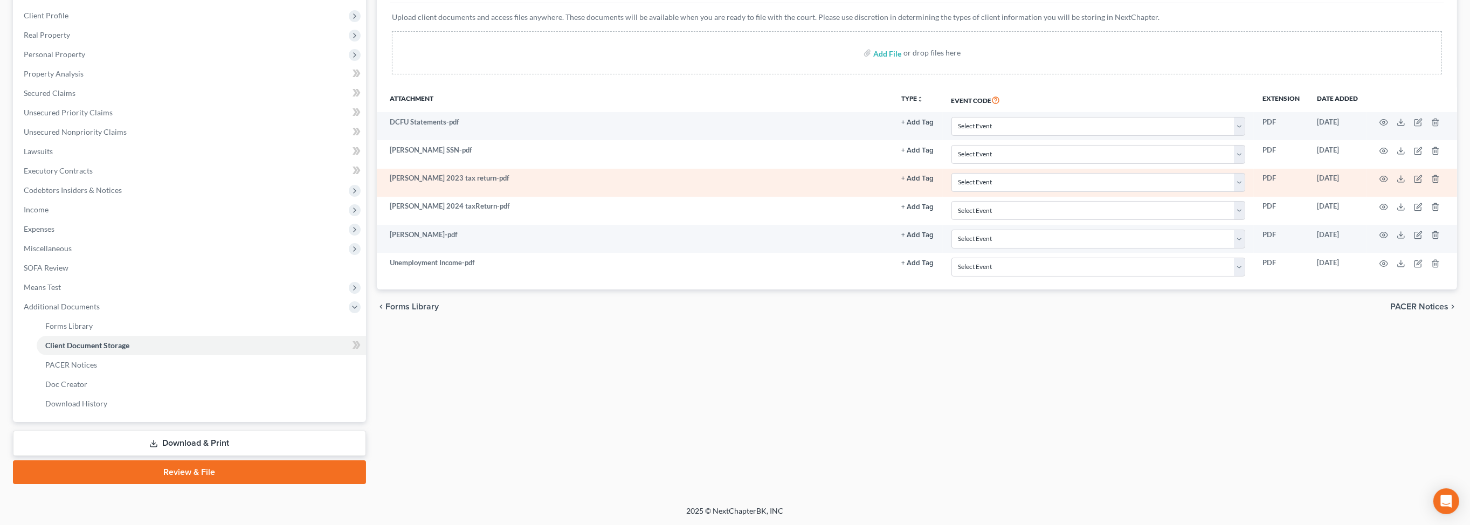
scroll to position [187, 0]
click at [1397, 183] on icon at bounding box center [1401, 179] width 9 height 9
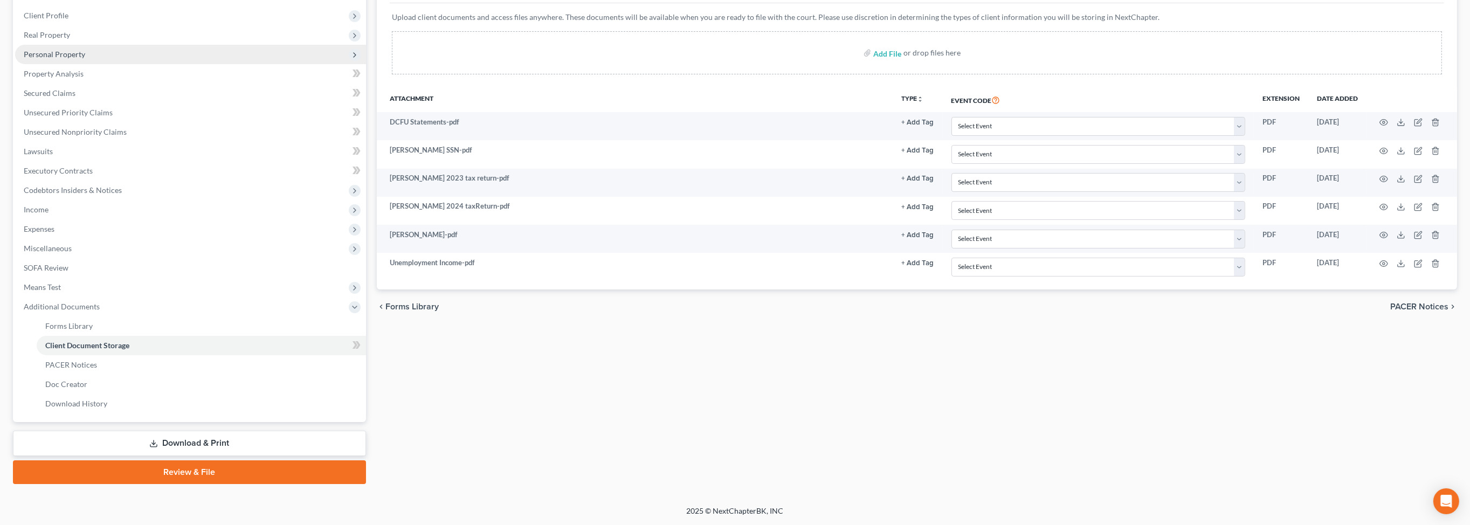
click at [78, 59] on span "Personal Property" at bounding box center [54, 54] width 61 height 9
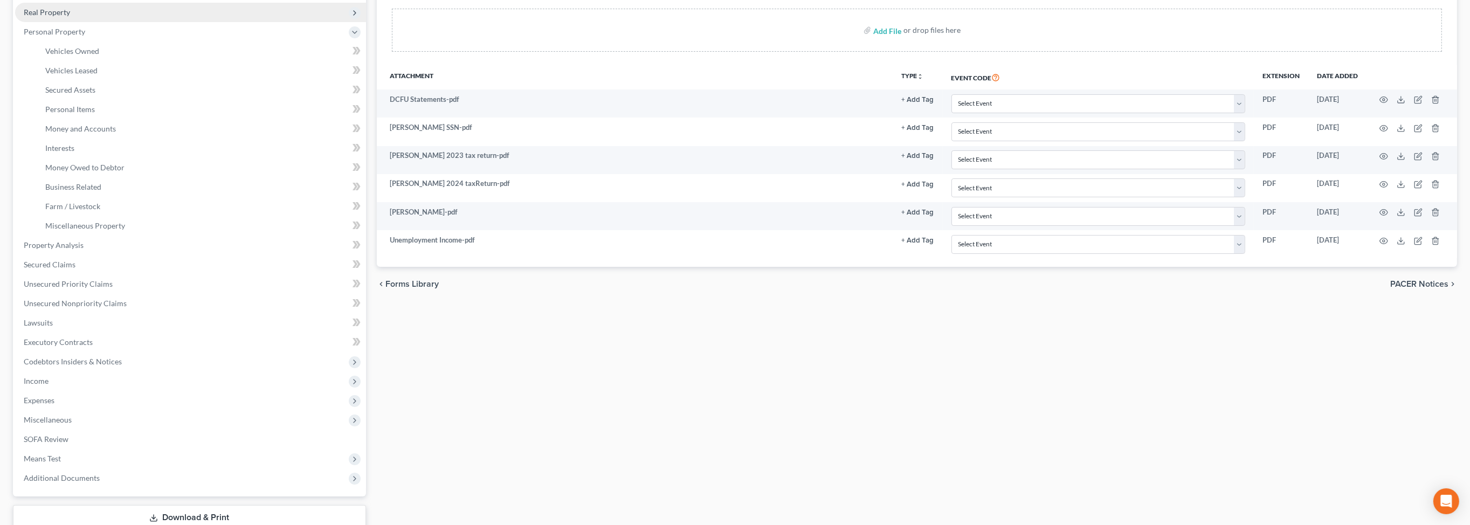
click at [70, 17] on span "Real Property" at bounding box center [47, 12] width 46 height 9
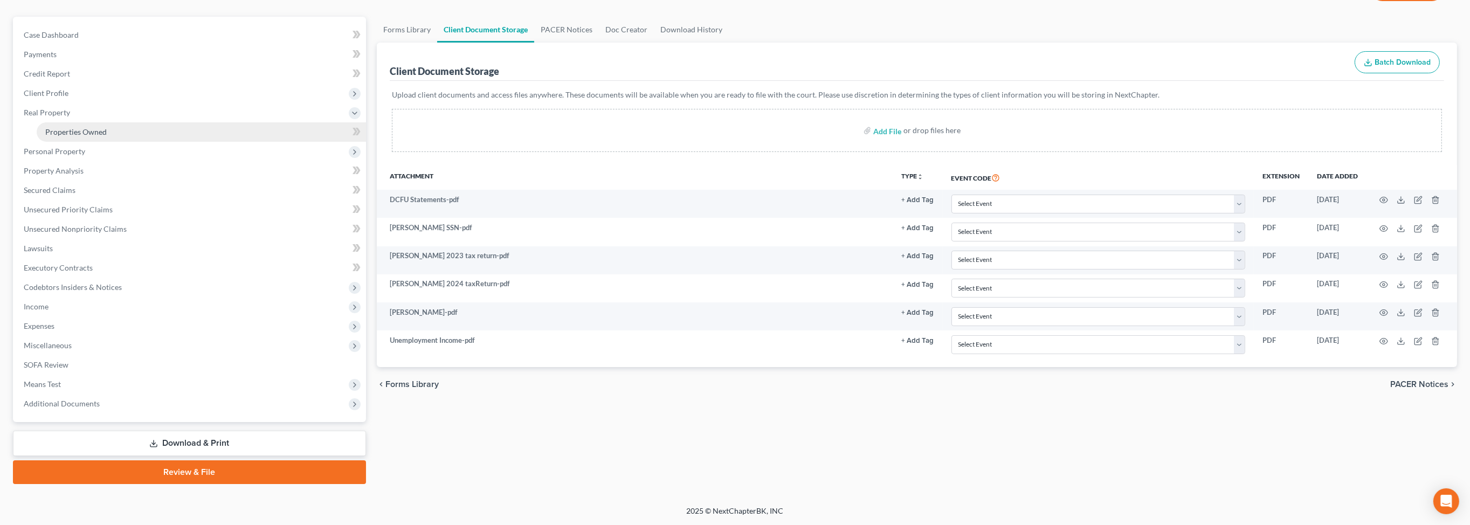
click at [95, 127] on span "Properties Owned" at bounding box center [75, 131] width 61 height 9
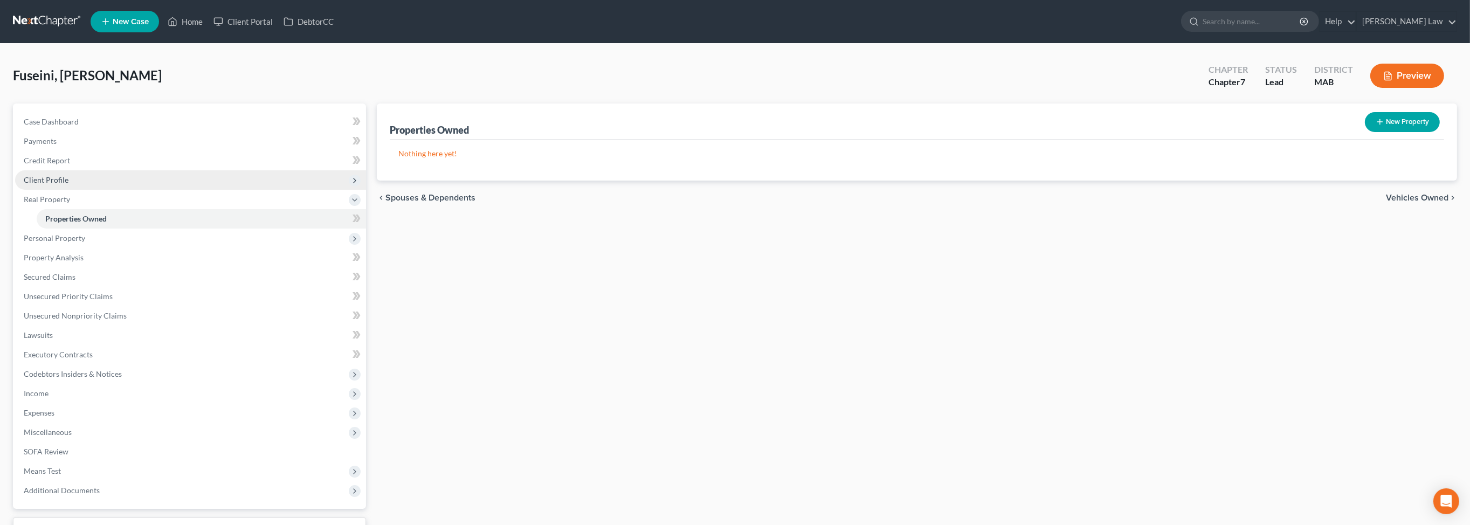
click at [65, 184] on span "Client Profile" at bounding box center [46, 179] width 45 height 9
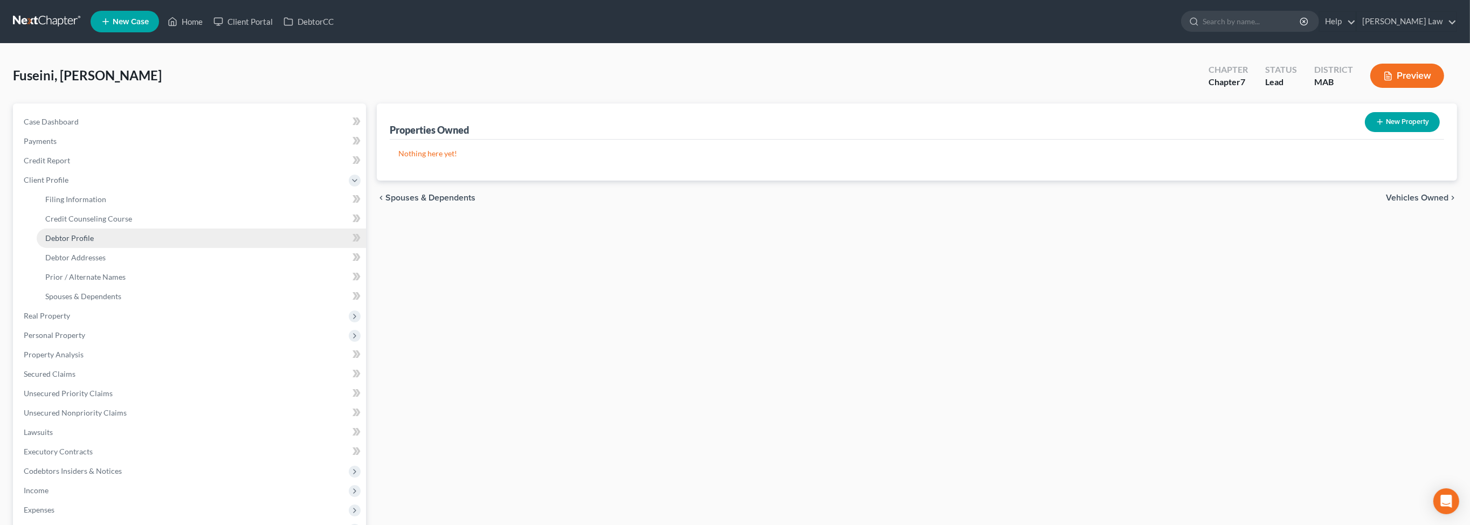
drag, startPoint x: 88, startPoint y: 299, endPoint x: 113, endPoint y: 284, distance: 29.0
click at [89, 243] on span "Debtor Profile" at bounding box center [69, 237] width 49 height 9
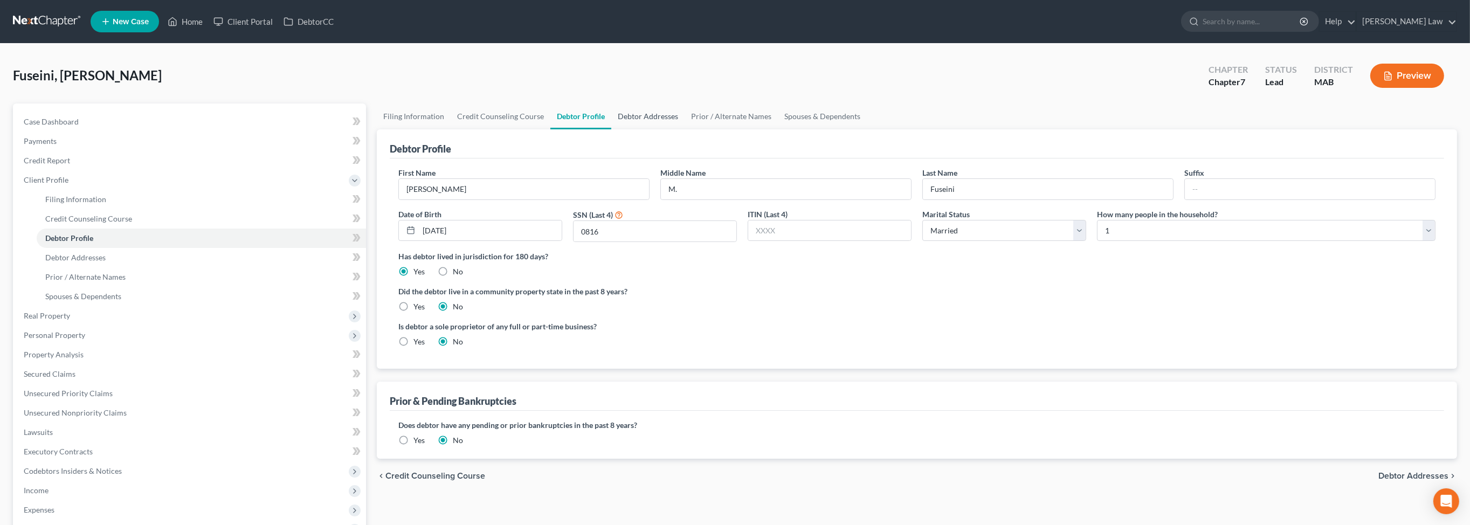
click at [685, 129] on link "Debtor Addresses" at bounding box center [647, 116] width 73 height 26
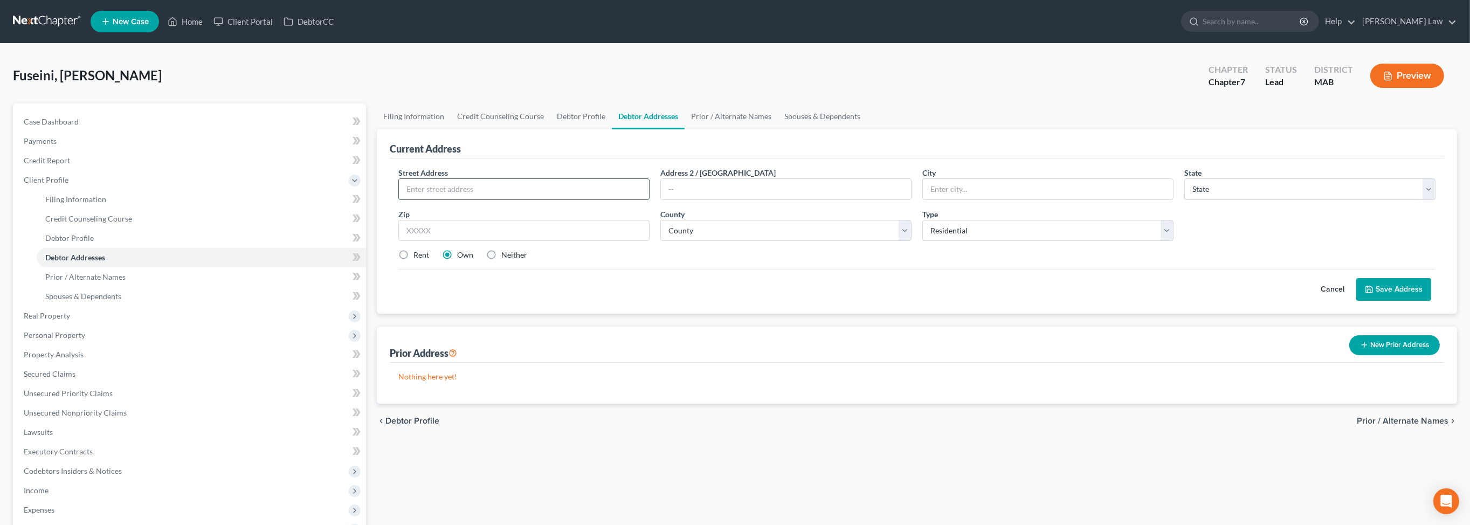
click at [429, 199] on input "text" at bounding box center [524, 189] width 250 height 20
drag, startPoint x: 962, startPoint y: 232, endPoint x: 1013, endPoint y: 240, distance: 51.8
click at [974, 199] on input "text" at bounding box center [1048, 189] width 250 height 20
click at [1266, 200] on select "State AL AK AR AZ CA CO CT DE DC FL GA GU HI ID IL IN IA KS KY LA ME MD MA MI M…" at bounding box center [1309, 189] width 251 height 22
click at [1184, 200] on select "State AL AK AR AZ CA CO CT DE DC FL GA GU HI ID IL IN IA KS KY LA ME MD MA MI M…" at bounding box center [1309, 189] width 251 height 22
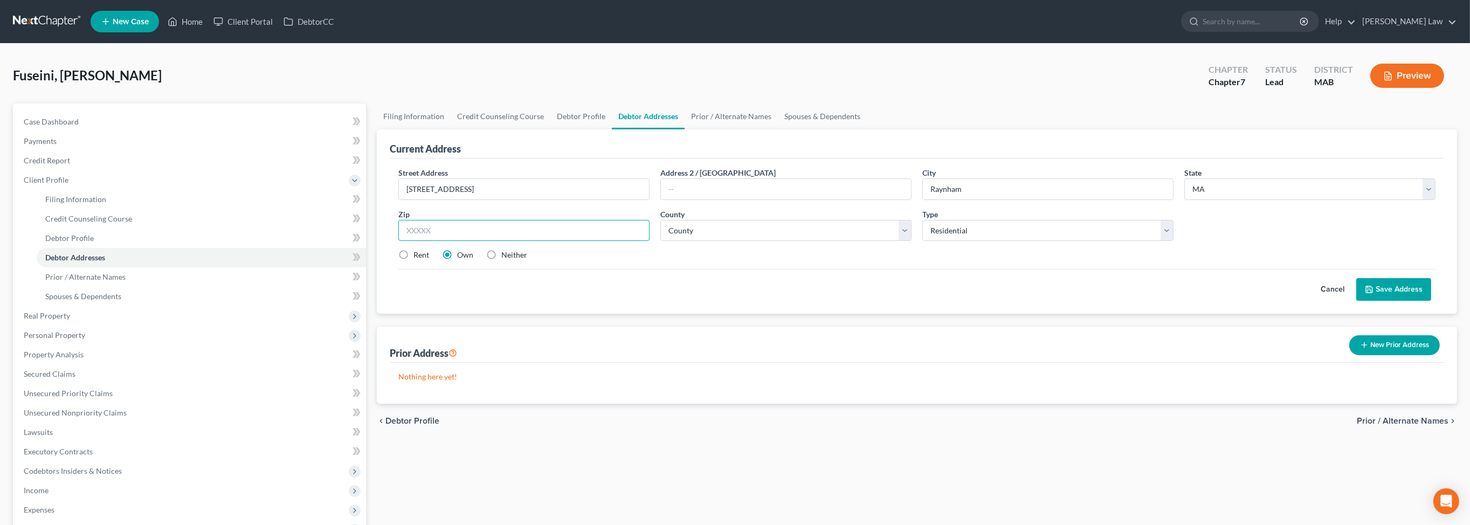
click at [493, 241] on input "text" at bounding box center [523, 231] width 251 height 22
click at [901, 241] on select "County Barnstable County Berkshire County Bristol County Dukes County Essex Cou…" at bounding box center [785, 231] width 251 height 22
click at [902, 241] on select "County Barnstable County Berkshire County Bristol County Dukes County Essex Cou…" at bounding box center [785, 231] width 251 height 22
click at [663, 241] on select "County Barnstable County Berkshire County Bristol County Dukes County Essex Cou…" at bounding box center [785, 231] width 251 height 22
click at [1358, 301] on button "Save Address" at bounding box center [1393, 289] width 75 height 23
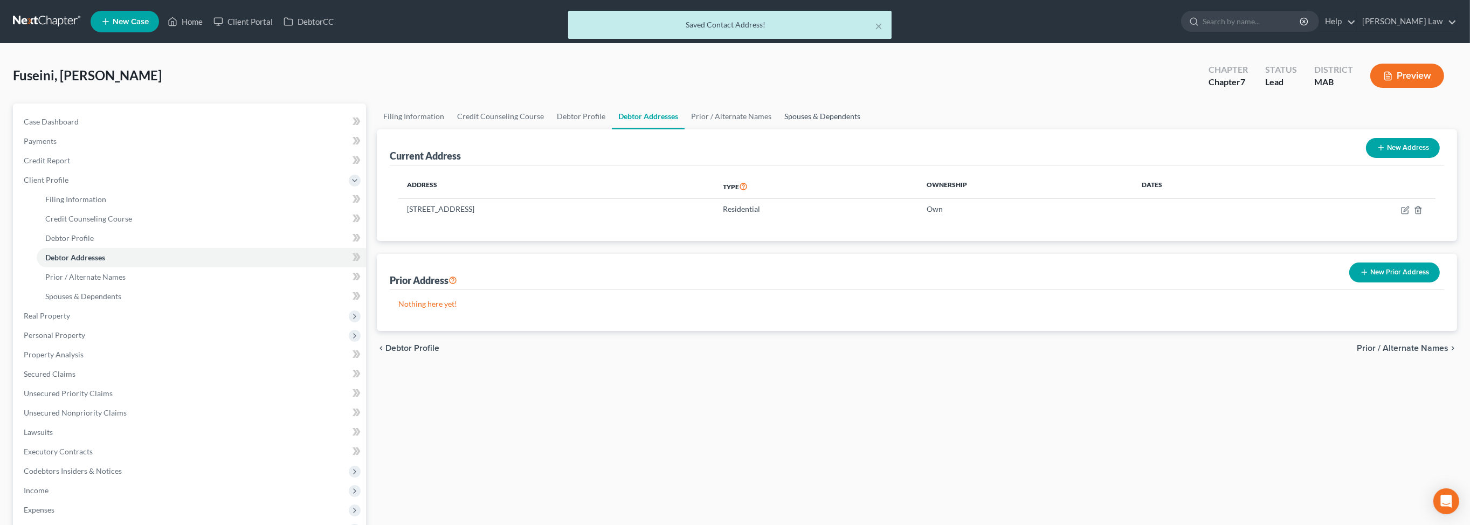
click at [867, 129] on link "Spouses & Dependents" at bounding box center [822, 116] width 89 height 26
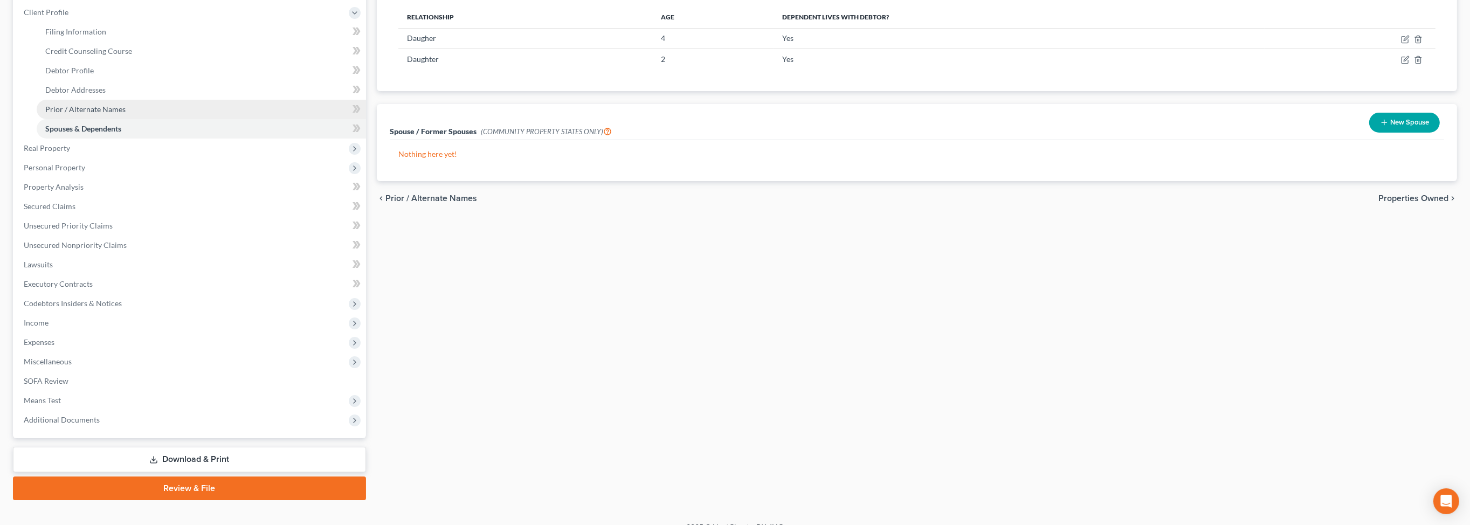
scroll to position [173, 0]
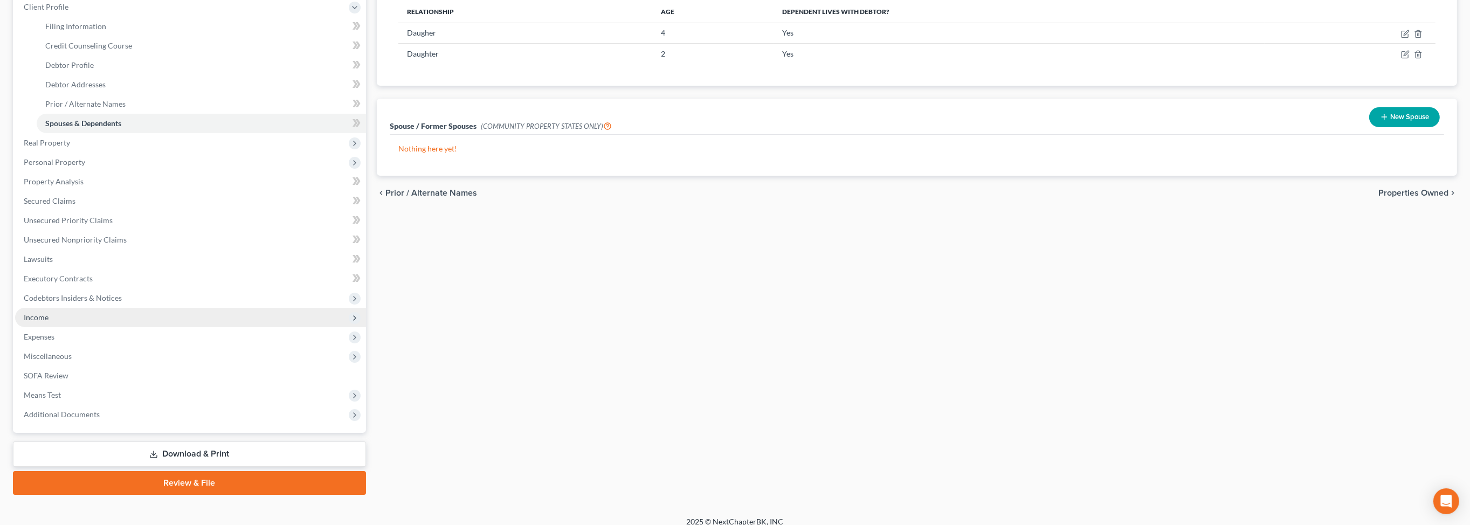
click at [49, 322] on span "Income" at bounding box center [36, 317] width 25 height 9
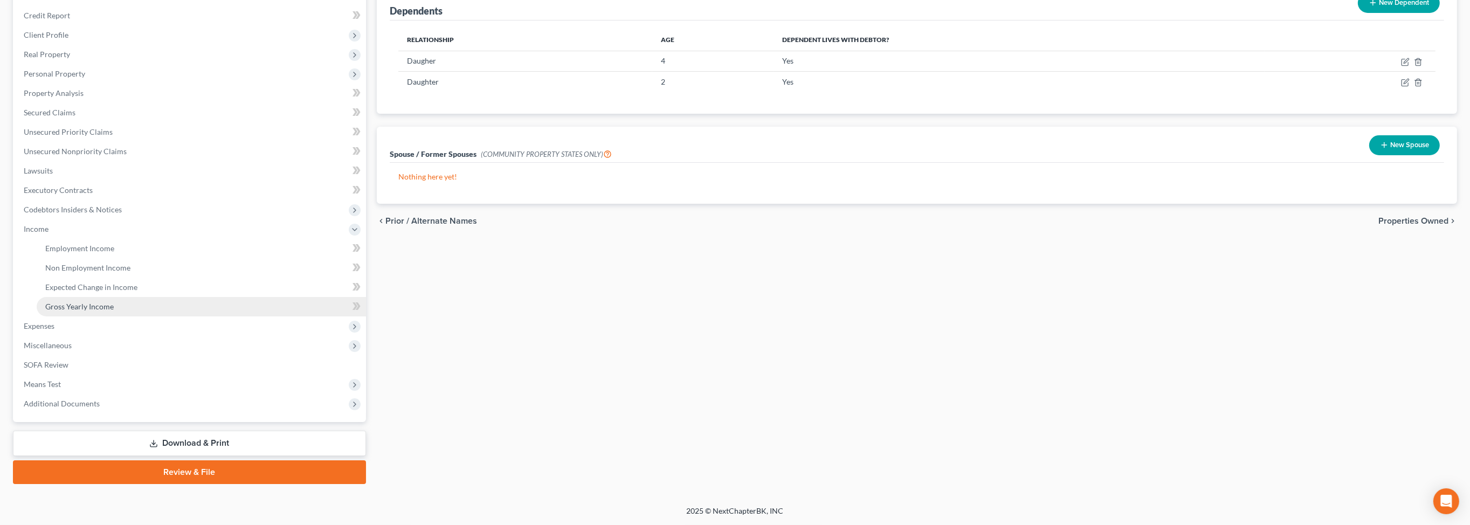
click at [97, 311] on span "Gross Yearly Income" at bounding box center [79, 306] width 68 height 9
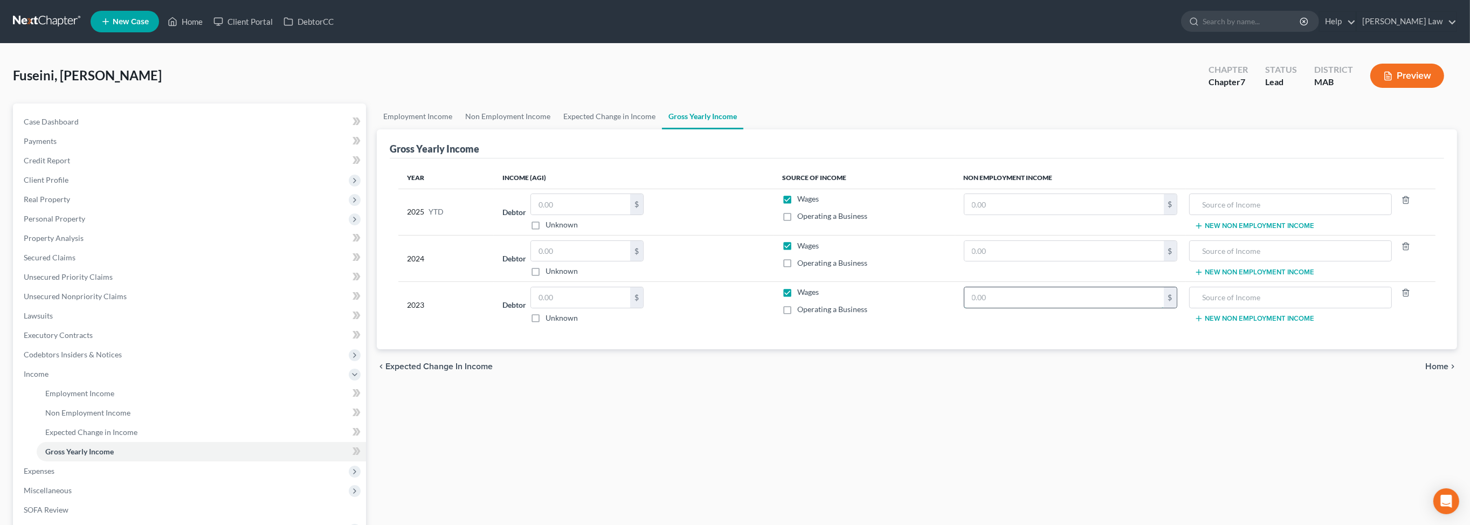
click at [1020, 308] on input "text" at bounding box center [1063, 297] width 199 height 20
click at [578, 308] on input "text" at bounding box center [580, 297] width 99 height 20
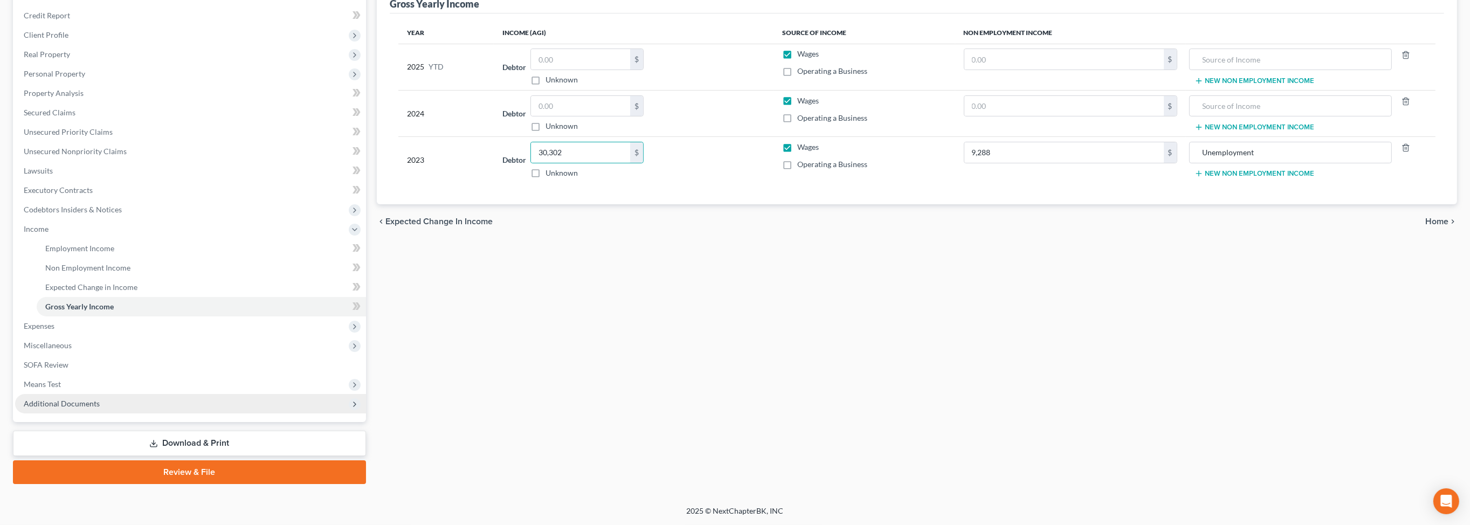
click at [144, 394] on span "Additional Documents" at bounding box center [190, 403] width 351 height 19
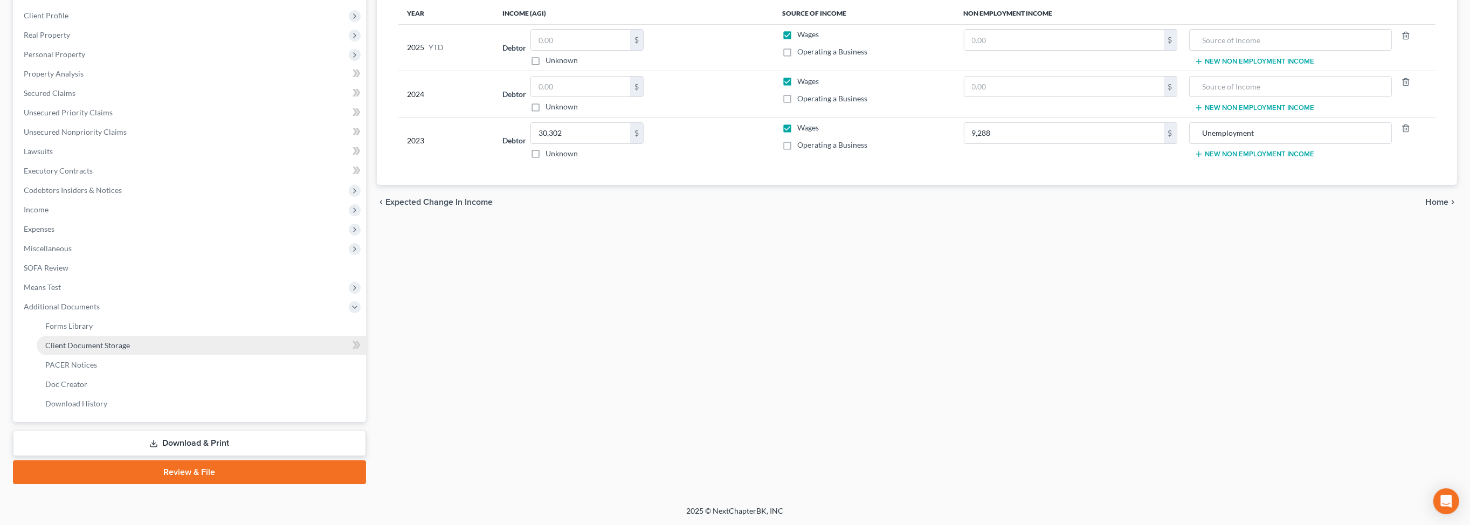
click at [126, 341] on span "Client Document Storage" at bounding box center [87, 345] width 85 height 9
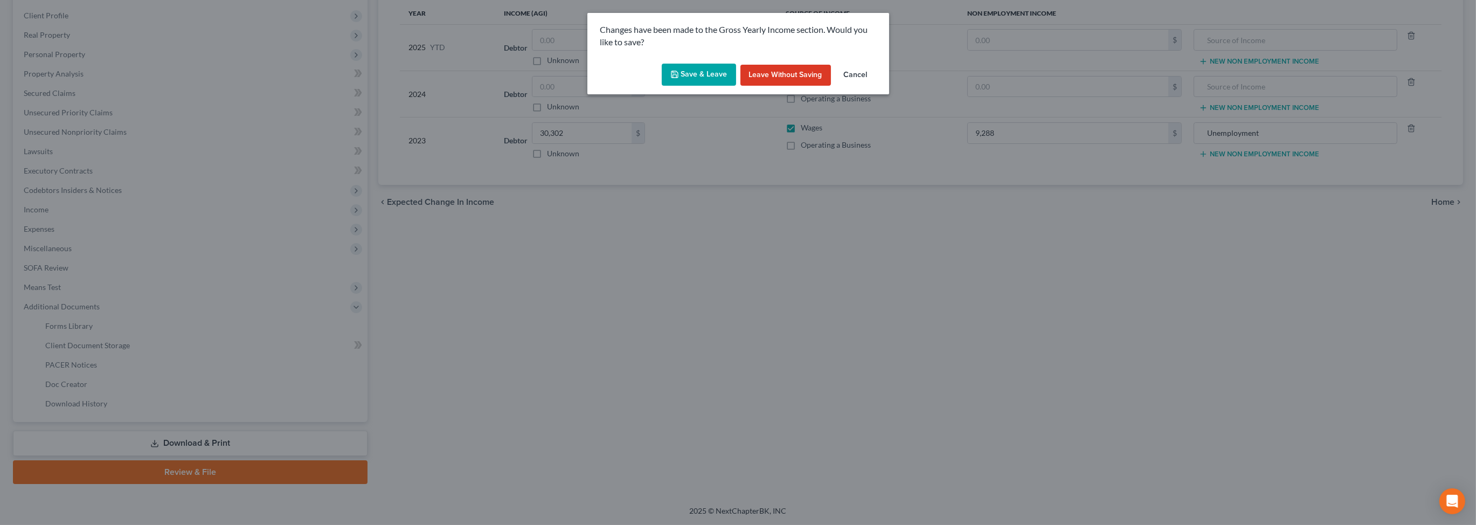
click at [671, 86] on button "Save & Leave" at bounding box center [699, 75] width 74 height 23
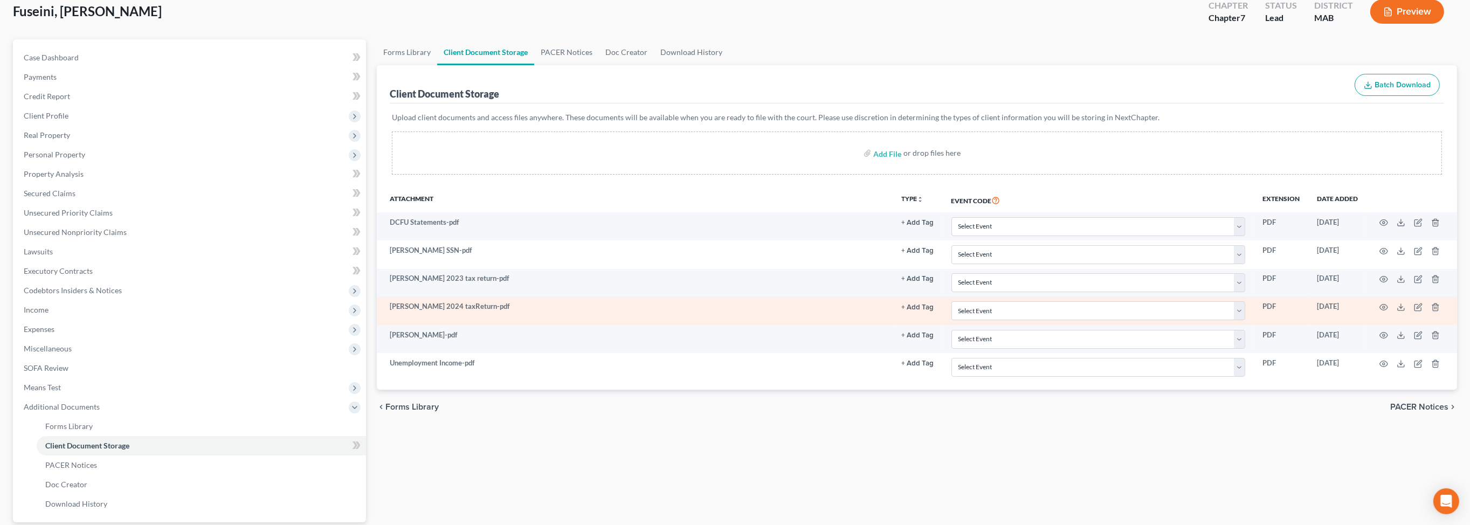
scroll to position [78, 0]
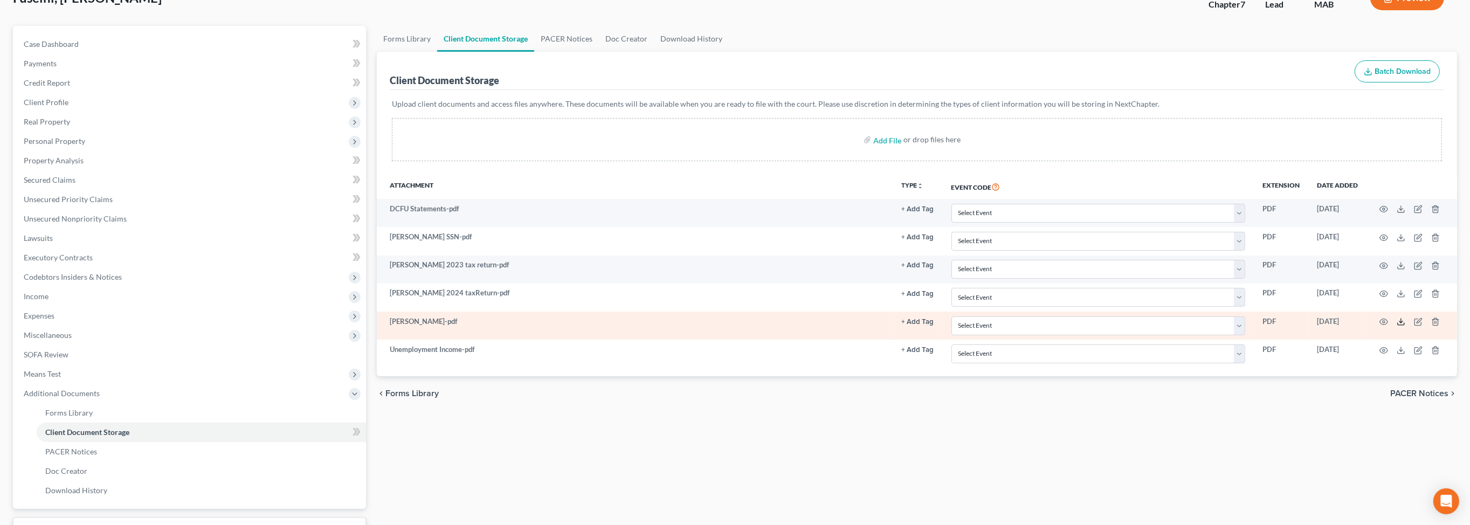
click at [1399, 323] on polyline at bounding box center [1401, 322] width 4 height 2
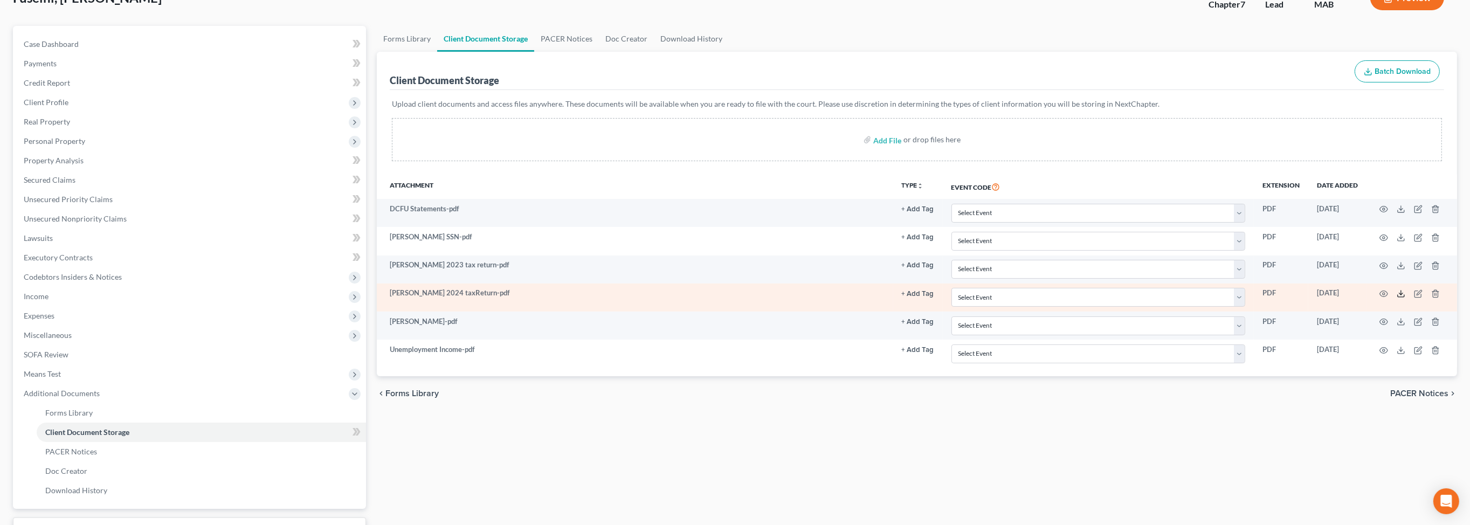
click at [1401, 295] on line at bounding box center [1401, 293] width 0 height 4
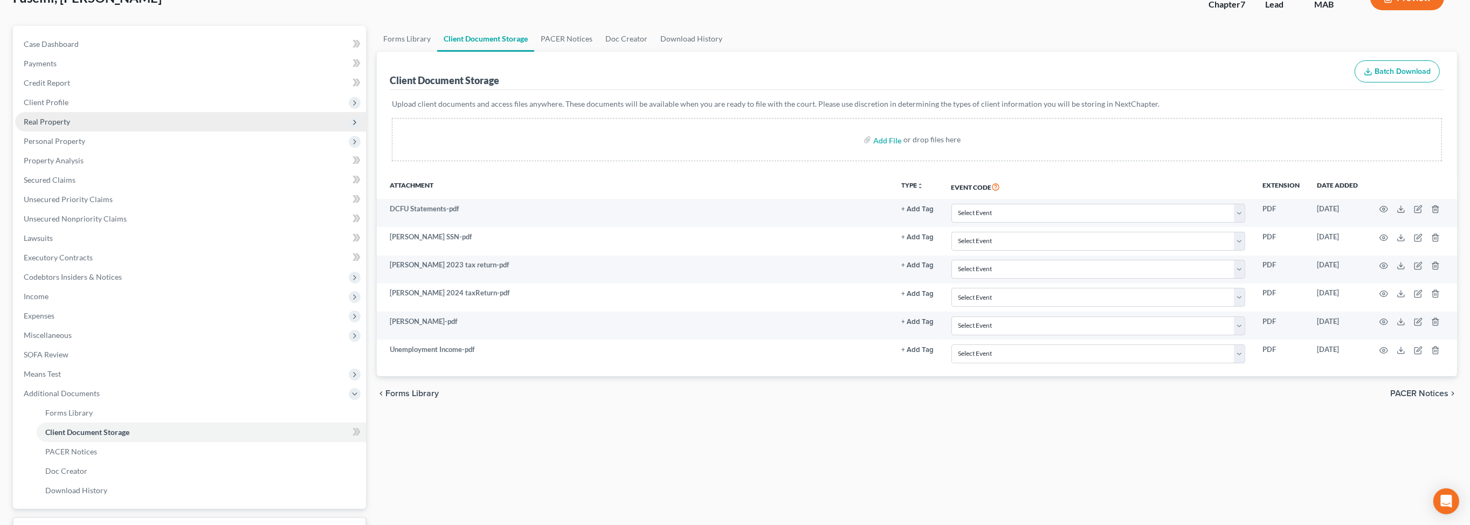
click at [53, 126] on span "Real Property" at bounding box center [47, 121] width 46 height 9
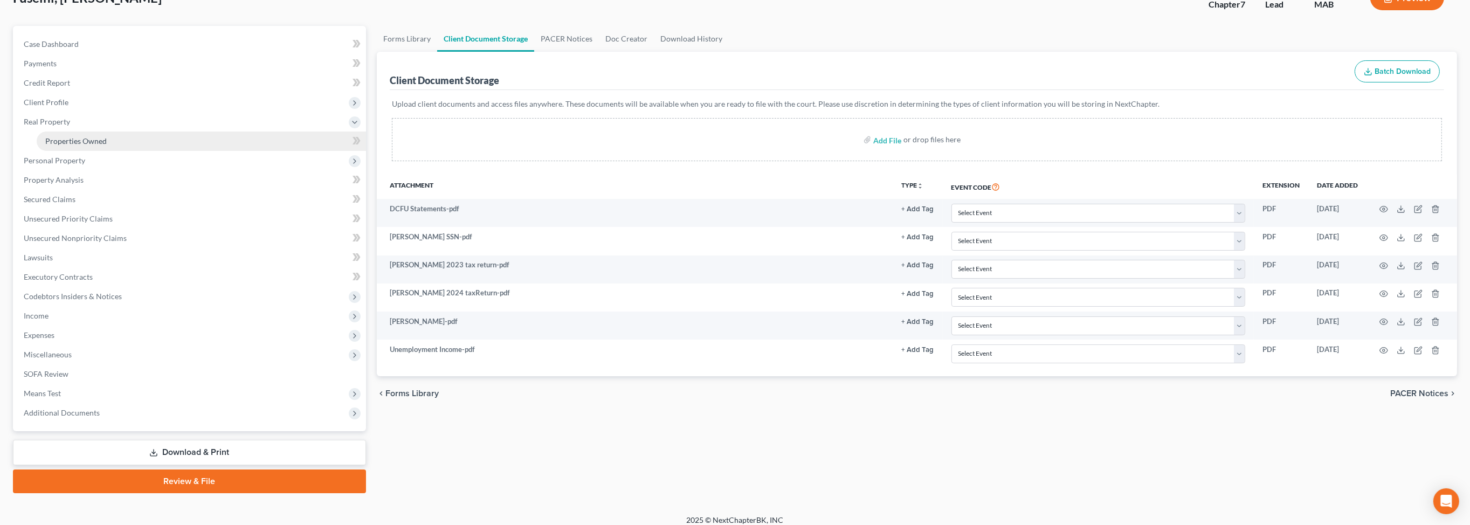
click at [80, 146] on span "Properties Owned" at bounding box center [75, 140] width 61 height 9
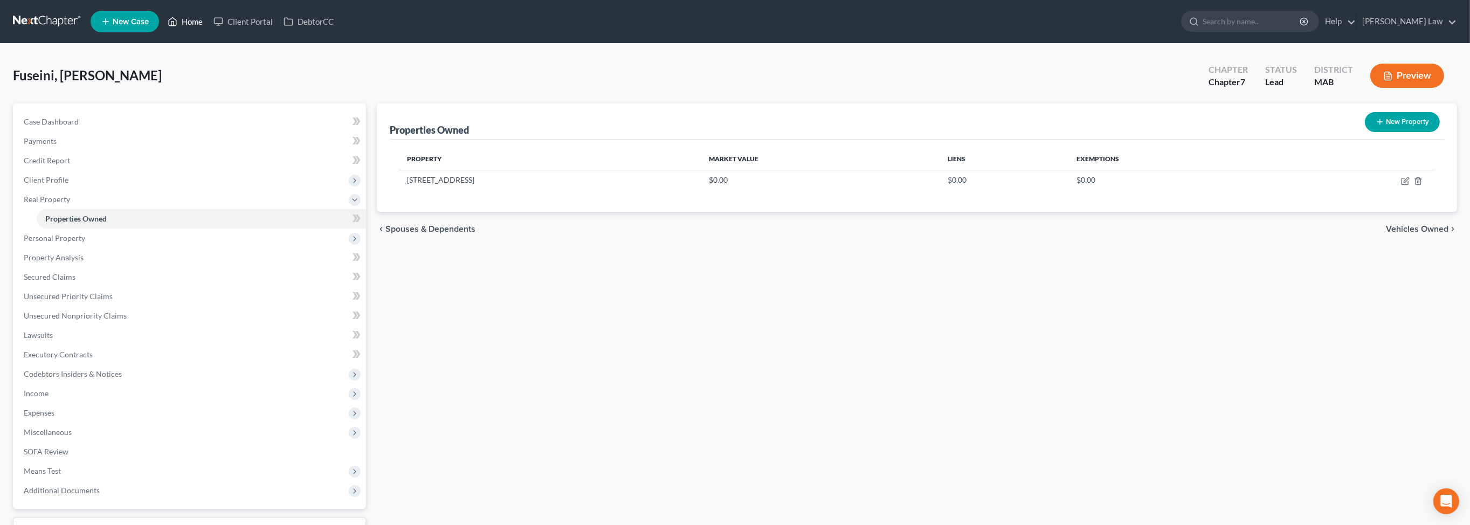
click at [208, 31] on link "Home" at bounding box center [185, 21] width 46 height 19
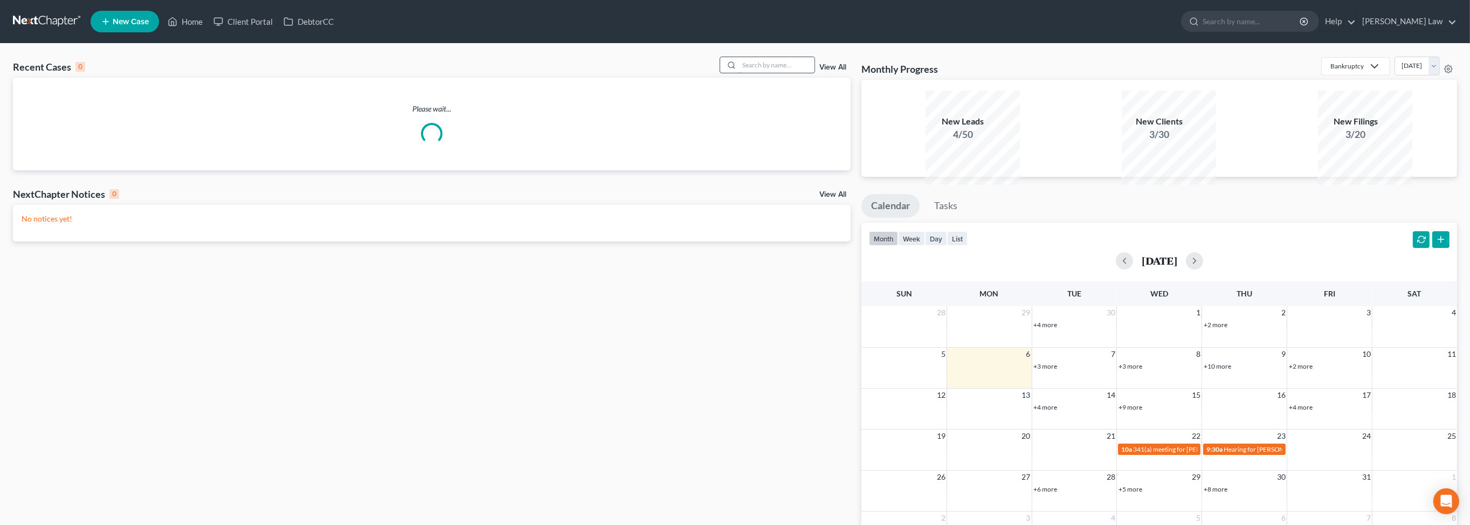
click at [781, 73] on input "search" at bounding box center [776, 65] width 75 height 16
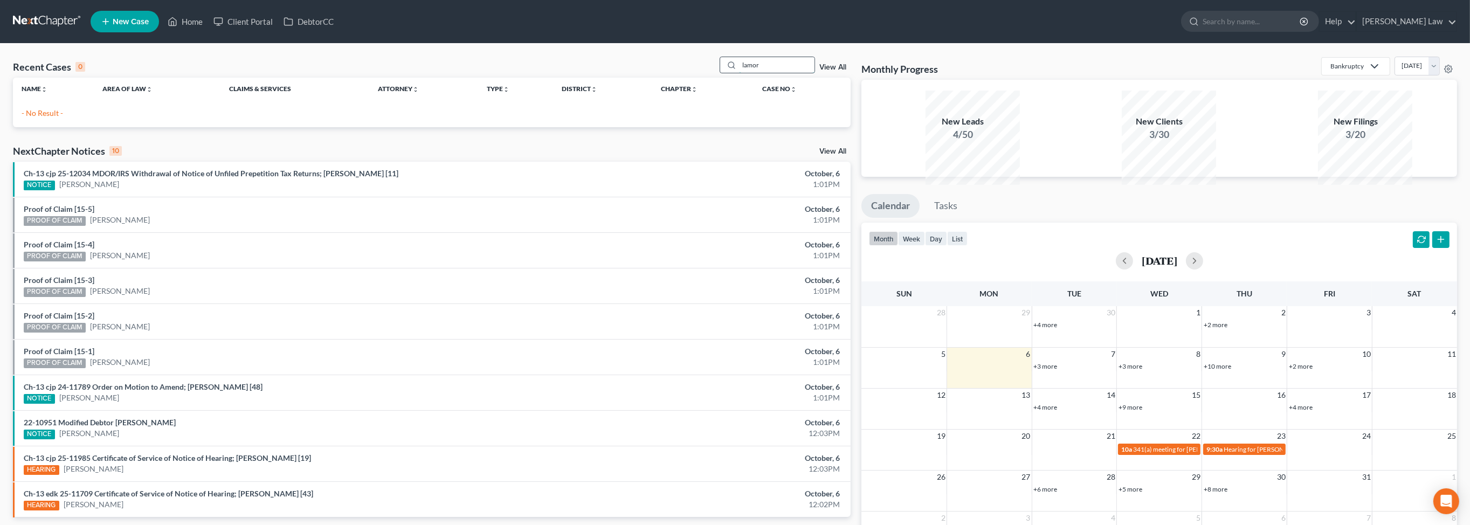
drag, startPoint x: 731, startPoint y: 74, endPoint x: 706, endPoint y: 73, distance: 25.4
click at [720, 73] on div "lamor" at bounding box center [768, 65] width 96 height 17
drag, startPoint x: 745, startPoint y: 83, endPoint x: 687, endPoint y: 77, distance: 58.0
click at [687, 77] on div "Recent Cases 0 lamor View All" at bounding box center [432, 67] width 838 height 21
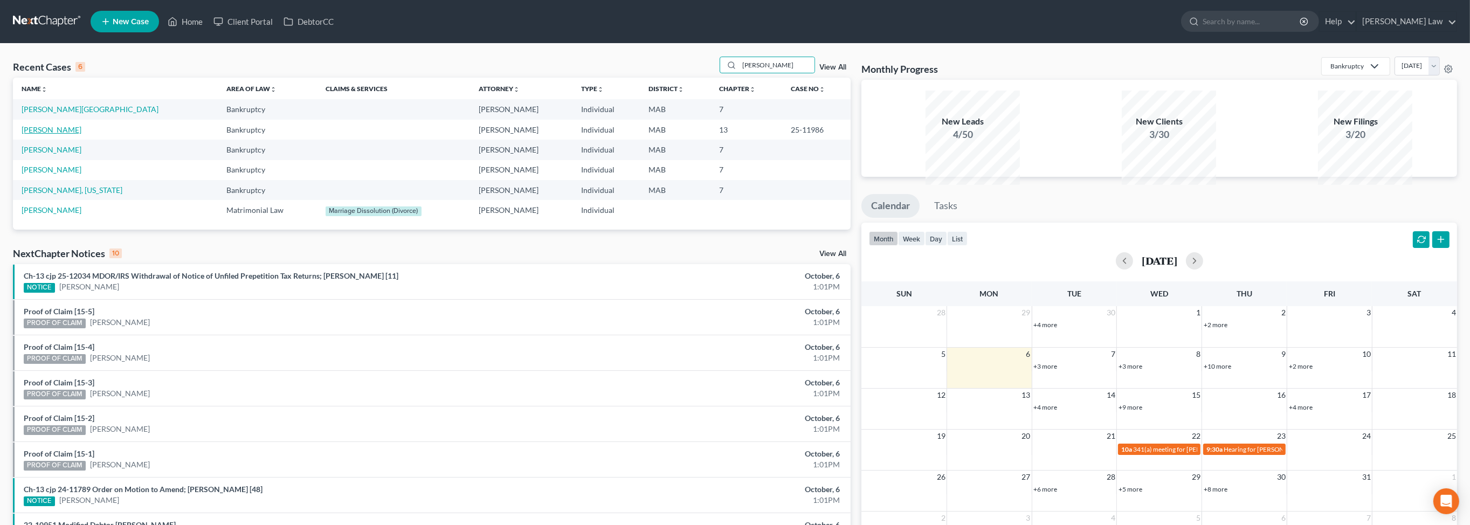
click at [74, 134] on link "Lamoureux, Joseph" at bounding box center [52, 129] width 60 height 9
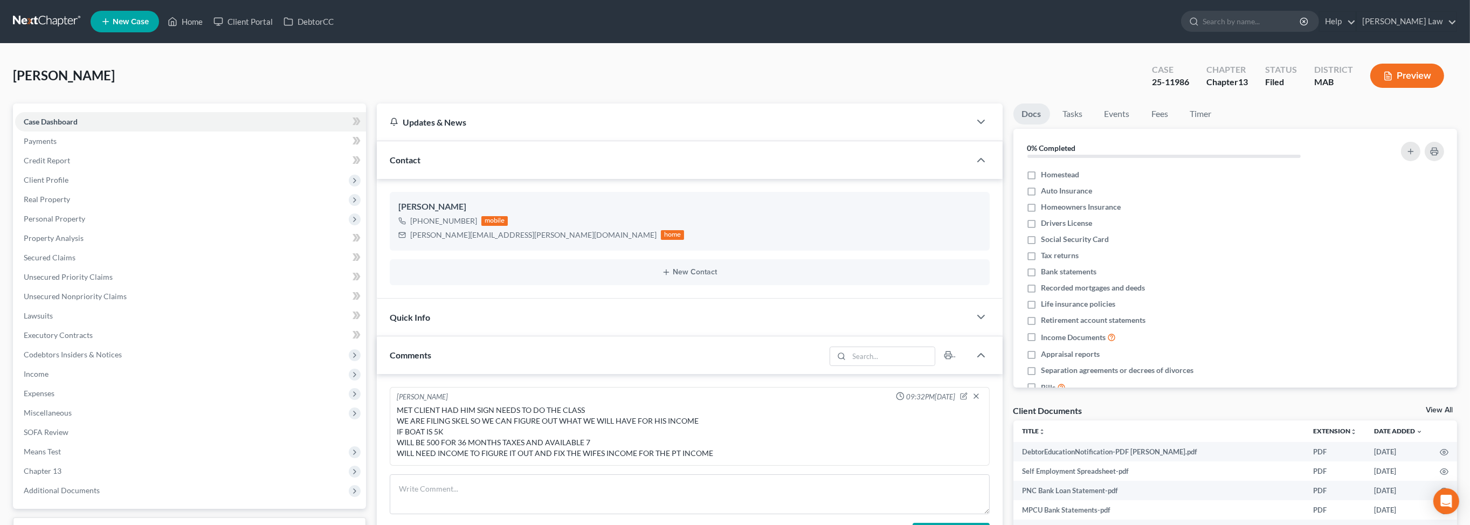
click at [1377, 88] on button "Preview" at bounding box center [1407, 76] width 74 height 24
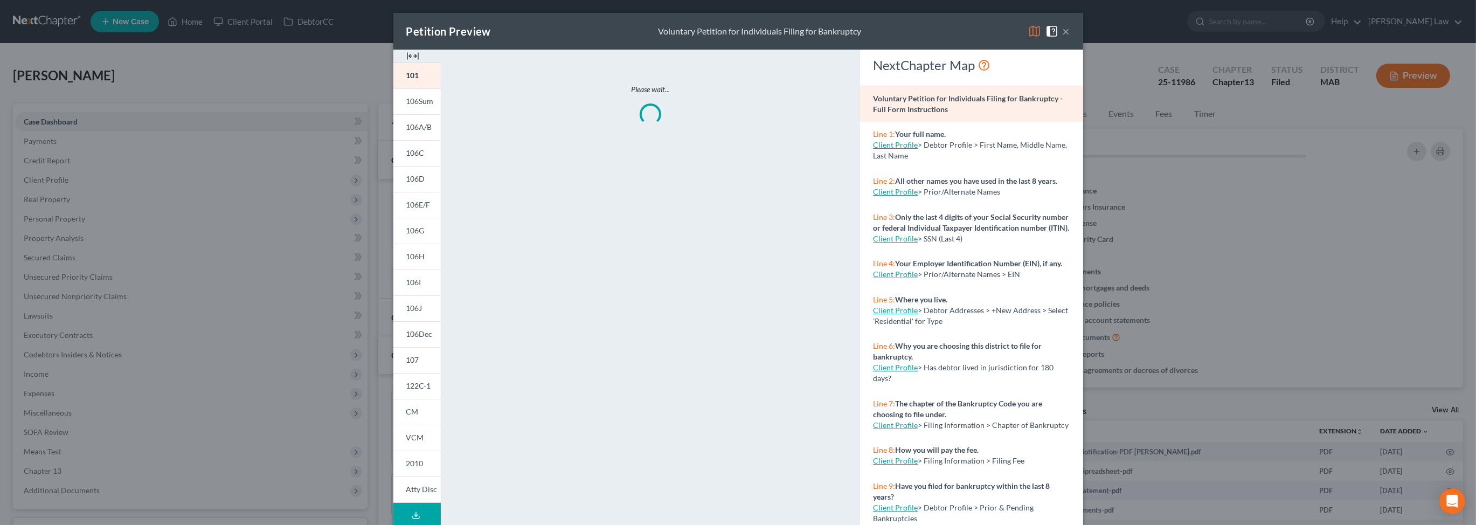
click at [406, 63] on img at bounding box center [412, 56] width 13 height 13
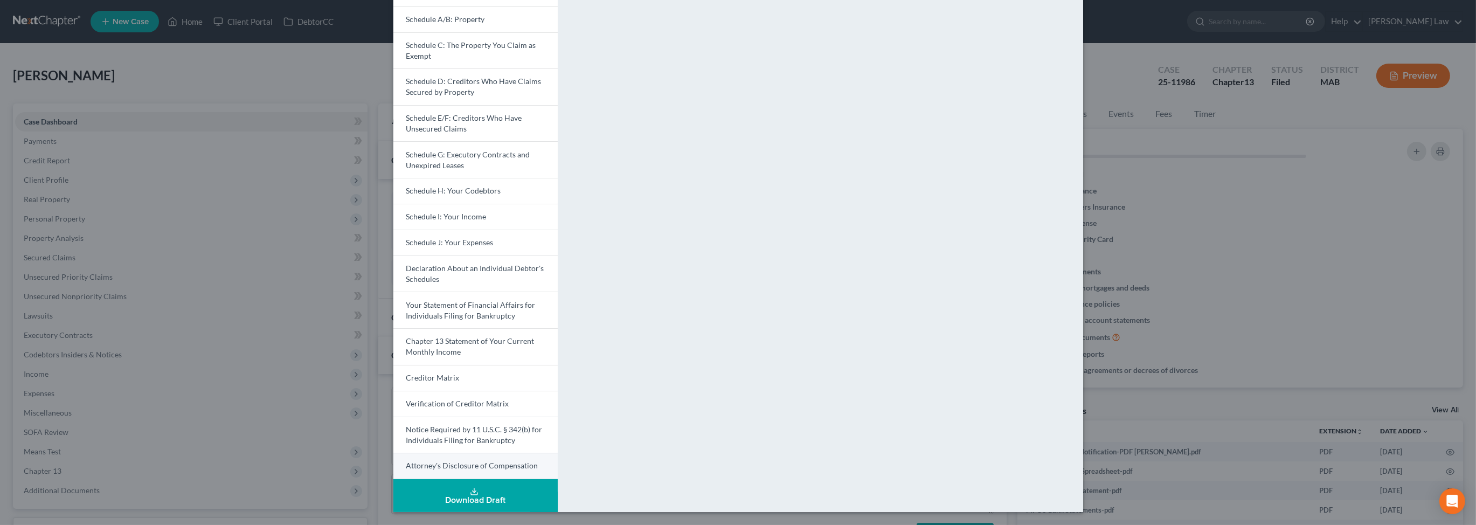
scroll to position [274, 0]
click at [473, 491] on polyline at bounding box center [475, 492] width 4 height 2
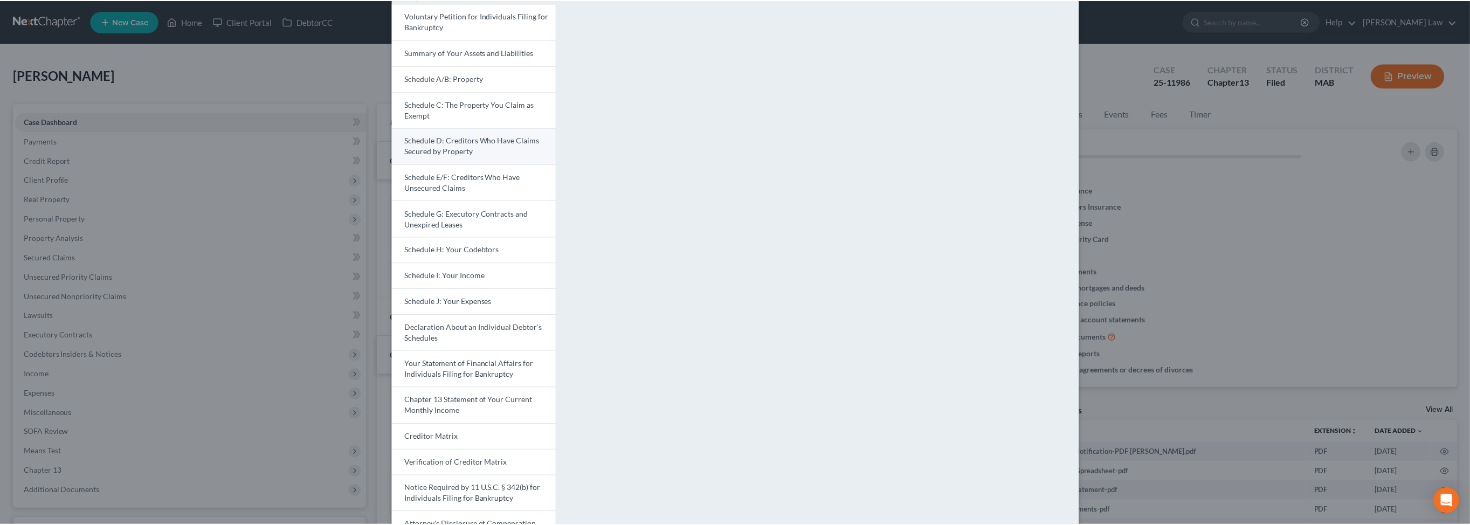
scroll to position [0, 0]
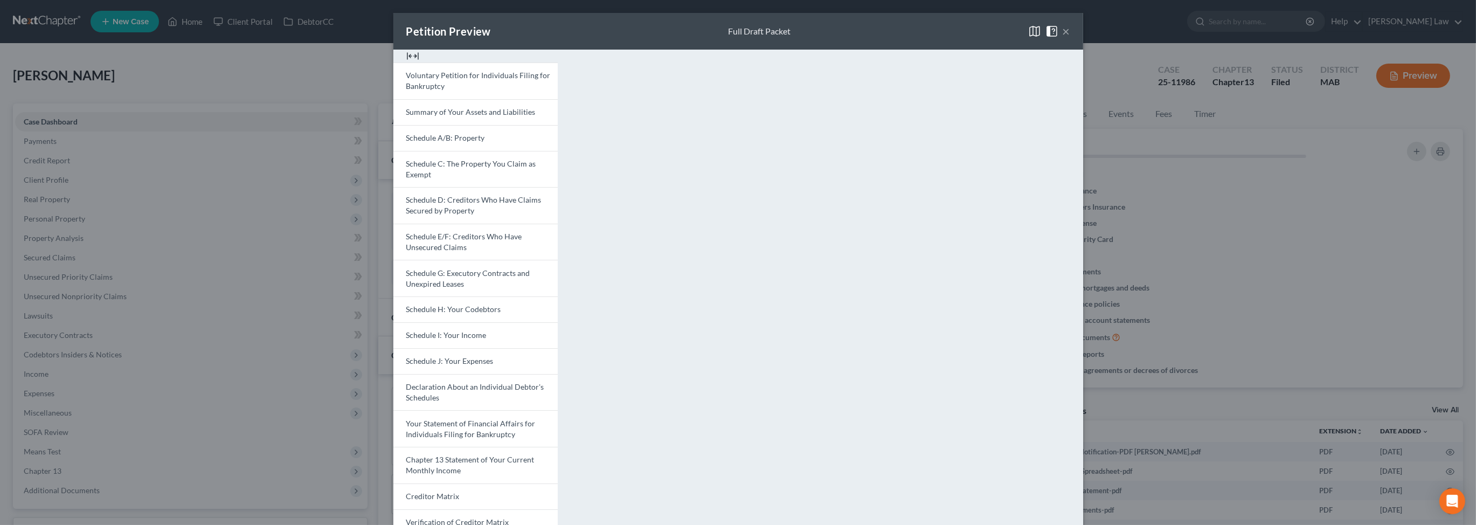
click at [1071, 38] on button "×" at bounding box center [1067, 31] width 8 height 13
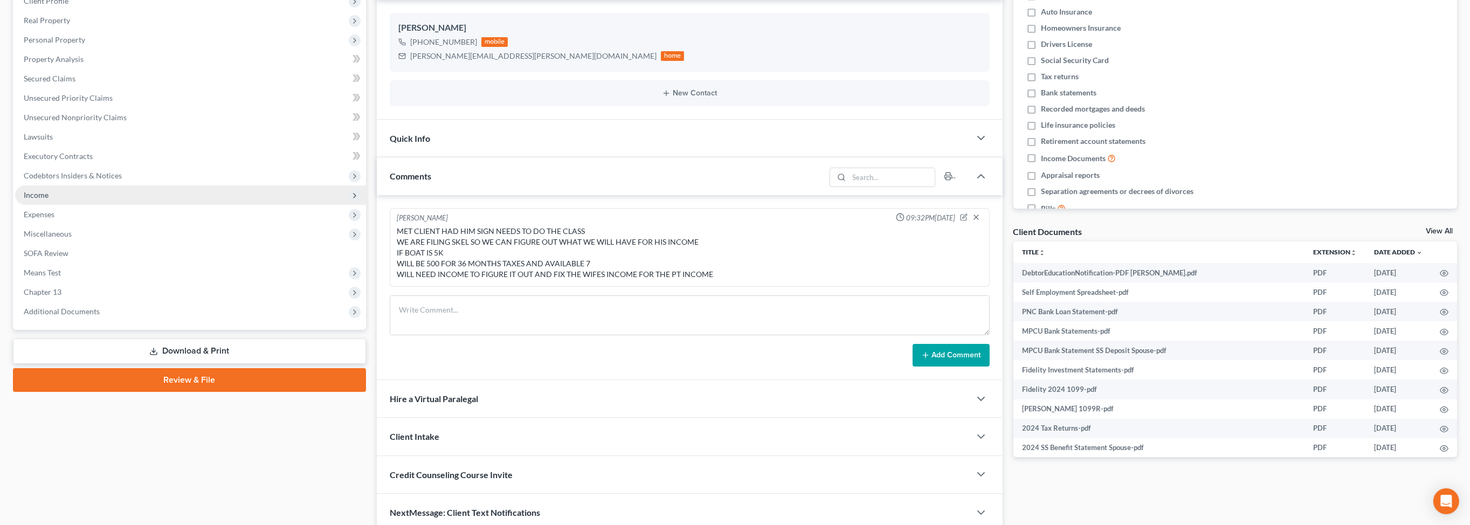
scroll to position [175, 0]
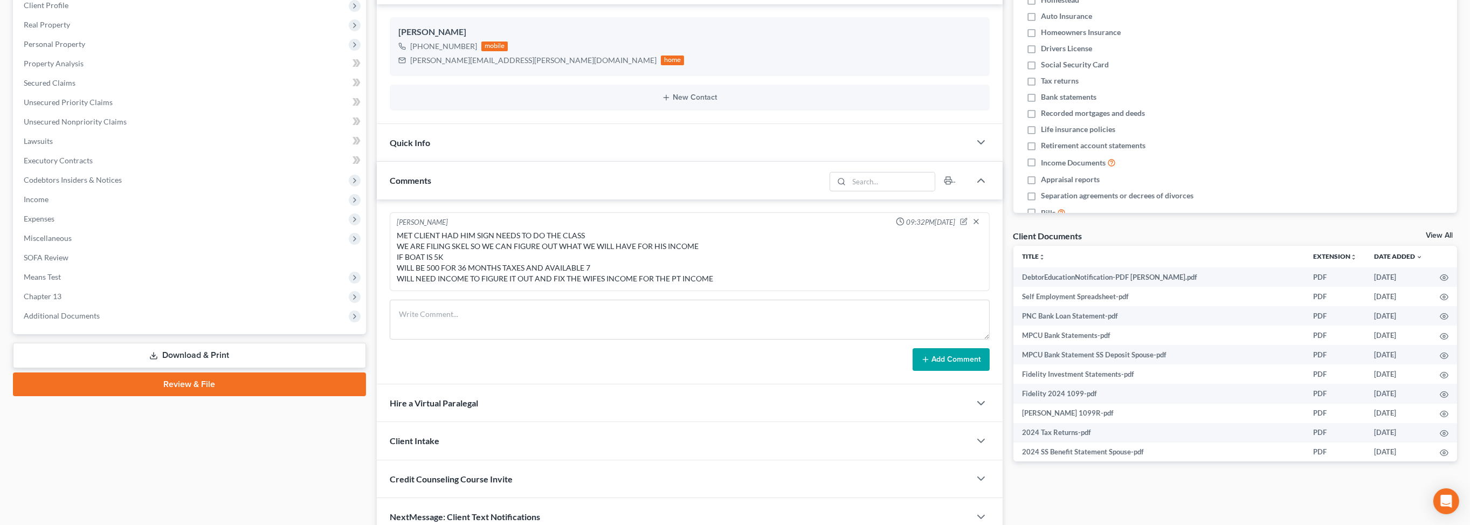
click at [1431, 239] on link "View All" at bounding box center [1439, 236] width 27 height 8
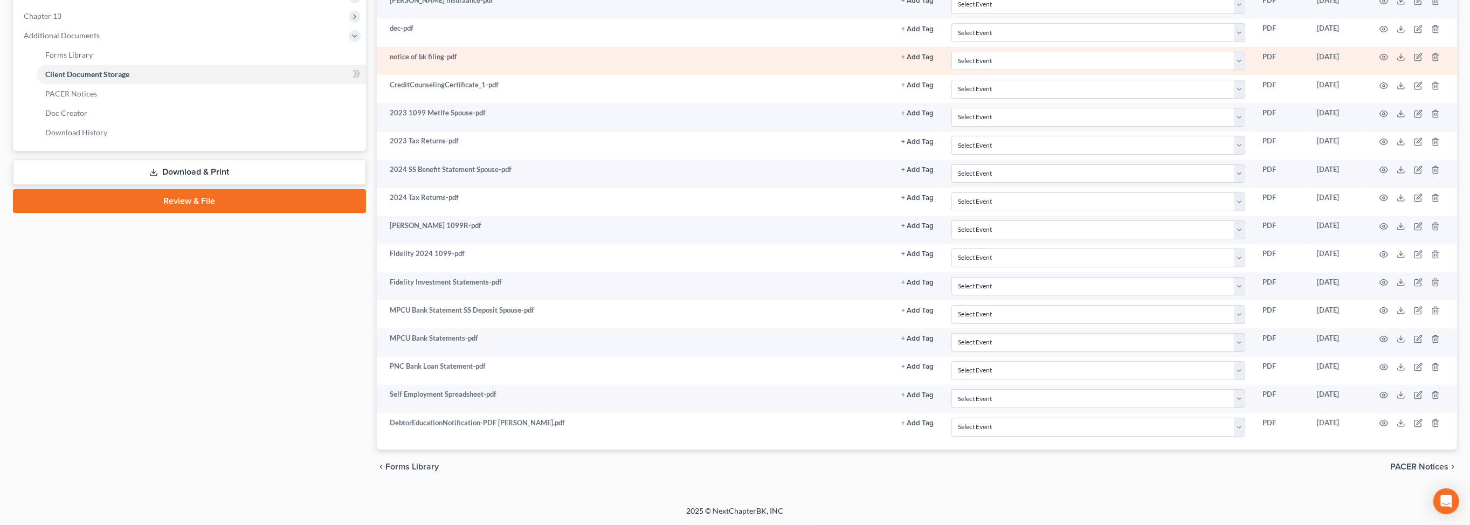
scroll to position [686, 0]
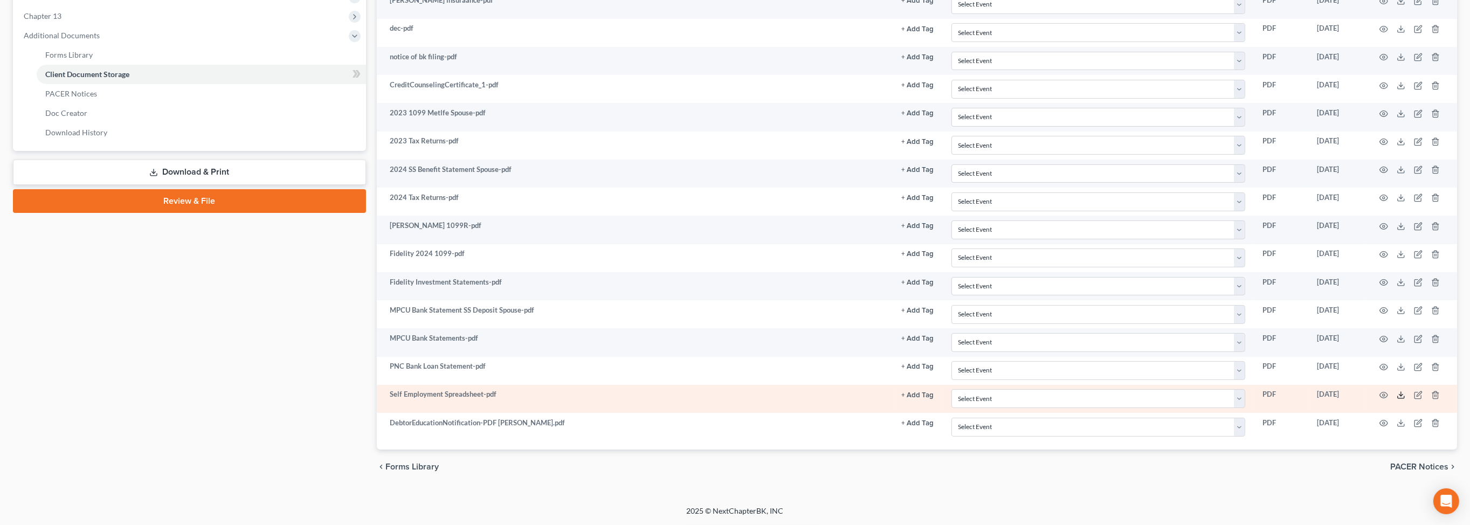
click at [1397, 391] on icon at bounding box center [1401, 395] width 9 height 9
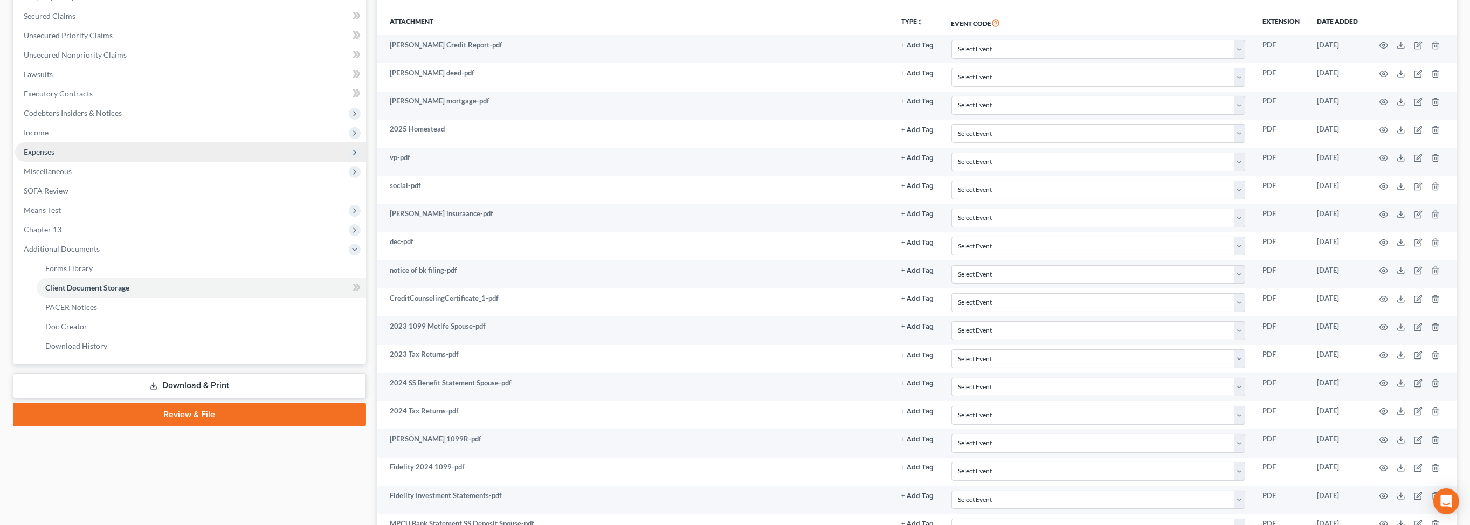
scroll to position [205, 0]
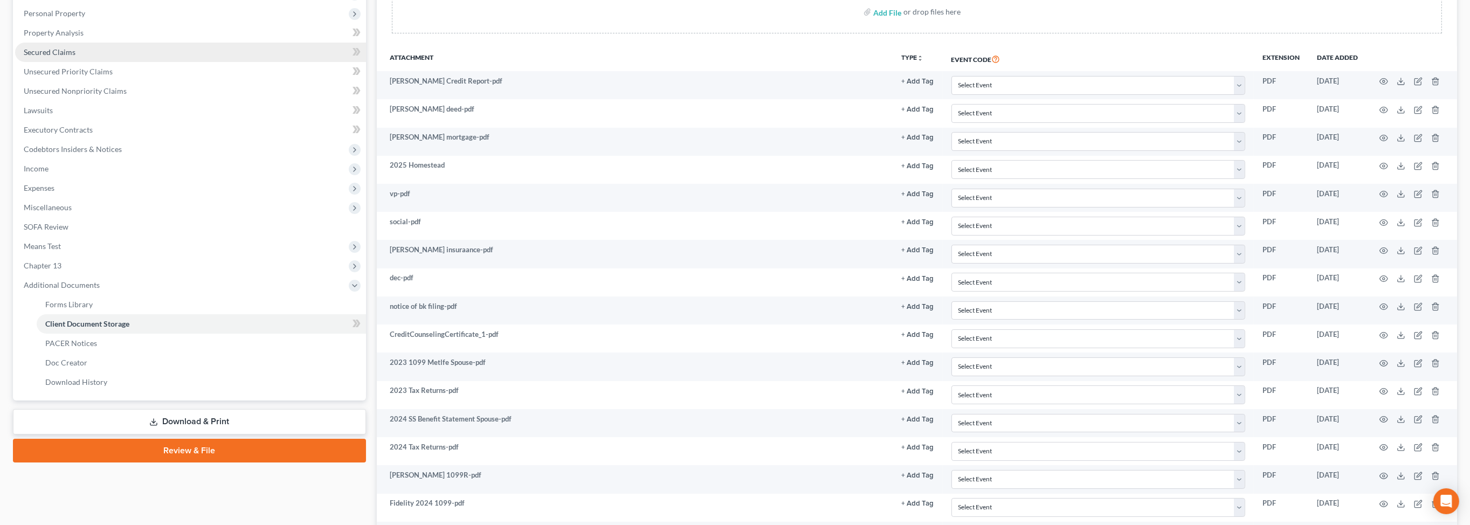
click at [68, 57] on span "Secured Claims" at bounding box center [50, 51] width 52 height 9
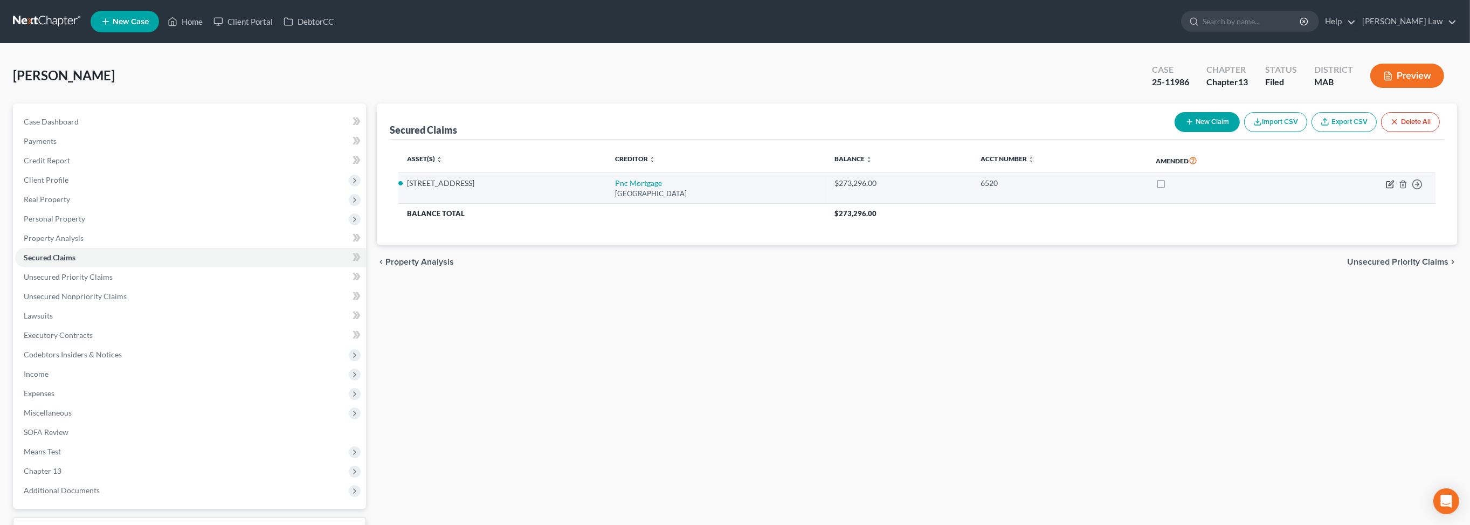
click at [1389, 185] on icon "button" at bounding box center [1391, 183] width 5 height 5
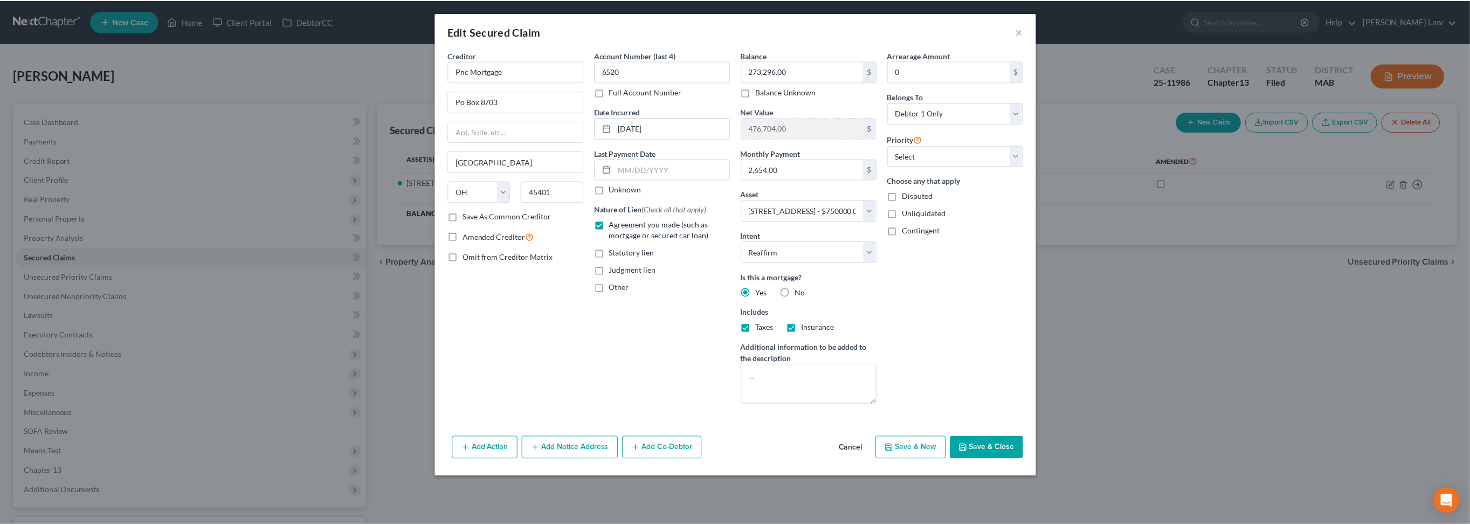
scroll to position [82, 0]
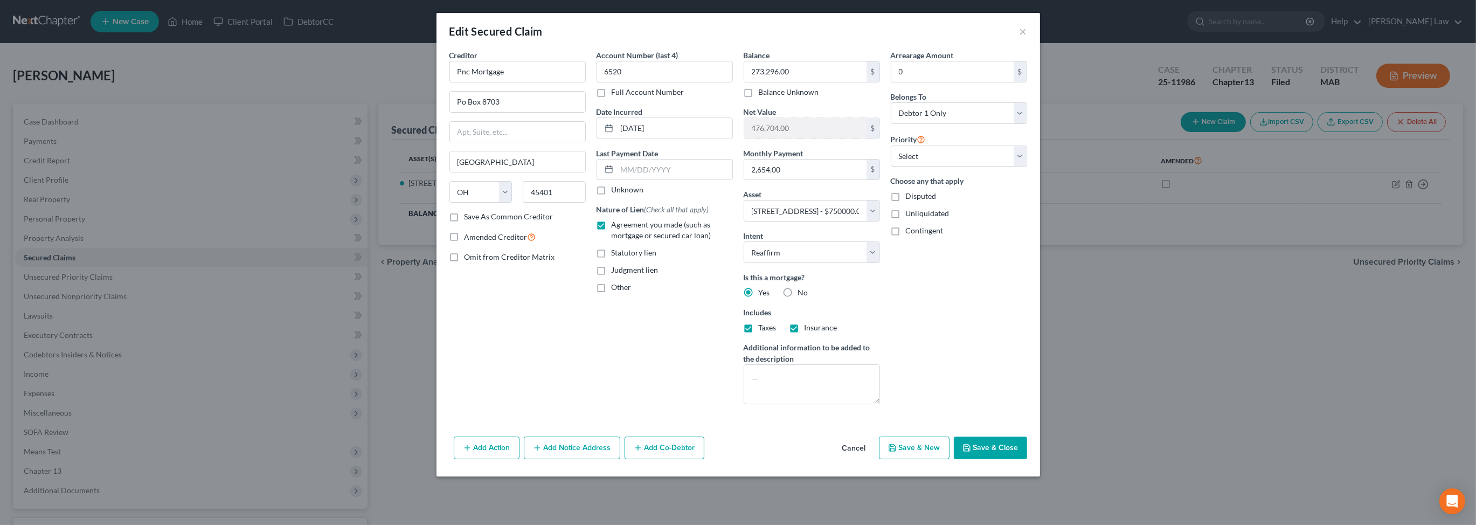
click at [1027, 459] on button "Save & Close" at bounding box center [990, 448] width 73 height 23
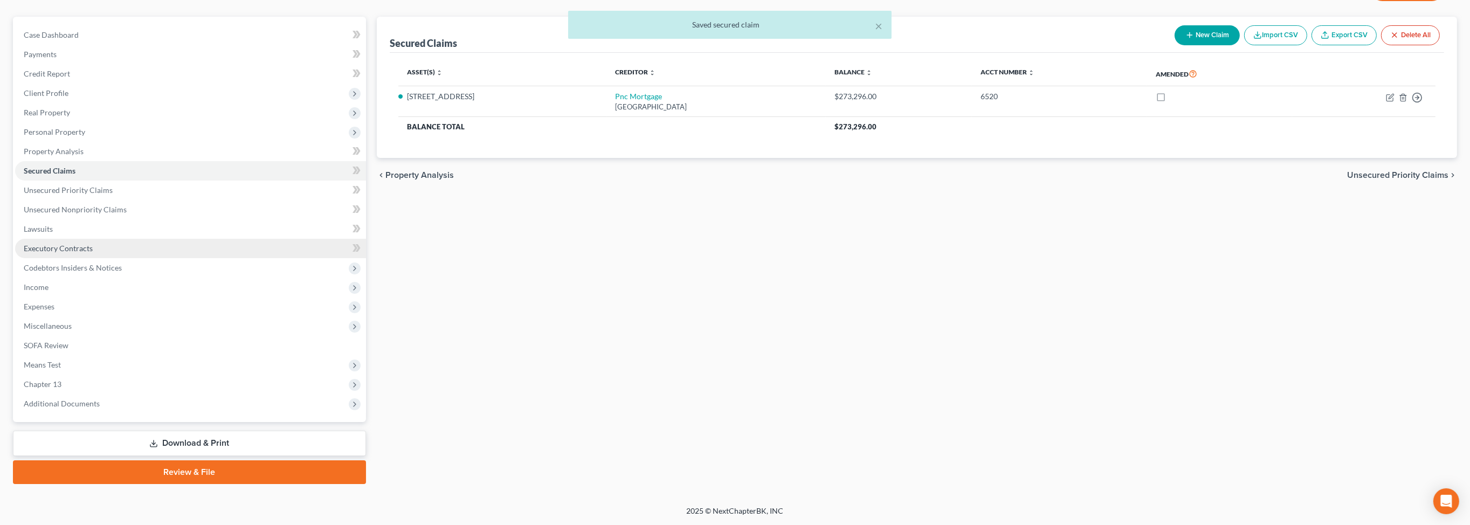
scroll to position [129, 0]
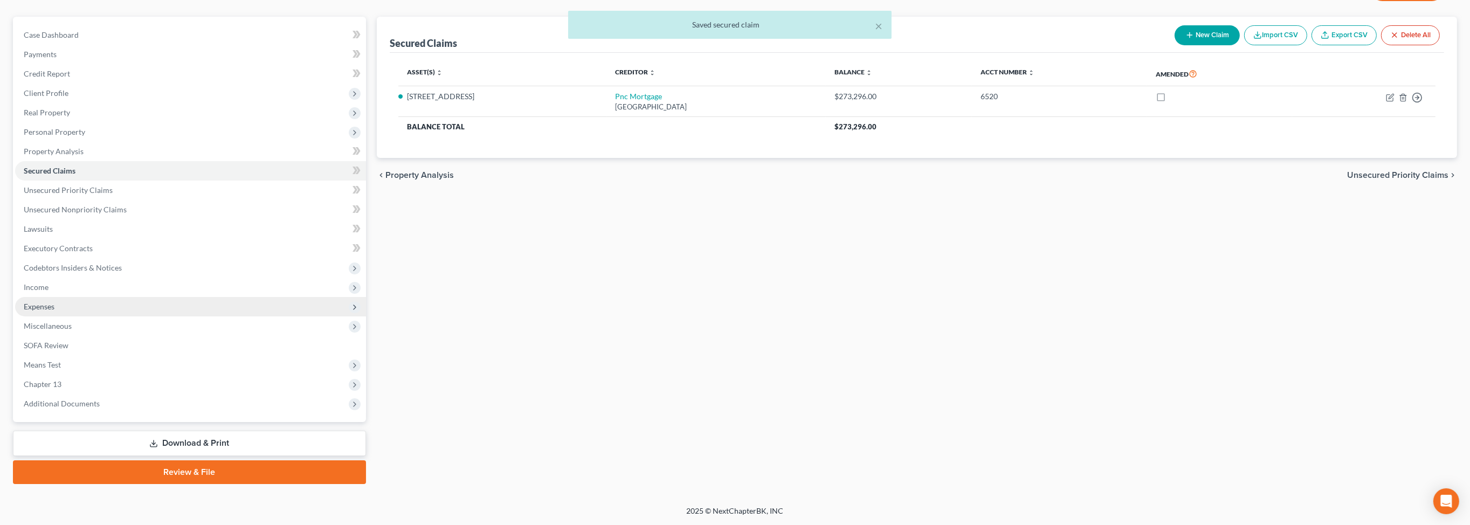
click at [53, 311] on span "Expenses" at bounding box center [39, 306] width 31 height 9
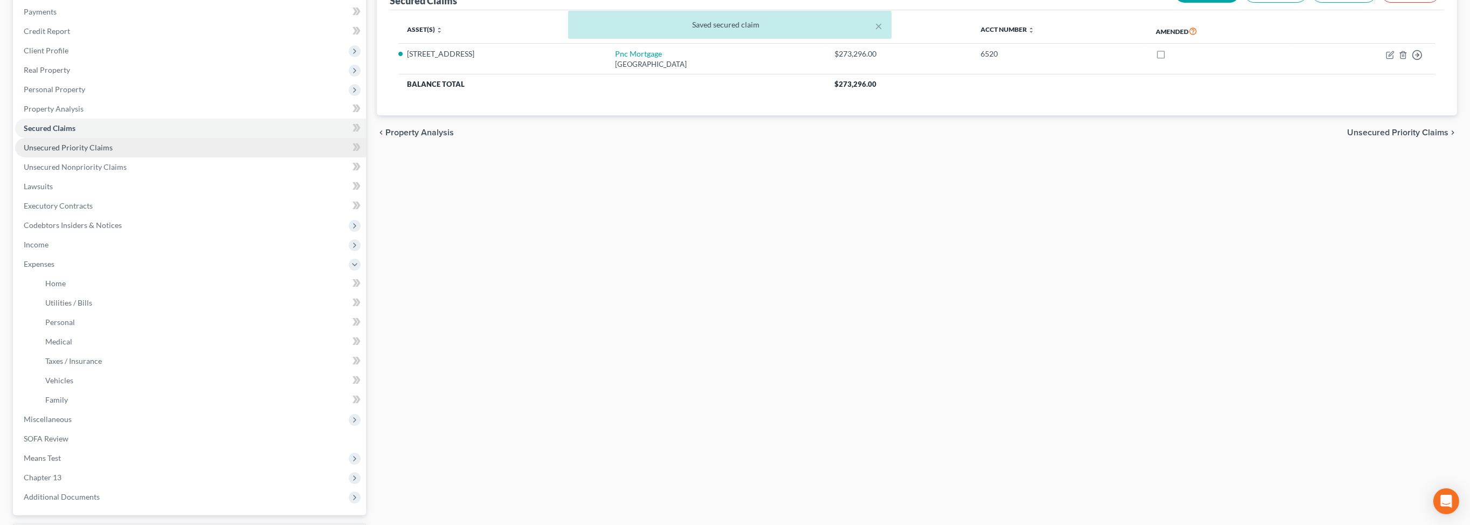
scroll to position [0, 0]
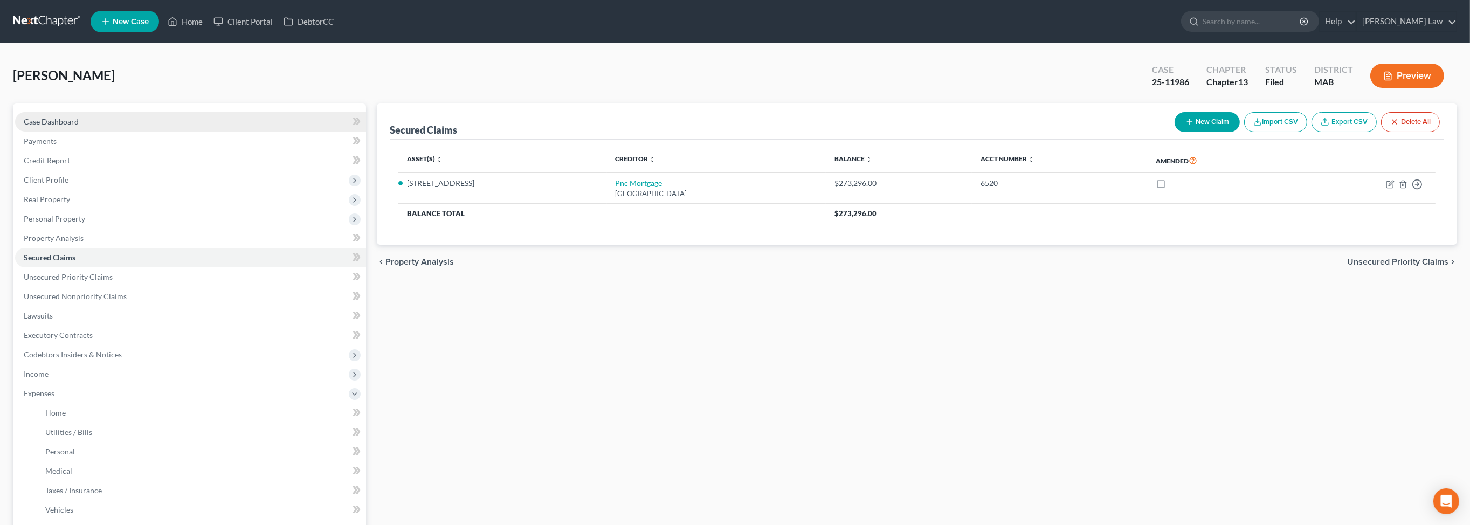
click at [67, 126] on span "Case Dashboard" at bounding box center [51, 121] width 55 height 9
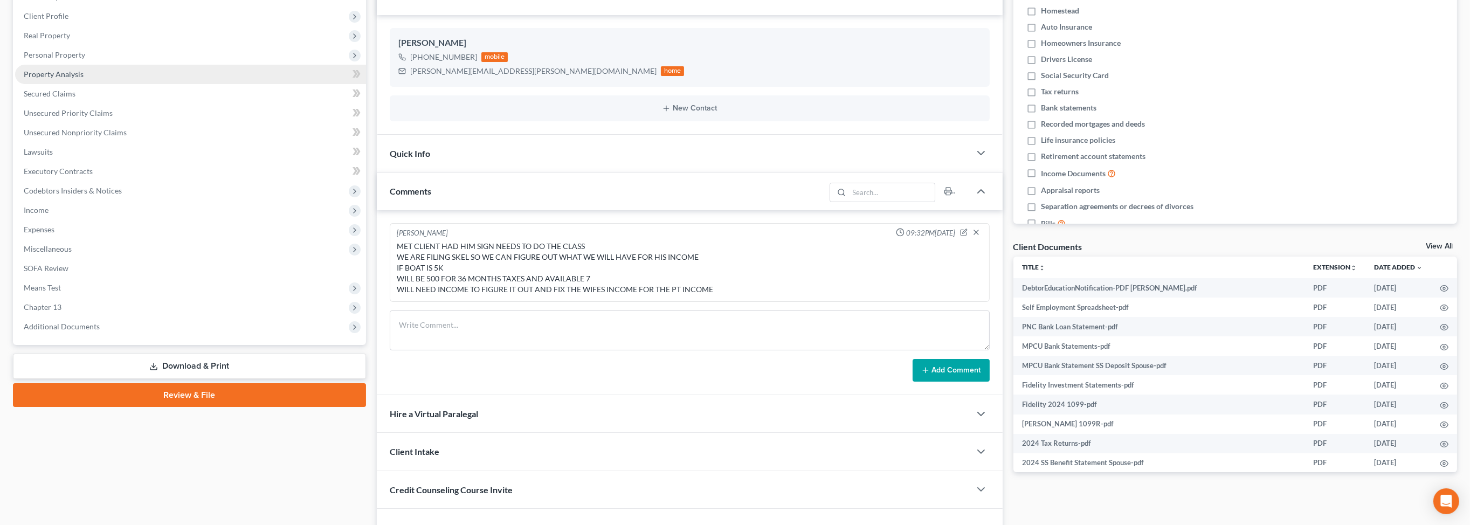
scroll to position [164, 0]
click at [49, 214] on span "Income" at bounding box center [36, 209] width 25 height 9
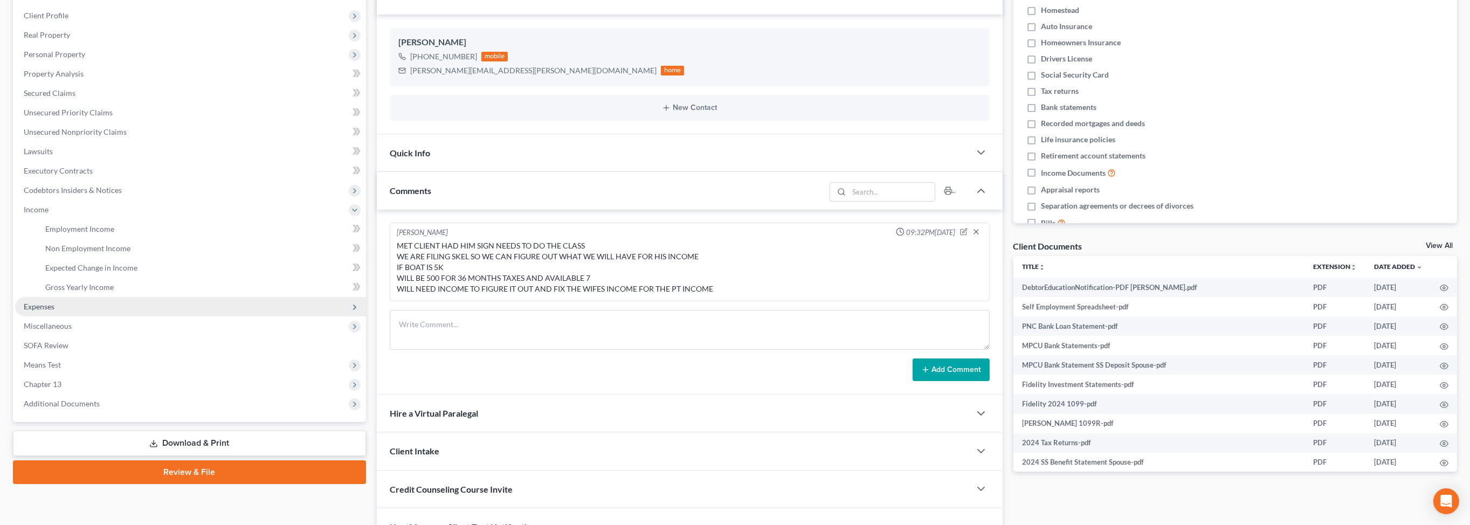
click at [52, 311] on span "Expenses" at bounding box center [39, 306] width 31 height 9
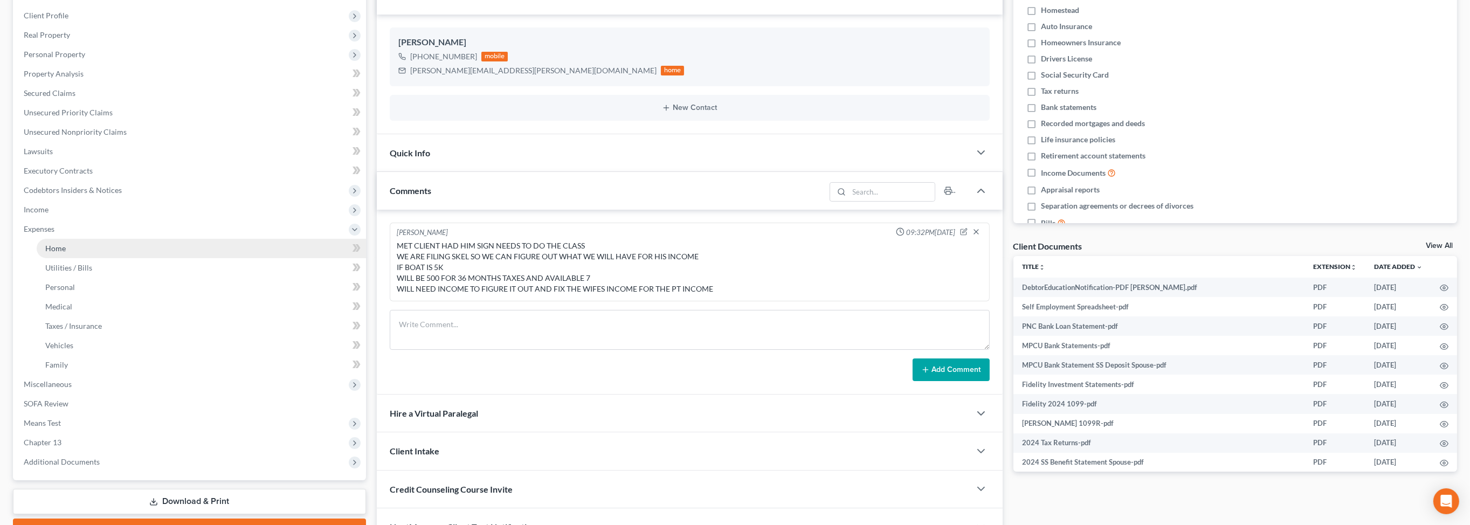
click at [66, 253] on span "Home" at bounding box center [55, 248] width 20 height 9
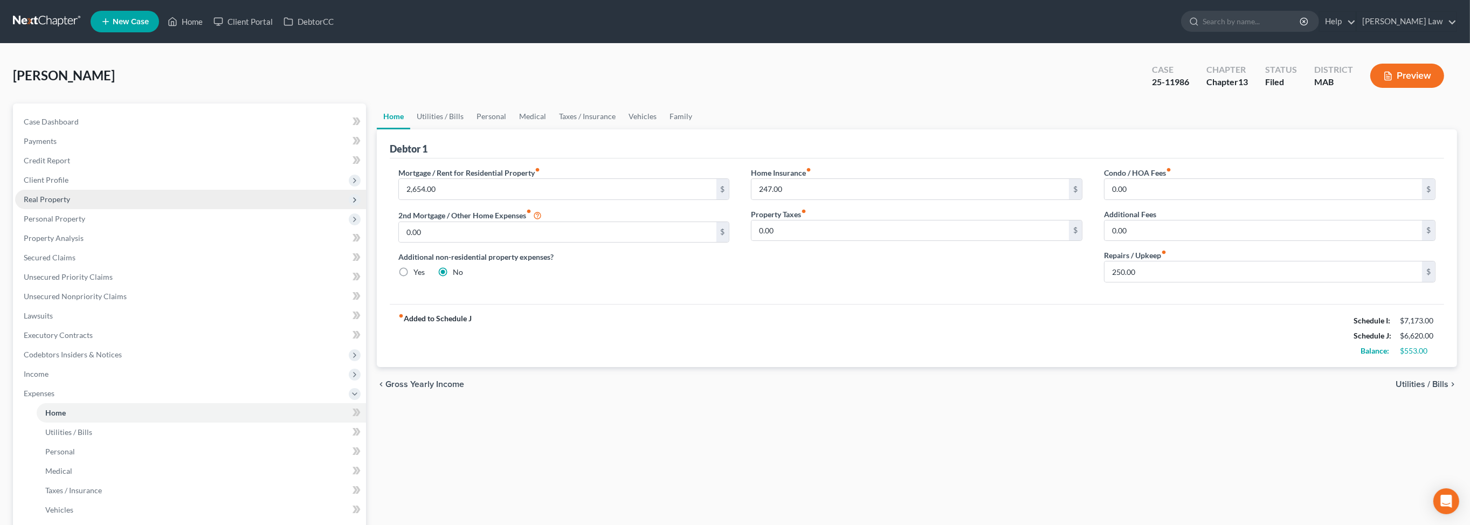
click at [53, 204] on span "Real Property" at bounding box center [47, 199] width 46 height 9
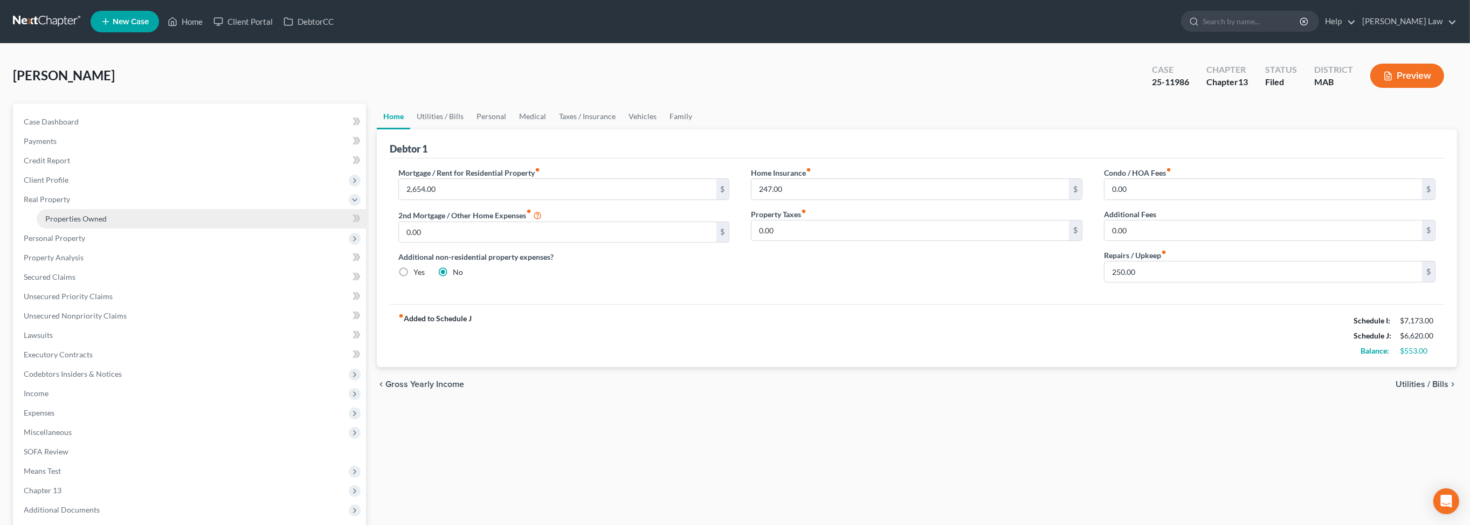
click at [107, 223] on span "Properties Owned" at bounding box center [75, 218] width 61 height 9
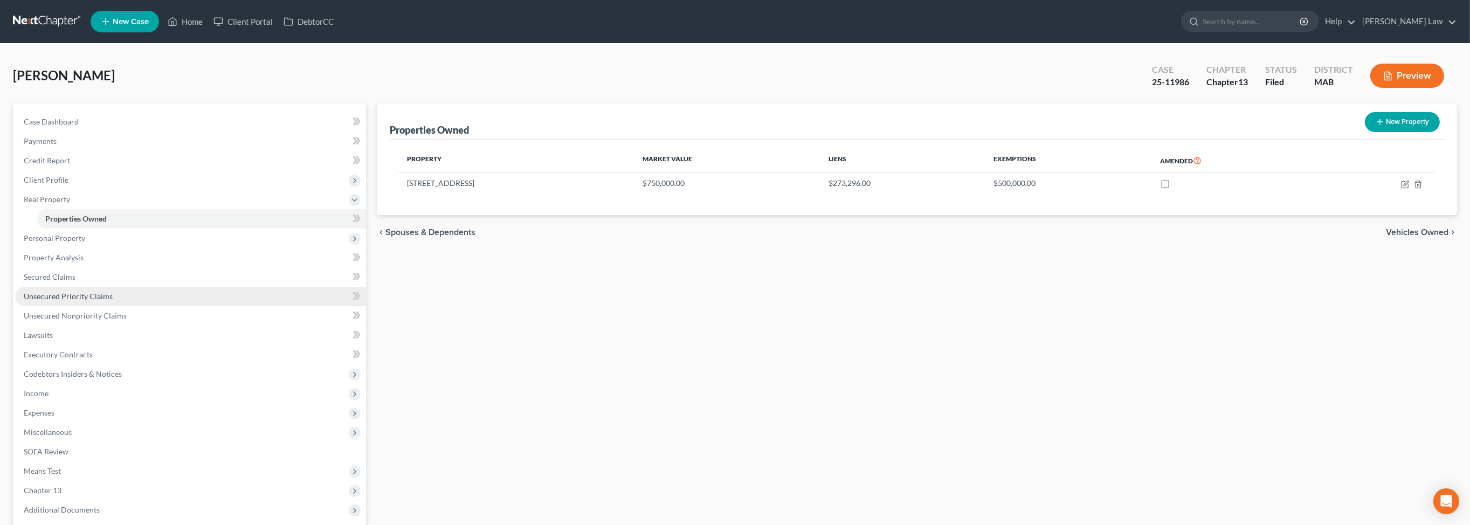
scroll to position [261, 0]
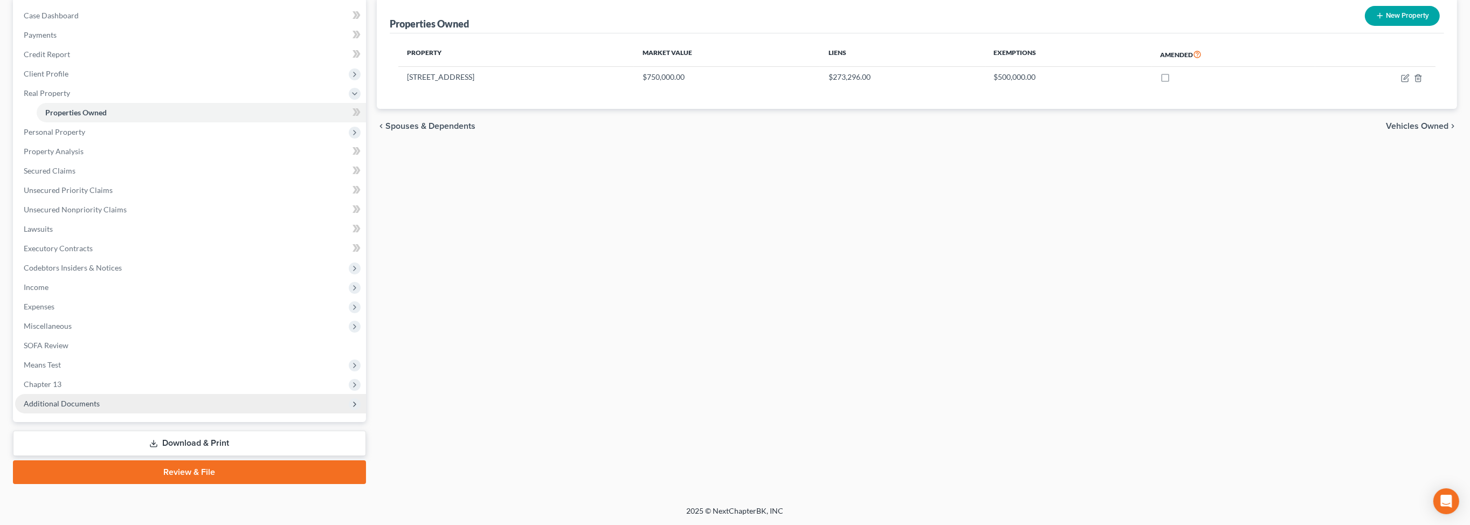
click at [71, 399] on span "Additional Documents" at bounding box center [62, 403] width 76 height 9
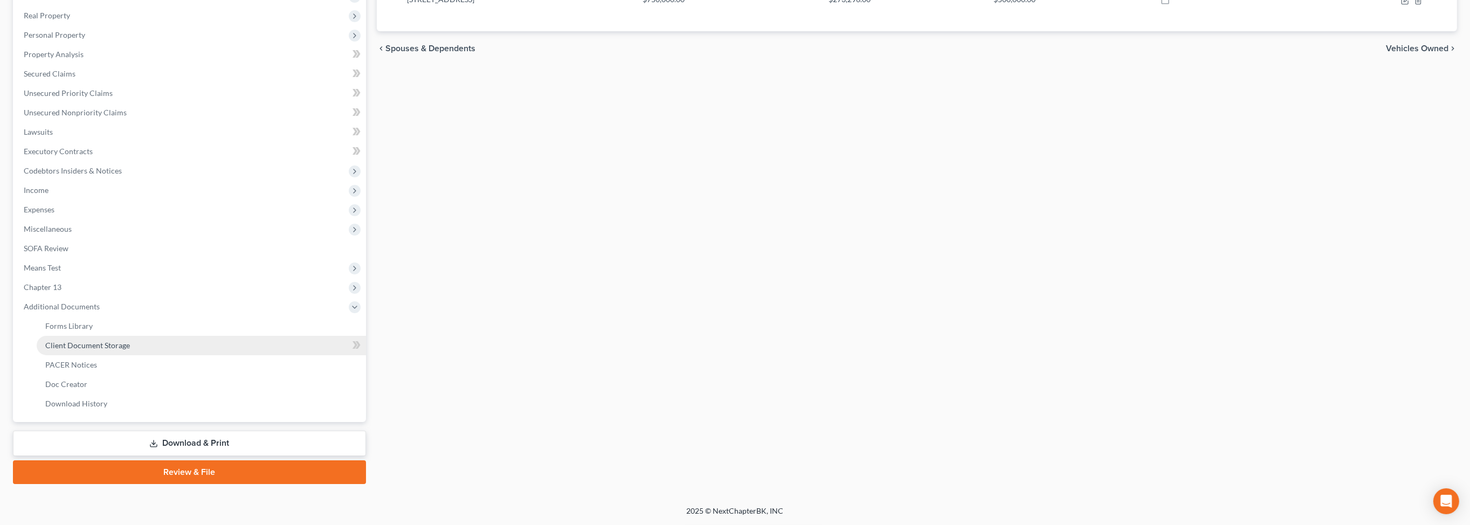
click at [123, 350] on span "Client Document Storage" at bounding box center [87, 345] width 85 height 9
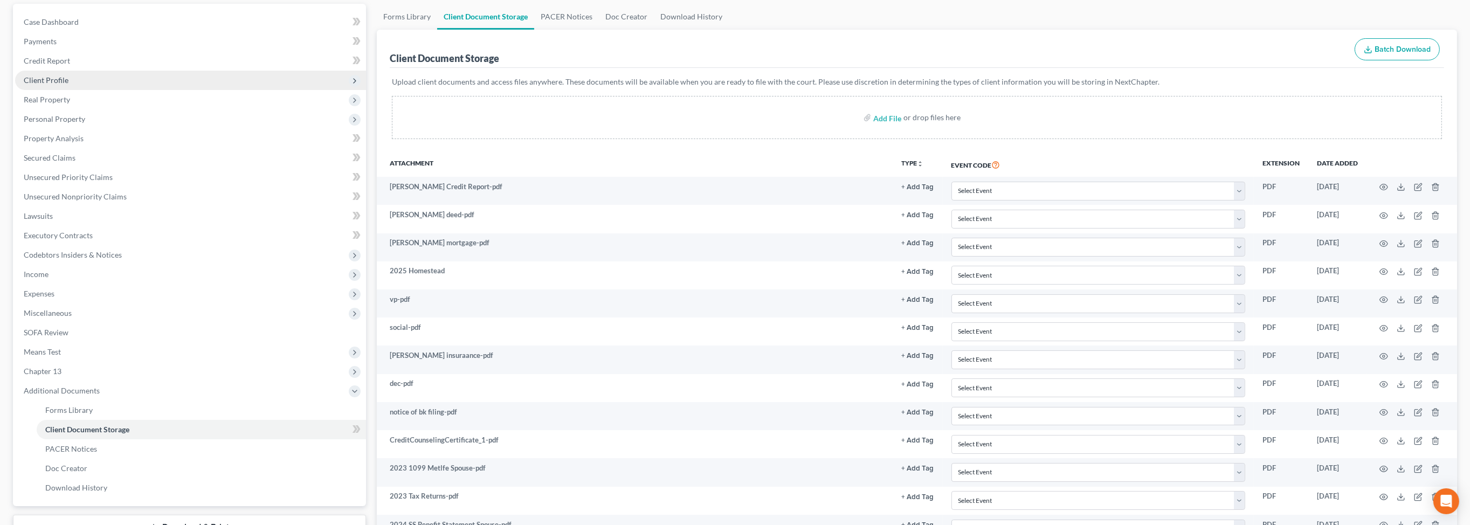
scroll to position [87, 0]
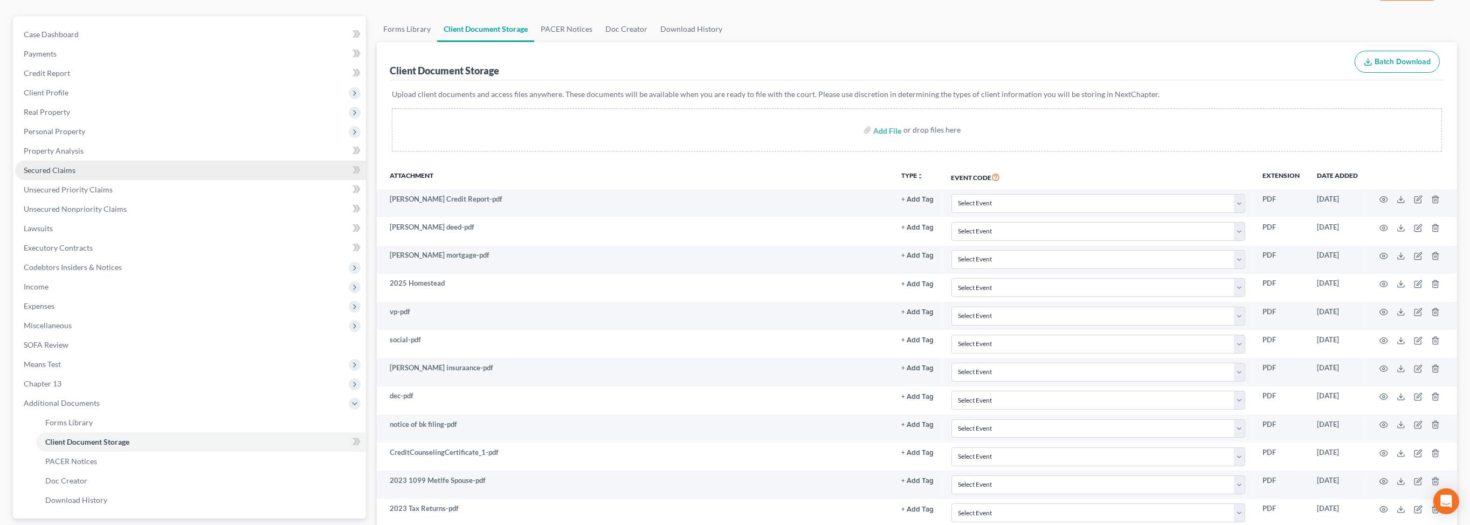
click at [70, 175] on span "Secured Claims" at bounding box center [50, 169] width 52 height 9
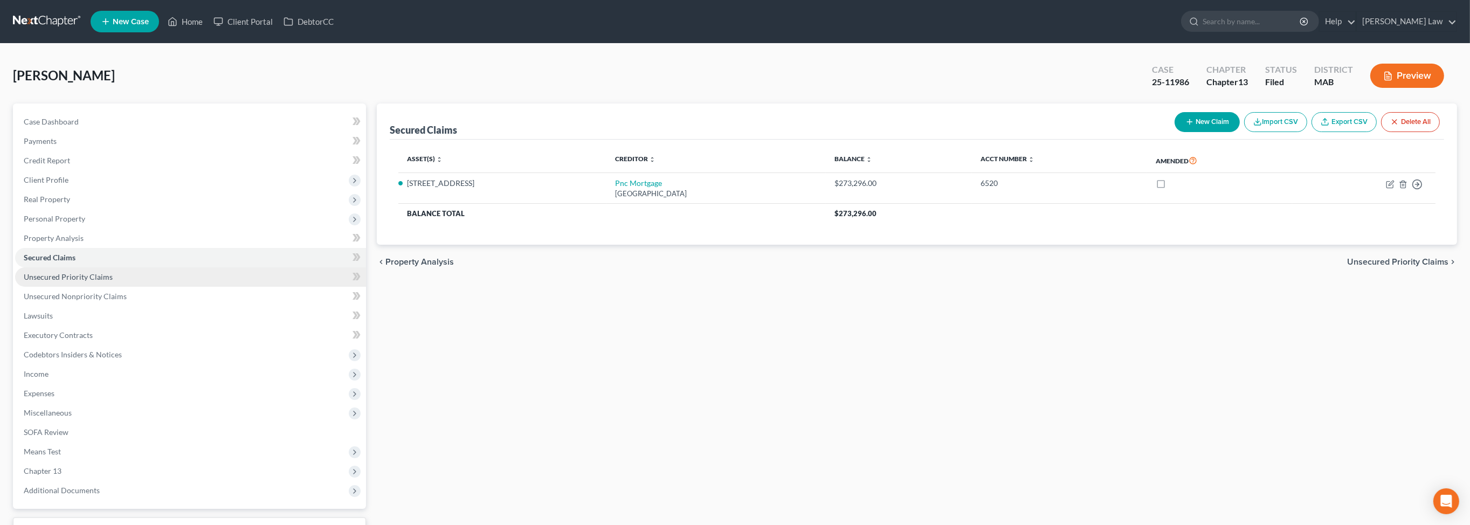
click at [89, 281] on span "Unsecured Priority Claims" at bounding box center [68, 276] width 89 height 9
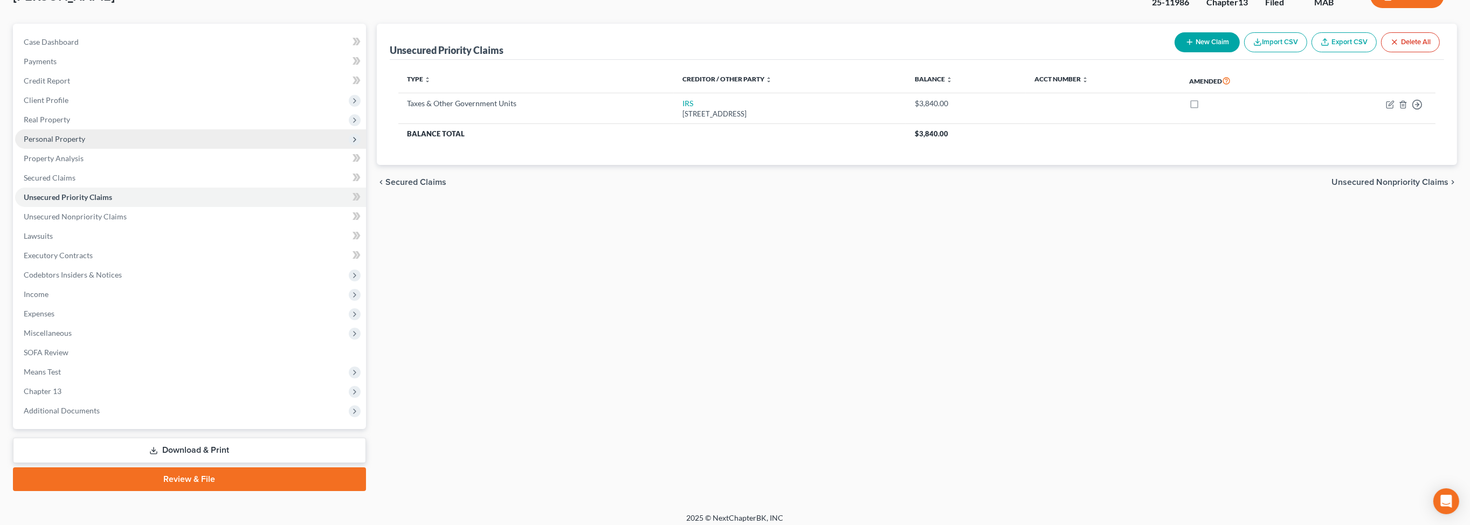
scroll to position [79, 0]
click at [64, 125] on span "Real Property" at bounding box center [47, 119] width 46 height 9
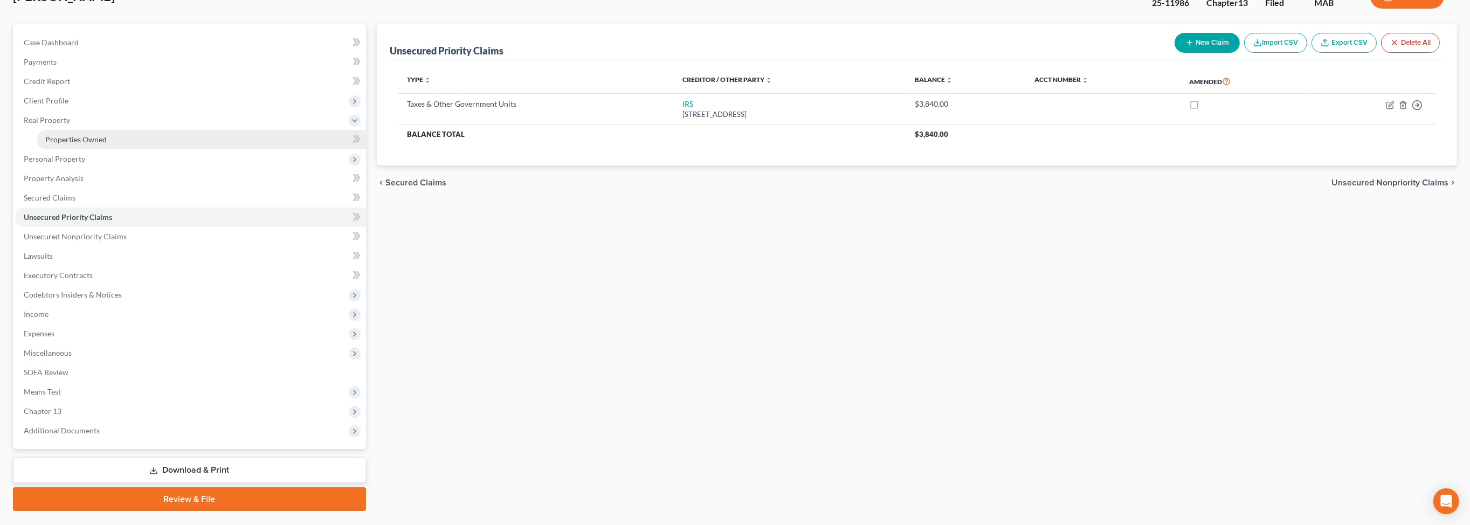
click at [102, 144] on span "Properties Owned" at bounding box center [75, 139] width 61 height 9
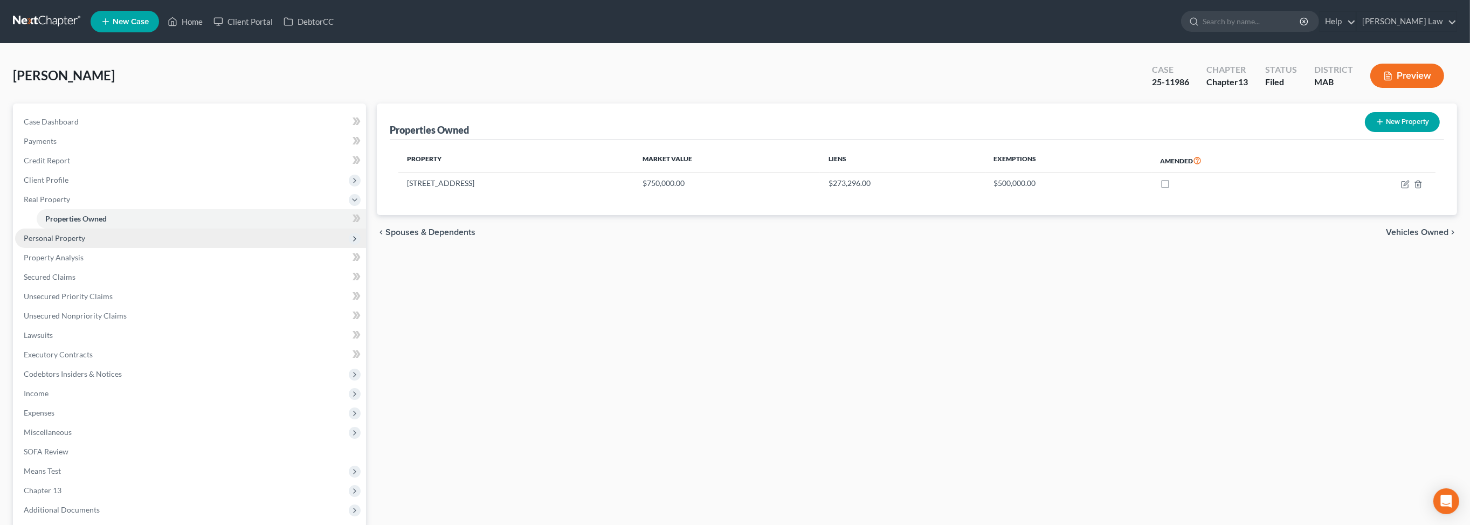
click at [72, 243] on span "Personal Property" at bounding box center [54, 237] width 61 height 9
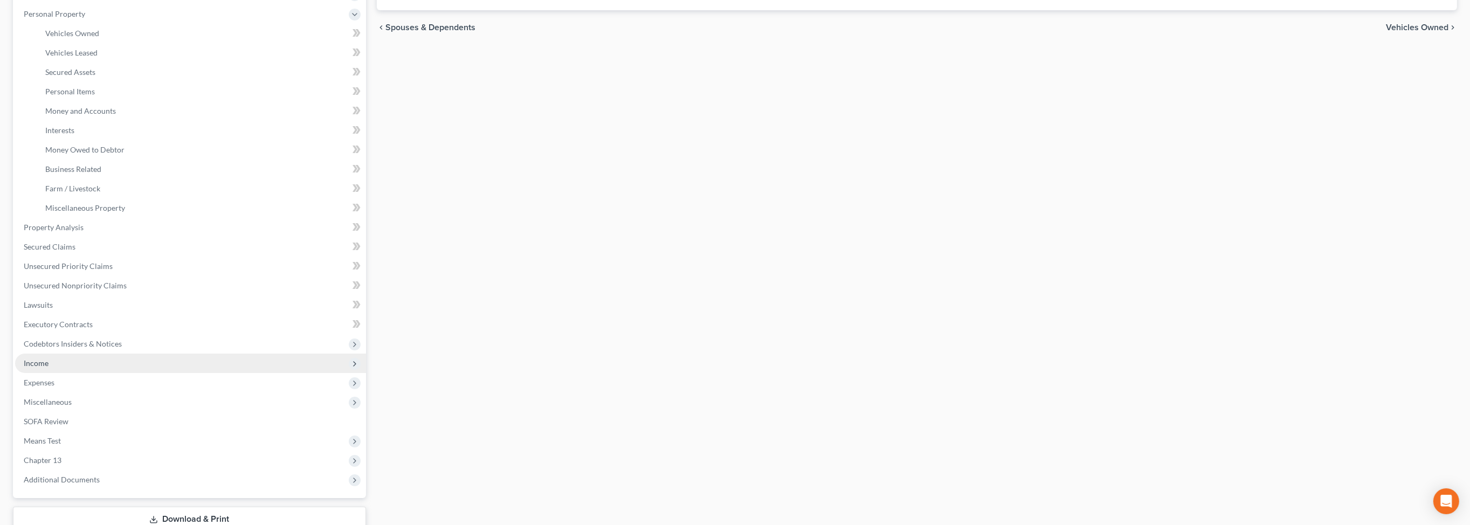
scroll to position [348, 0]
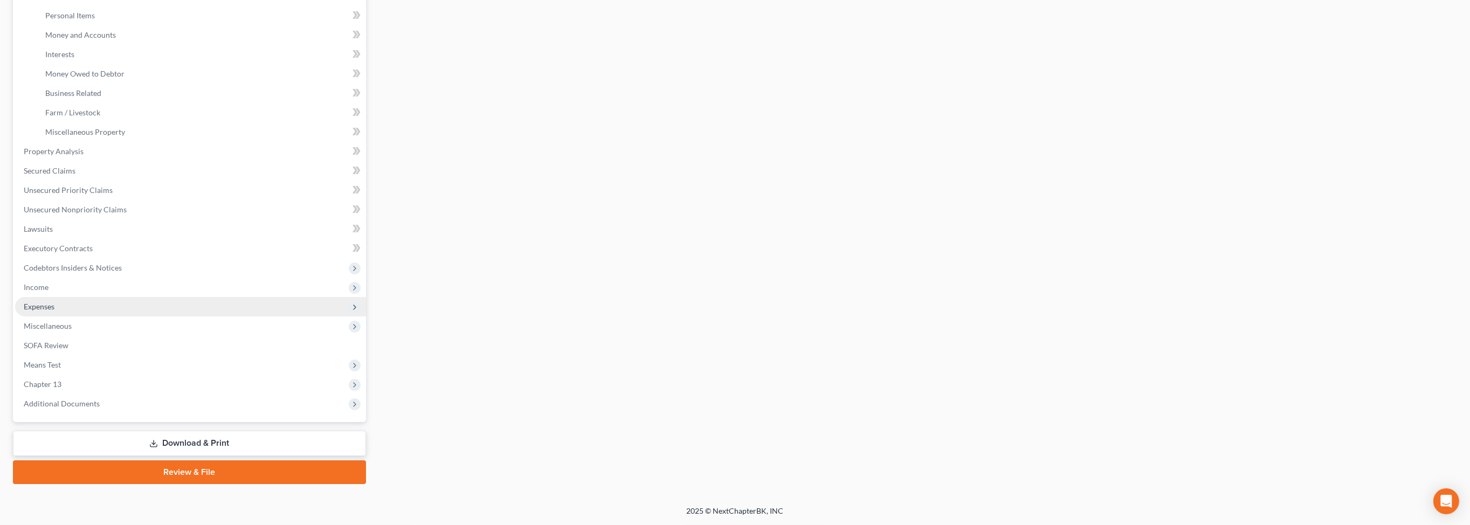
click at [54, 311] on span "Expenses" at bounding box center [39, 306] width 31 height 9
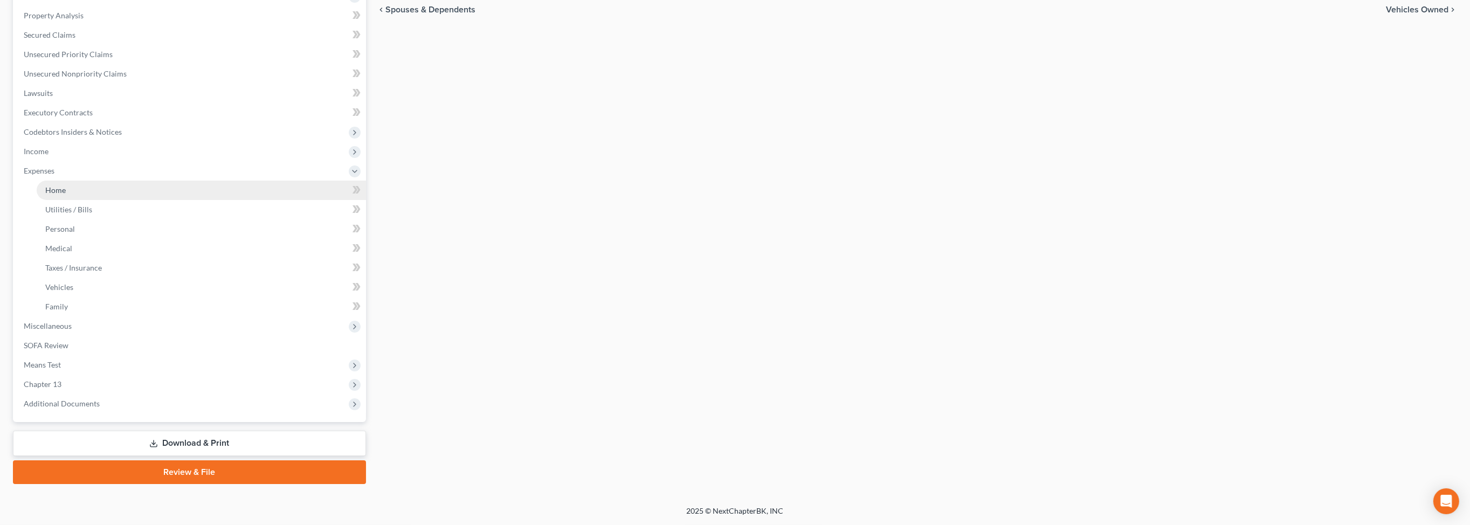
click at [60, 185] on span "Home" at bounding box center [55, 189] width 20 height 9
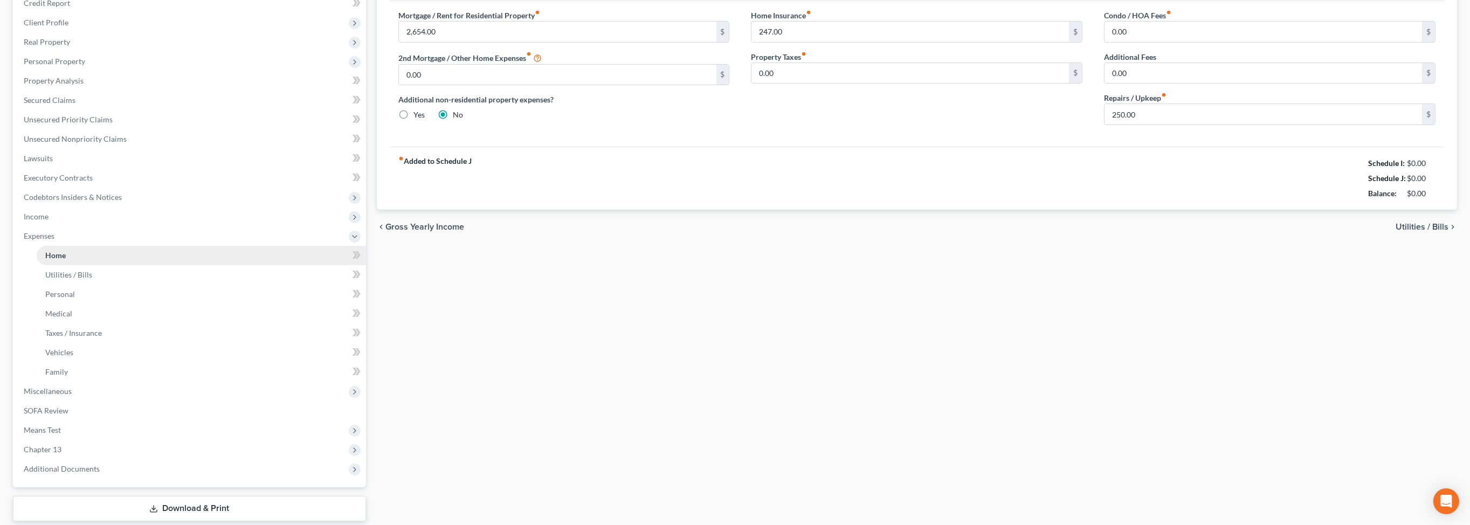
click at [67, 170] on ul "Case Dashboard Payments Invoices Payments Payments Credit Report Client Profile" at bounding box center [190, 217] width 351 height 524
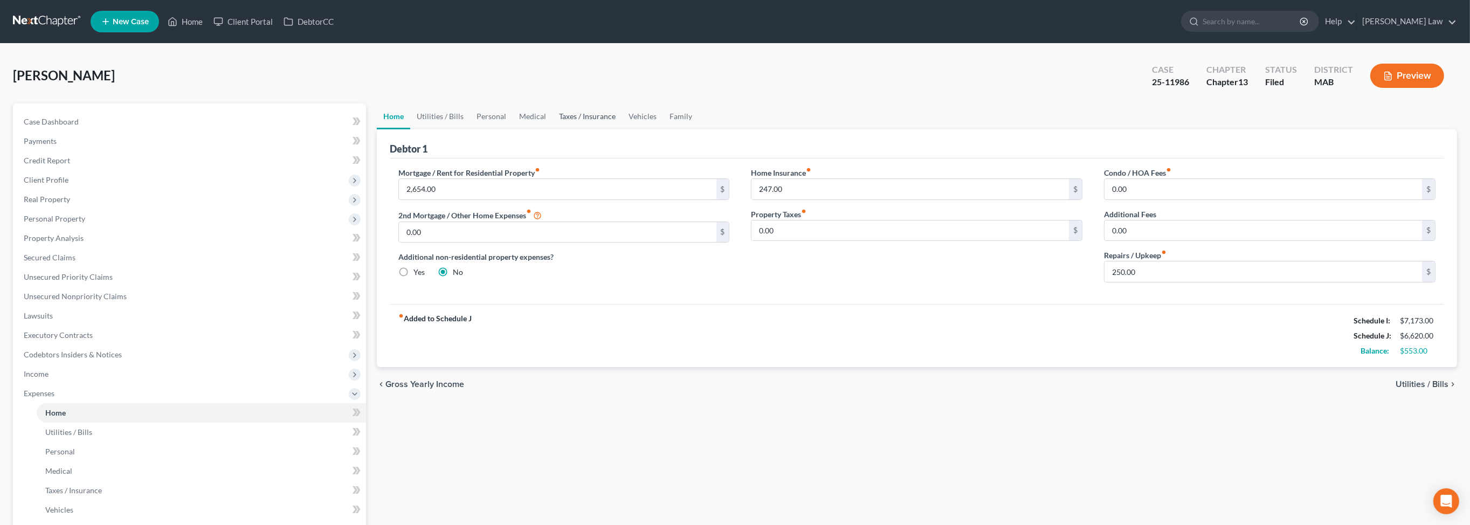
click at [622, 129] on link "Taxes / Insurance" at bounding box center [588, 116] width 70 height 26
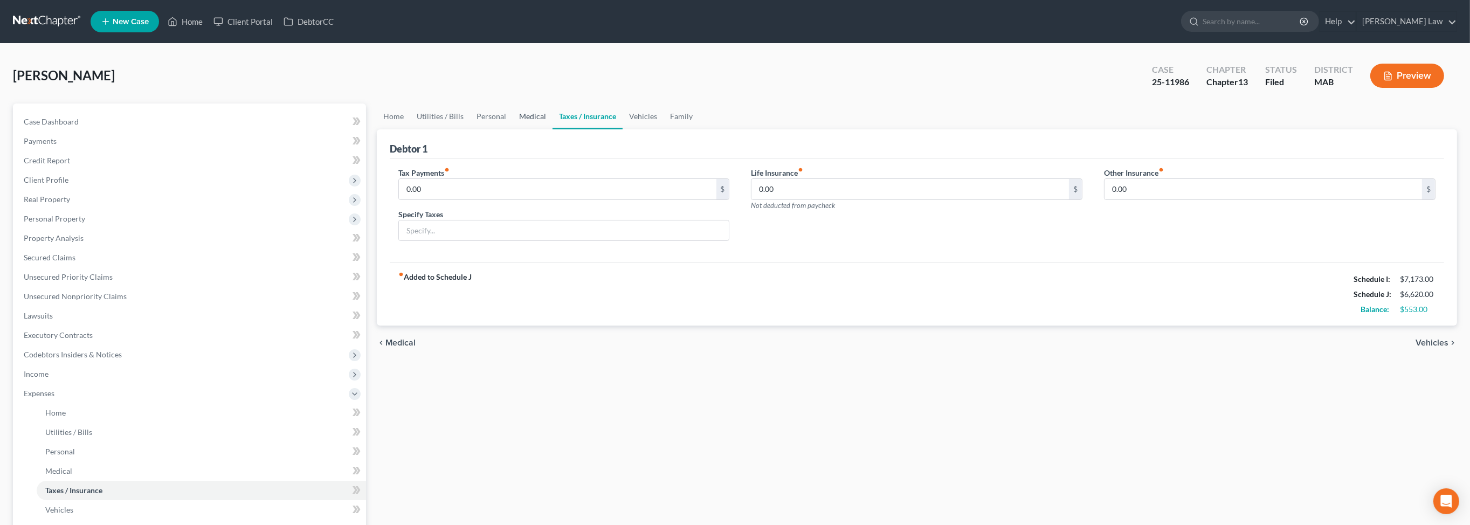
click at [553, 129] on link "Medical" at bounding box center [533, 116] width 40 height 26
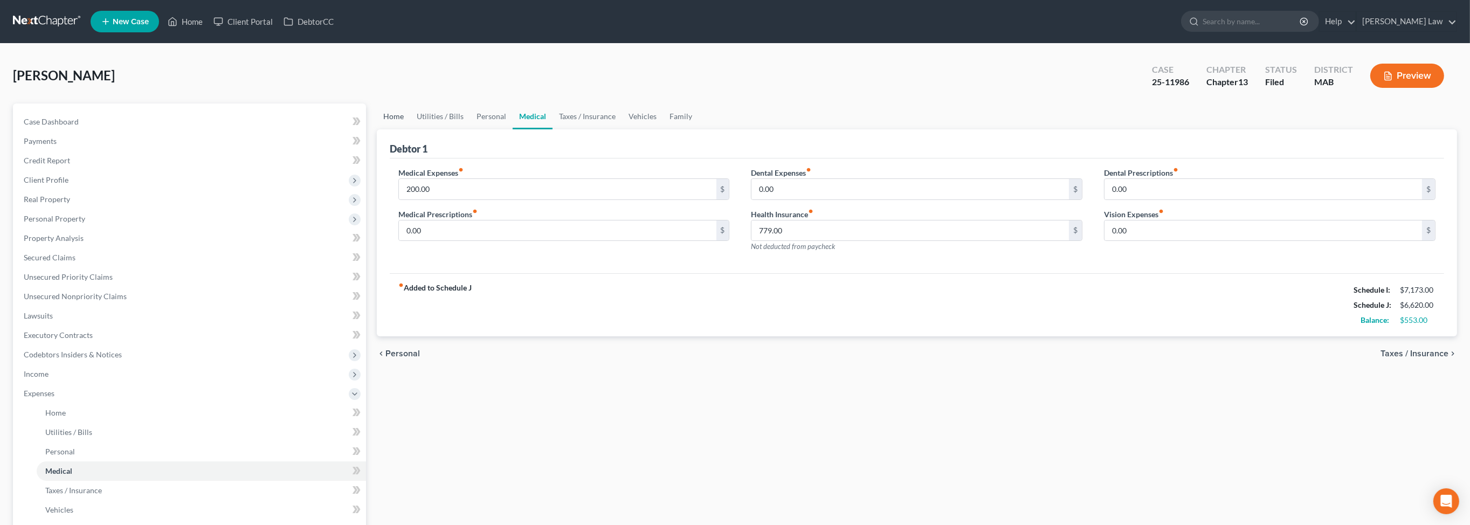
click at [401, 129] on link "Home" at bounding box center [393, 116] width 33 height 26
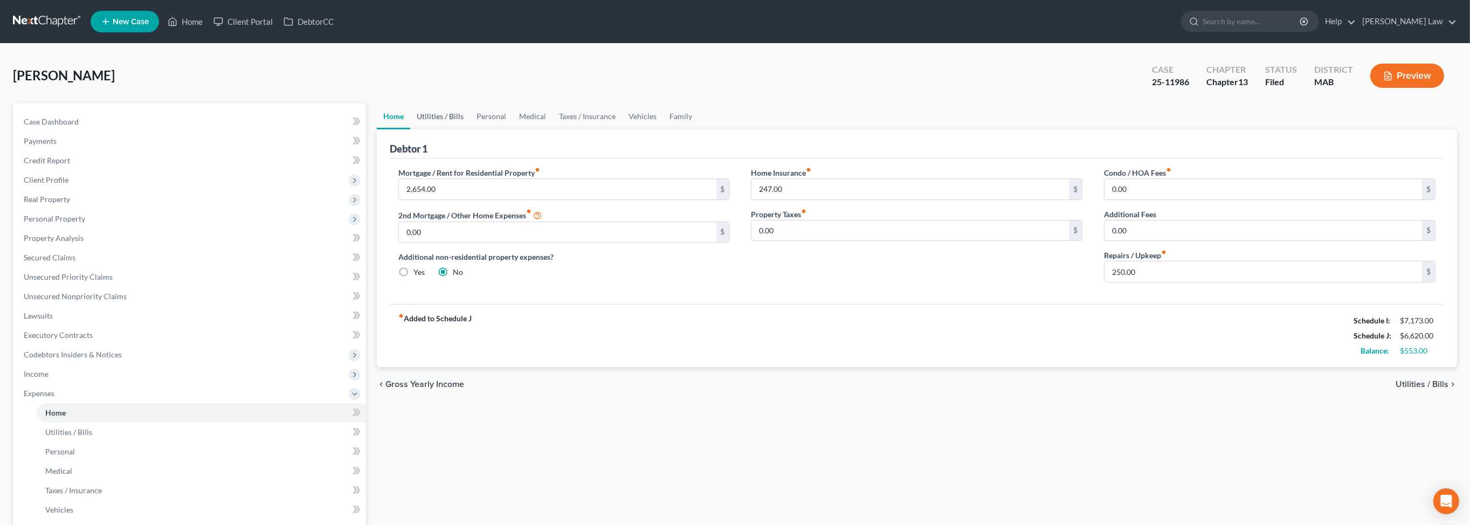
click at [446, 129] on link "Utilities / Bills" at bounding box center [440, 116] width 60 height 26
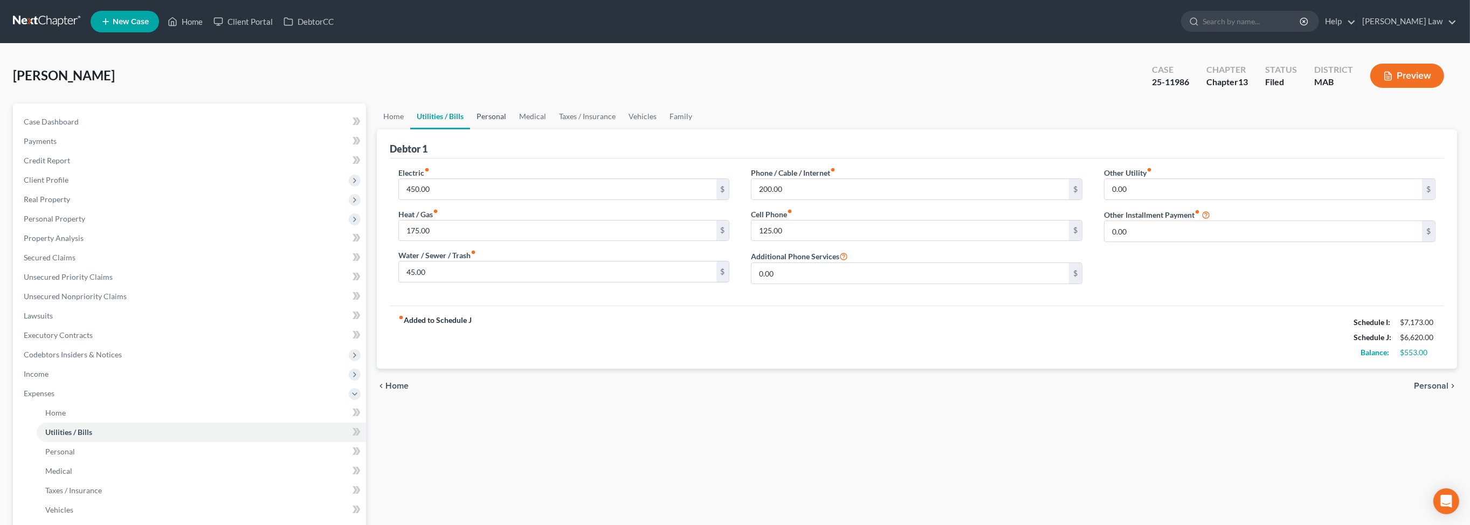
click at [513, 129] on link "Personal" at bounding box center [491, 116] width 43 height 26
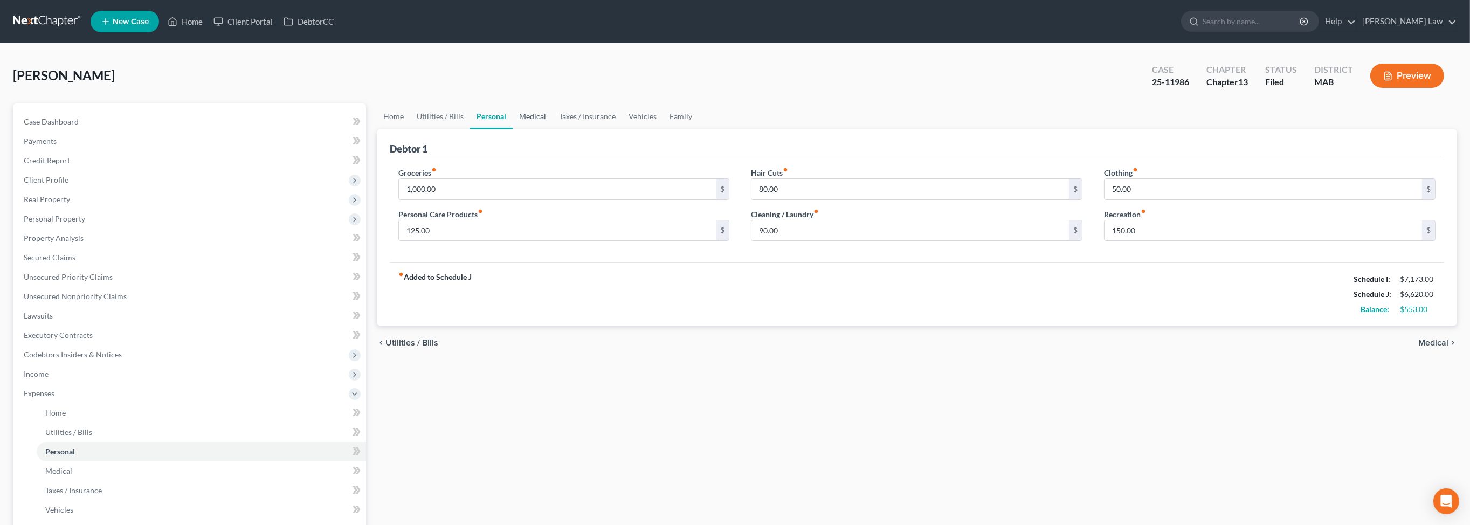
click at [553, 129] on link "Medical" at bounding box center [533, 116] width 40 height 26
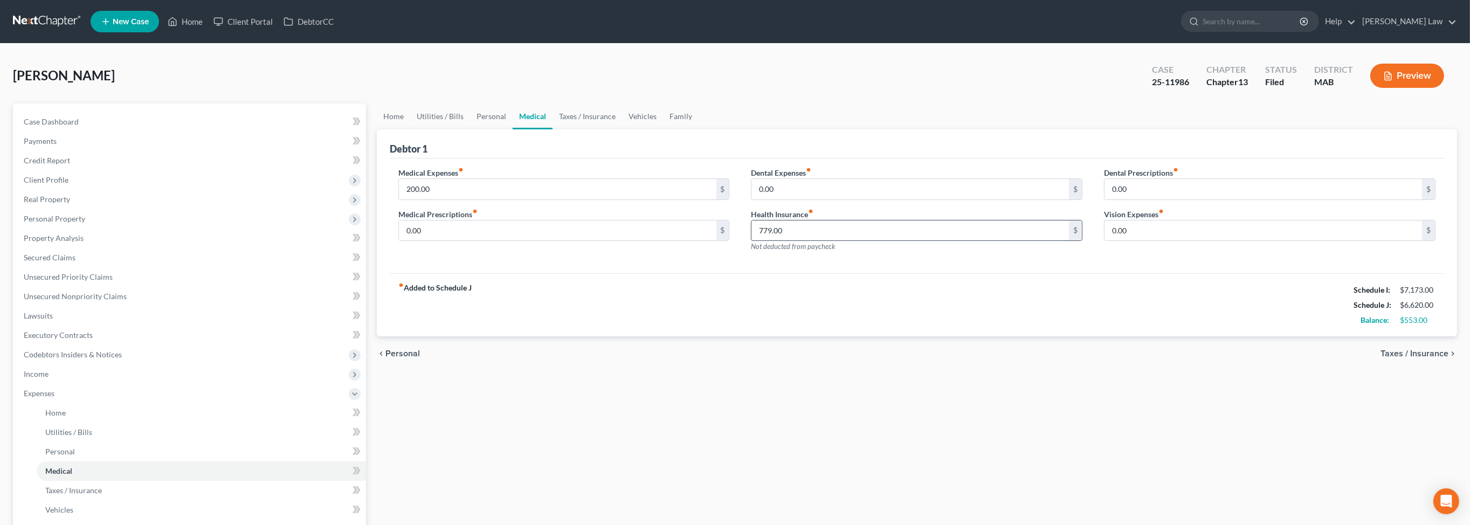
click at [820, 241] on input "779.00" at bounding box center [909, 230] width 317 height 20
click at [792, 241] on input "779.00" at bounding box center [909, 230] width 317 height 20
drag, startPoint x: 796, startPoint y: 285, endPoint x: 743, endPoint y: 285, distance: 52.3
click at [743, 261] on div "Dental Expenses fiber_manual_record 0.00 $ Health Insurance fiber_manual_record…" at bounding box center [916, 214] width 353 height 94
click at [454, 199] on input "200.00" at bounding box center [557, 189] width 317 height 20
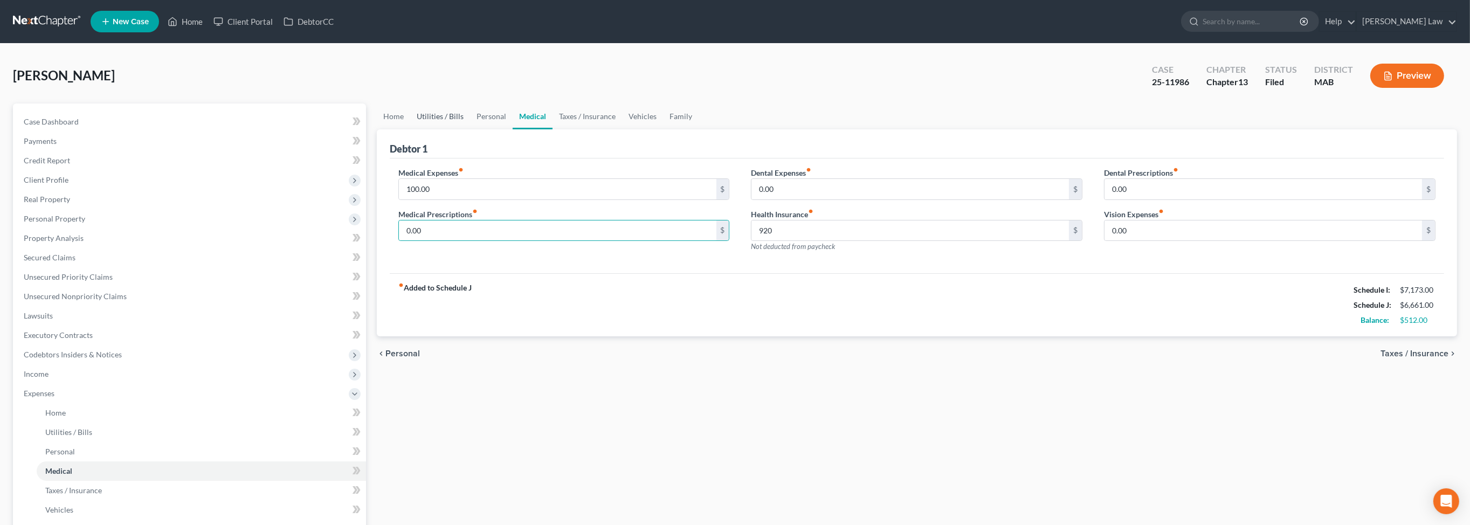
click at [466, 129] on link "Utilities / Bills" at bounding box center [440, 116] width 60 height 26
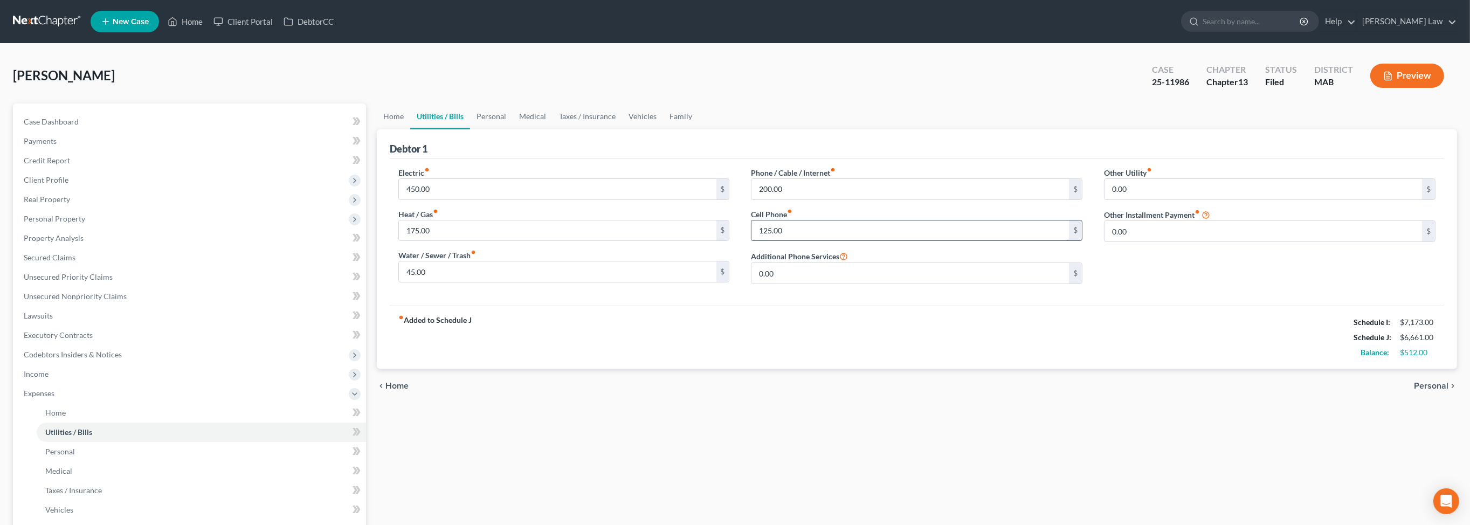
click at [802, 241] on input "125.00" at bounding box center [909, 230] width 317 height 20
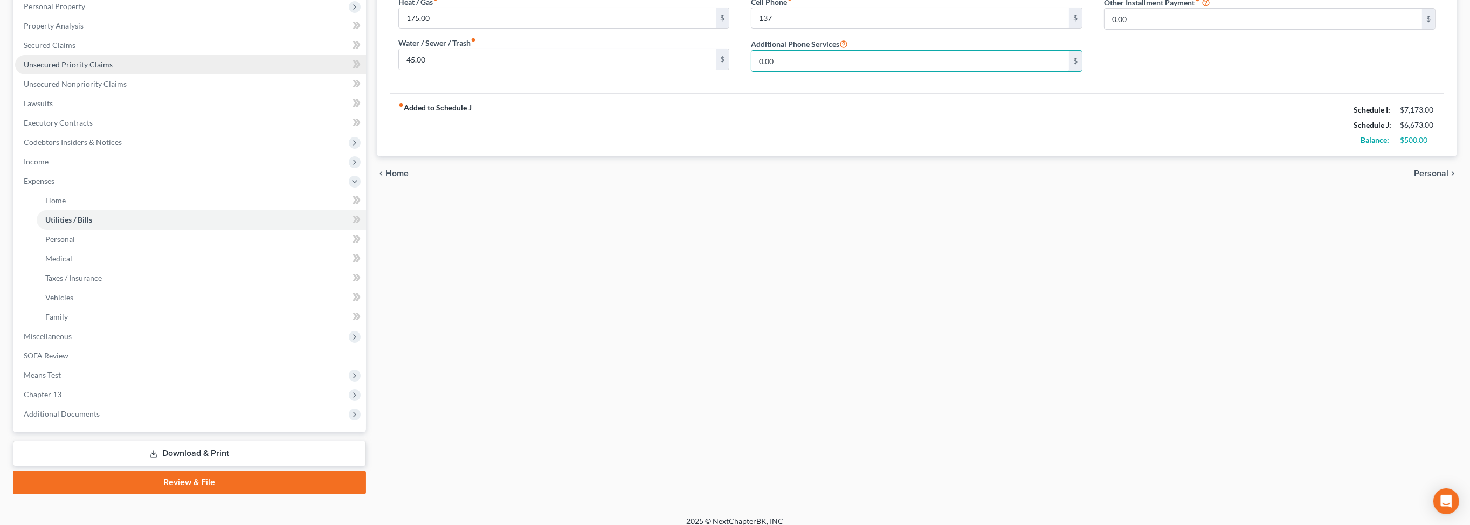
scroll to position [217, 0]
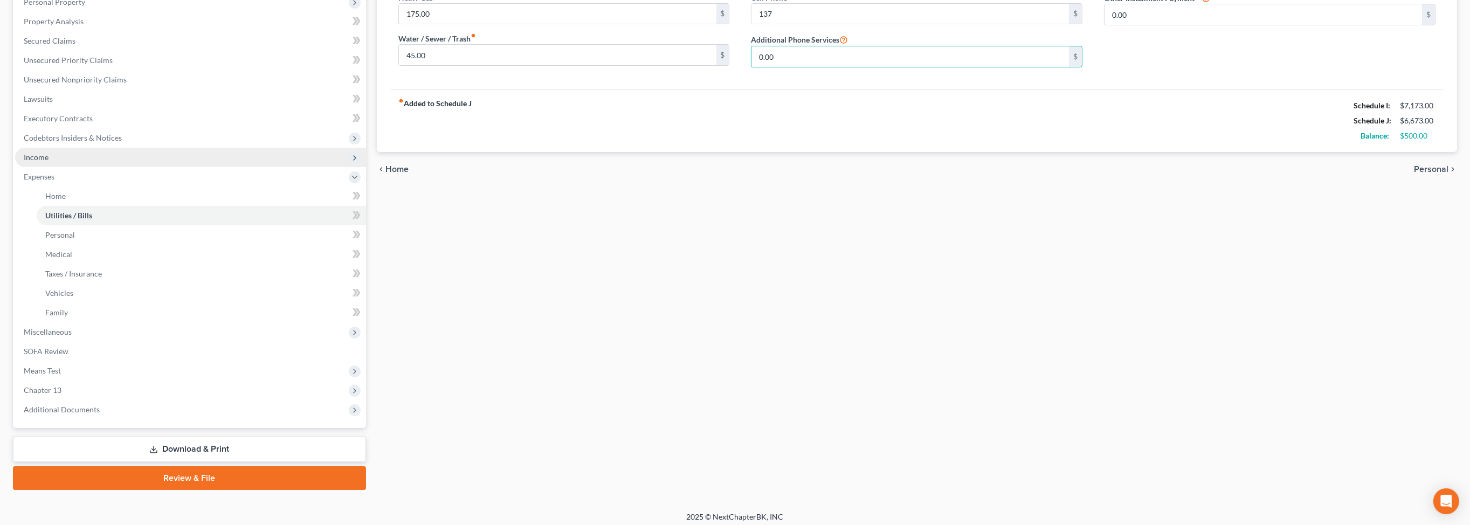
click at [49, 162] on span "Income" at bounding box center [36, 157] width 25 height 9
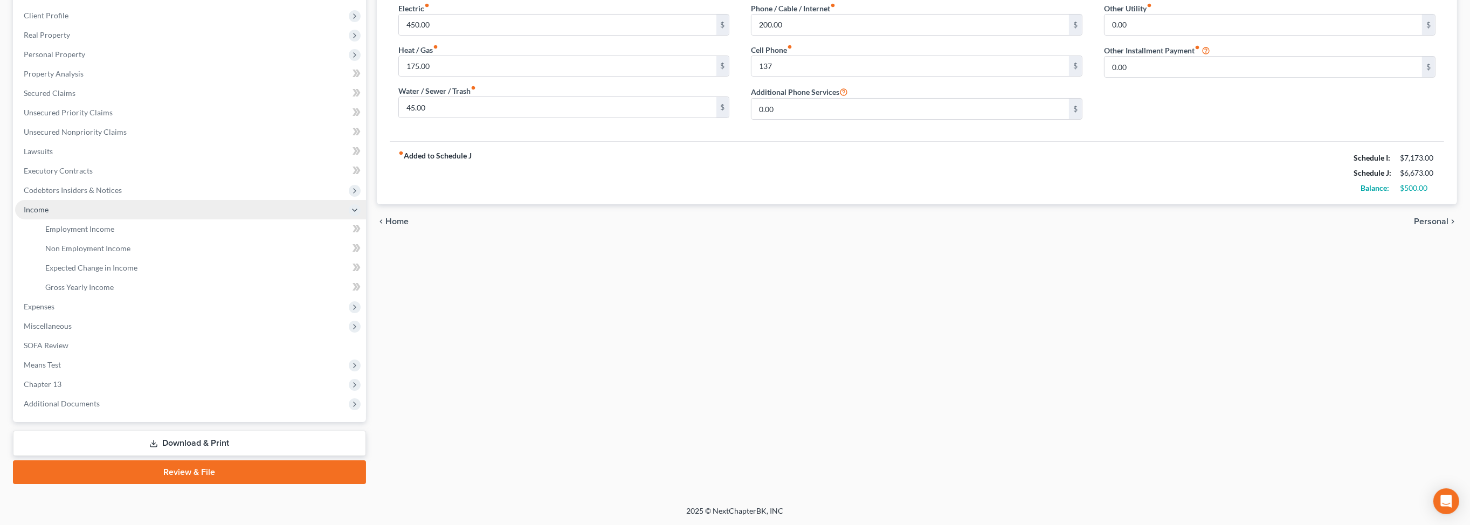
click at [113, 219] on span "Income" at bounding box center [190, 209] width 351 height 19
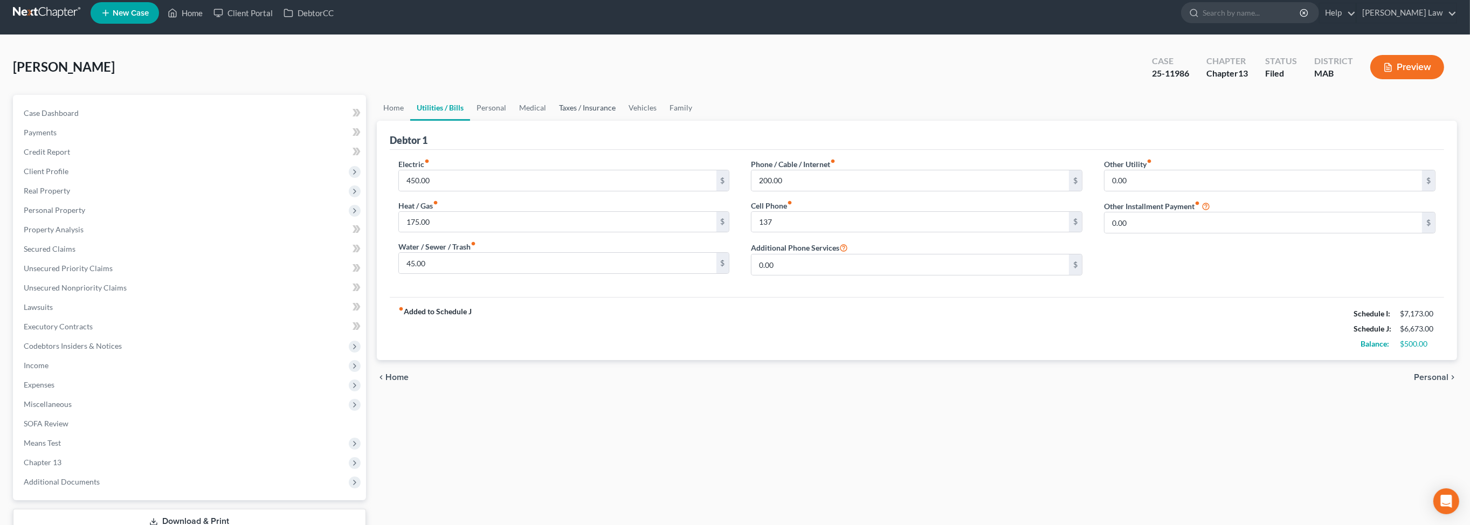
scroll to position [0, 0]
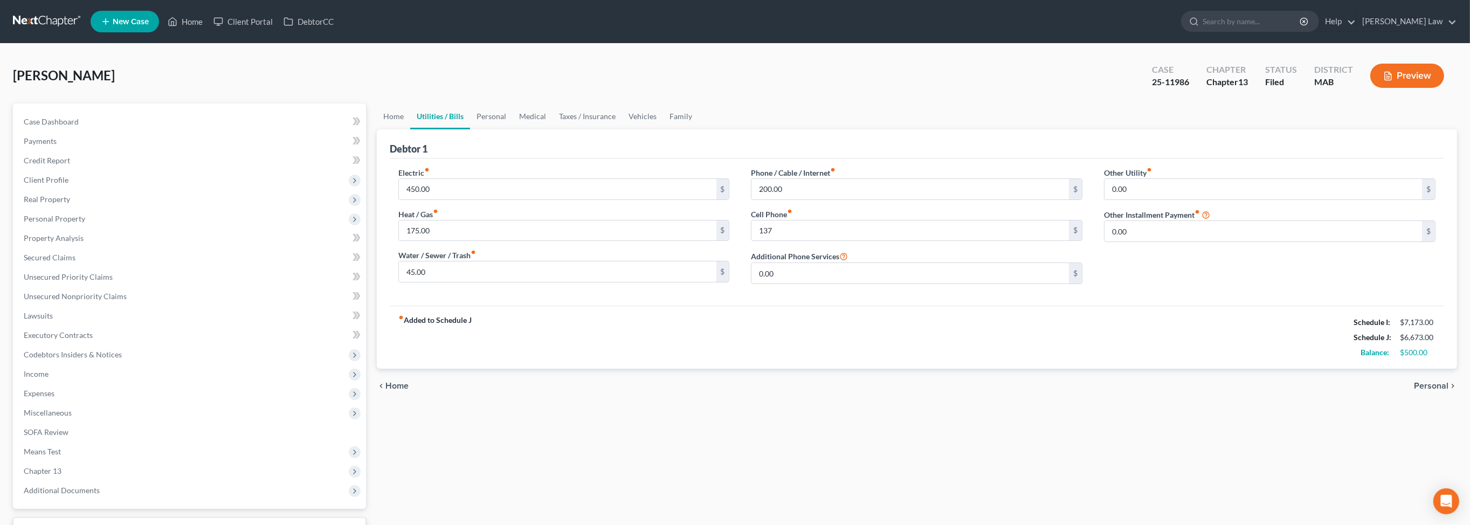
click at [1384, 88] on button "Preview" at bounding box center [1407, 76] width 74 height 24
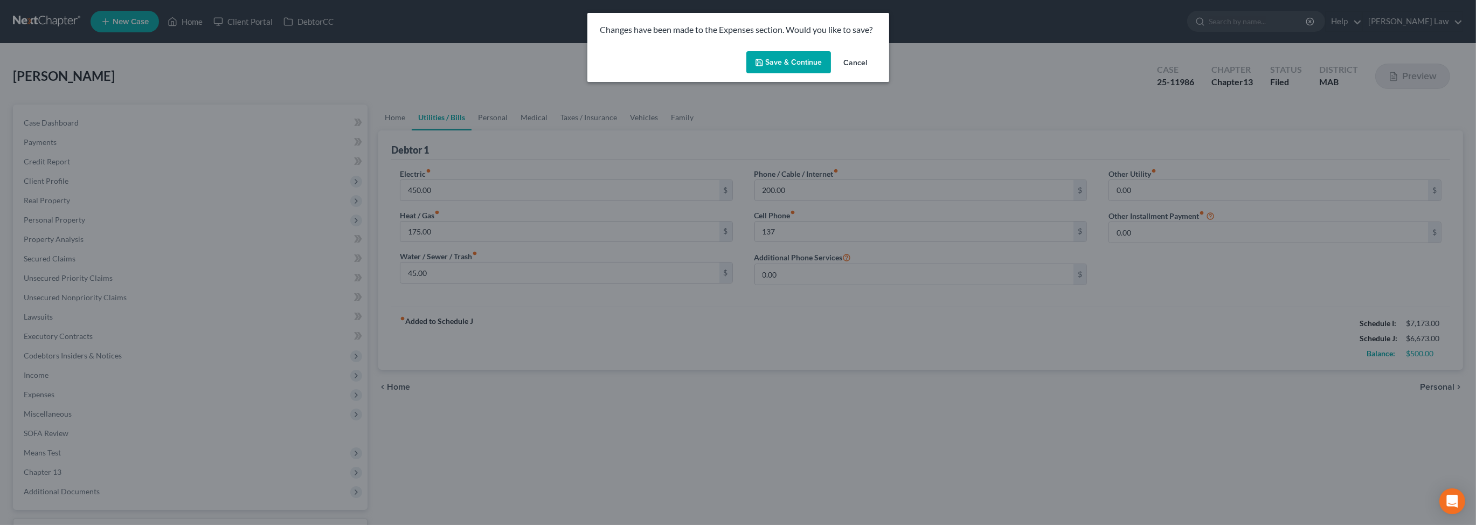
click at [876, 74] on button "Cancel" at bounding box center [855, 63] width 41 height 22
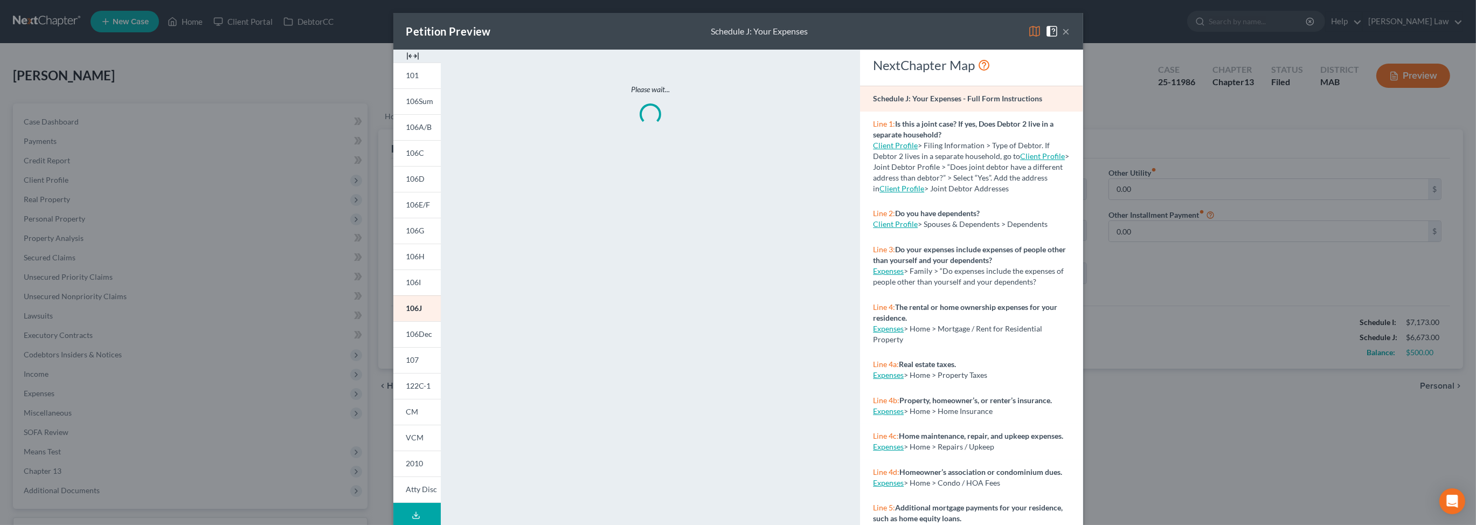
click at [1071, 38] on button "×" at bounding box center [1067, 31] width 8 height 13
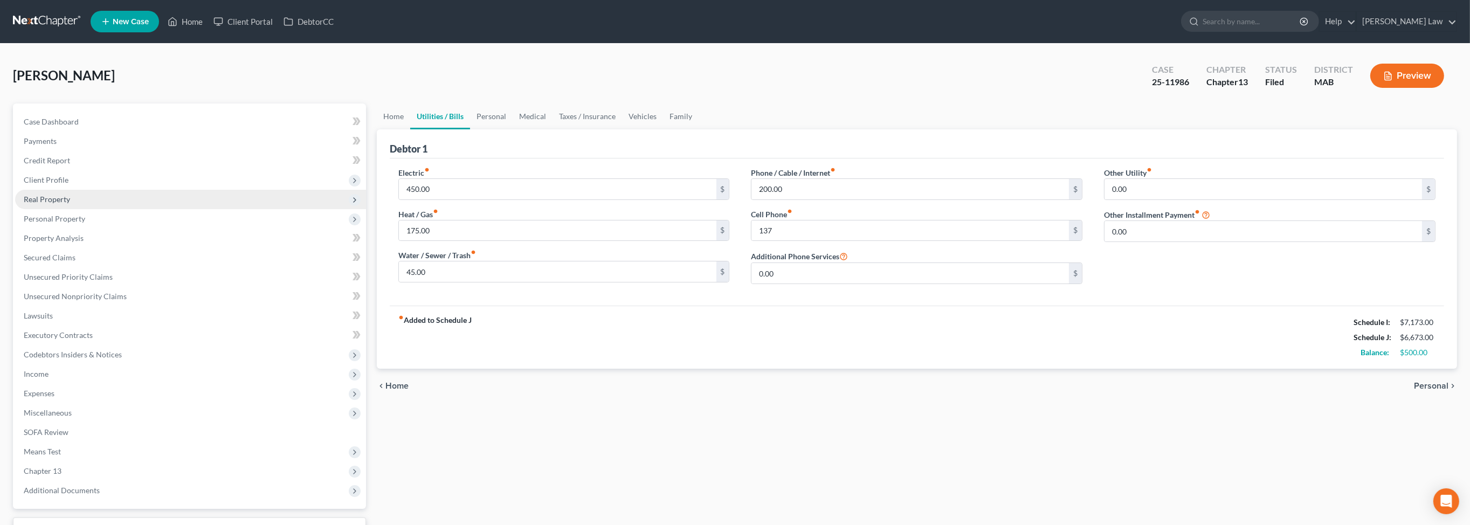
click at [57, 204] on span "Real Property" at bounding box center [47, 199] width 46 height 9
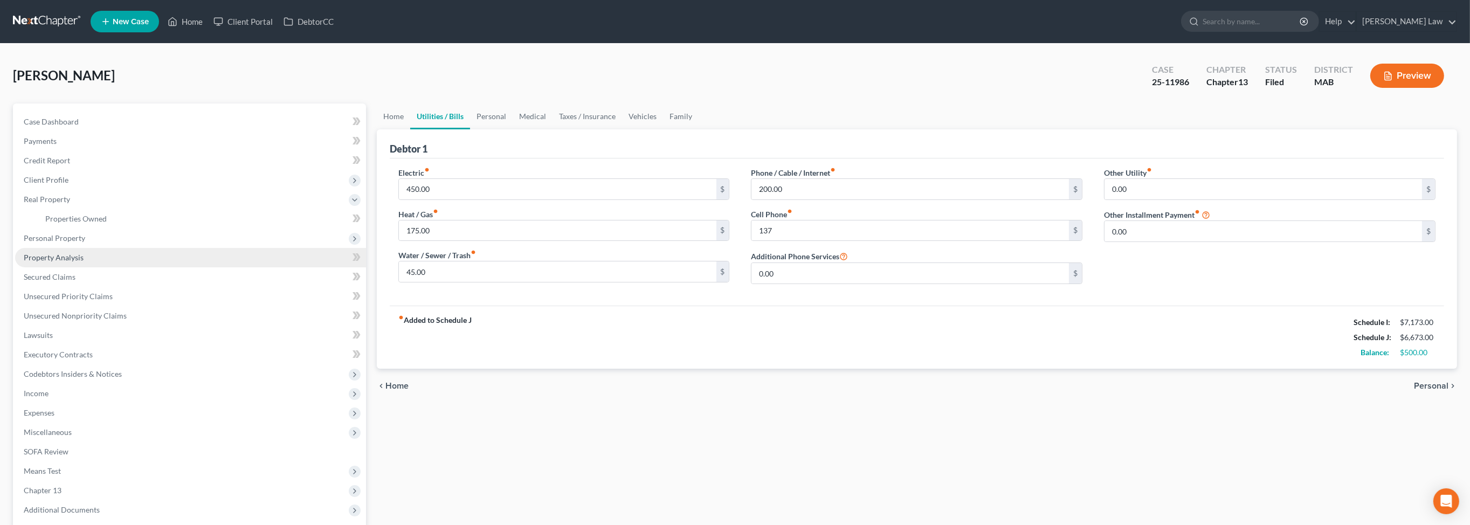
click at [70, 262] on span "Property Analysis" at bounding box center [54, 257] width 60 height 9
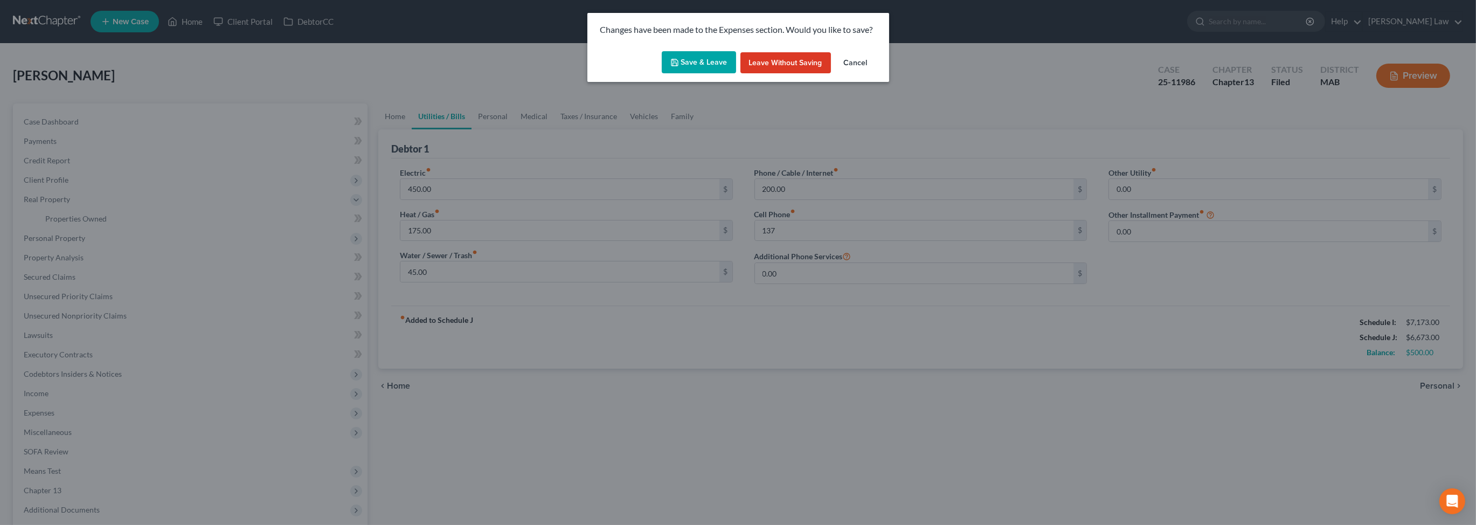
click at [678, 74] on button "Save & Leave" at bounding box center [699, 62] width 74 height 23
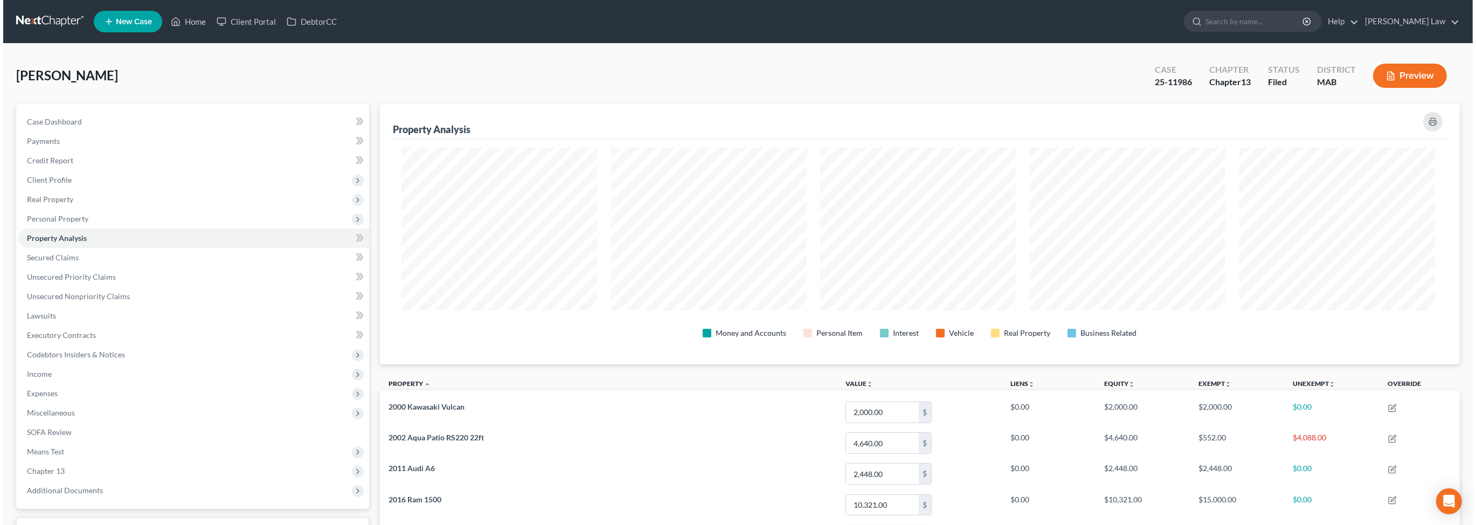
scroll to position [285, 1076]
click at [1381, 88] on button "Preview" at bounding box center [1407, 76] width 74 height 24
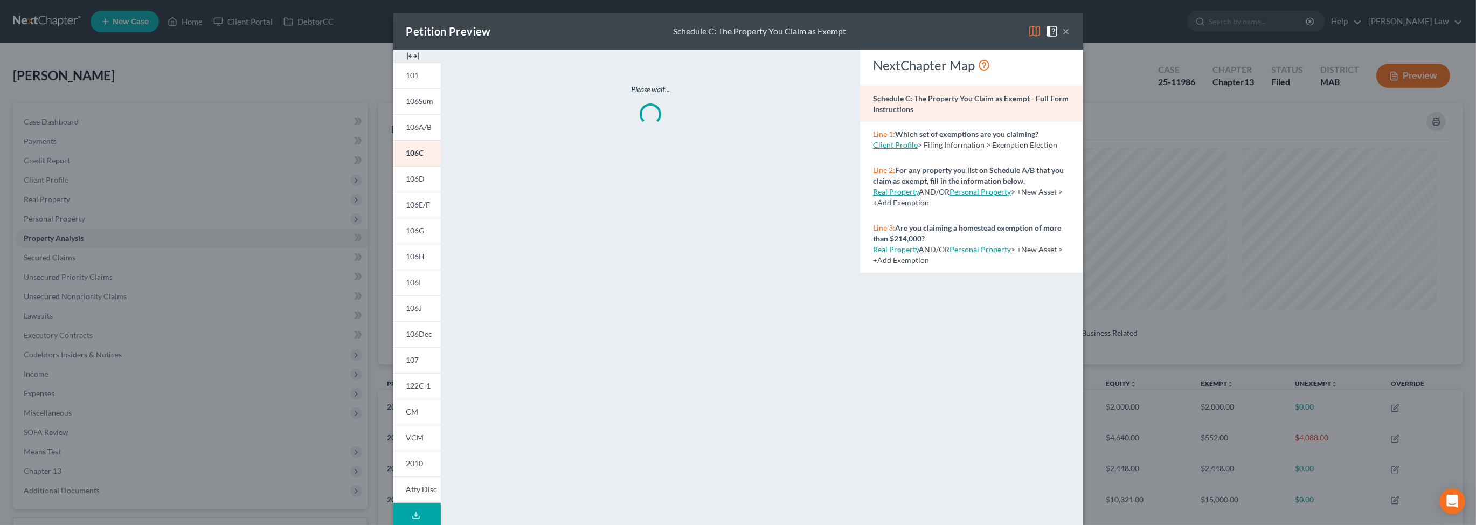
scroll to position [286, 1080]
click at [406, 63] on img at bounding box center [412, 56] width 13 height 13
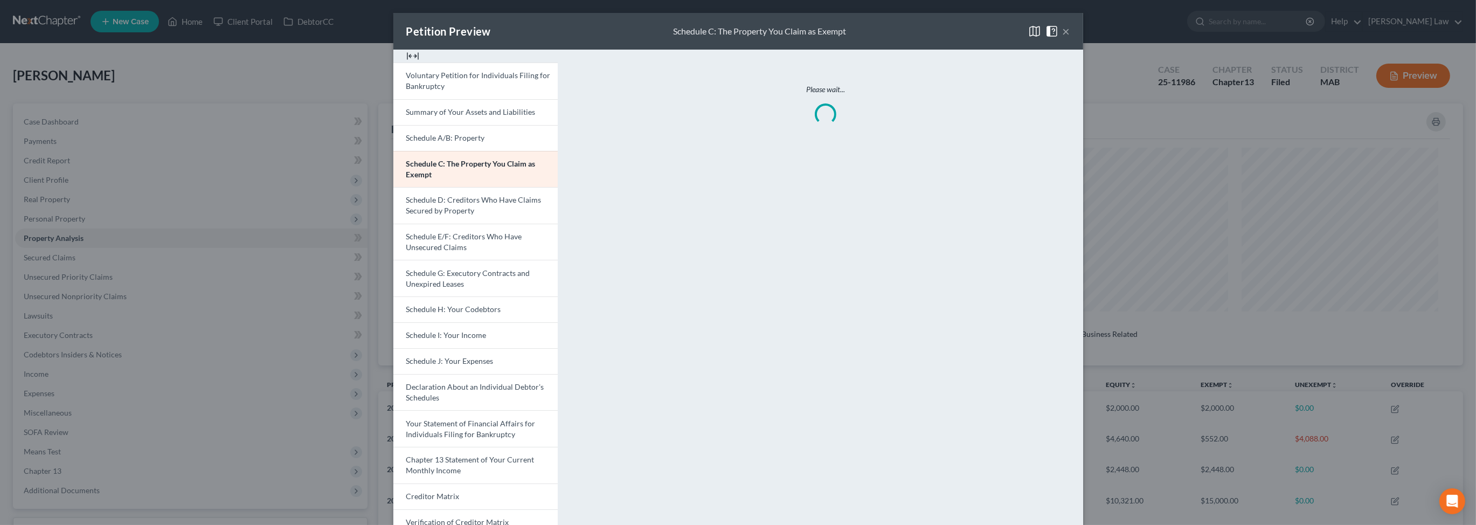
click at [406, 63] on img at bounding box center [412, 56] width 13 height 13
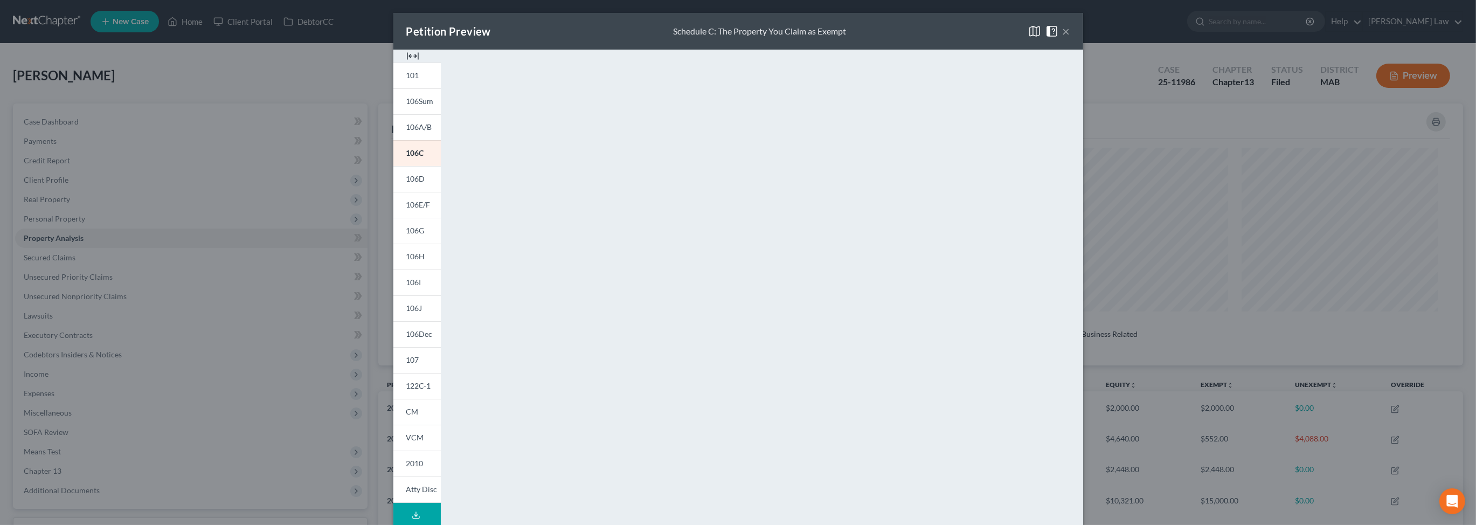
click at [406, 63] on img at bounding box center [412, 56] width 13 height 13
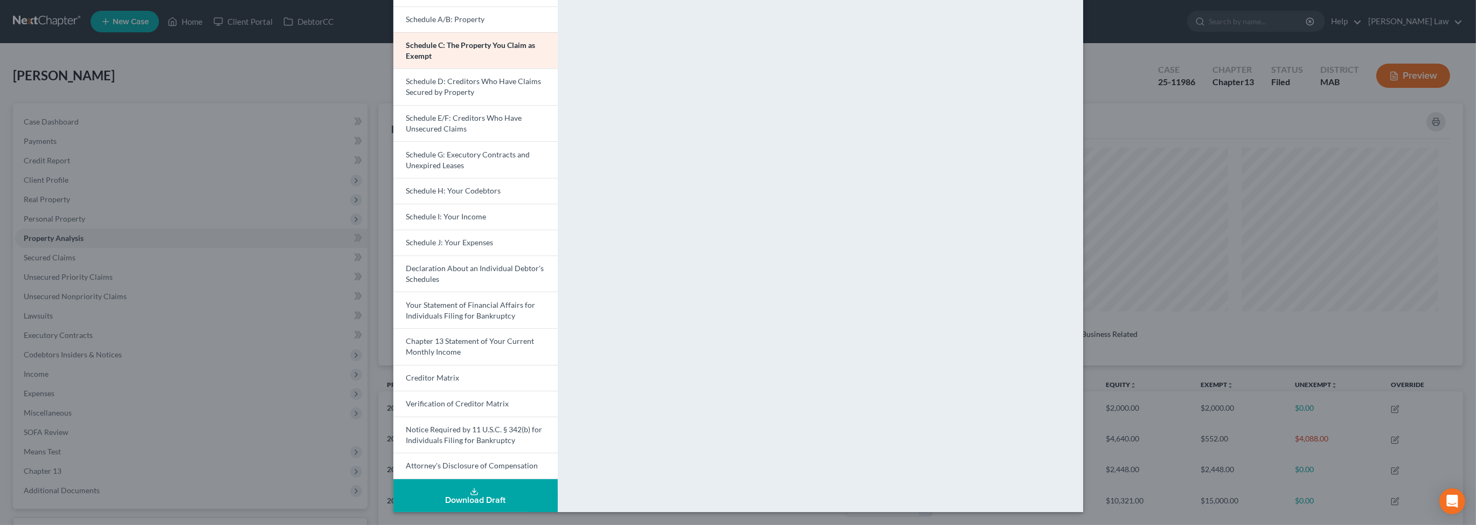
scroll to position [274, 0]
click at [402, 479] on button "Download Draft" at bounding box center [475, 495] width 164 height 33
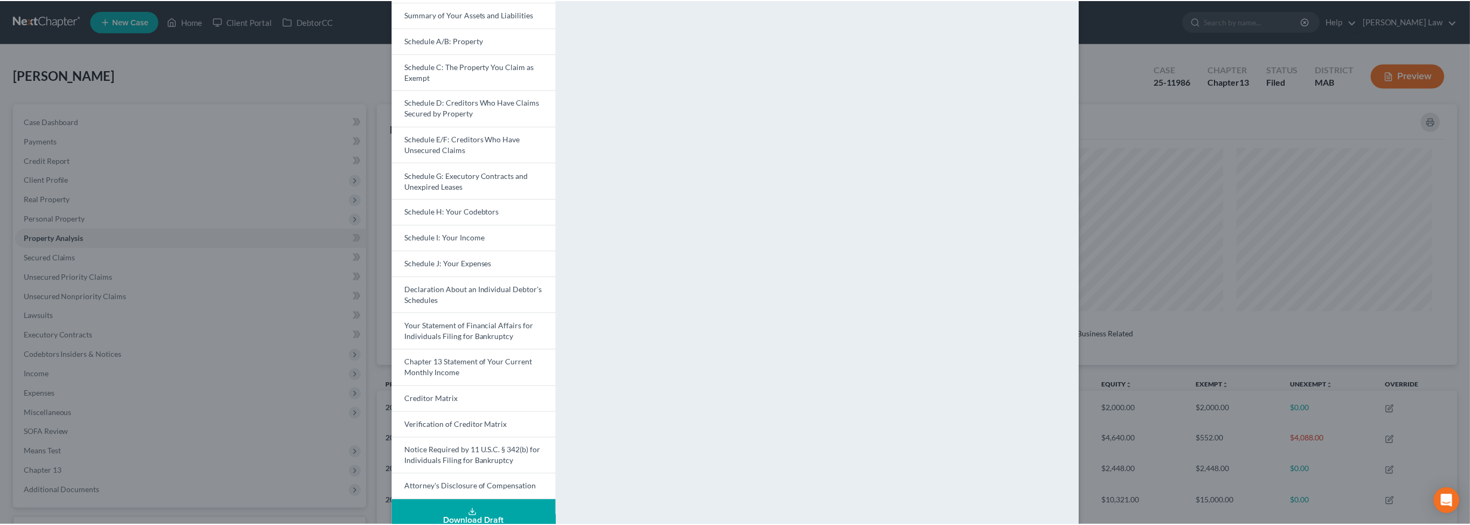
scroll to position [0, 0]
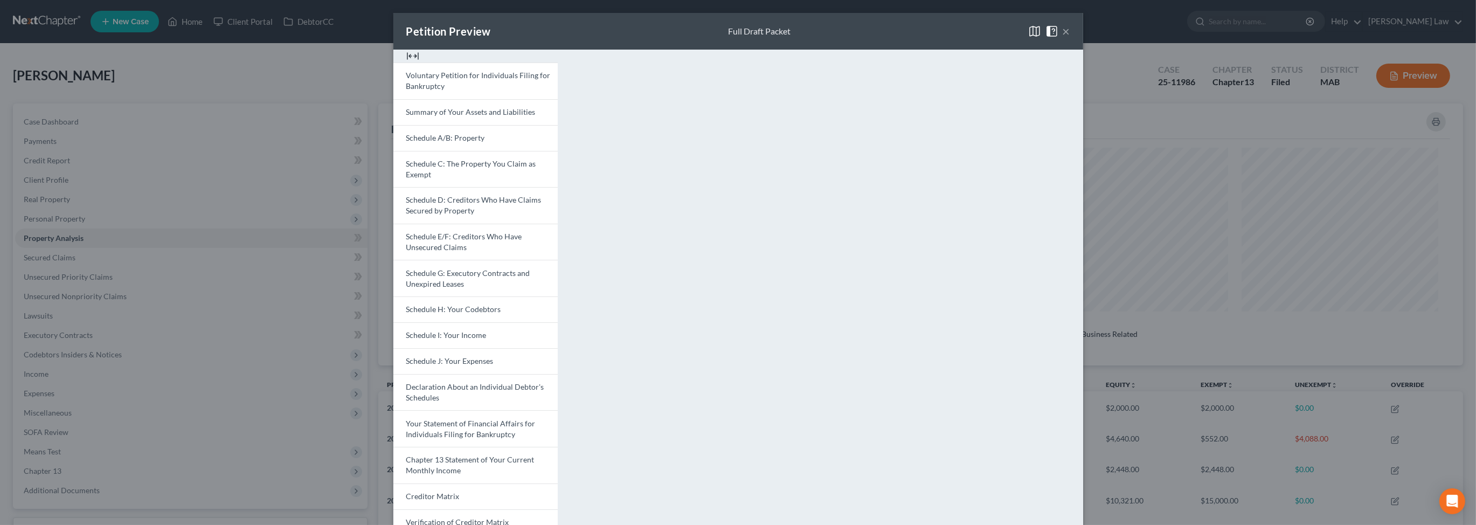
click at [1071, 37] on button "×" at bounding box center [1067, 31] width 8 height 13
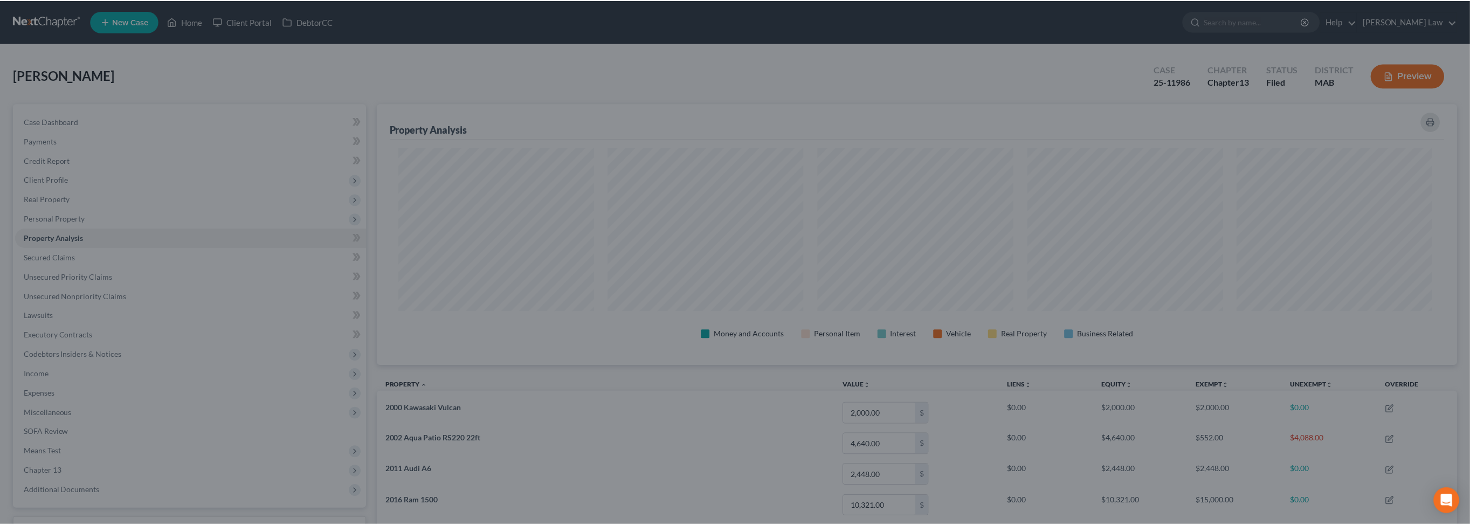
scroll to position [538744, 537952]
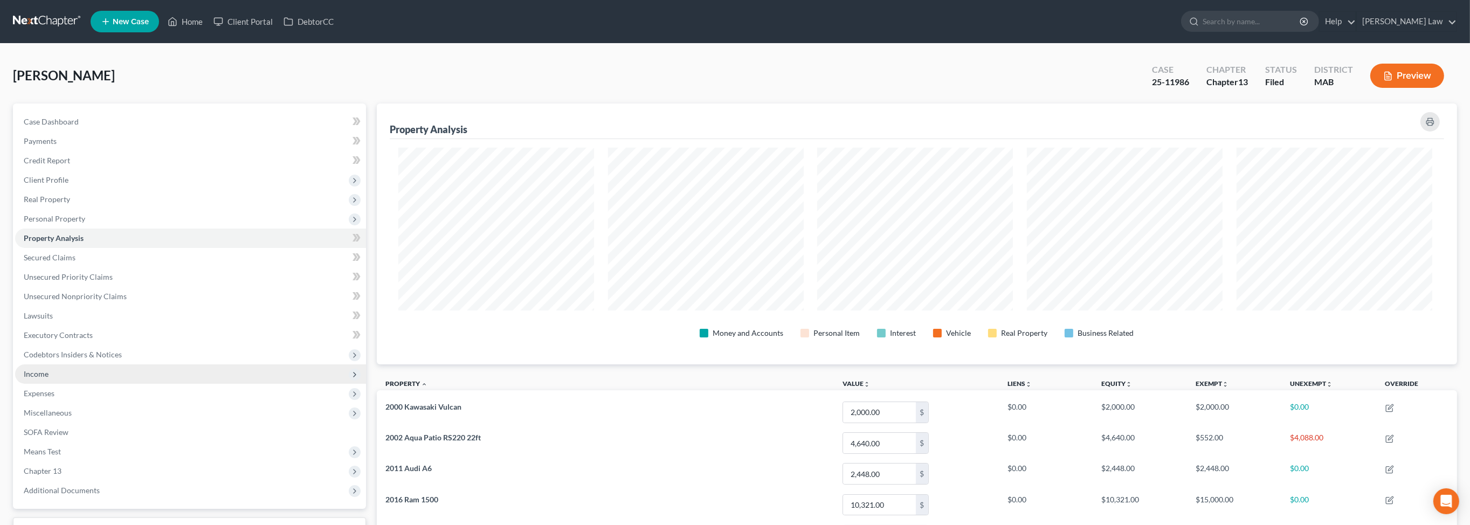
click at [45, 378] on span "Income" at bounding box center [36, 373] width 25 height 9
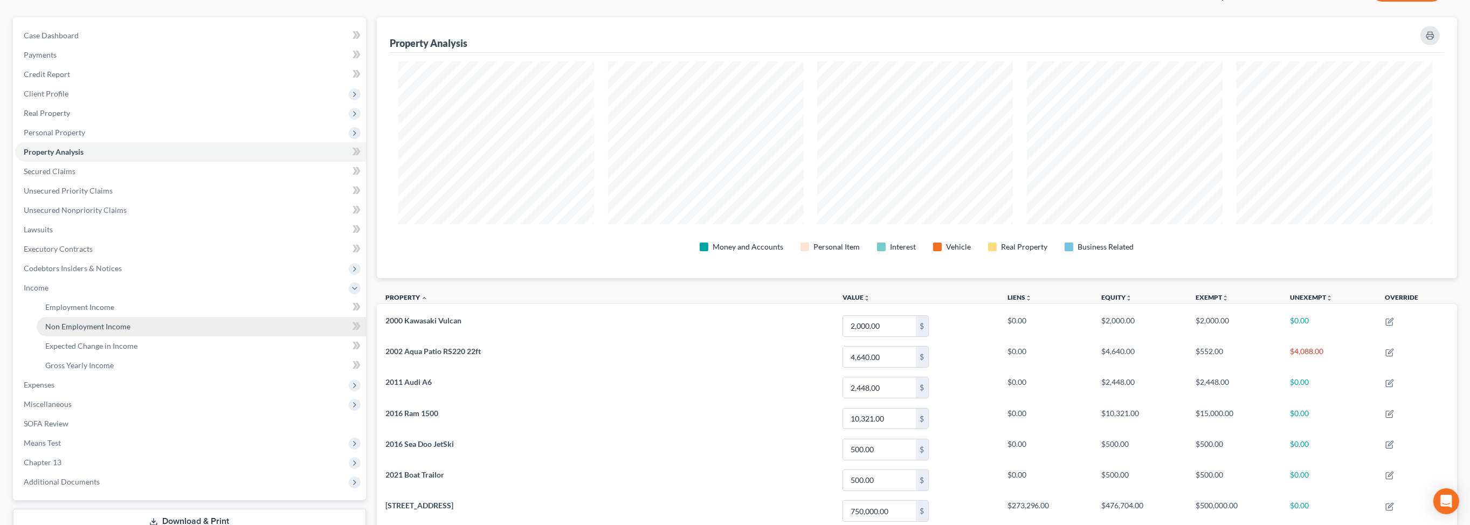
scroll to position [264, 0]
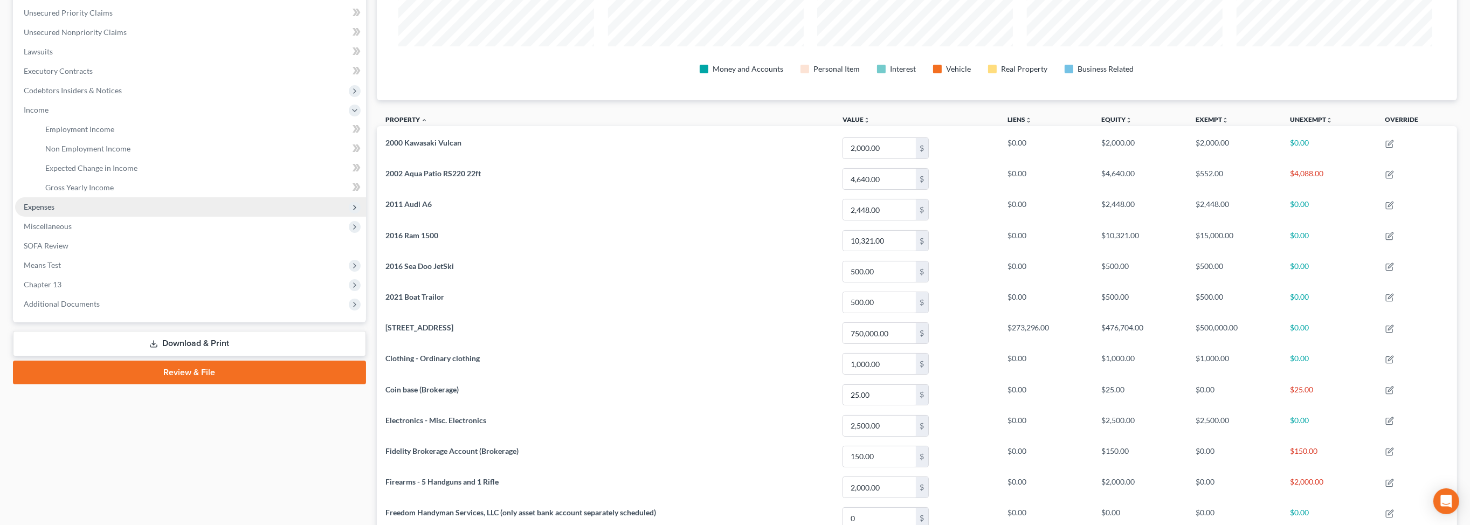
click at [54, 211] on span "Expenses" at bounding box center [39, 206] width 31 height 9
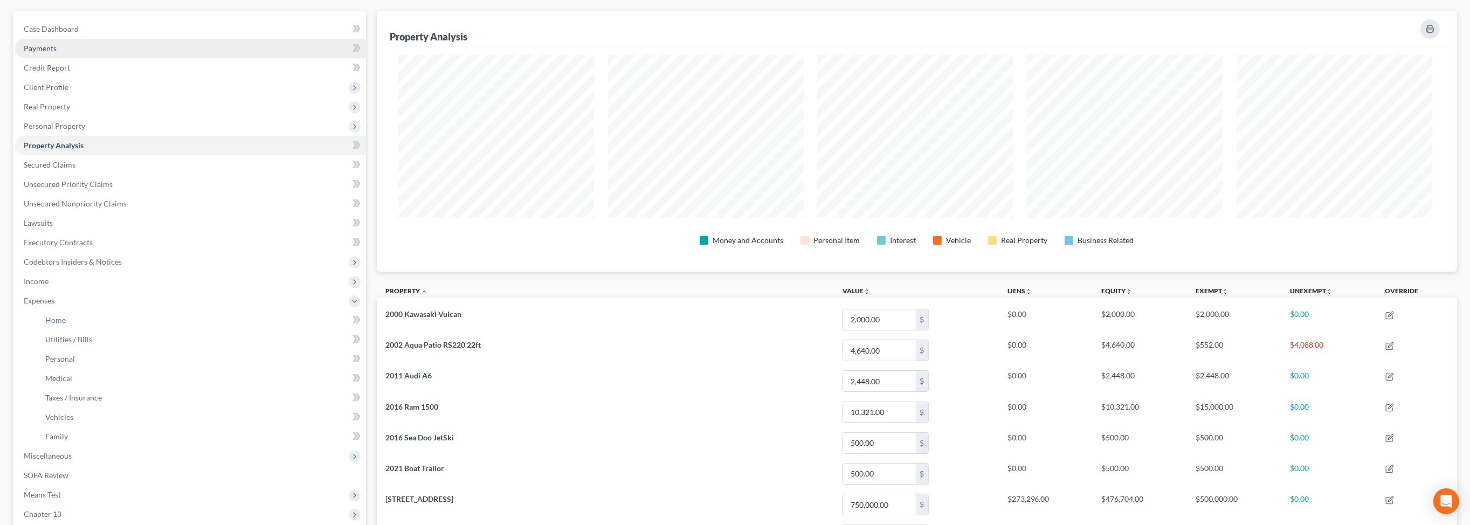
scroll to position [91, 0]
click at [67, 40] on link "Case Dashboard" at bounding box center [190, 30] width 351 height 19
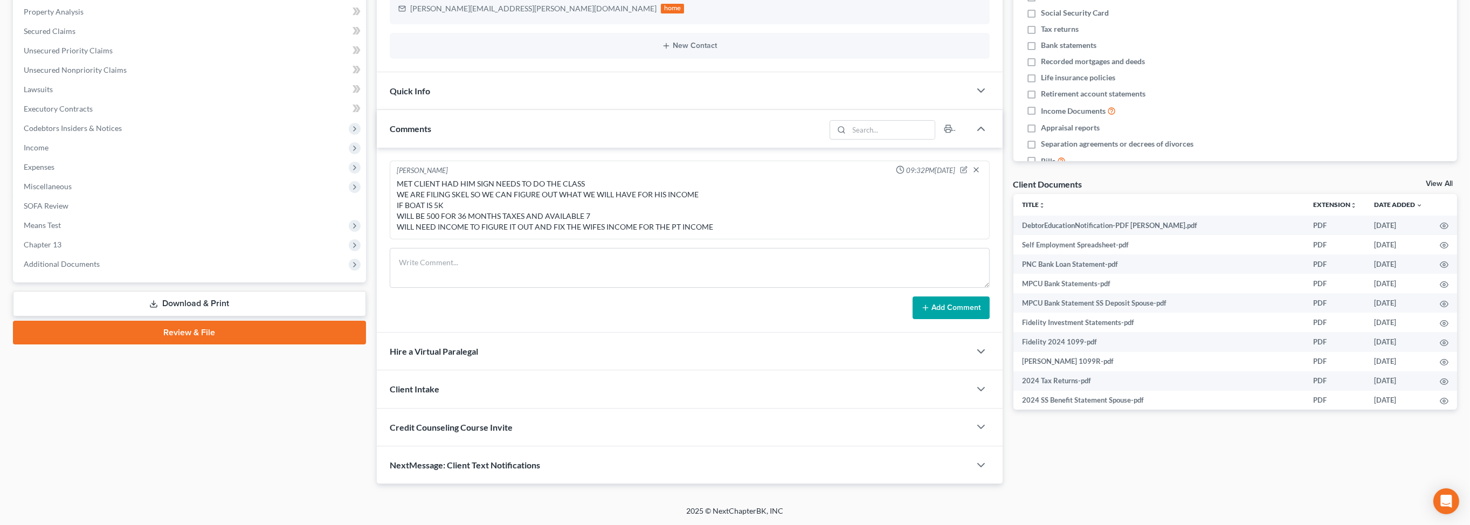
scroll to position [284, 0]
click at [56, 210] on span "SOFA Review" at bounding box center [46, 205] width 45 height 9
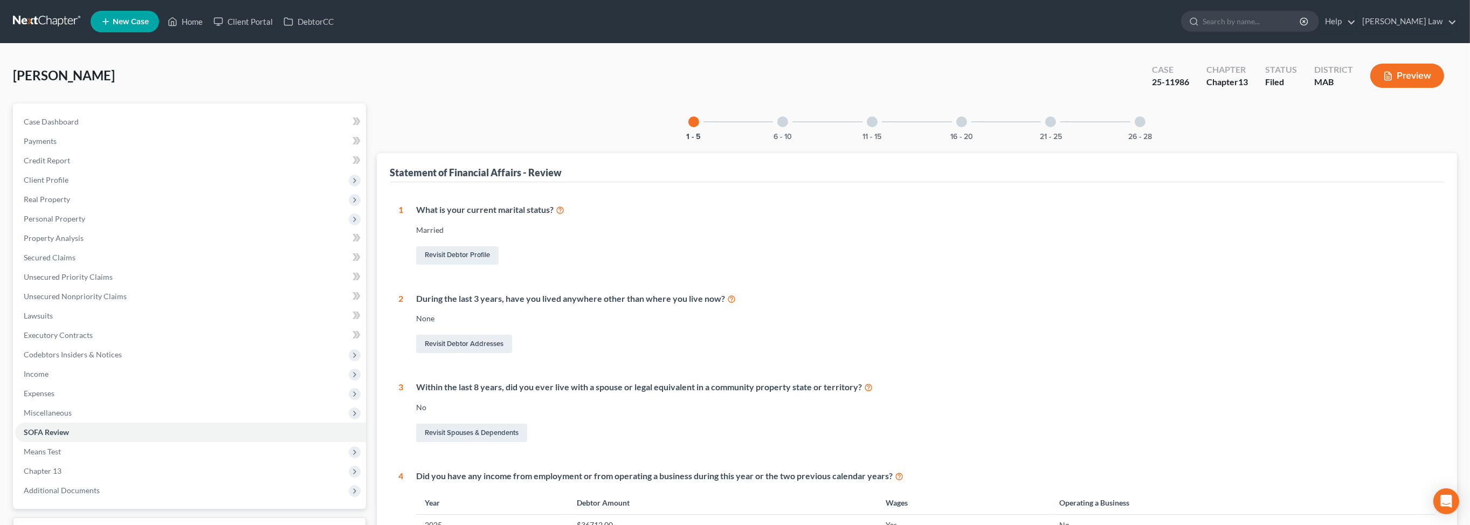
click at [1056, 127] on div at bounding box center [1050, 121] width 11 height 11
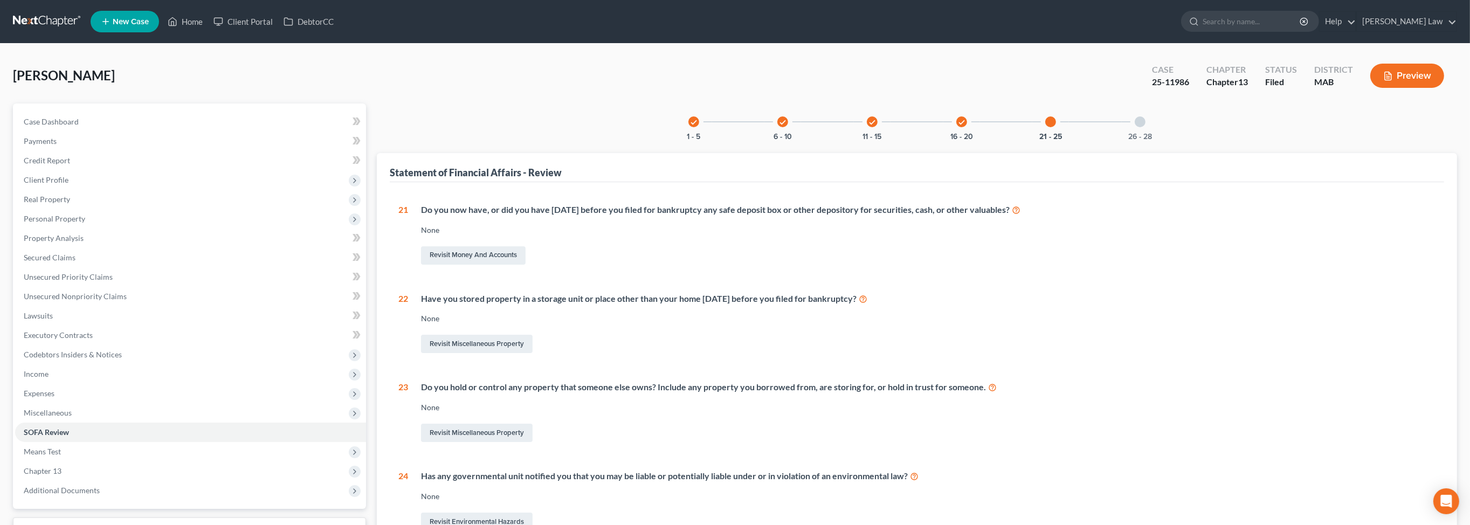
click at [1145, 127] on div at bounding box center [1140, 121] width 11 height 11
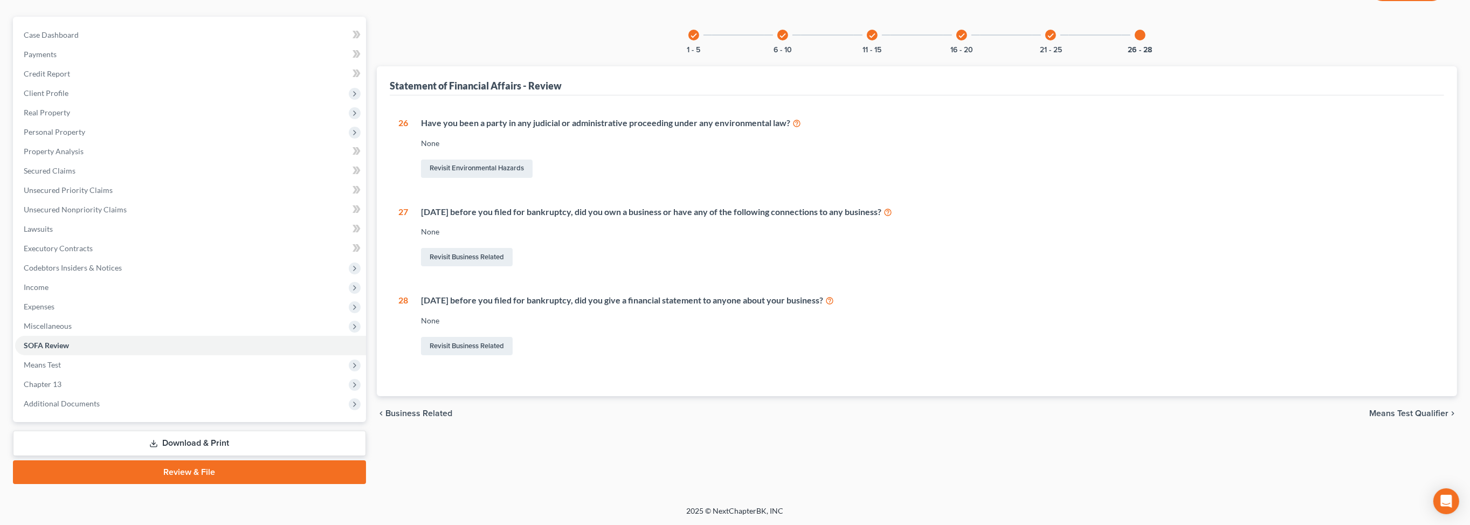
scroll to position [223, 0]
click at [491, 248] on link "Revisit Business Related" at bounding box center [467, 257] width 92 height 18
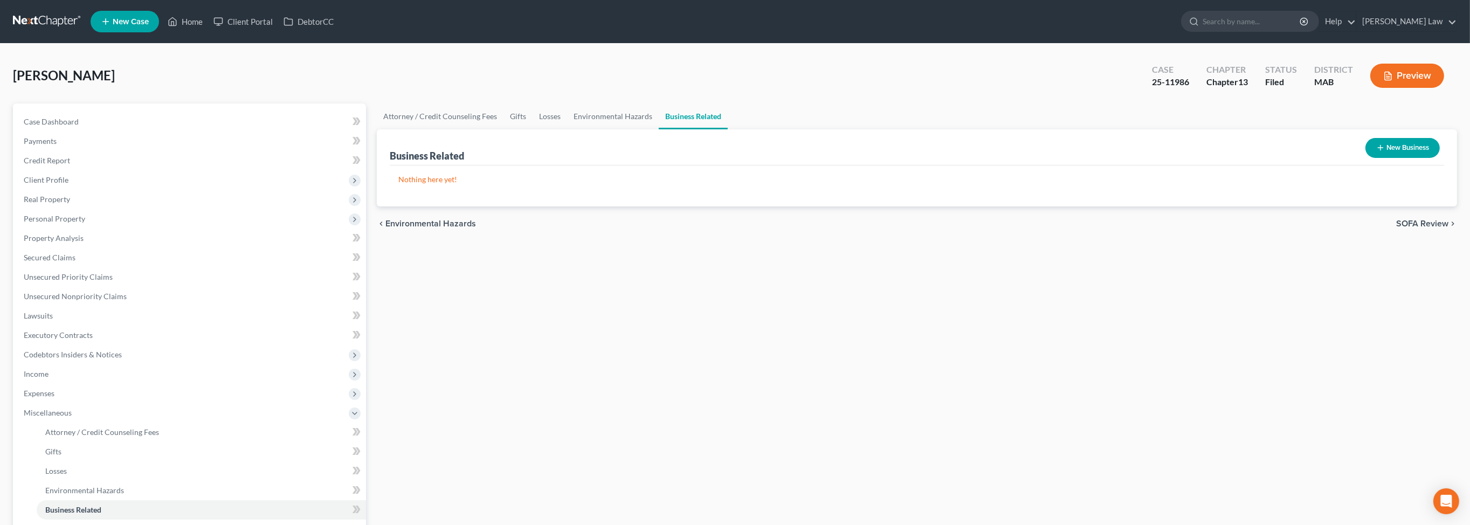
click at [1366, 158] on button "New Business" at bounding box center [1402, 148] width 74 height 20
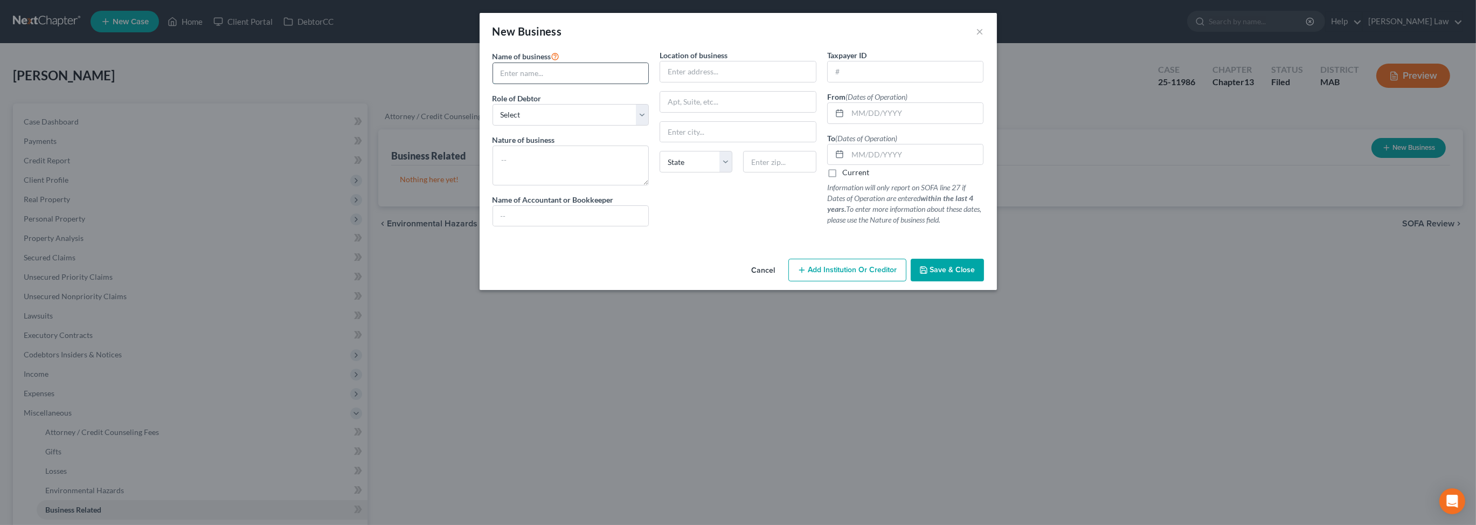
click at [505, 84] on input "text" at bounding box center [571, 73] width 156 height 20
click at [571, 84] on input "Freedom Handyman Services, LLC ( 7/22/2024 members plus credit union checking s…" at bounding box center [571, 73] width 156 height 20
click at [589, 84] on input "Freedom Handyman Services, LLC ( 7/22/2024 members plus credit union checking s…" at bounding box center [571, 73] width 156 height 20
click at [493, 84] on input "Freedom Handyman Services, LLC ( 7/22/2024 members plus credit union checking s…" at bounding box center [571, 73] width 156 height 20
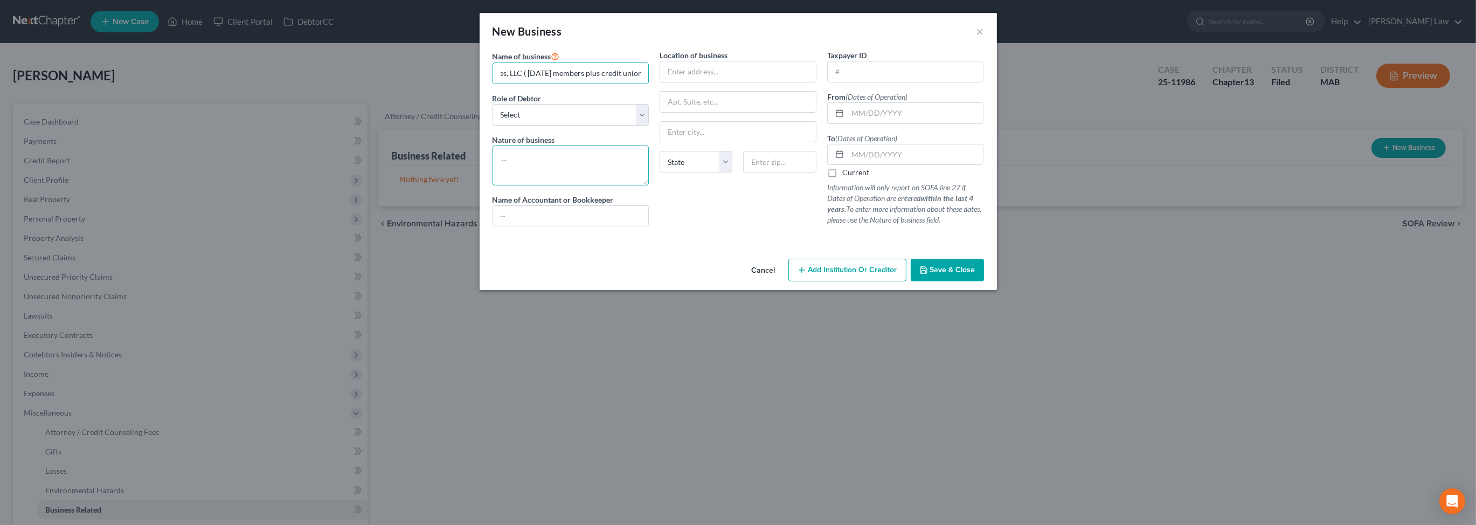
scroll to position [0, 0]
click at [493, 185] on textarea at bounding box center [571, 166] width 157 height 40
click at [678, 82] on input "text" at bounding box center [738, 71] width 156 height 20
drag, startPoint x: 638, startPoint y: 268, endPoint x: 863, endPoint y: 149, distance: 254.9
click at [654, 235] on div "Location of business State AL AK AR AZ CA CO CT DE DC FL GA GU HI ID IL IN IA K…" at bounding box center [738, 142] width 168 height 185
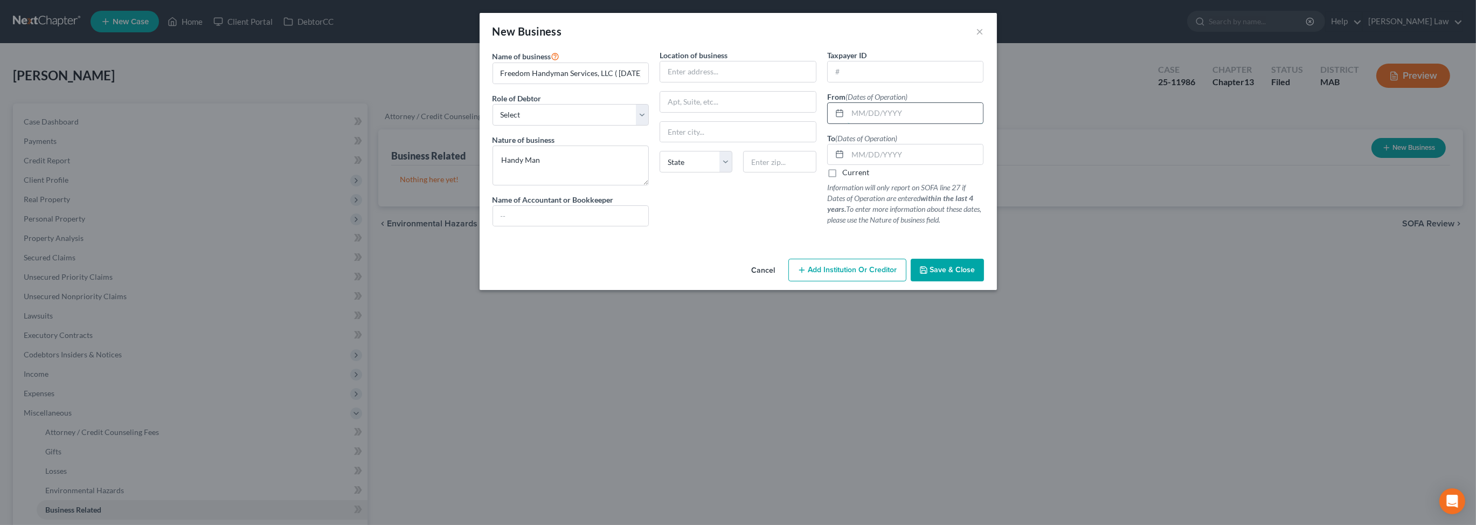
click at [914, 123] on input "text" at bounding box center [916, 113] width 136 height 20
click at [606, 84] on input "Freedom Handyman Services, LLC ( 7/22/2024 members plus credit union checking s…" at bounding box center [571, 73] width 156 height 20
click at [918, 123] on input "07/2022" at bounding box center [916, 113] width 136 height 20
click at [854, 178] on label "Current" at bounding box center [856, 172] width 27 height 11
click at [854, 174] on input "Current" at bounding box center [850, 170] width 7 height 7
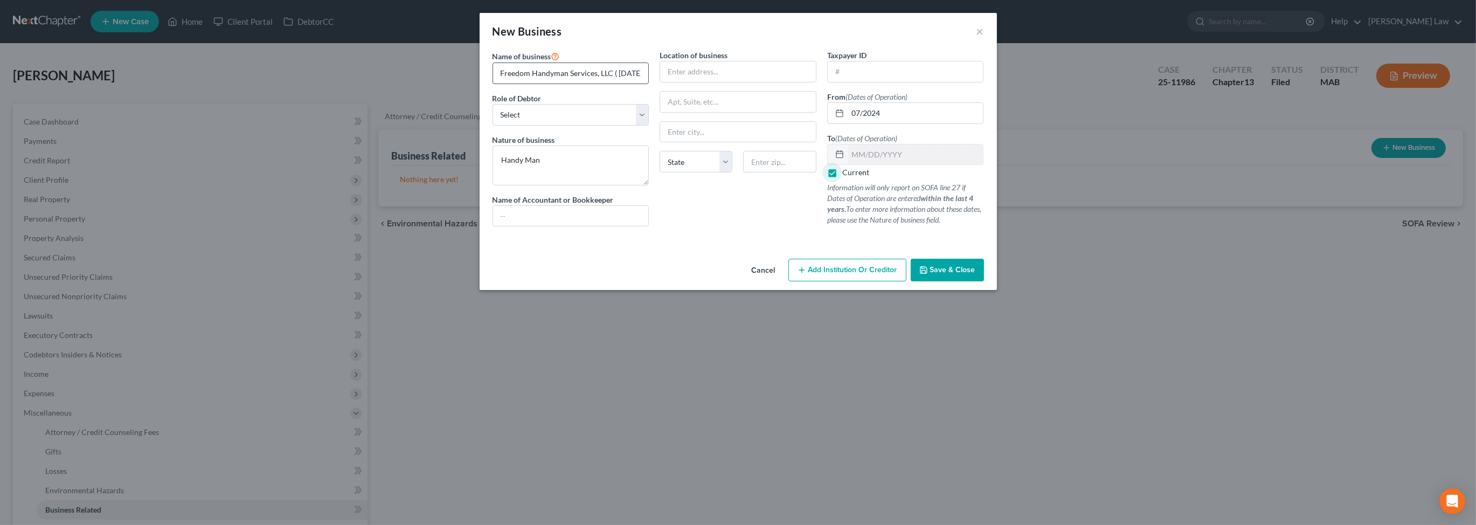
click at [588, 84] on input "Freedom Handyman Services, LLC ( 7/22/2024 members plus credit union checking s…" at bounding box center [571, 73] width 156 height 20
click at [623, 126] on select "Select A member of a limited liability company (LLC) or limited liability partn…" at bounding box center [571, 115] width 157 height 22
click at [493, 126] on select "Select A member of a limited liability company (LLC) or limited liability partn…" at bounding box center [571, 115] width 157 height 22
click at [679, 82] on input "text" at bounding box center [738, 71] width 156 height 20
click at [976, 274] on span "Save & Close" at bounding box center [952, 269] width 45 height 9
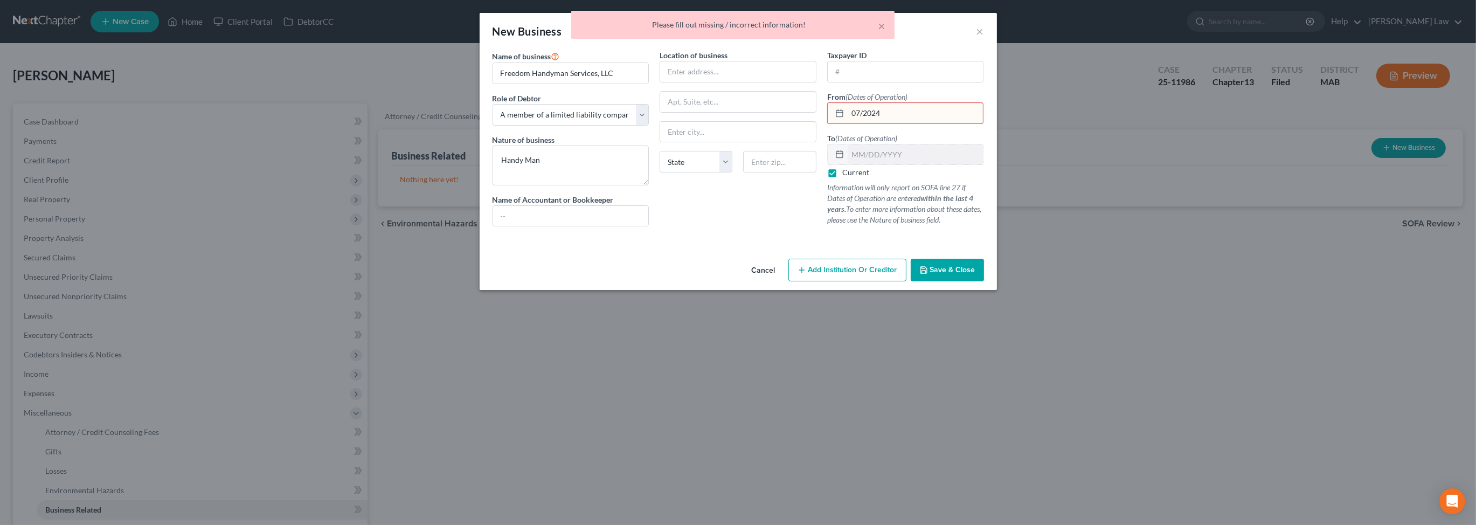
click at [889, 123] on input "07/2024" at bounding box center [916, 113] width 136 height 20
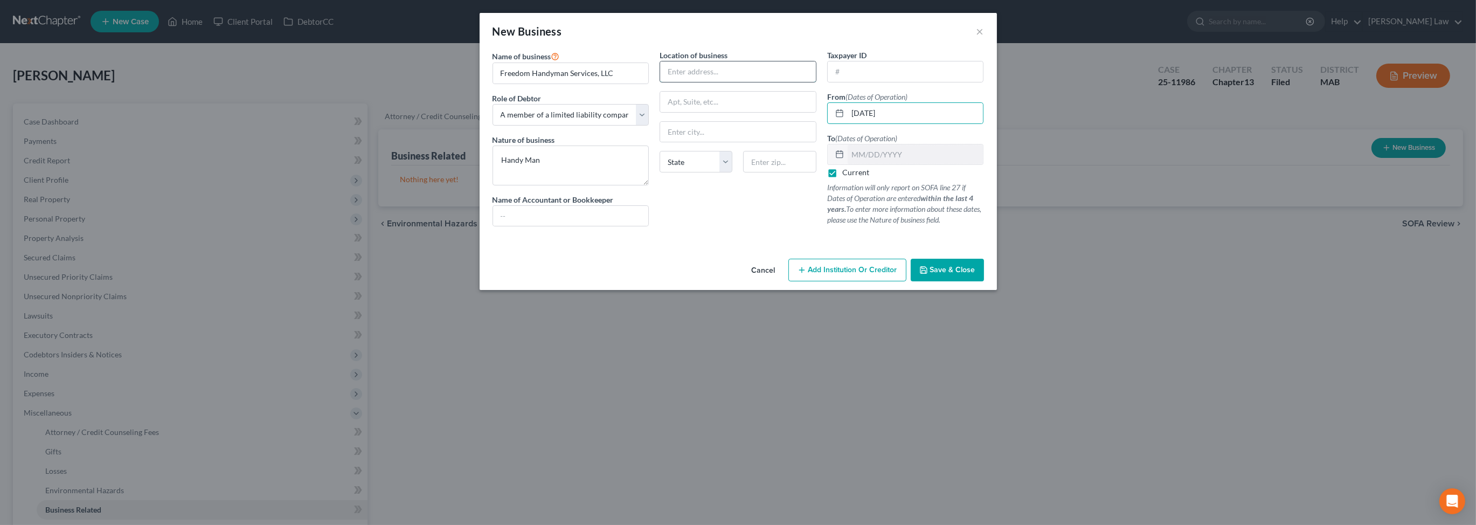
click at [672, 82] on input "text" at bounding box center [738, 71] width 156 height 20
click at [685, 142] on input "text" at bounding box center [738, 132] width 156 height 20
click at [976, 274] on span "Save & Close" at bounding box center [952, 269] width 45 height 9
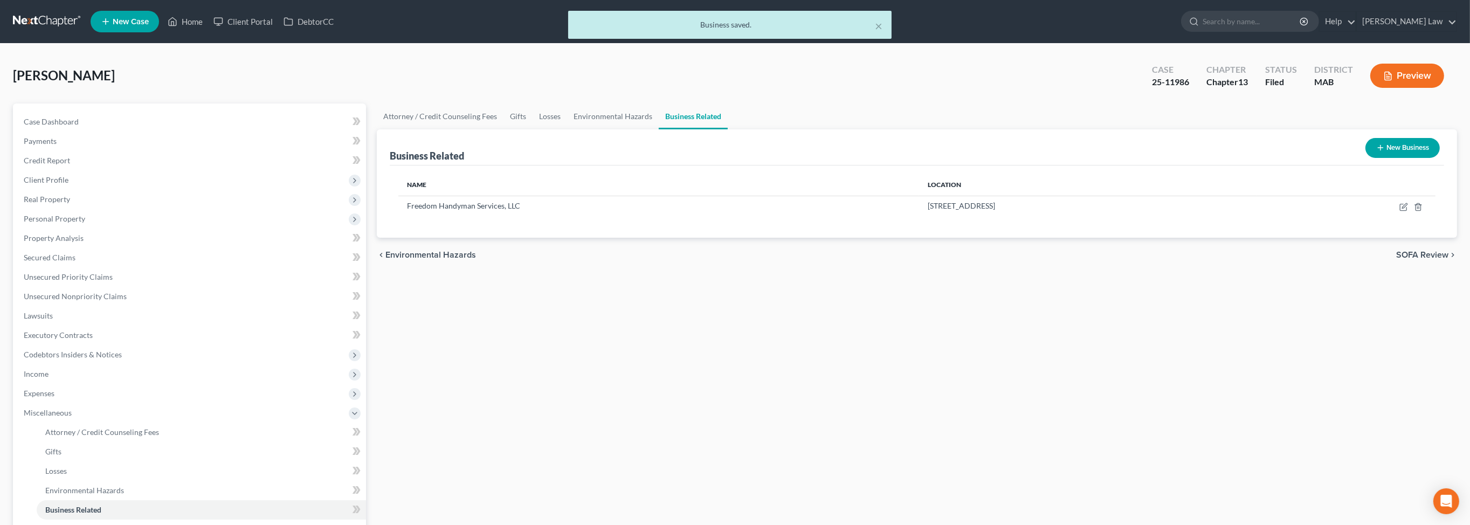
click at [1375, 158] on button "New Business" at bounding box center [1402, 148] width 74 height 20
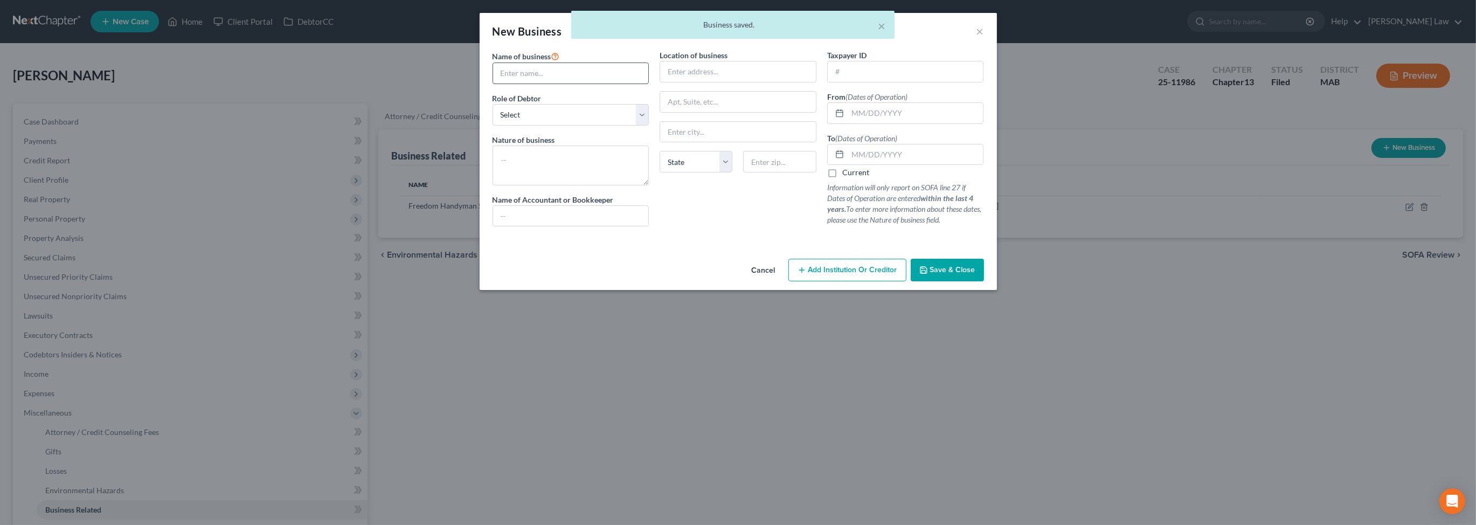
click at [528, 84] on input "text" at bounding box center [571, 73] width 156 height 20
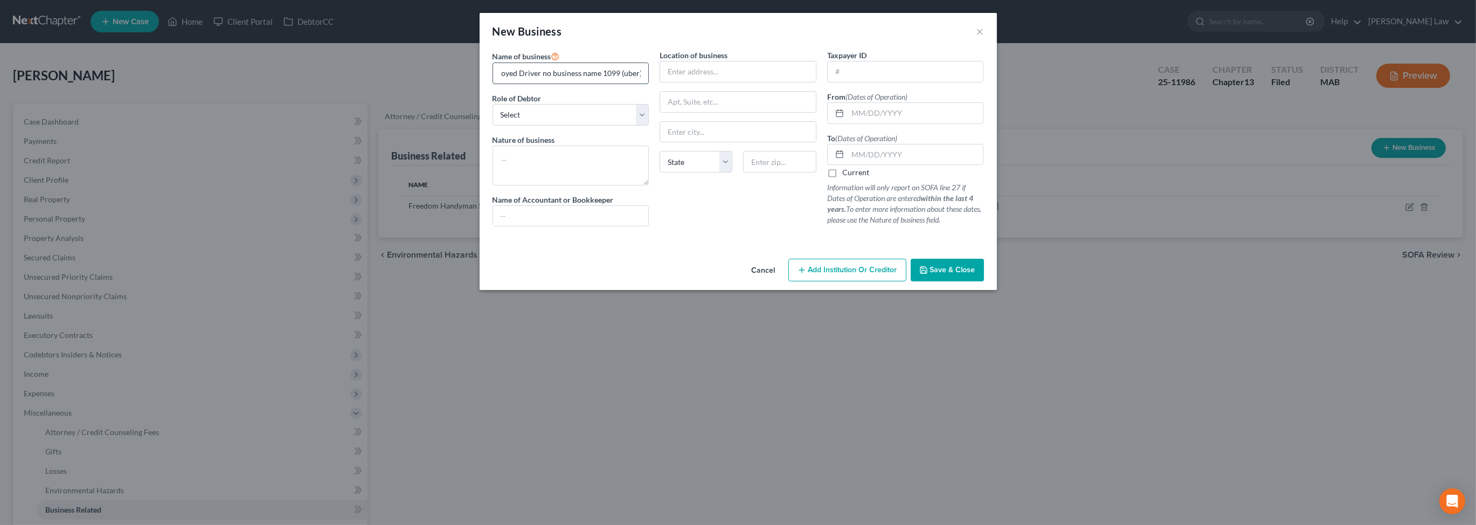
scroll to position [0, 32]
click at [586, 126] on select "Select A member of a limited liability company (LLC) or limited liability partn…" at bounding box center [571, 115] width 157 height 22
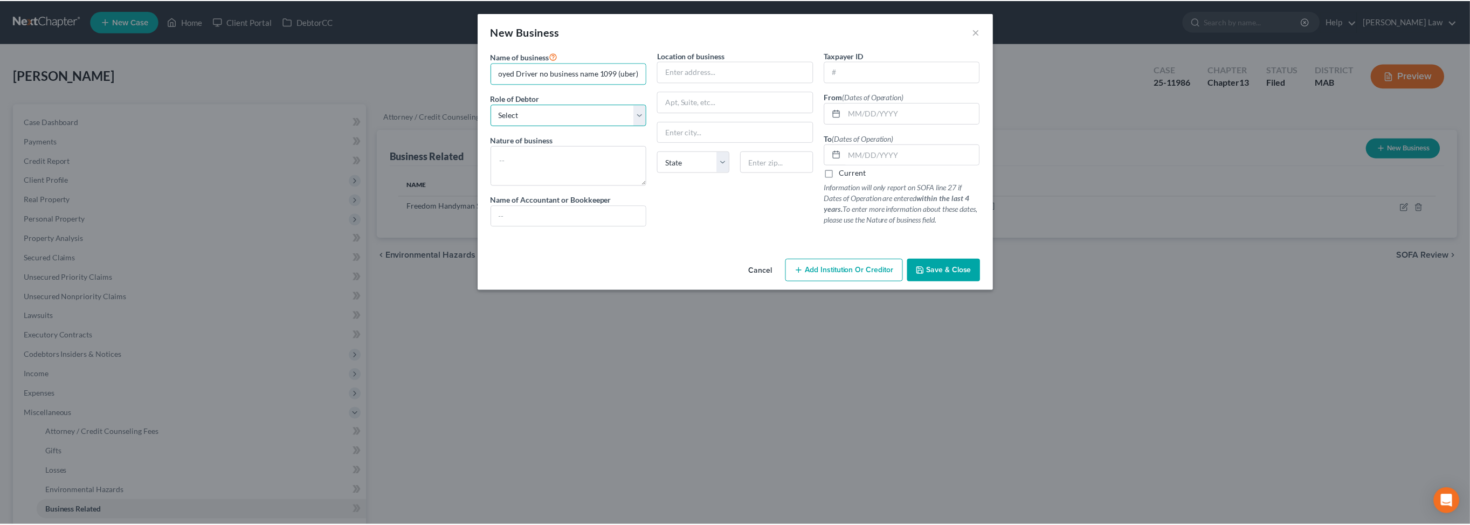
scroll to position [0, 0]
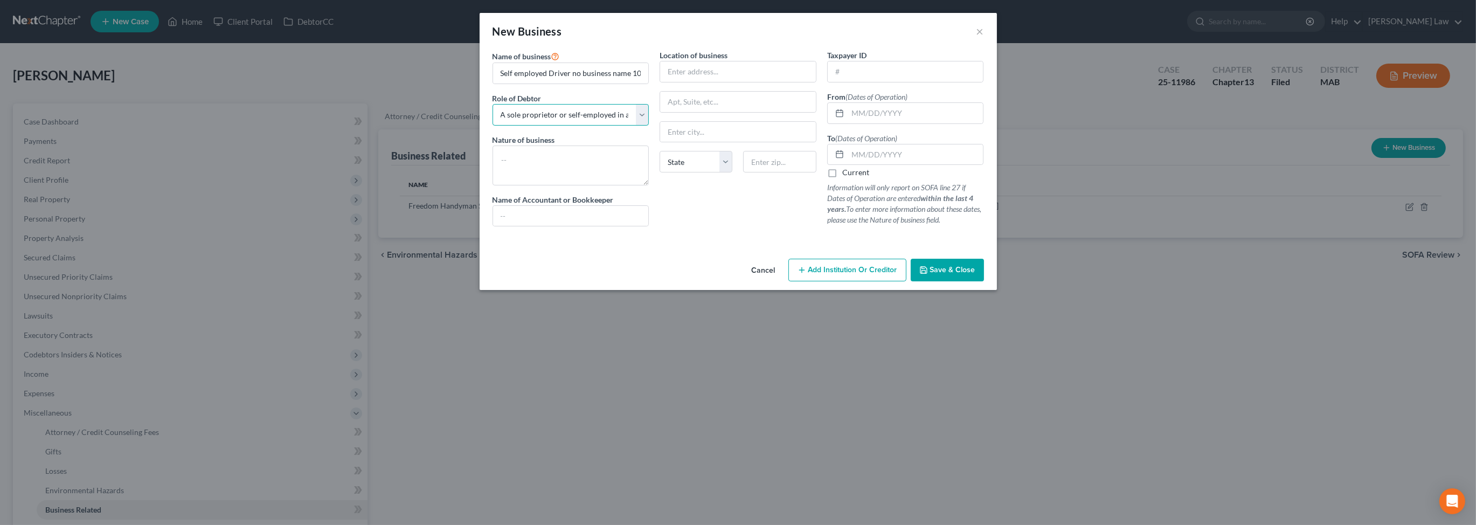
click at [493, 126] on select "Select A member of a limited liability company (LLC) or limited liability partn…" at bounding box center [571, 115] width 157 height 22
click at [493, 185] on textarea at bounding box center [571, 166] width 157 height 40
click at [699, 82] on input "text" at bounding box center [738, 71] width 156 height 20
click at [693, 142] on input "text" at bounding box center [738, 132] width 156 height 20
click at [892, 123] on input "text" at bounding box center [916, 113] width 136 height 20
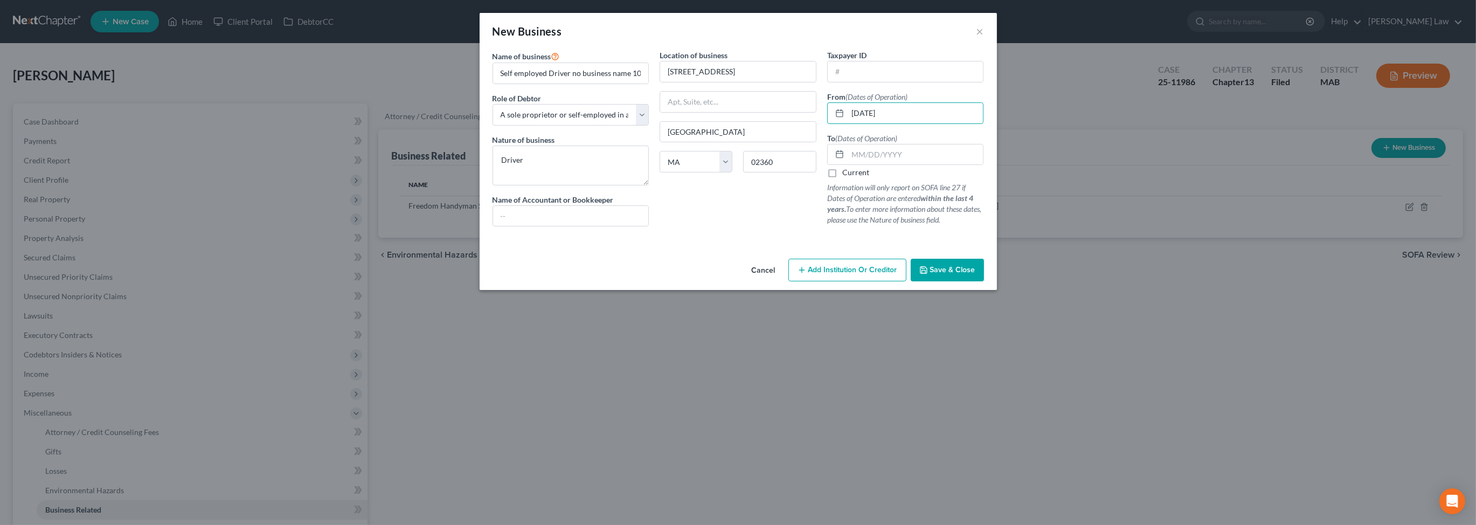
click at [853, 178] on label "Current" at bounding box center [856, 172] width 27 height 11
click at [853, 174] on input "Current" at bounding box center [850, 170] width 7 height 7
click at [984, 281] on button "Save & Close" at bounding box center [947, 270] width 73 height 23
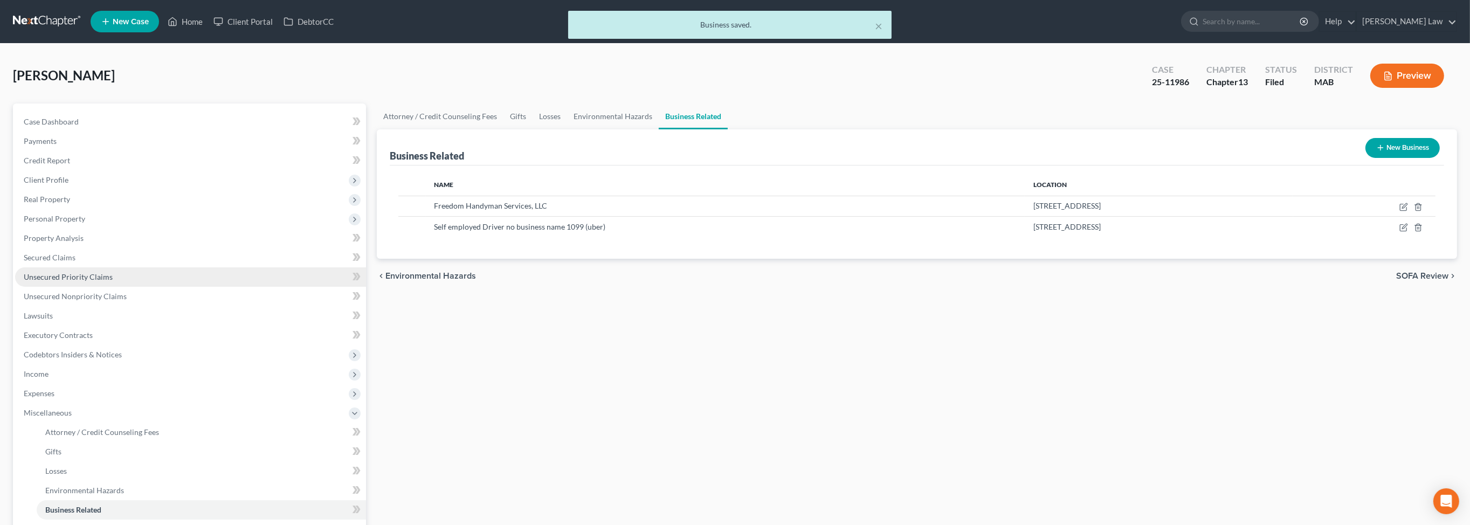
click at [80, 281] on span "Unsecured Priority Claims" at bounding box center [68, 276] width 89 height 9
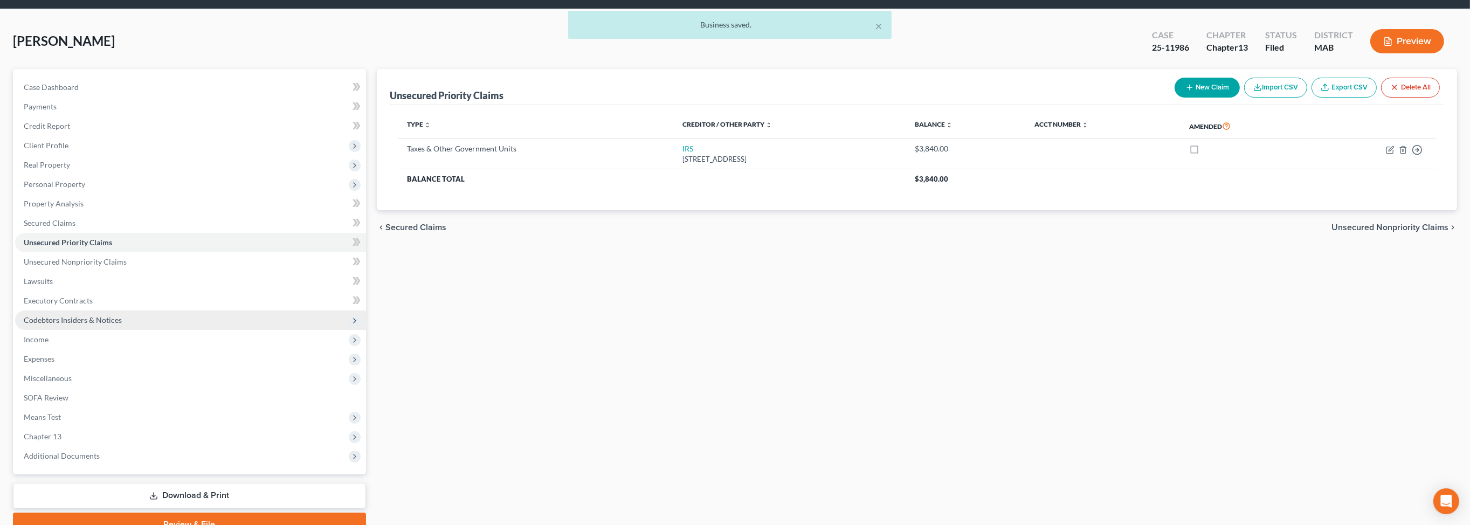
scroll to position [180, 0]
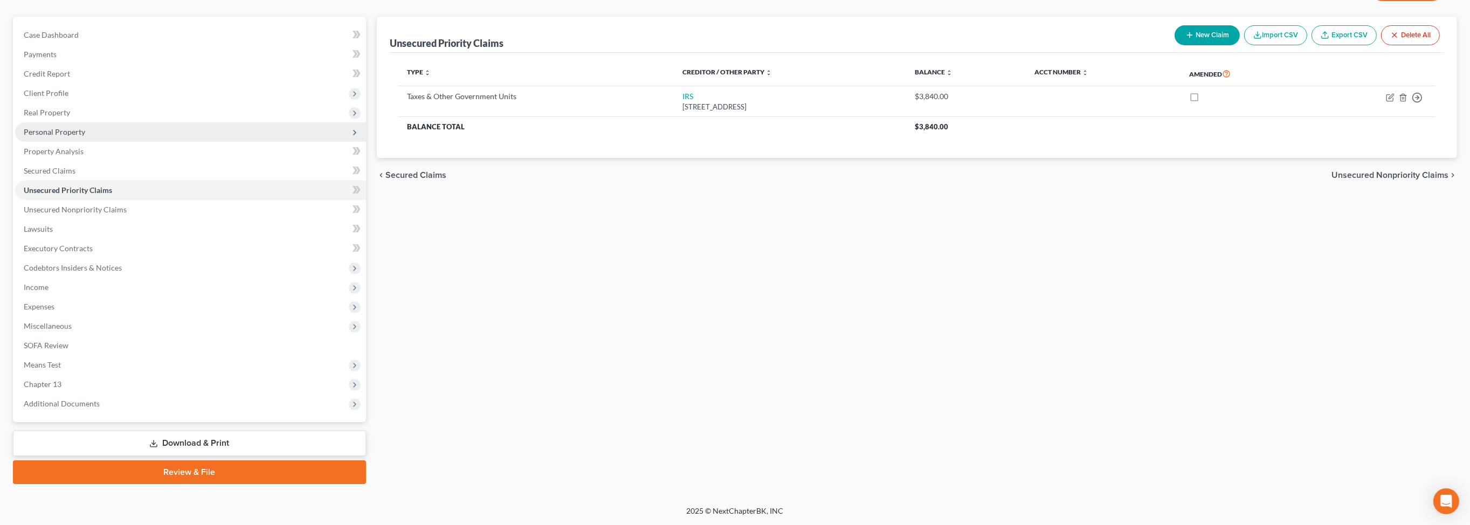
click at [64, 127] on span "Personal Property" at bounding box center [54, 131] width 61 height 9
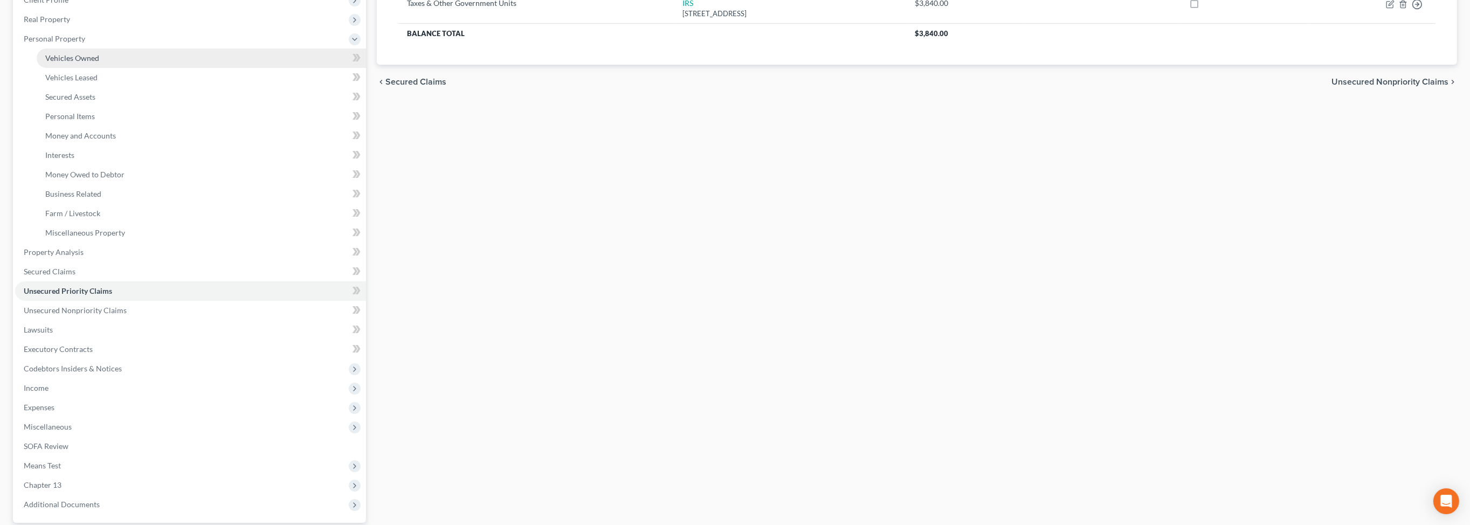
click at [78, 63] on span "Vehicles Owned" at bounding box center [72, 57] width 54 height 9
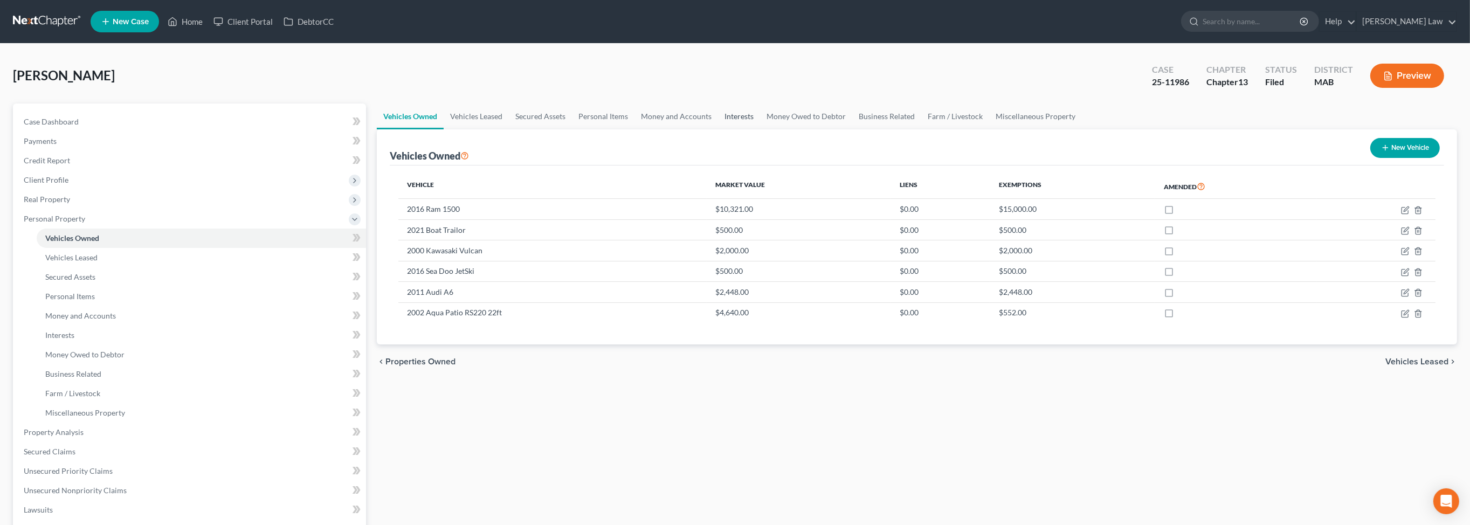
click at [760, 129] on link "Interests" at bounding box center [739, 116] width 42 height 26
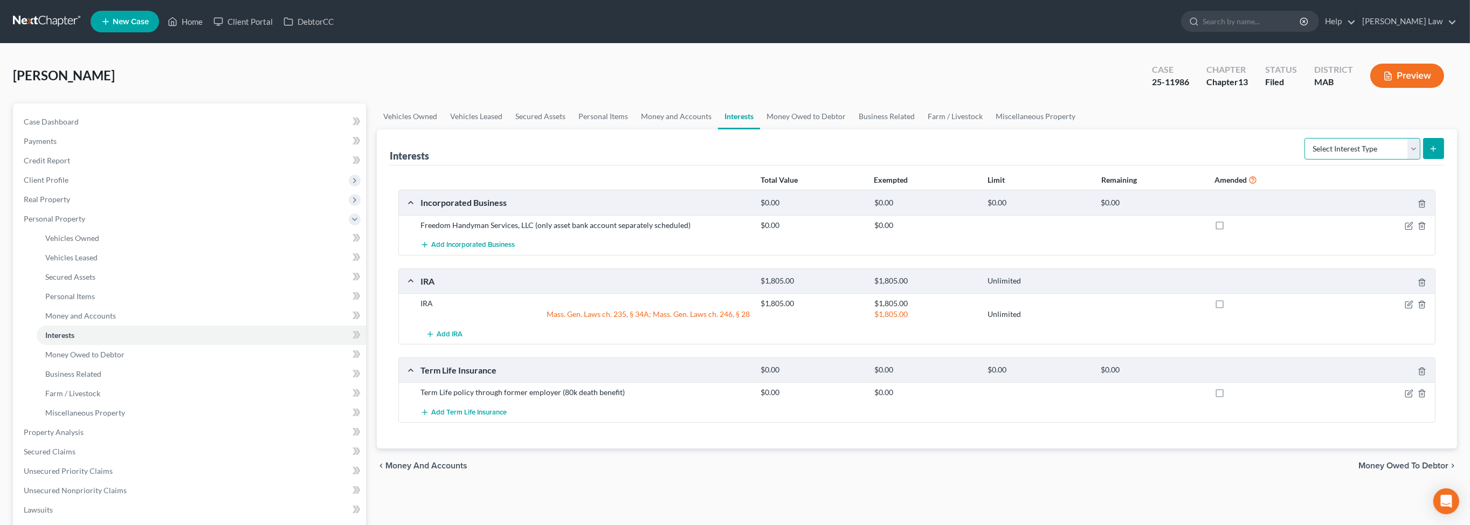
click at [1405, 160] on select "Select Interest Type 401K Annuity Bond Education IRA Government Bond Government…" at bounding box center [1362, 149] width 116 height 22
click at [1304, 160] on select "Select Interest Type 401K Annuity Bond Education IRA Government Bond Government…" at bounding box center [1362, 149] width 116 height 22
click at [1429, 153] on icon "submit" at bounding box center [1433, 148] width 9 height 9
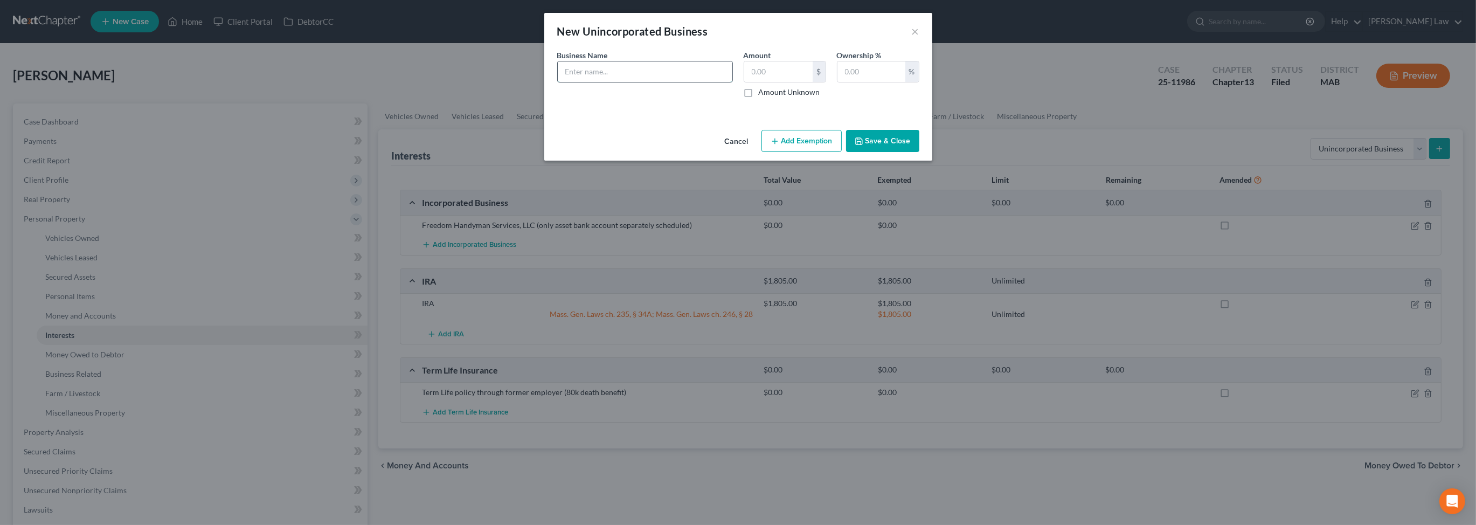
click at [567, 82] on input "text" at bounding box center [645, 71] width 175 height 20
click at [721, 82] on input "Self employed Driver no business name 1099 (uber)" at bounding box center [645, 71] width 175 height 20
click at [903, 82] on input "text" at bounding box center [872, 71] width 68 height 20
click at [925, 157] on div "Cancel Add Exemption Save & Close" at bounding box center [738, 144] width 388 height 36
click at [920, 153] on button "Save & Close" at bounding box center [882, 141] width 73 height 23
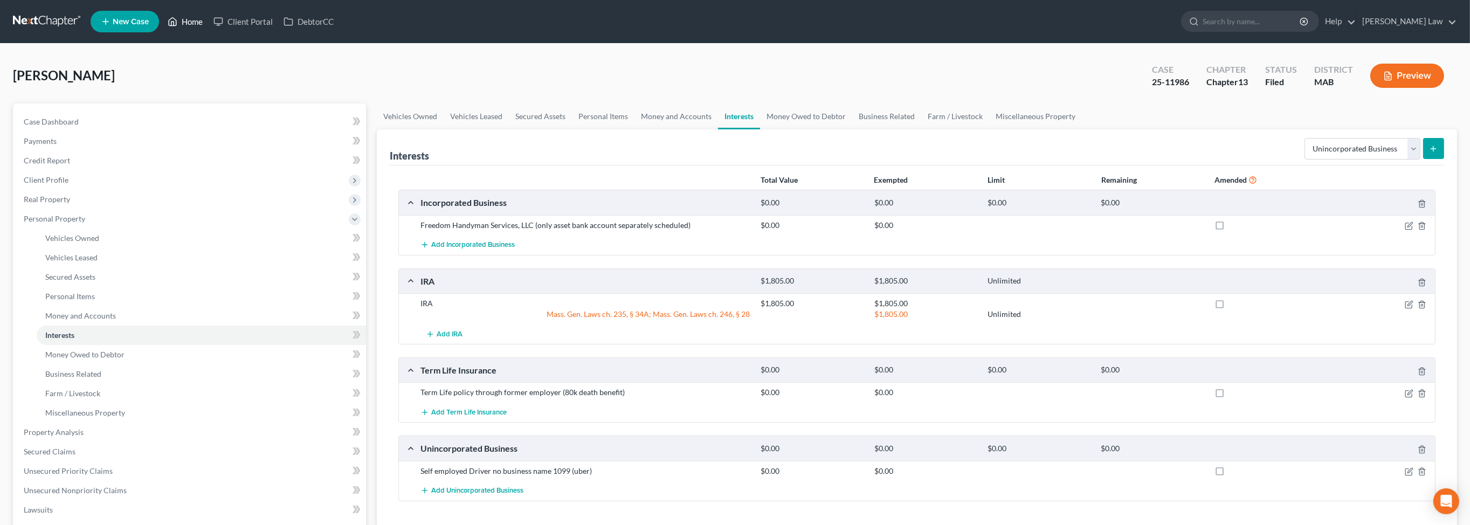
click at [208, 31] on link "Home" at bounding box center [185, 21] width 46 height 19
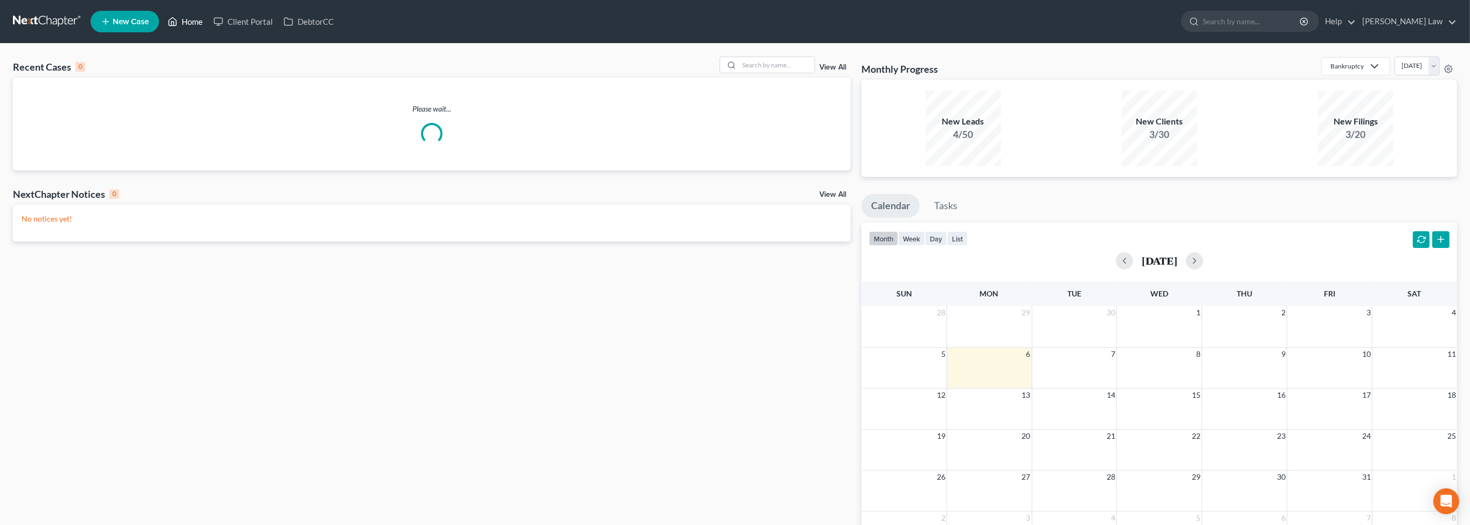
click at [208, 29] on link "Home" at bounding box center [185, 21] width 46 height 19
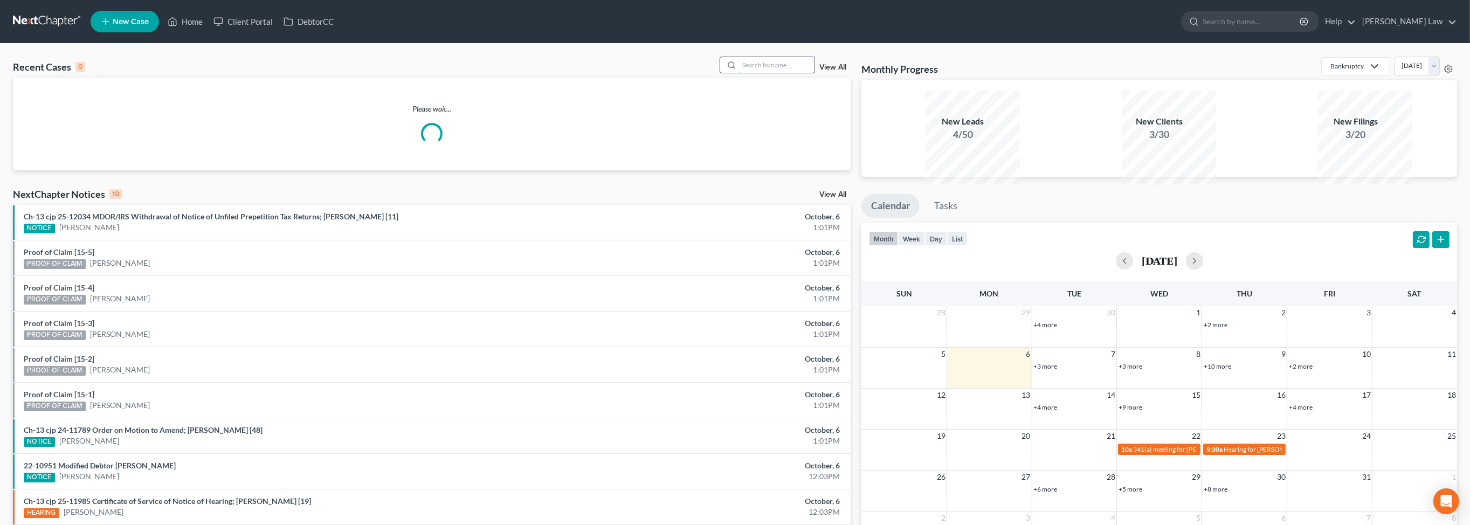
click at [748, 73] on input "search" at bounding box center [776, 65] width 75 height 16
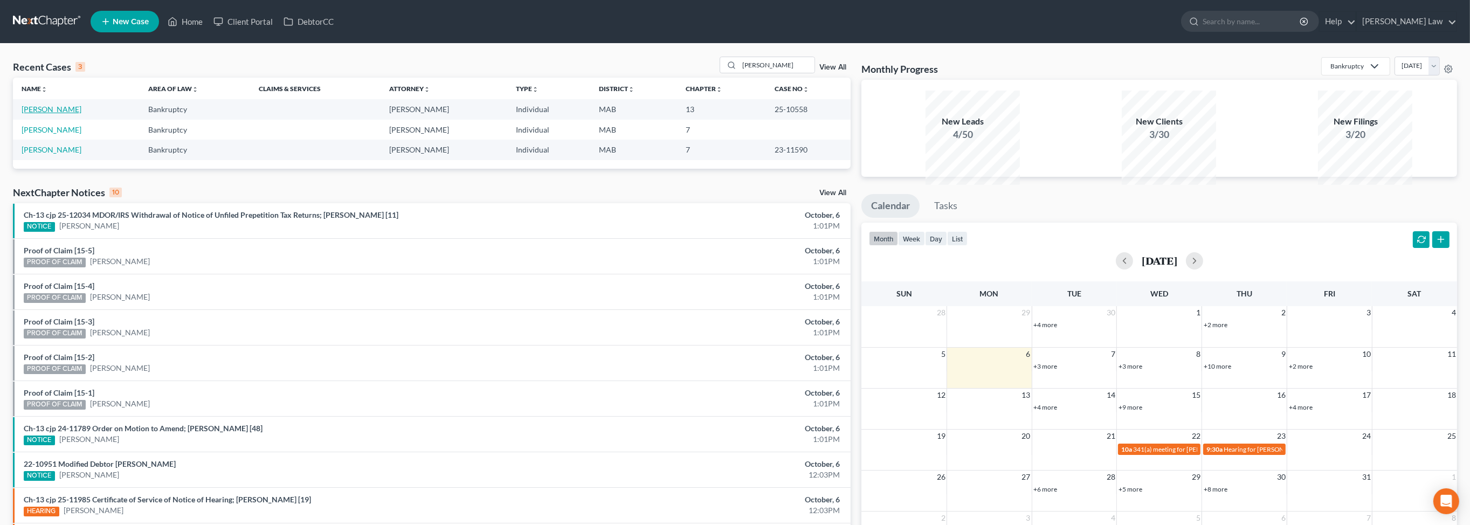
click at [43, 114] on link "Lear, Michael" at bounding box center [52, 109] width 60 height 9
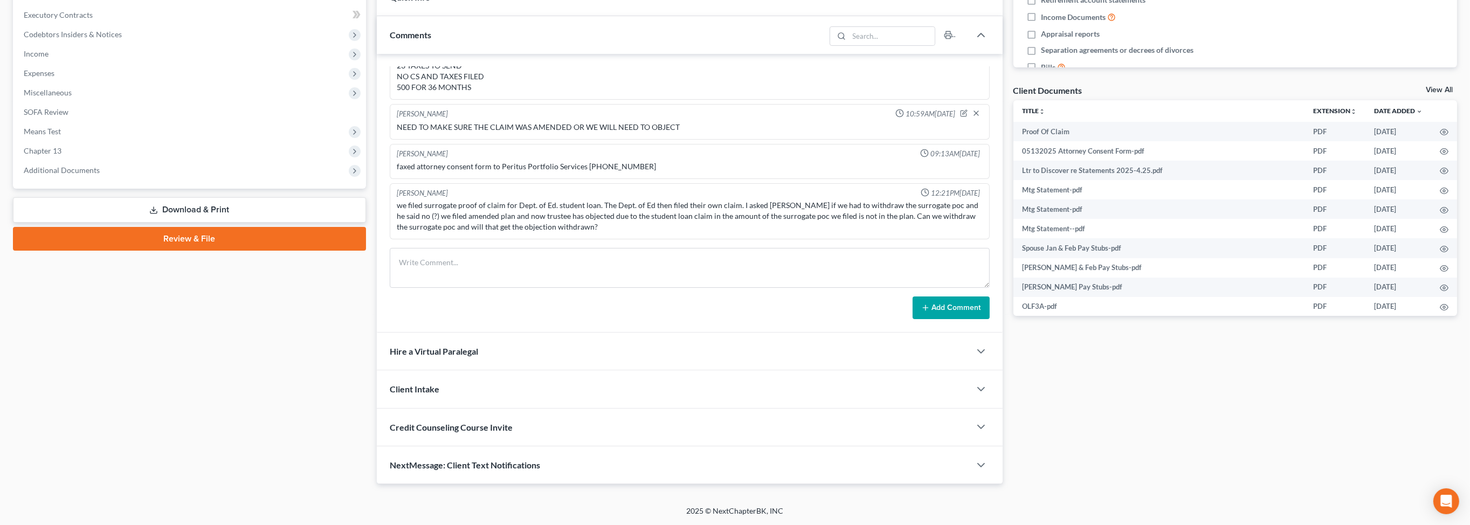
scroll to position [431, 0]
click at [100, 175] on span "Additional Documents" at bounding box center [62, 169] width 76 height 9
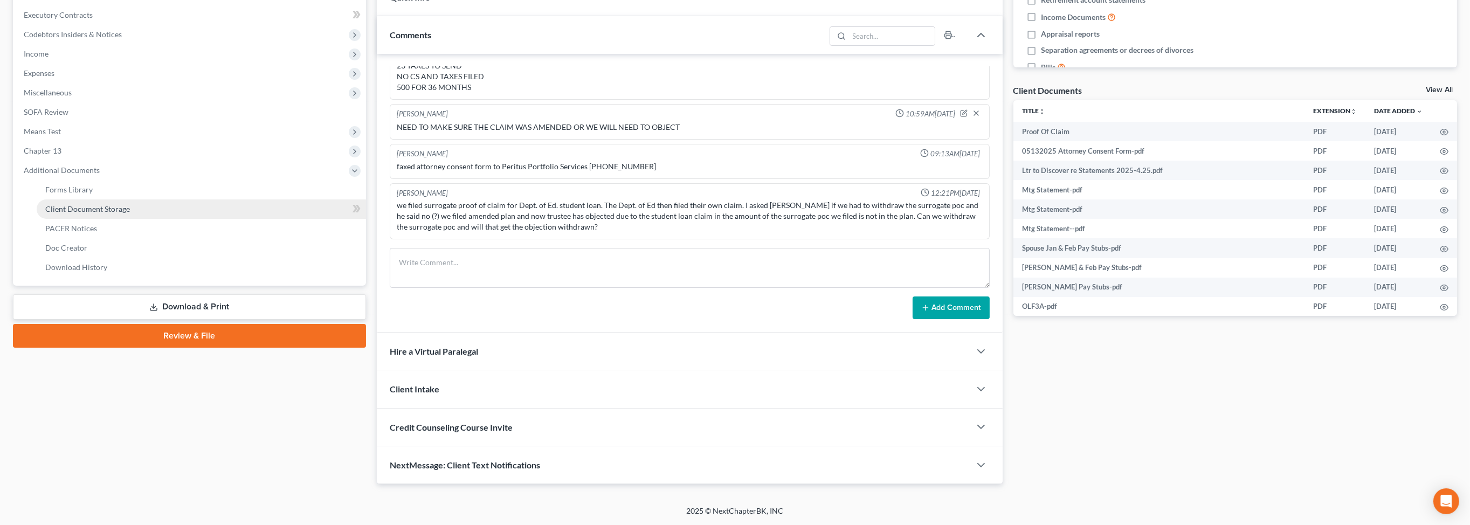
click at [111, 213] on span "Client Document Storage" at bounding box center [87, 208] width 85 height 9
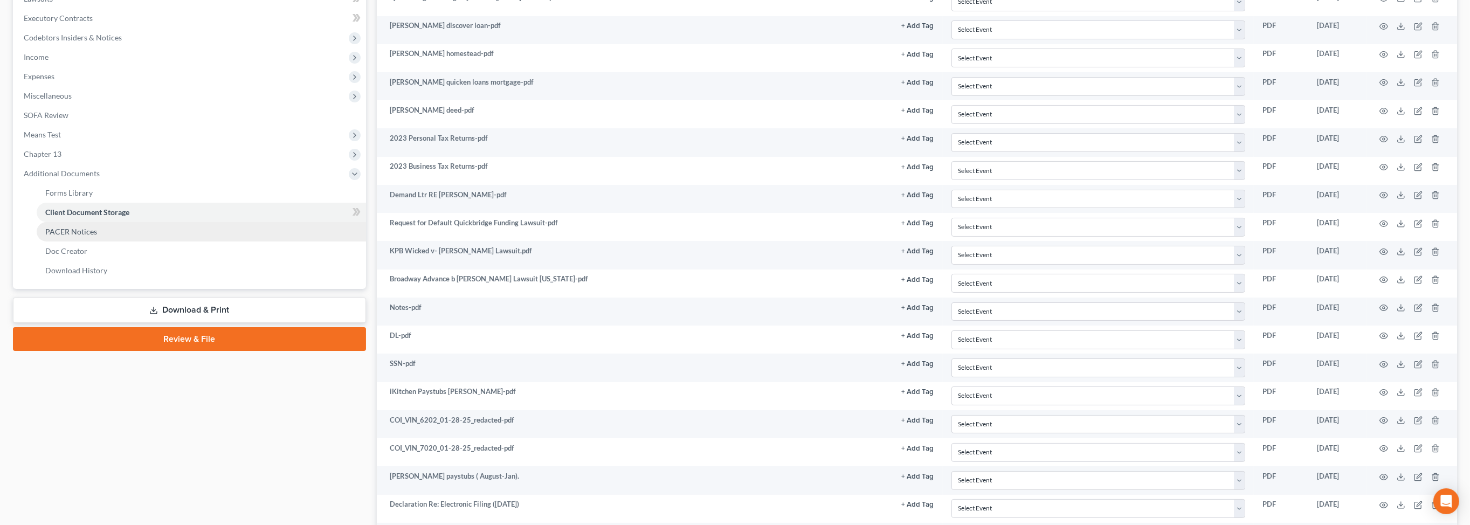
click at [84, 236] on span "PACER Notices" at bounding box center [71, 231] width 52 height 9
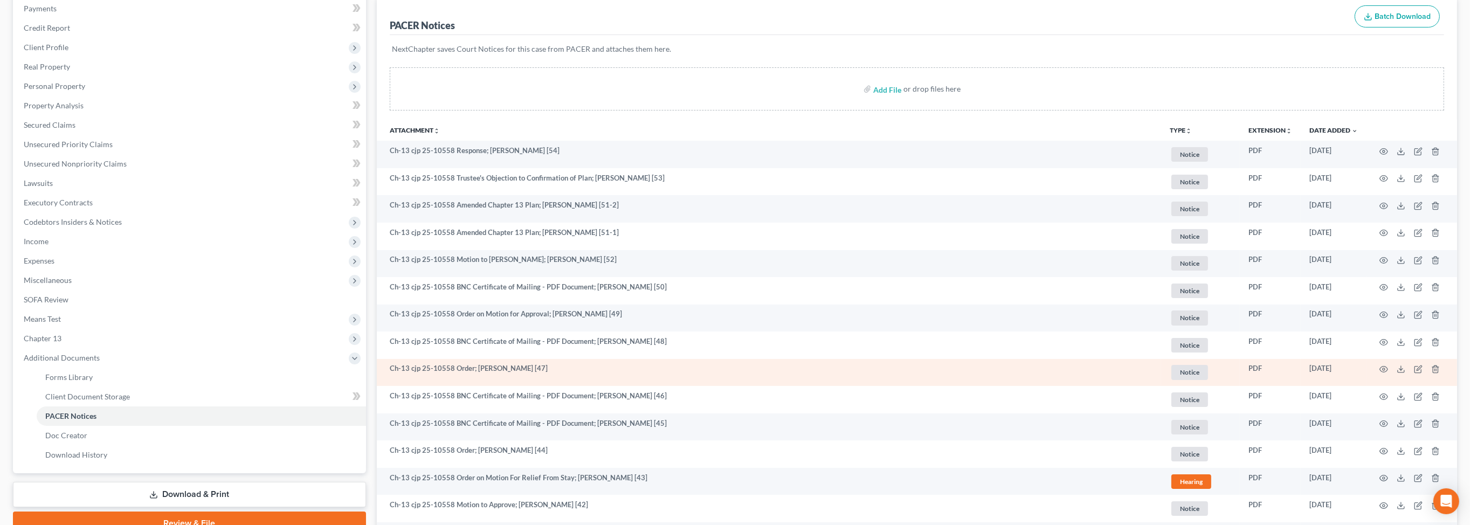
scroll to position [128, 0]
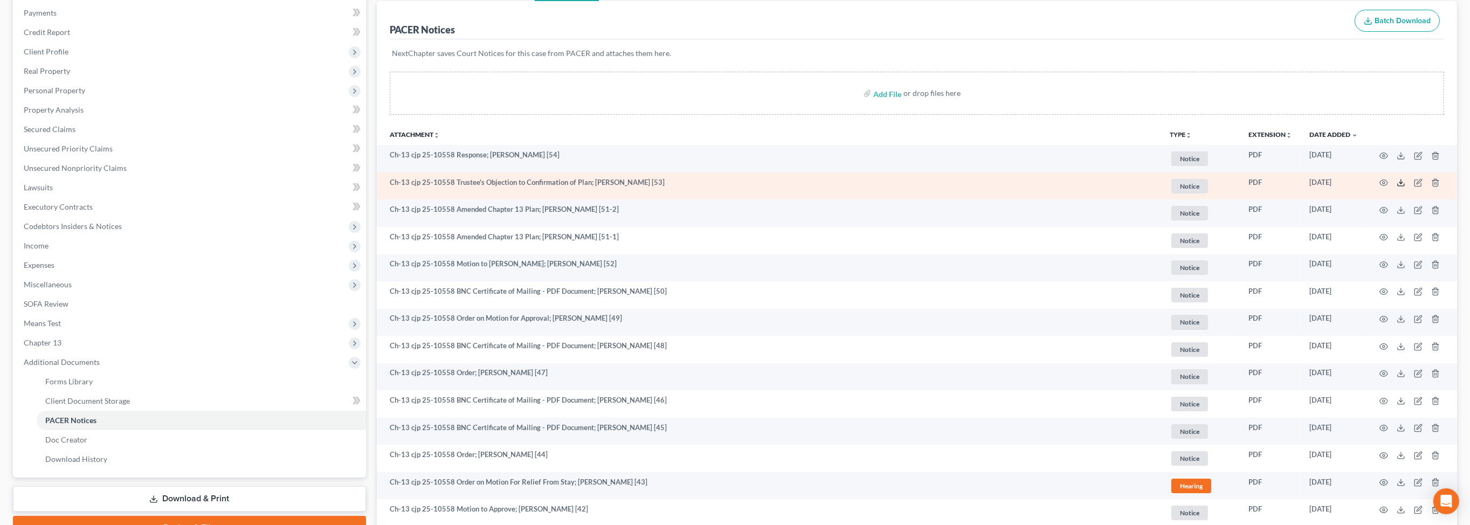
click at [1399, 184] on polyline at bounding box center [1401, 183] width 4 height 2
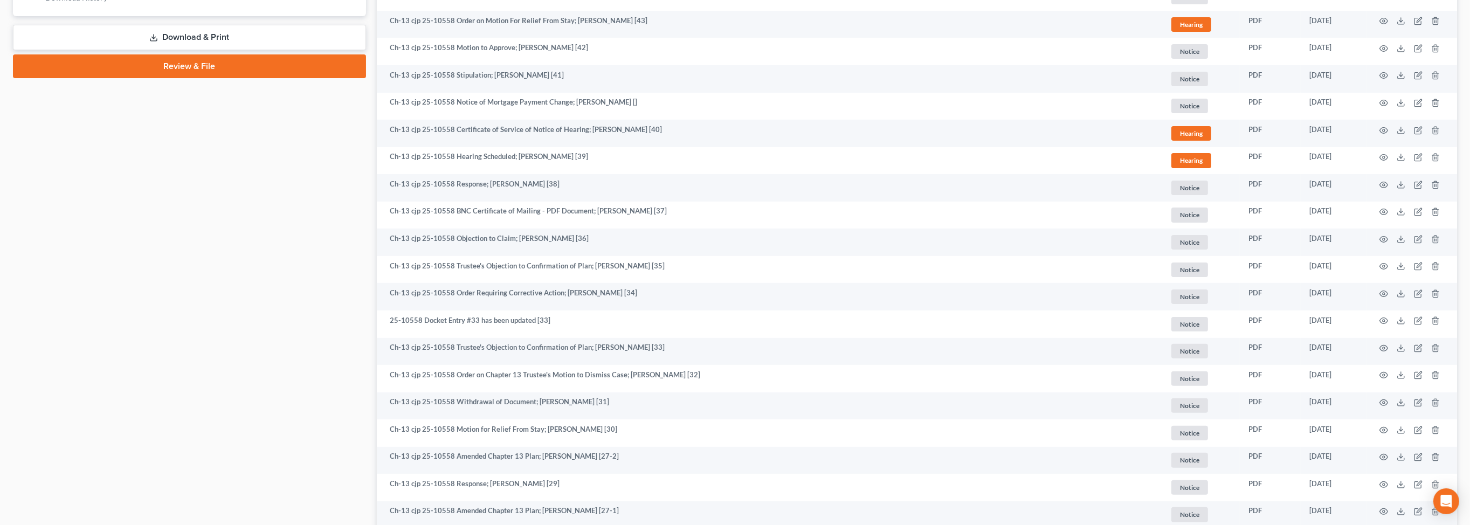
scroll to position [598, 0]
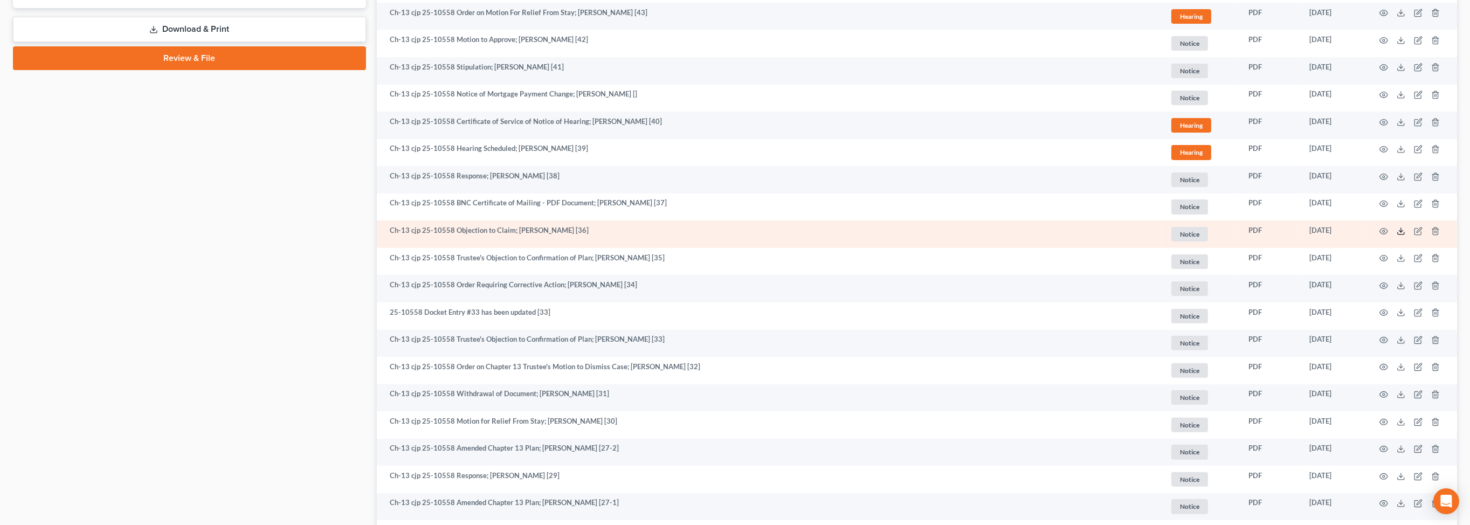
click at [1397, 236] on icon at bounding box center [1401, 231] width 9 height 9
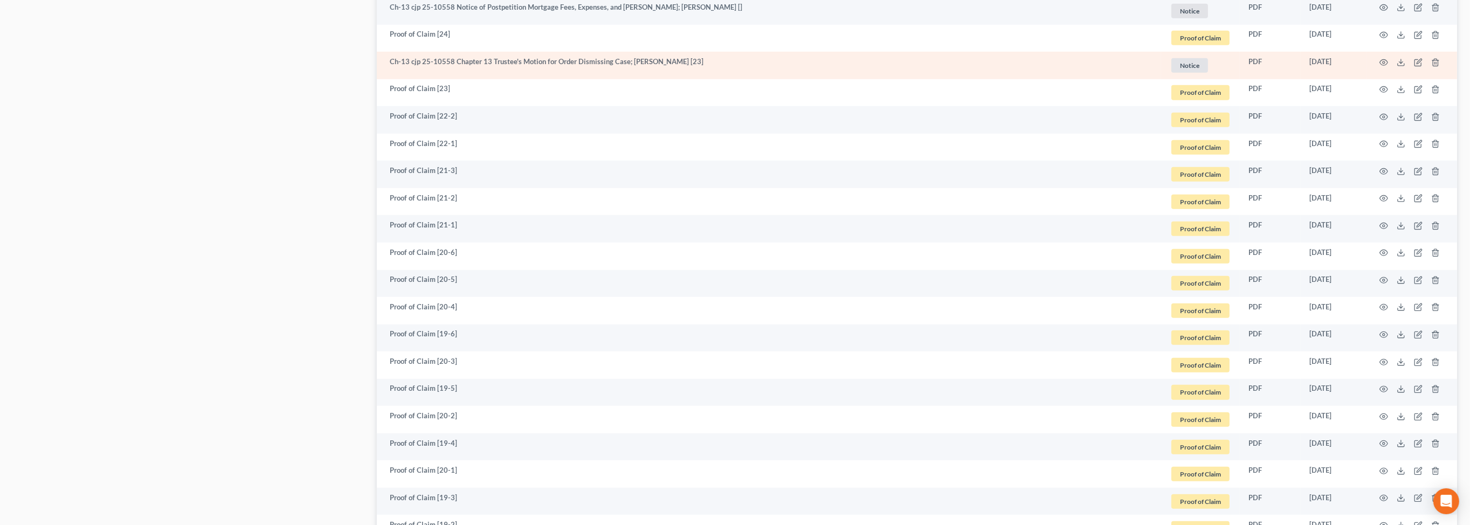
scroll to position [1302, 0]
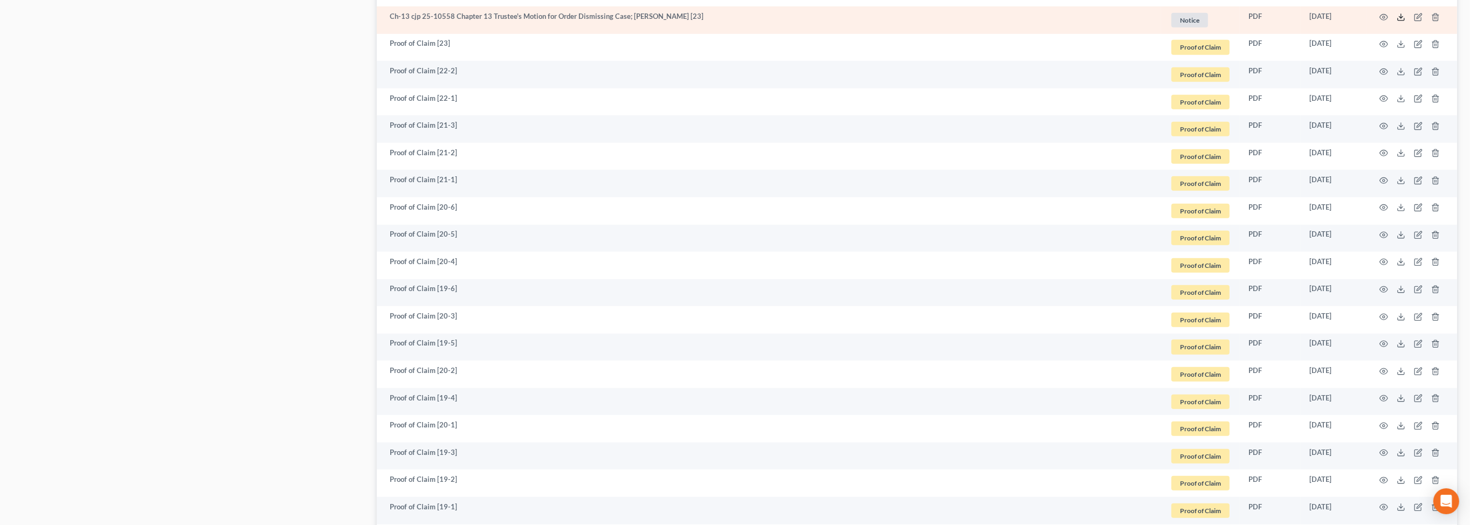
click at [1397, 22] on icon at bounding box center [1401, 17] width 9 height 9
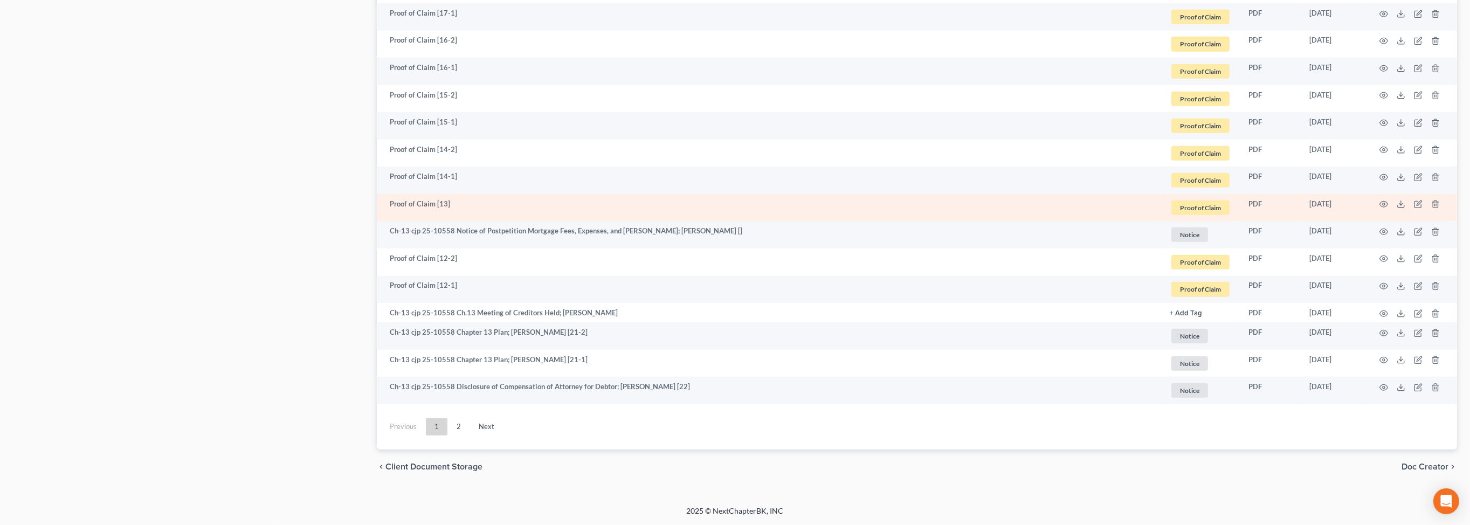
scroll to position [2349, 0]
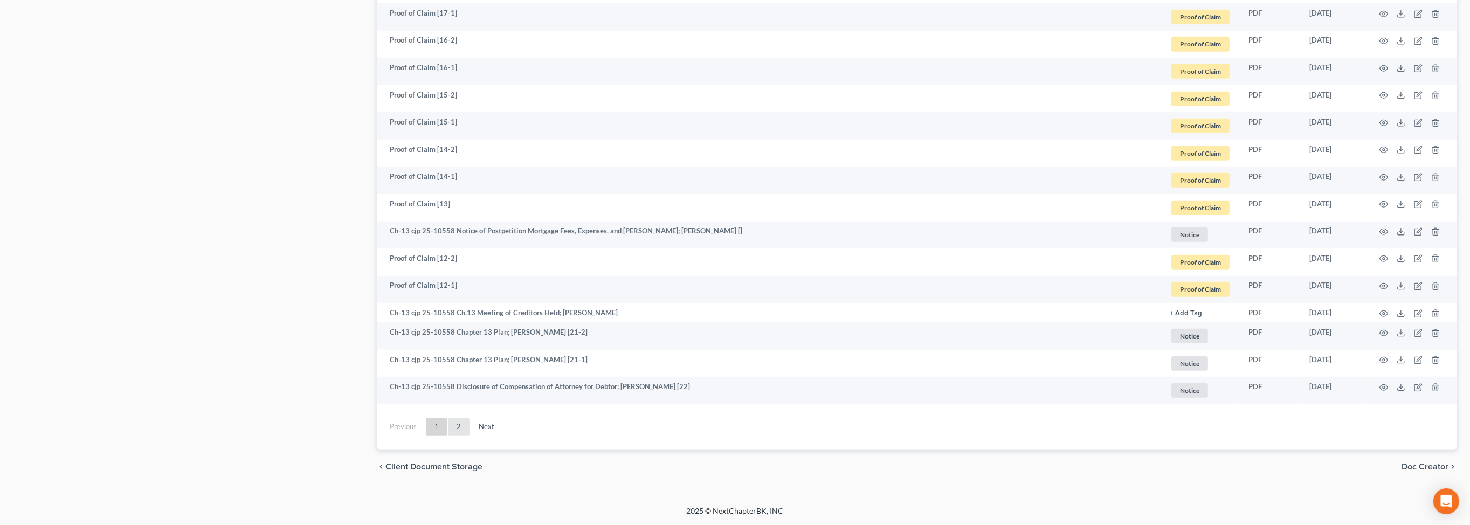
click at [469, 418] on link "2" at bounding box center [459, 426] width 22 height 17
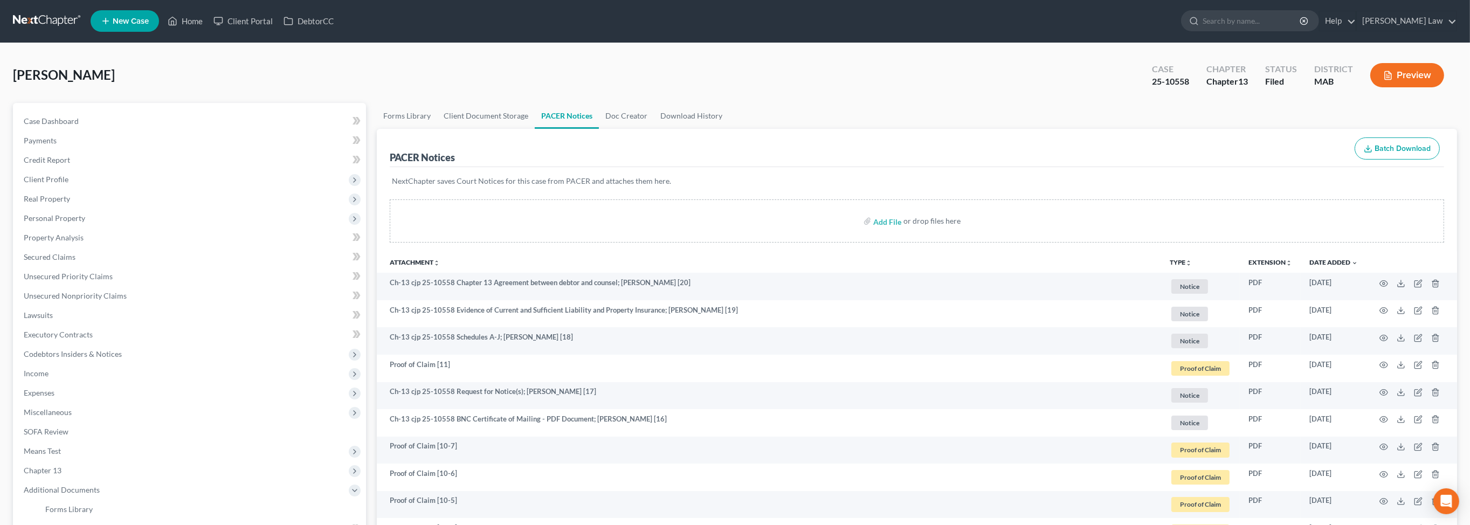
scroll to position [0, 0]
click at [208, 29] on link "Home" at bounding box center [185, 21] width 46 height 19
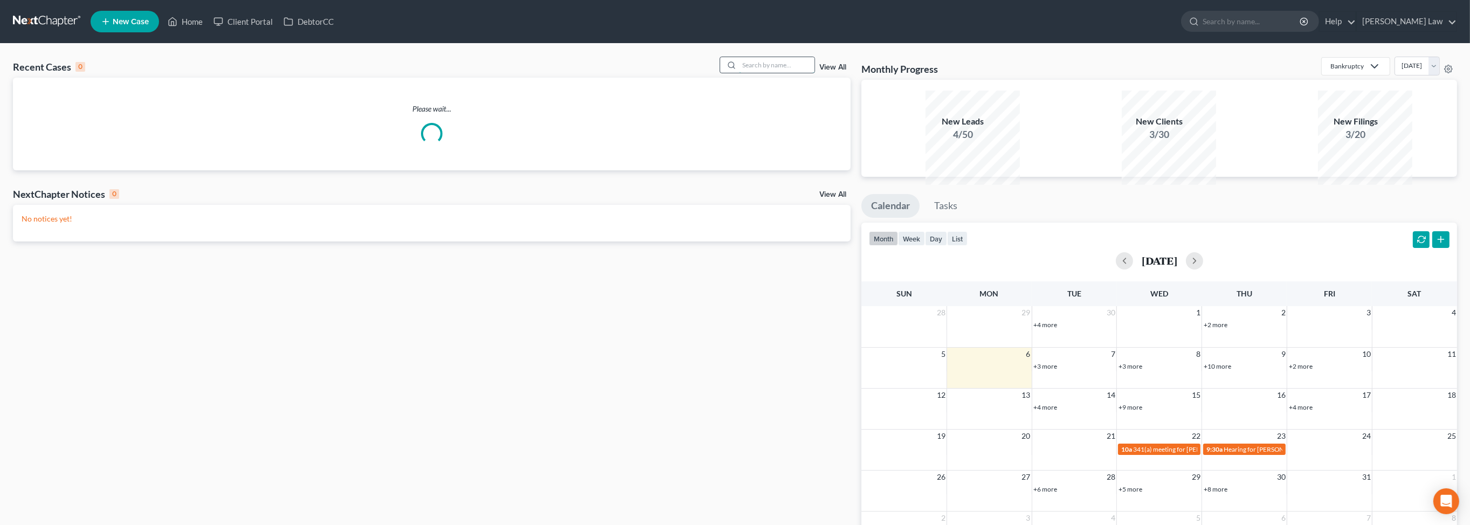
click at [777, 73] on input "search" at bounding box center [776, 65] width 75 height 16
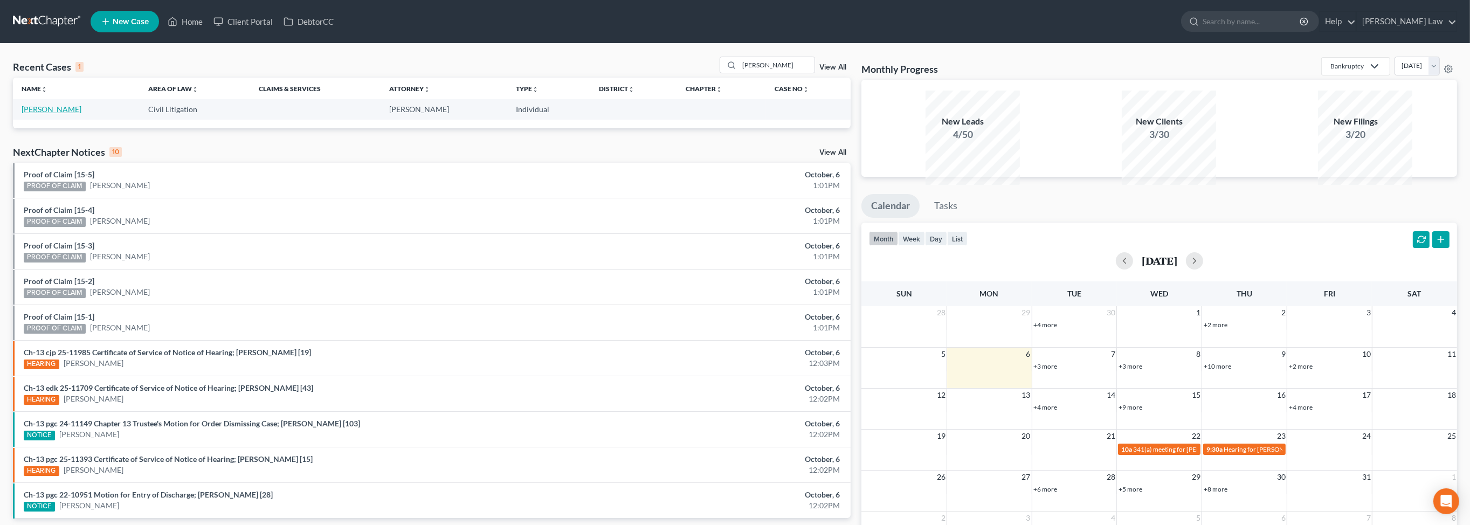
click at [61, 114] on link "O'Grady, Ryan" at bounding box center [52, 109] width 60 height 9
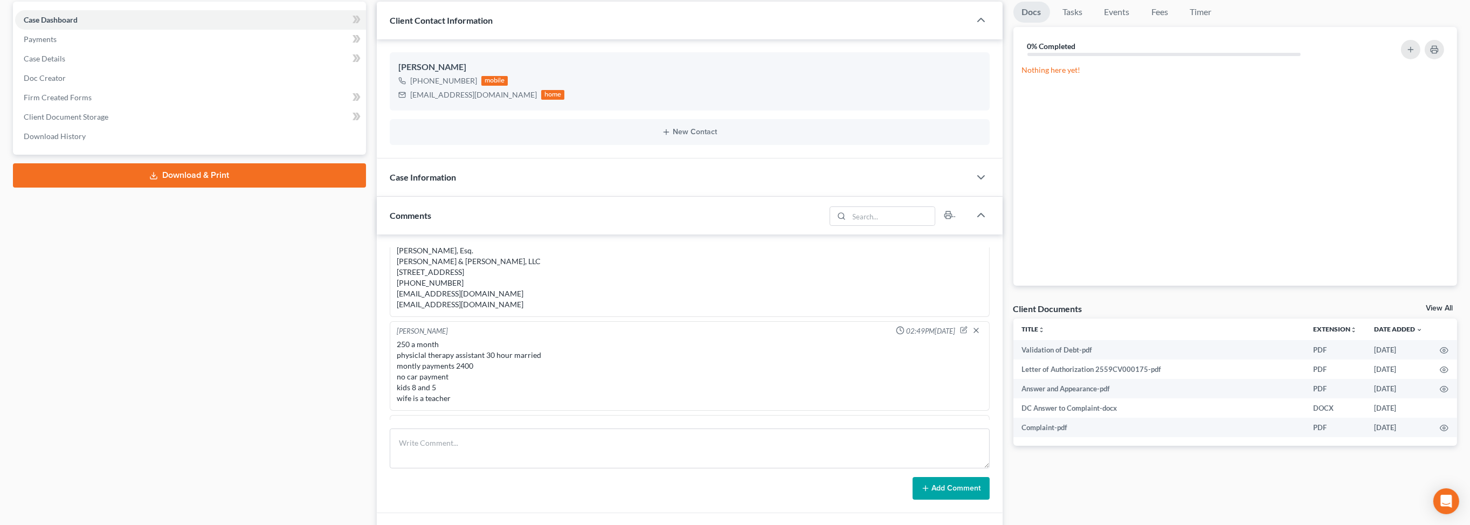
scroll to position [142, 0]
click at [1433, 312] on link "View All" at bounding box center [1439, 309] width 27 height 8
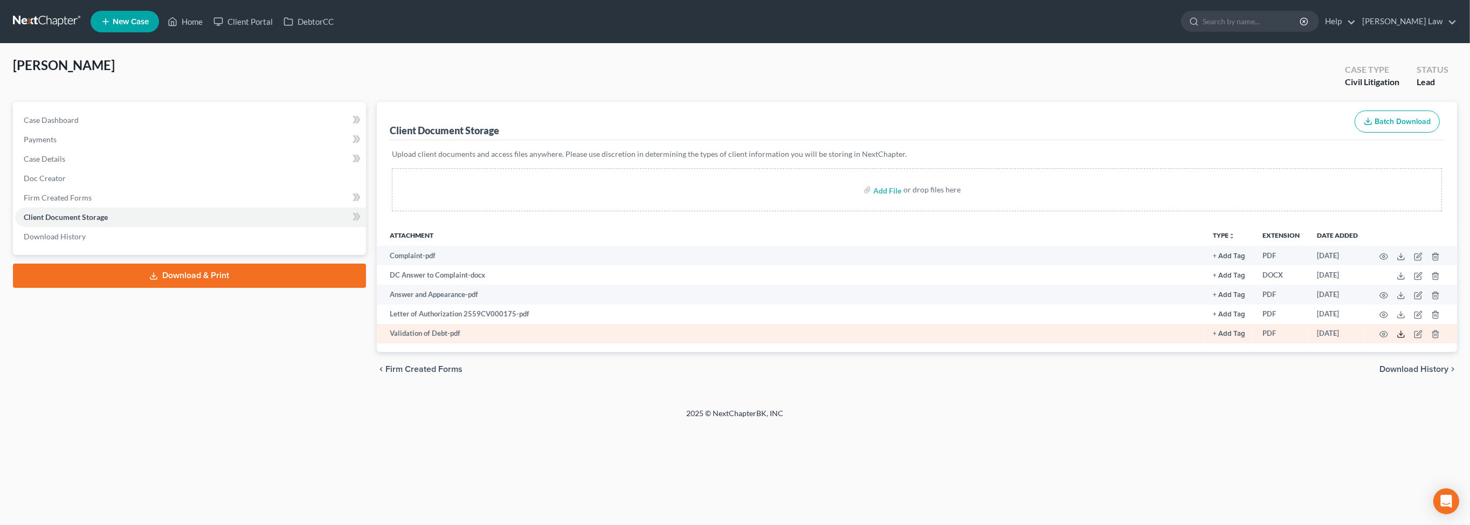
click at [1401, 335] on line at bounding box center [1401, 333] width 0 height 4
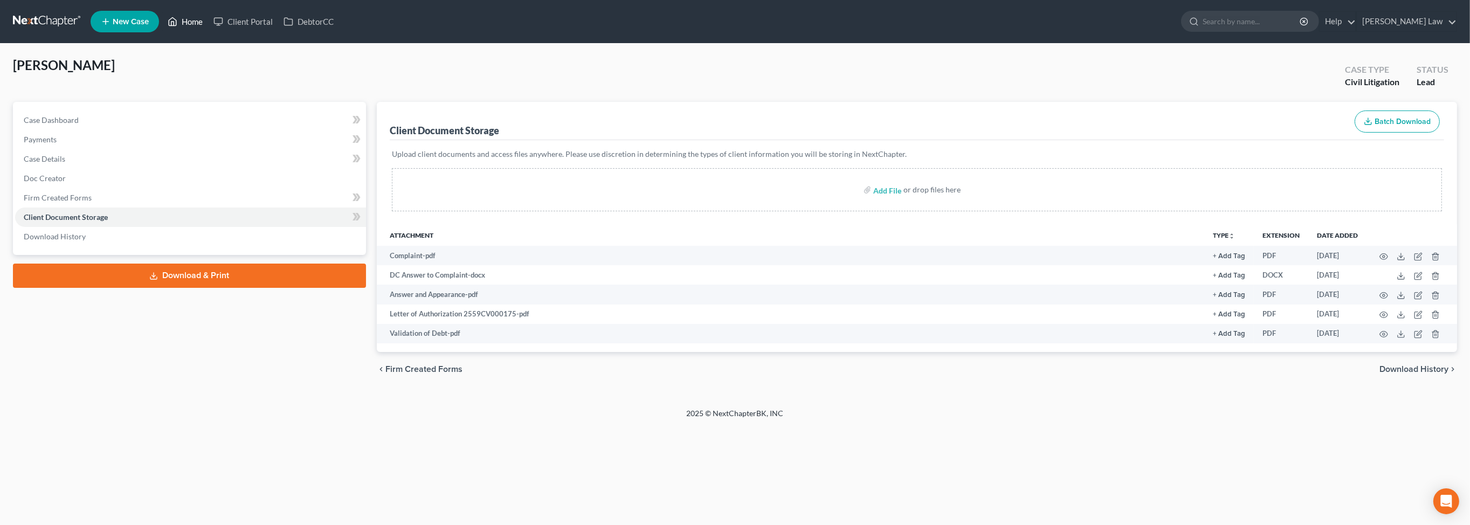
click at [208, 28] on link "Home" at bounding box center [185, 21] width 46 height 19
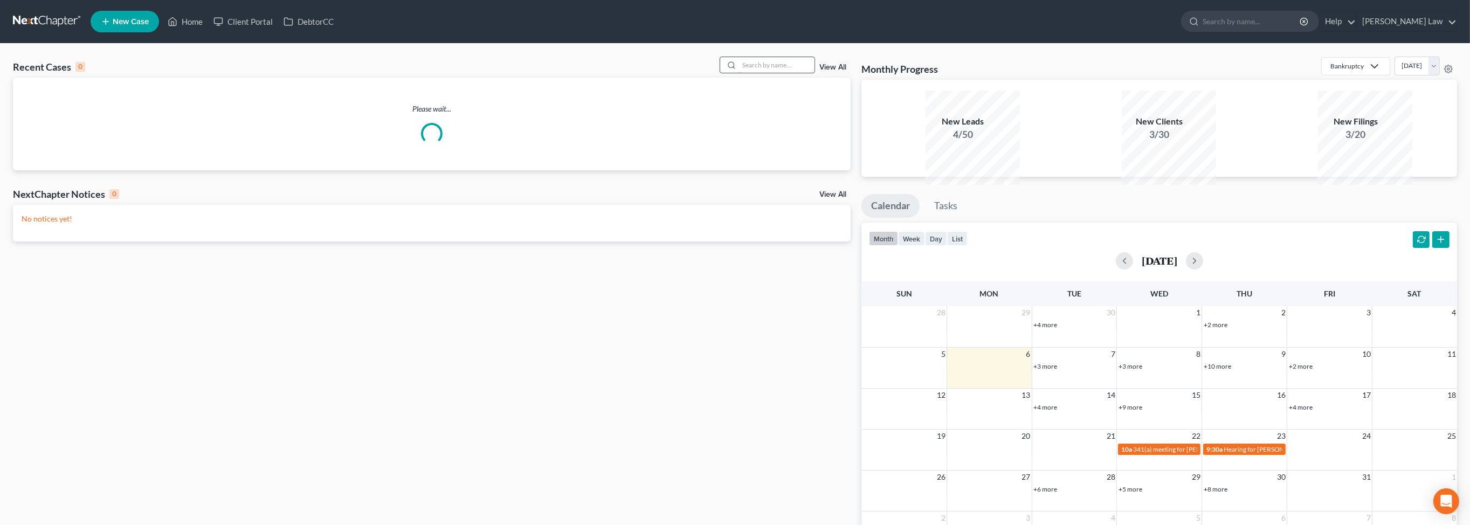
click at [752, 73] on input "search" at bounding box center [776, 65] width 75 height 16
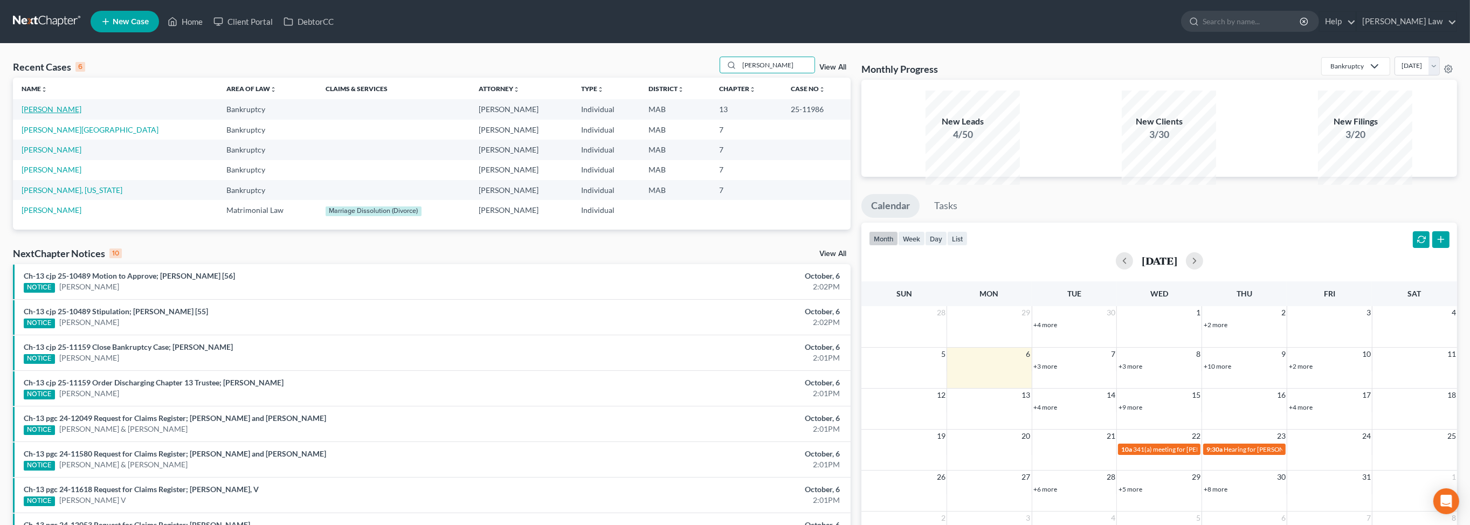
click at [66, 114] on link "Lamoureux, Joseph" at bounding box center [52, 109] width 60 height 9
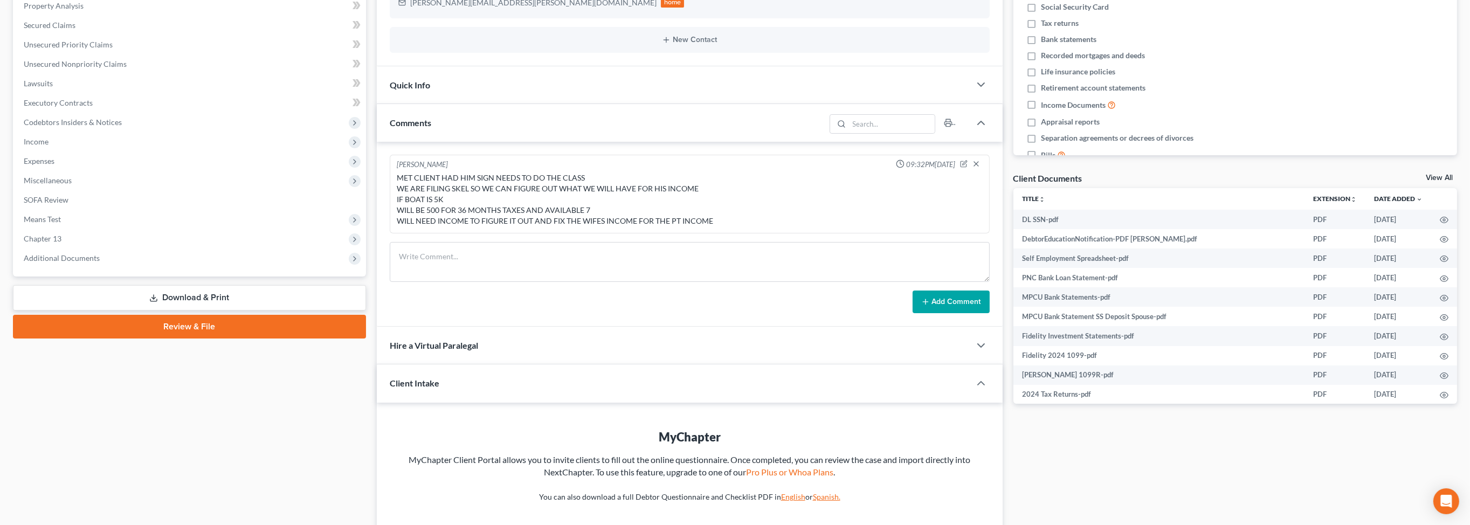
scroll to position [233, 0]
click at [81, 248] on span "Chapter 13" at bounding box center [190, 238] width 351 height 19
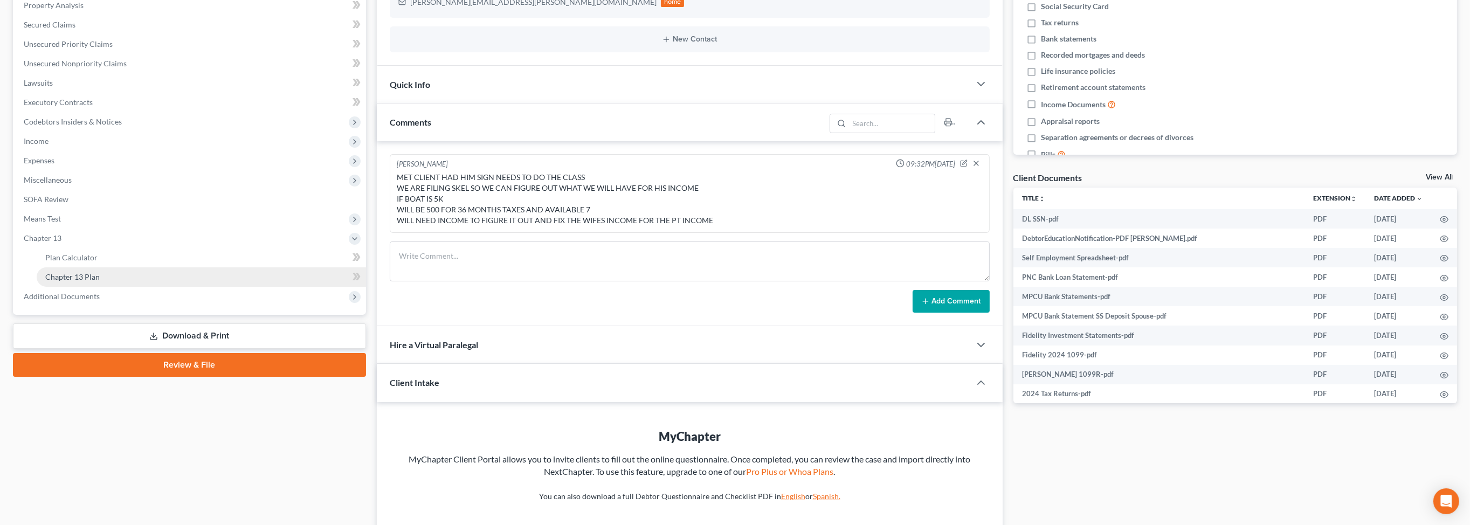
click at [138, 287] on link "Chapter 13 Plan" at bounding box center [201, 276] width 329 height 19
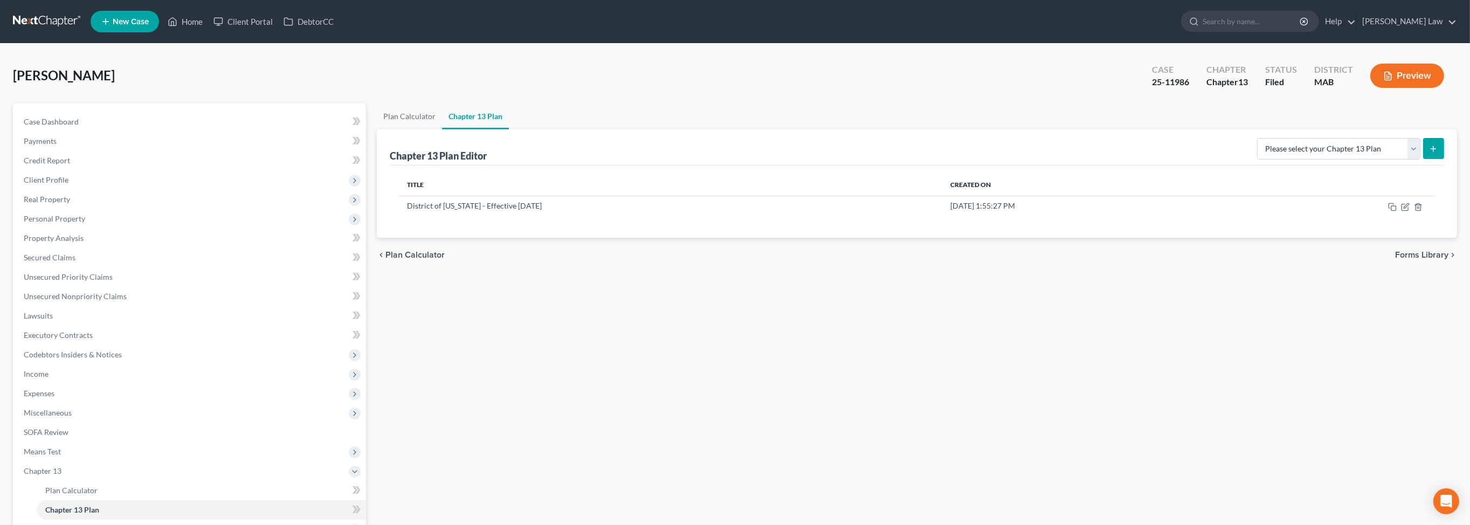
scroll to position [162, 0]
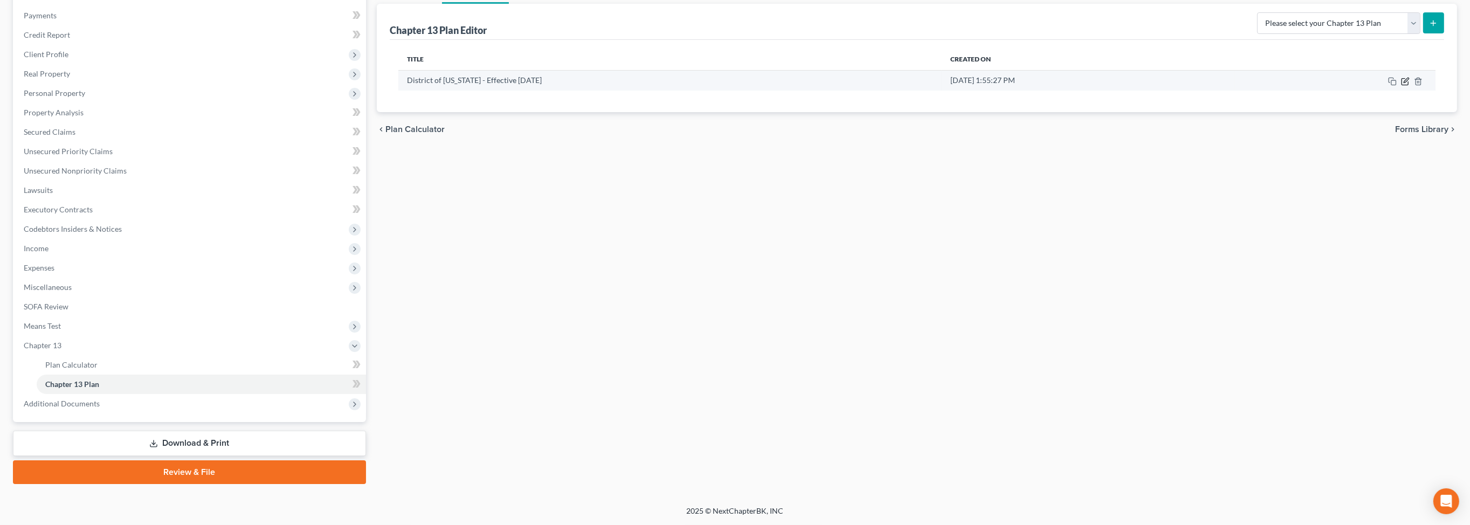
click at [1401, 86] on icon "button" at bounding box center [1405, 81] width 9 height 9
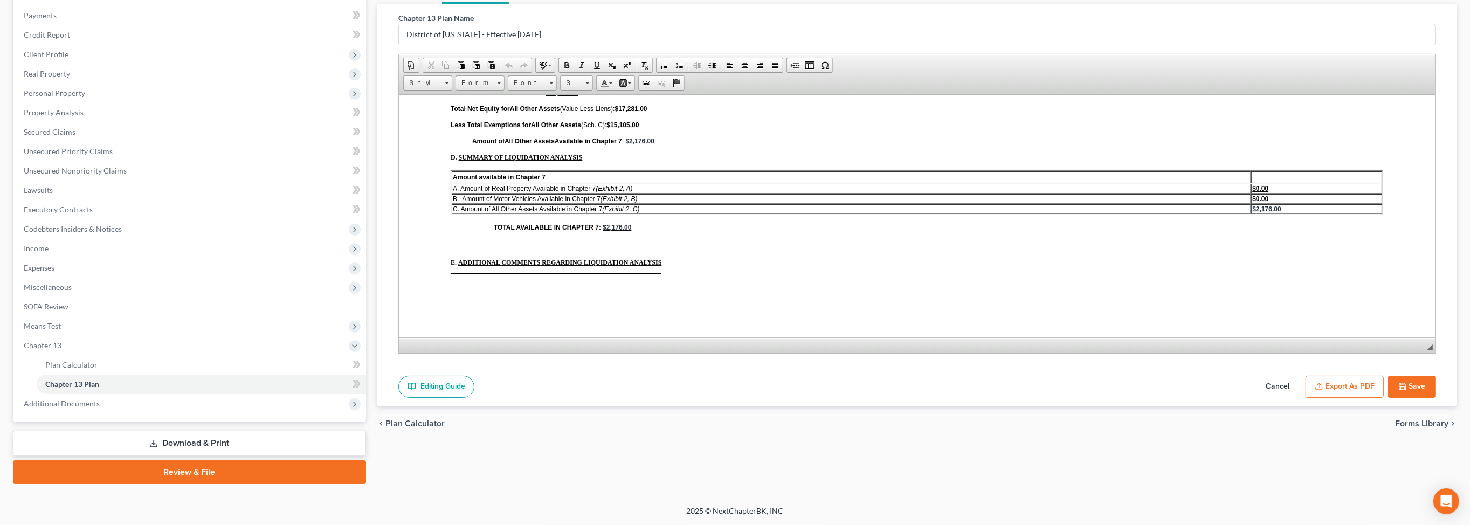
scroll to position [3745, 0]
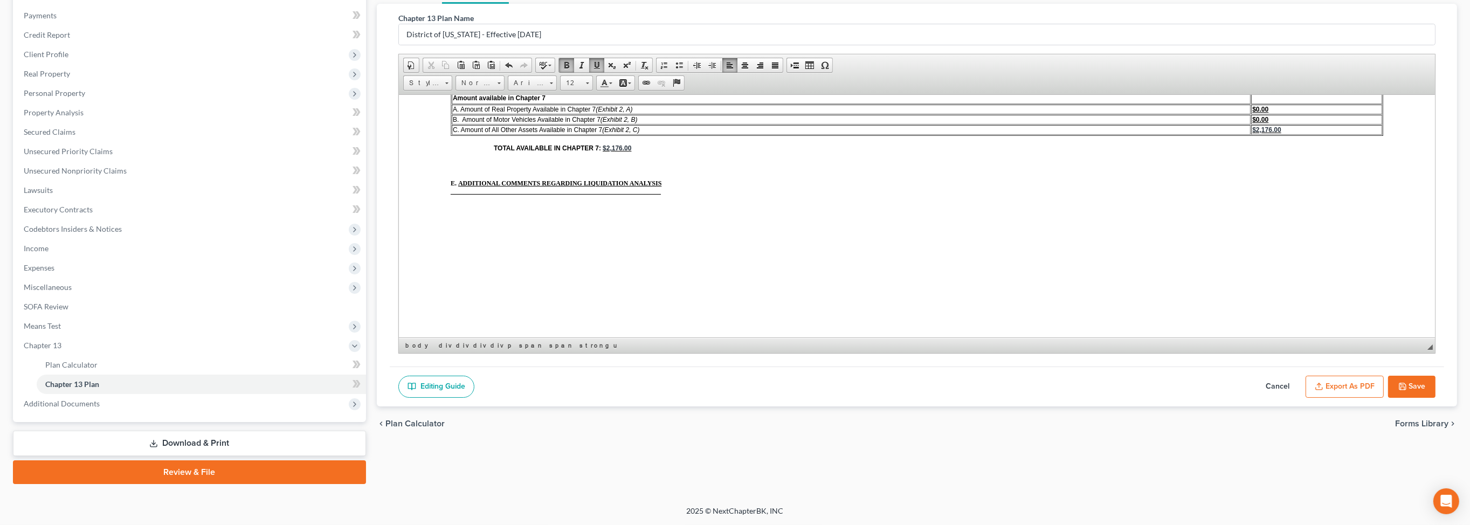
scroll to position [4110, 0]
click at [1252, 123] on u "$0.00" at bounding box center [1260, 119] width 16 height 8
click at [1255, 123] on u "$4,08800" at bounding box center [1265, 119] width 27 height 8
click at [609, 151] on span "$2,176.00" at bounding box center [616, 148] width 29 height 8
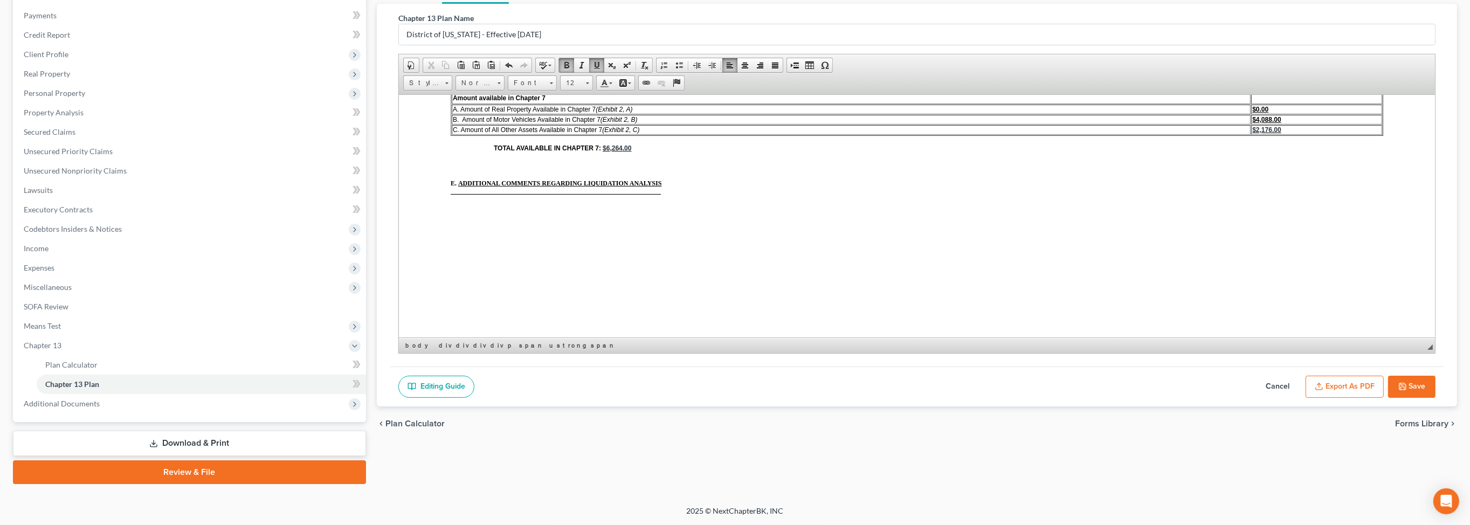
scroll to position [4216, 0]
click at [1392, 395] on button "Save" at bounding box center [1411, 387] width 47 height 23
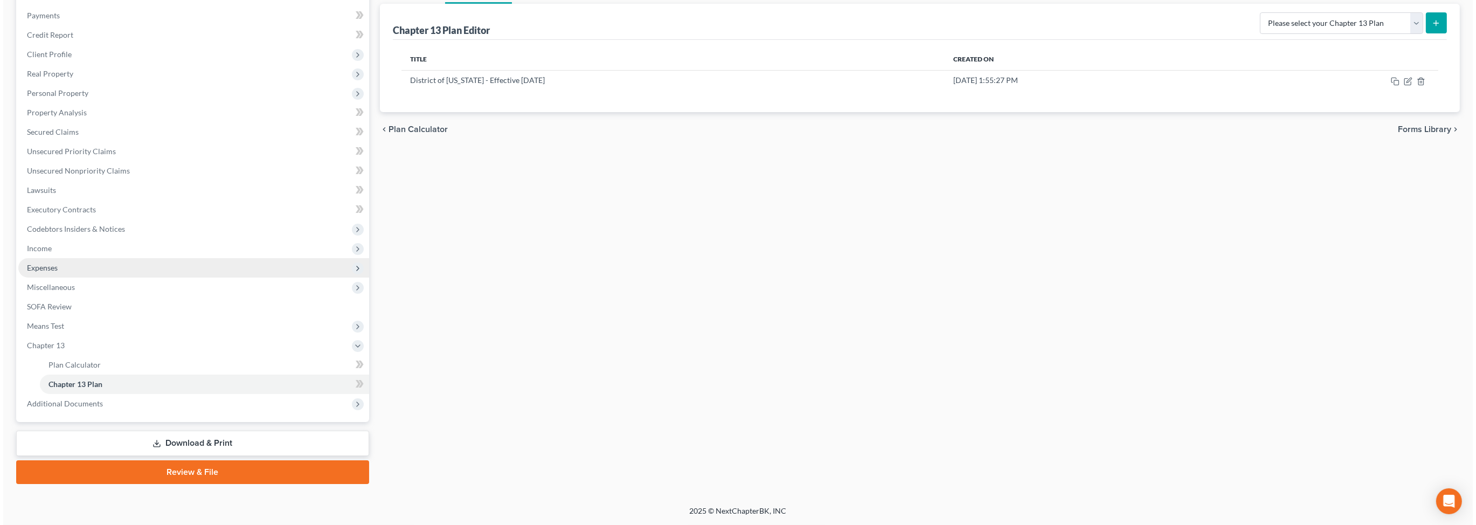
scroll to position [0, 0]
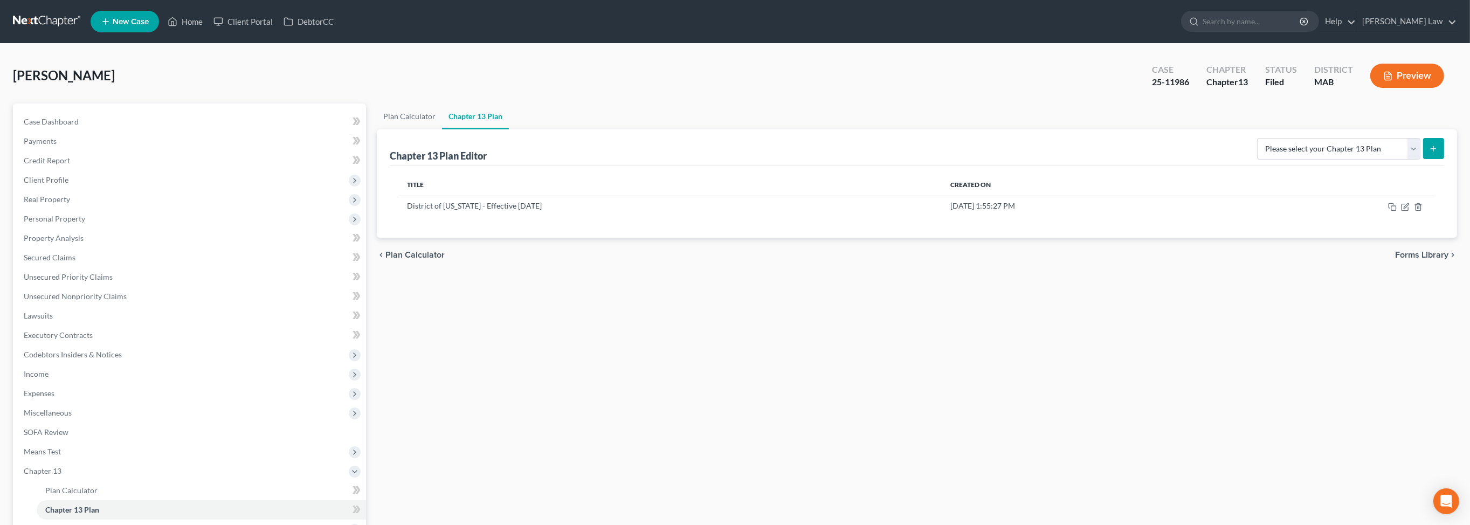
click at [1375, 88] on button "Preview" at bounding box center [1407, 76] width 74 height 24
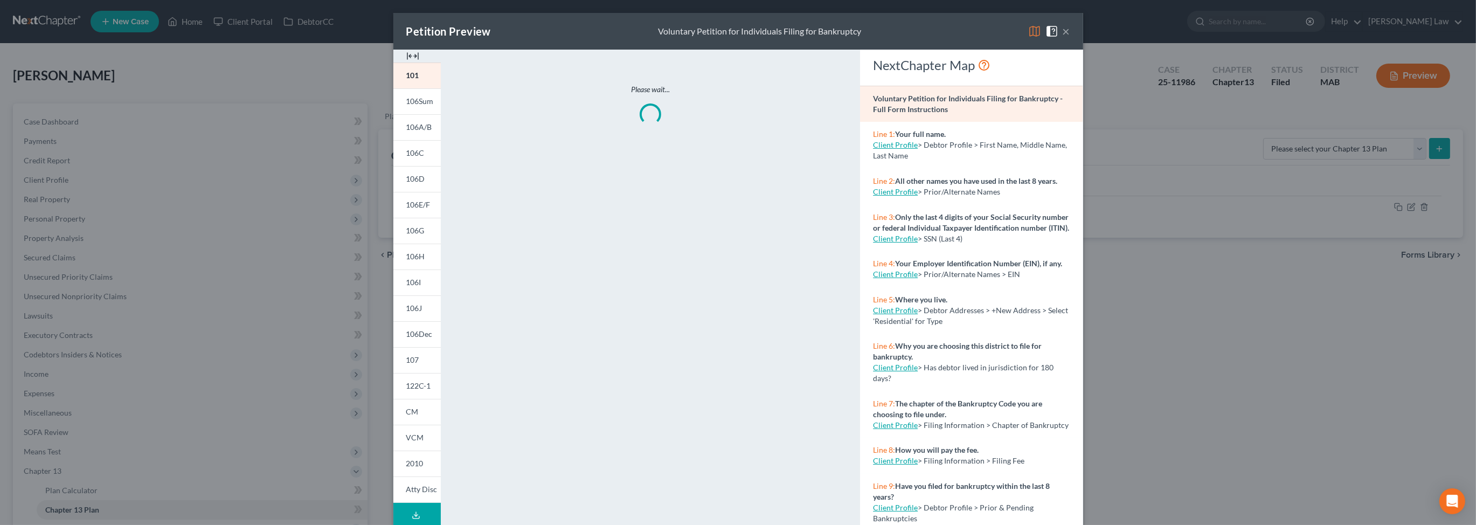
click at [406, 63] on img at bounding box center [412, 56] width 13 height 13
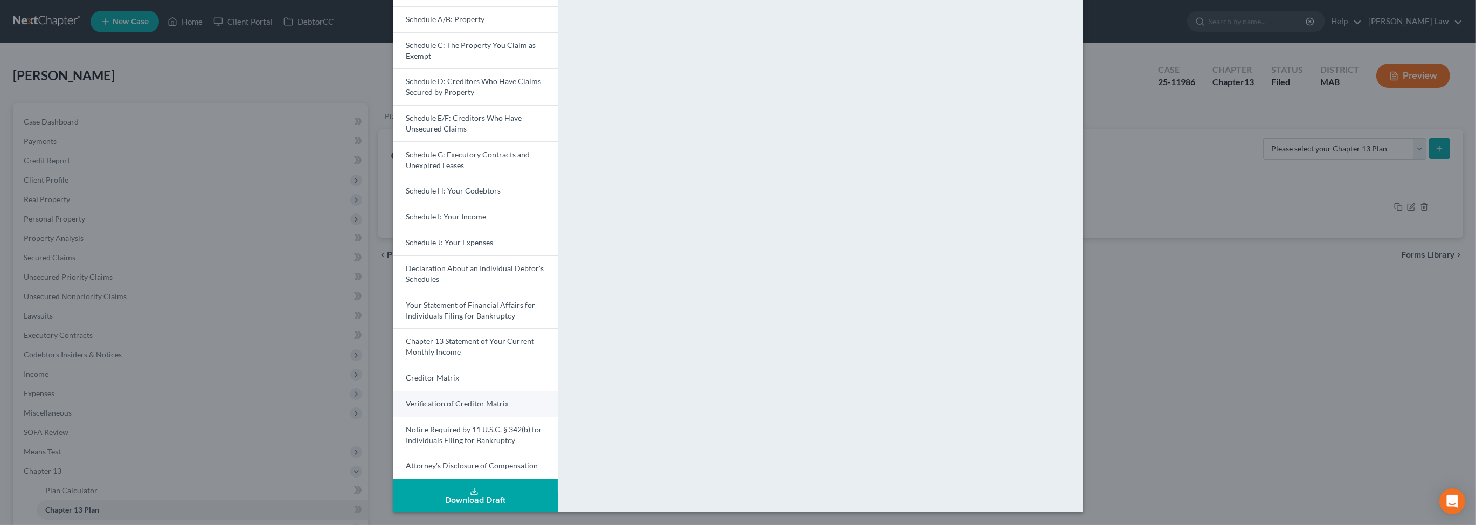
scroll to position [274, 0]
click at [409, 496] on div "Download Draft" at bounding box center [475, 500] width 147 height 9
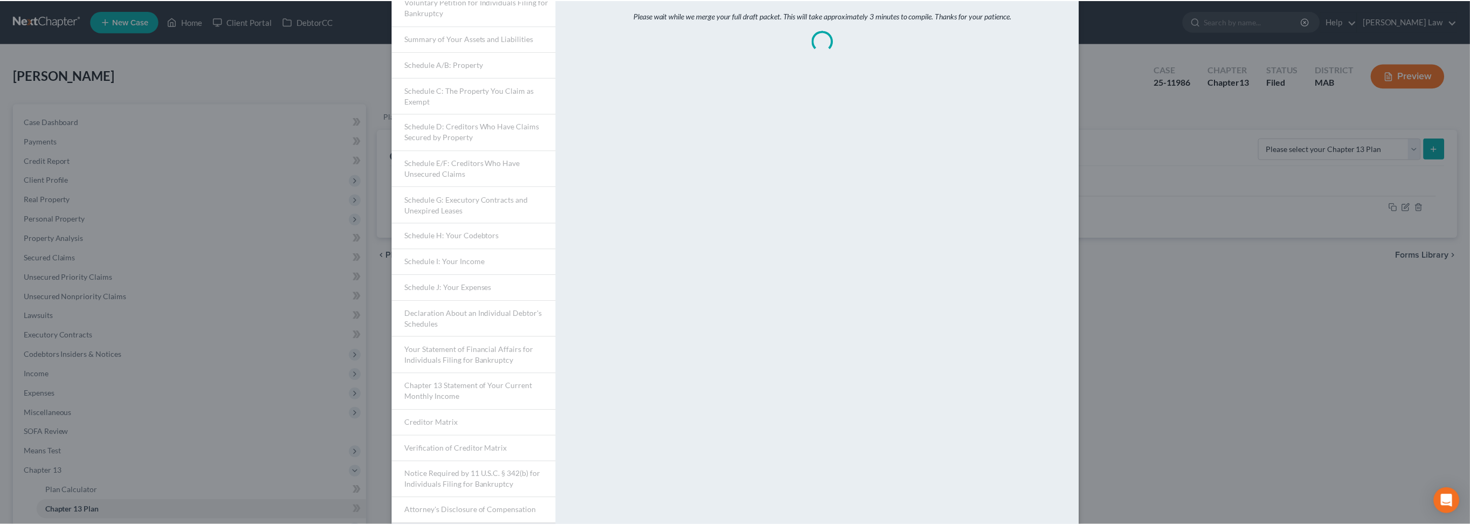
scroll to position [0, 0]
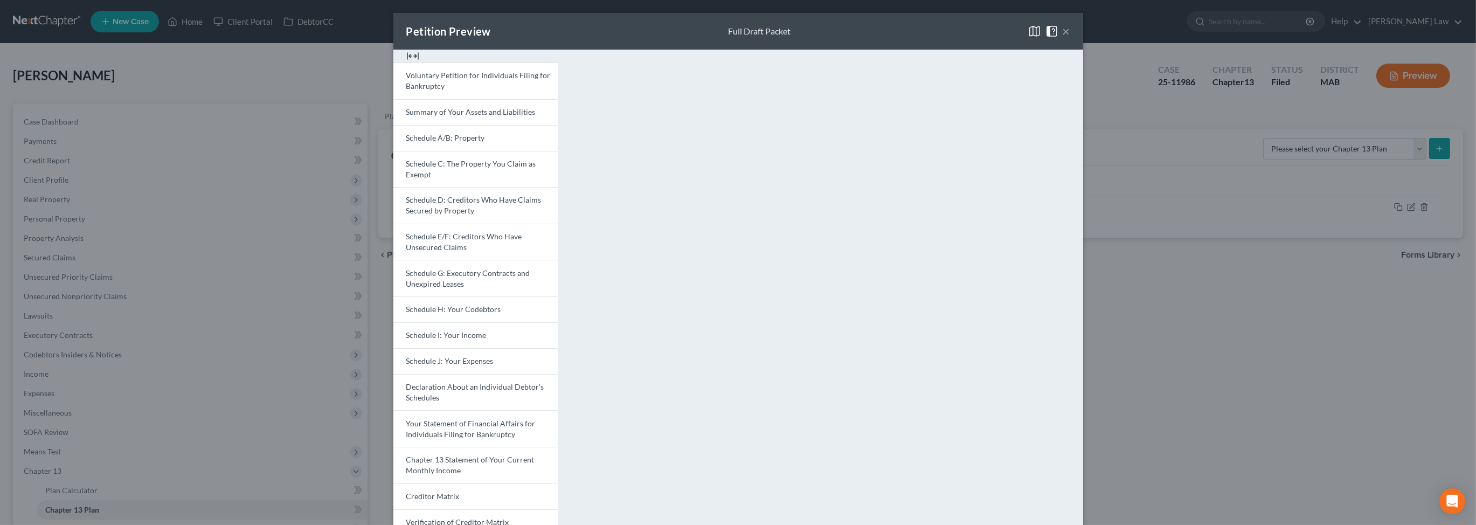
click at [1071, 38] on button "×" at bounding box center [1067, 31] width 8 height 13
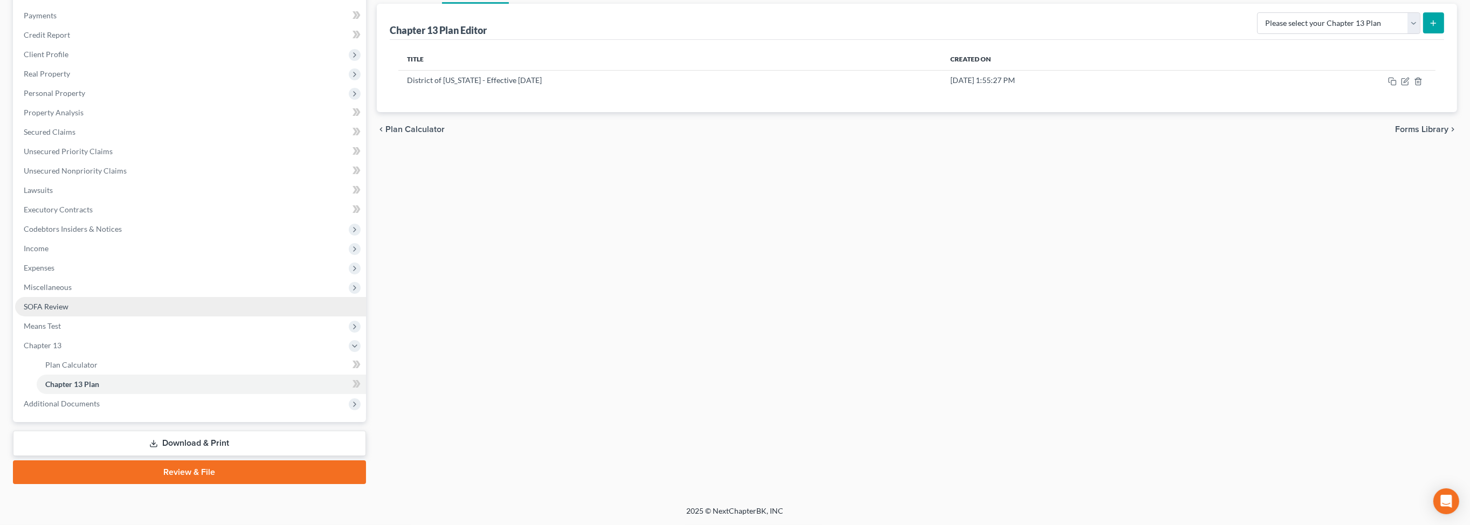
scroll to position [171, 0]
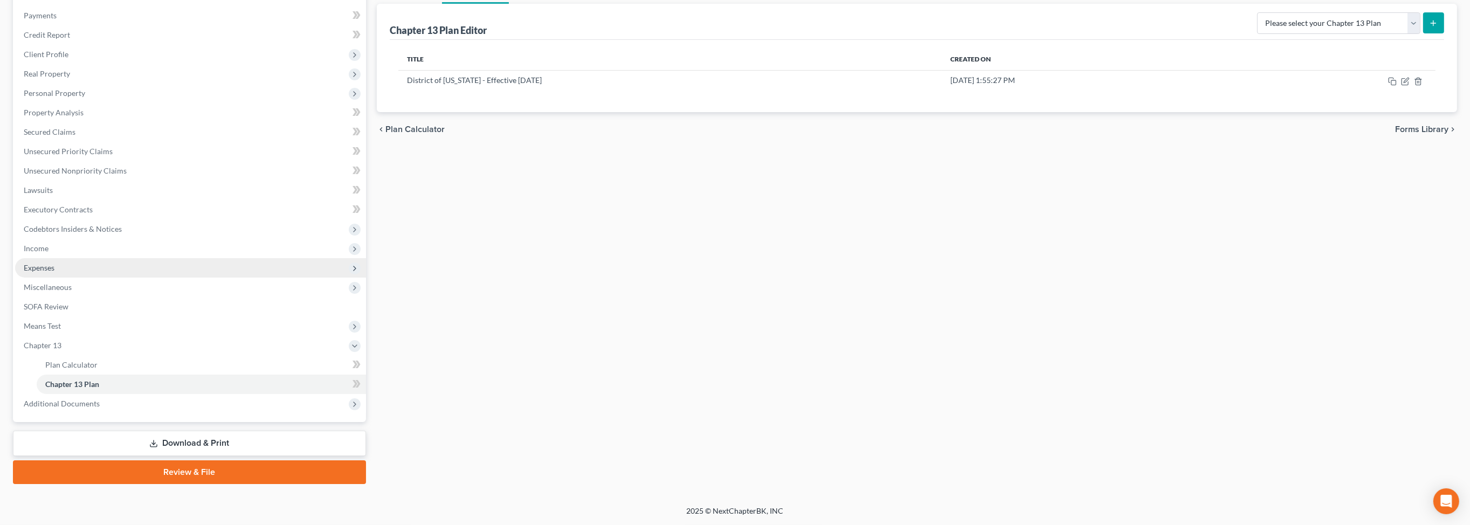
click at [46, 272] on span "Expenses" at bounding box center [39, 267] width 31 height 9
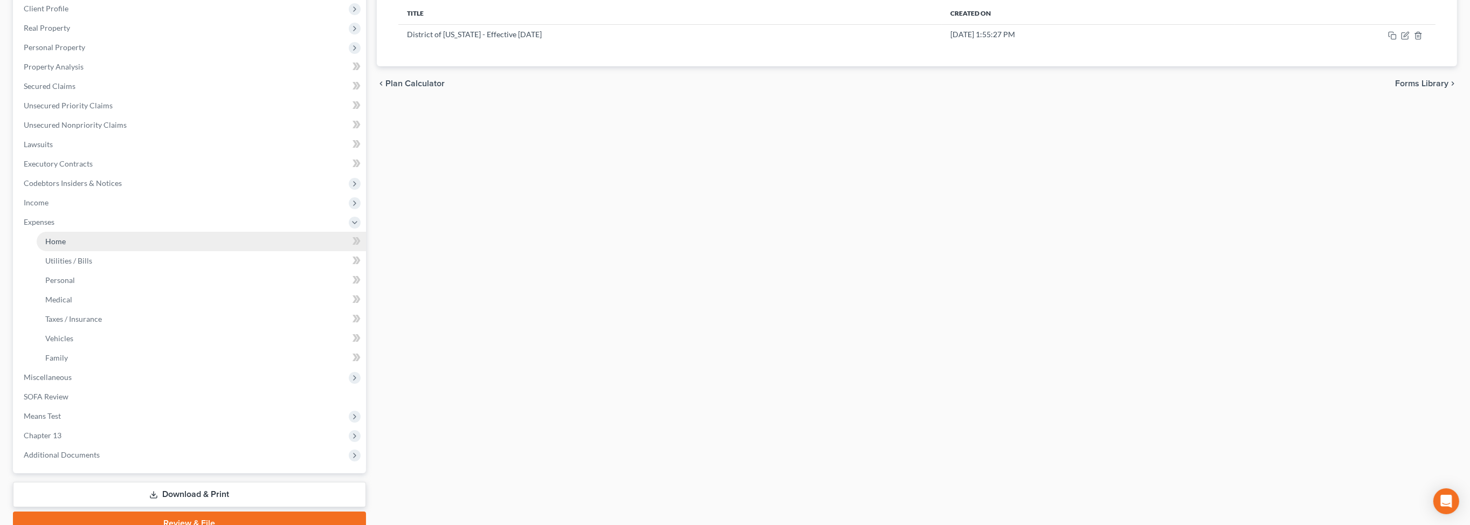
click at [66, 246] on span "Home" at bounding box center [55, 241] width 20 height 9
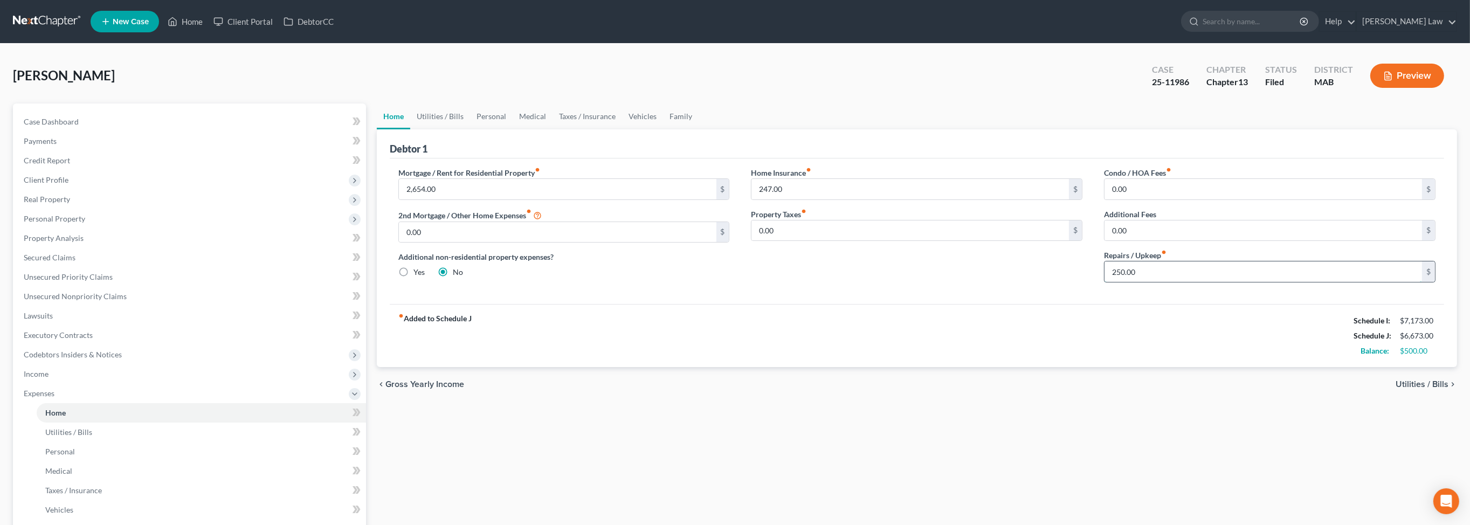
click at [1147, 282] on input "250.00" at bounding box center [1262, 271] width 317 height 20
click at [457, 129] on link "Utilities / Bills" at bounding box center [440, 116] width 60 height 26
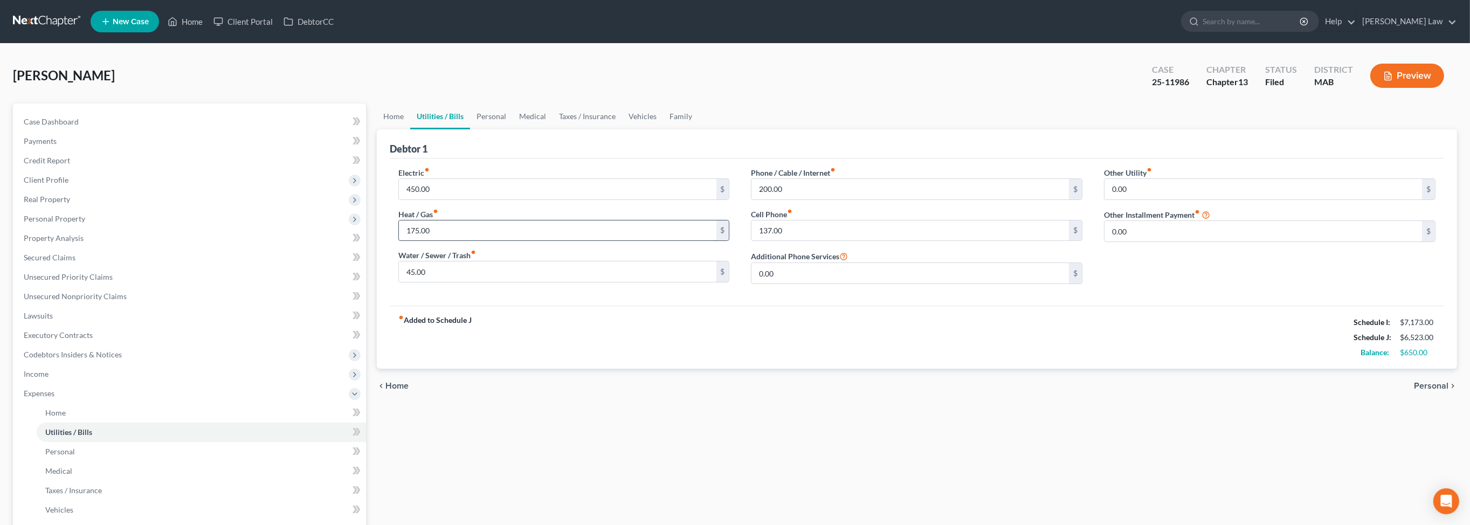
click at [482, 241] on input "175.00" at bounding box center [557, 230] width 317 height 20
click at [513, 129] on link "Personal" at bounding box center [491, 116] width 43 height 26
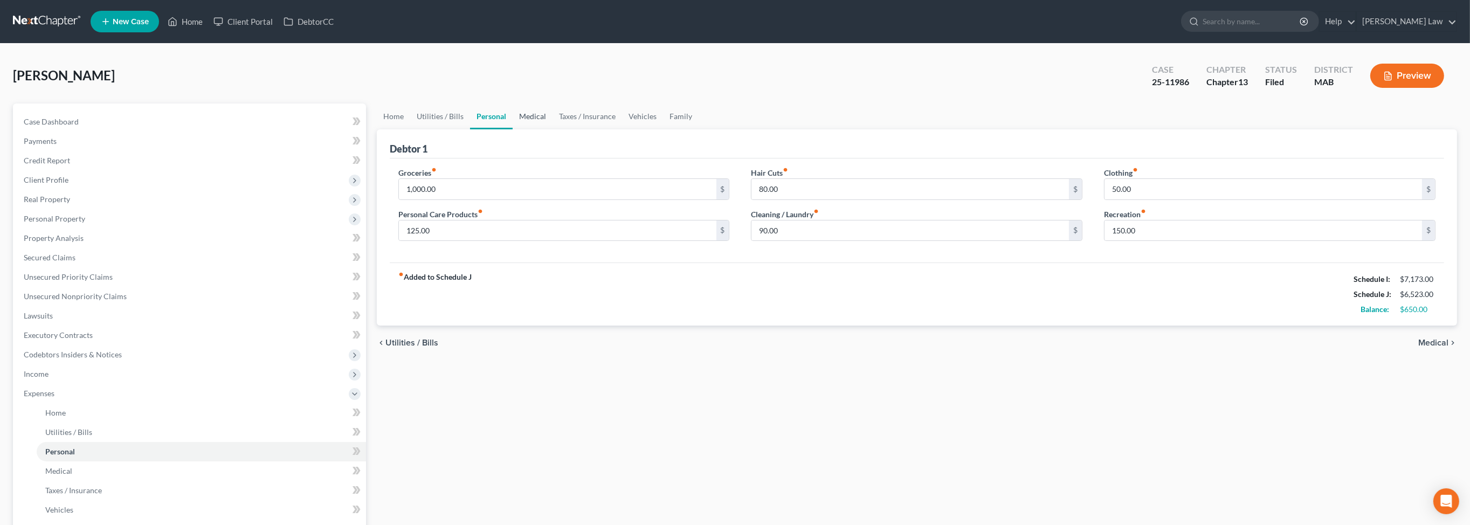
click at [553, 129] on link "Medical" at bounding box center [533, 116] width 40 height 26
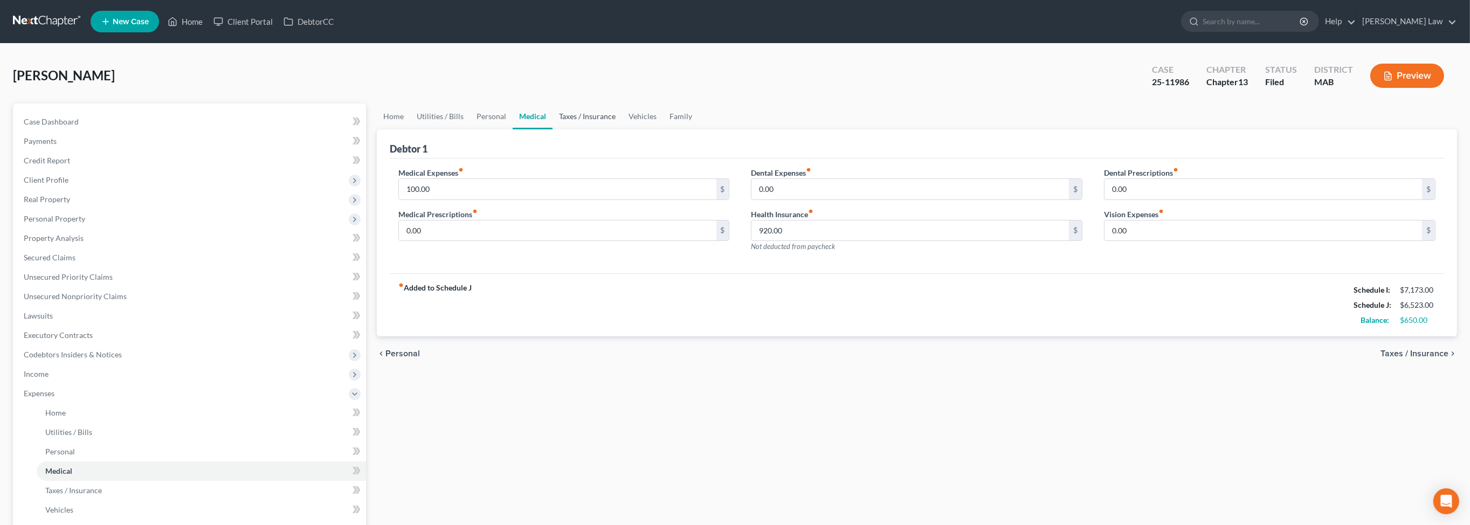
click at [622, 129] on link "Taxes / Insurance" at bounding box center [588, 116] width 70 height 26
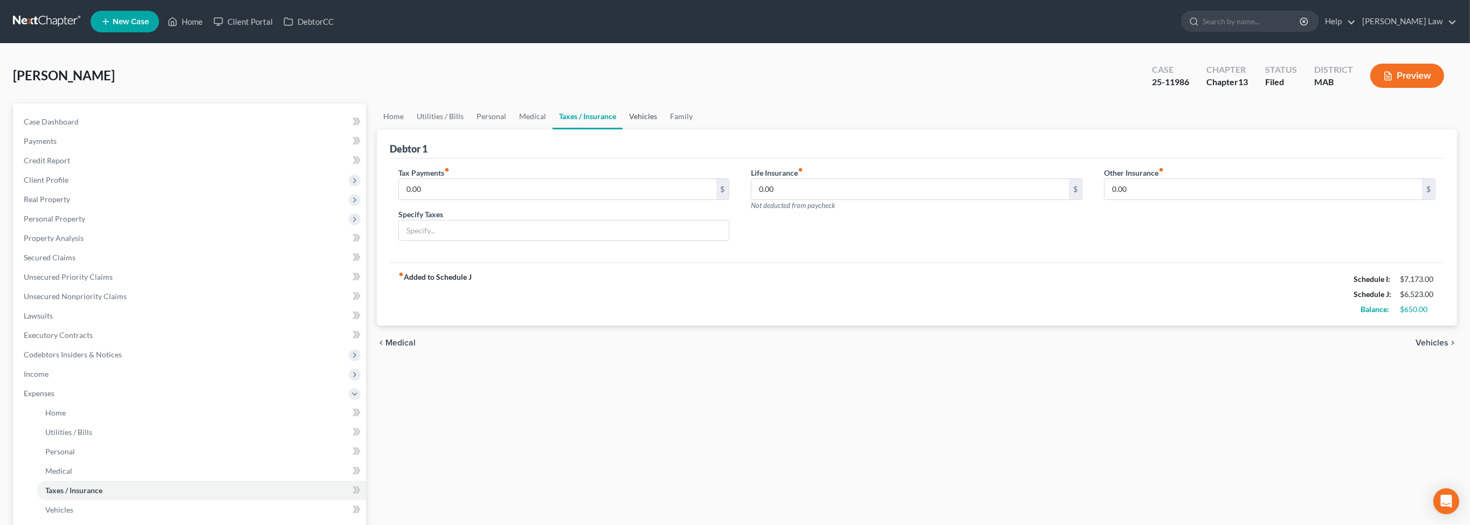
click at [664, 129] on link "Vehicles" at bounding box center [643, 116] width 41 height 26
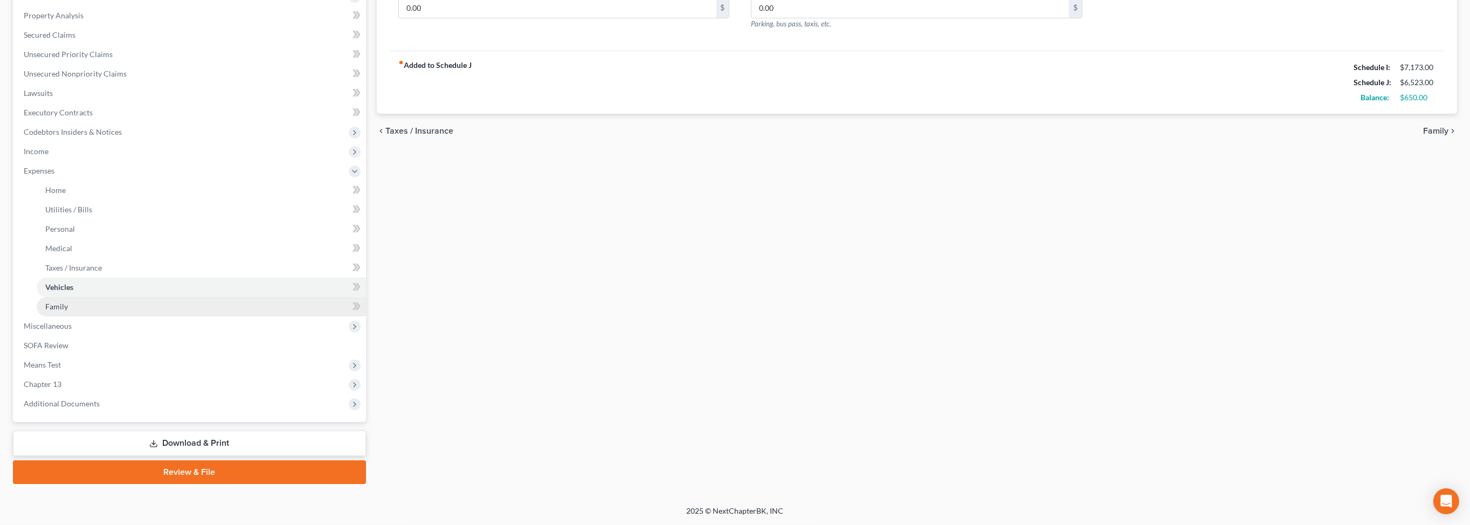
scroll to position [407, 0]
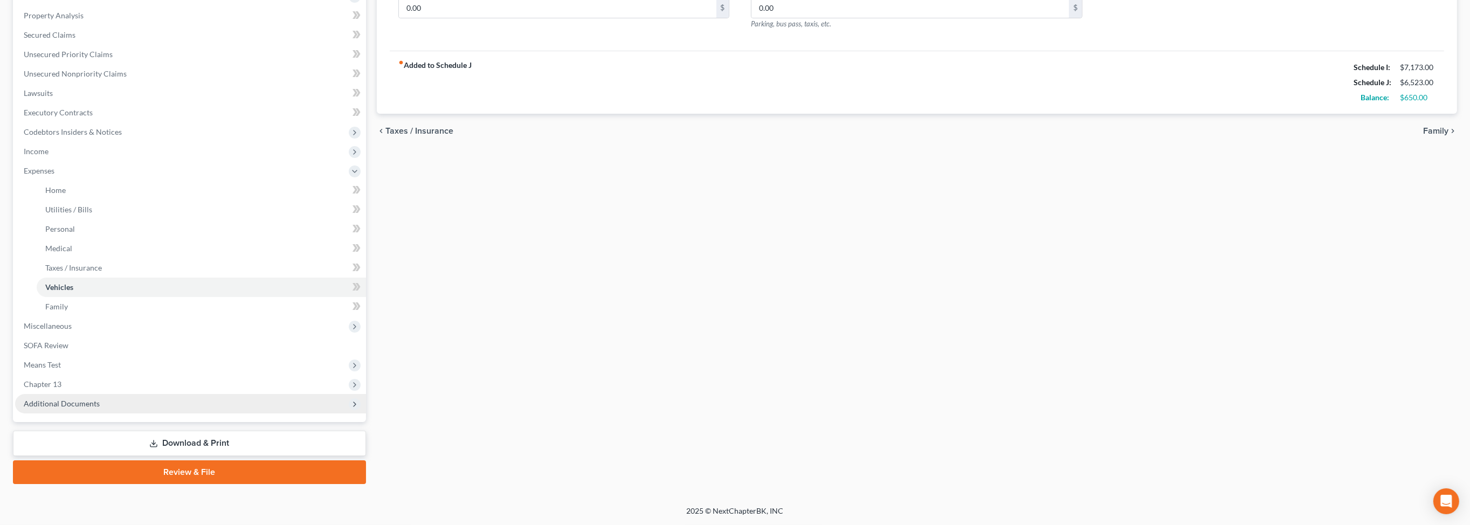
click at [100, 399] on span "Additional Documents" at bounding box center [62, 403] width 76 height 9
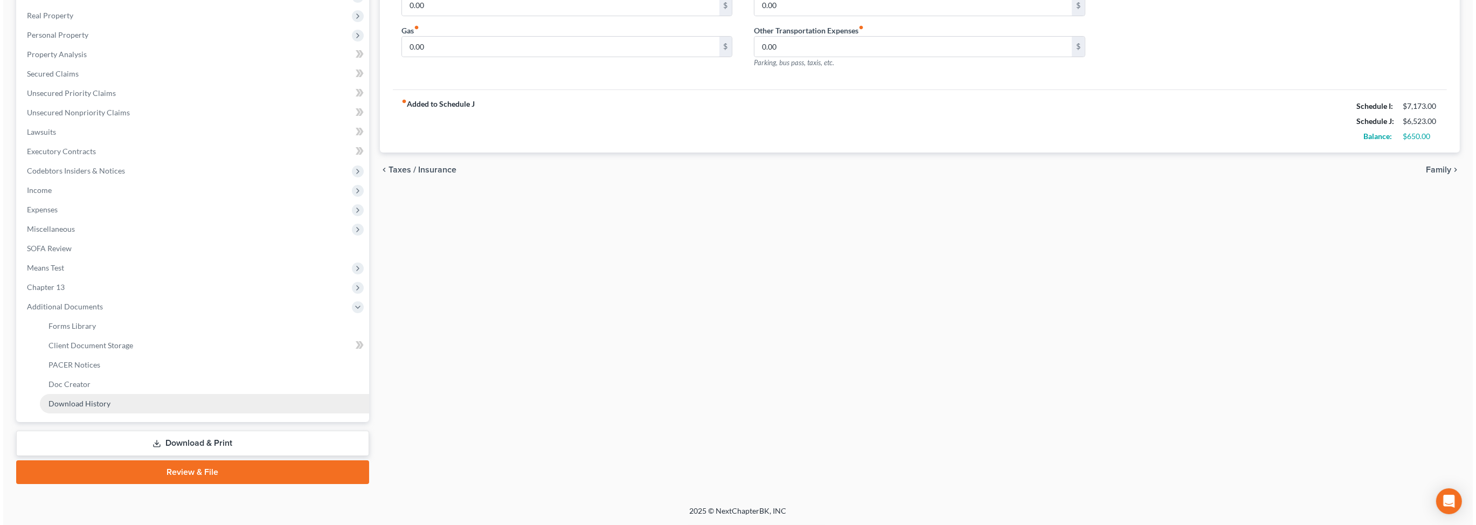
scroll to position [358, 0]
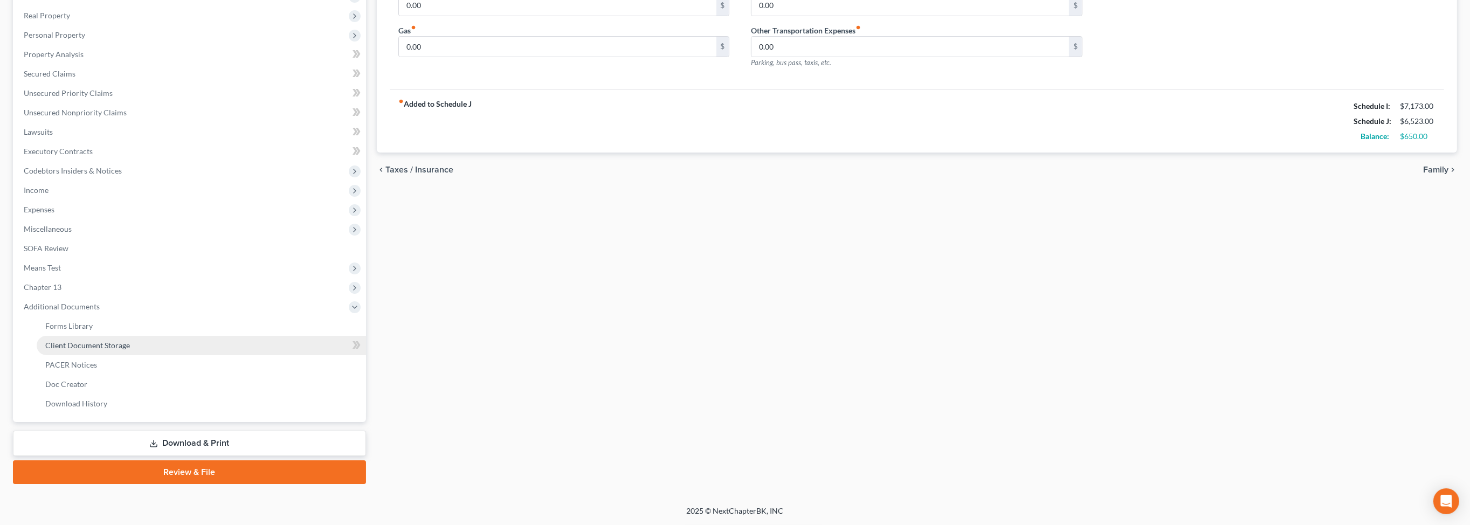
click at [130, 341] on span "Client Document Storage" at bounding box center [87, 345] width 85 height 9
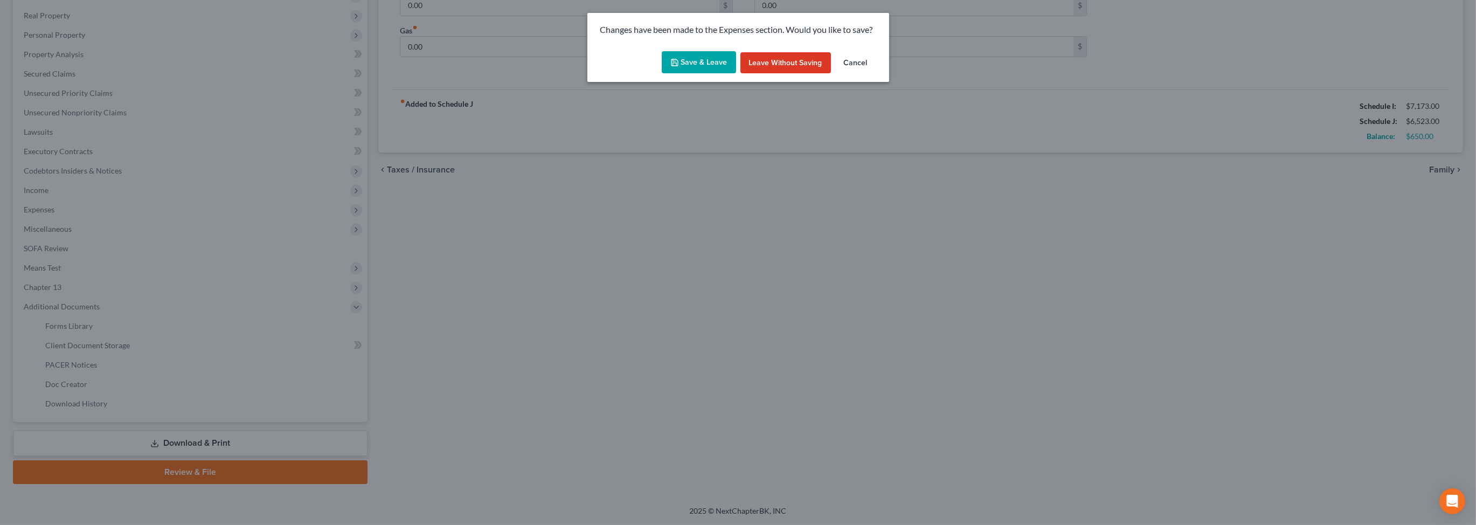
click at [695, 74] on button "Save & Leave" at bounding box center [699, 62] width 74 height 23
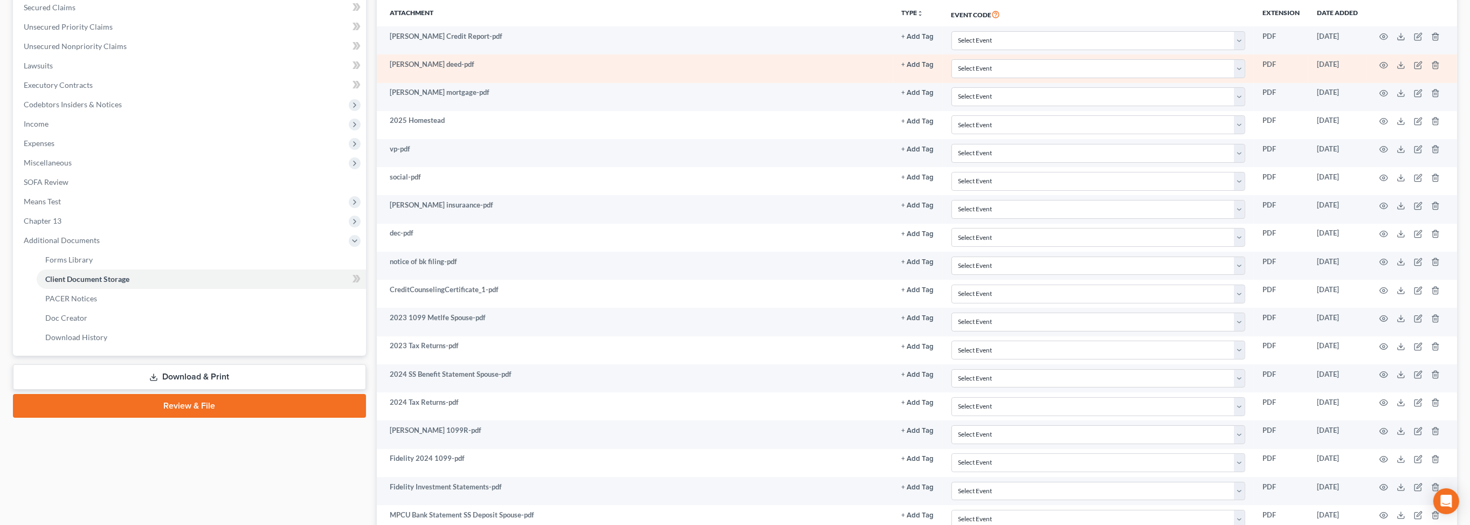
scroll to position [256, 0]
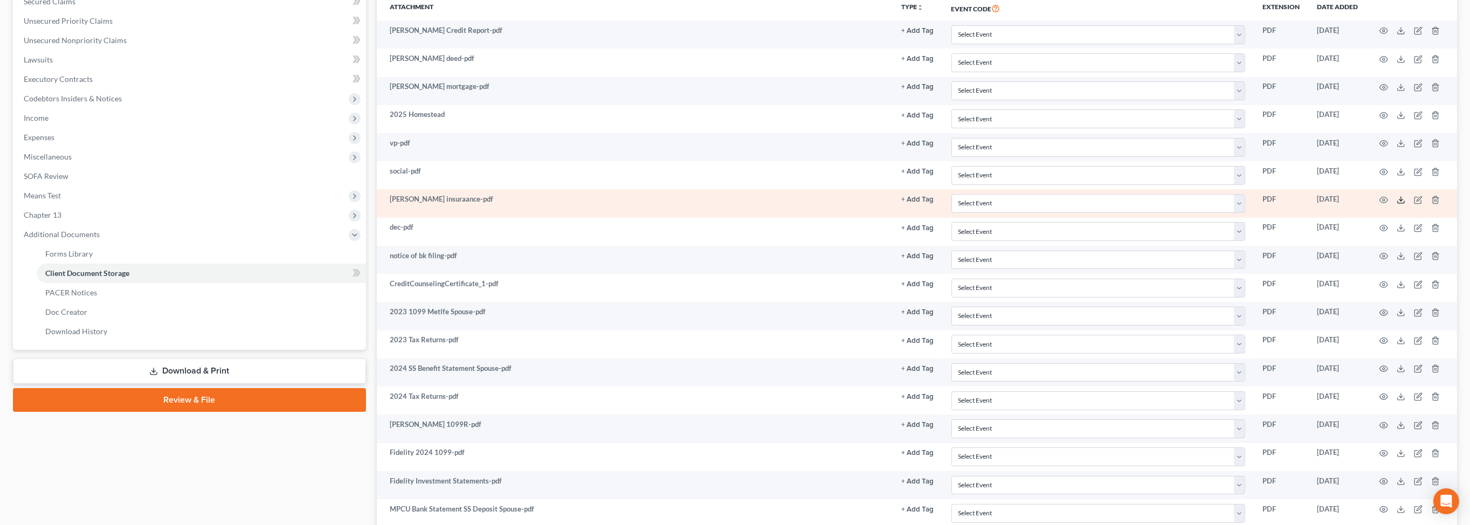
click at [1401, 201] on line at bounding box center [1401, 199] width 0 height 4
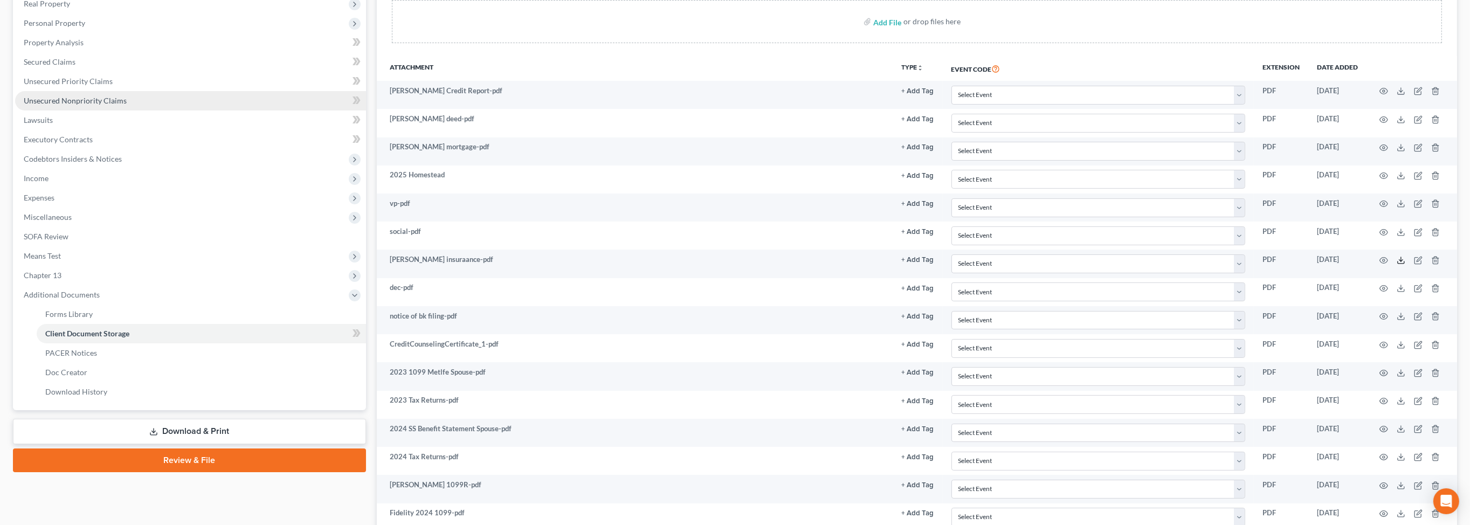
scroll to position [193, 0]
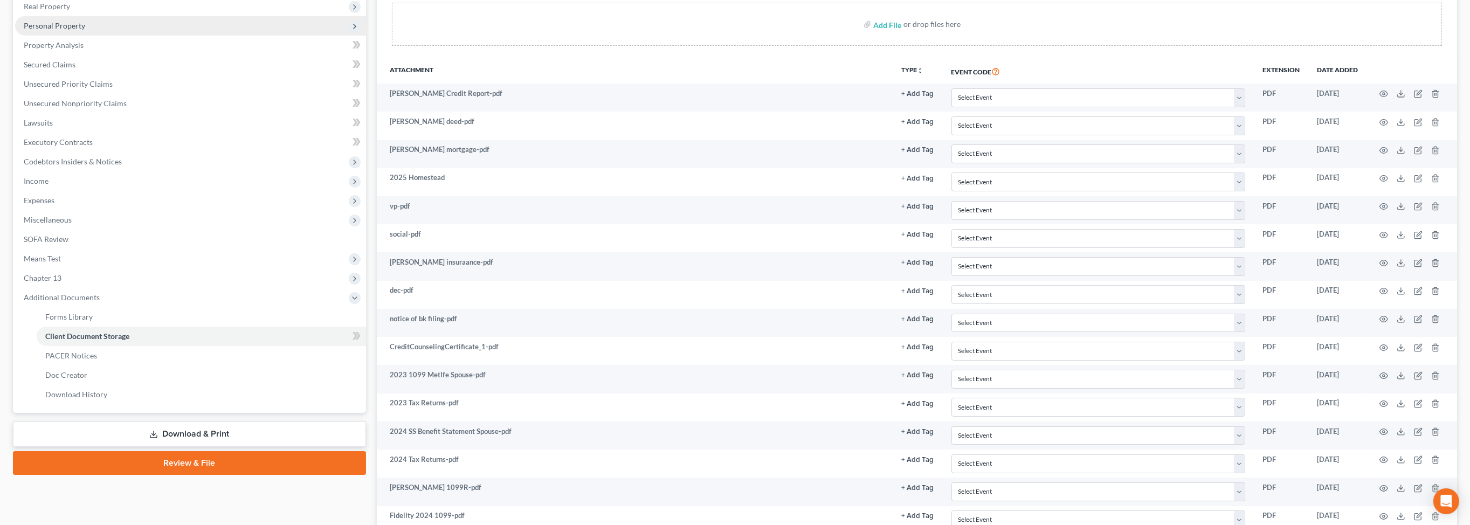
click at [71, 30] on span "Personal Property" at bounding box center [54, 25] width 61 height 9
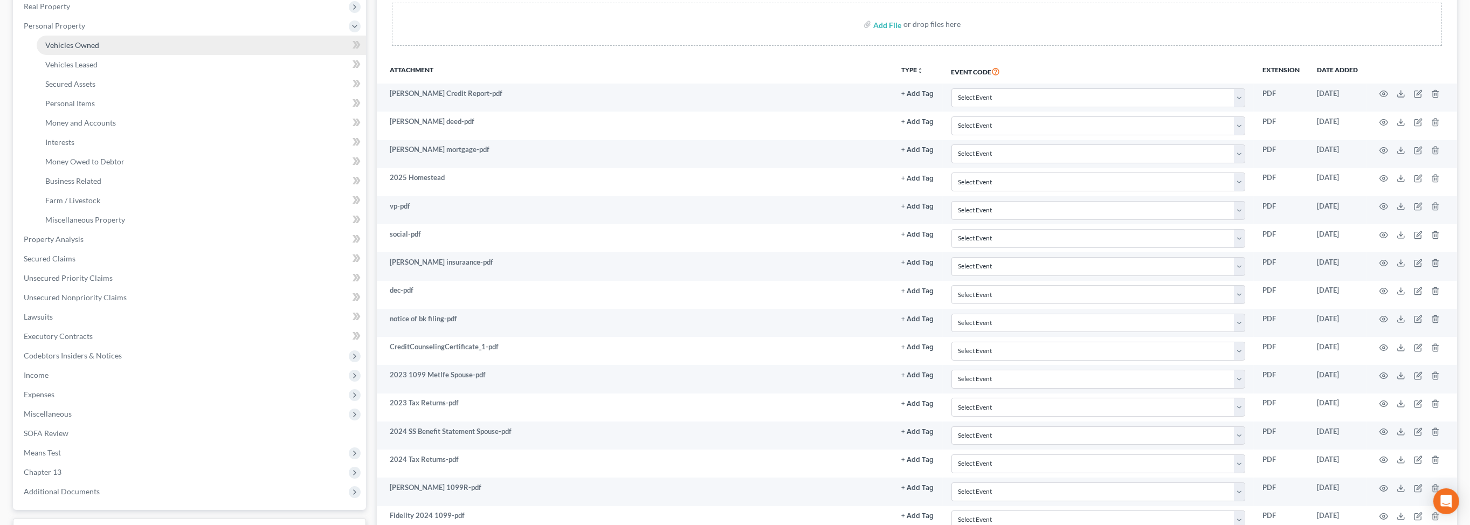
click at [99, 50] on span "Vehicles Owned" at bounding box center [72, 44] width 54 height 9
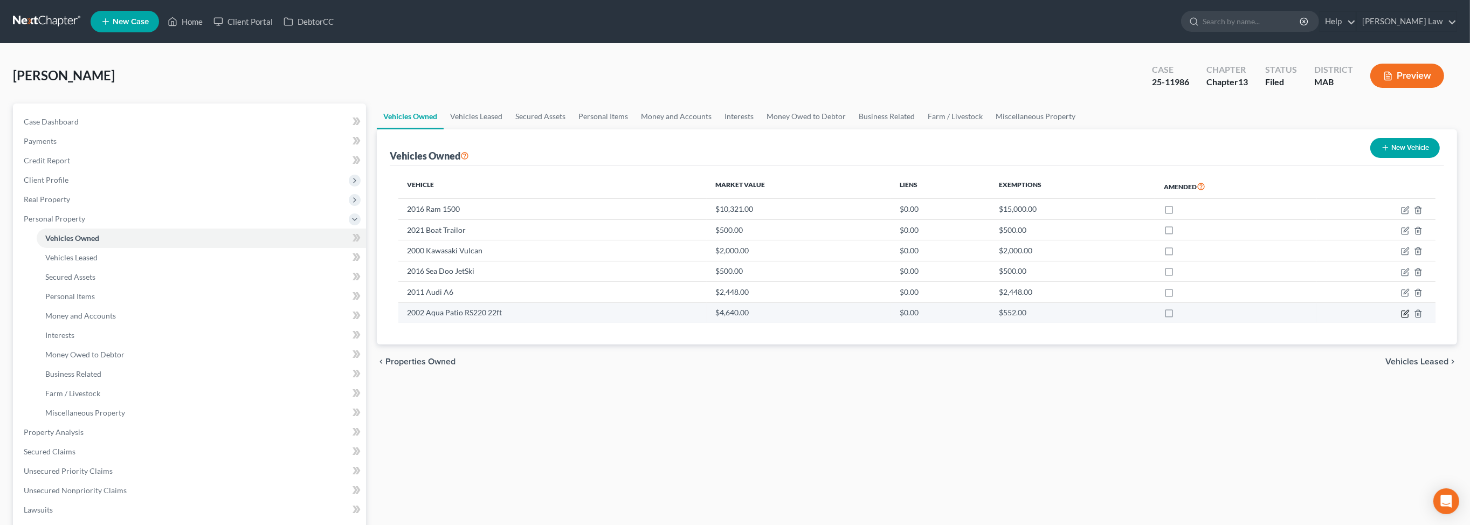
click at [1404, 315] on icon "button" at bounding box center [1406, 312] width 5 height 5
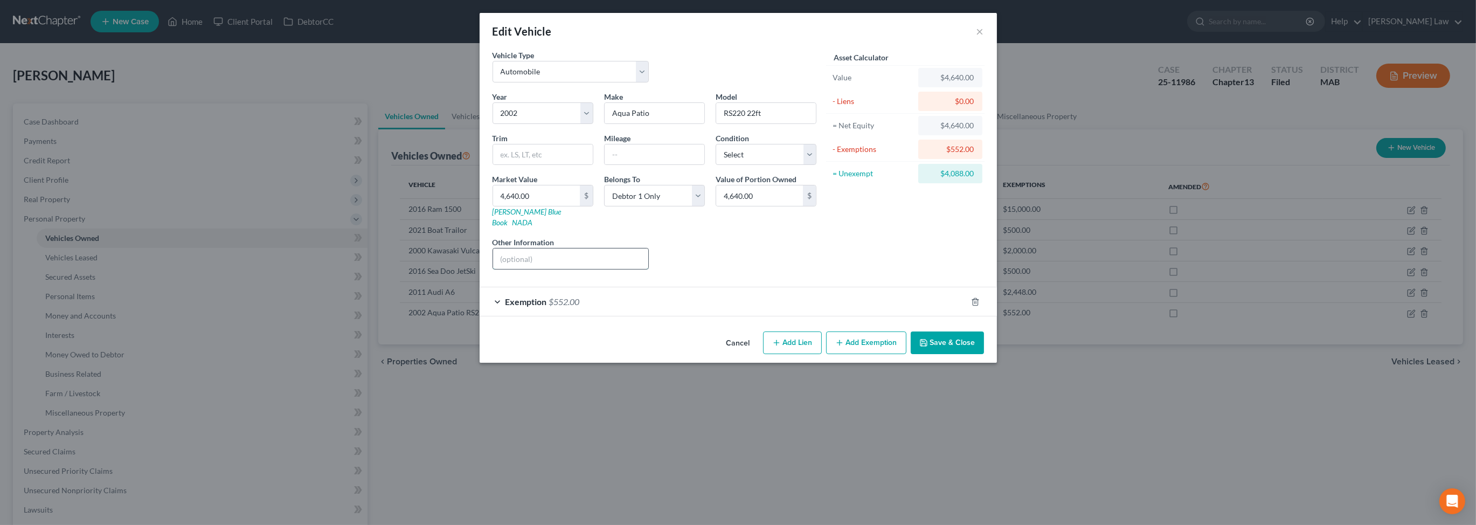
click at [508, 269] on input "text" at bounding box center [571, 258] width 156 height 20
click at [984, 354] on button "Save & Close" at bounding box center [947, 343] width 73 height 23
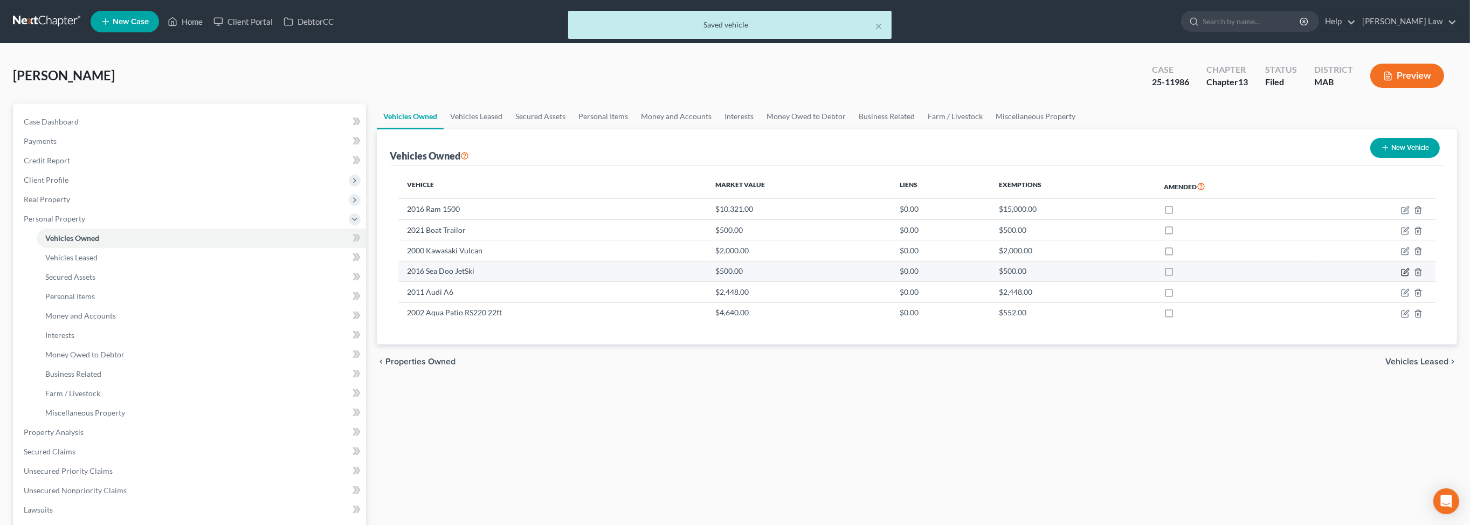
click at [1404, 273] on icon "button" at bounding box center [1406, 270] width 5 height 5
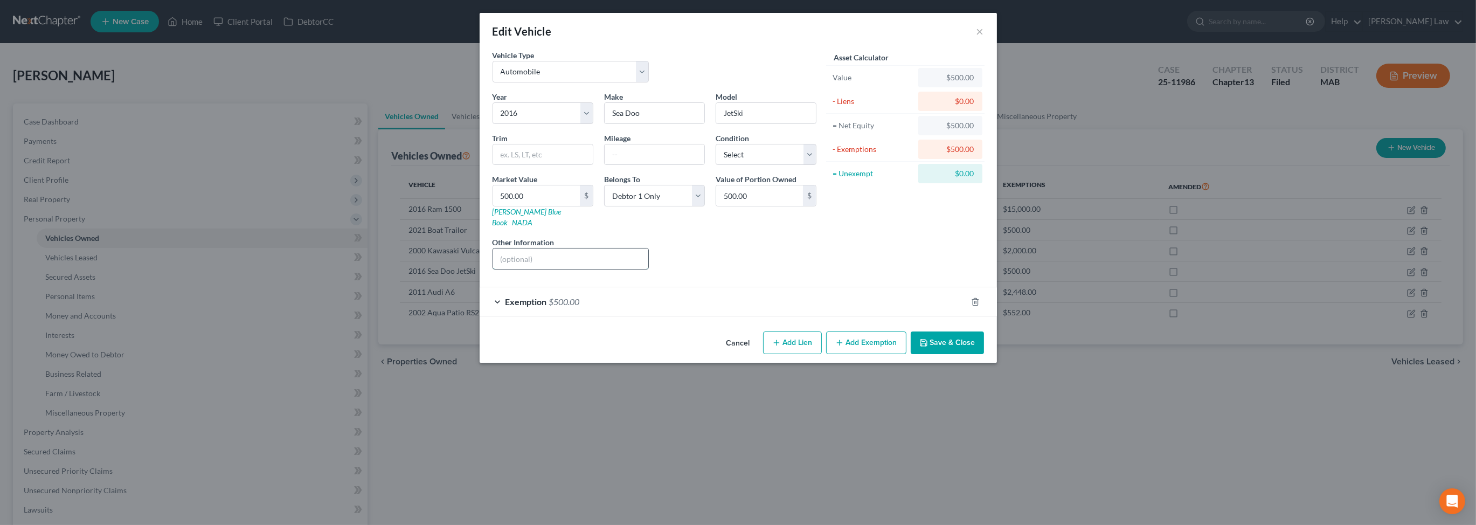
click at [493, 269] on input "text" at bounding box center [571, 258] width 156 height 20
click at [984, 354] on button "Save & Close" at bounding box center [947, 343] width 73 height 23
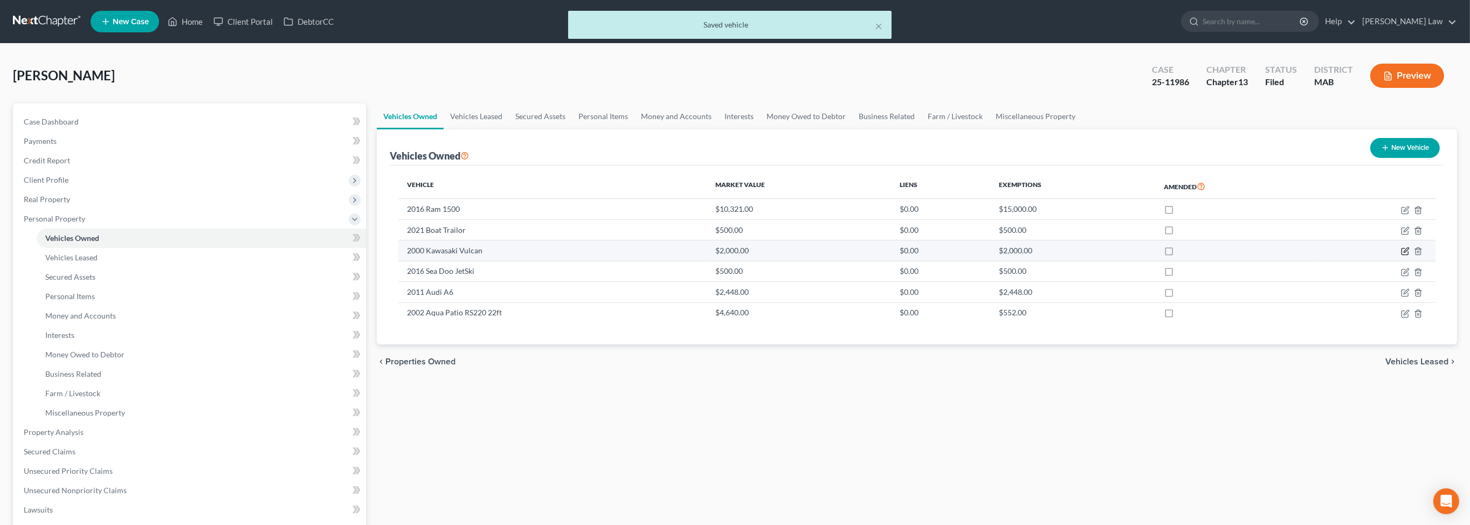
click at [1404, 253] on icon "button" at bounding box center [1406, 250] width 5 height 5
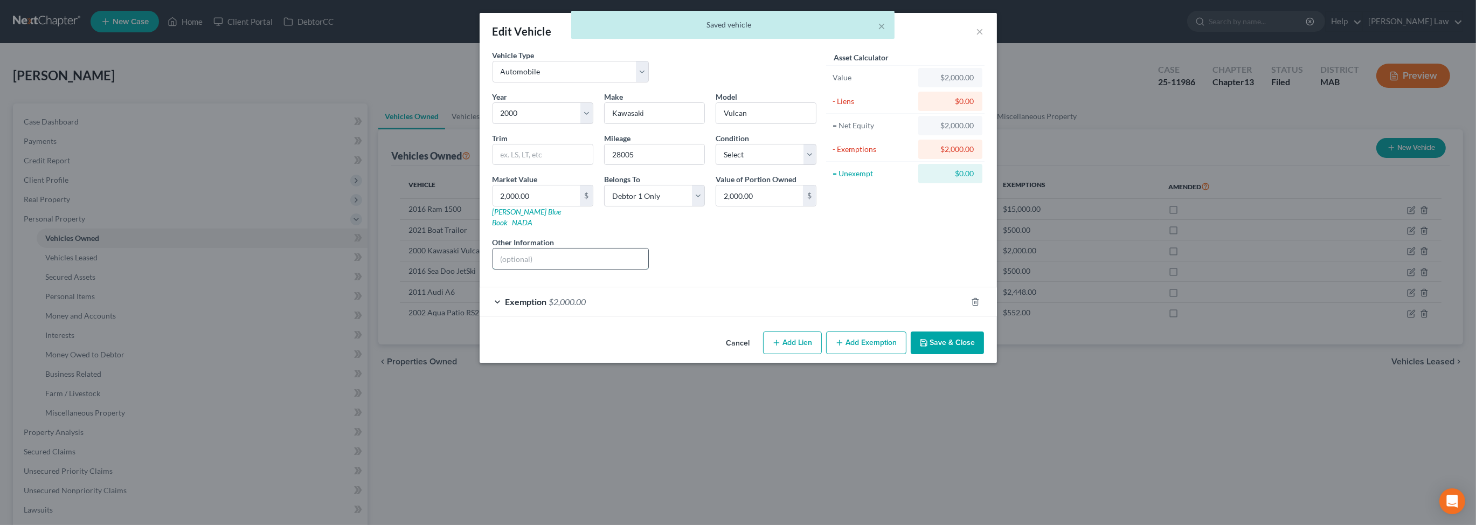
click at [498, 269] on input "text" at bounding box center [571, 258] width 156 height 20
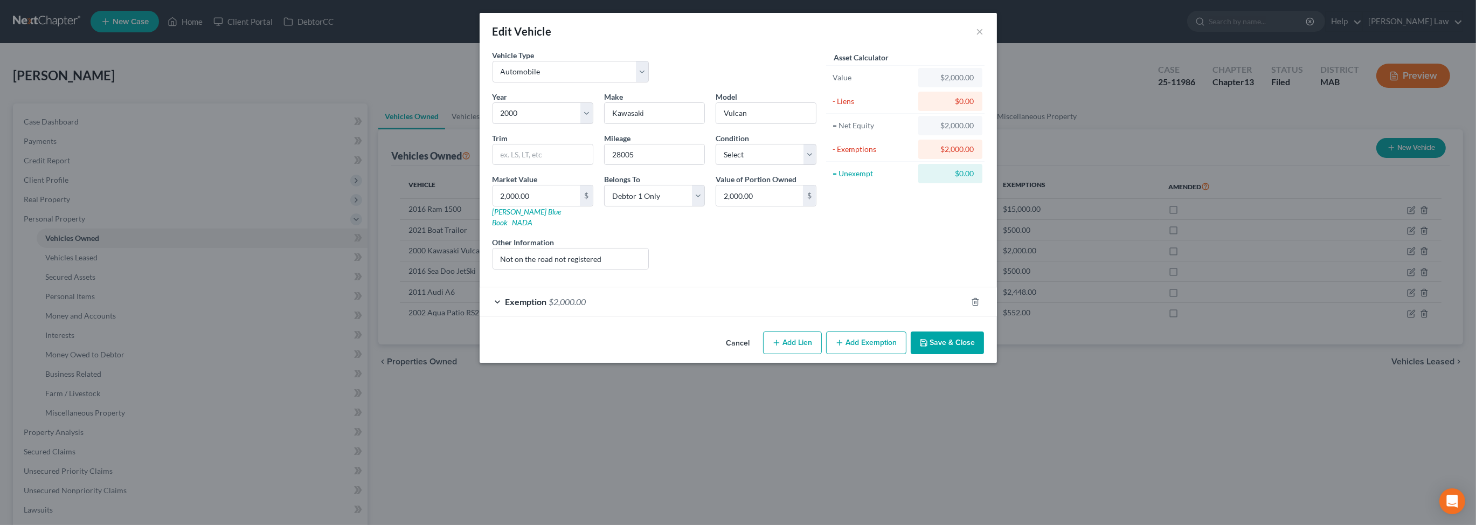
click at [984, 354] on button "Save & Close" at bounding box center [947, 343] width 73 height 23
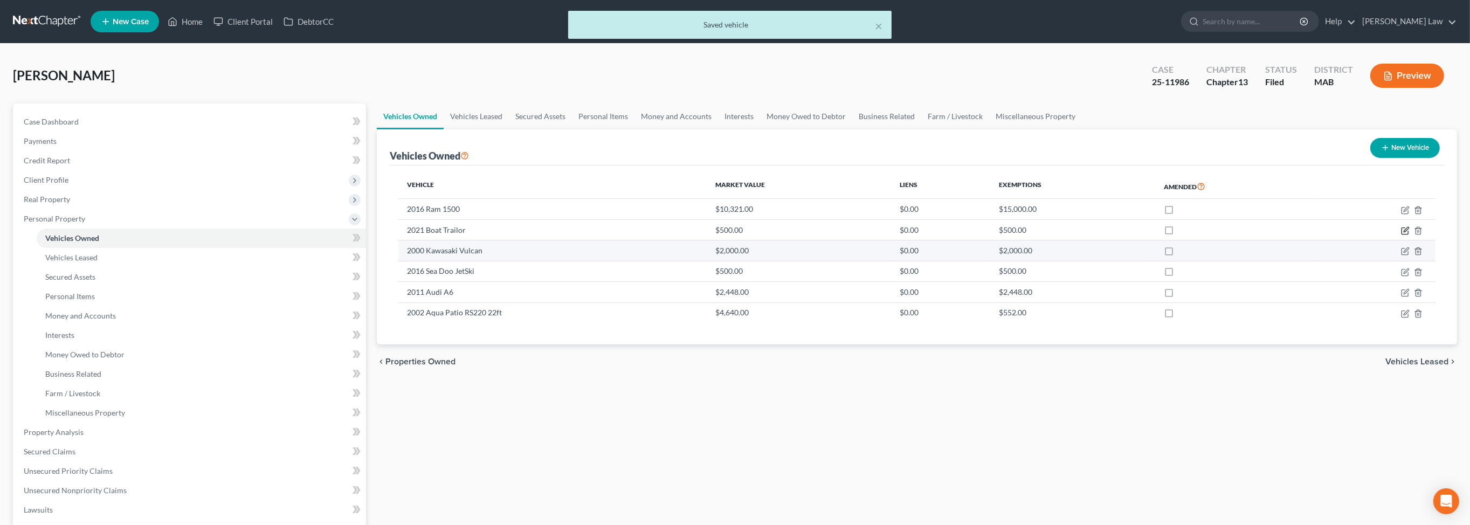
drag, startPoint x: 1392, startPoint y: 284, endPoint x: 1201, endPoint y: 314, distance: 193.1
click at [1401, 235] on icon "button" at bounding box center [1405, 230] width 9 height 9
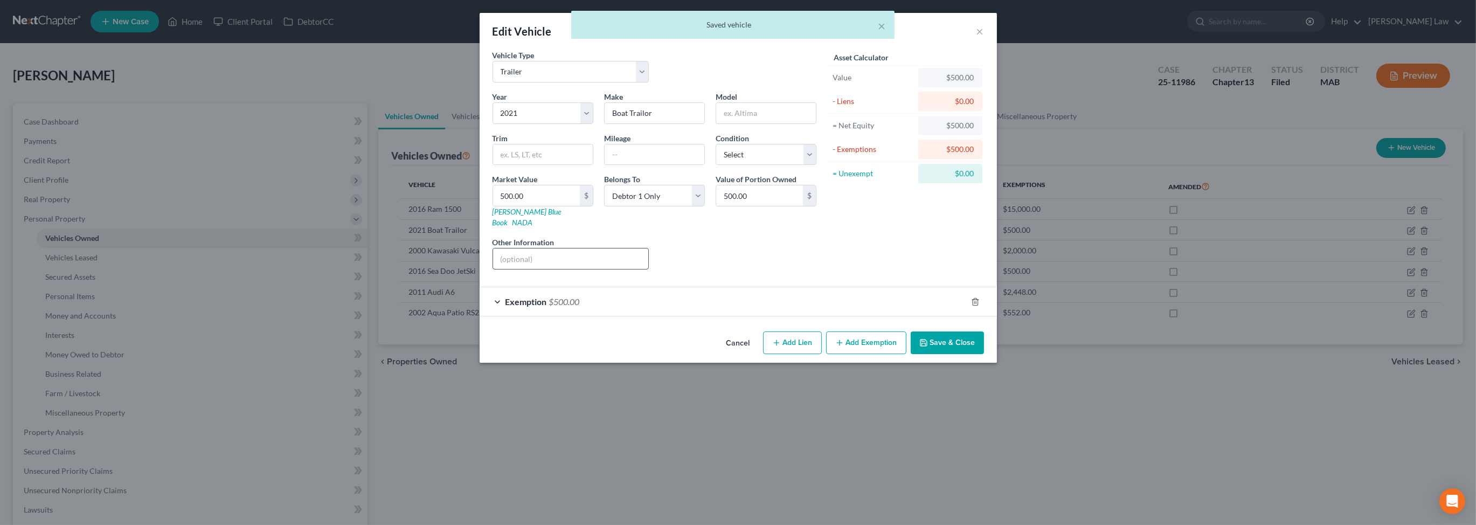
click at [505, 269] on input "text" at bounding box center [571, 258] width 156 height 20
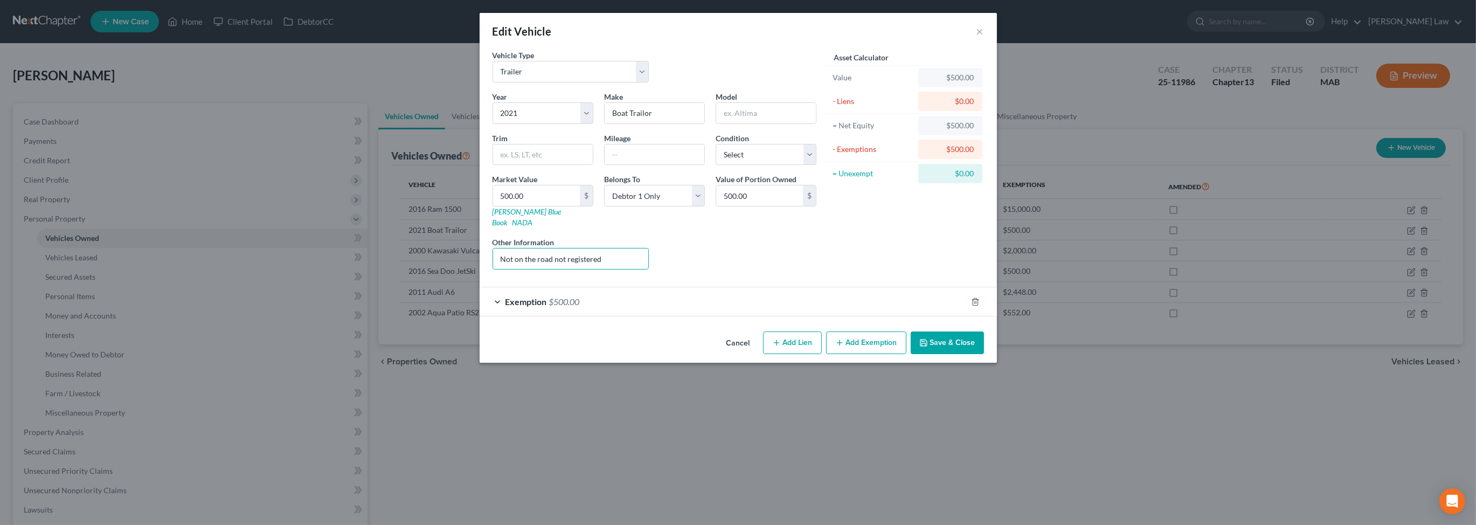
click at [984, 354] on button "Save & Close" at bounding box center [947, 343] width 73 height 23
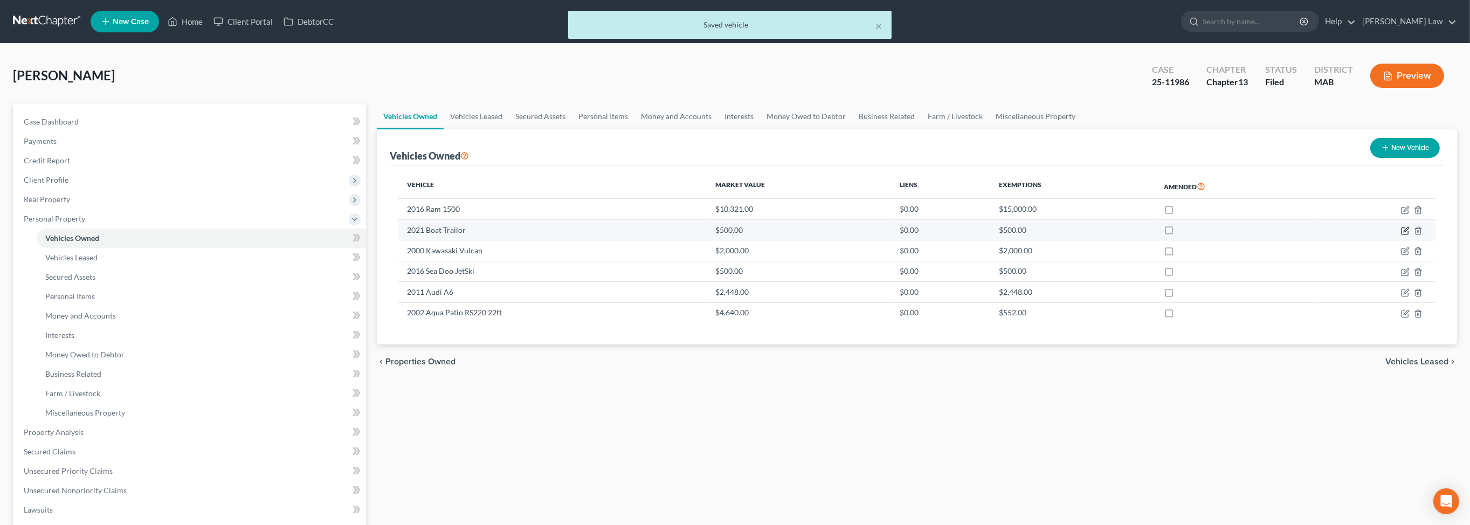
click at [1401, 235] on icon "button" at bounding box center [1405, 230] width 9 height 9
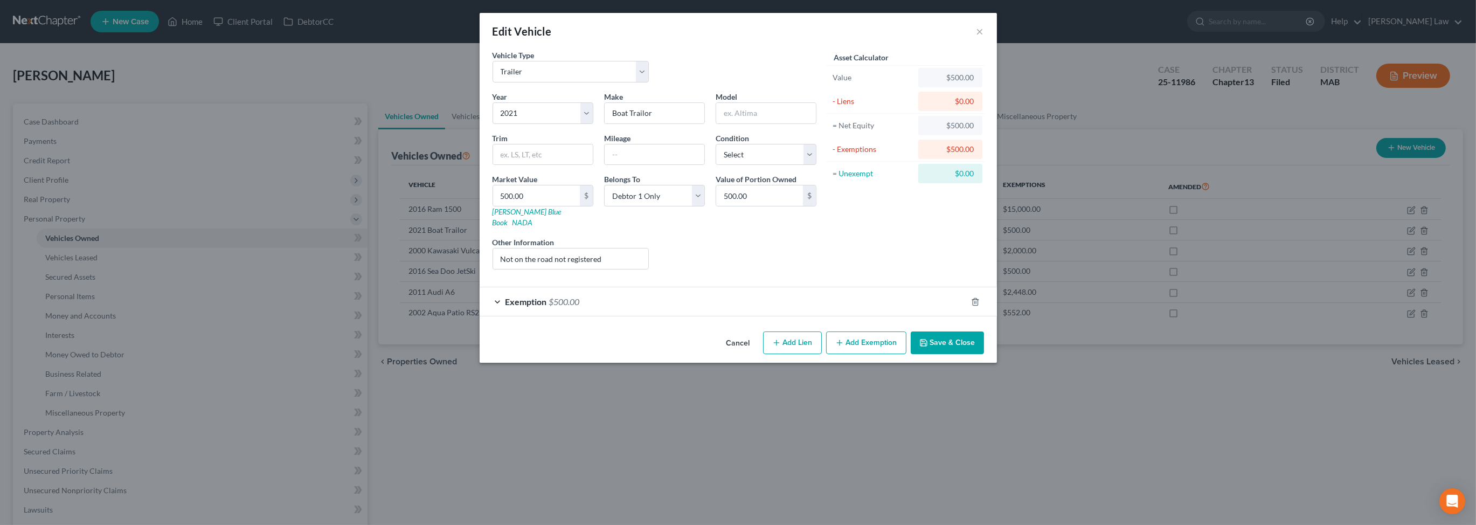
click at [984, 354] on button "Save & Close" at bounding box center [947, 343] width 73 height 23
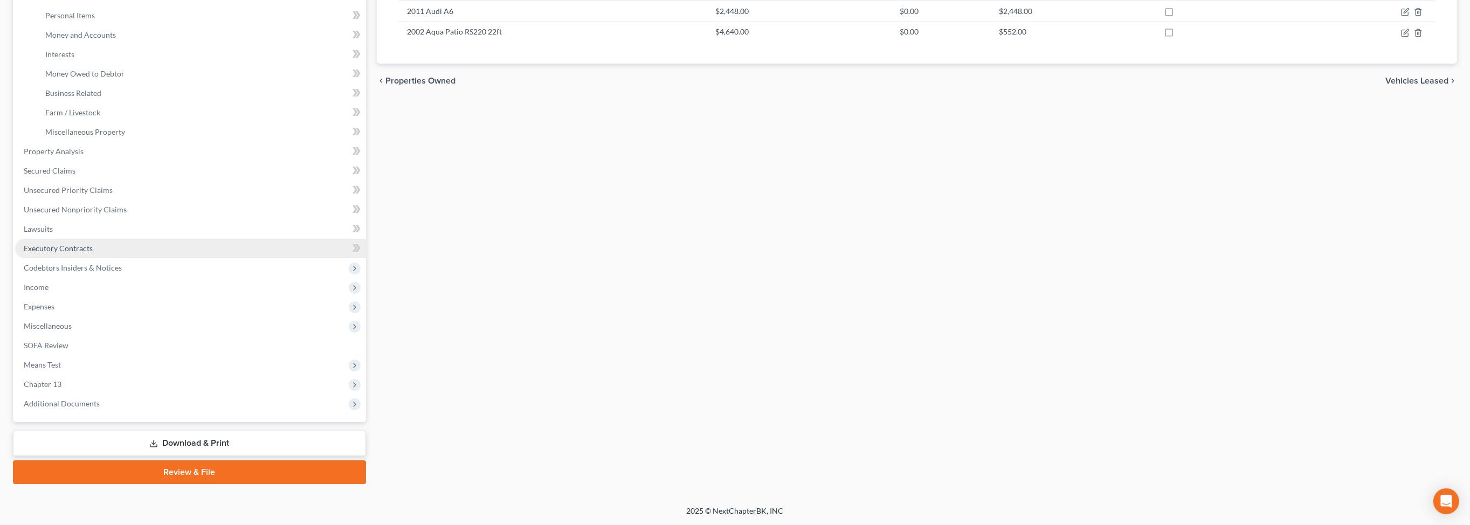
scroll to position [319, 0]
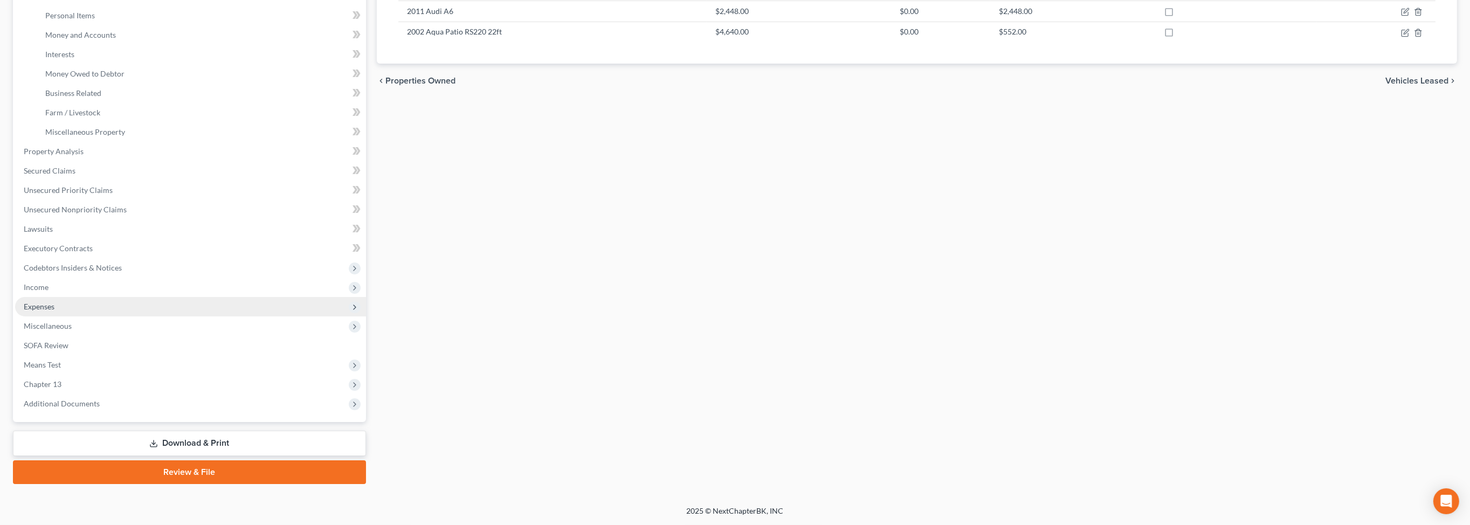
click at [54, 311] on span "Expenses" at bounding box center [39, 306] width 31 height 9
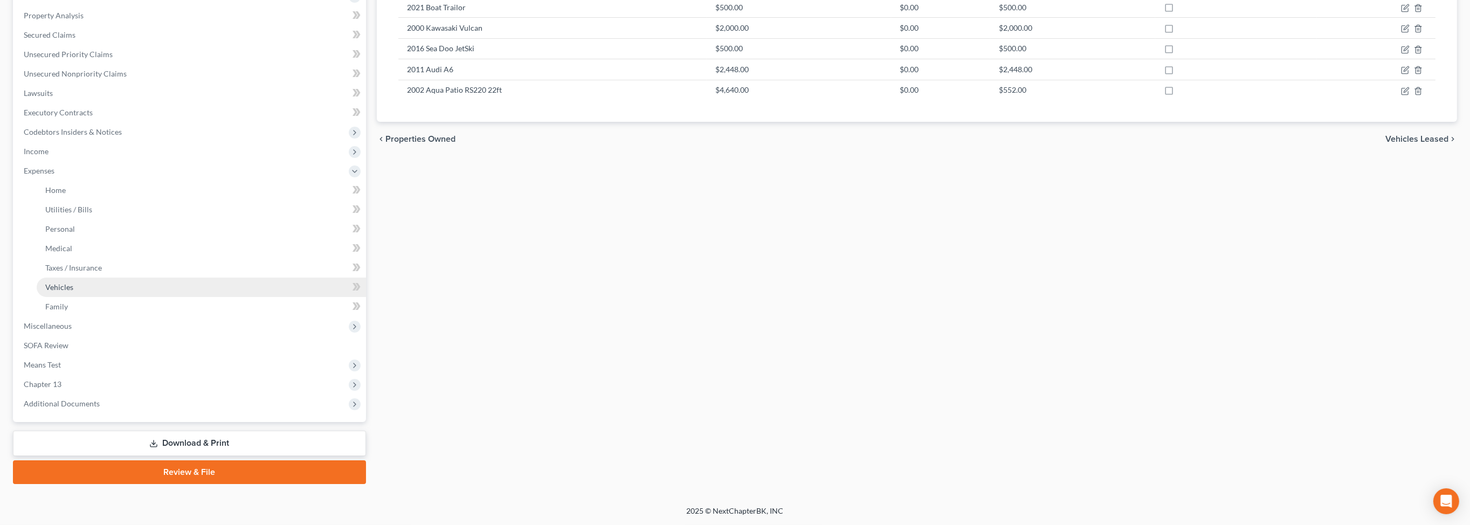
click at [73, 292] on span "Vehicles" at bounding box center [59, 286] width 28 height 9
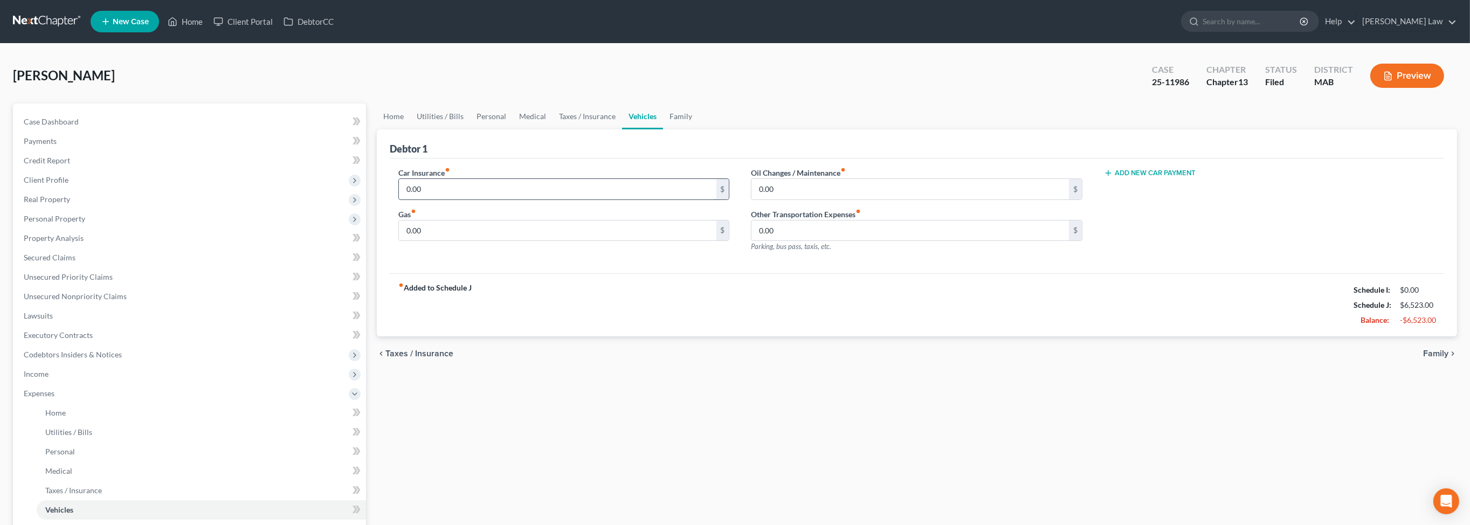
click at [459, 199] on input "0.00" at bounding box center [557, 189] width 317 height 20
click at [442, 241] on input "0.00" at bounding box center [557, 230] width 317 height 20
click at [404, 129] on link "Home" at bounding box center [393, 116] width 33 height 26
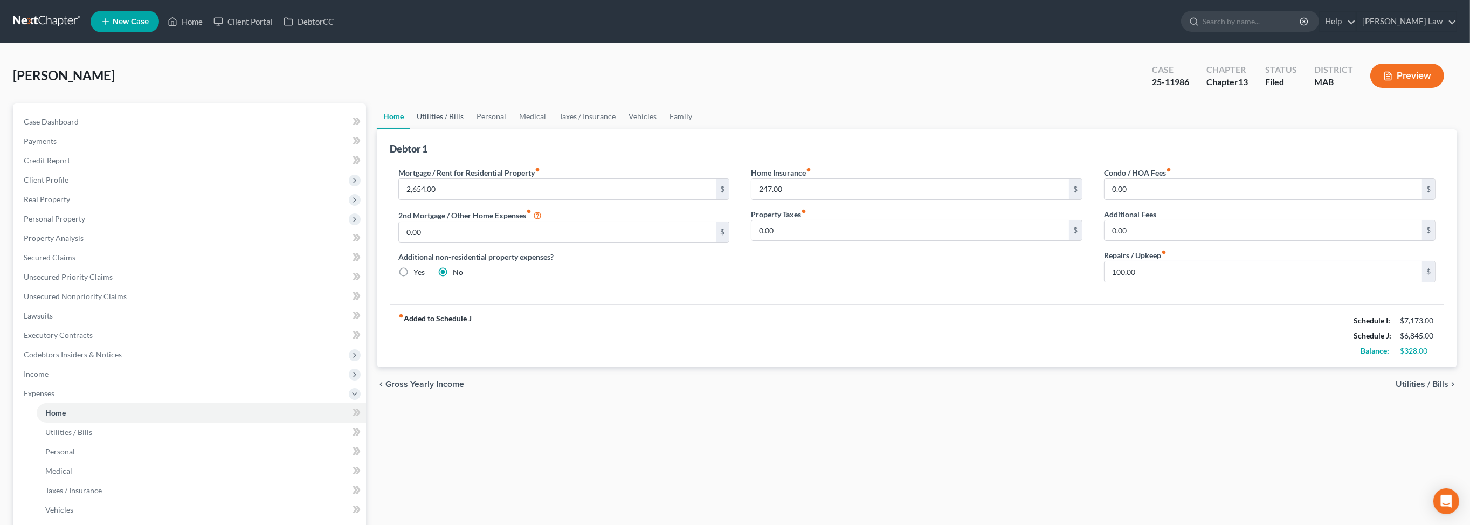
click at [449, 129] on link "Utilities / Bills" at bounding box center [440, 116] width 60 height 26
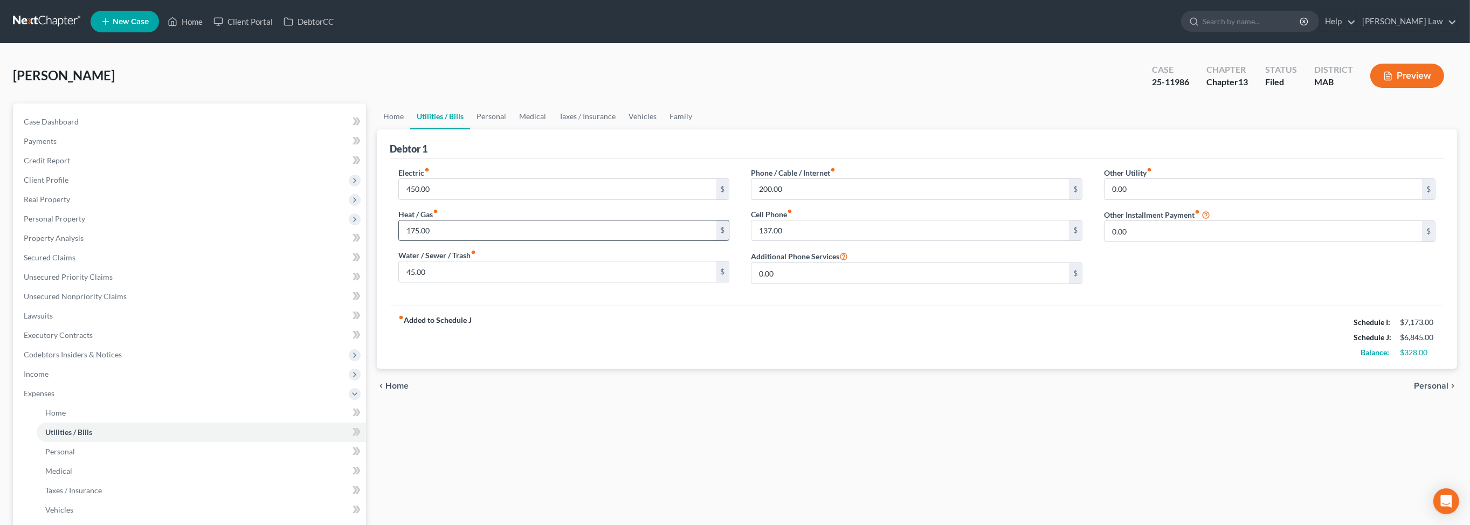
click at [459, 241] on input "175.00" at bounding box center [557, 230] width 317 height 20
drag, startPoint x: 461, startPoint y: 282, endPoint x: 375, endPoint y: 287, distance: 86.4
click at [377, 288] on div "Home Utilities / Bills Personal Medical Taxes / Insurance Vehicles Family Debto…" at bounding box center [916, 404] width 1091 height 603
click at [513, 129] on link "Personal" at bounding box center [491, 116] width 43 height 26
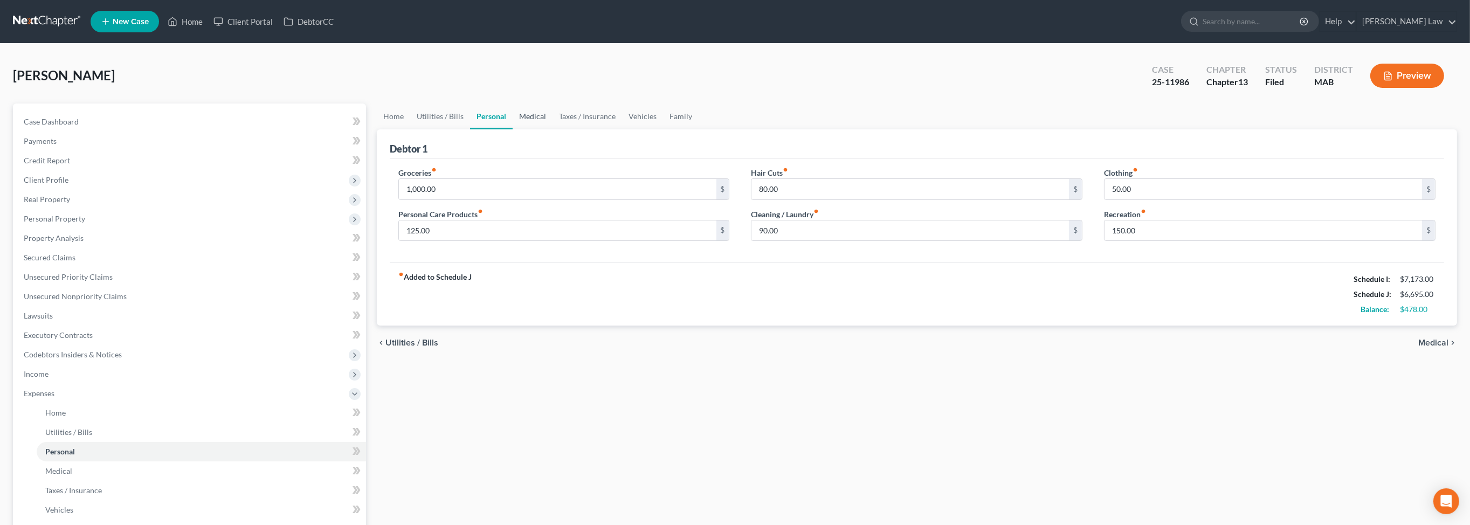
click at [553, 129] on link "Medical" at bounding box center [533, 116] width 40 height 26
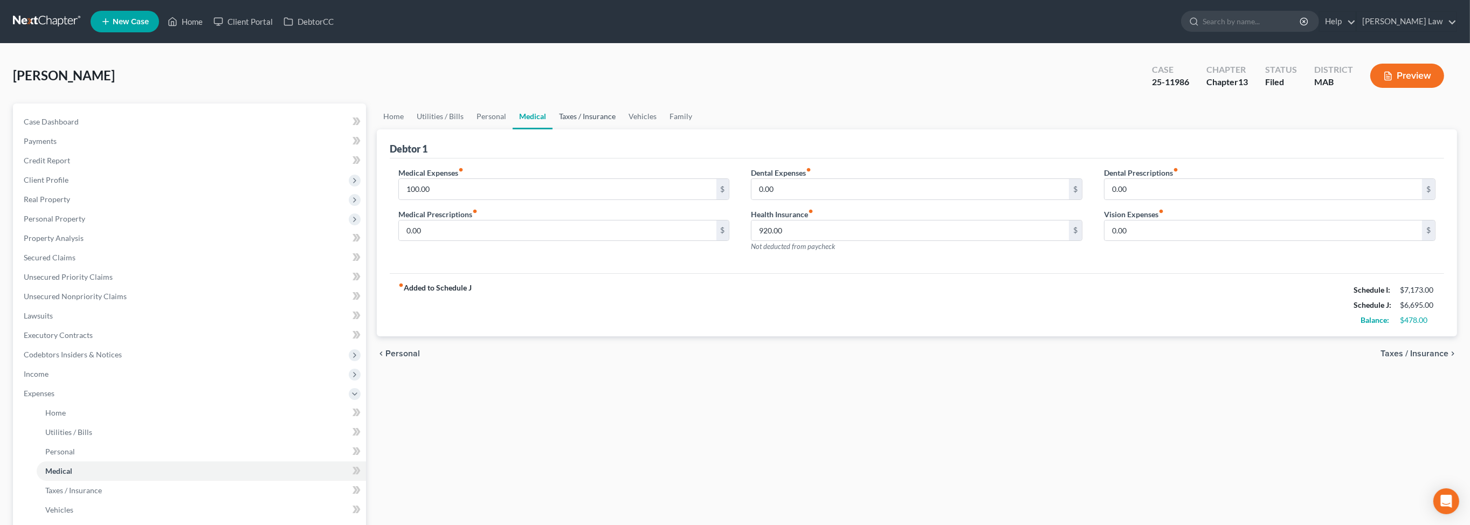
click at [622, 129] on link "Taxes / Insurance" at bounding box center [588, 116] width 70 height 26
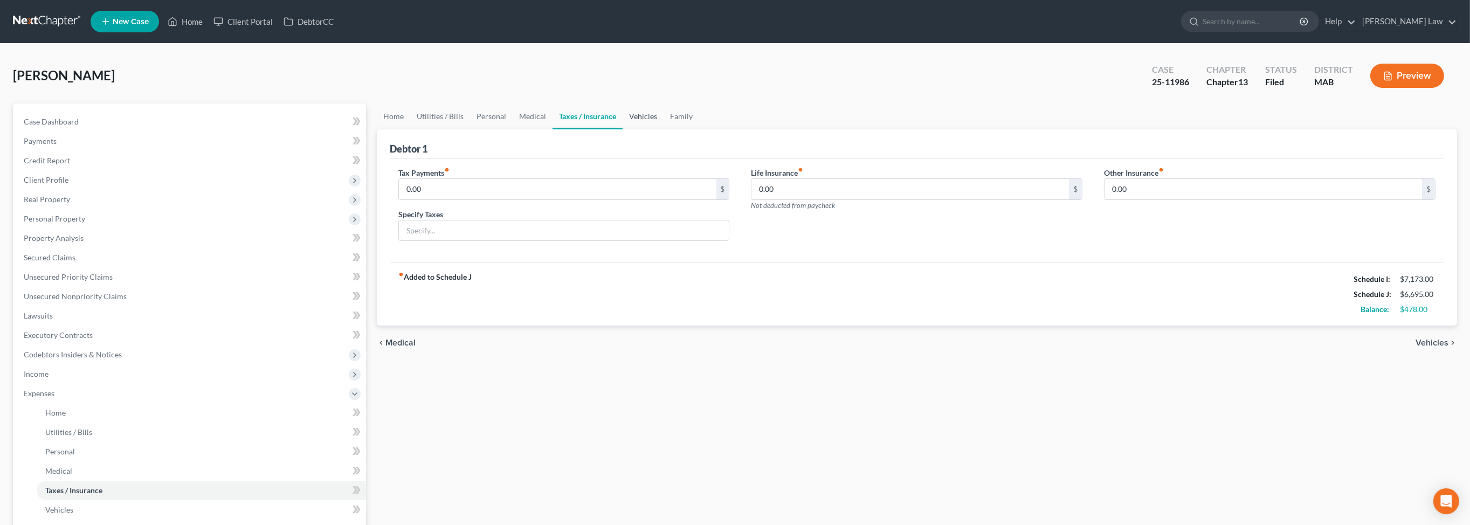
click at [664, 129] on link "Vehicles" at bounding box center [643, 116] width 41 height 26
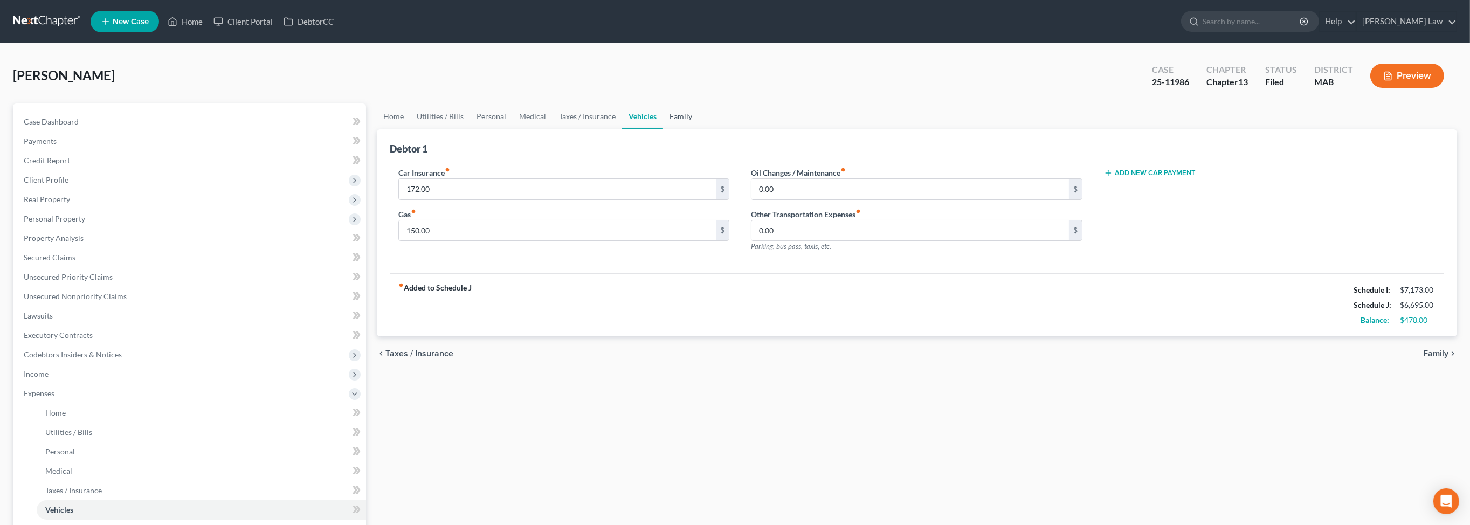
click at [699, 129] on link "Family" at bounding box center [681, 116] width 36 height 26
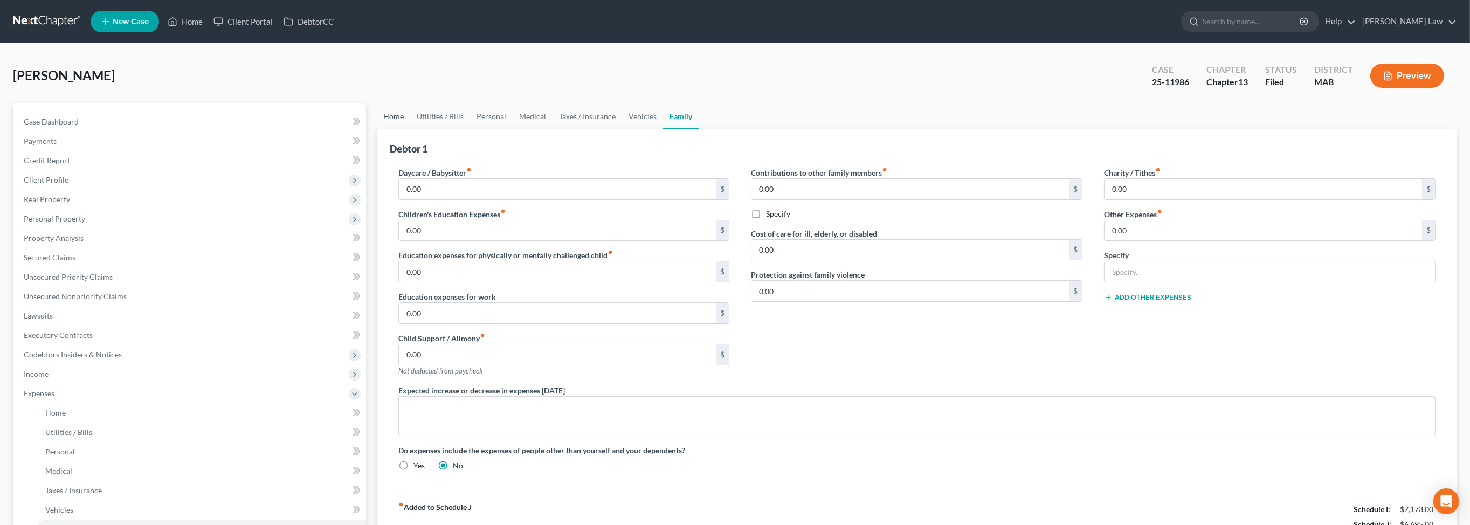
click at [400, 129] on link "Home" at bounding box center [393, 116] width 33 height 26
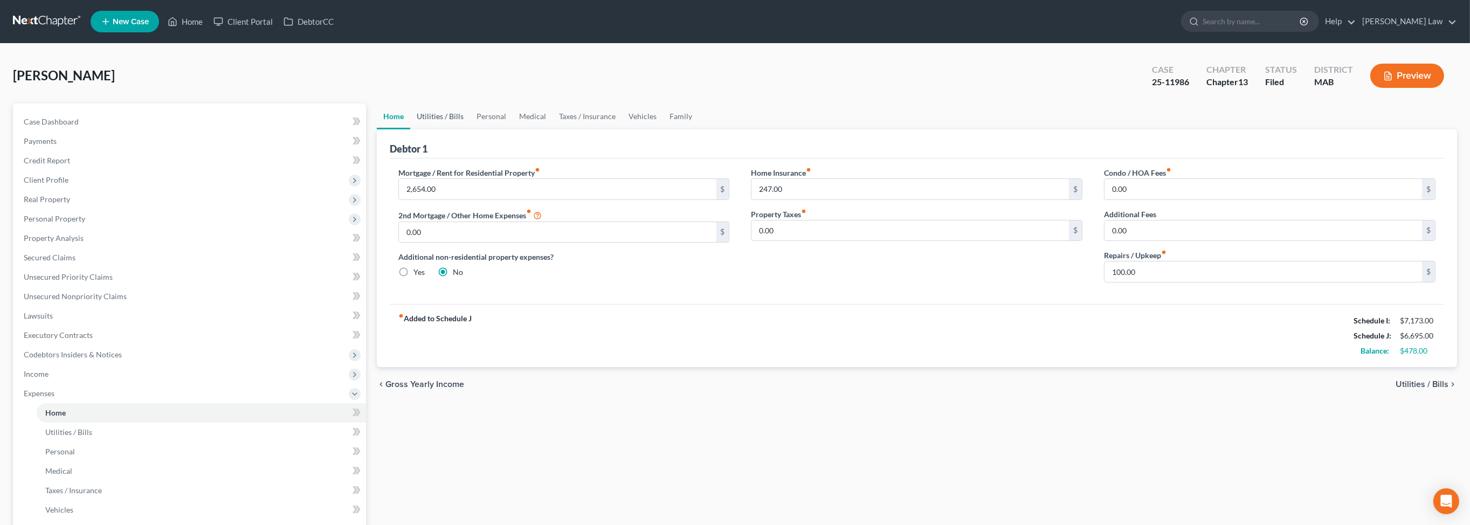
click at [458, 129] on link "Utilities / Bills" at bounding box center [440, 116] width 60 height 26
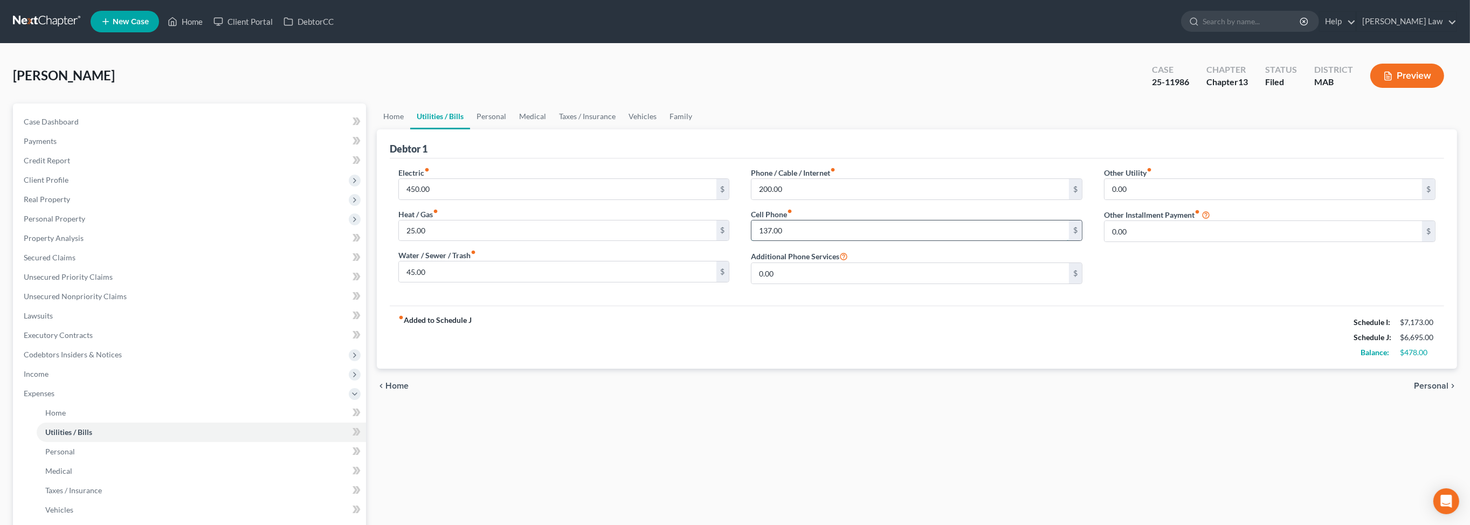
click at [797, 241] on input "137.00" at bounding box center [909, 230] width 317 height 20
click at [789, 241] on input "159" at bounding box center [909, 230] width 317 height 20
click at [814, 241] on input "112" at bounding box center [909, 230] width 317 height 20
click at [57, 184] on span "Client Profile" at bounding box center [46, 179] width 45 height 9
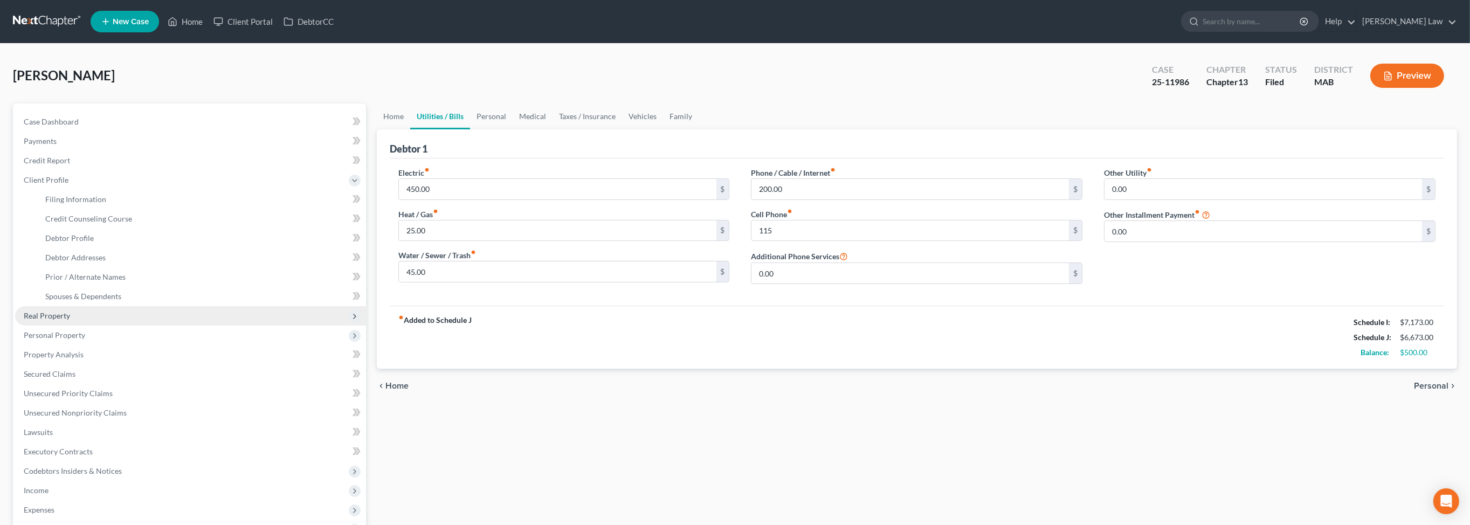
click at [70, 320] on span "Real Property" at bounding box center [47, 315] width 46 height 9
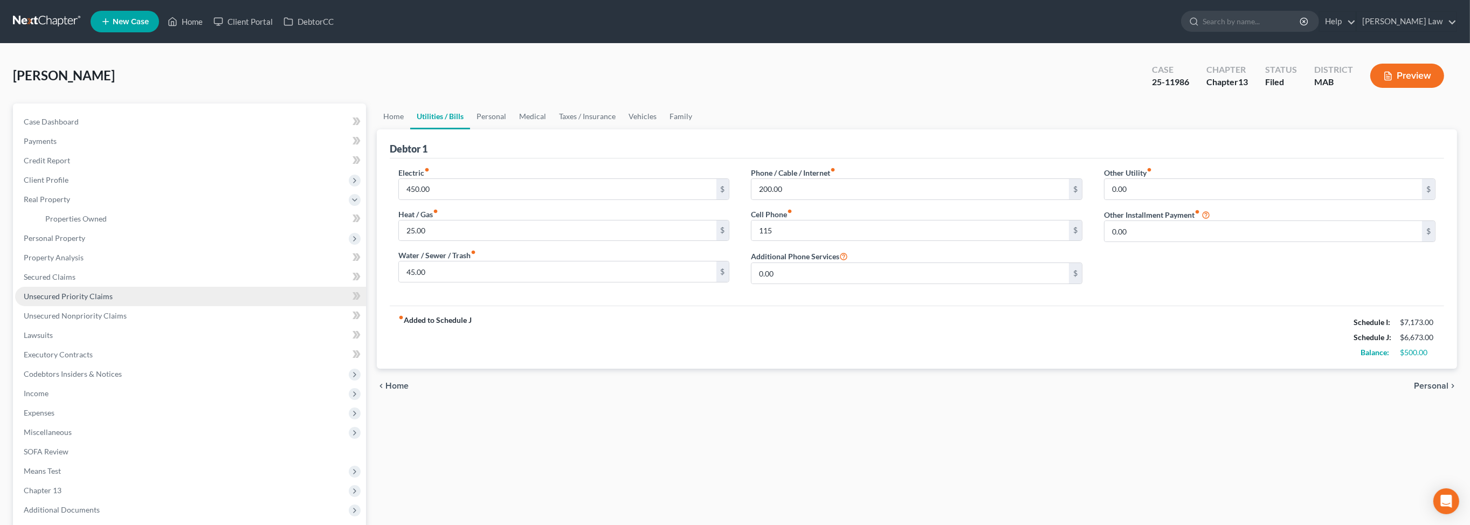
click at [96, 301] on span "Unsecured Priority Claims" at bounding box center [68, 296] width 89 height 9
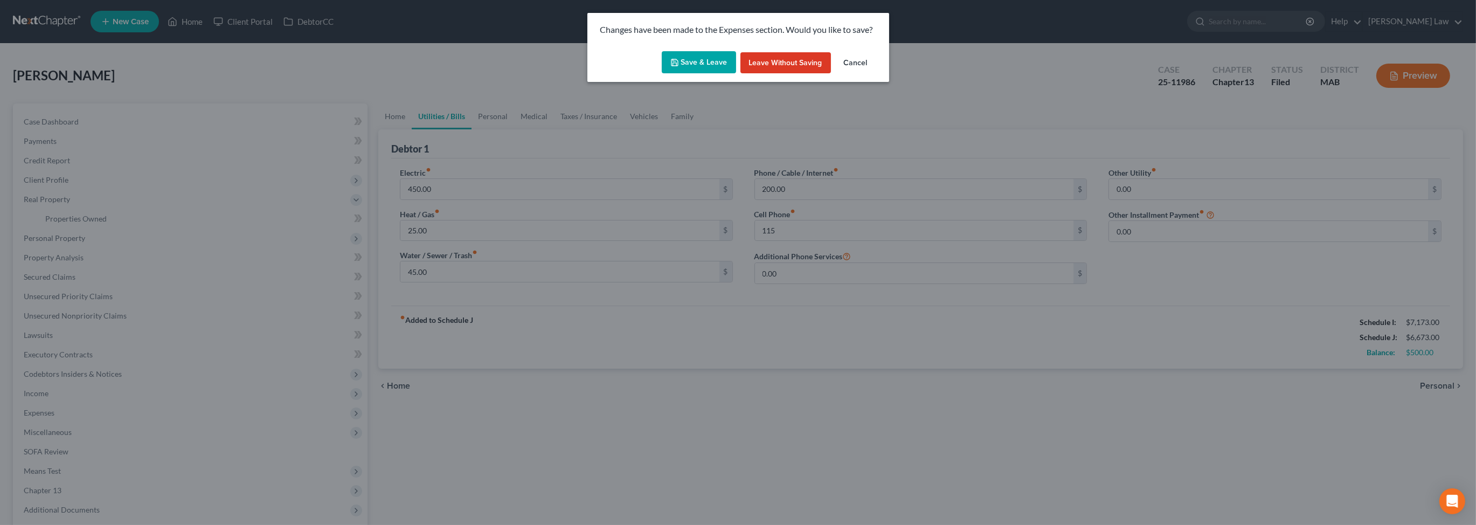
click at [693, 74] on button "Save & Leave" at bounding box center [699, 62] width 74 height 23
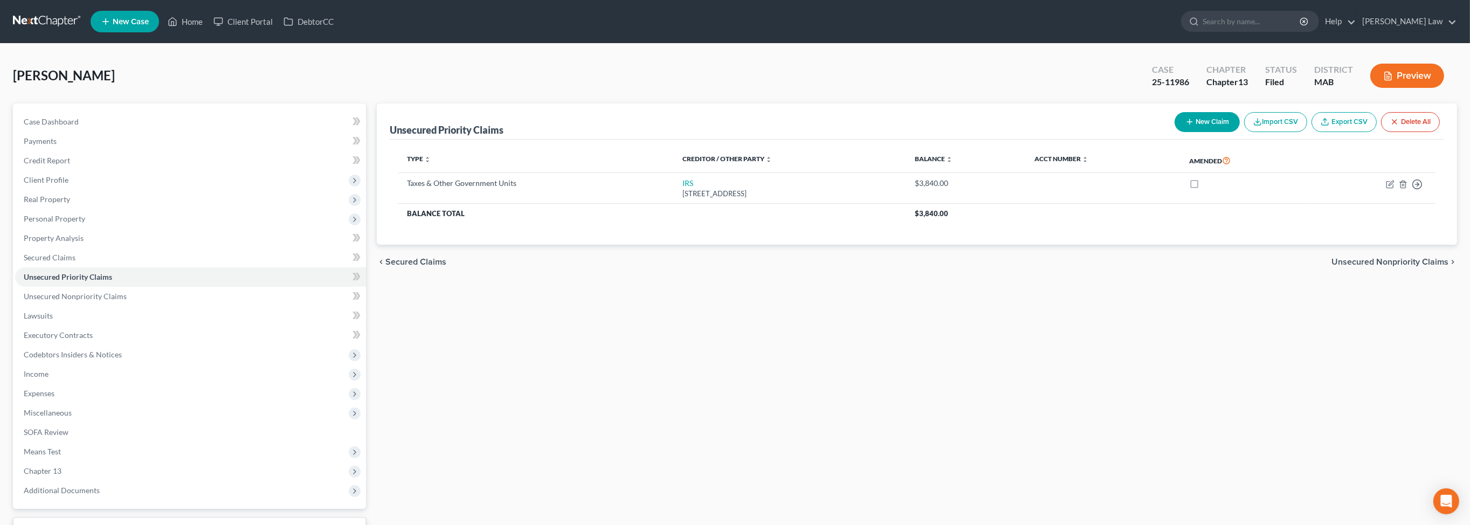
click at [1384, 88] on button "Preview" at bounding box center [1407, 76] width 74 height 24
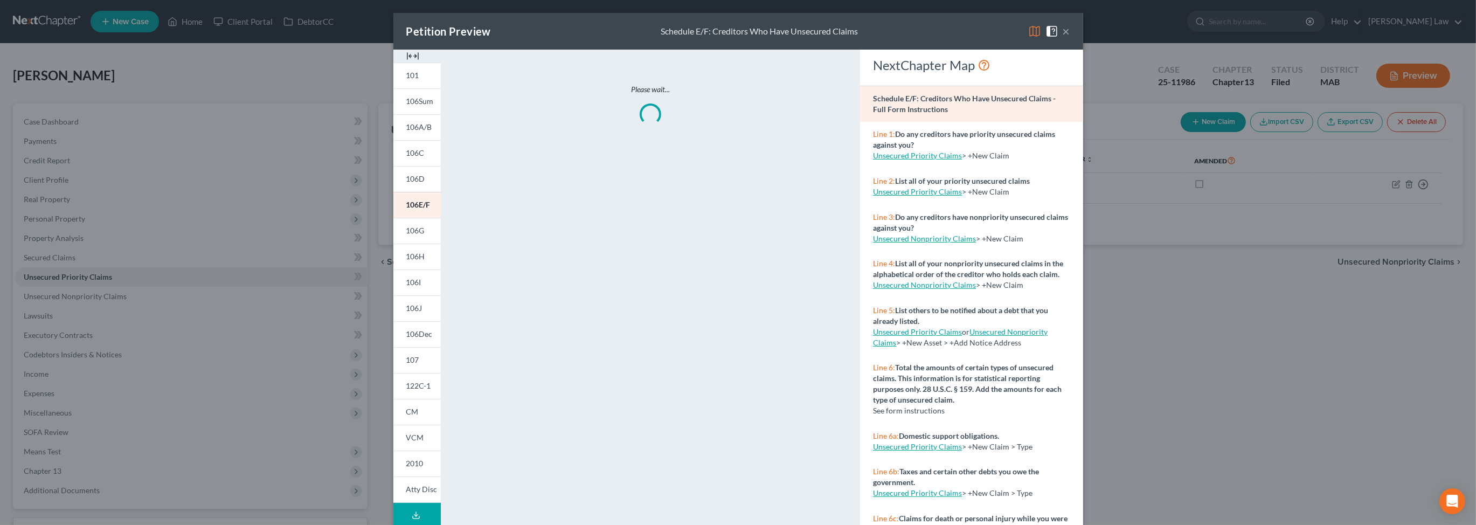
click at [406, 63] on img at bounding box center [412, 56] width 13 height 13
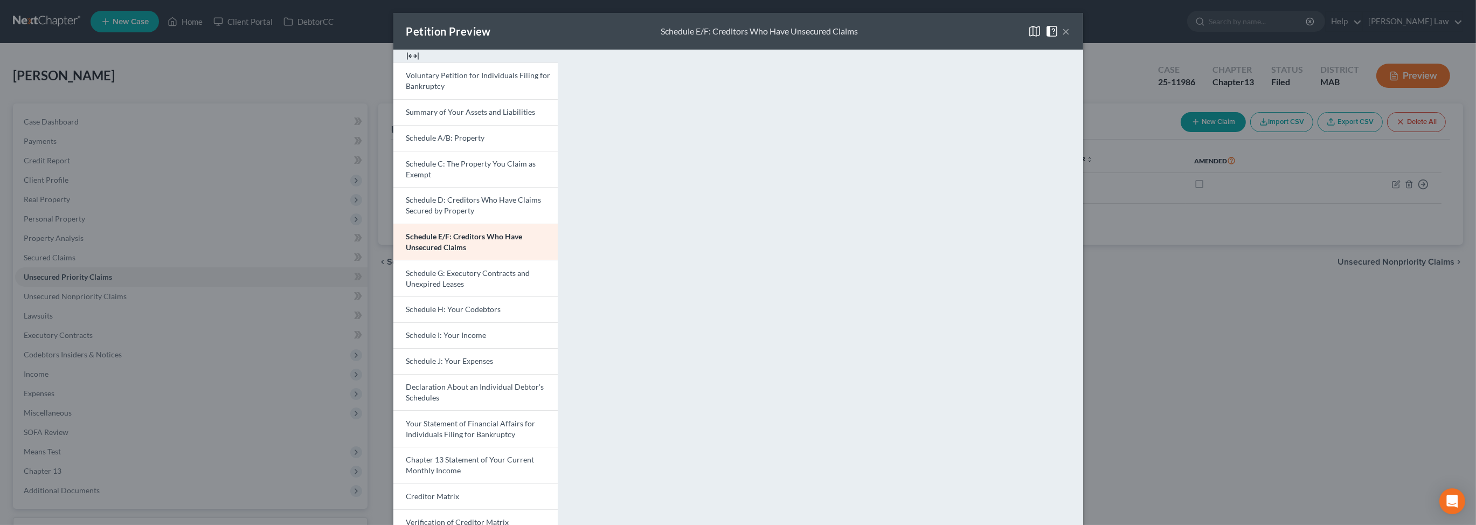
click at [406, 63] on img at bounding box center [412, 56] width 13 height 13
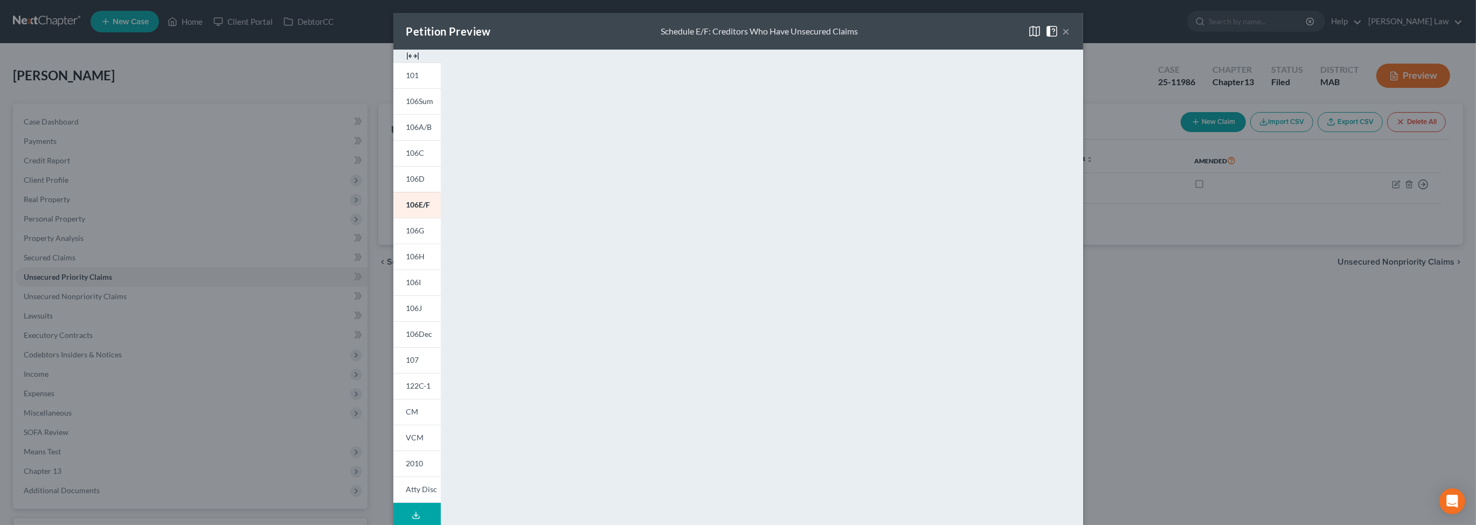
click at [406, 63] on img at bounding box center [412, 56] width 13 height 13
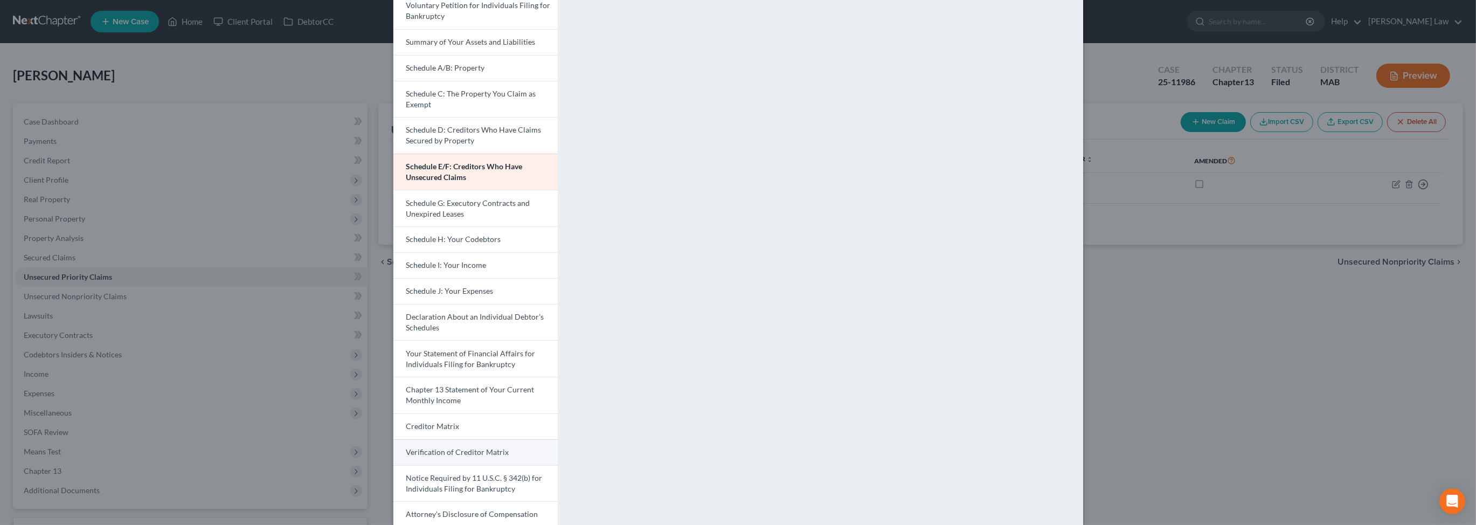
scroll to position [274, 0]
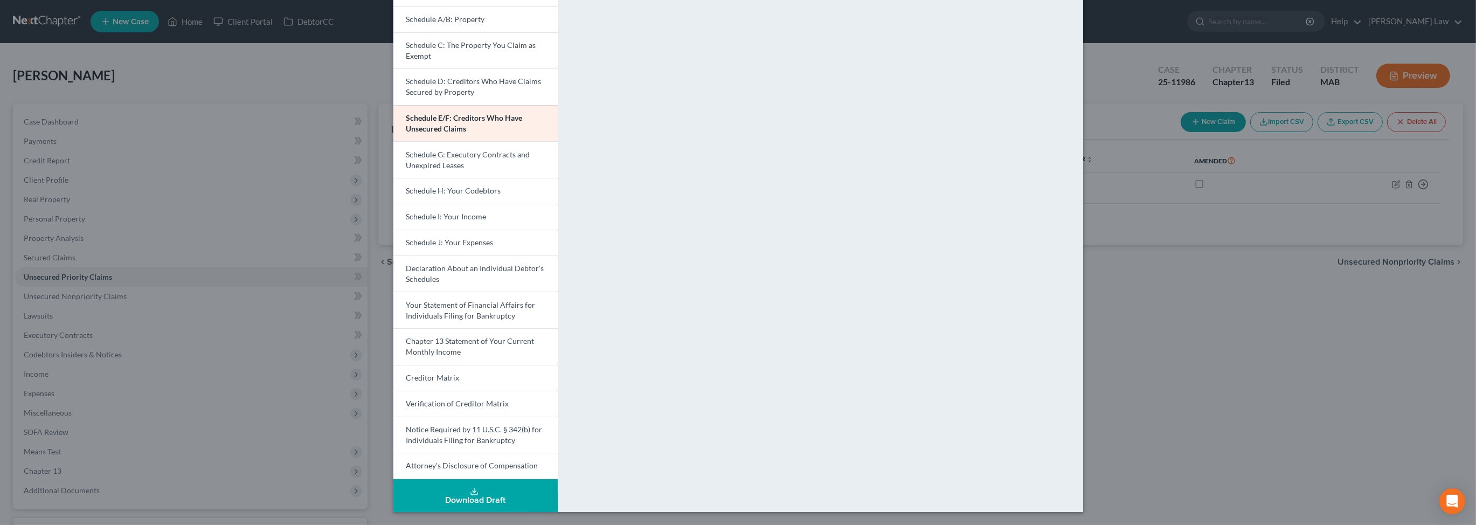
click at [426, 496] on div "Download Draft" at bounding box center [475, 500] width 147 height 9
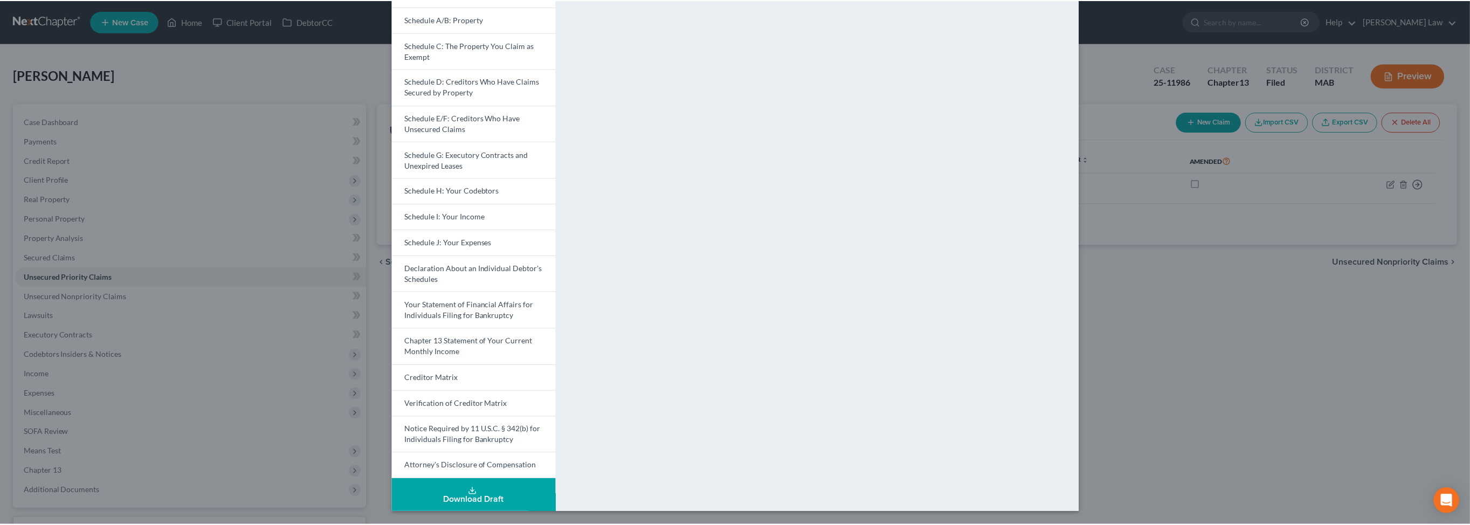
scroll to position [0, 0]
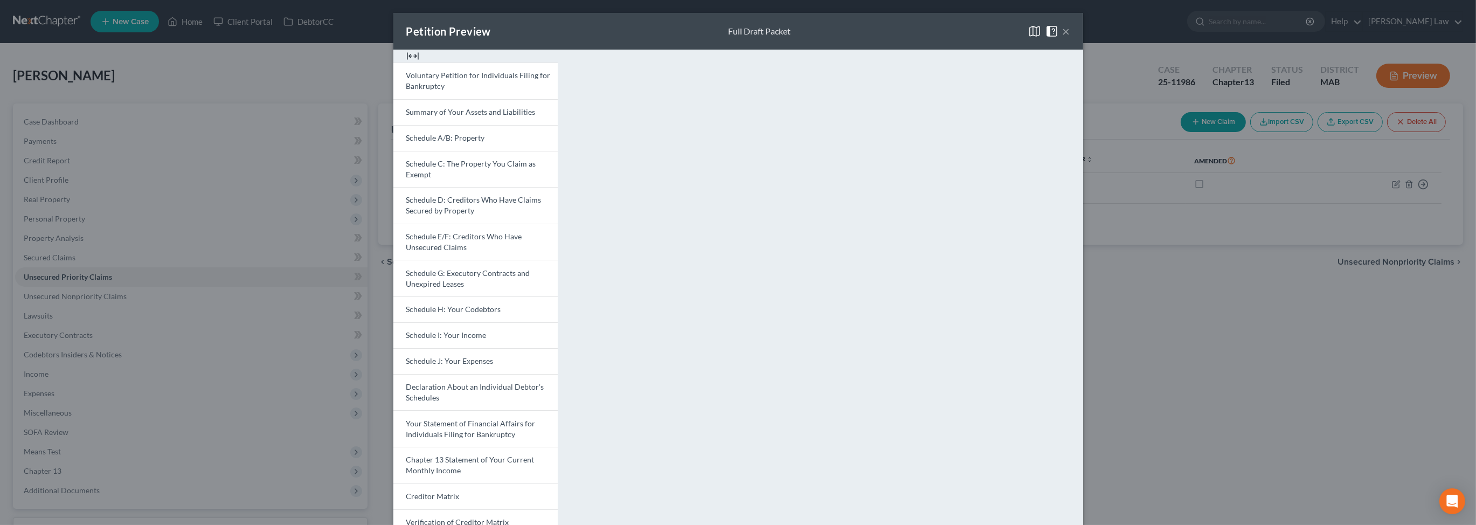
drag, startPoint x: 1145, startPoint y: 38, endPoint x: 1009, endPoint y: 88, distance: 145.3
click at [1071, 38] on button "×" at bounding box center [1067, 31] width 8 height 13
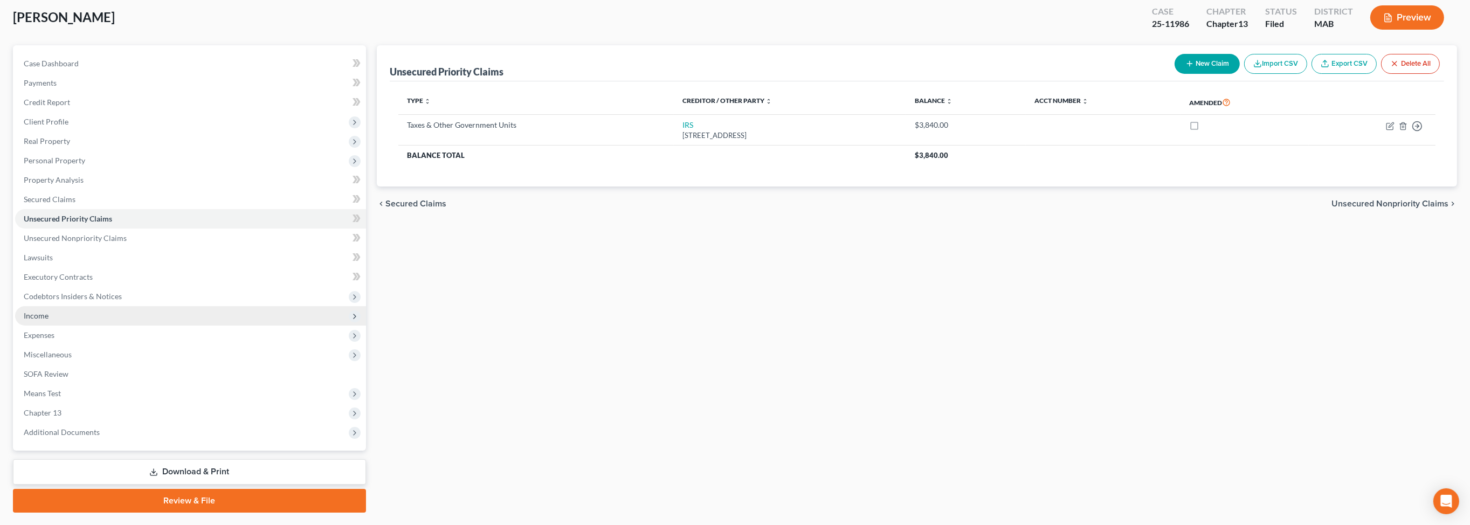
scroll to position [78, 0]
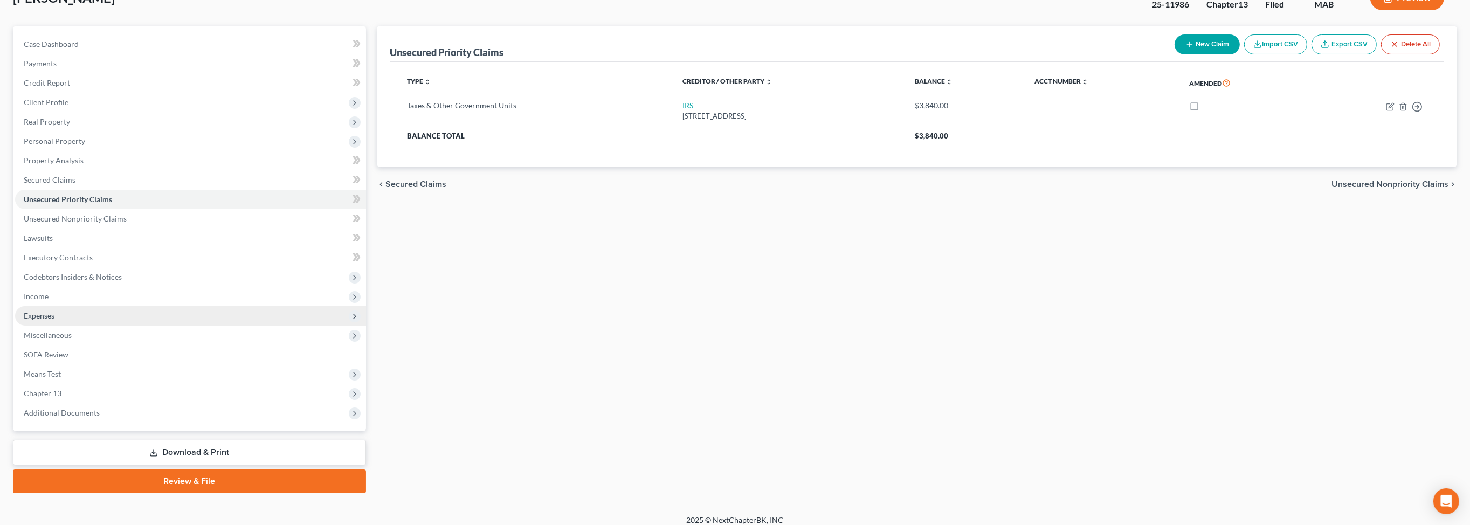
click at [43, 326] on span "Expenses" at bounding box center [190, 315] width 351 height 19
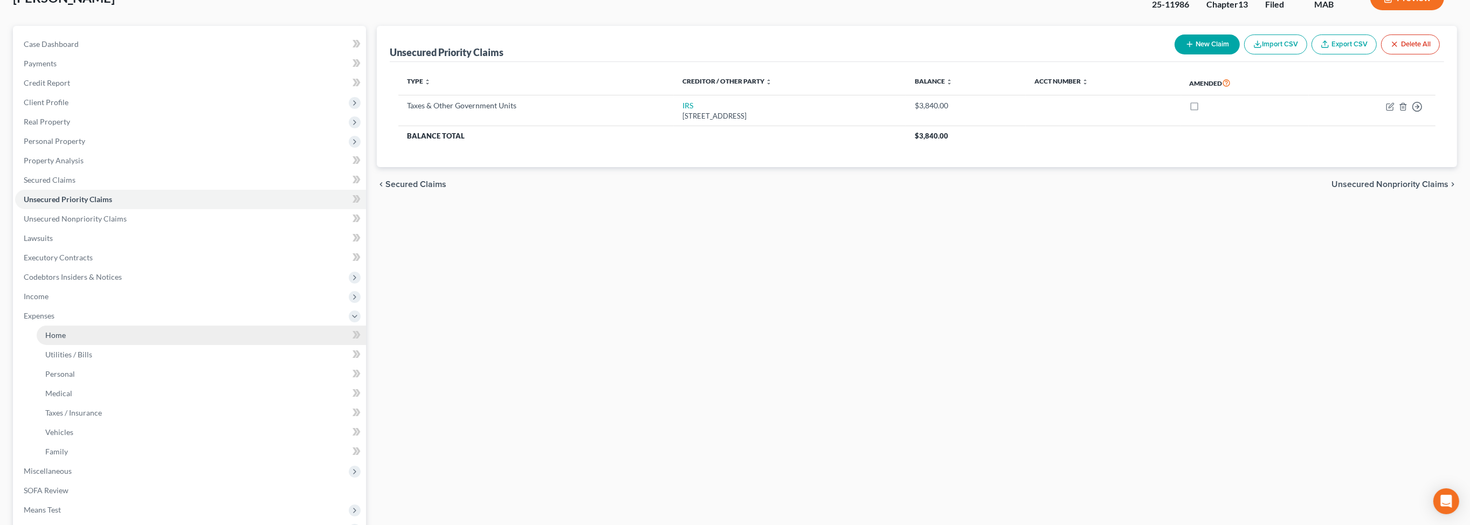
click at [64, 340] on span "Home" at bounding box center [55, 334] width 20 height 9
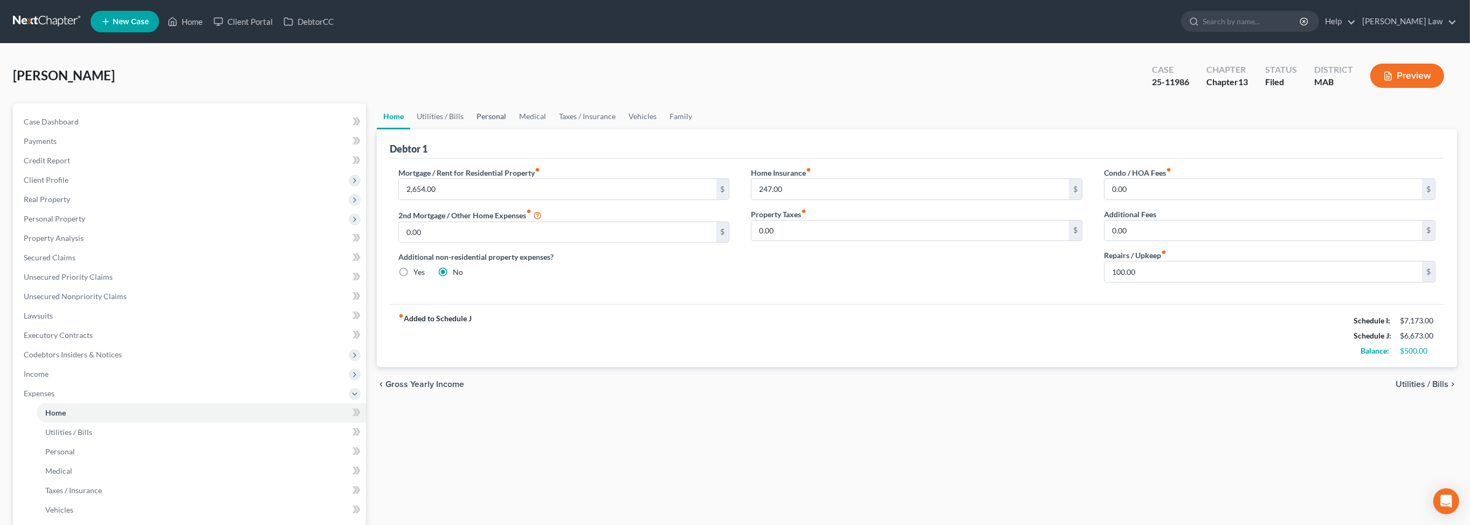
click at [513, 129] on link "Personal" at bounding box center [491, 116] width 43 height 26
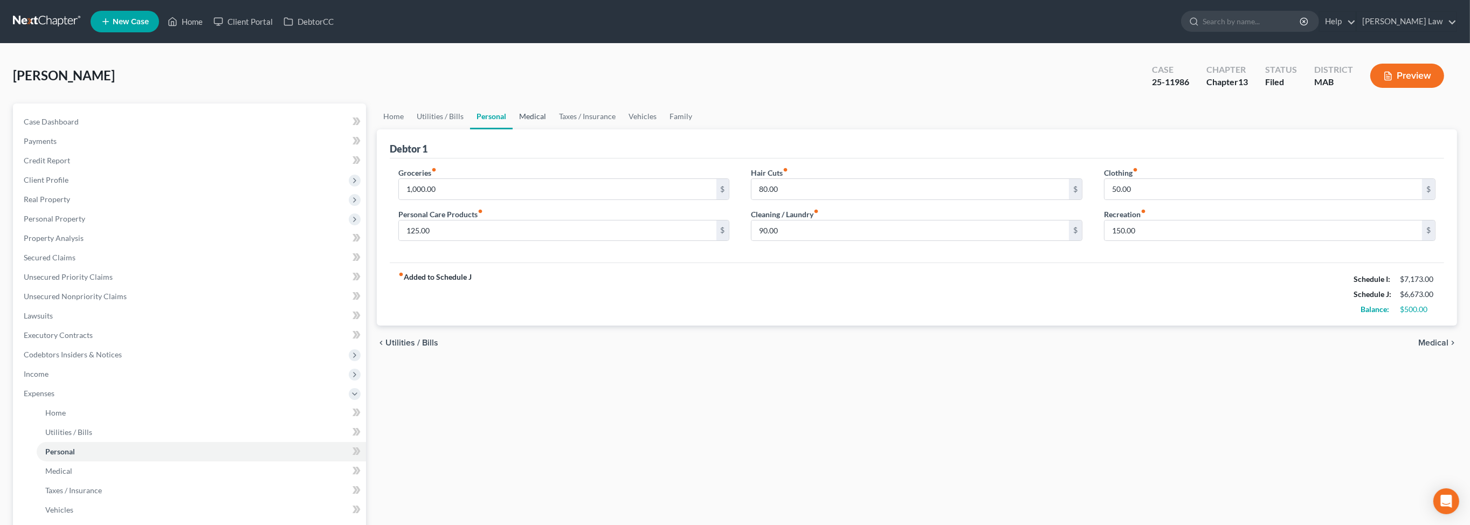
click at [553, 129] on link "Medical" at bounding box center [533, 116] width 40 height 26
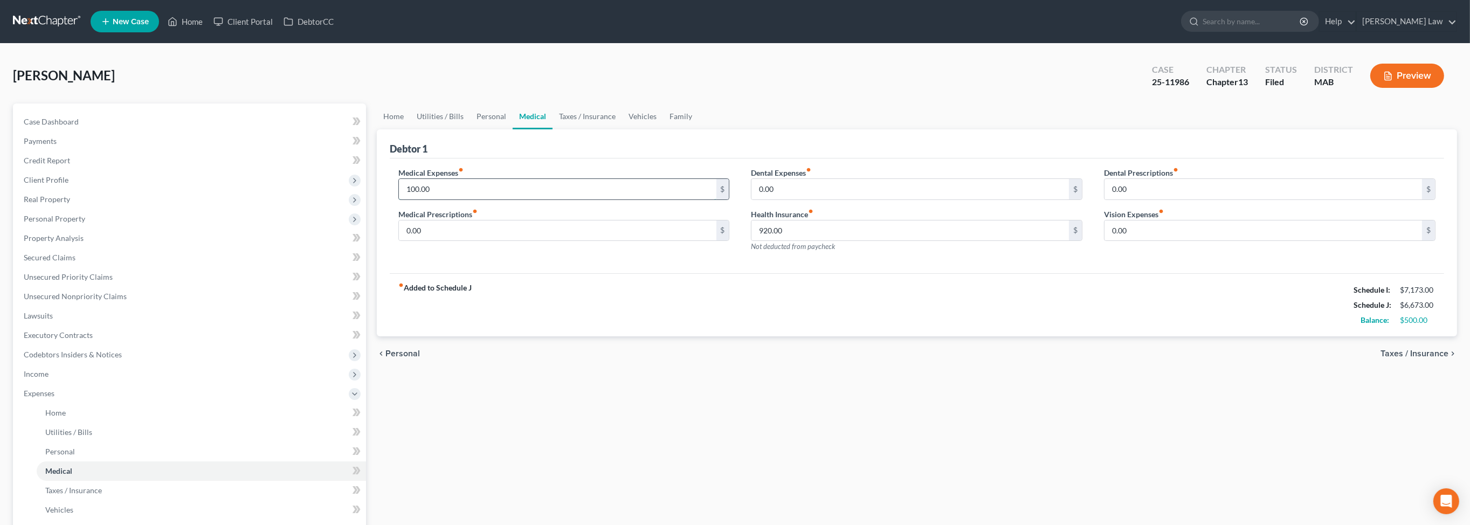
click at [454, 199] on input "100.00" at bounding box center [557, 189] width 317 height 20
click at [663, 129] on link "Vehicles" at bounding box center [642, 116] width 41 height 26
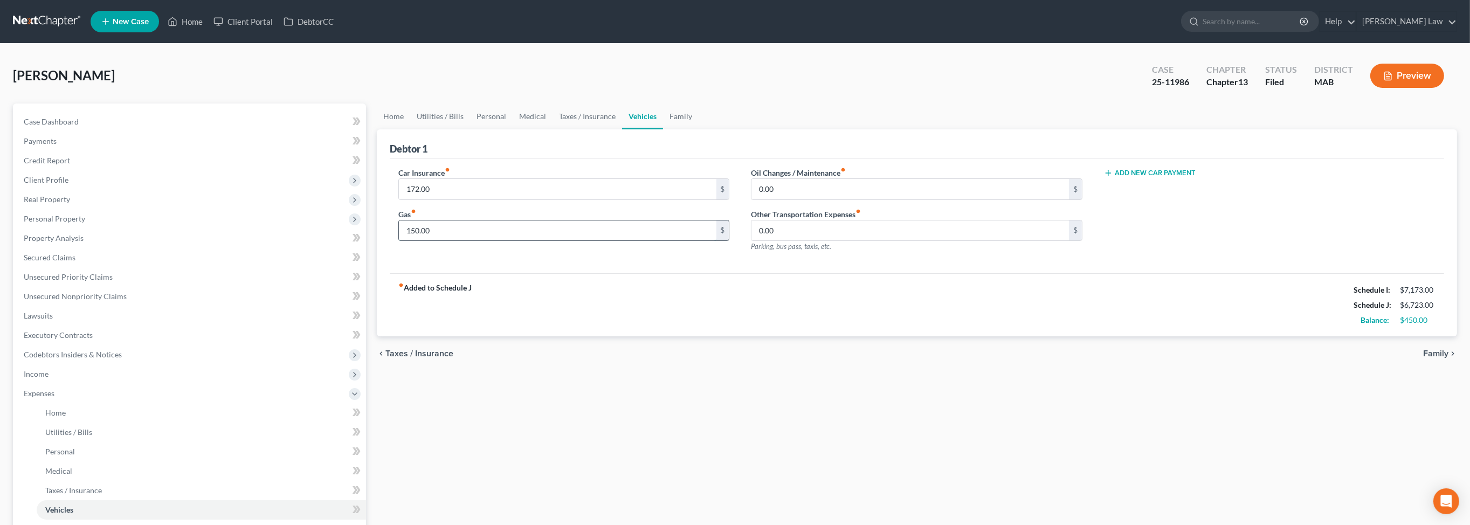
click at [469, 241] on input "150.00" at bounding box center [557, 230] width 317 height 20
drag, startPoint x: 755, startPoint y: 137, endPoint x: 748, endPoint y: 146, distance: 11.5
click at [699, 129] on link "Family" at bounding box center [681, 116] width 36 height 26
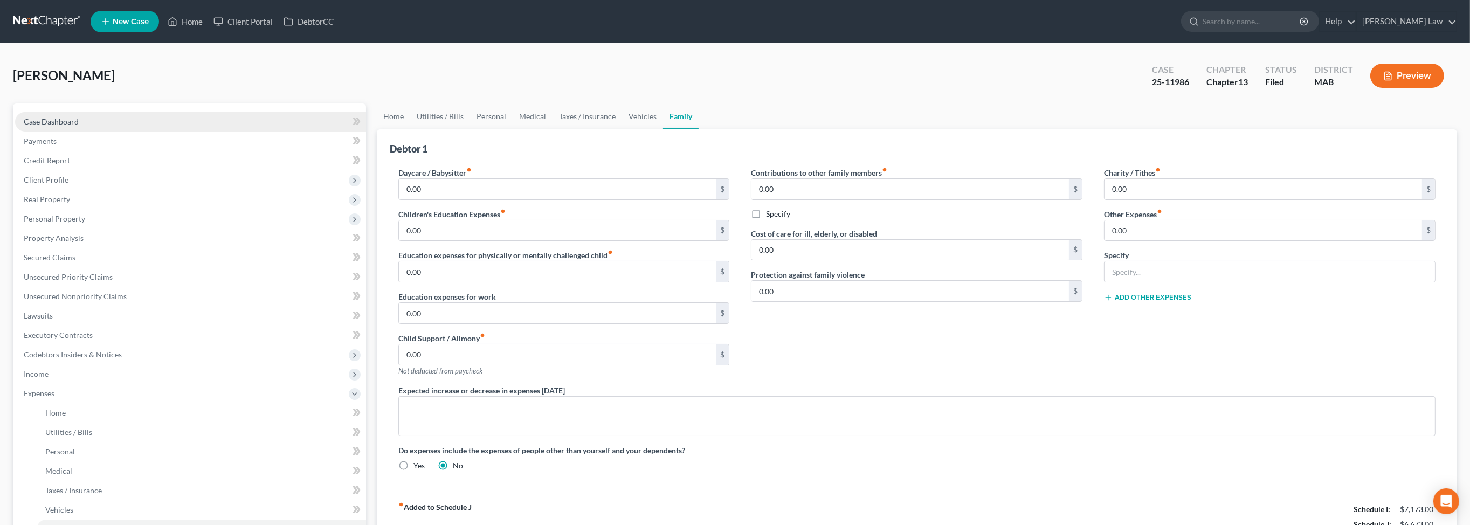
click at [58, 126] on span "Case Dashboard" at bounding box center [51, 121] width 55 height 9
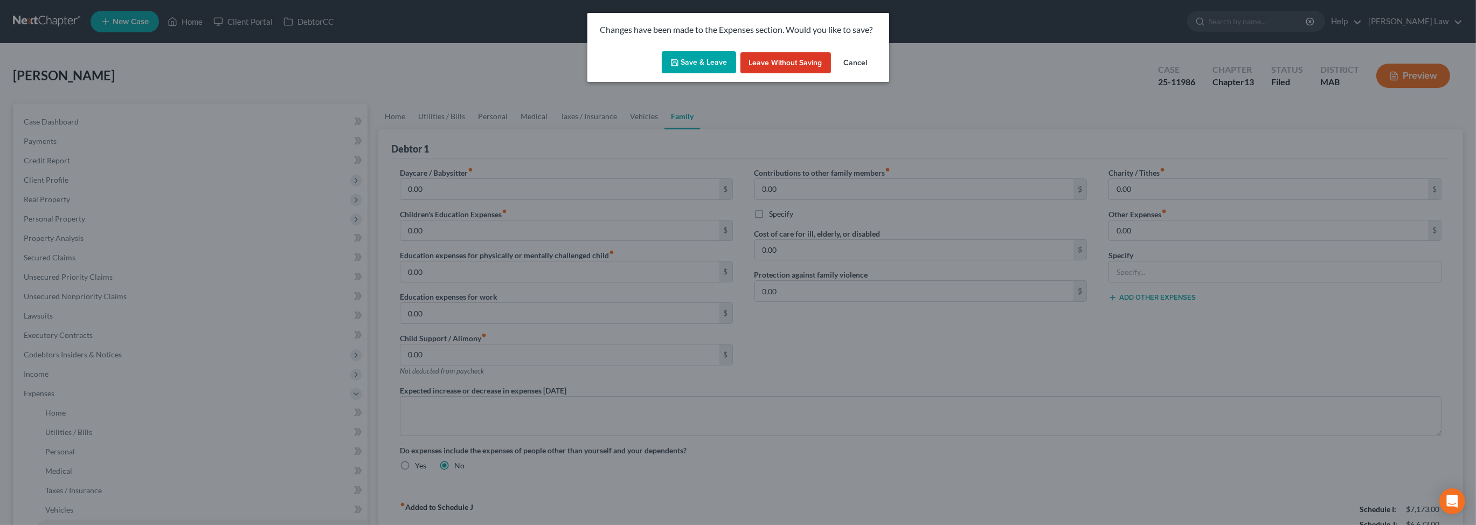
drag, startPoint x: 665, startPoint y: 78, endPoint x: 663, endPoint y: 87, distance: 8.8
click at [671, 67] on icon "button" at bounding box center [675, 62] width 9 height 9
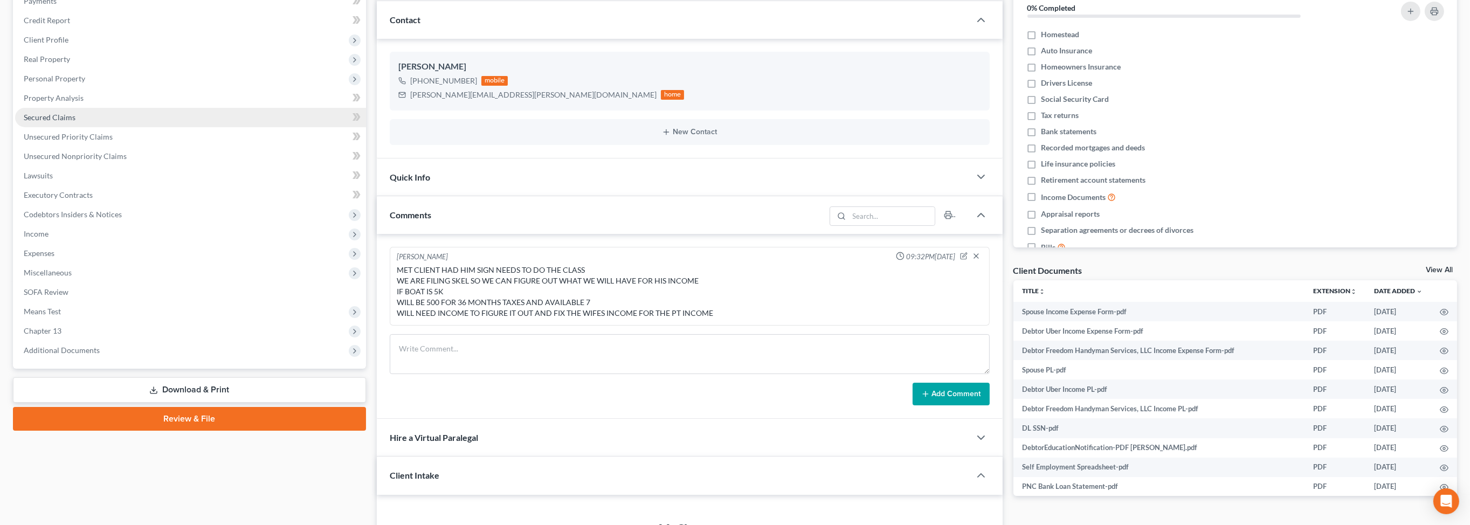
scroll to position [160, 0]
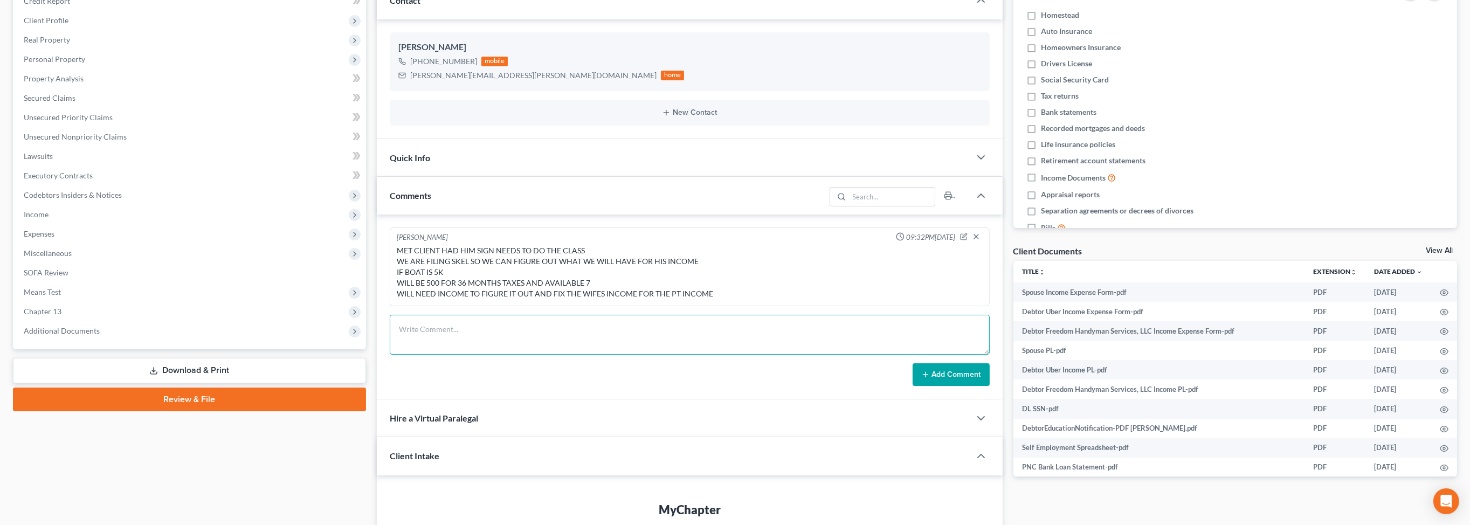
click at [461, 355] on textarea at bounding box center [690, 335] width 600 height 40
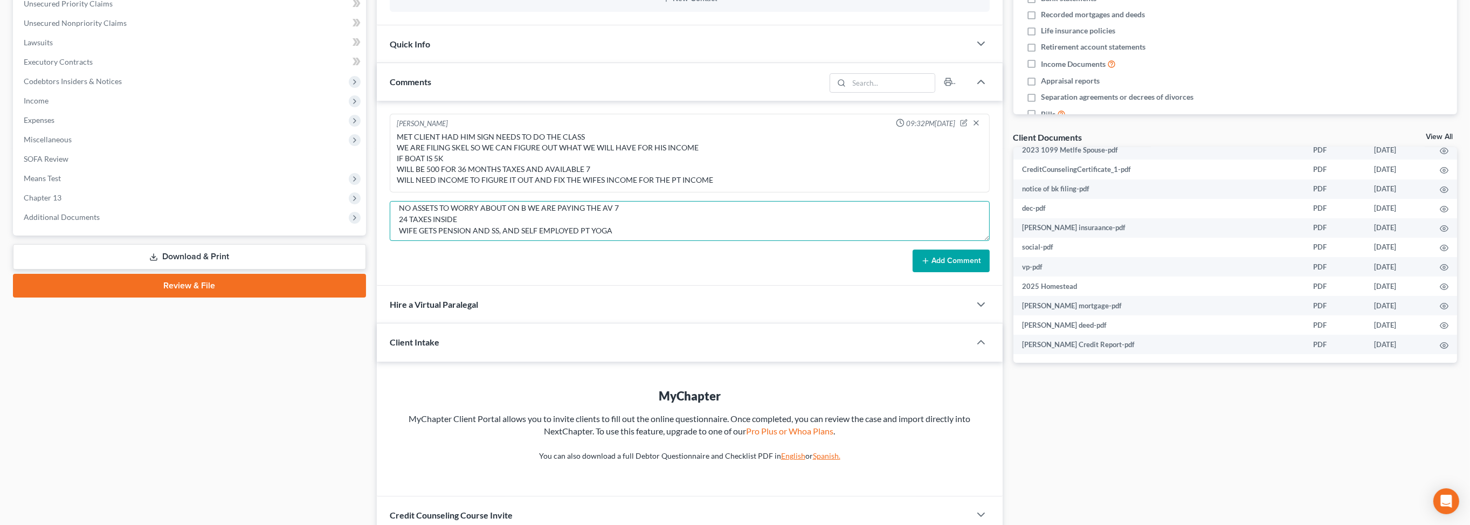
scroll to position [45, 0]
type textarea "NOTES FOR HEARING OWNS HOUSE SEND DEED, ANDY LETTER, AND HS NO ASSETS TO WORRY …"
click at [942, 272] on button "Add Comment" at bounding box center [951, 261] width 77 height 23
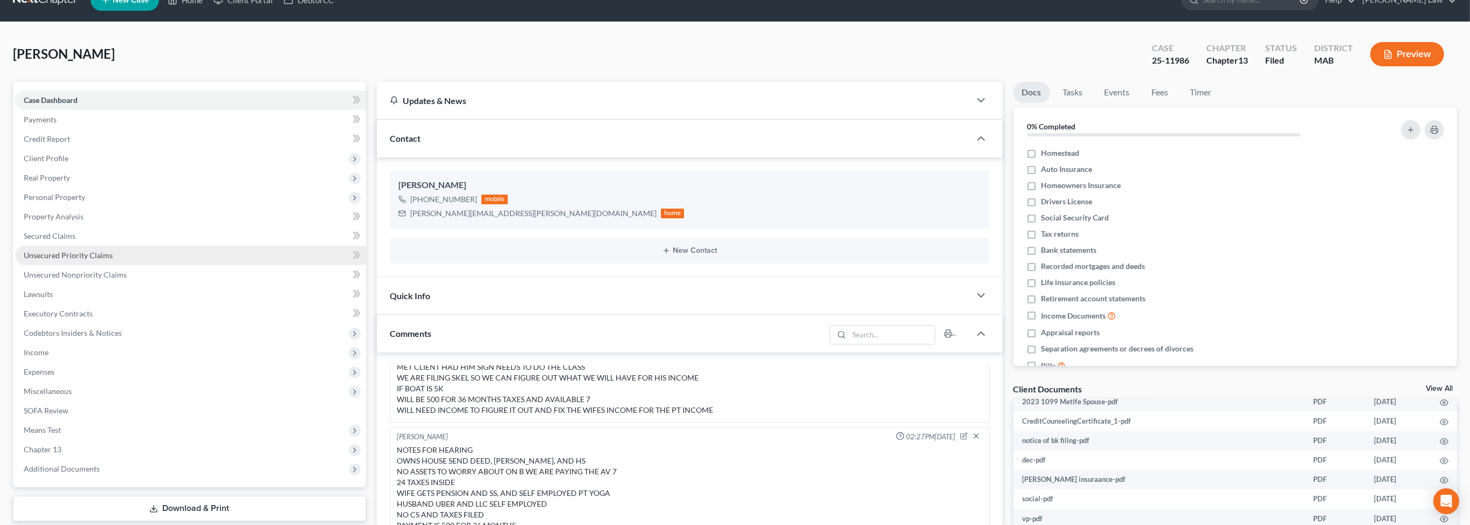
scroll to position [0, 0]
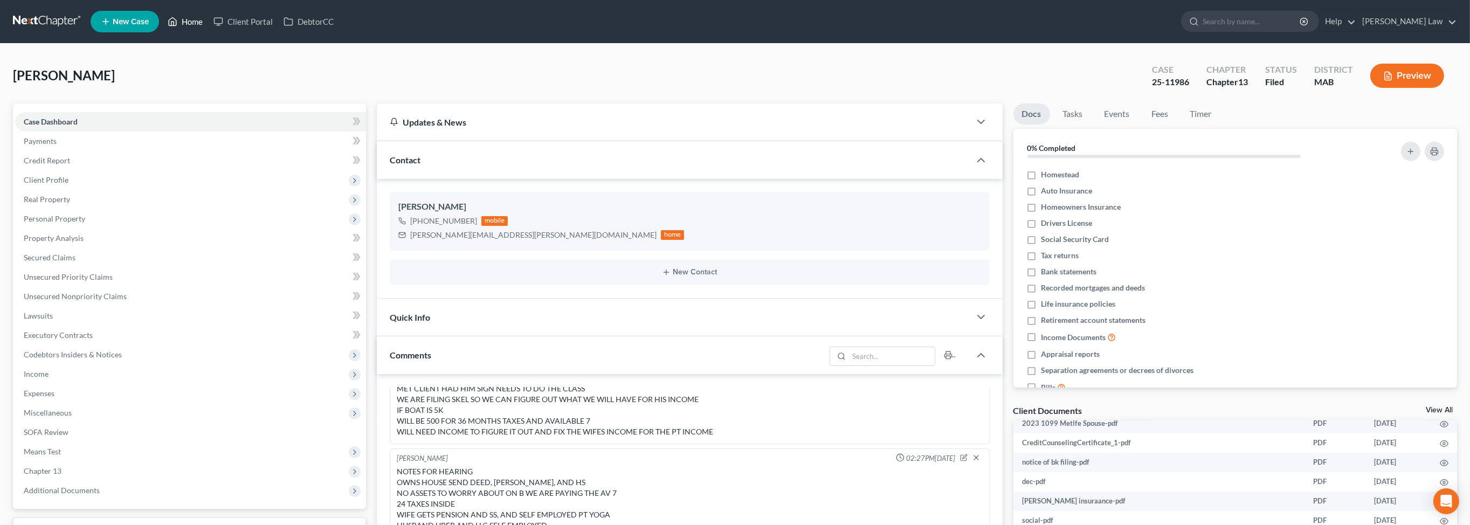
click at [208, 25] on link "Home" at bounding box center [185, 21] width 46 height 19
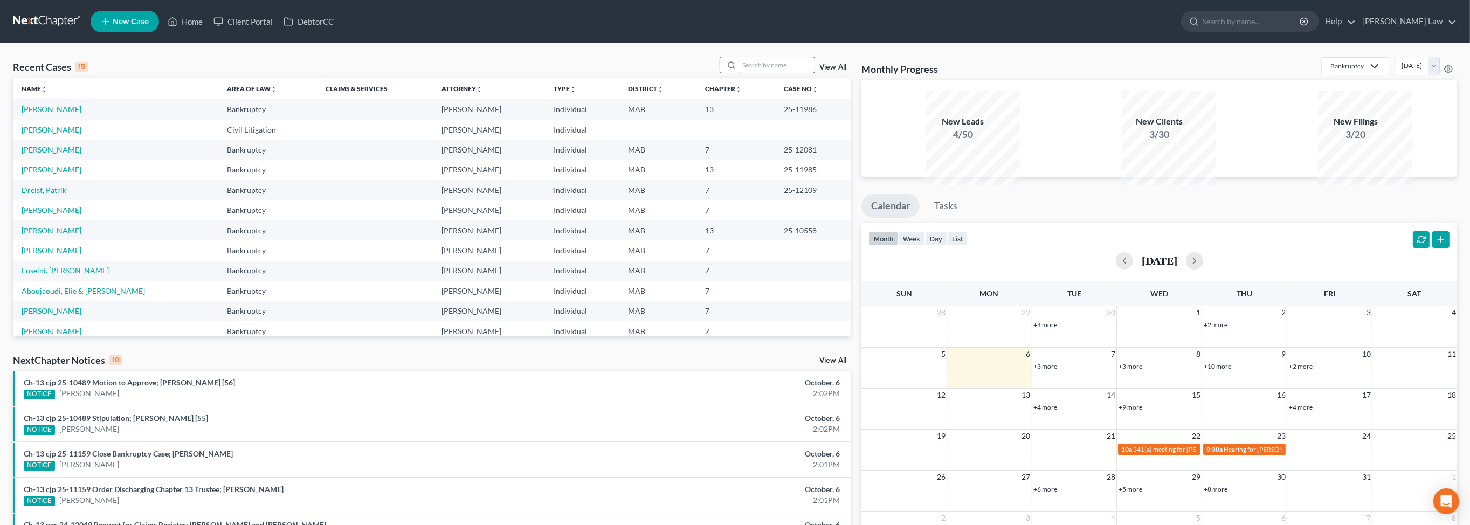
click at [739, 73] on input "search" at bounding box center [776, 65] width 75 height 16
type input "lawson"
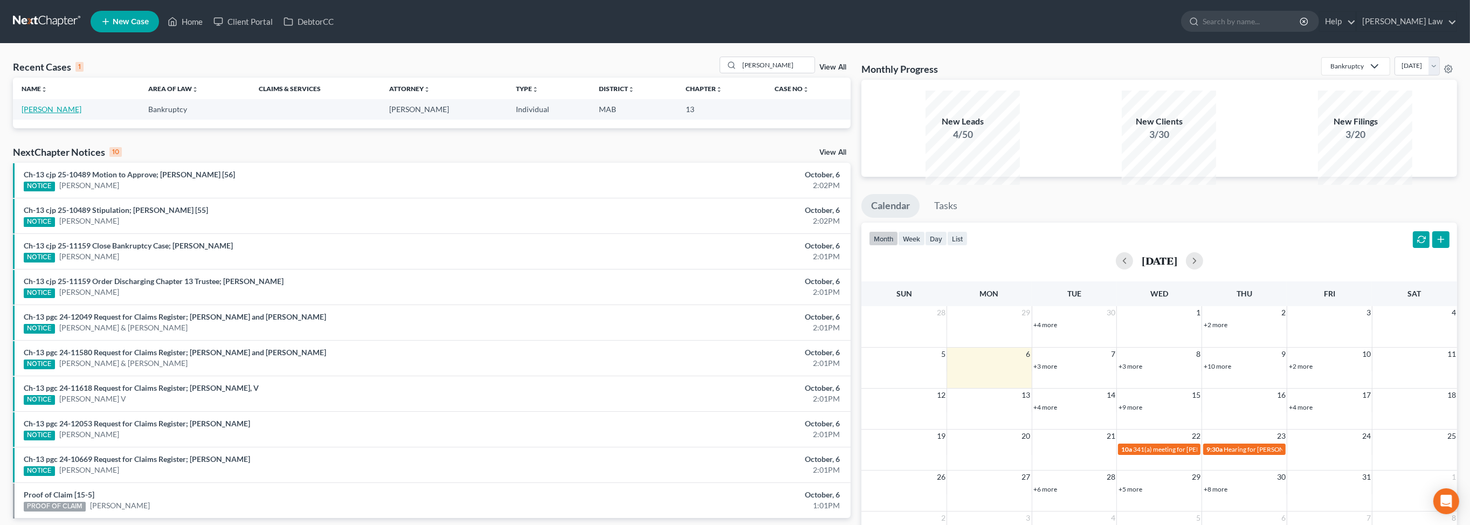
click at [70, 114] on link "Lawson, Kimberly" at bounding box center [52, 109] width 60 height 9
click at [71, 114] on link "Lawson, Kimberly" at bounding box center [52, 109] width 60 height 9
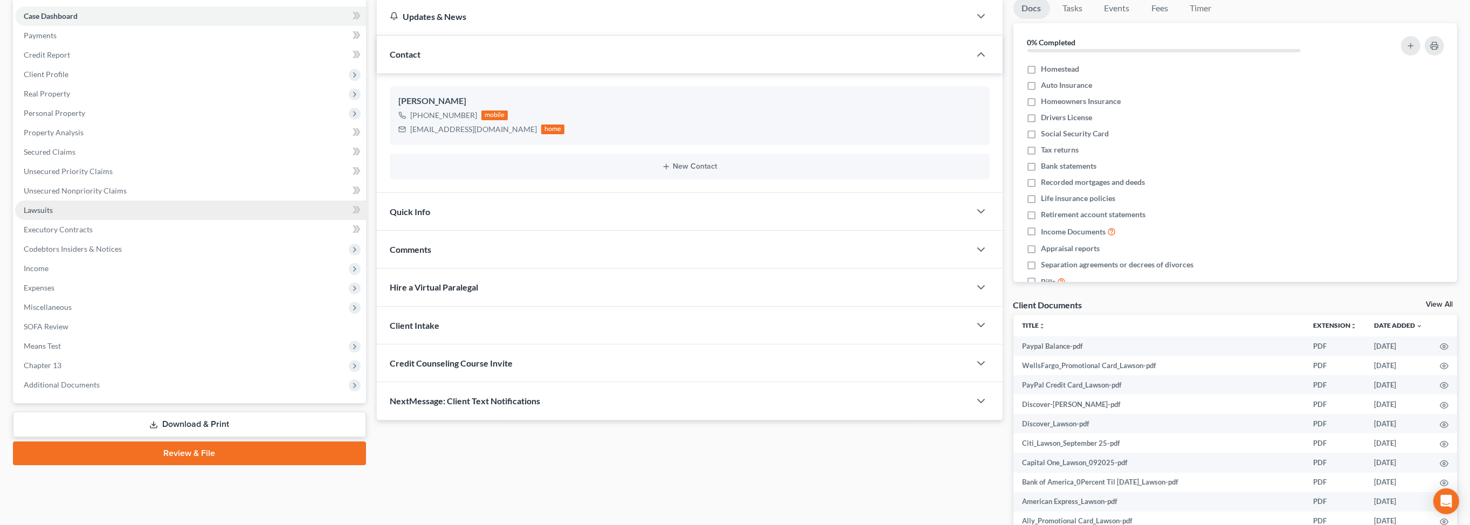
scroll to position [289, 0]
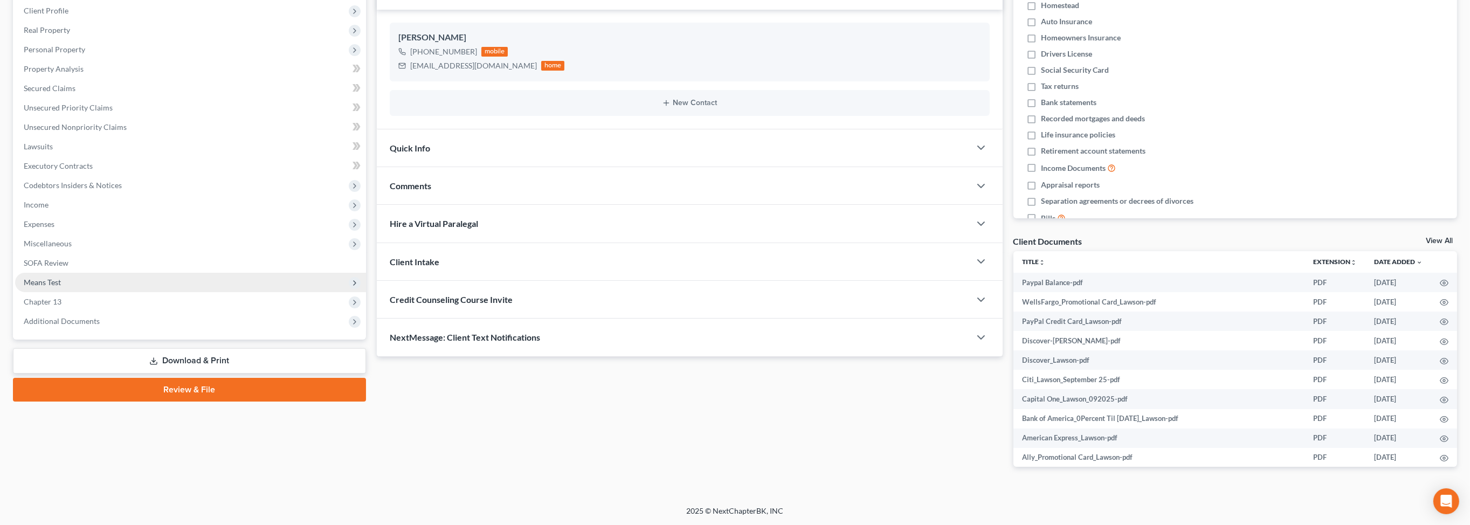
click at [61, 278] on span "Means Test" at bounding box center [42, 282] width 37 height 9
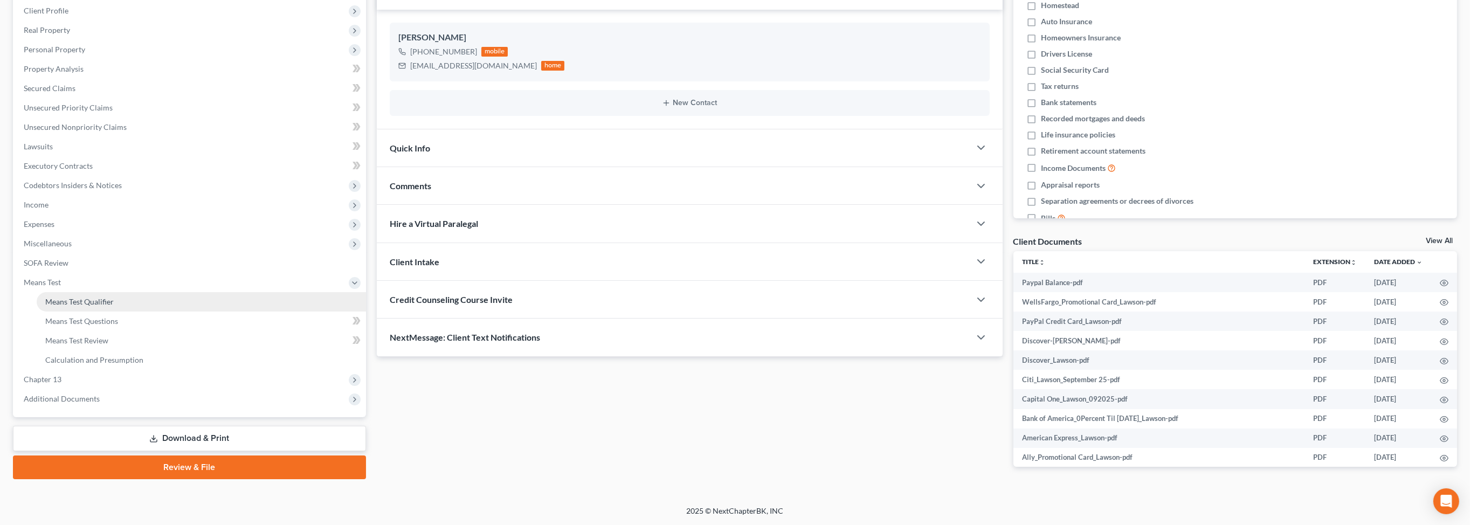
click at [114, 297] on span "Means Test Qualifier" at bounding box center [79, 301] width 68 height 9
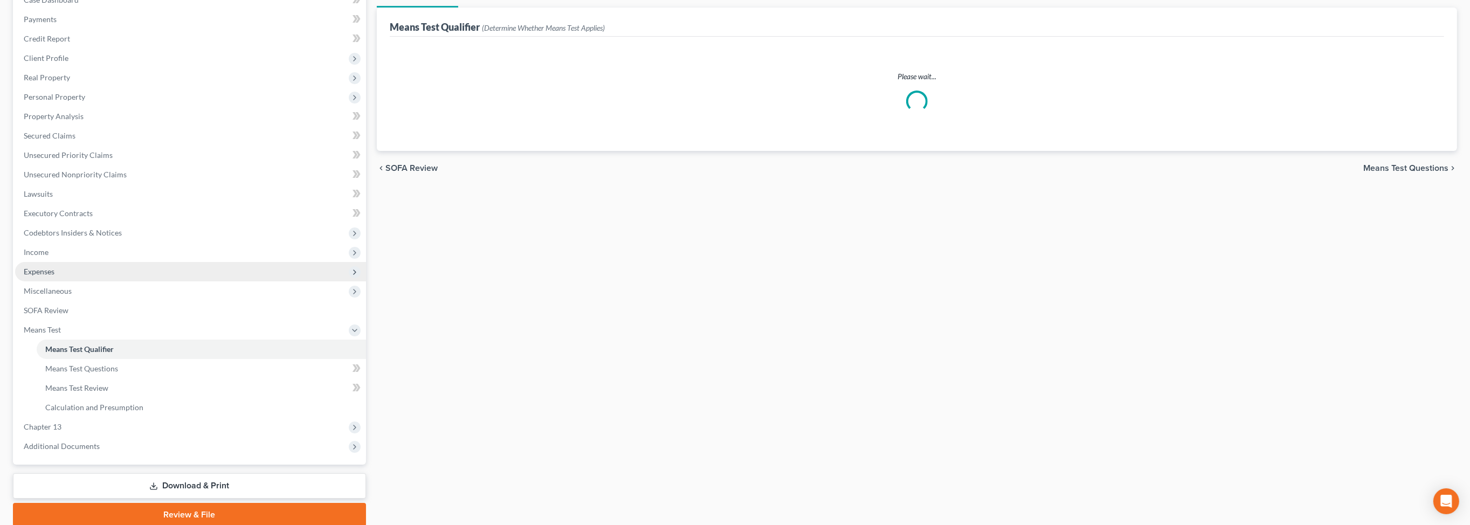
scroll to position [142, 0]
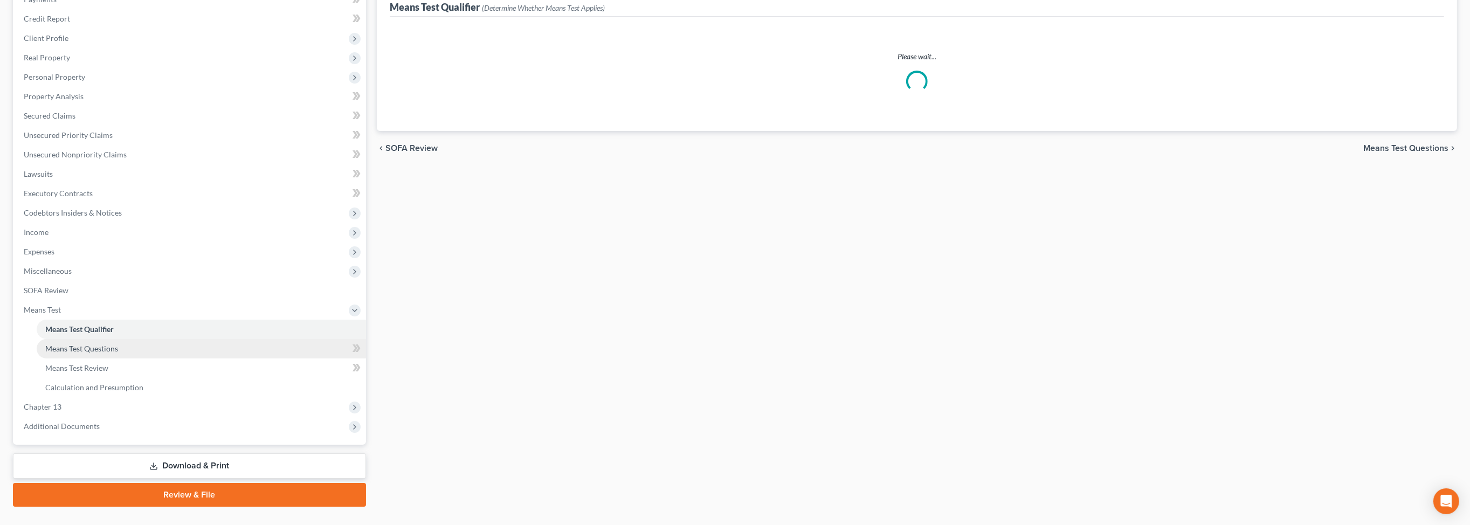
click at [97, 353] on span "Means Test Questions" at bounding box center [81, 348] width 73 height 9
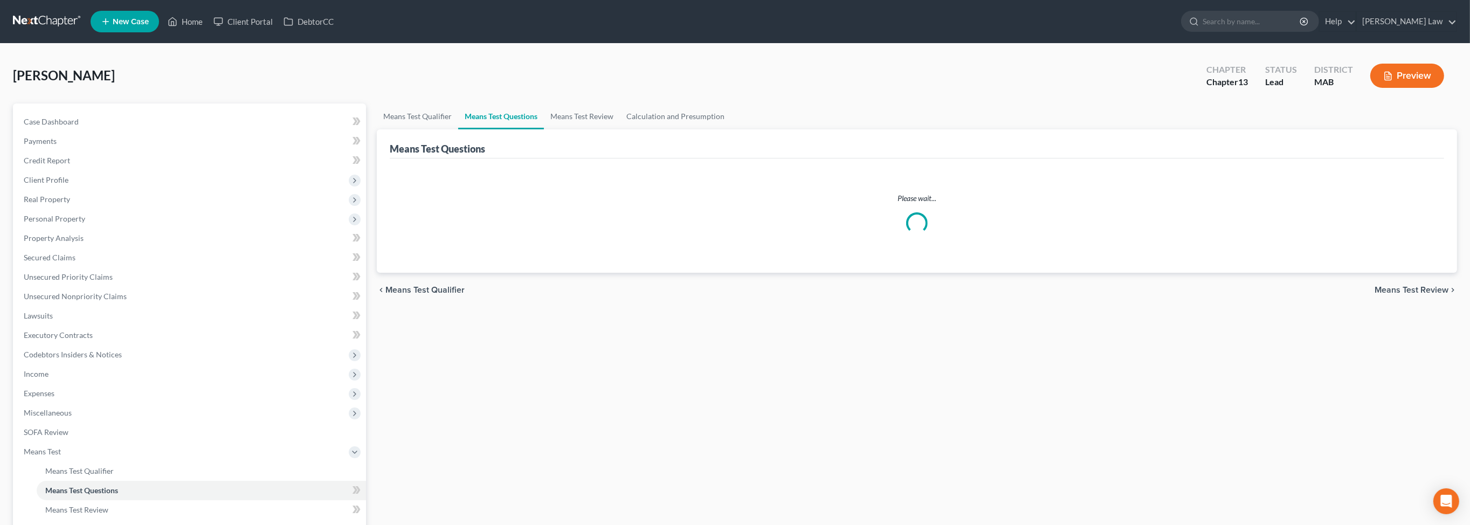
click at [1401, 88] on button "Preview" at bounding box center [1407, 76] width 74 height 24
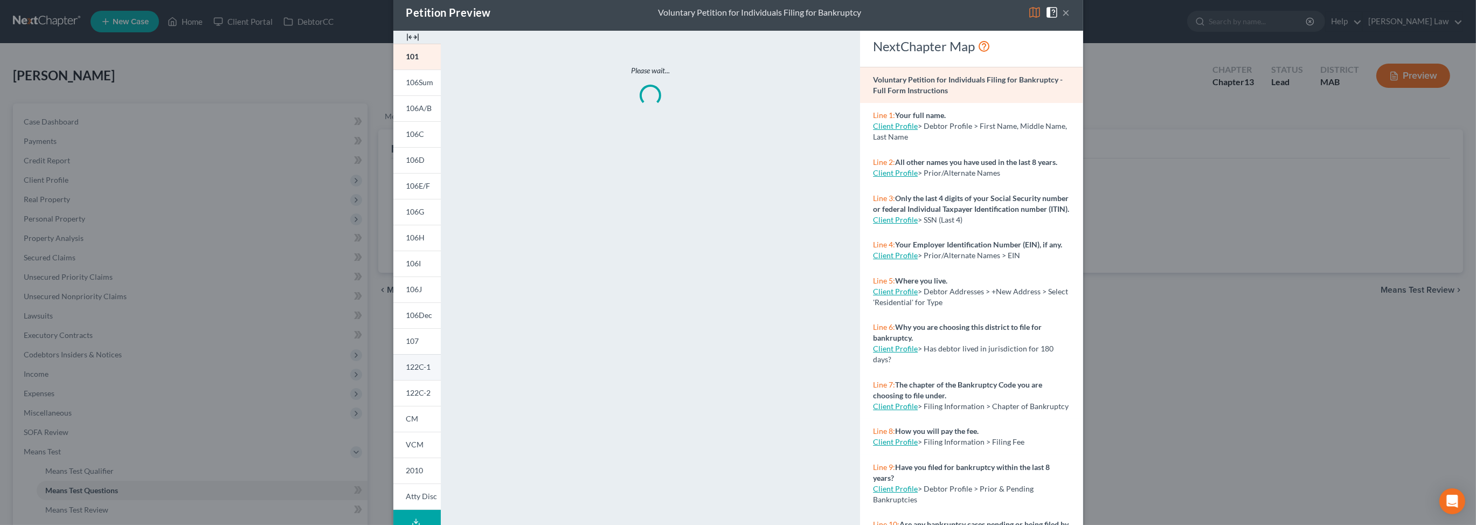
scroll to position [80, 0]
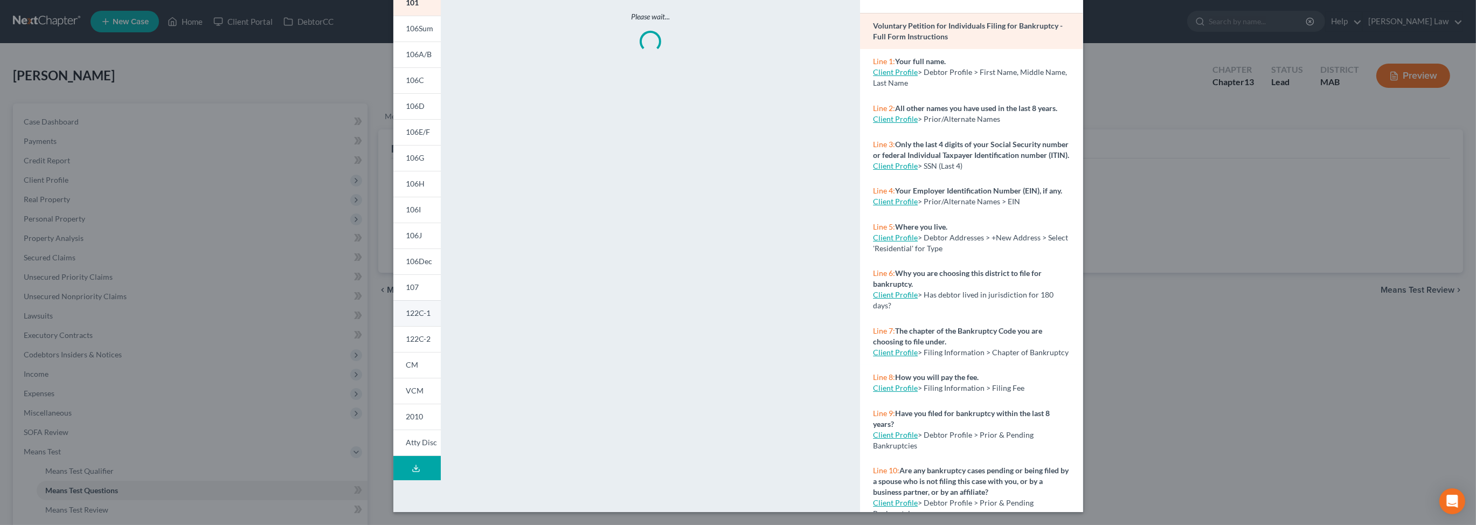
click at [406, 317] on span "122C-1" at bounding box center [418, 312] width 25 height 9
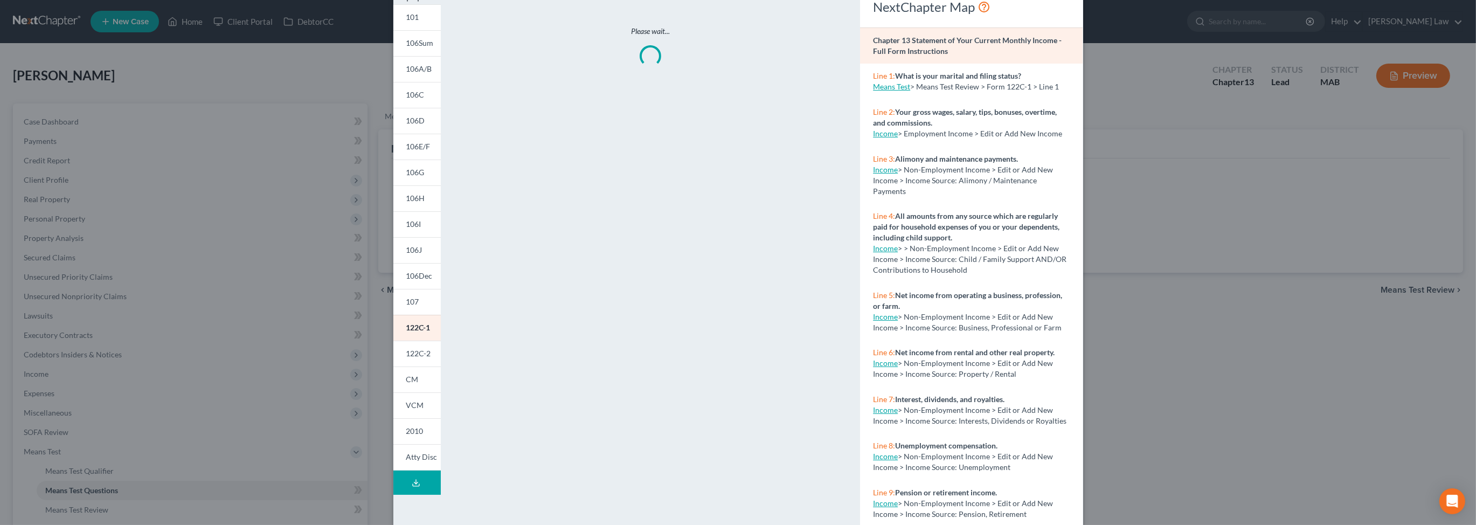
scroll to position [0, 0]
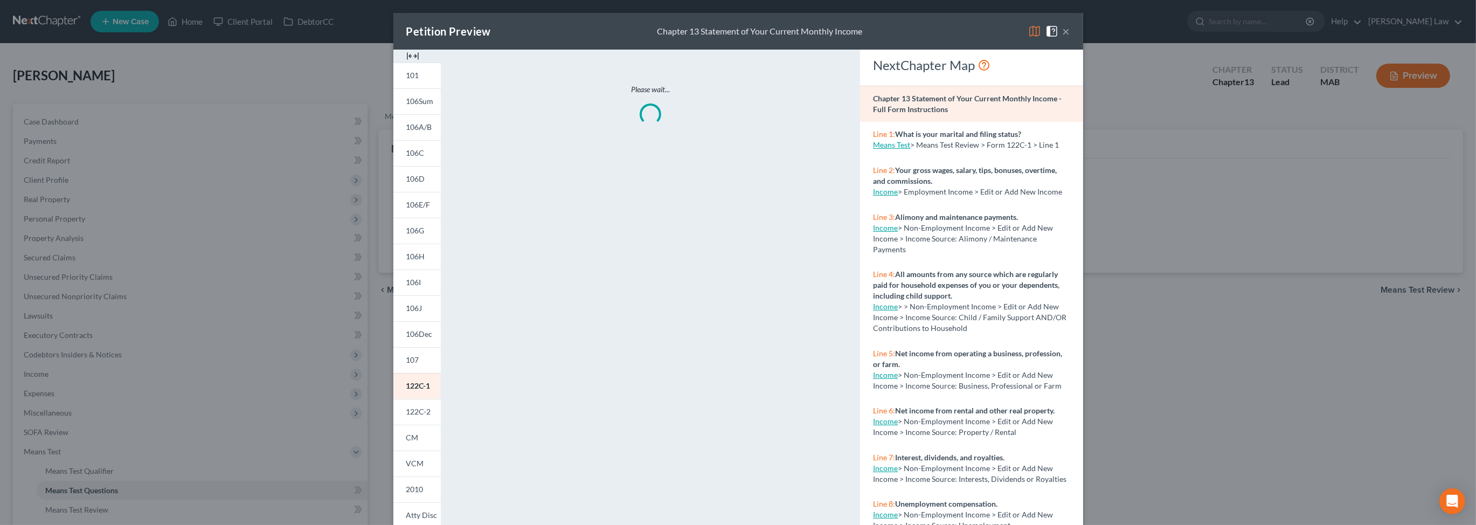
click at [406, 63] on img at bounding box center [412, 56] width 13 height 13
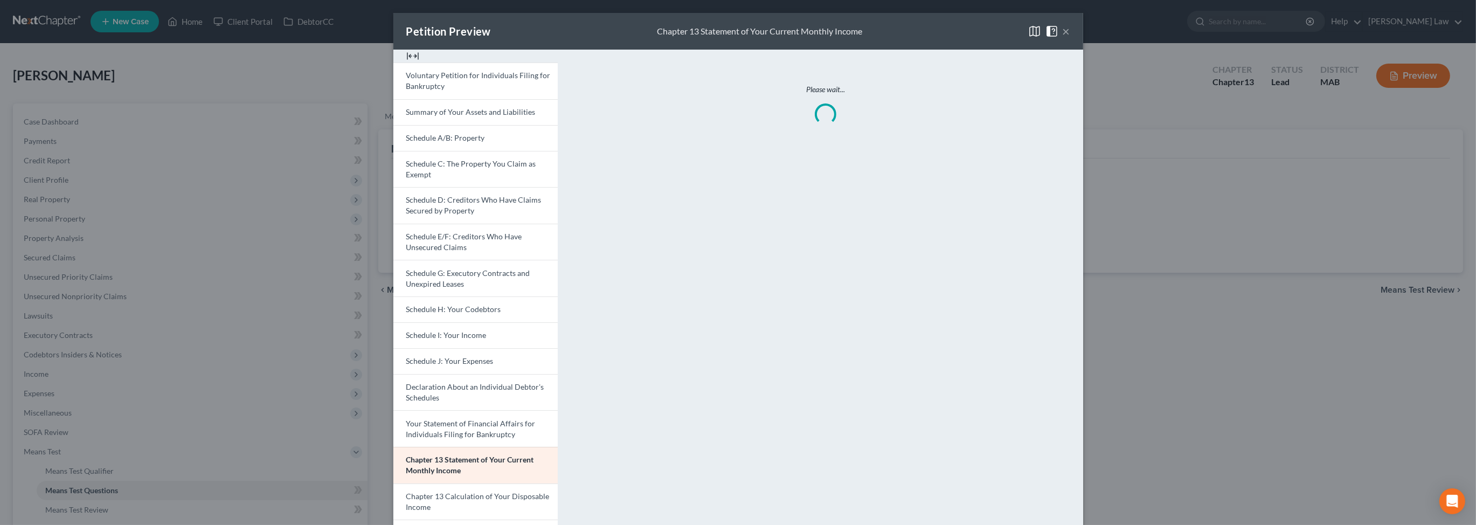
click at [406, 63] on img at bounding box center [412, 56] width 13 height 13
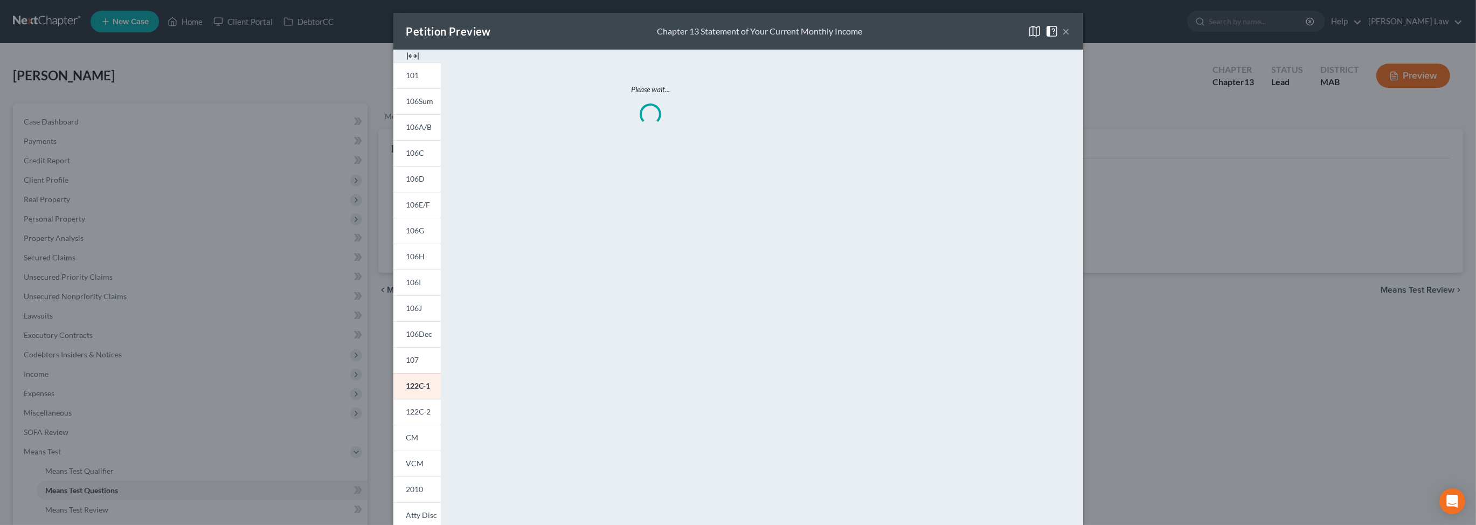
click at [406, 63] on img at bounding box center [412, 56] width 13 height 13
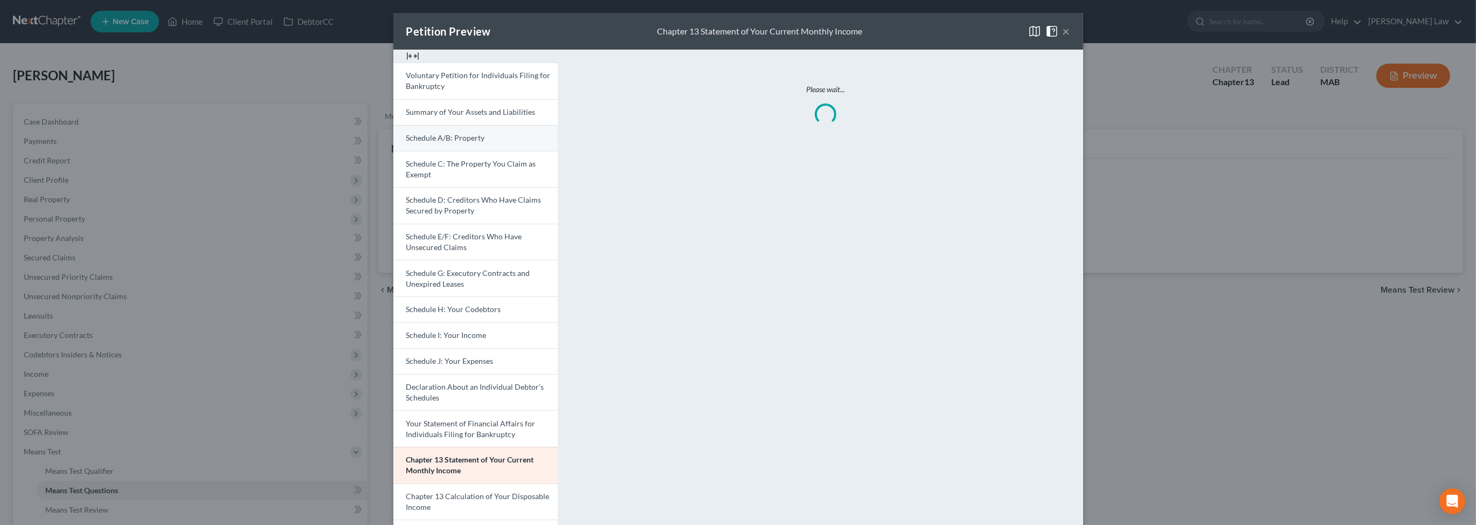
select select "1"
select select "0"
select select "60"
select select "1"
select select "60"
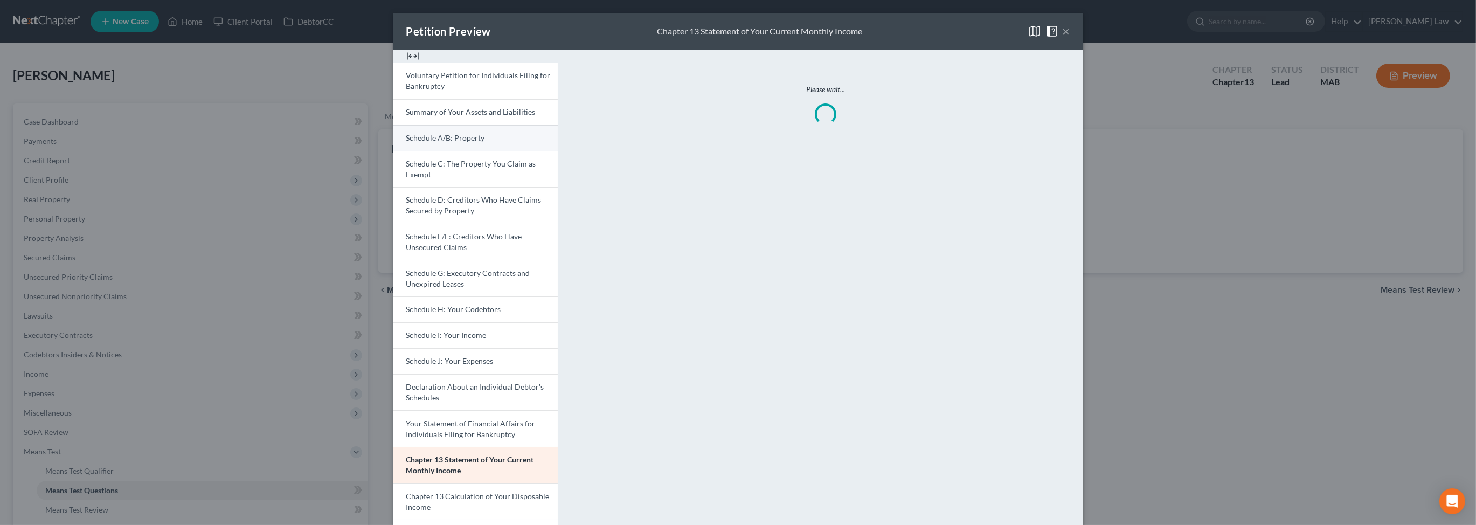
select select "1"
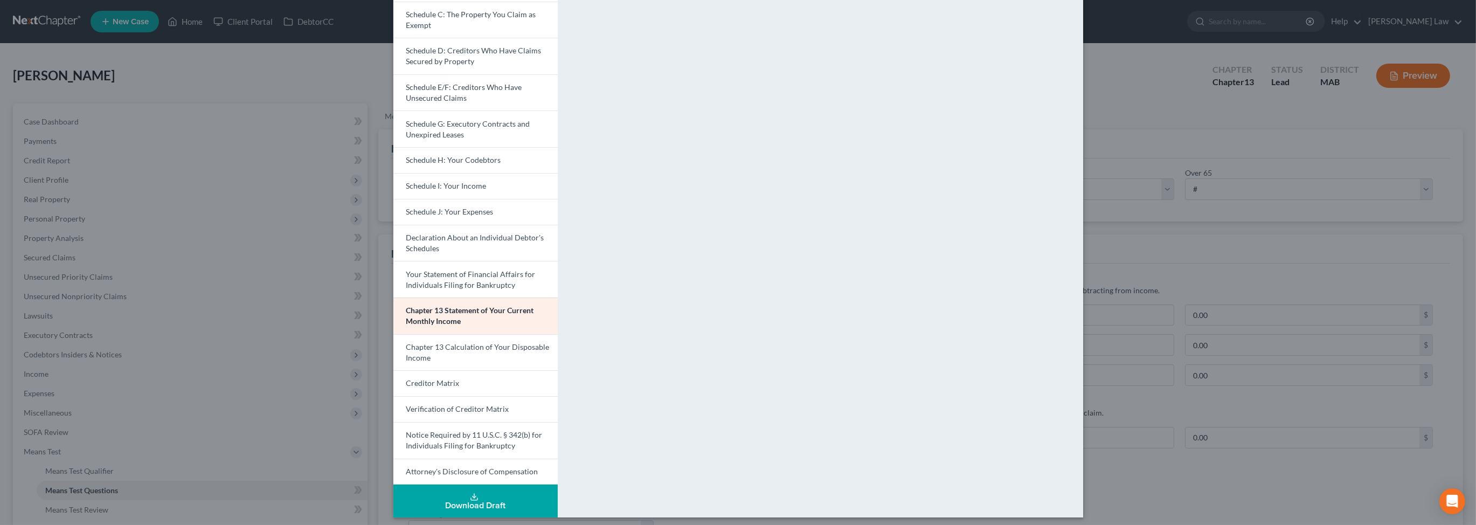
scroll to position [141, 0]
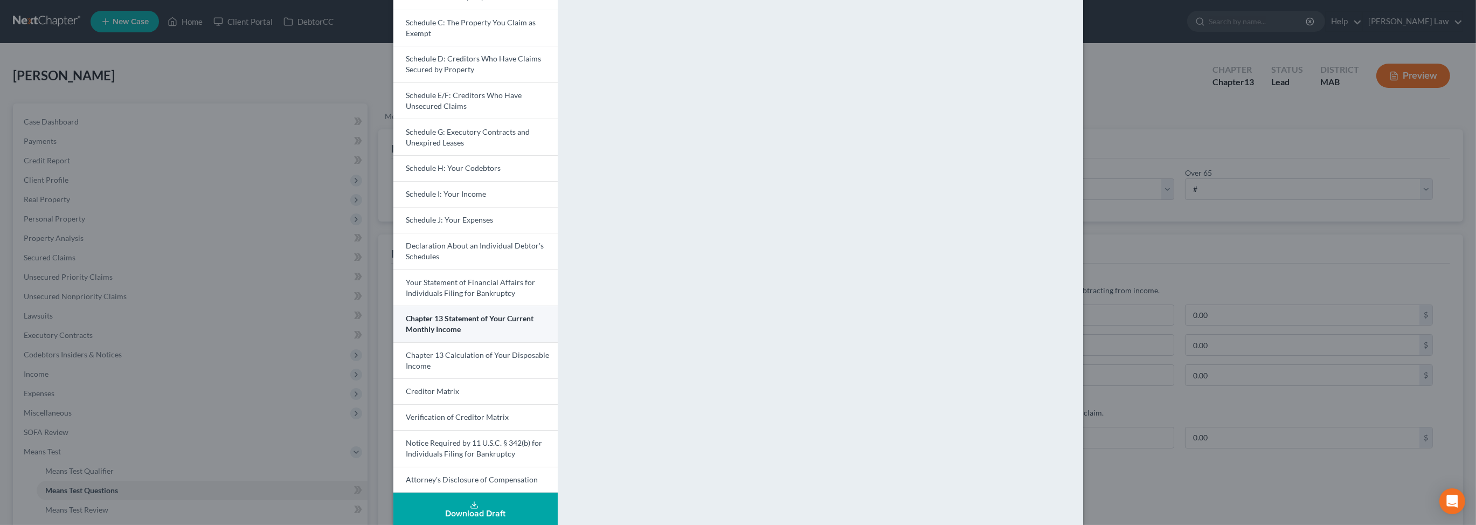
click at [406, 334] on span "Chapter 13 Statement of Your Current Monthly Income" at bounding box center [470, 324] width 128 height 20
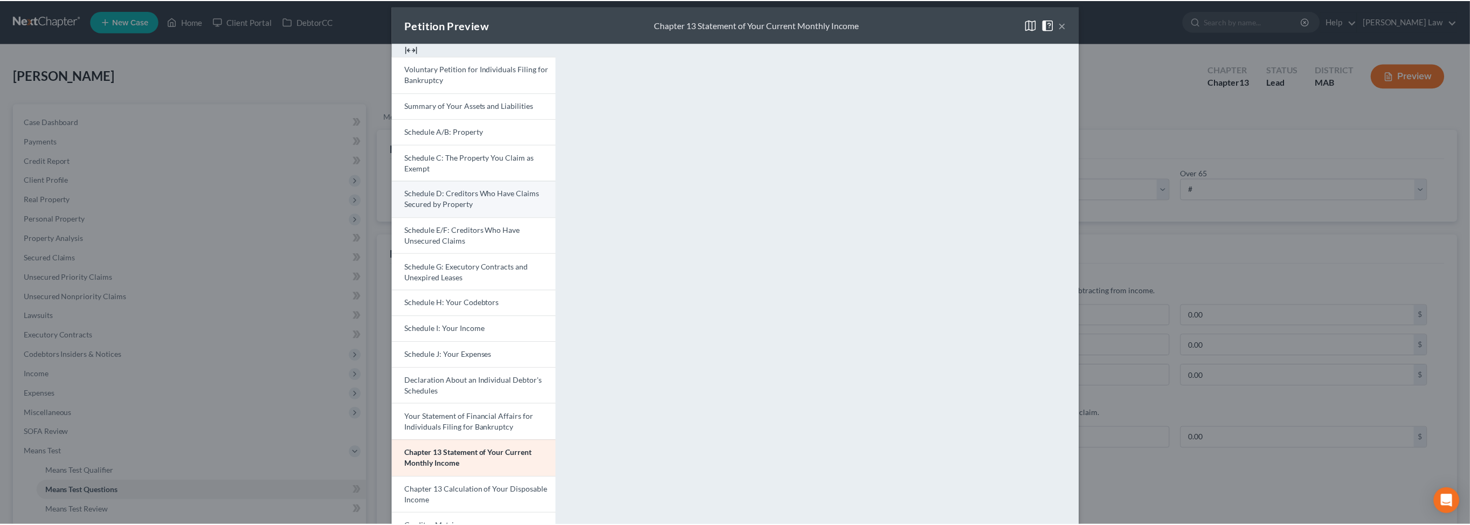
scroll to position [0, 0]
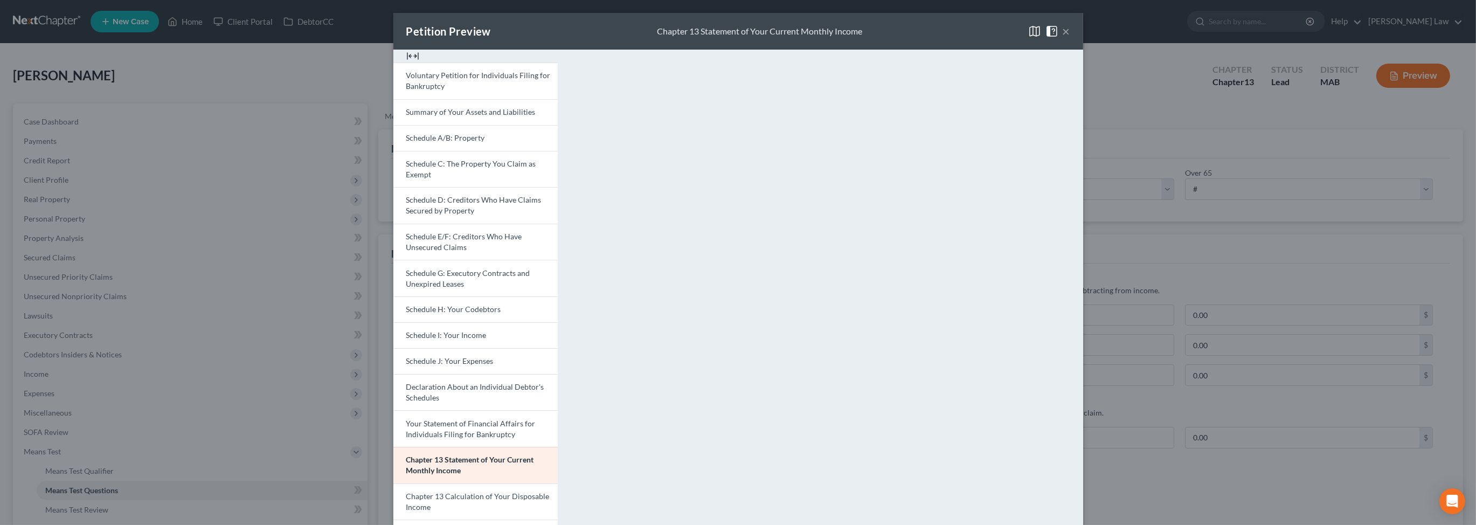
click at [1083, 42] on div "Petition Preview Chapter 13 Statement of Your Current Monthly Income ×" at bounding box center [738, 31] width 690 height 37
click at [1083, 36] on div "Petition Preview Chapter 13 Statement of Your Current Monthly Income ×" at bounding box center [738, 31] width 690 height 37
click at [1071, 38] on button "×" at bounding box center [1067, 31] width 8 height 13
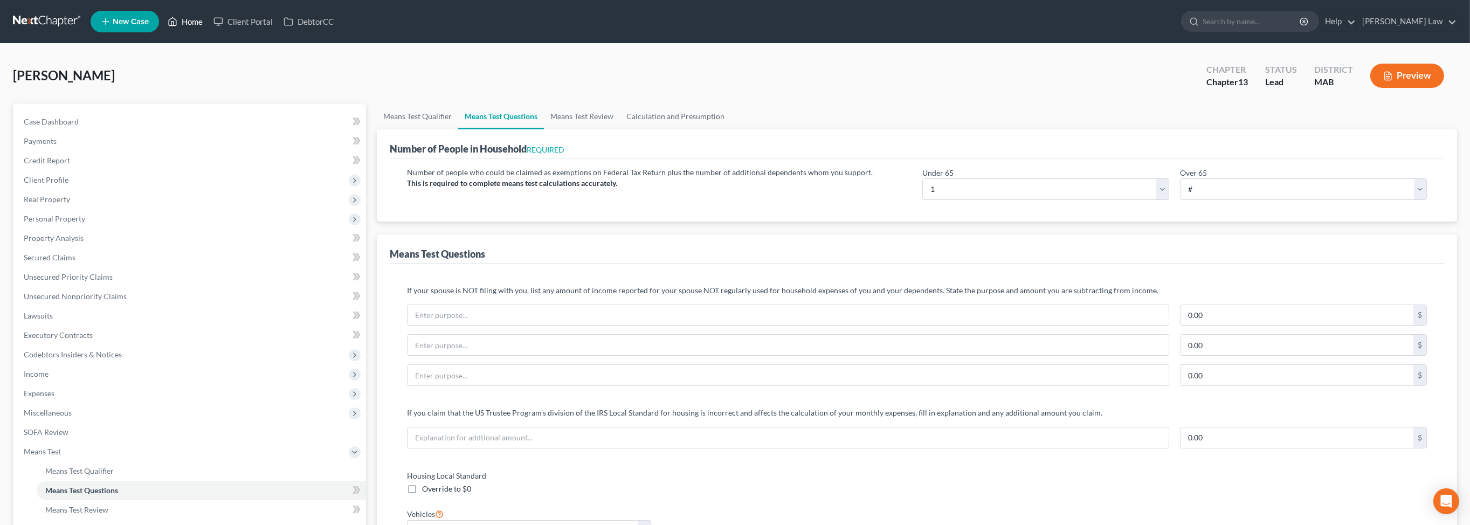
click at [208, 25] on link "Home" at bounding box center [185, 21] width 46 height 19
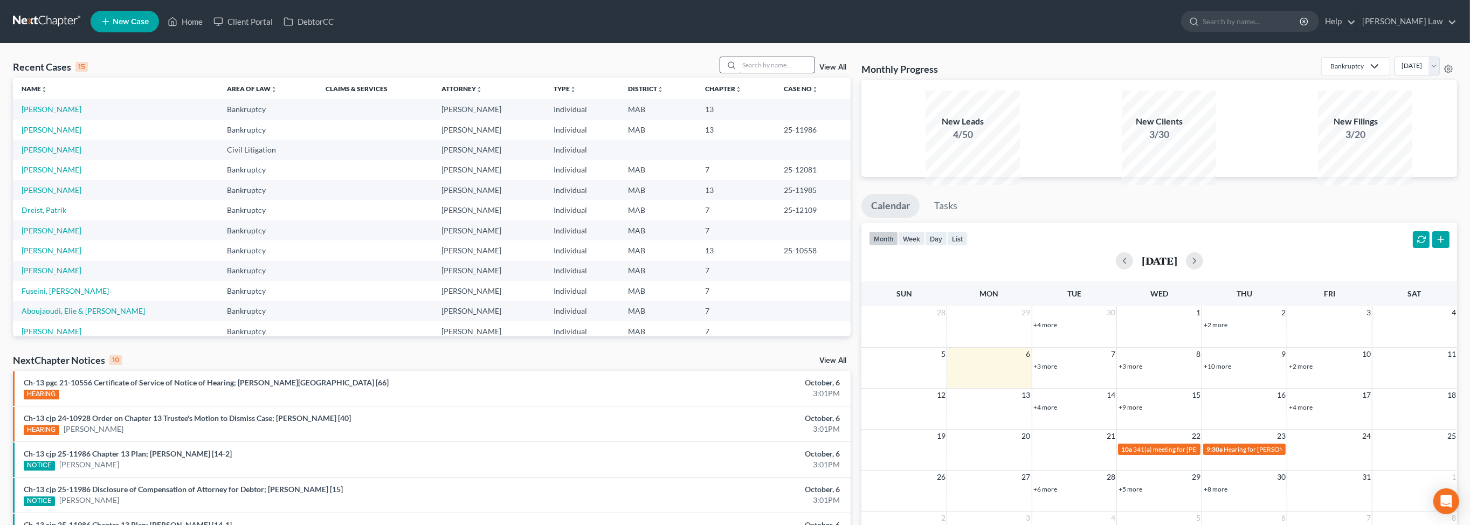
click at [739, 73] on input "search" at bounding box center [776, 65] width 75 height 16
type input "ramos"
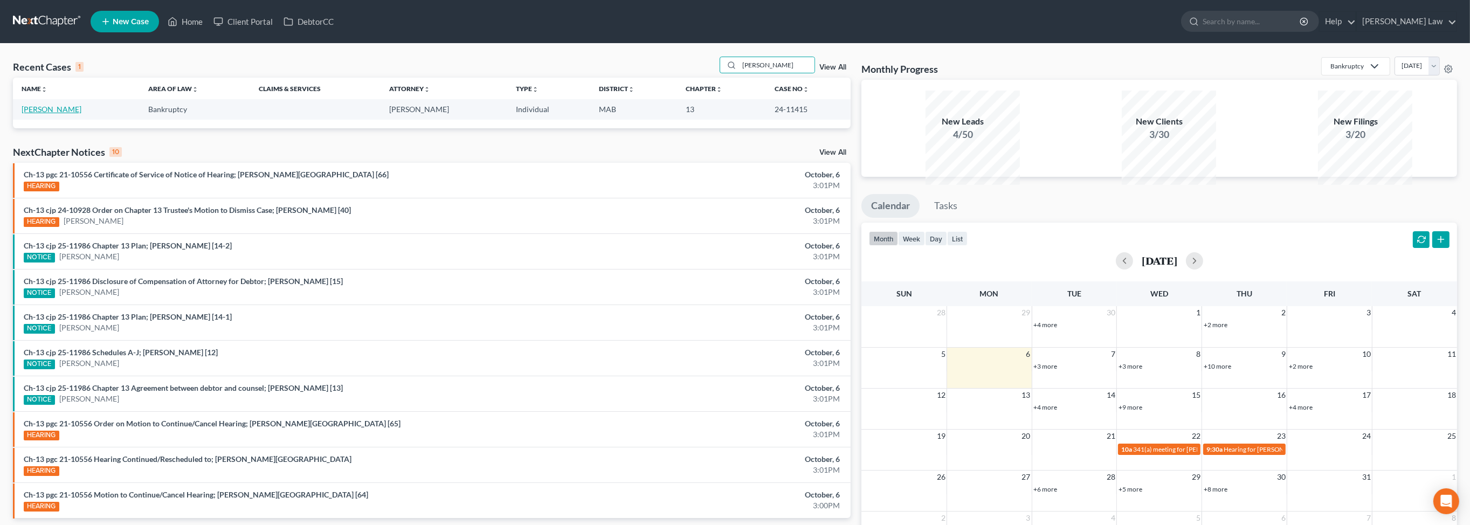
click at [59, 114] on link "Ramos, Michael" at bounding box center [52, 109] width 60 height 9
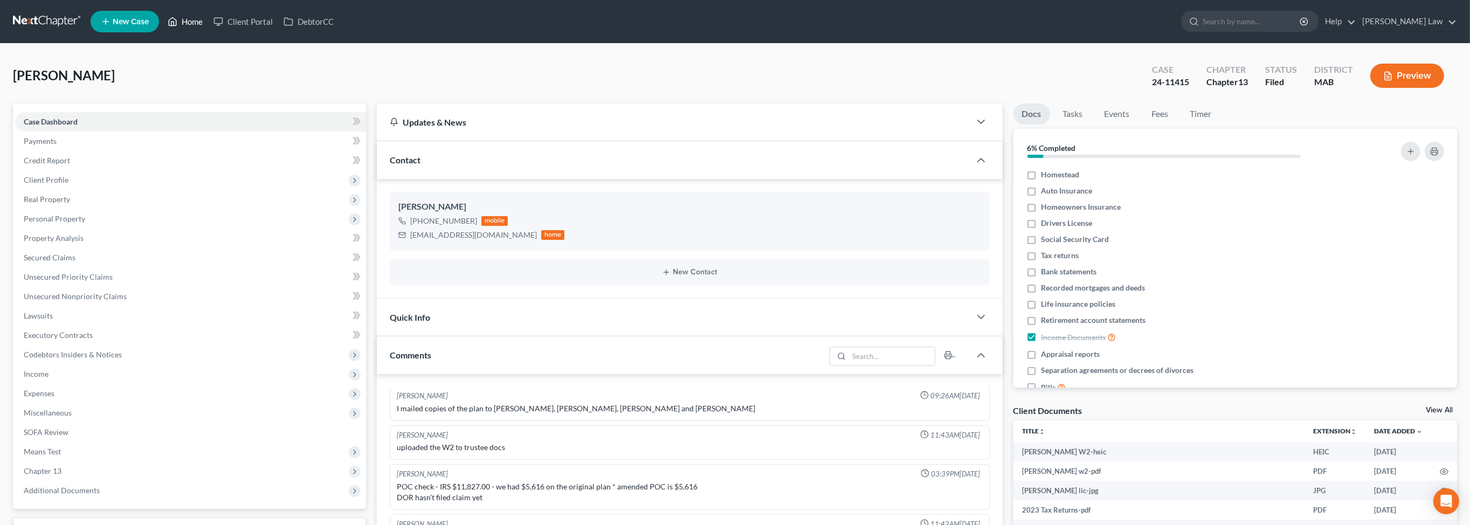
click at [208, 24] on link "Home" at bounding box center [185, 21] width 46 height 19
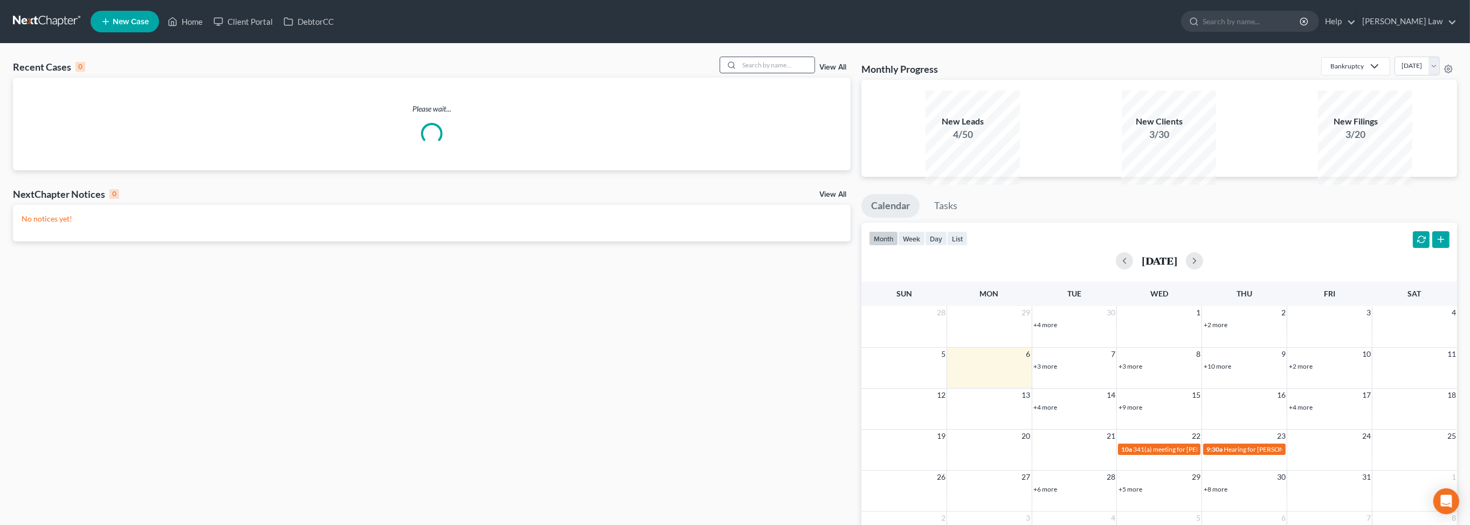
click at [761, 73] on div at bounding box center [768, 65] width 96 height 17
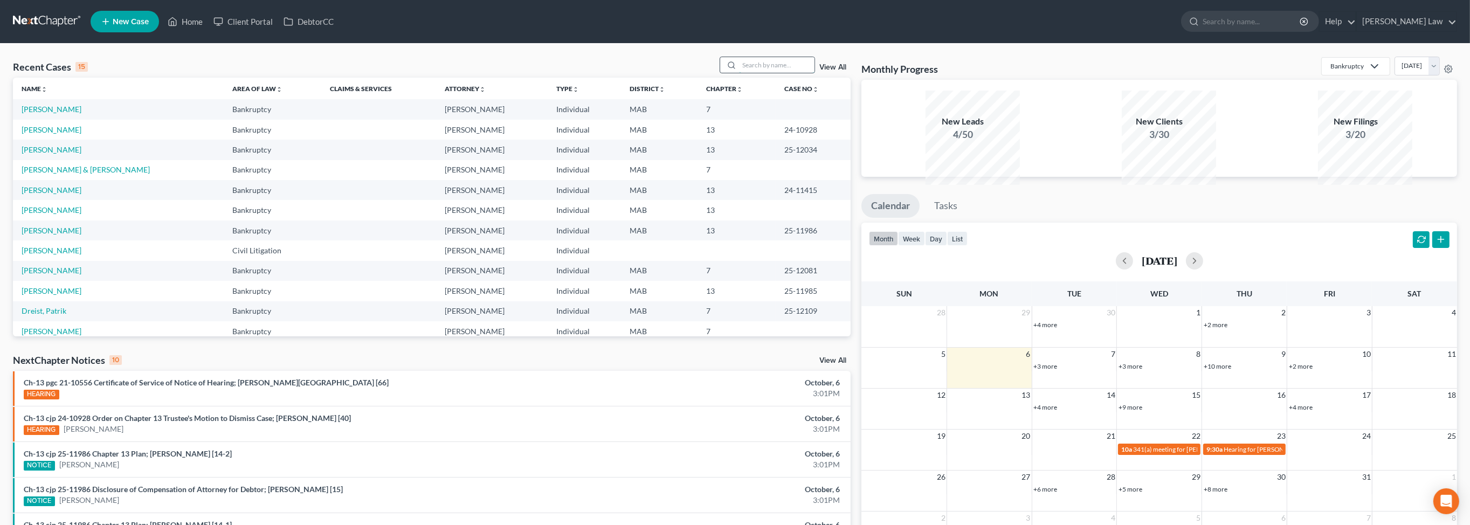
click at [795, 73] on input "search" at bounding box center [776, 65] width 75 height 16
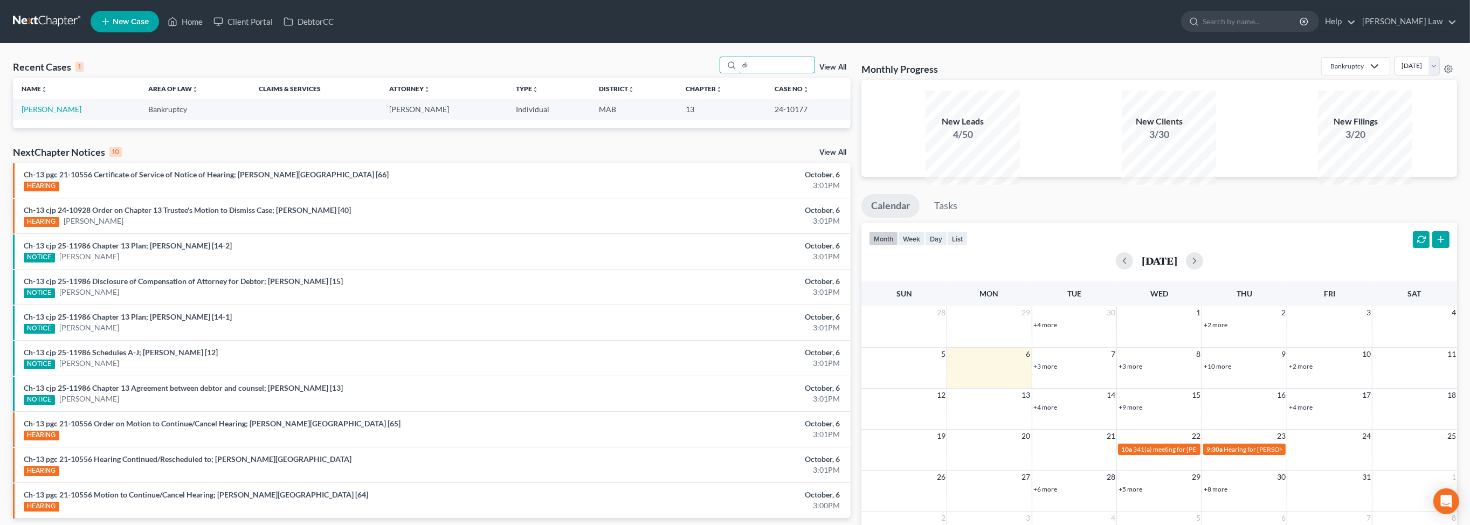
type input "d"
type input "jennifer"
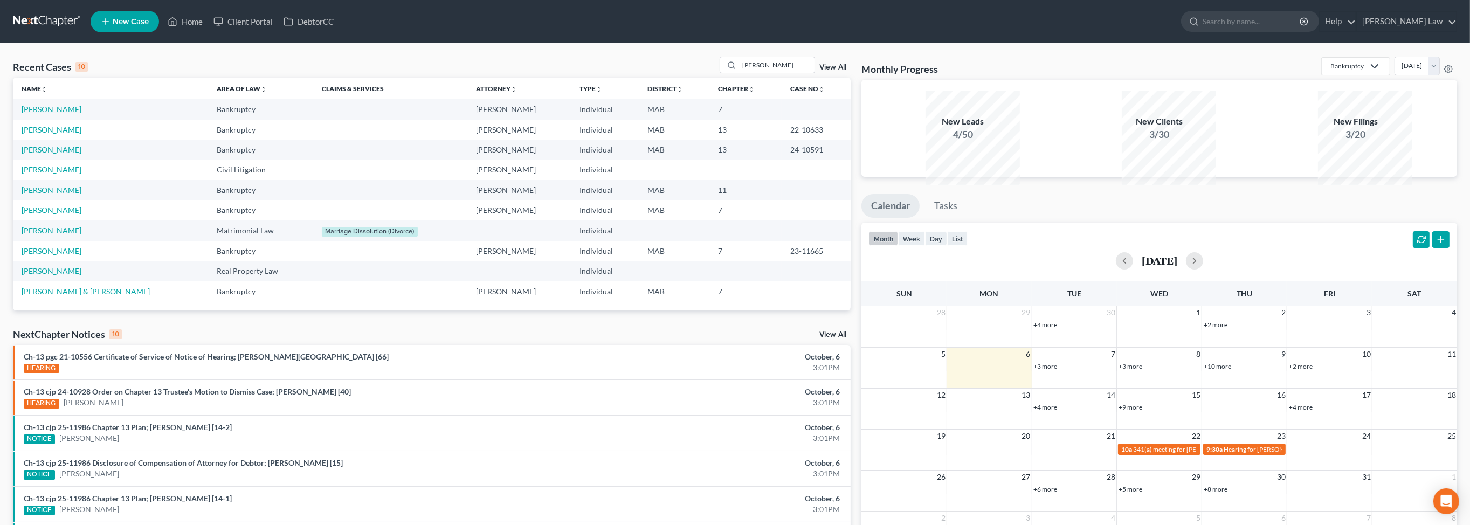
click at [54, 114] on link "Diaz, Jennifer" at bounding box center [52, 109] width 60 height 9
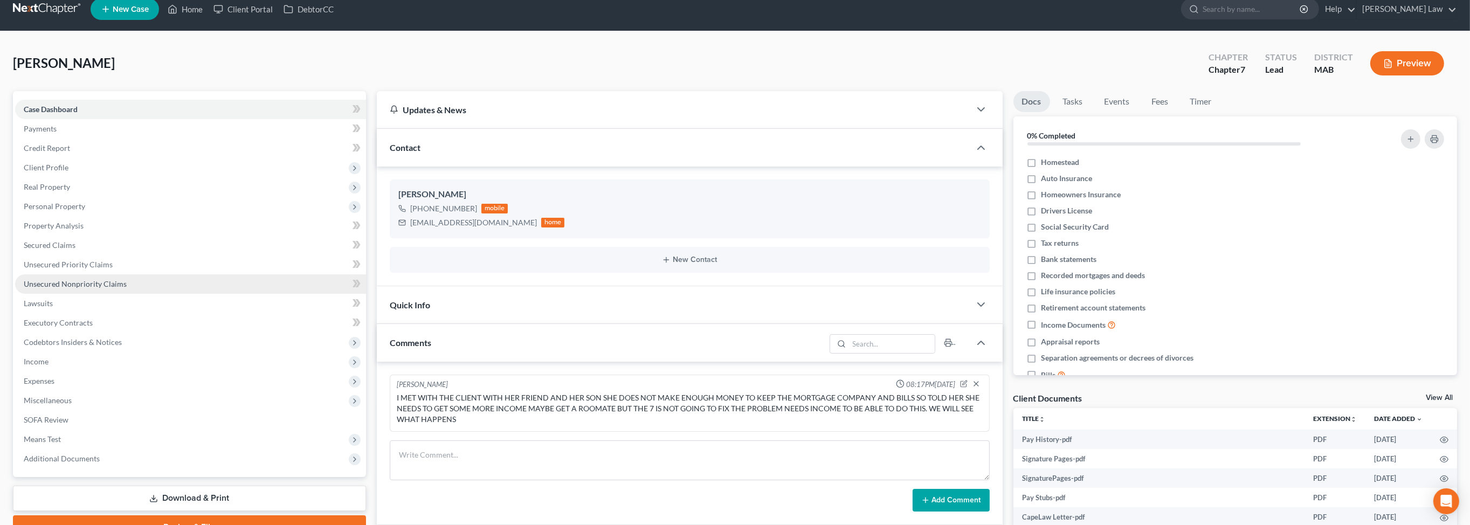
scroll to position [77, 0]
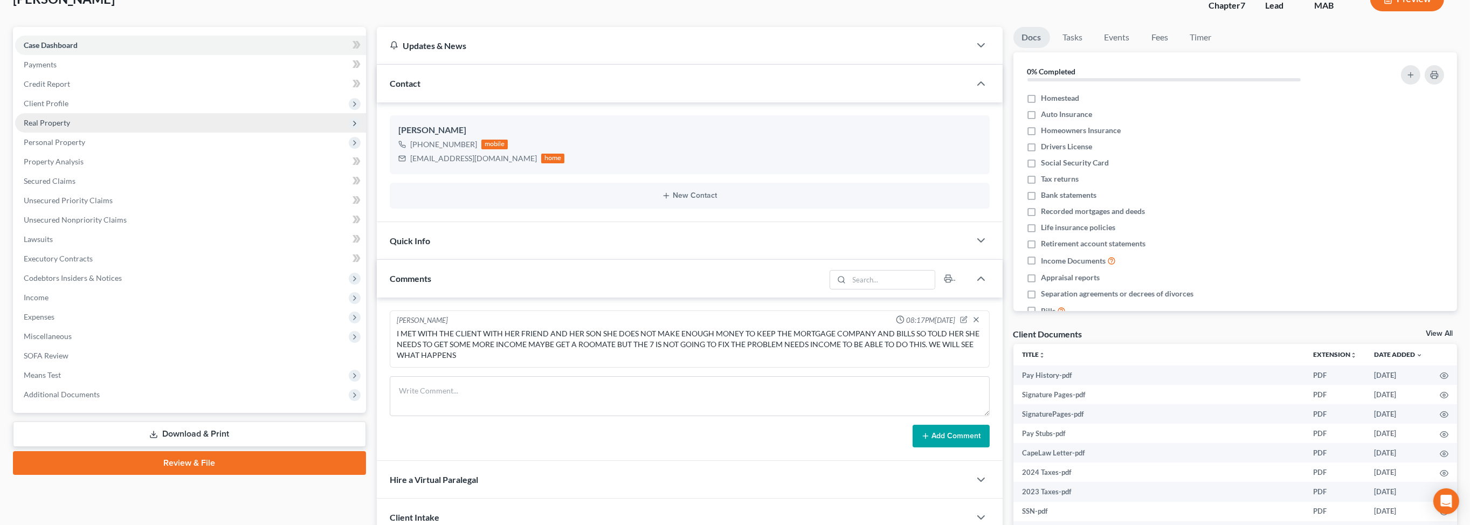
click at [70, 127] on span "Real Property" at bounding box center [47, 122] width 46 height 9
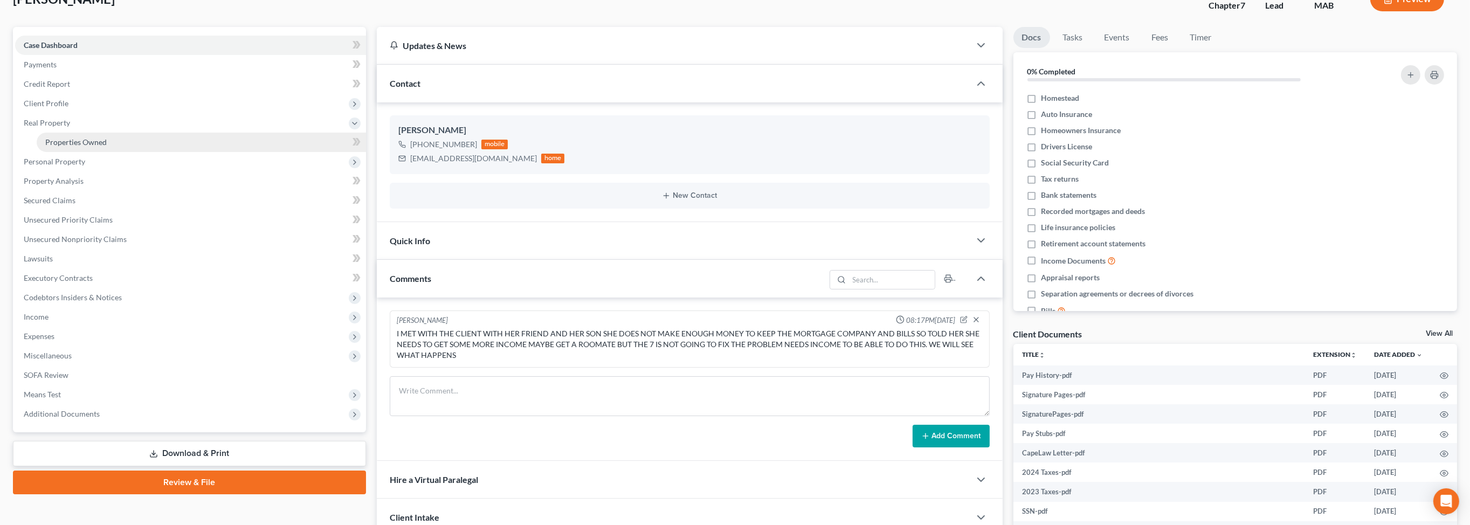
click at [105, 147] on span "Properties Owned" at bounding box center [75, 141] width 61 height 9
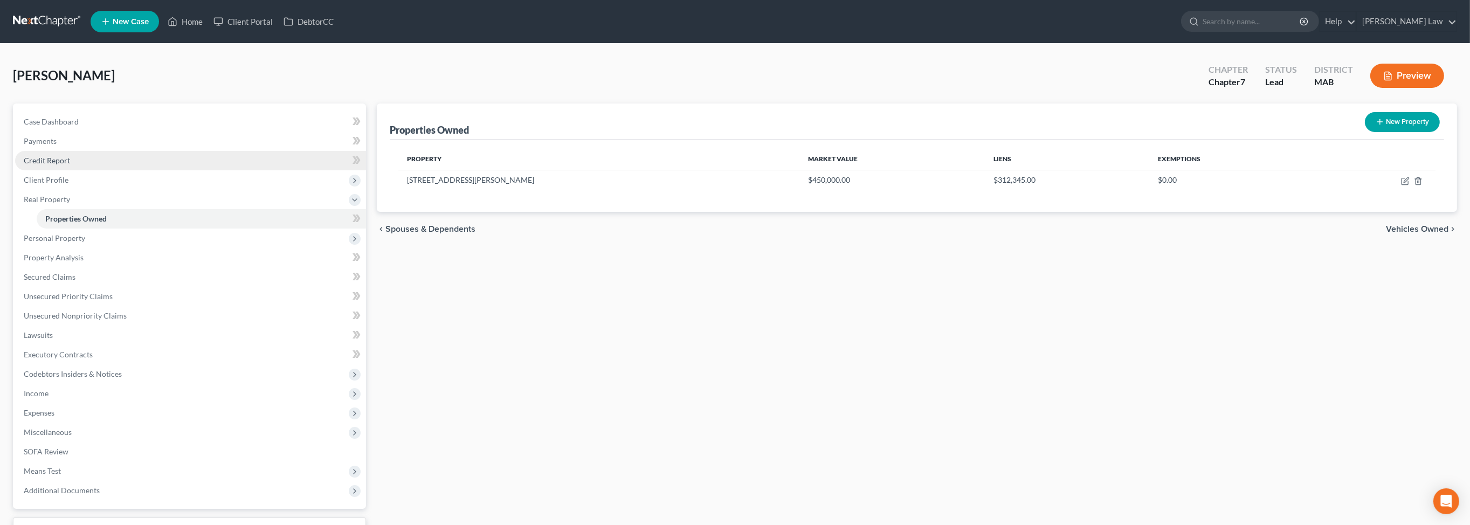
click at [70, 165] on span "Credit Report" at bounding box center [47, 160] width 46 height 9
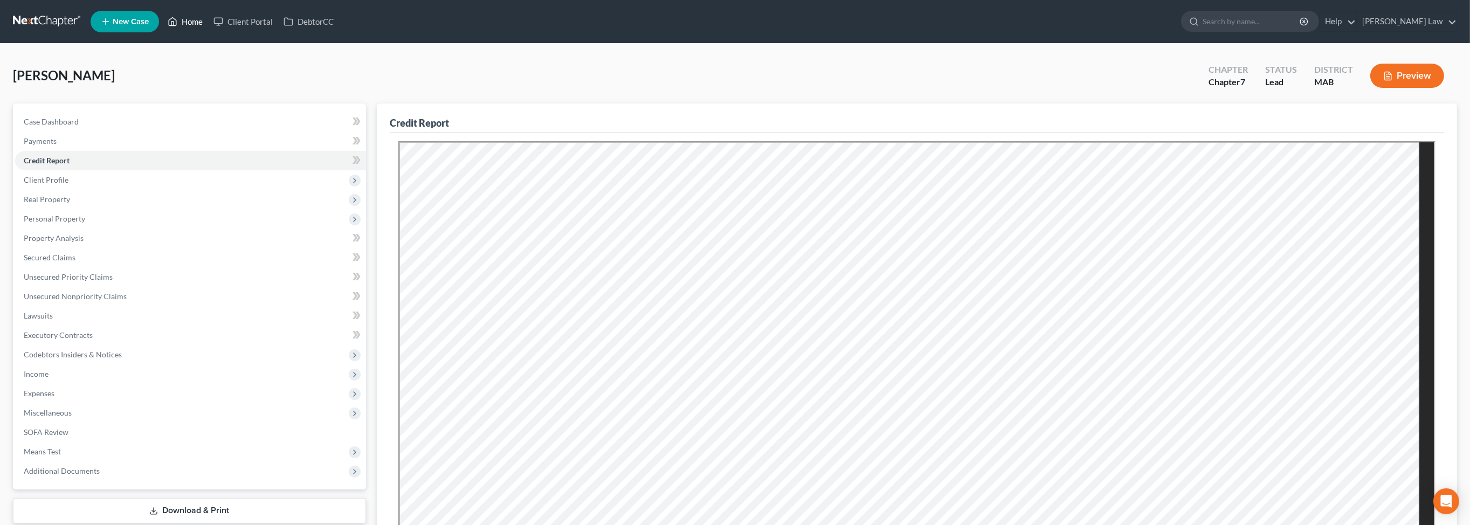
click at [208, 27] on link "Home" at bounding box center [185, 21] width 46 height 19
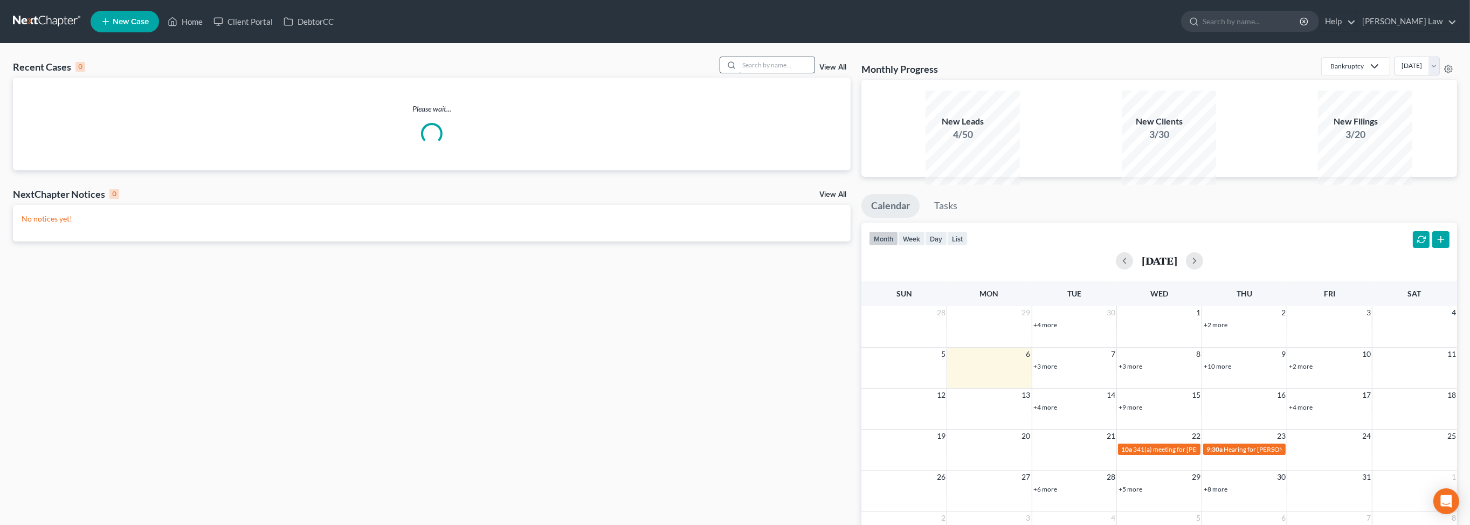
click at [747, 73] on input "search" at bounding box center [776, 65] width 75 height 16
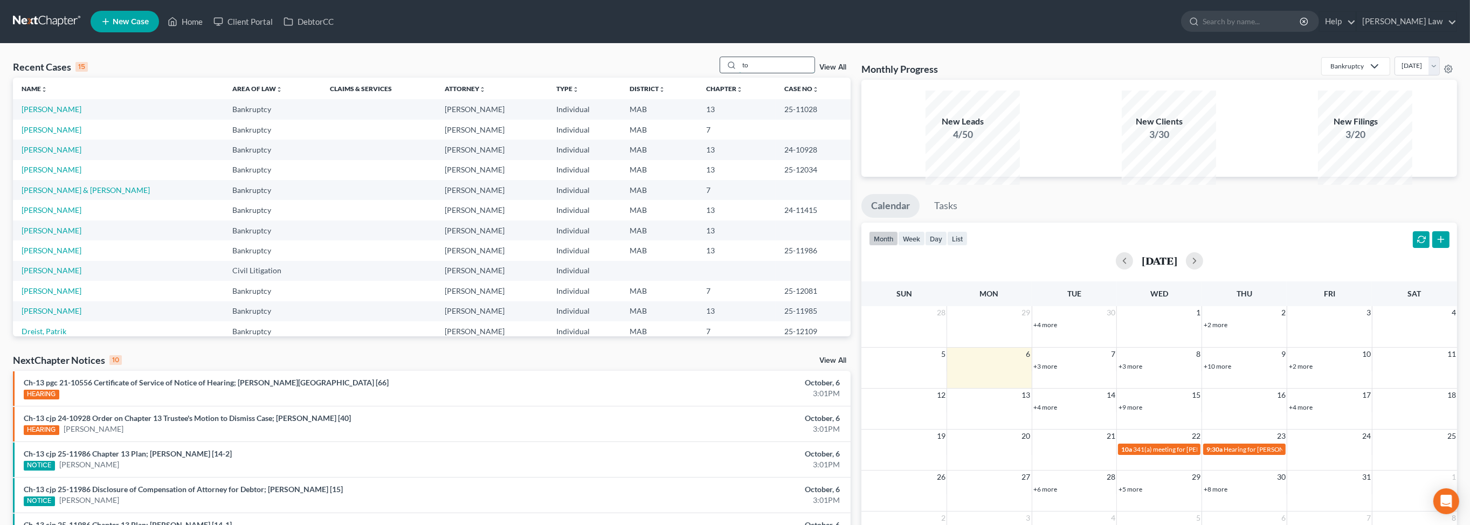
type input "t"
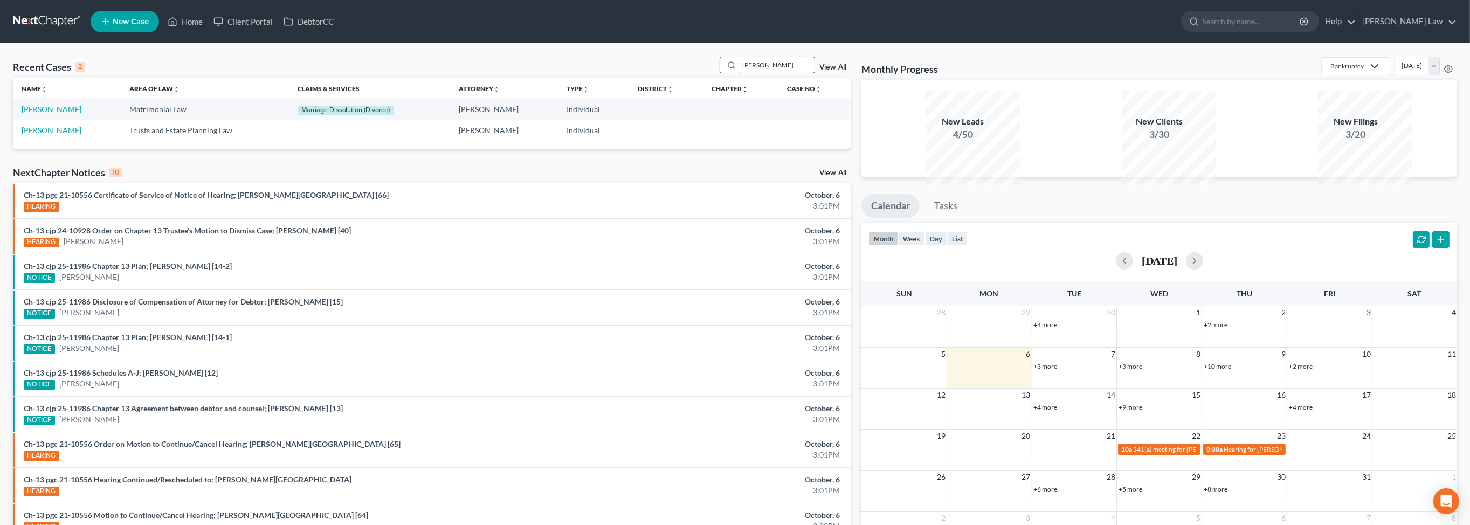
type input "guindon"
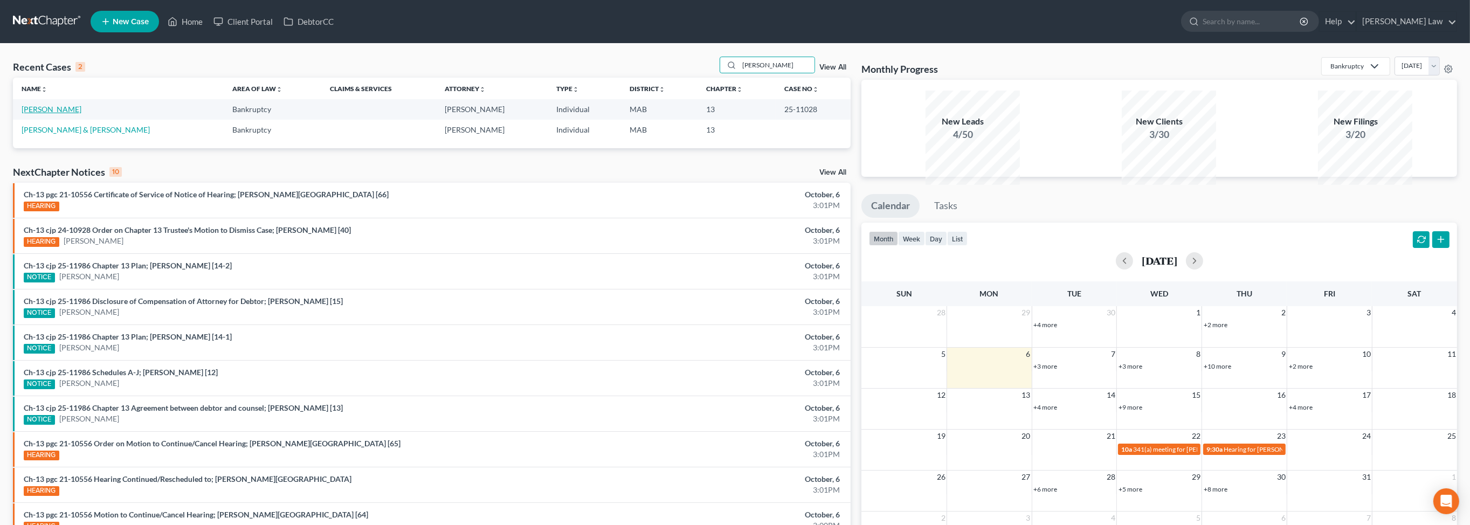
click at [64, 114] on link "Guindon, Heather" at bounding box center [52, 109] width 60 height 9
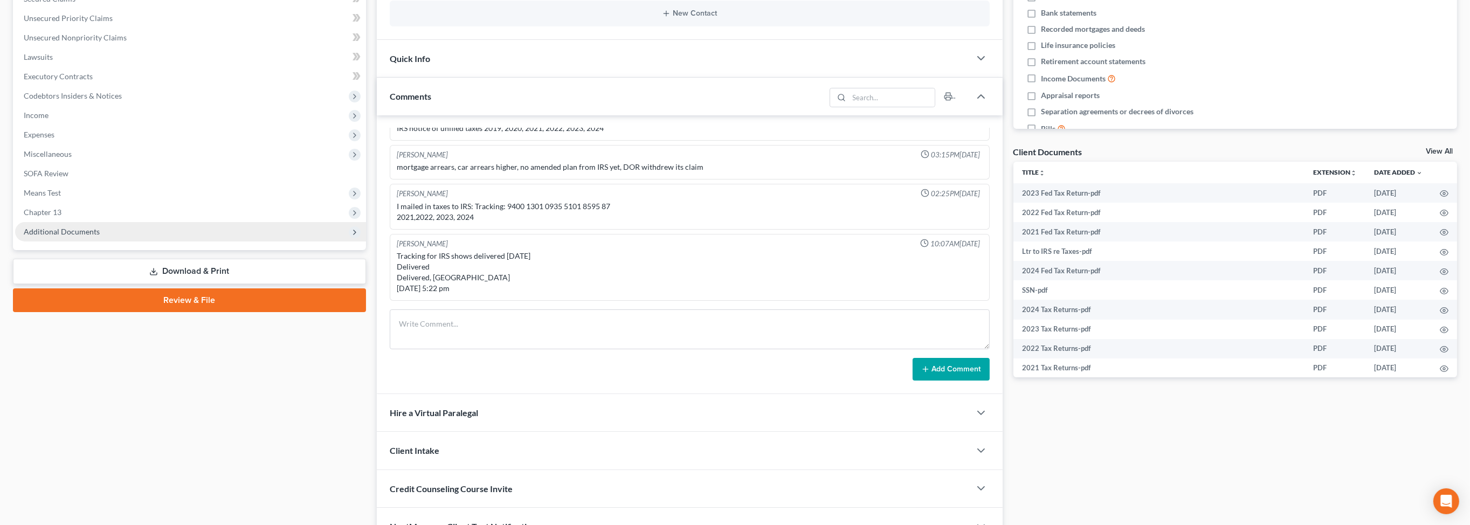
scroll to position [298, 0]
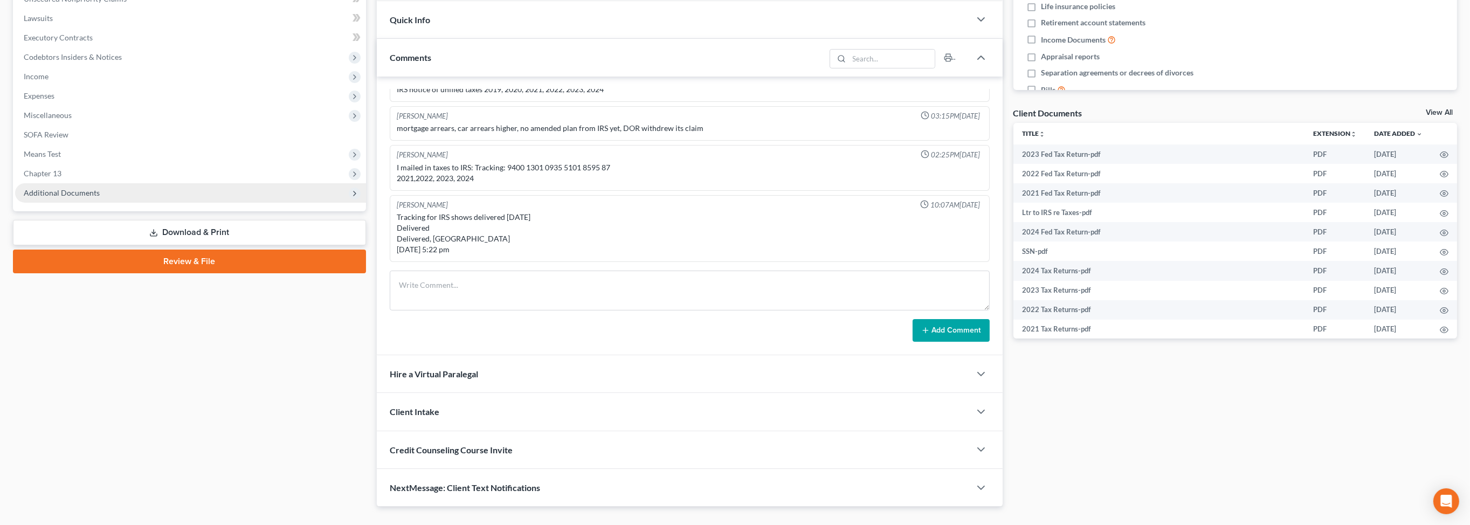
click at [99, 197] on span "Additional Documents" at bounding box center [62, 192] width 76 height 9
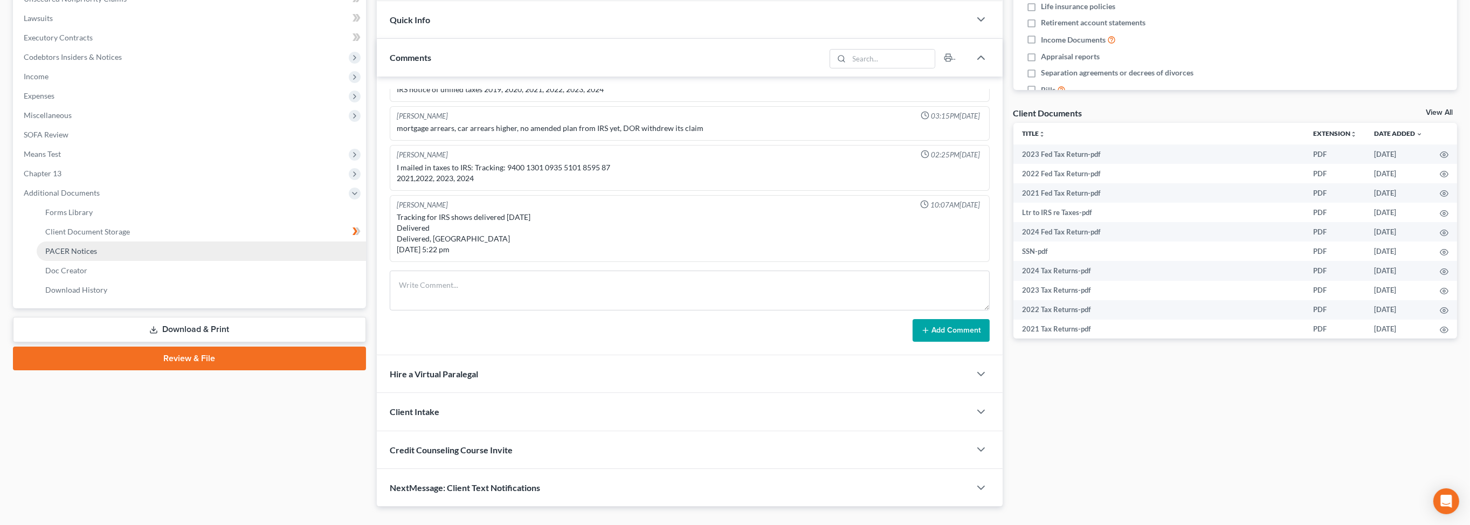
click at [97, 255] on span "PACER Notices" at bounding box center [71, 250] width 52 height 9
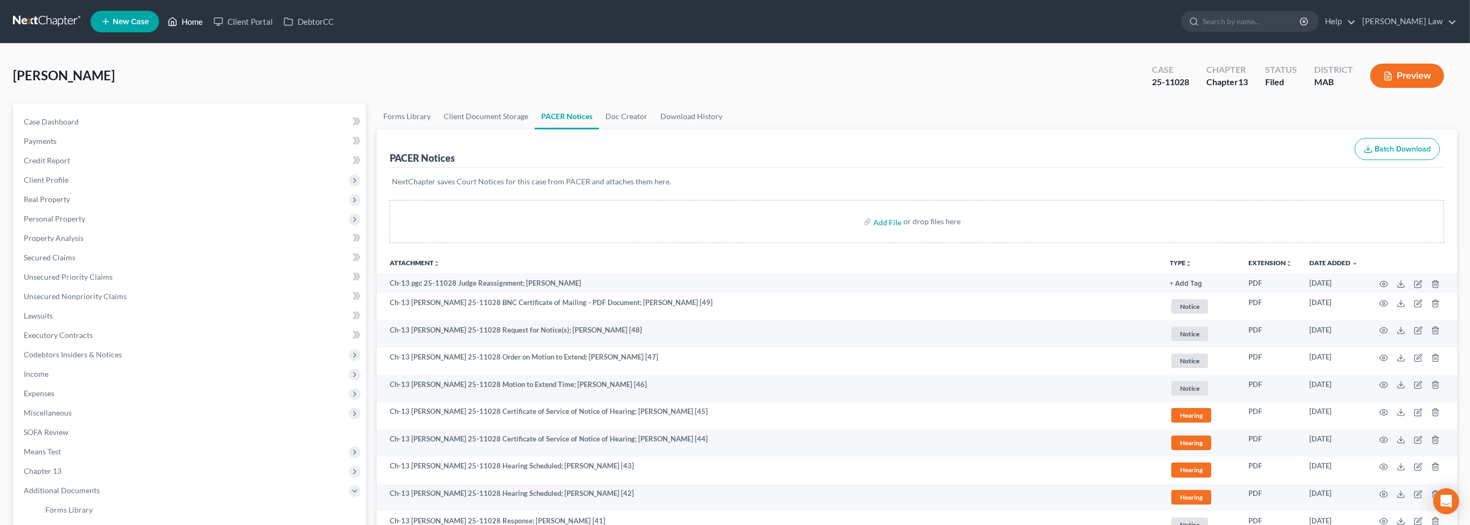
click at [177, 28] on icon at bounding box center [173, 21] width 10 height 13
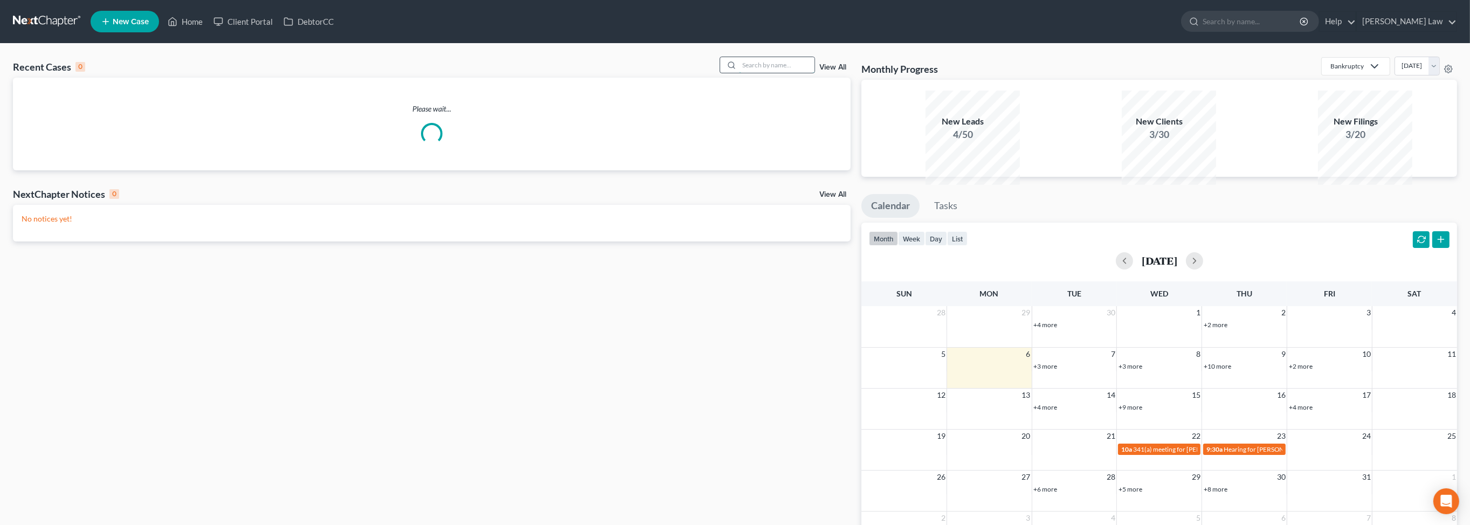
click at [749, 73] on input "search" at bounding box center [776, 65] width 75 height 16
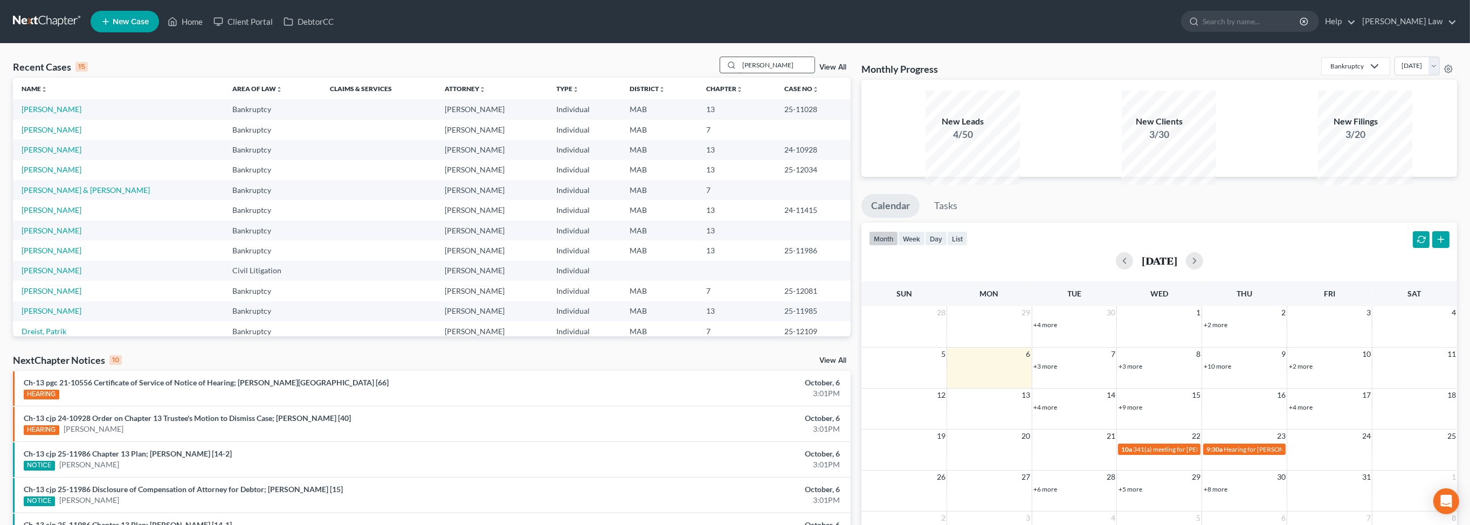
type input "paglia"
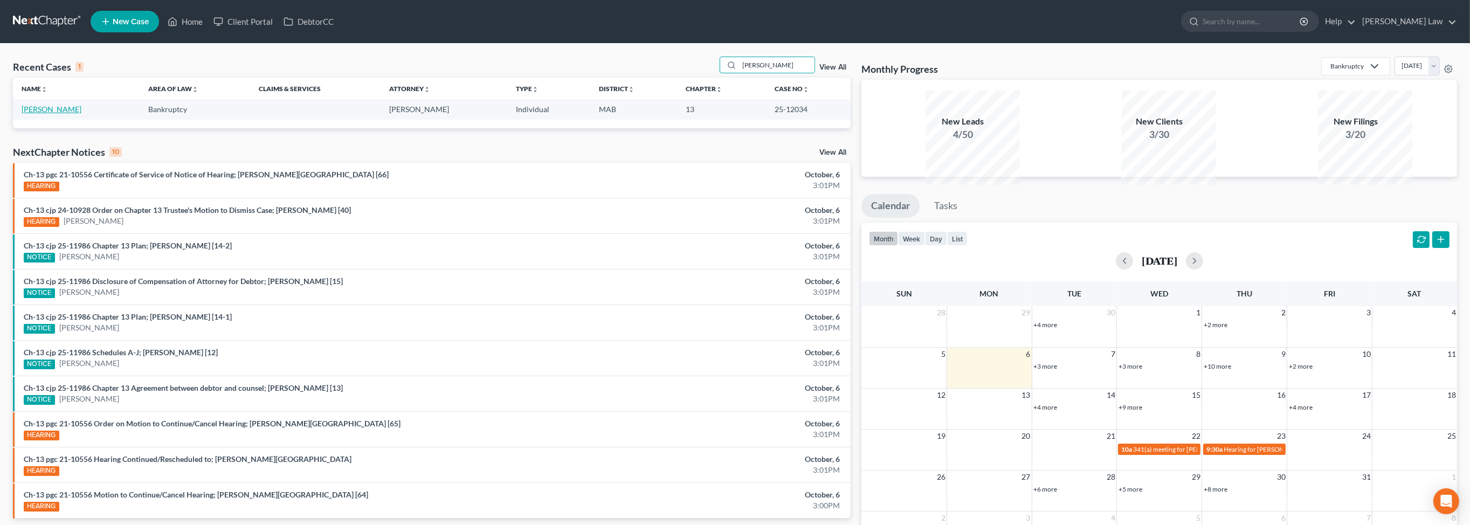
click at [57, 114] on link "[PERSON_NAME]" at bounding box center [52, 109] width 60 height 9
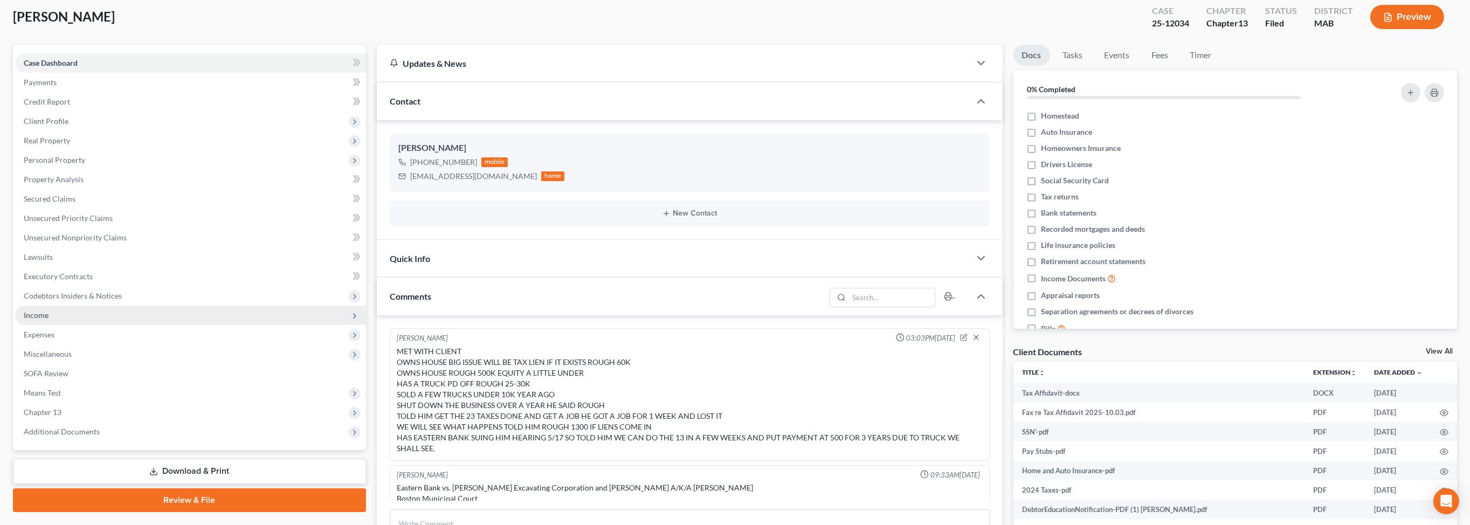
scroll to position [406, 0]
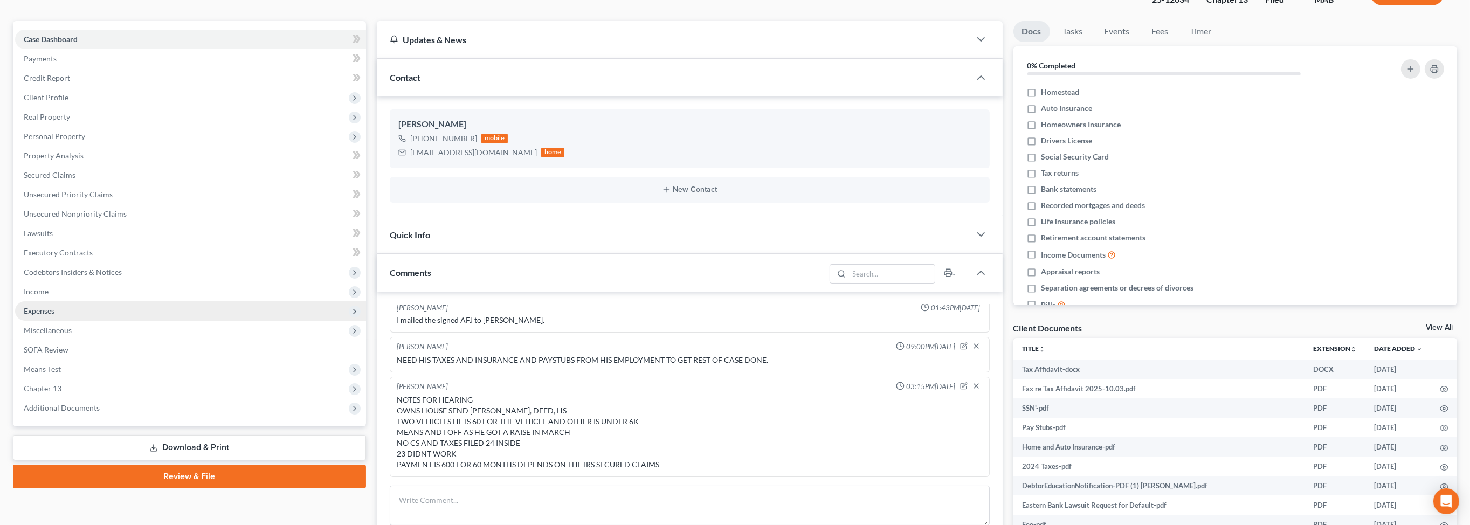
drag, startPoint x: 59, startPoint y: 411, endPoint x: 72, endPoint y: 404, distance: 14.5
click at [54, 315] on span "Expenses" at bounding box center [39, 310] width 31 height 9
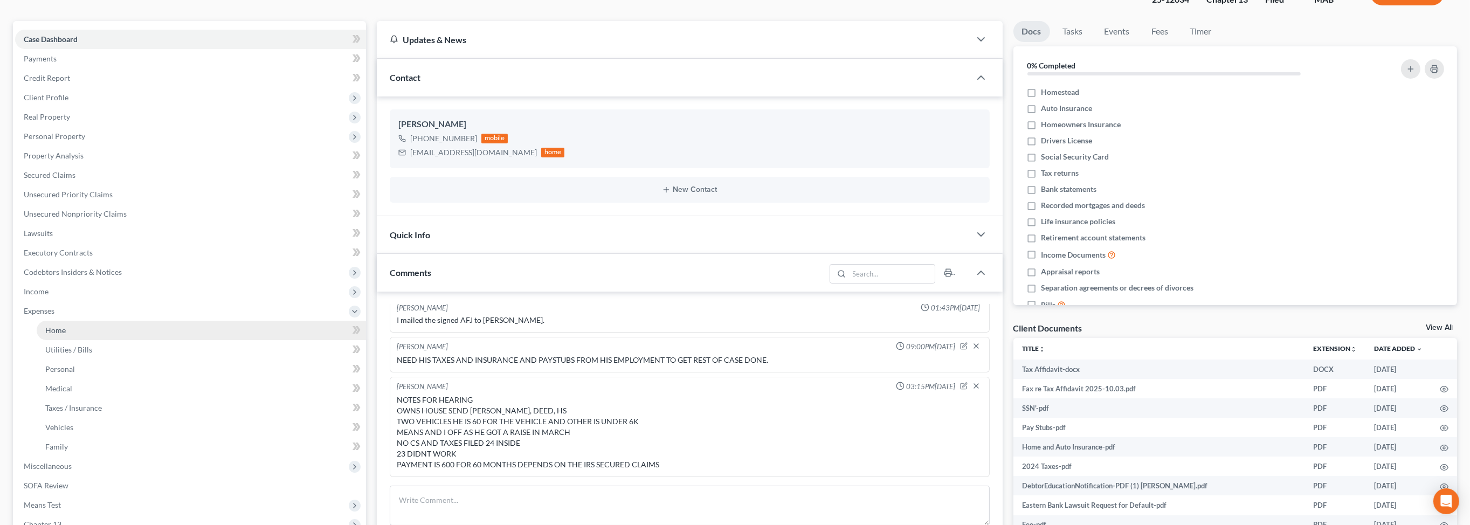
click at [66, 335] on span "Home" at bounding box center [55, 330] width 20 height 9
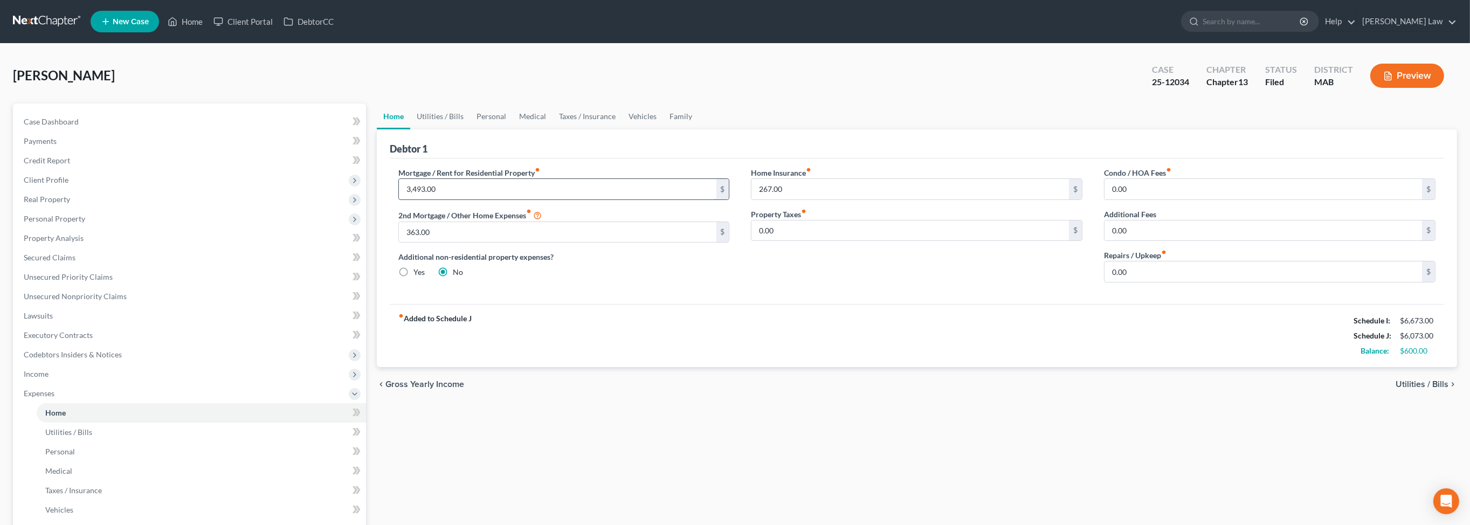
click at [465, 199] on input "3,493.00" at bounding box center [557, 189] width 317 height 20
type input "3,556.00"
click at [67, 262] on span "Secured Claims" at bounding box center [50, 257] width 52 height 9
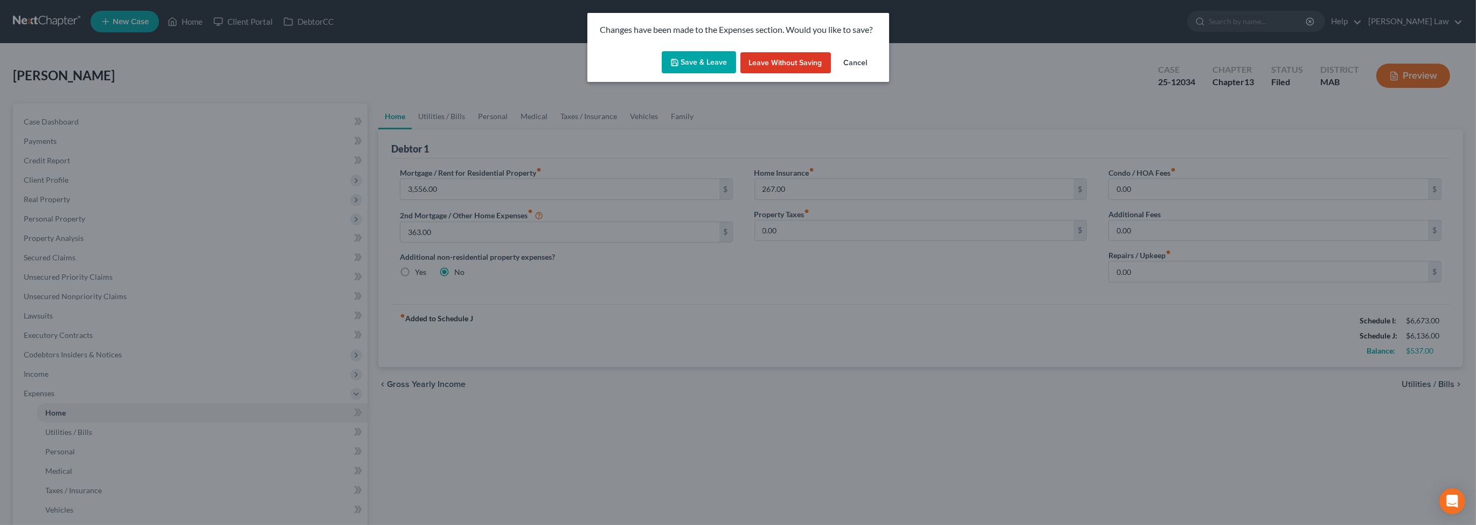
click at [683, 74] on button "Save & Leave" at bounding box center [699, 62] width 74 height 23
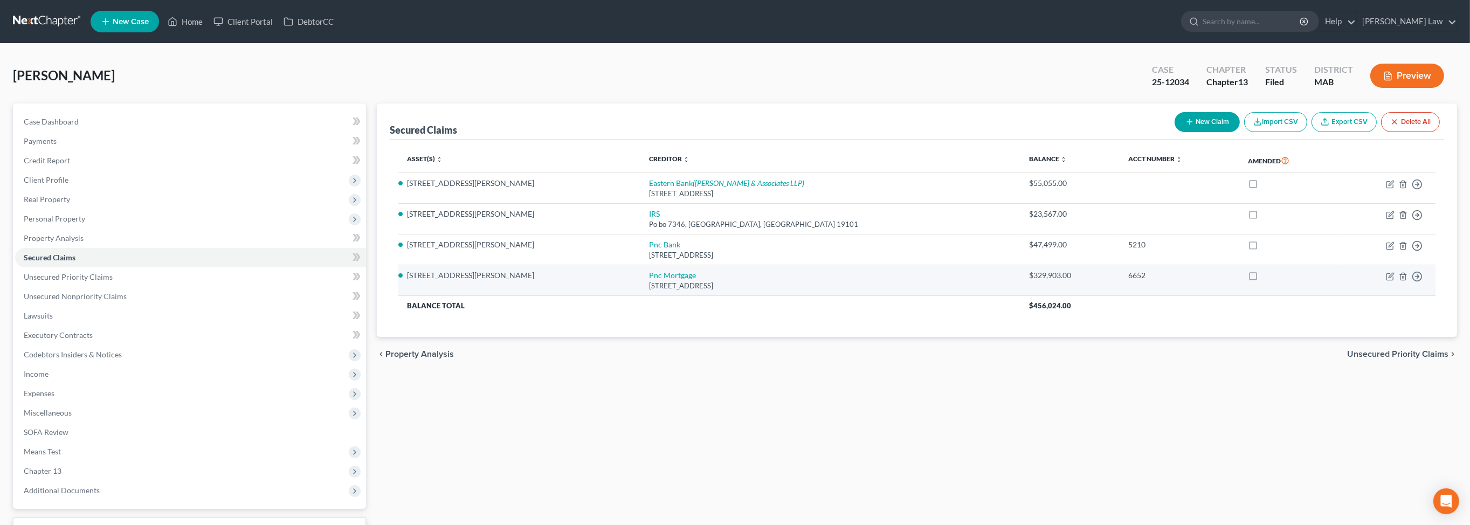
click at [1376, 296] on td "Move to E Move to F Move to G Move to Notice Only" at bounding box center [1387, 280] width 98 height 31
click at [1386, 281] on icon "button" at bounding box center [1390, 276] width 9 height 9
select select "36"
select select "4"
select select "2"
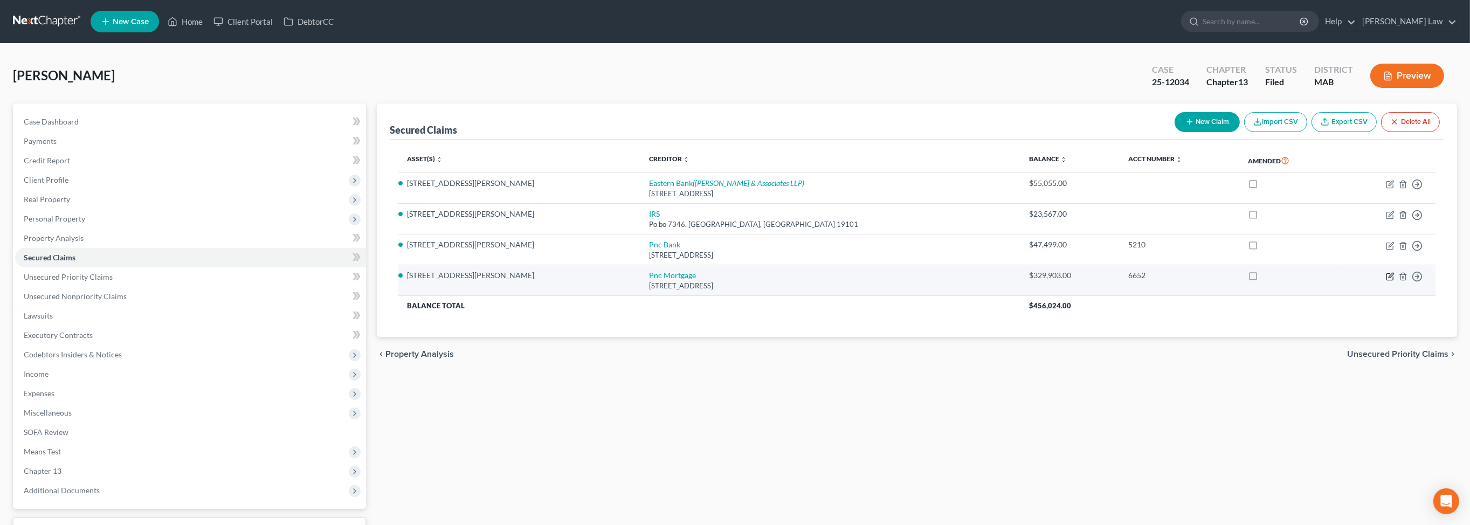
select select "0"
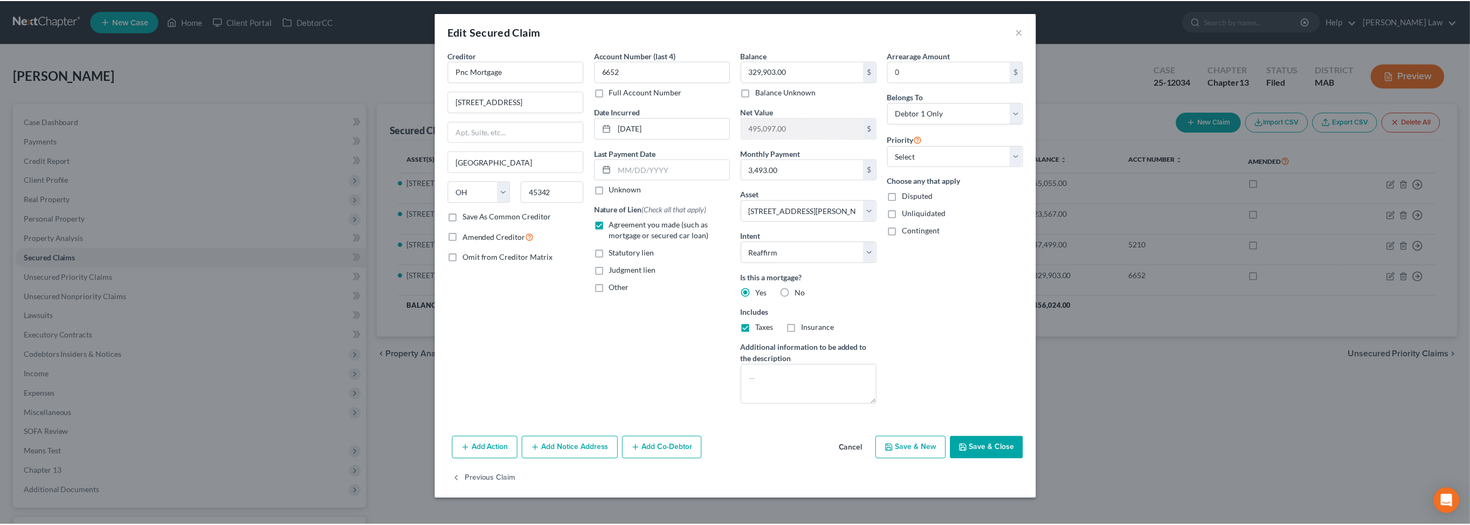
scroll to position [110, 0]
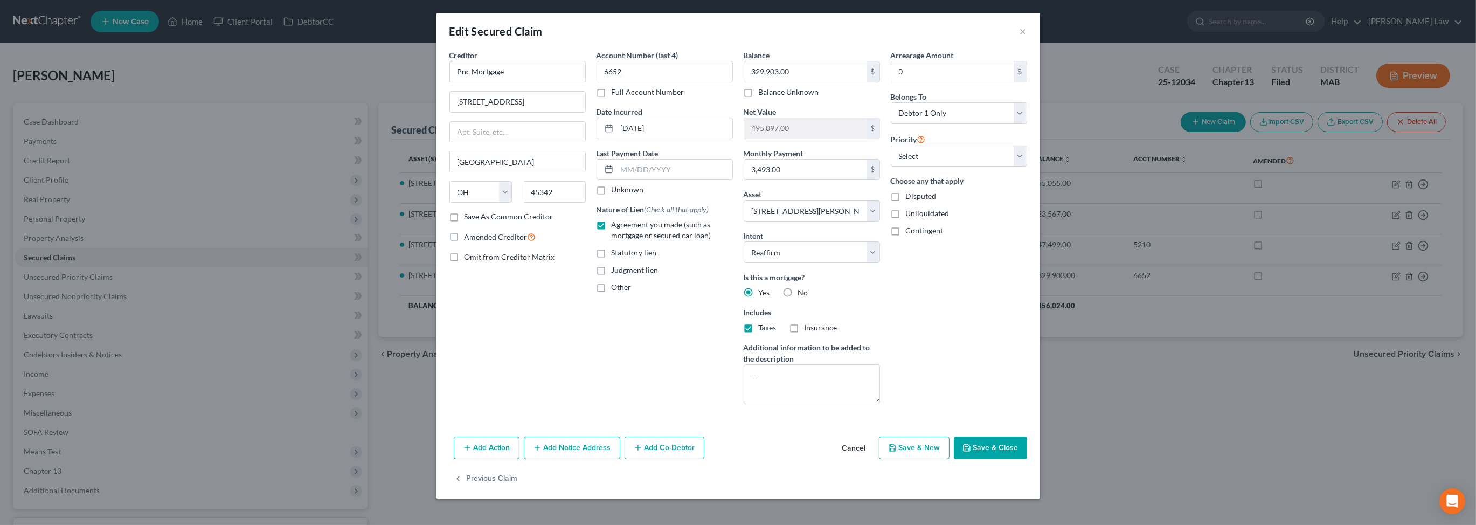
click at [1027, 449] on button "Save & Close" at bounding box center [990, 448] width 73 height 23
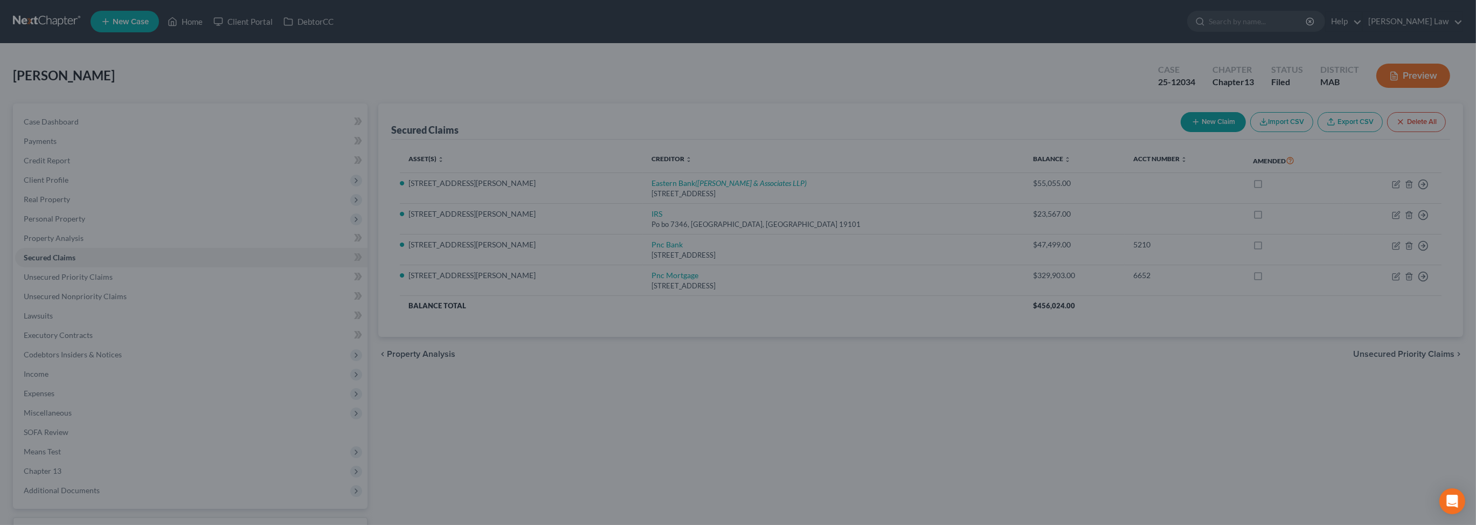
select select "4"
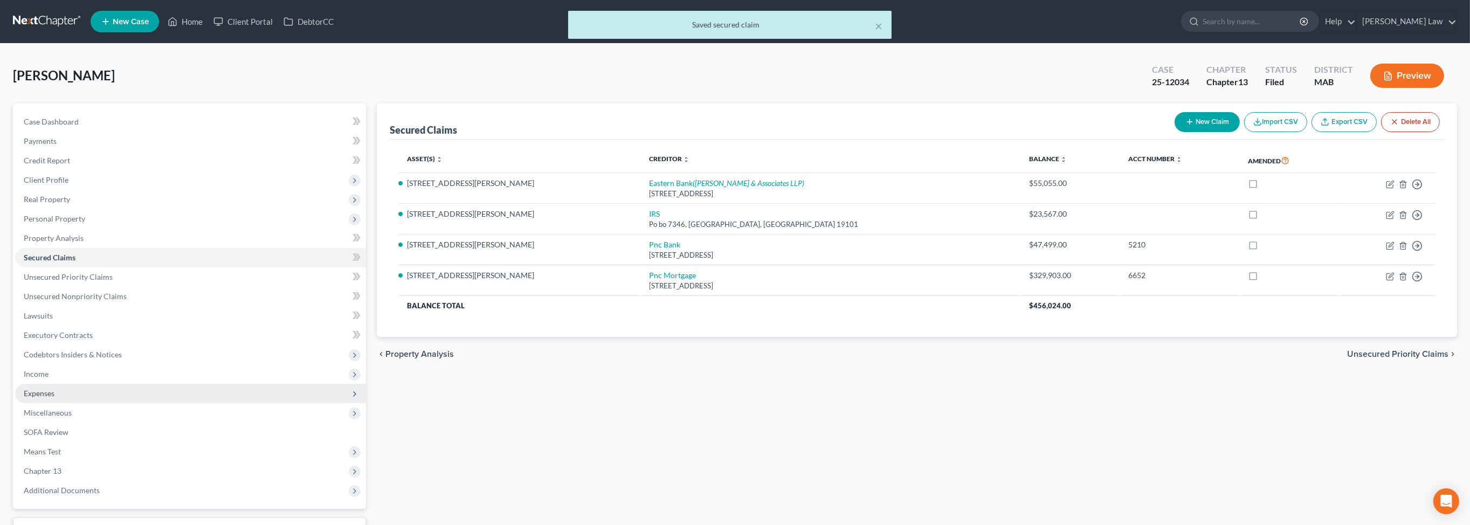
click at [54, 398] on span "Expenses" at bounding box center [39, 393] width 31 height 9
click at [66, 417] on span "Home" at bounding box center [55, 412] width 20 height 9
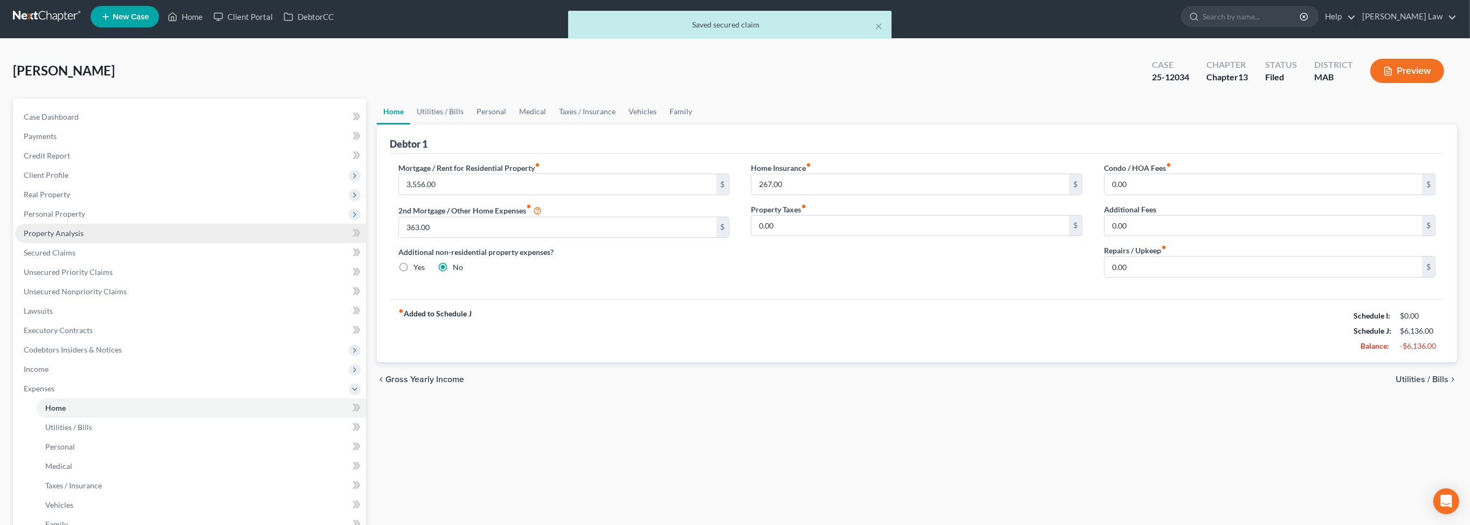
scroll to position [14, 0]
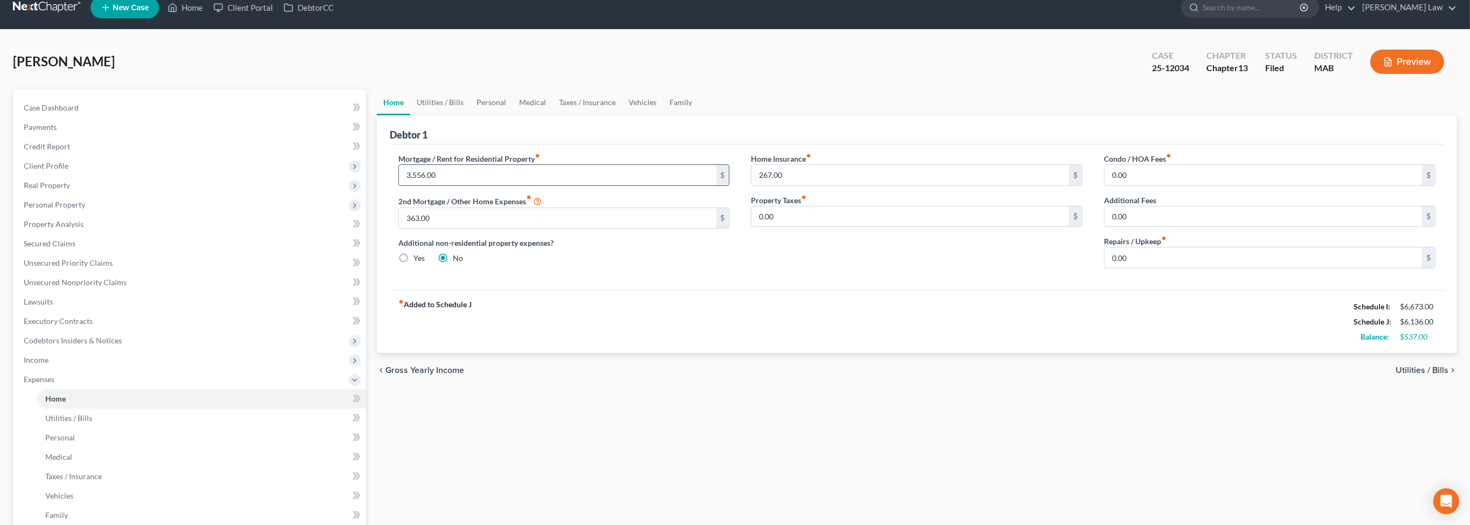
click at [492, 185] on input "3,556.00" at bounding box center [557, 175] width 317 height 20
type input "3,493"
click at [502, 185] on input "3,493" at bounding box center [557, 175] width 317 height 20
click at [513, 115] on link "Personal" at bounding box center [491, 102] width 43 height 26
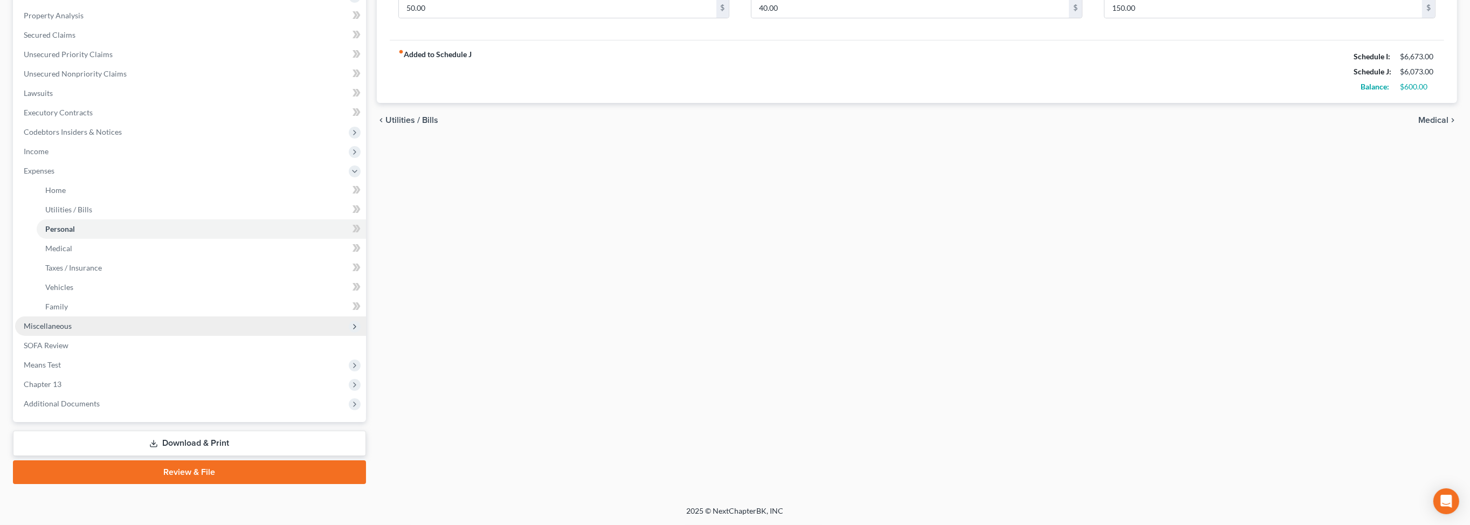
scroll to position [407, 0]
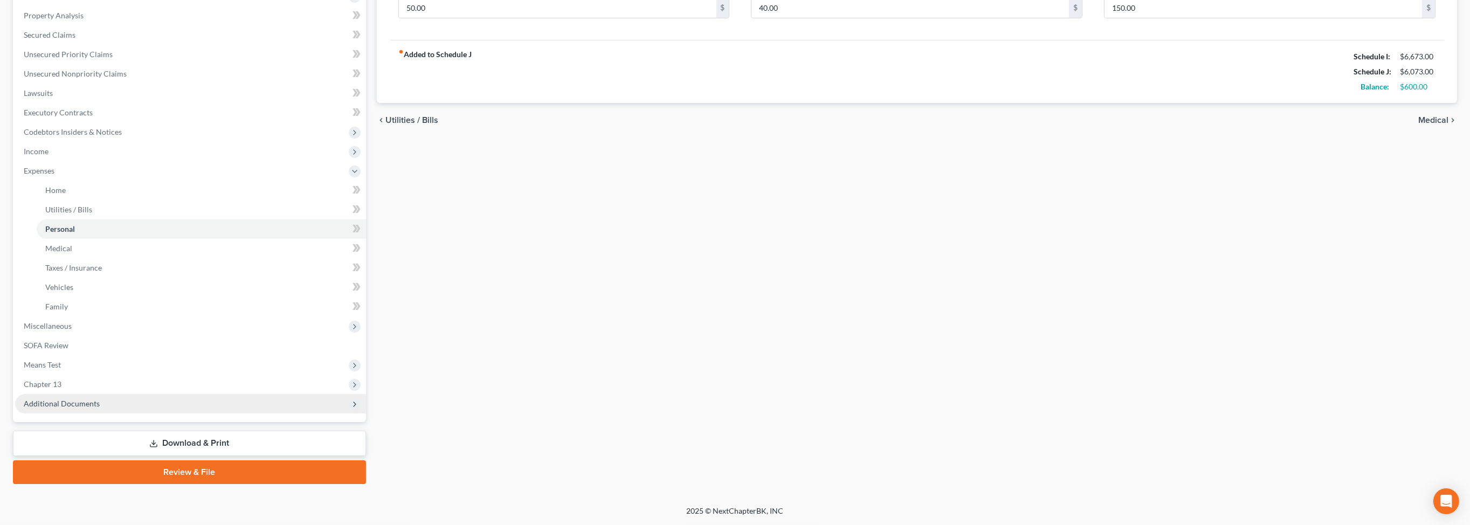
click at [122, 394] on span "Additional Documents" at bounding box center [190, 403] width 351 height 19
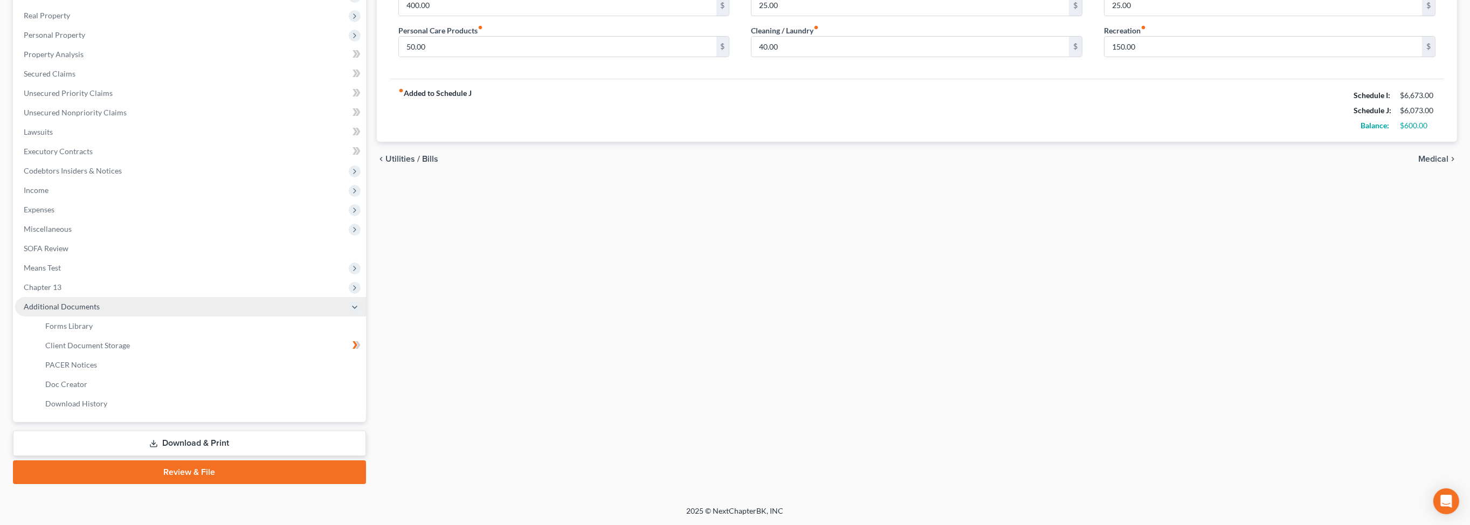
scroll to position [358, 0]
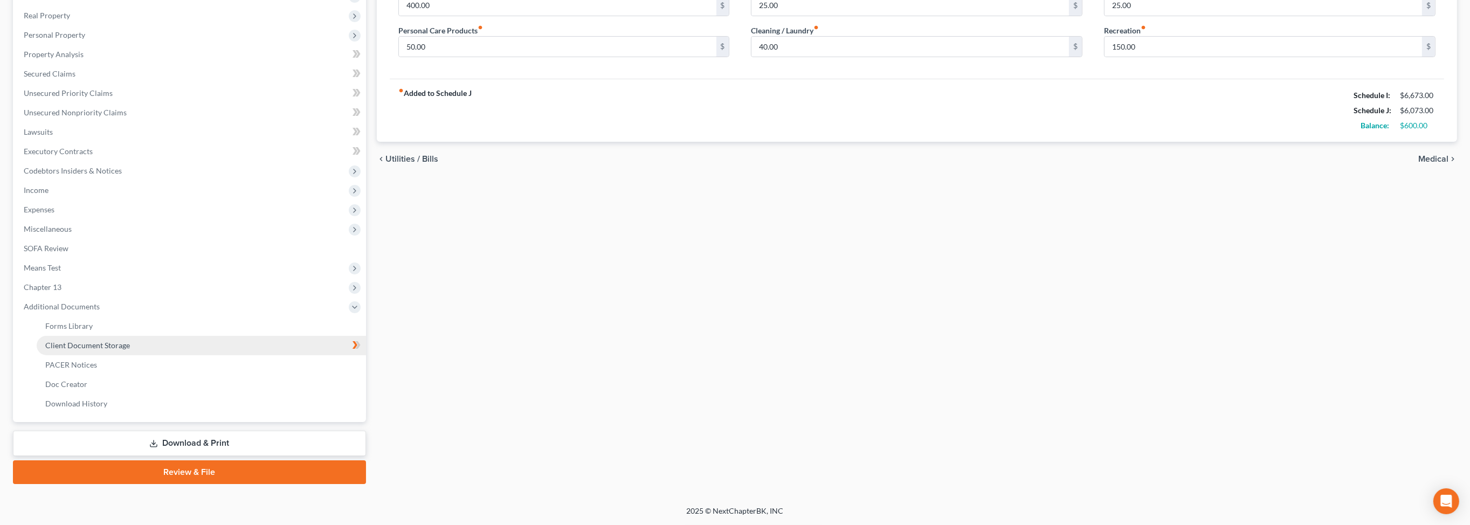
click at [123, 341] on span "Client Document Storage" at bounding box center [87, 345] width 85 height 9
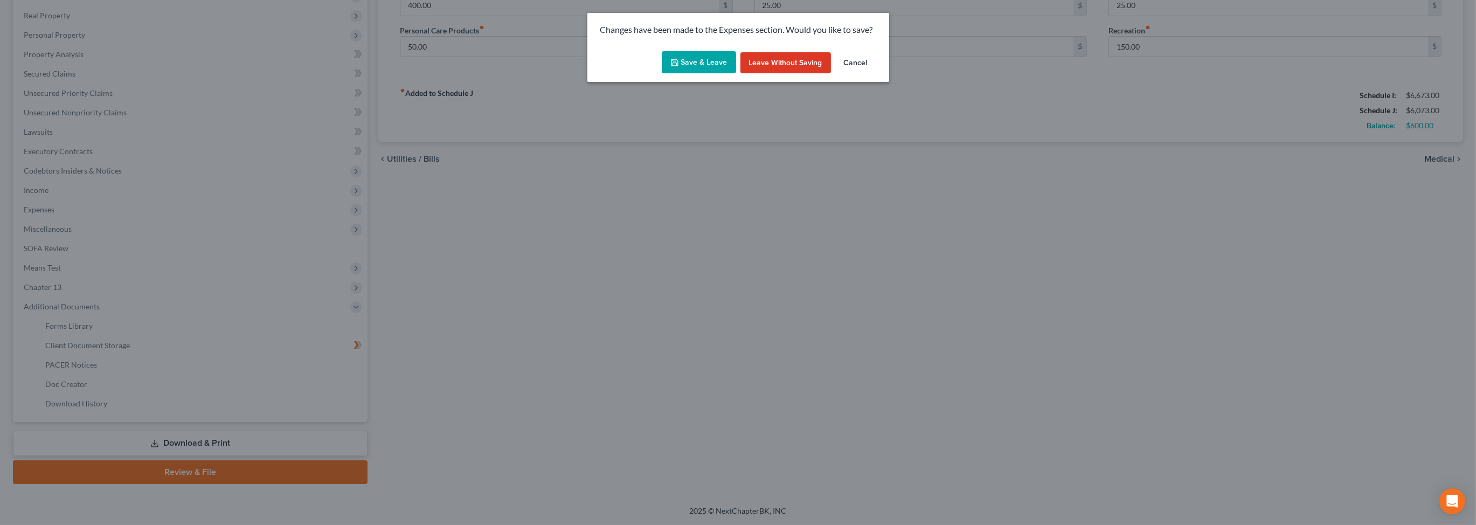
click at [708, 74] on button "Save & Leave" at bounding box center [699, 62] width 74 height 23
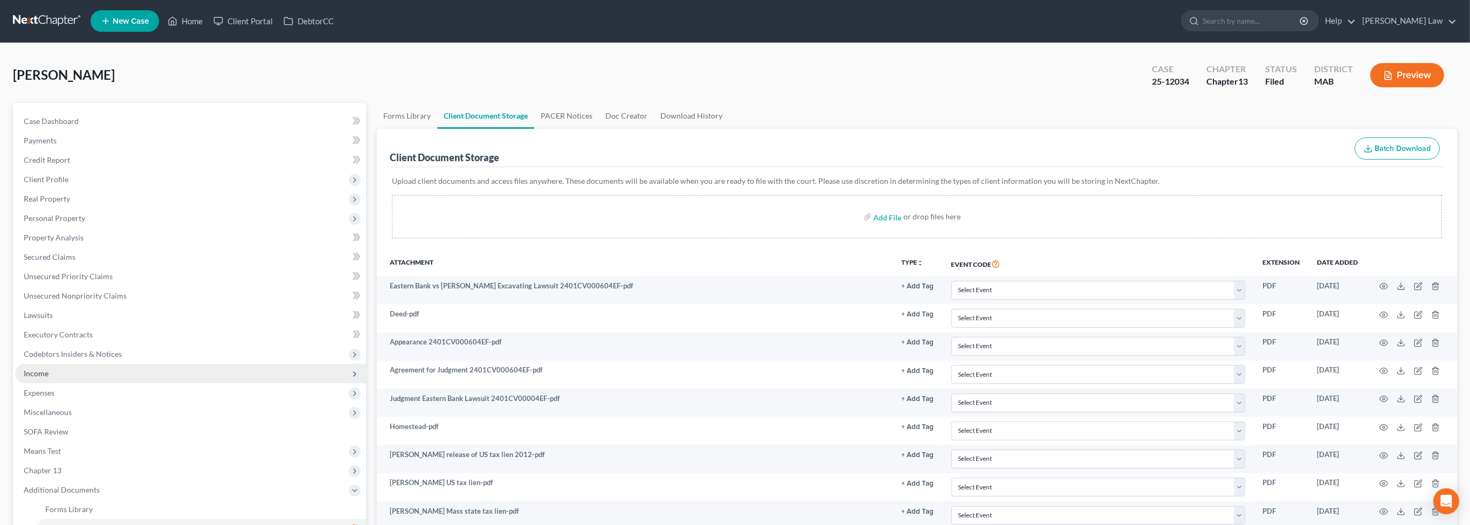
scroll to position [2, 0]
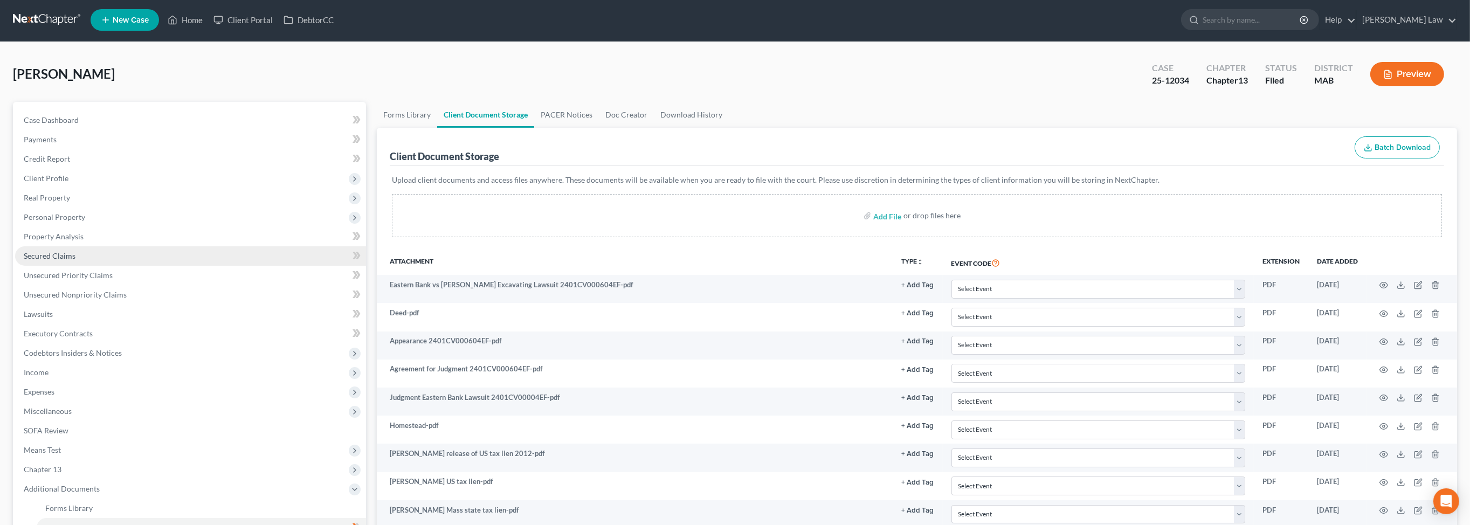
click at [64, 260] on span "Secured Claims" at bounding box center [50, 255] width 52 height 9
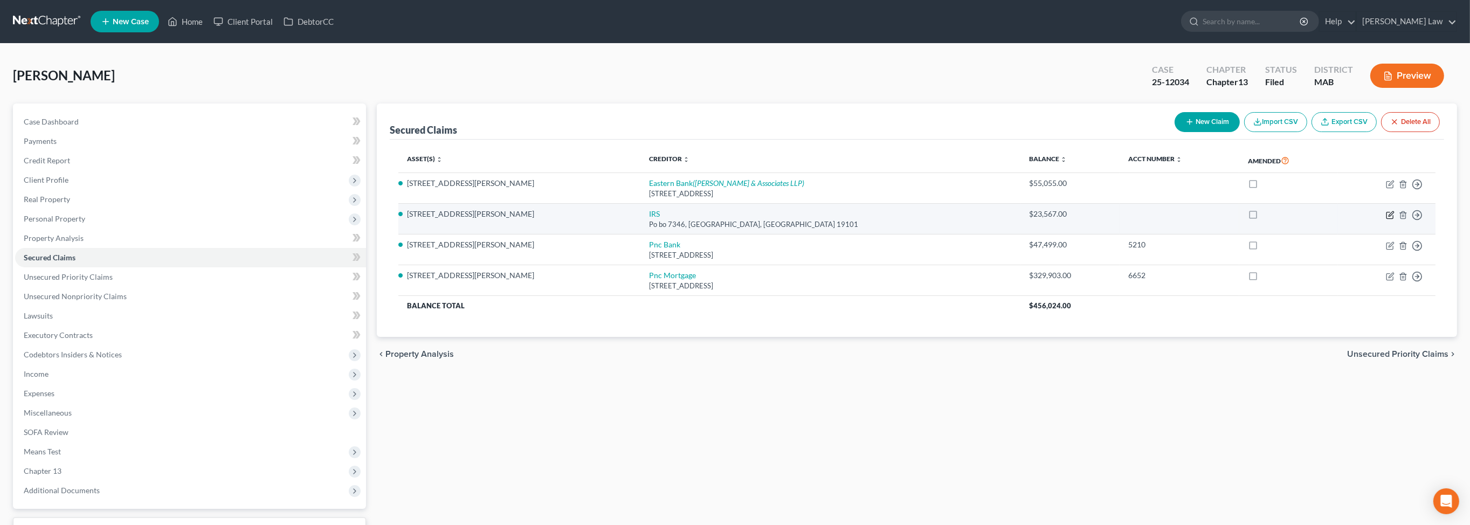
click at [1389, 216] on icon "button" at bounding box center [1391, 213] width 5 height 5
select select "39"
select select "4"
select select "0"
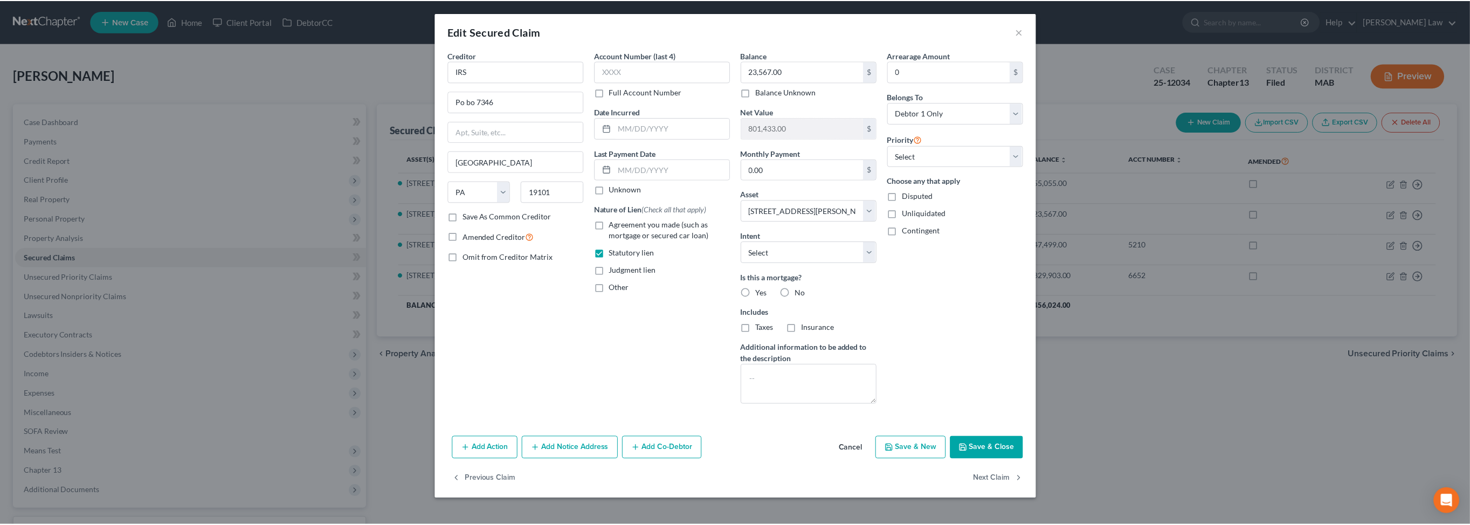
scroll to position [110, 0]
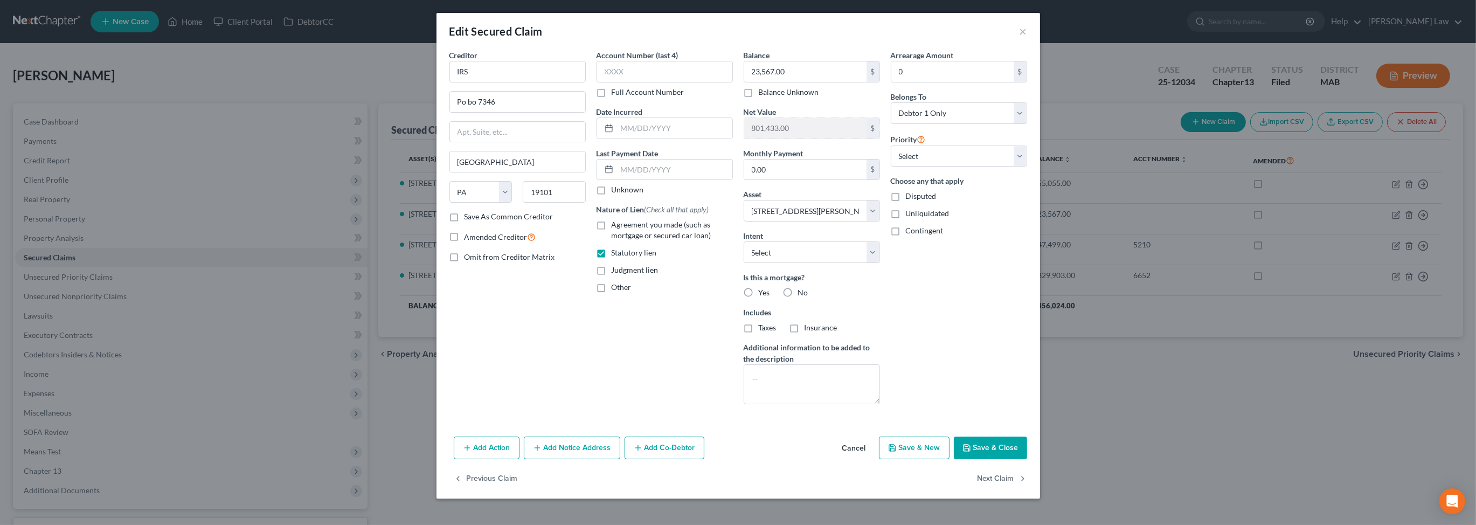
click at [1027, 457] on button "Save & Close" at bounding box center [990, 448] width 73 height 23
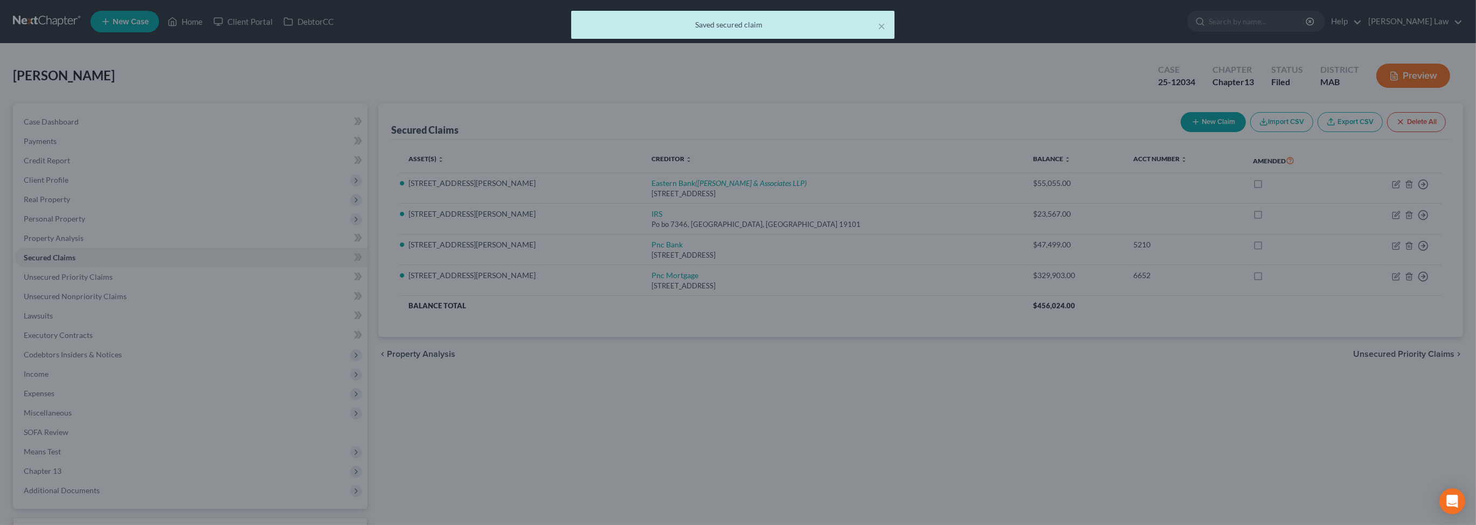
select select "4"
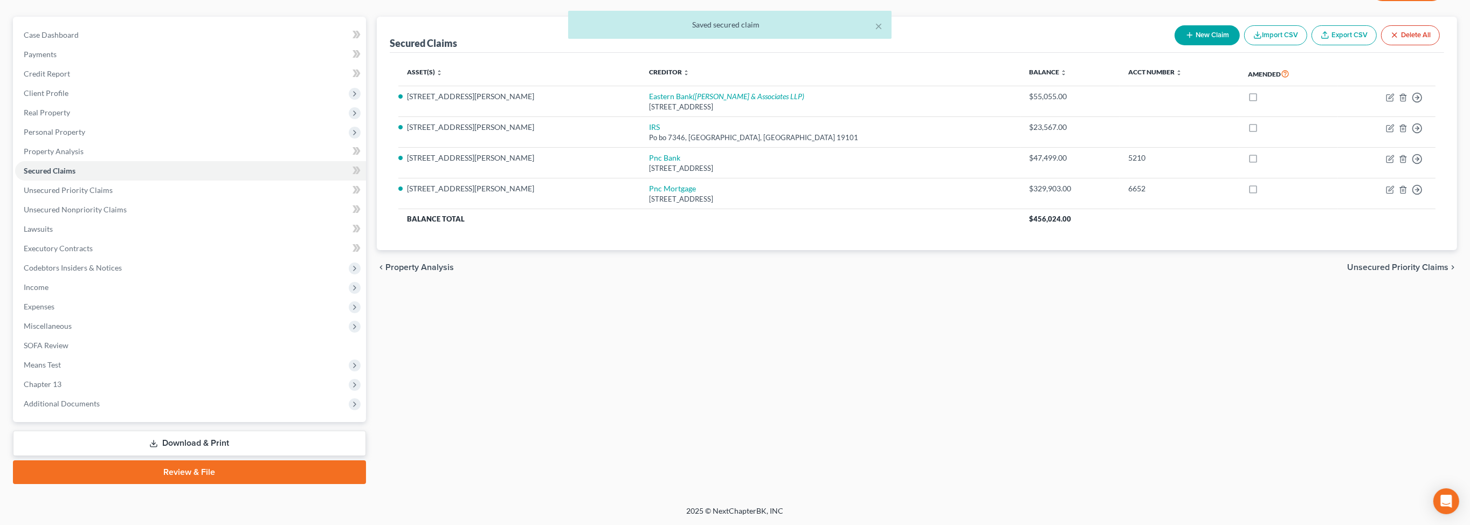
scroll to position [179, 0]
click at [100, 408] on span "Additional Documents" at bounding box center [62, 403] width 76 height 9
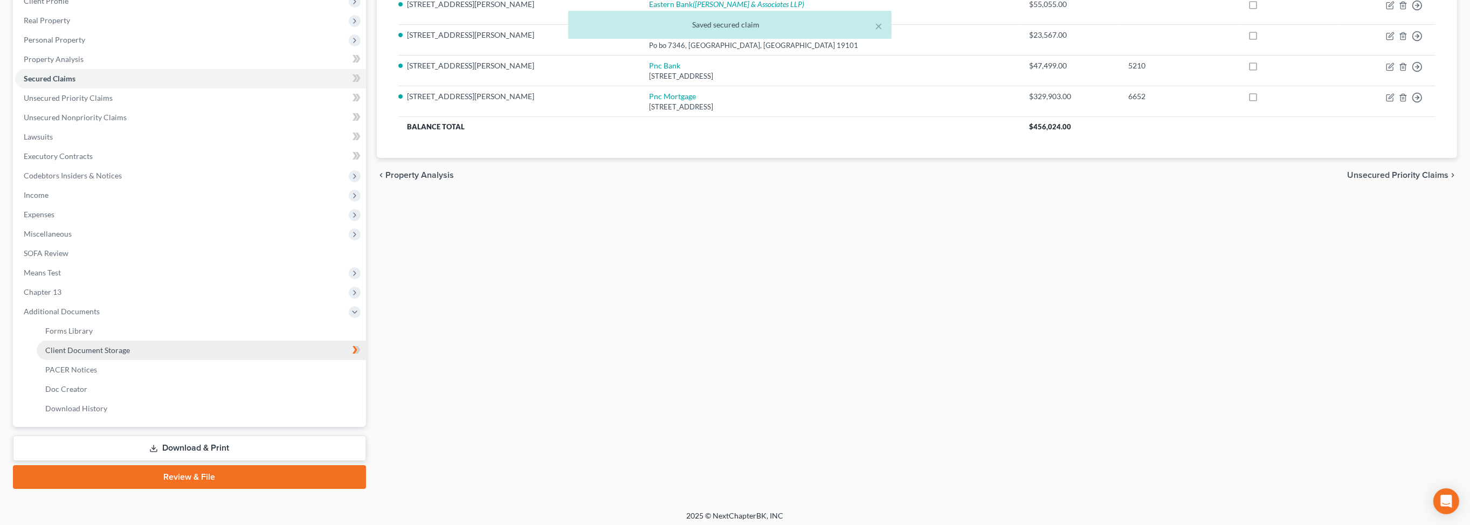
click at [130, 355] on span "Client Document Storage" at bounding box center [87, 350] width 85 height 9
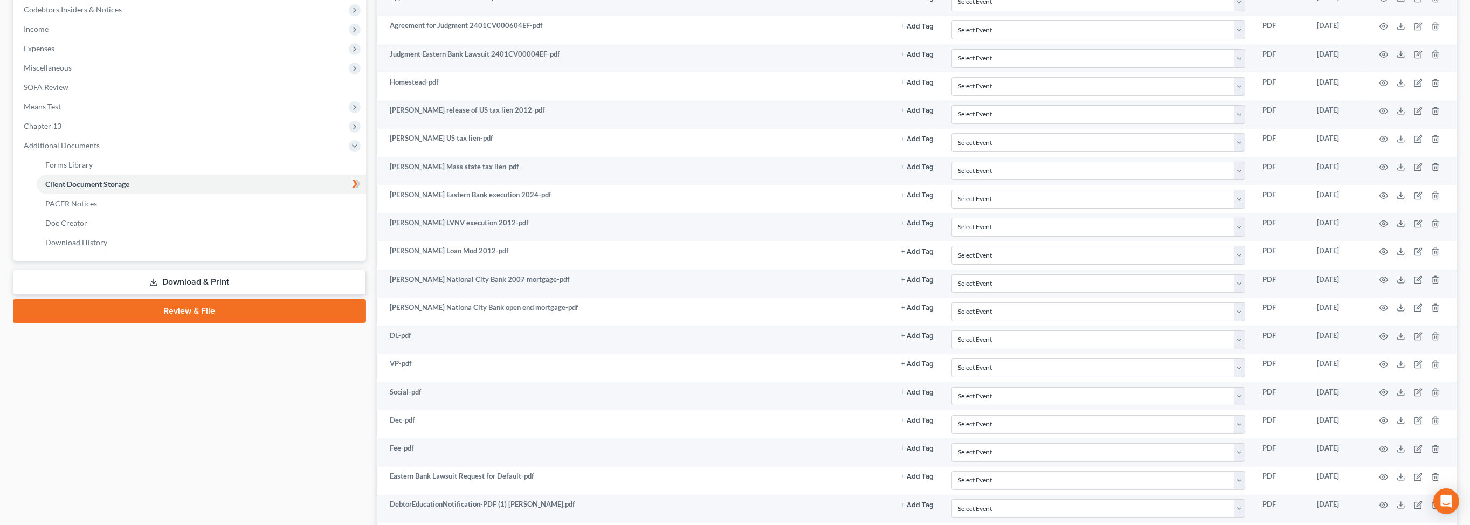
scroll to position [349, 0]
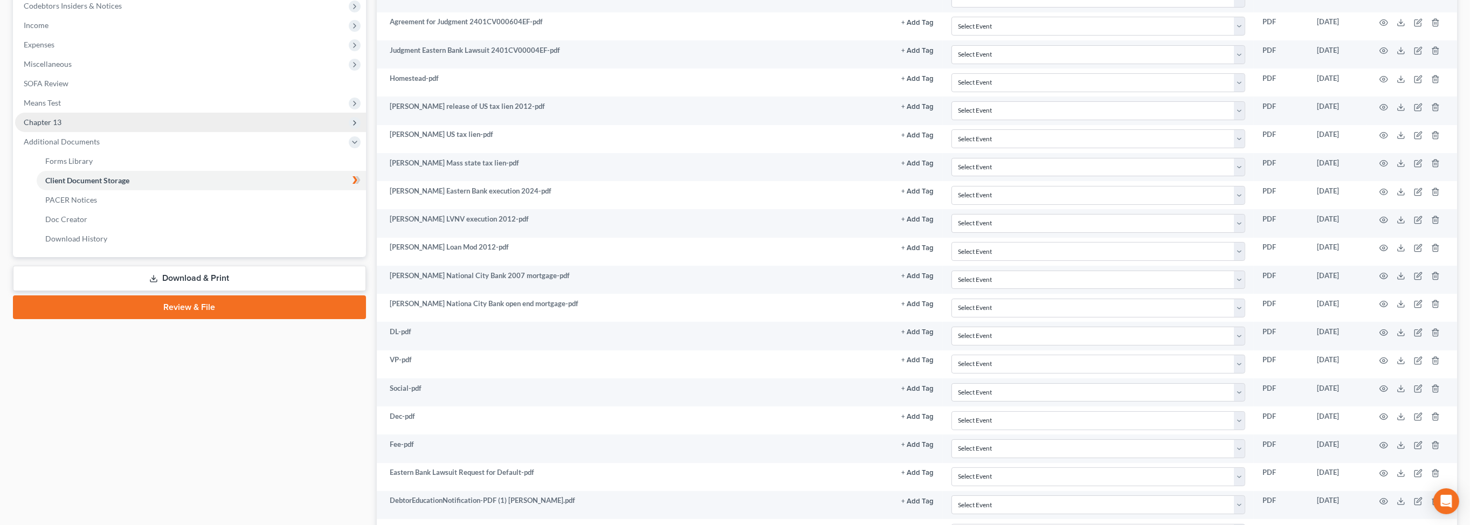
click at [61, 127] on span "Chapter 13" at bounding box center [43, 122] width 38 height 9
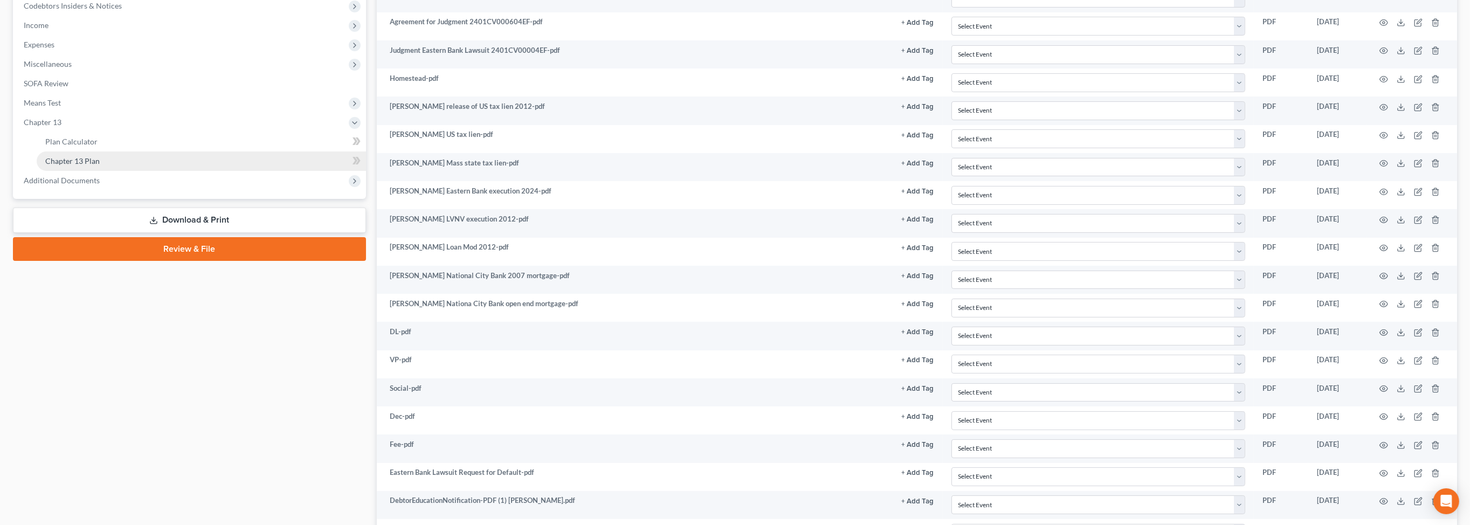
click at [100, 165] on span "Chapter 13 Plan" at bounding box center [72, 160] width 54 height 9
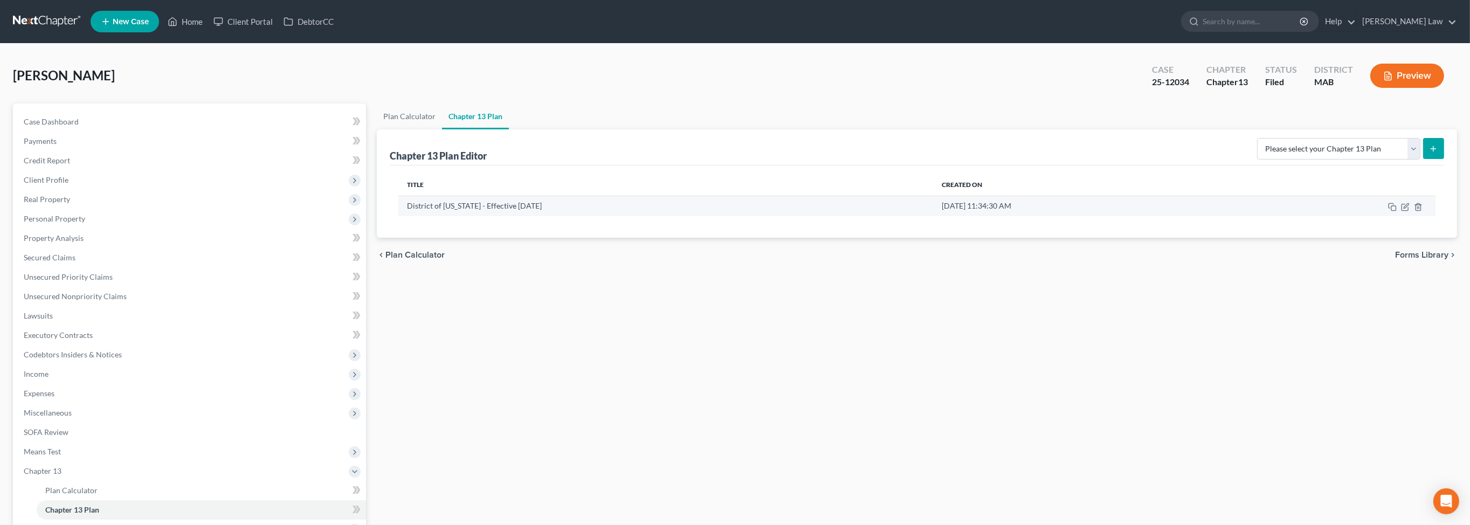
click at [1397, 216] on td at bounding box center [1336, 206] width 197 height 20
click at [1401, 211] on icon "button" at bounding box center [1405, 207] width 9 height 9
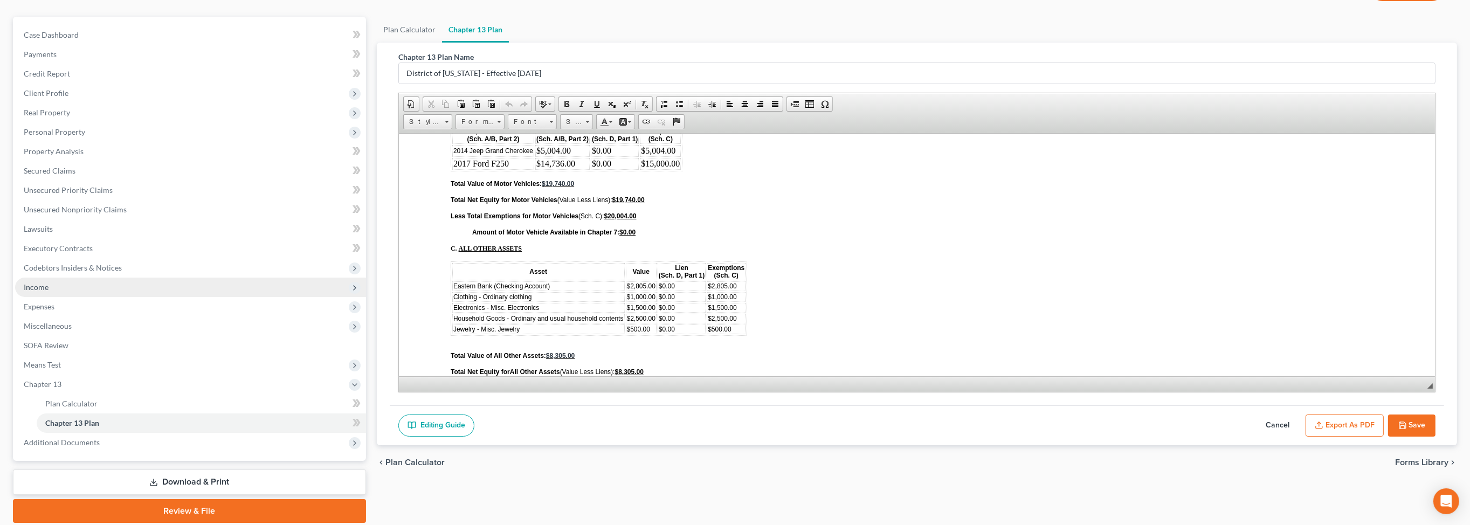
scroll to position [181, 0]
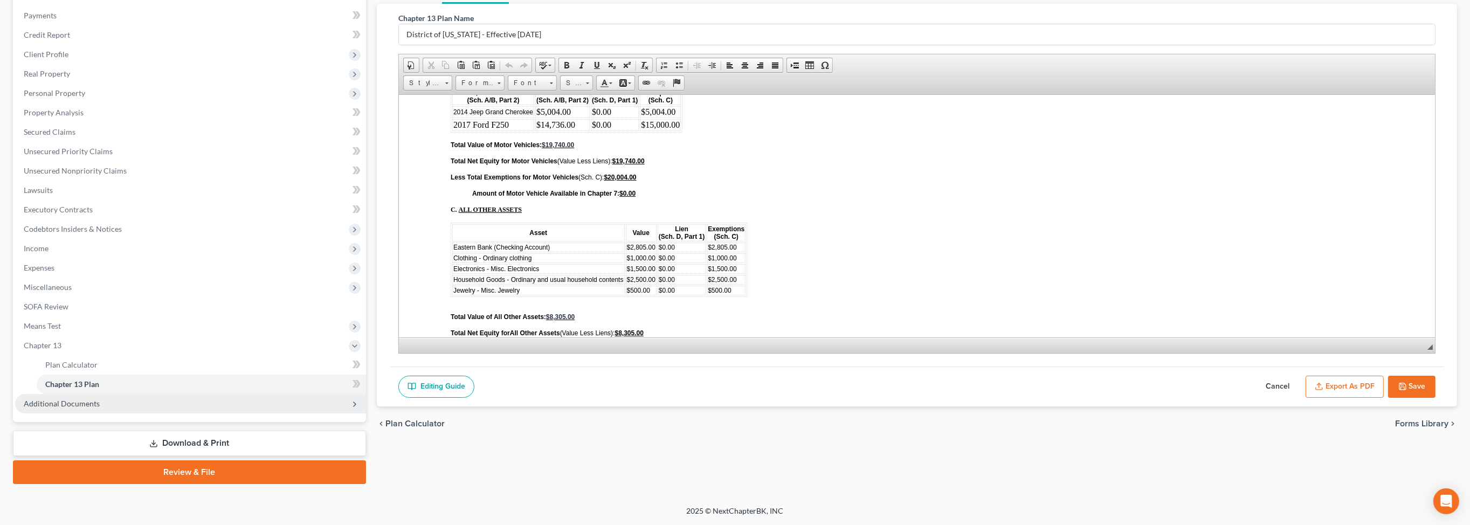
click at [91, 408] on span "Additional Documents" at bounding box center [62, 403] width 76 height 9
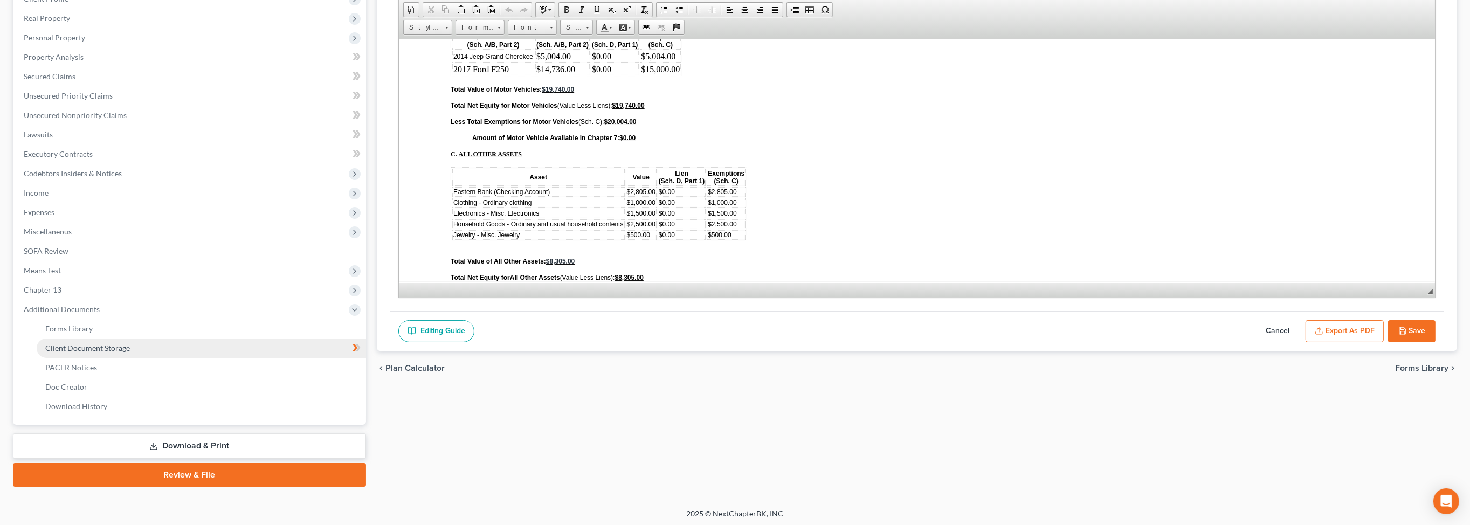
click at [116, 353] on span "Client Document Storage" at bounding box center [87, 347] width 85 height 9
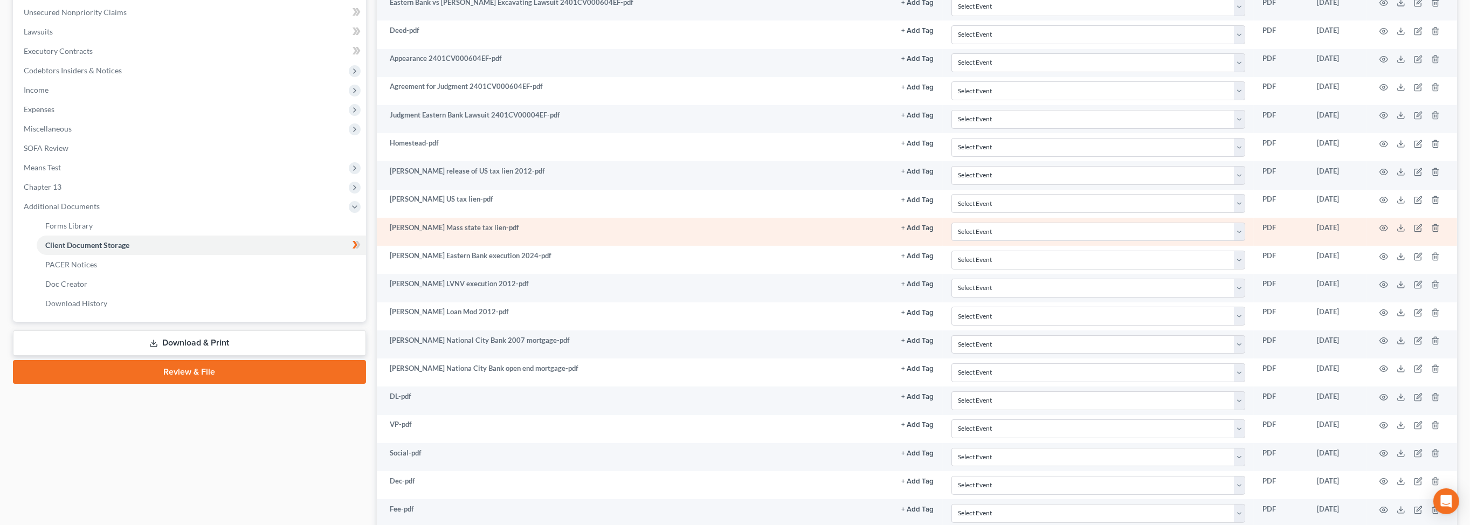
scroll to position [438, 0]
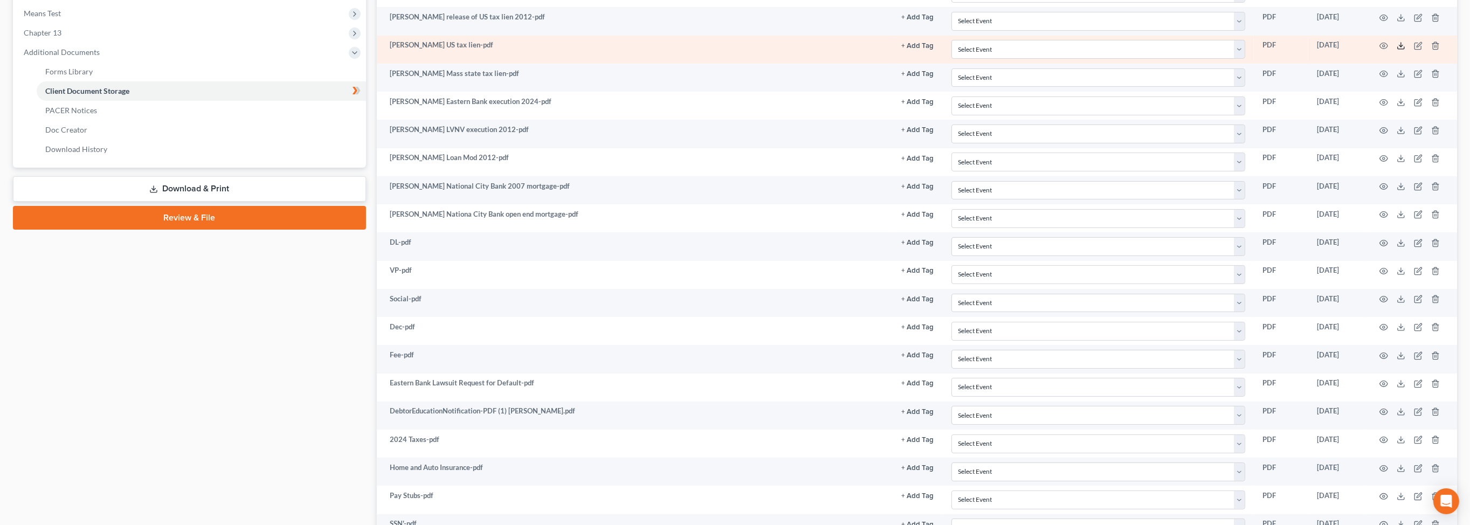
click at [1397, 50] on icon at bounding box center [1401, 46] width 9 height 9
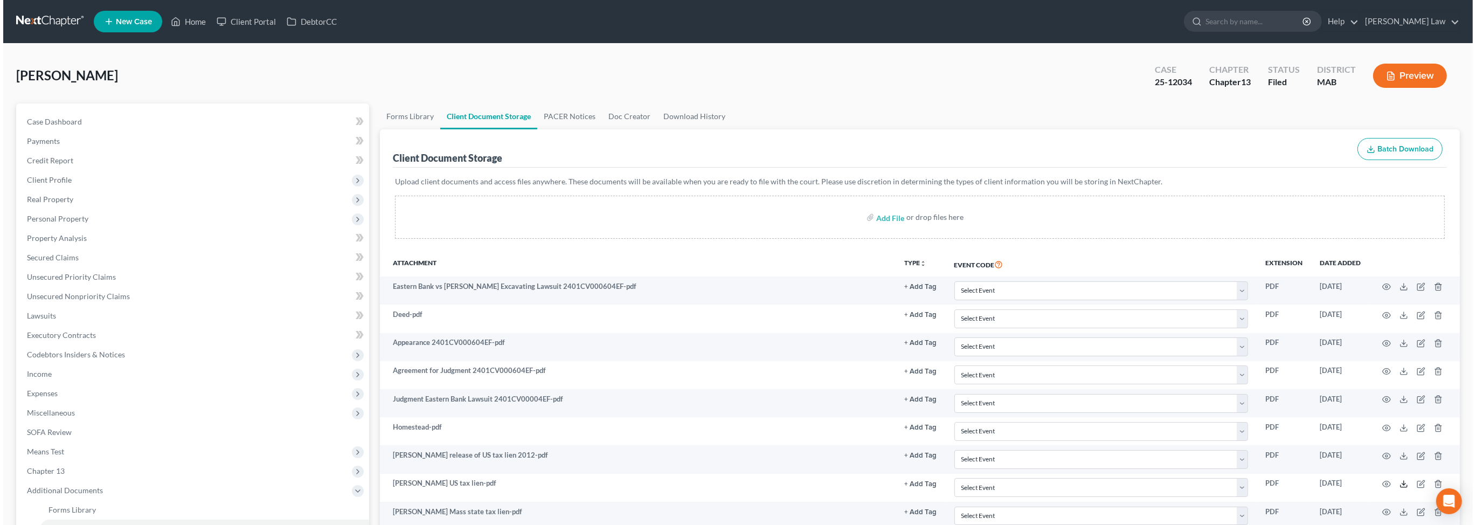
scroll to position [0, 0]
click at [1375, 88] on button "Preview" at bounding box center [1407, 76] width 74 height 24
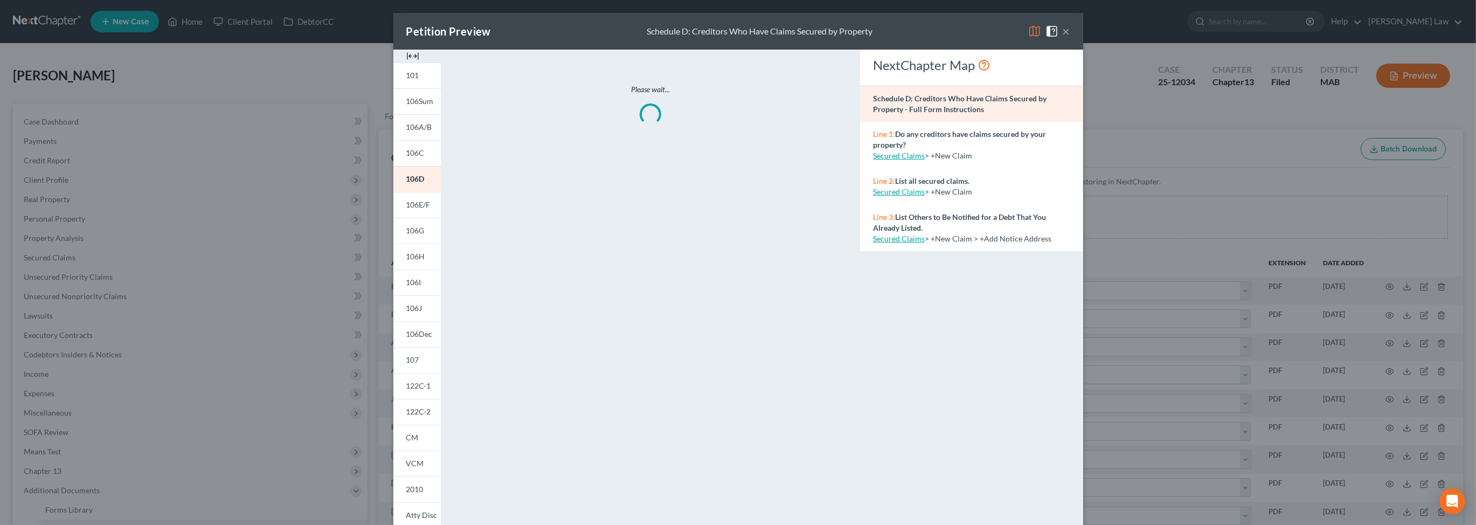
click at [406, 63] on img at bounding box center [412, 56] width 13 height 13
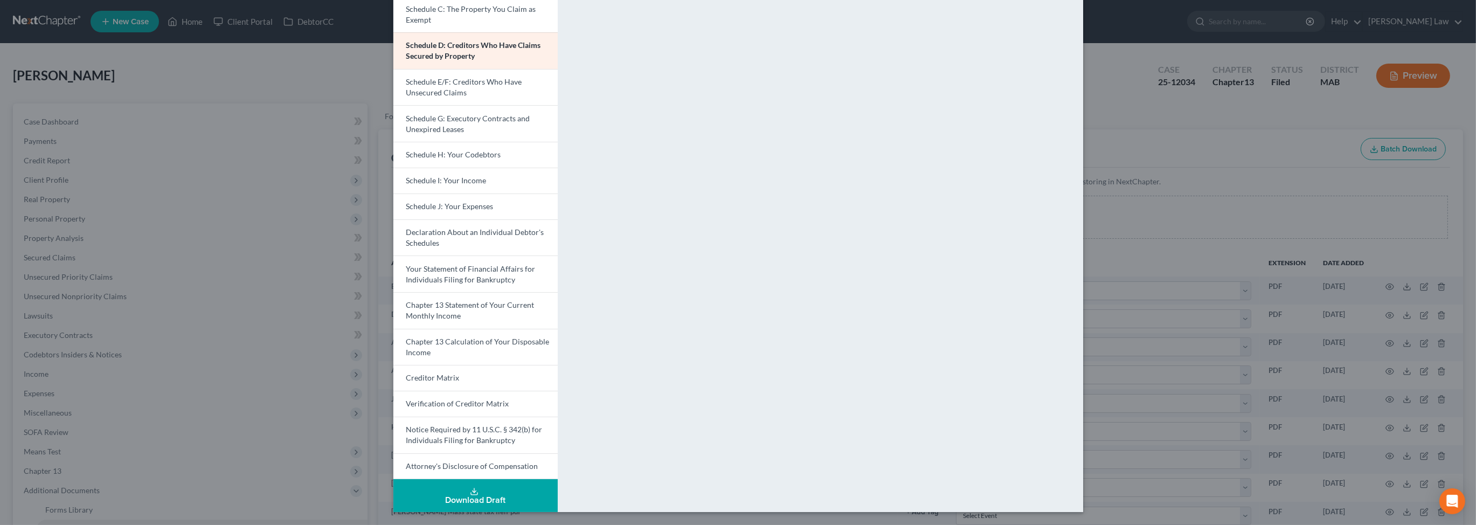
scroll to position [320, 0]
click at [427, 486] on button "Download Draft" at bounding box center [475, 495] width 164 height 33
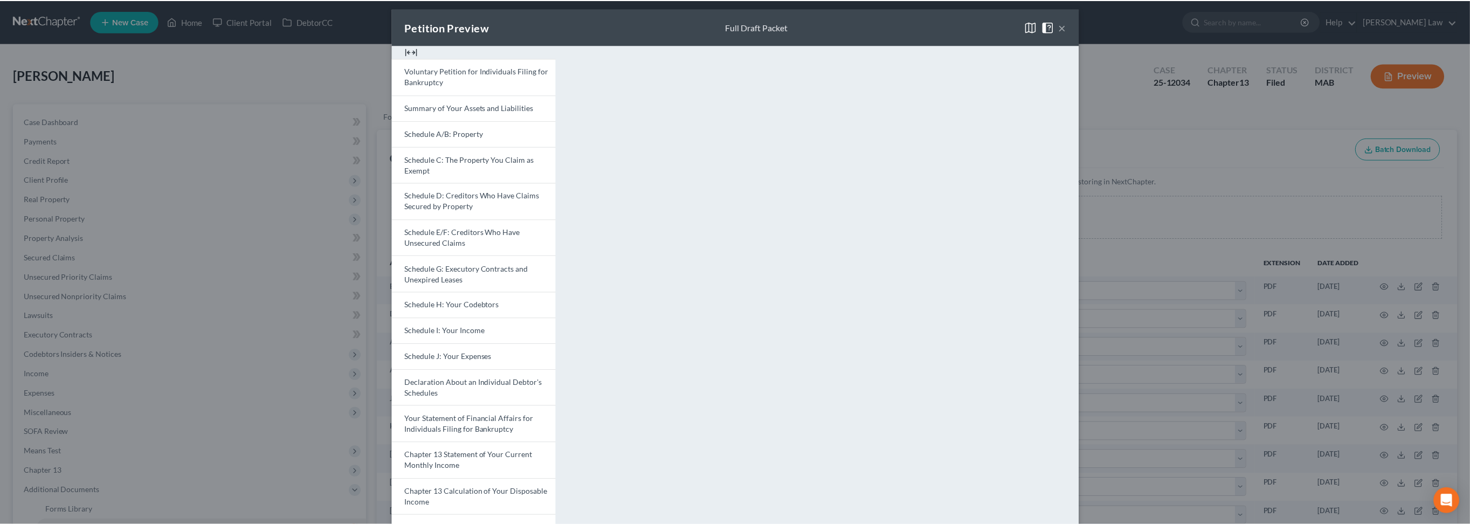
scroll to position [0, 0]
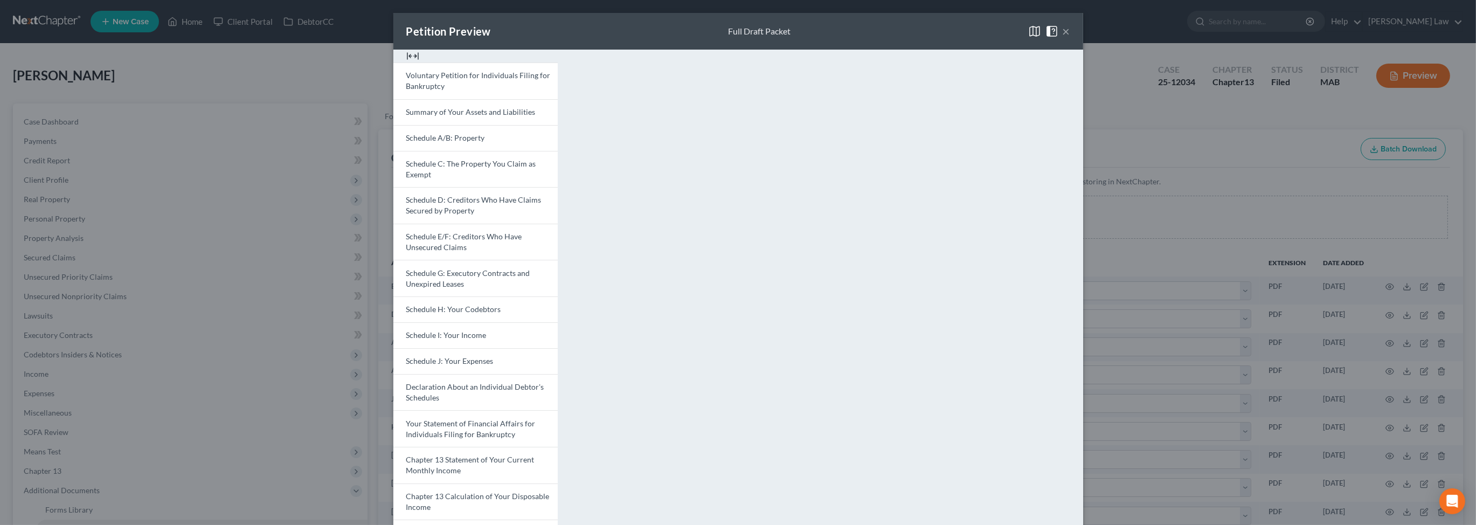
click at [1071, 38] on button "×" at bounding box center [1067, 31] width 8 height 13
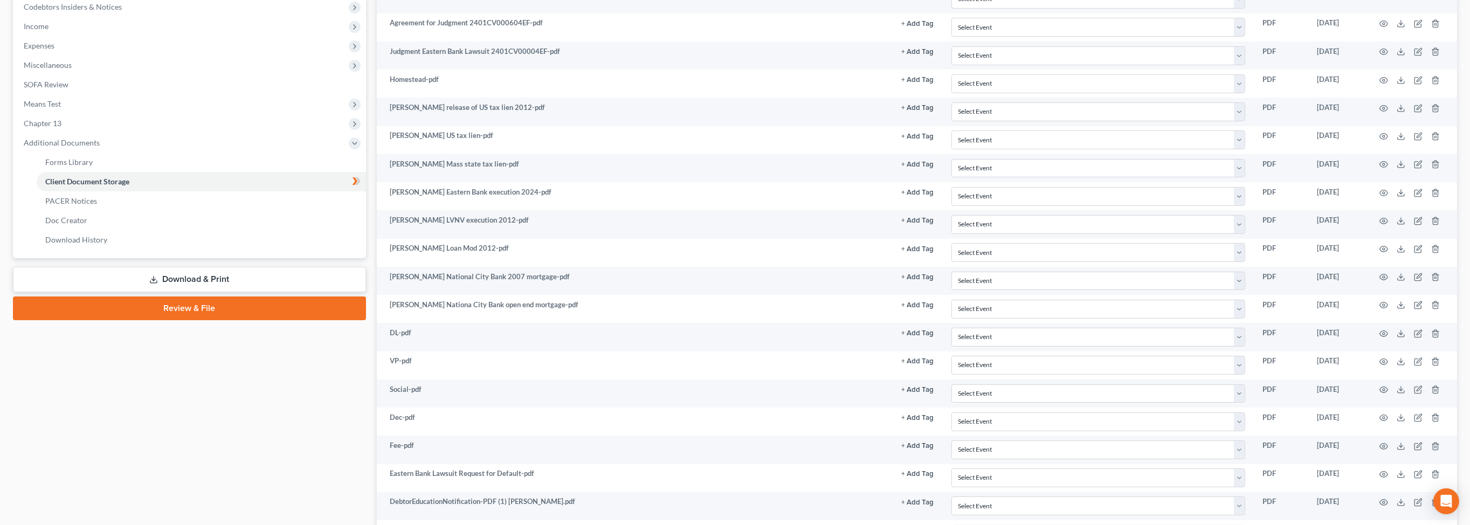
scroll to position [350, 0]
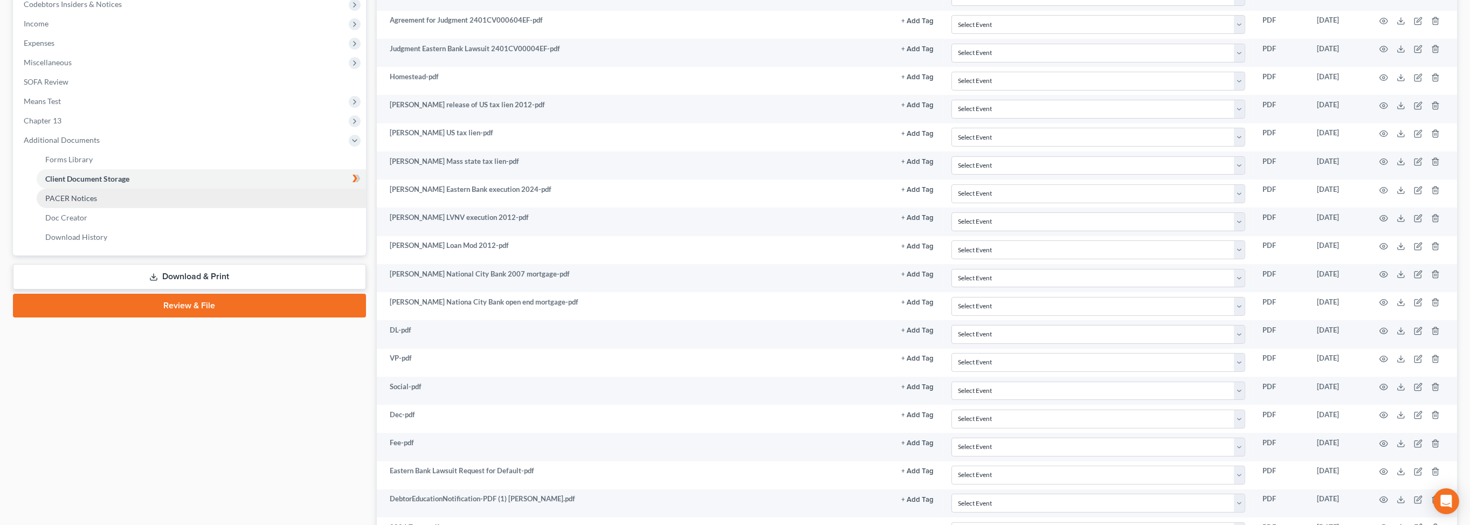
click at [129, 208] on link "PACER Notices" at bounding box center [201, 198] width 329 height 19
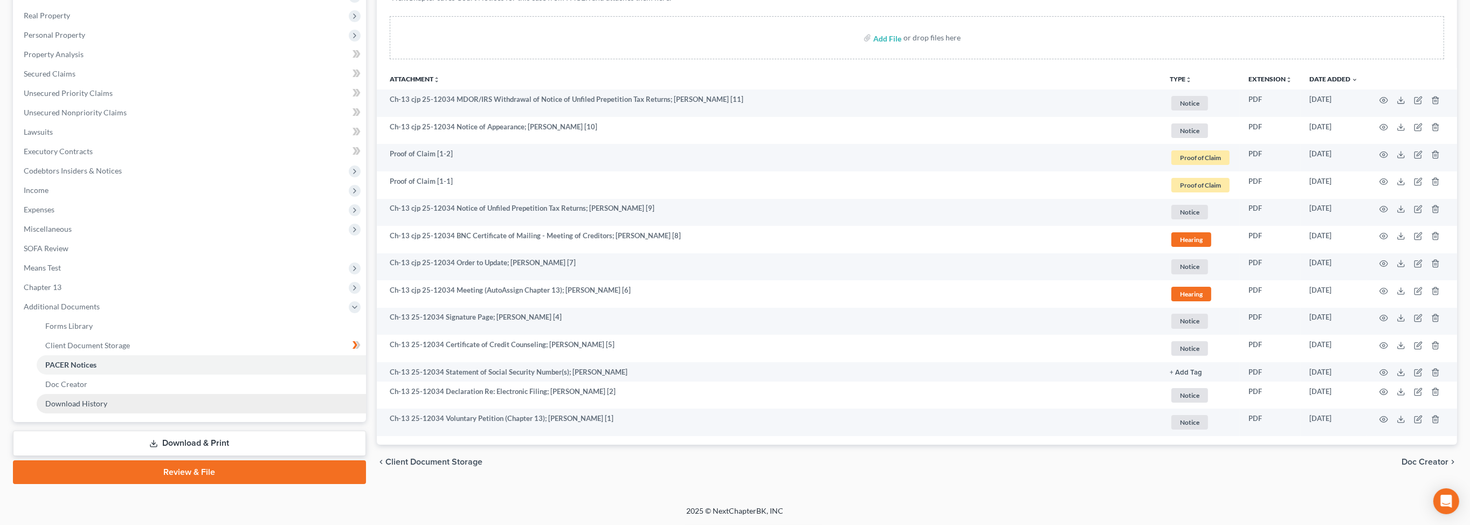
scroll to position [358, 0]
click at [61, 282] on span "Chapter 13" at bounding box center [43, 286] width 38 height 9
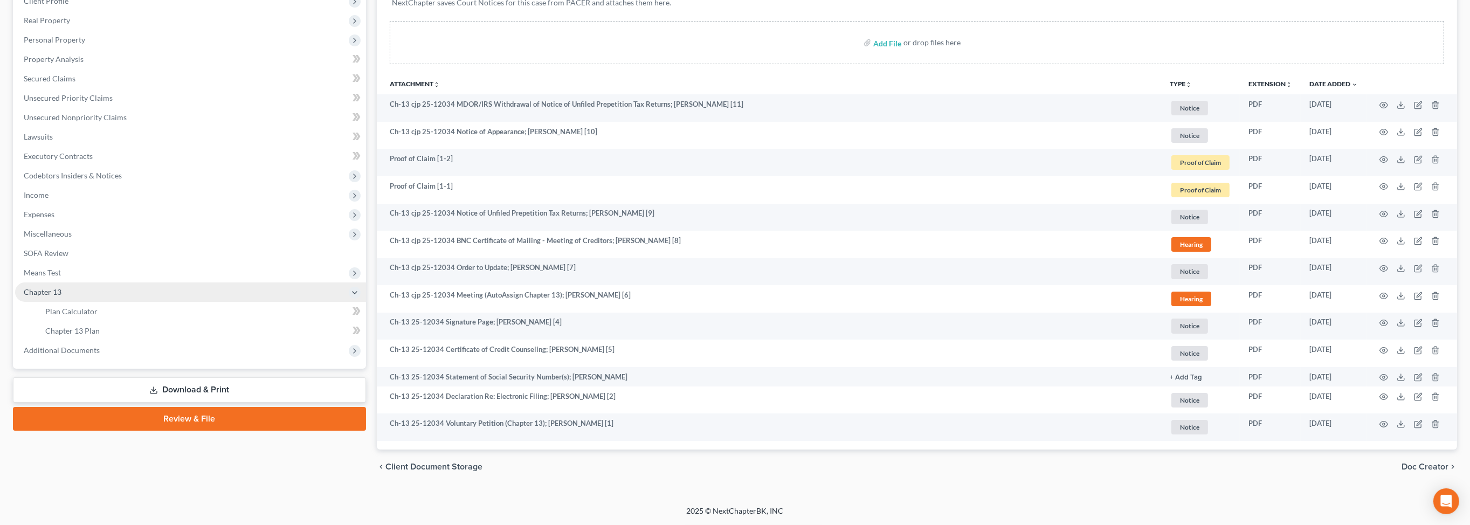
scroll to position [325, 0]
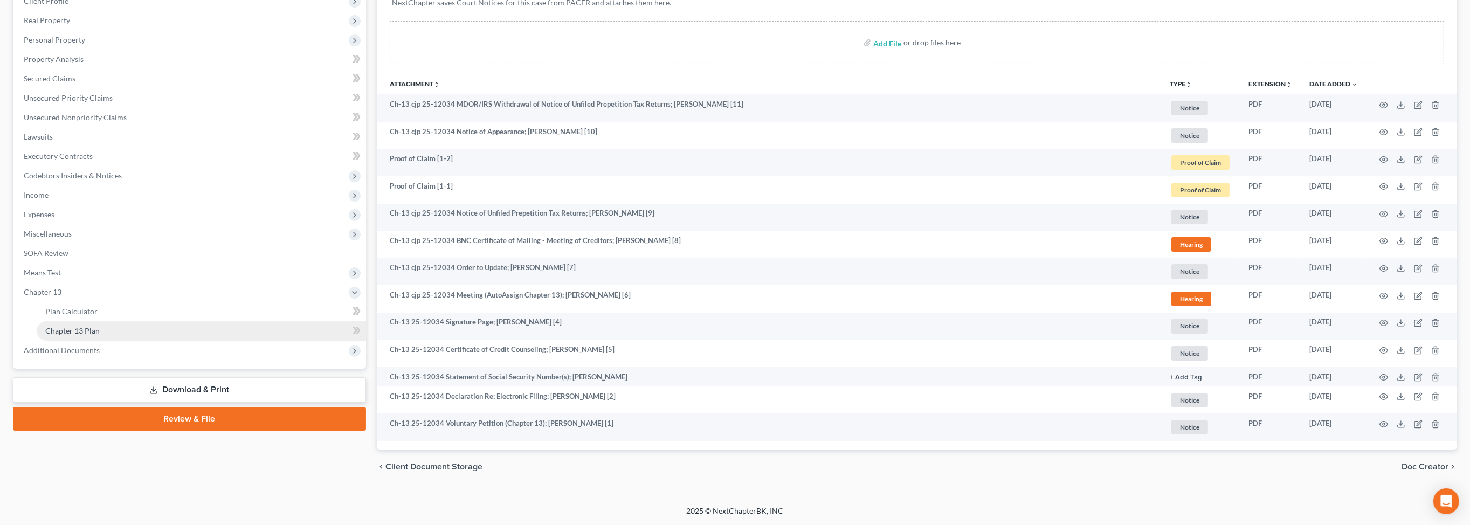
click at [100, 326] on span "Chapter 13 Plan" at bounding box center [72, 330] width 54 height 9
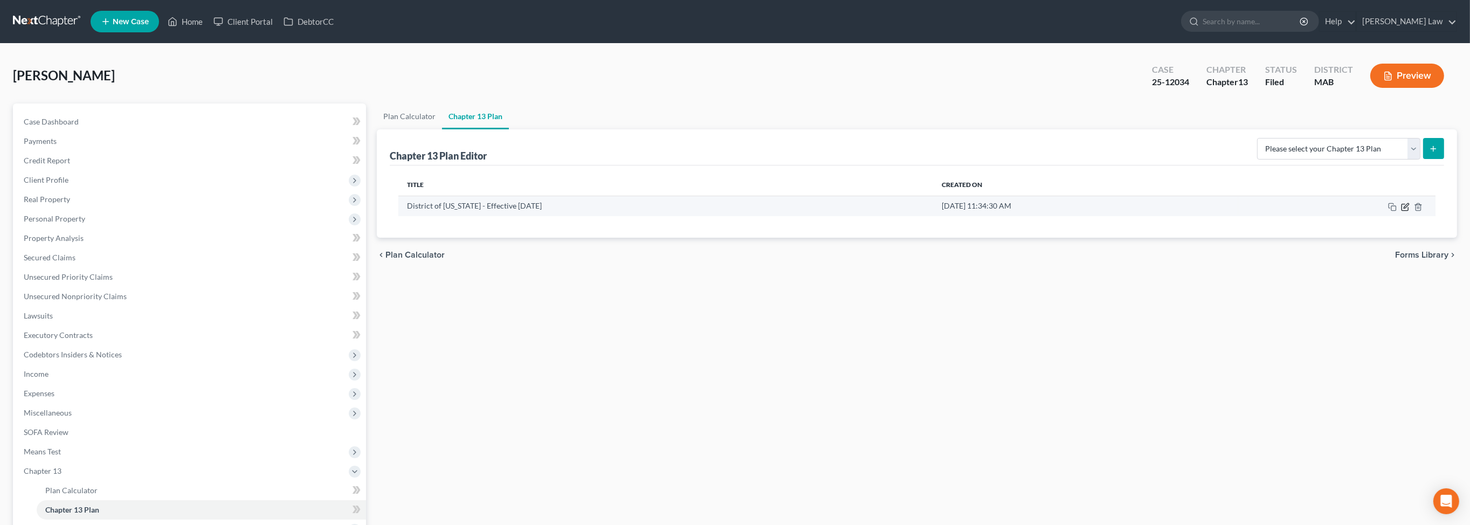
click at [1401, 211] on icon "button" at bounding box center [1405, 207] width 9 height 9
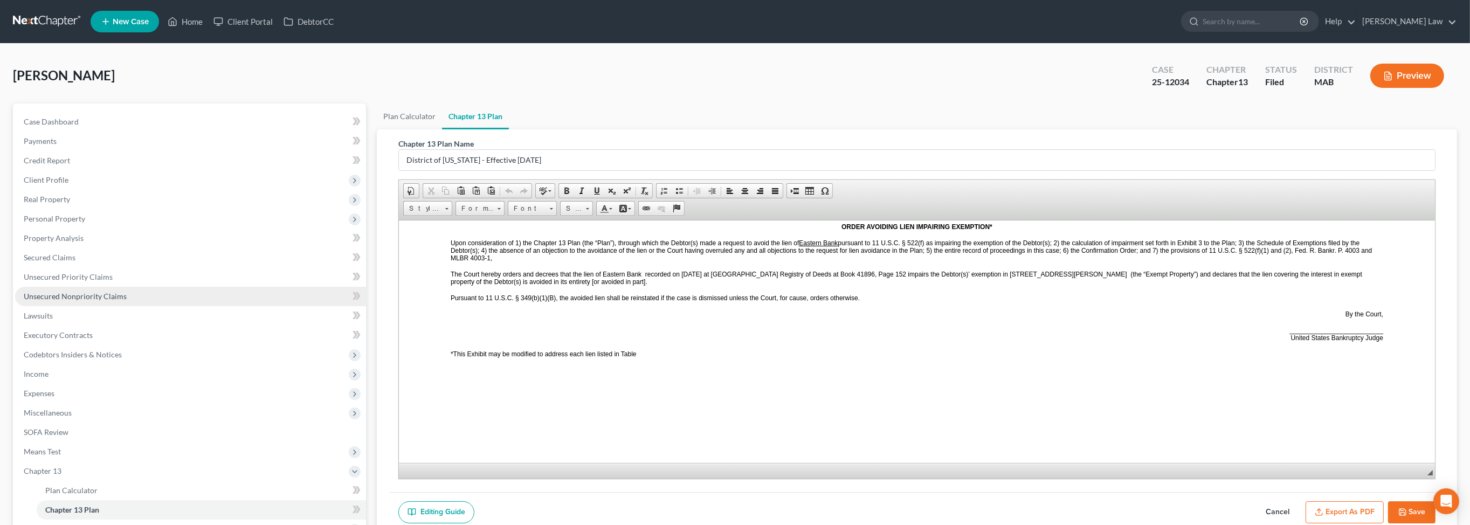
scroll to position [4973, 0]
drag, startPoint x: 215, startPoint y: 25, endPoint x: 211, endPoint y: 38, distance: 13.5
click at [208, 25] on link "Home" at bounding box center [185, 21] width 46 height 19
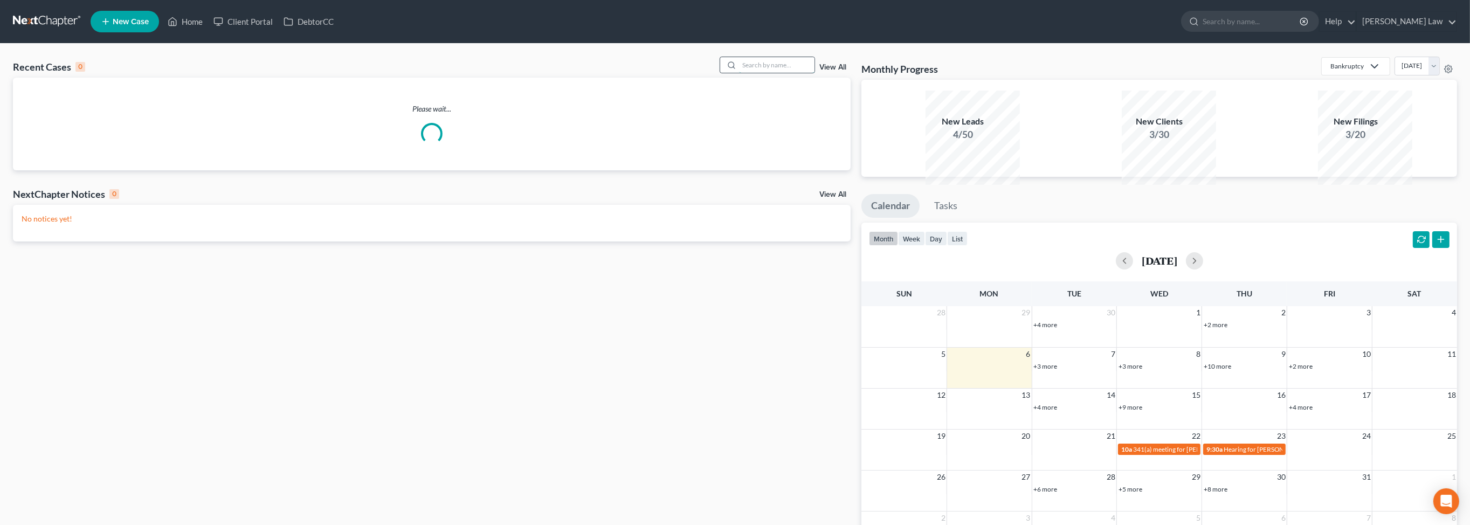
click at [771, 73] on input "search" at bounding box center [776, 65] width 75 height 16
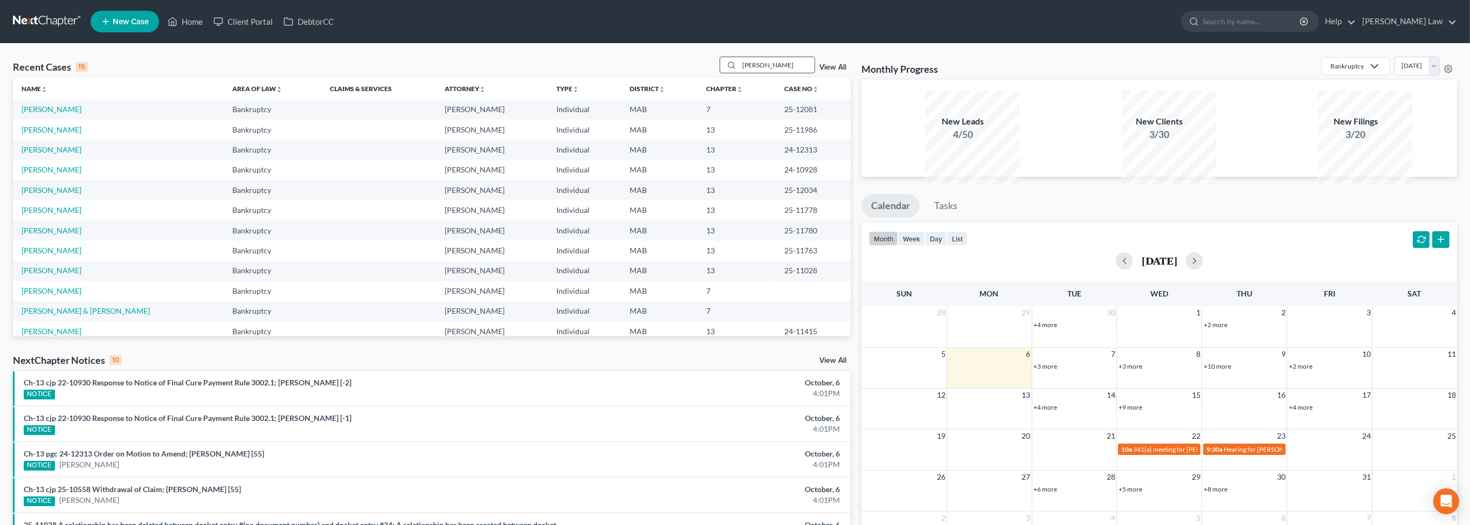
type input "joline"
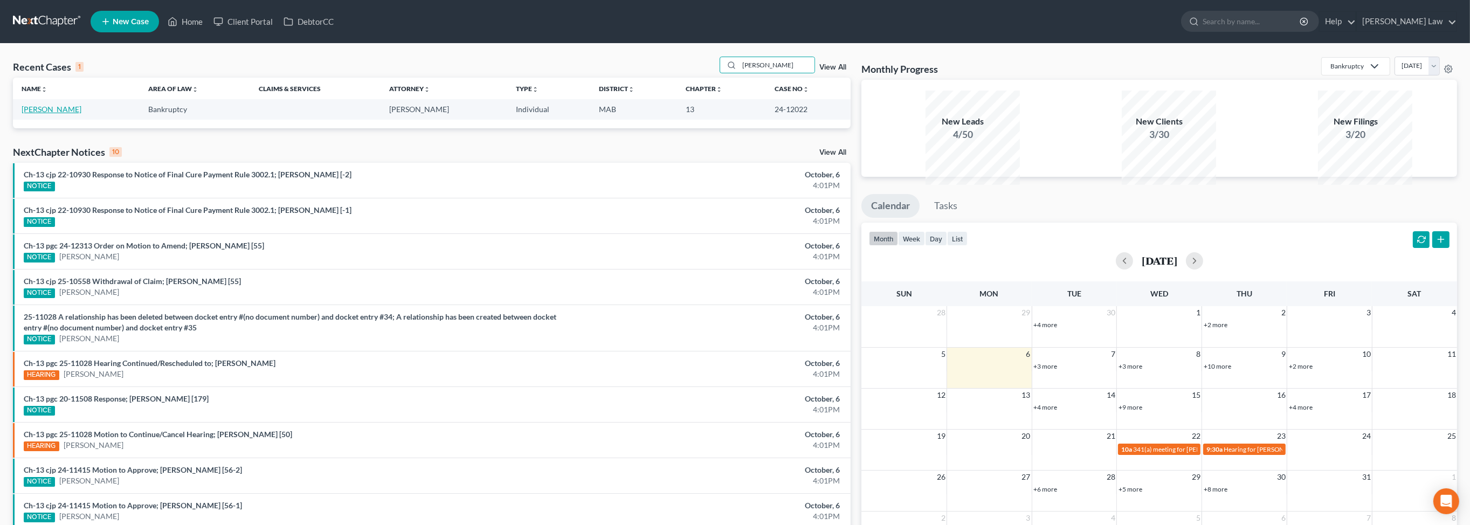
click at [55, 114] on link "McGuirk, Joline" at bounding box center [52, 109] width 60 height 9
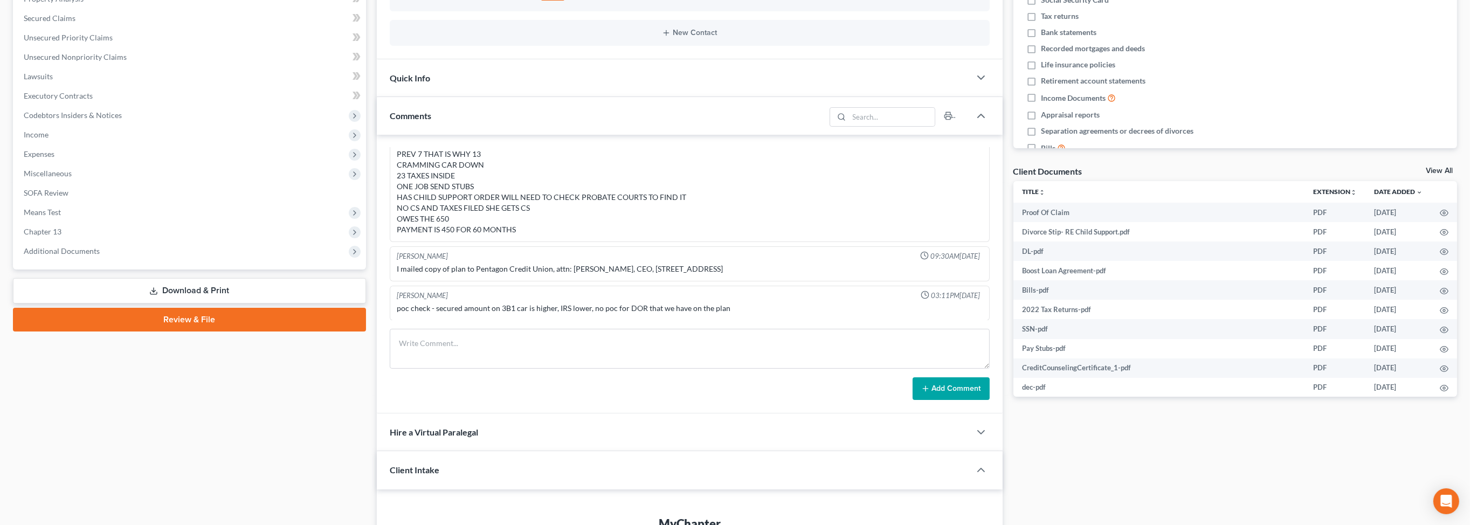
scroll to position [243, 0]
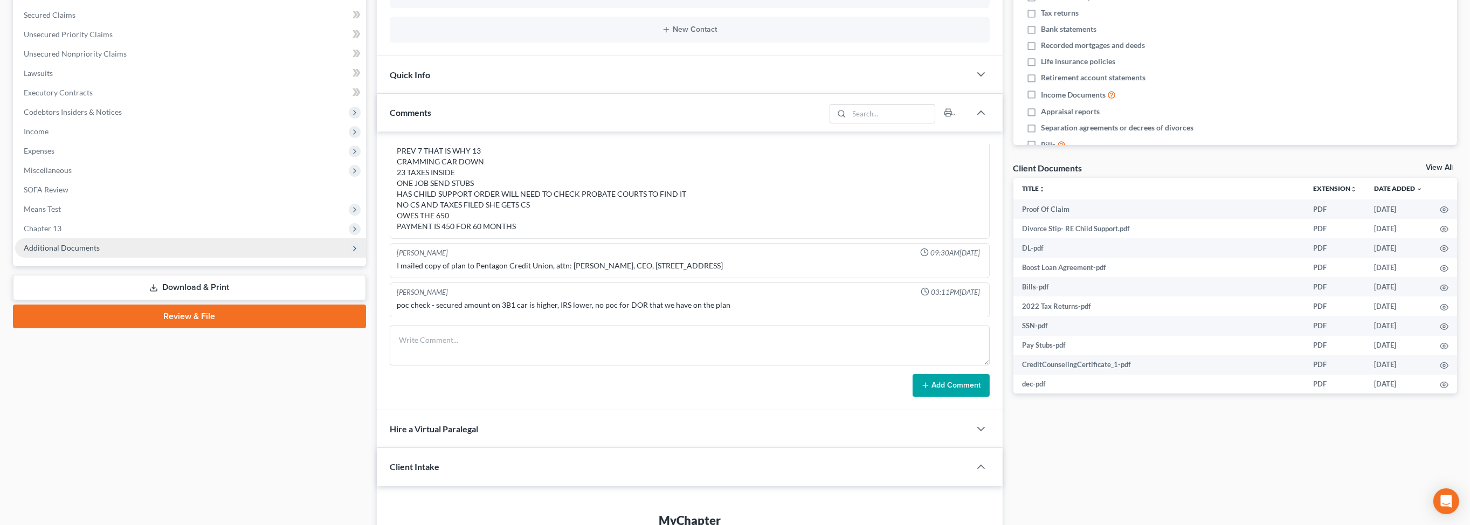
click at [136, 258] on span "Additional Documents" at bounding box center [190, 247] width 351 height 19
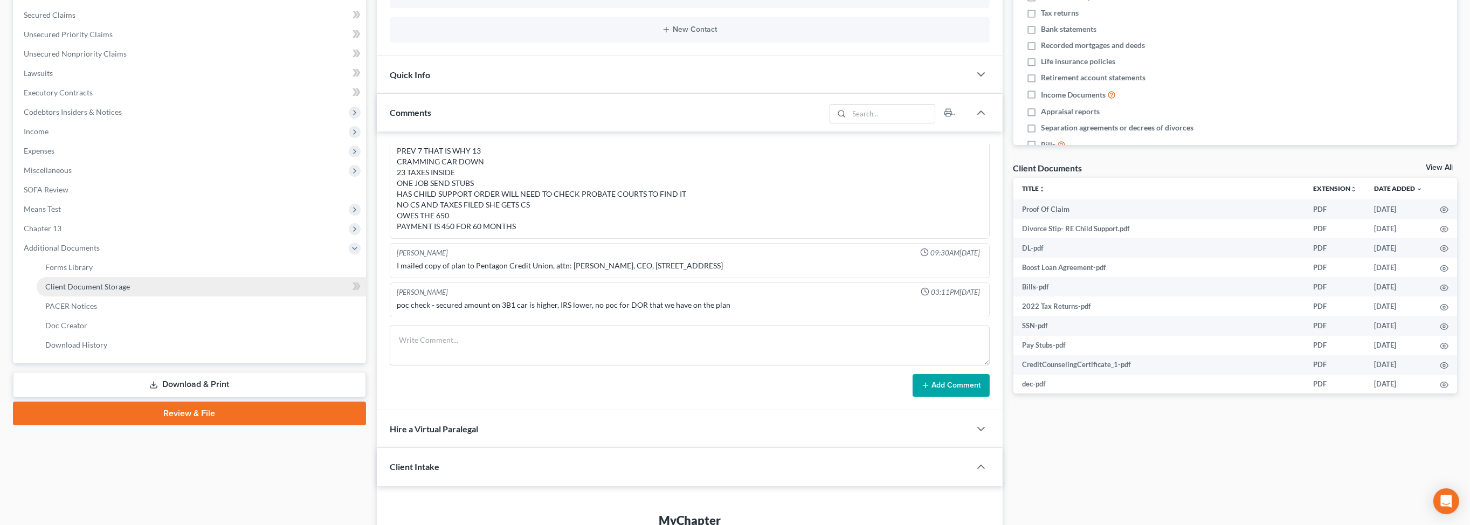
drag, startPoint x: 137, startPoint y: 421, endPoint x: 269, endPoint y: 405, distance: 132.4
click at [130, 291] on span "Client Document Storage" at bounding box center [87, 286] width 85 height 9
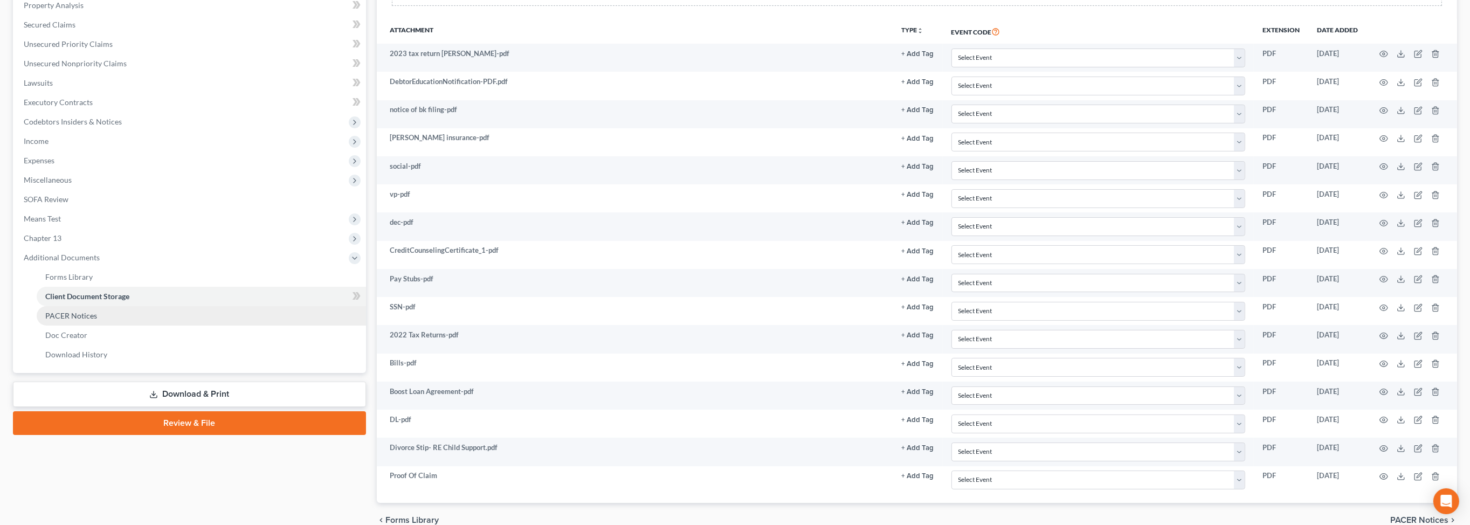
click at [84, 320] on span "PACER Notices" at bounding box center [71, 315] width 52 height 9
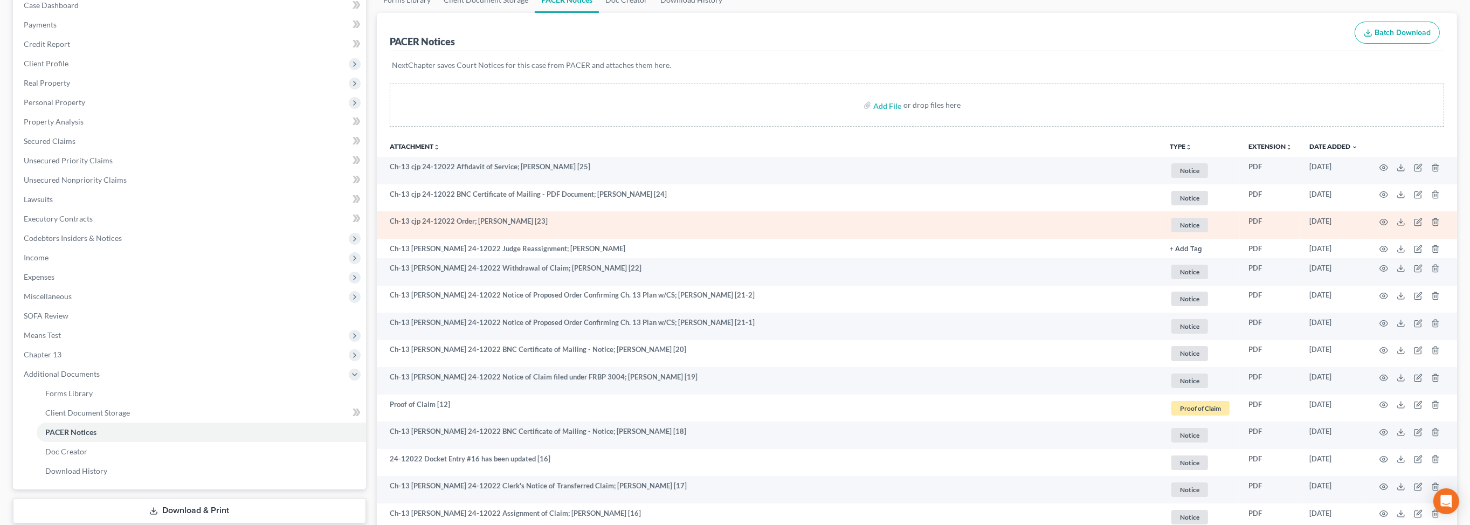
scroll to position [118, 0]
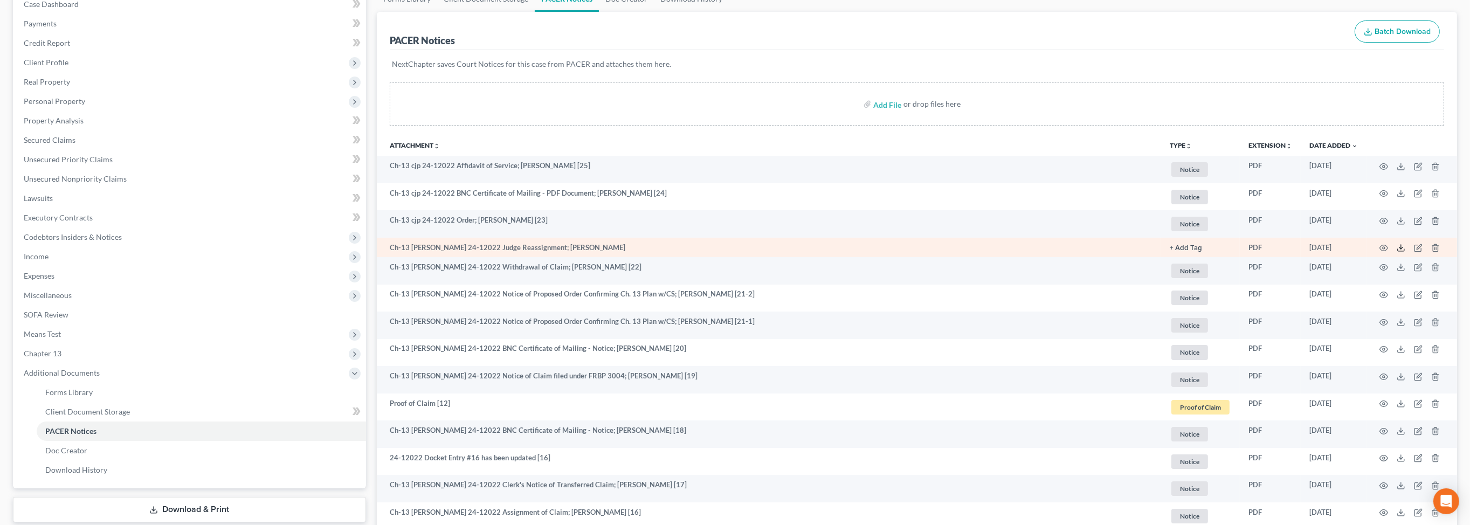
click at [1397, 252] on icon at bounding box center [1401, 248] width 9 height 9
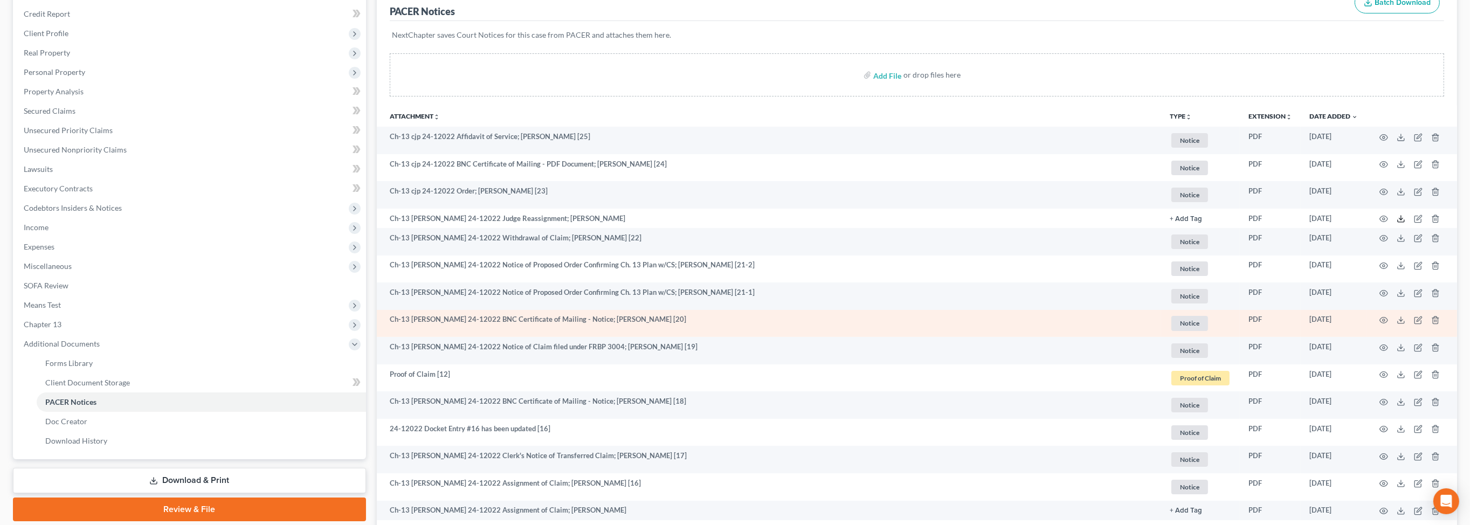
scroll to position [146, 0]
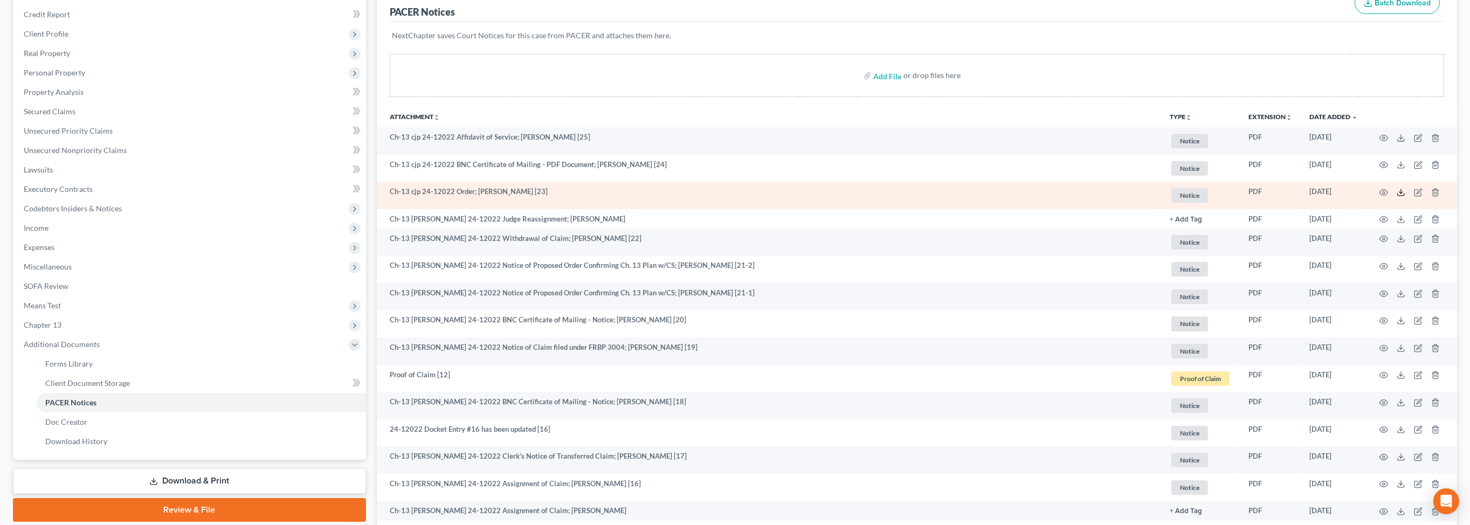
click at [1397, 197] on icon at bounding box center [1401, 192] width 9 height 9
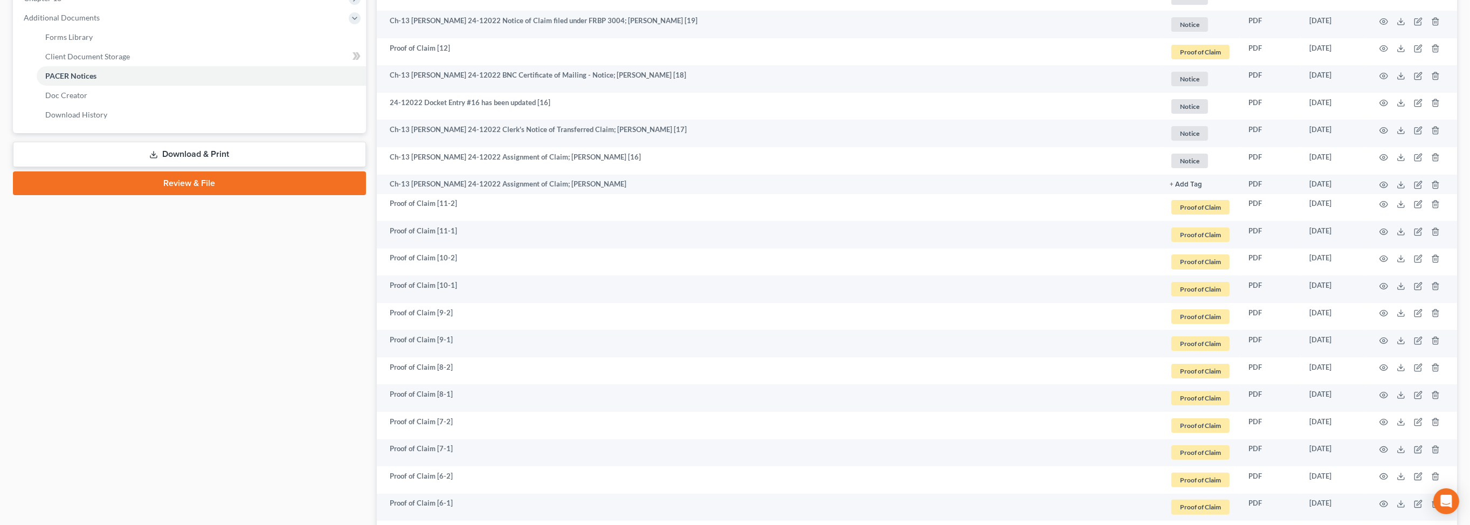
scroll to position [607, 0]
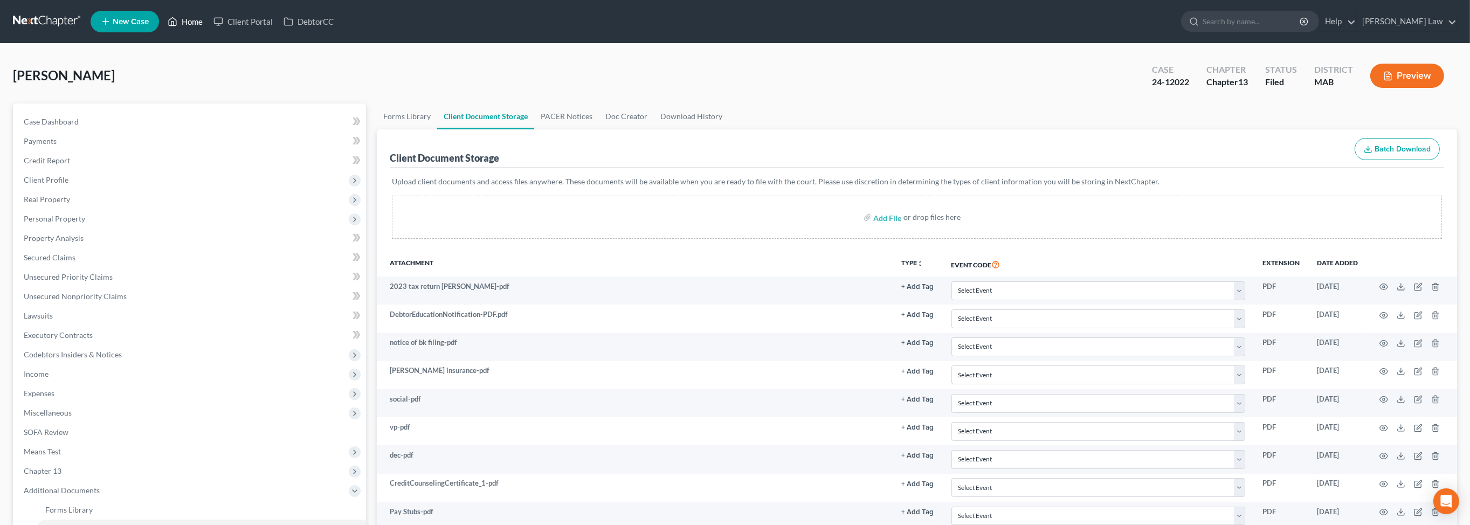
click at [177, 27] on icon at bounding box center [173, 21] width 10 height 13
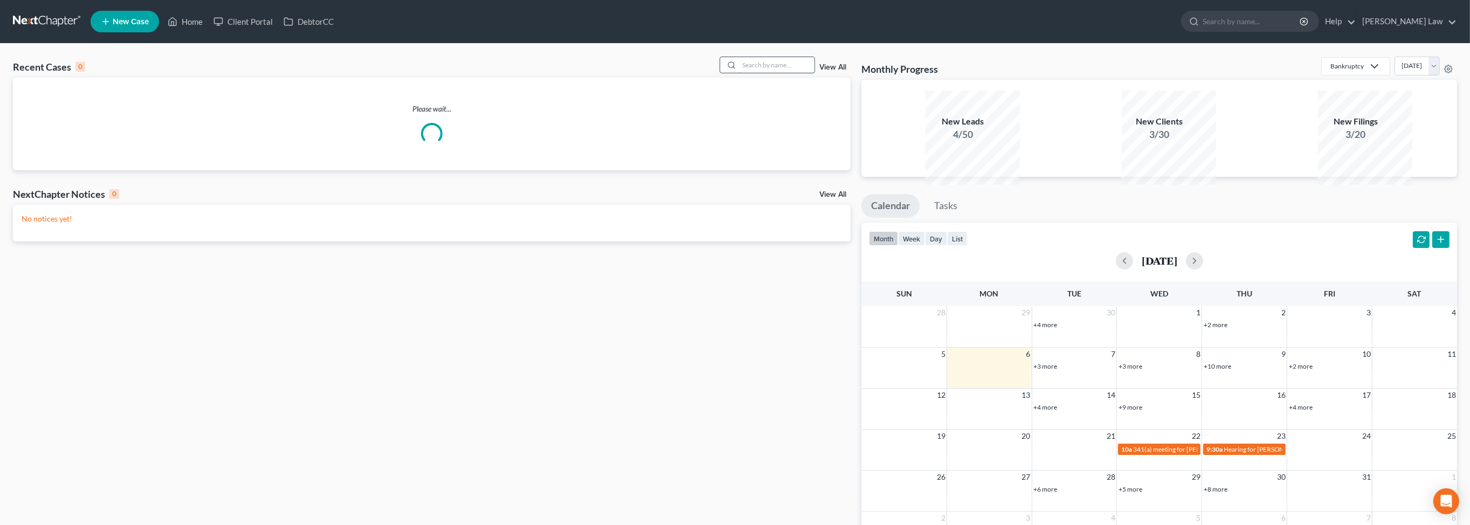
click at [739, 73] on input "search" at bounding box center [776, 65] width 75 height 16
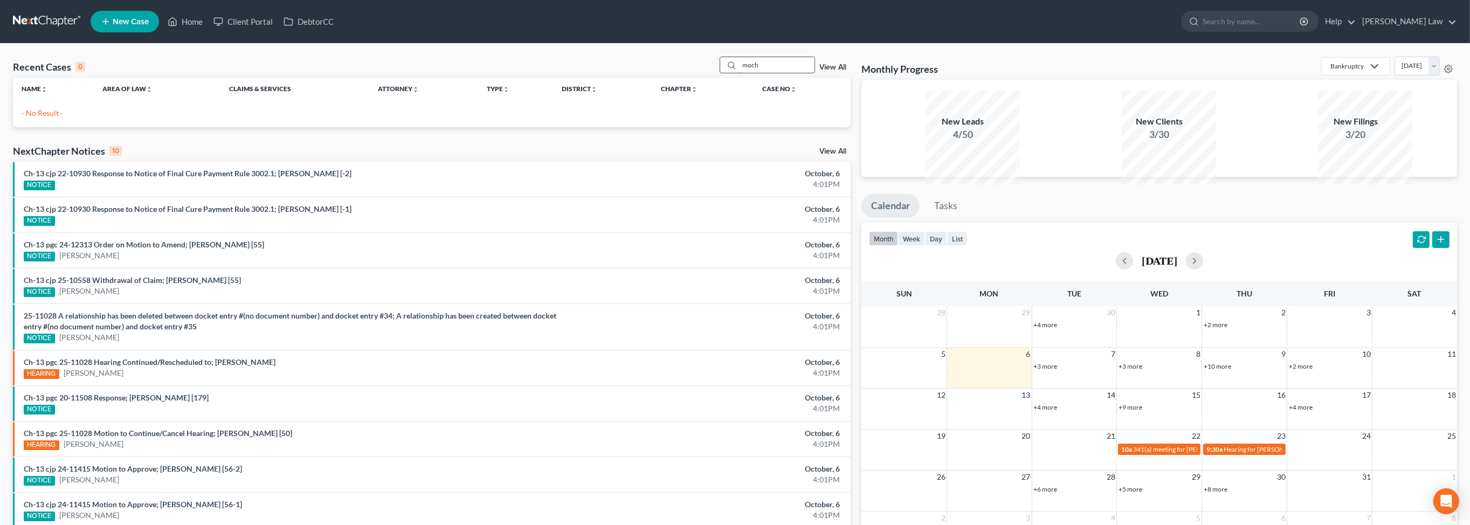
click at [749, 73] on input "moch" at bounding box center [776, 65] width 75 height 16
type input "m"
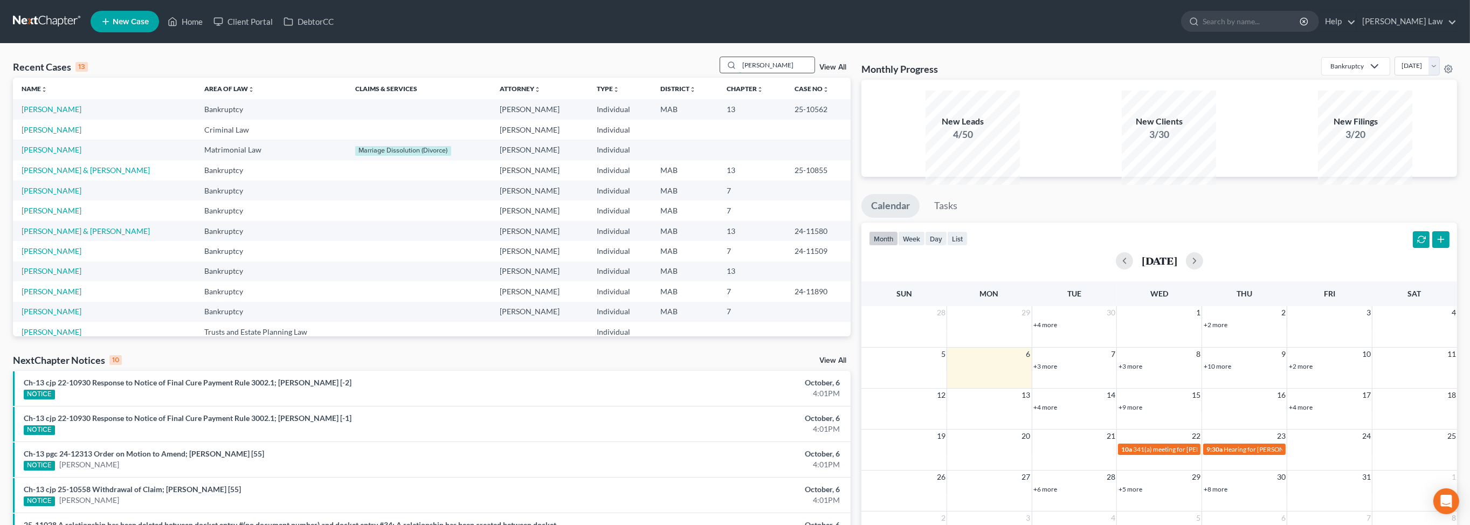
drag, startPoint x: 762, startPoint y: 87, endPoint x: 704, endPoint y: 76, distance: 58.7
click at [720, 73] on div "thomas" at bounding box center [768, 65] width 96 height 17
type input "lembo"
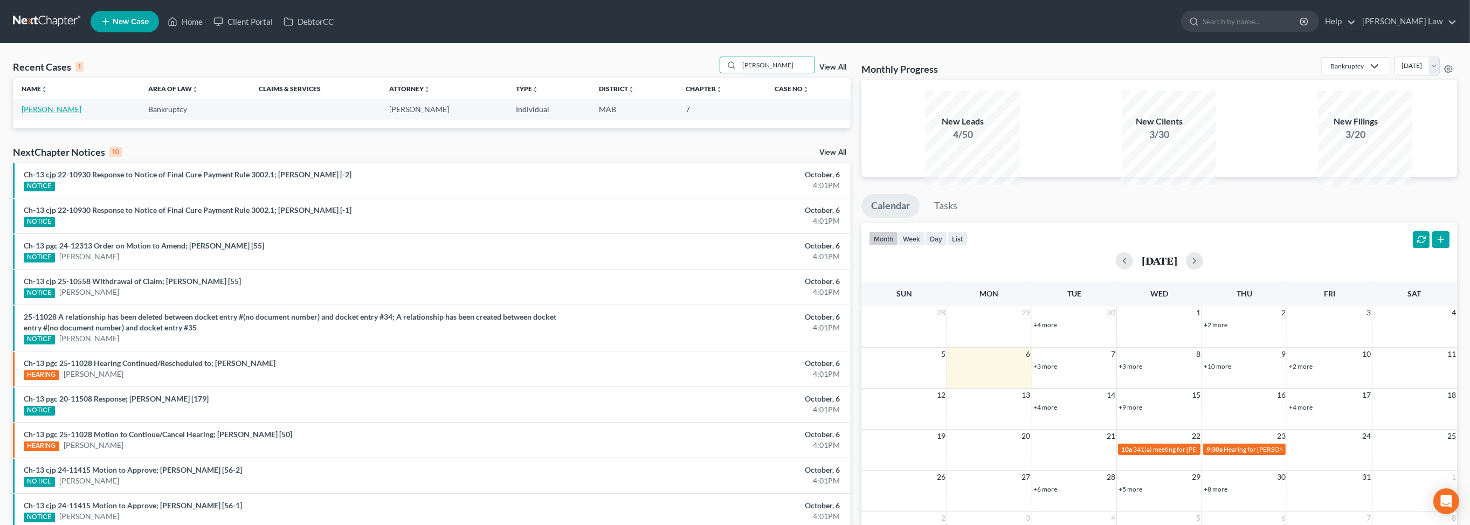
click at [59, 114] on link "Lembo, Laura" at bounding box center [52, 109] width 60 height 9
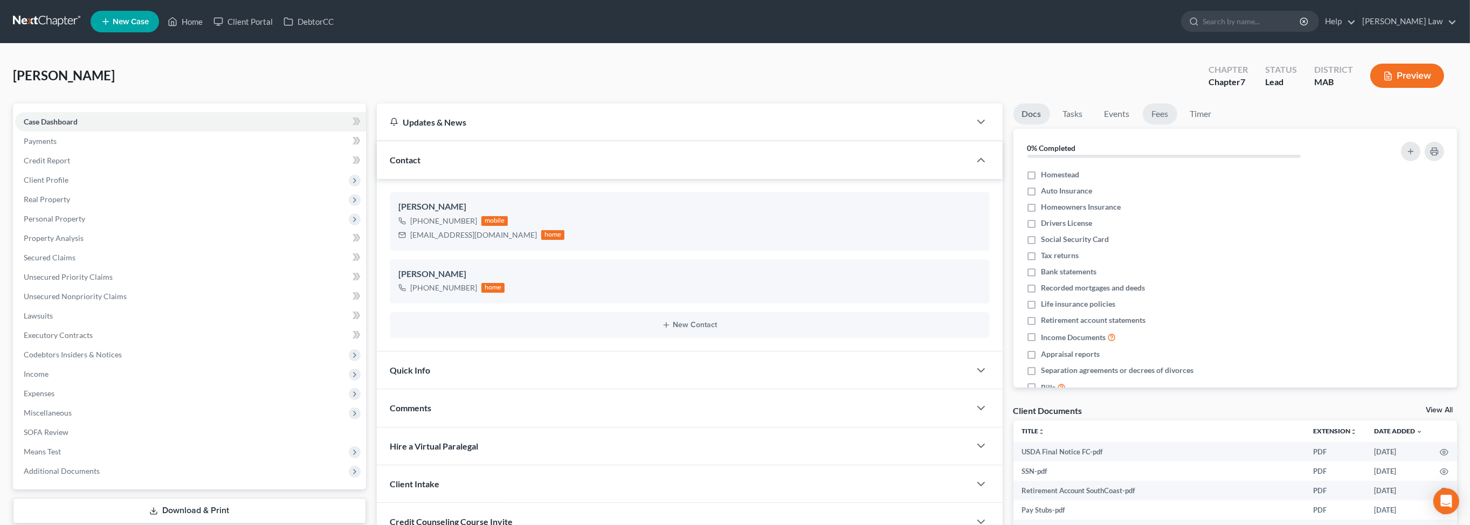
click at [1177, 125] on link "Fees" at bounding box center [1160, 113] width 34 height 21
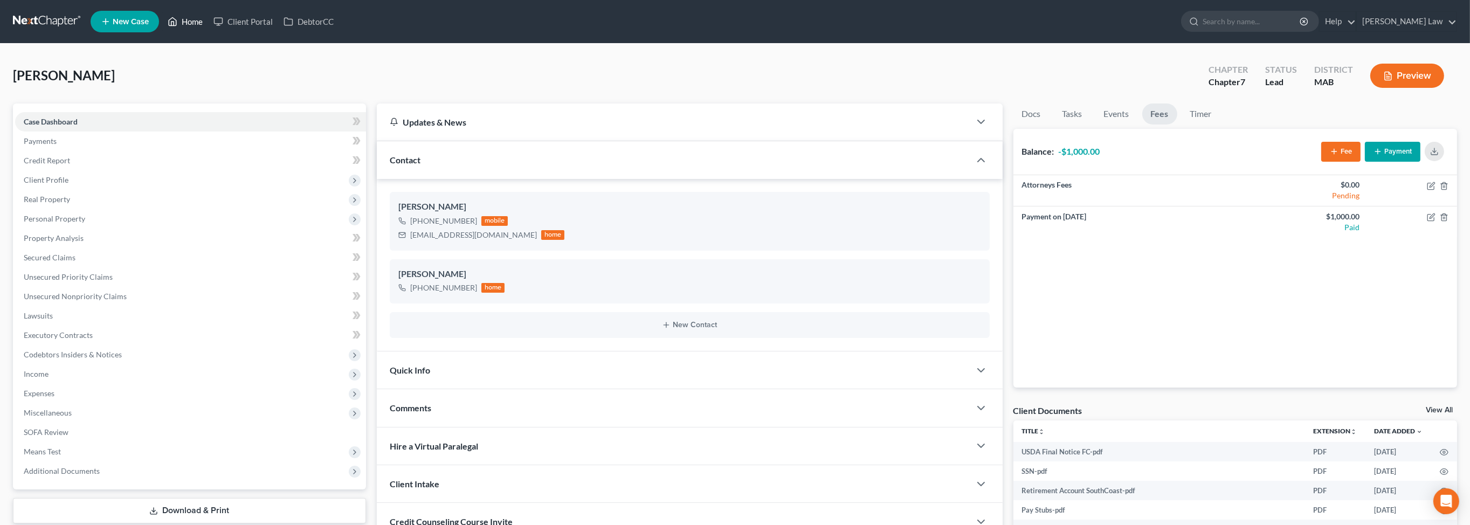
click at [208, 28] on link "Home" at bounding box center [185, 21] width 46 height 19
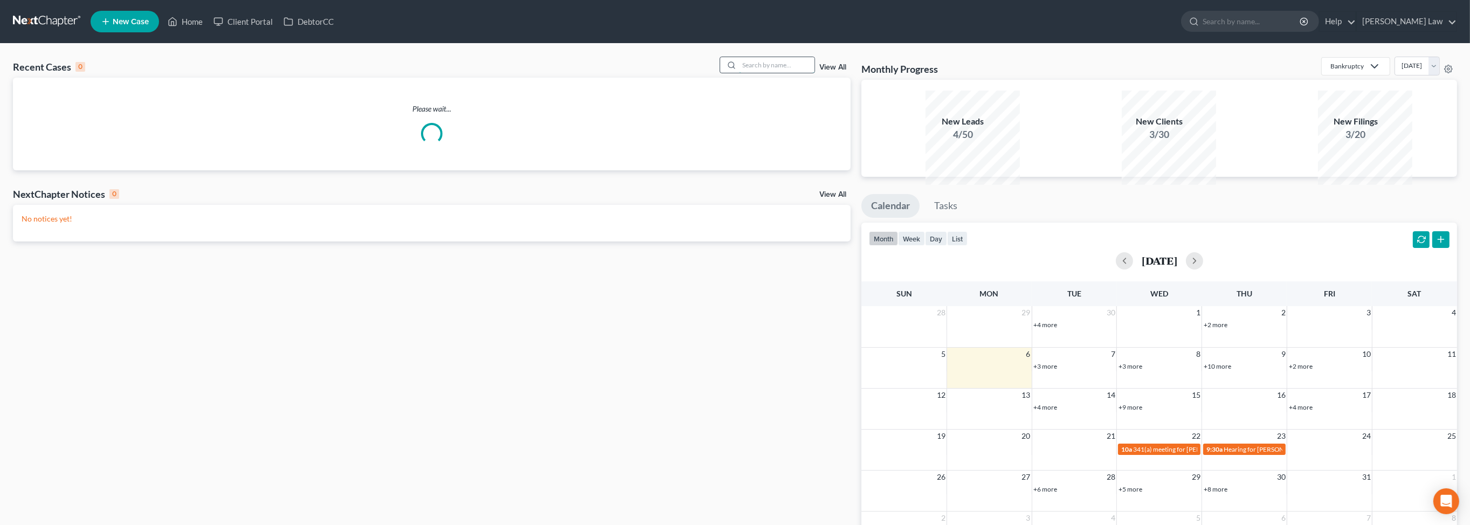
click at [776, 73] on input "search" at bounding box center [776, 65] width 75 height 16
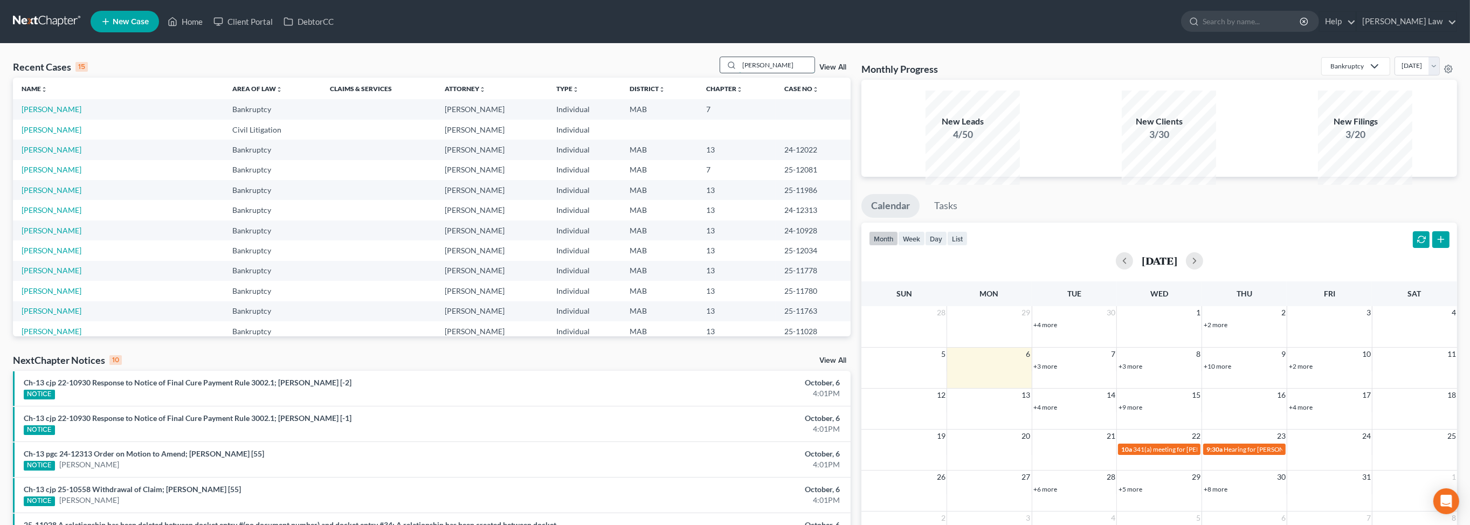
type input "shorey"
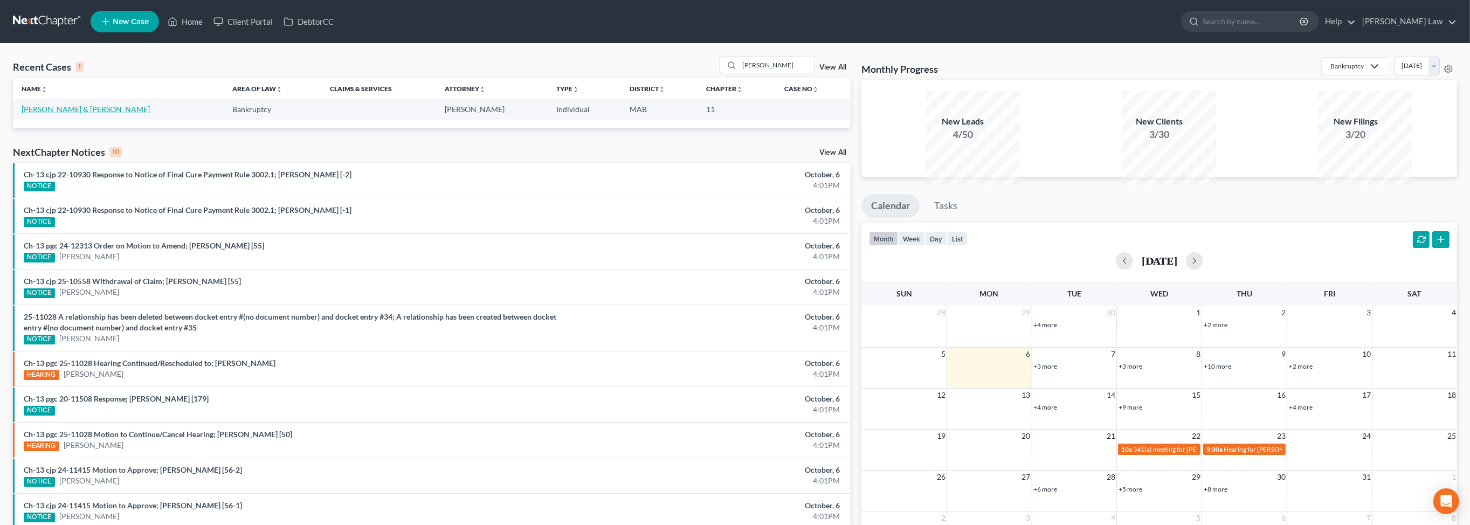
click at [80, 114] on link "Shorey, Gene & Lucia" at bounding box center [86, 109] width 128 height 9
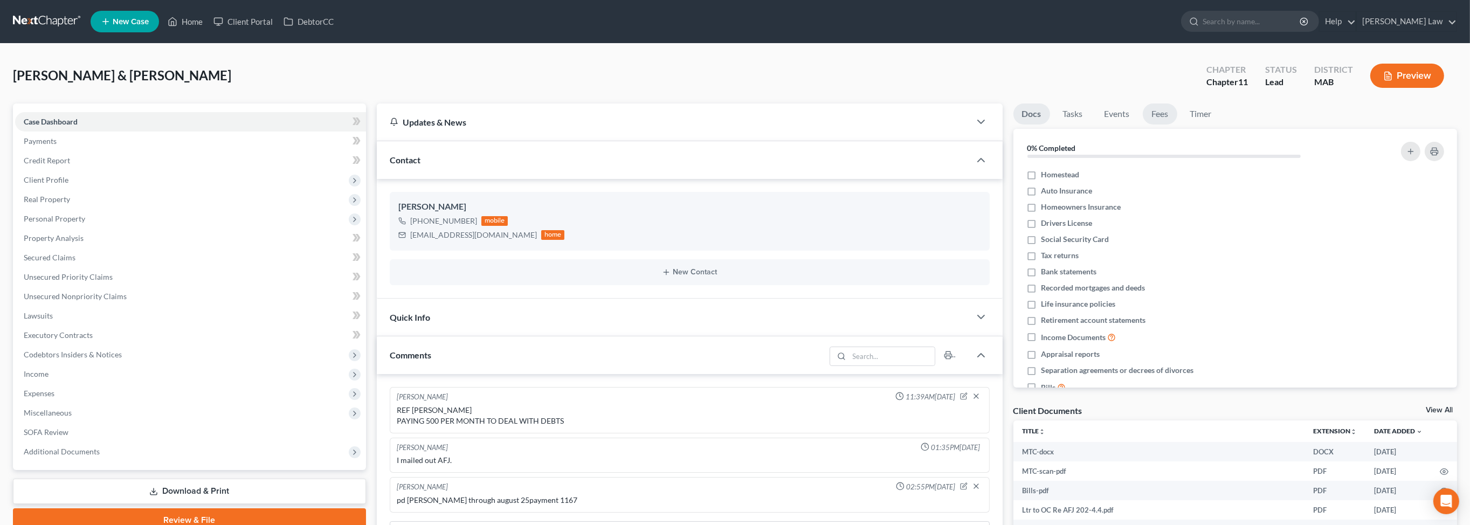
click at [1177, 125] on link "Fees" at bounding box center [1160, 113] width 34 height 21
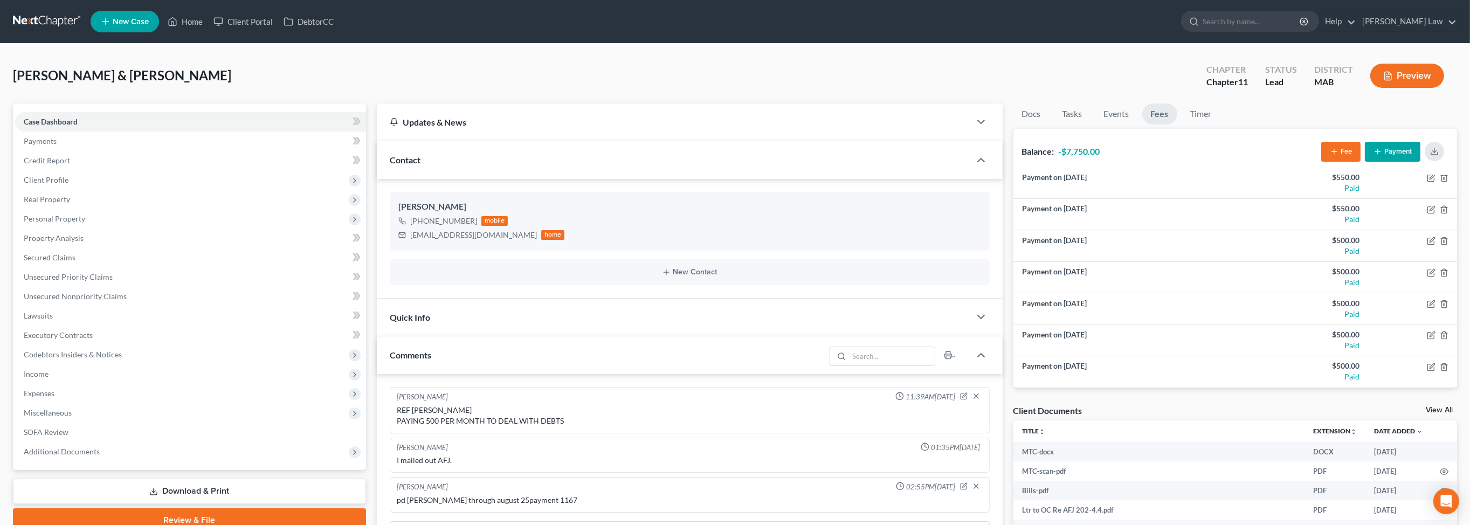
scroll to position [359, 0]
drag, startPoint x: 206, startPoint y: 28, endPoint x: 414, endPoint y: 68, distance: 211.9
click at [177, 26] on icon at bounding box center [173, 22] width 8 height 8
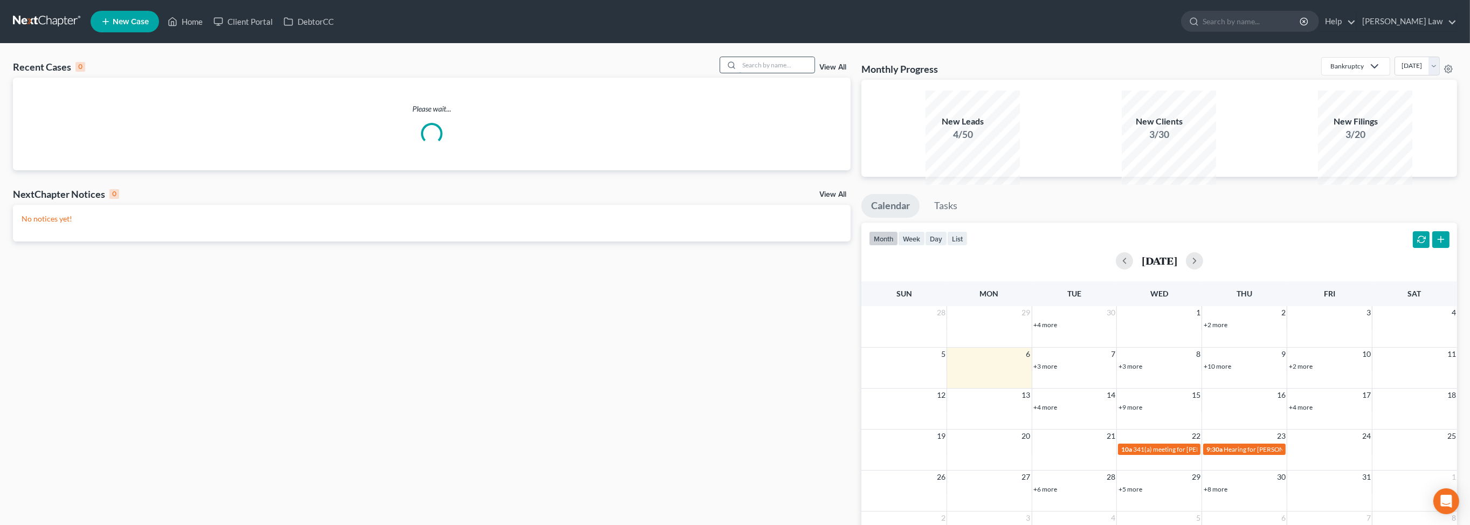
click at [763, 73] on input "search" at bounding box center [776, 65] width 75 height 16
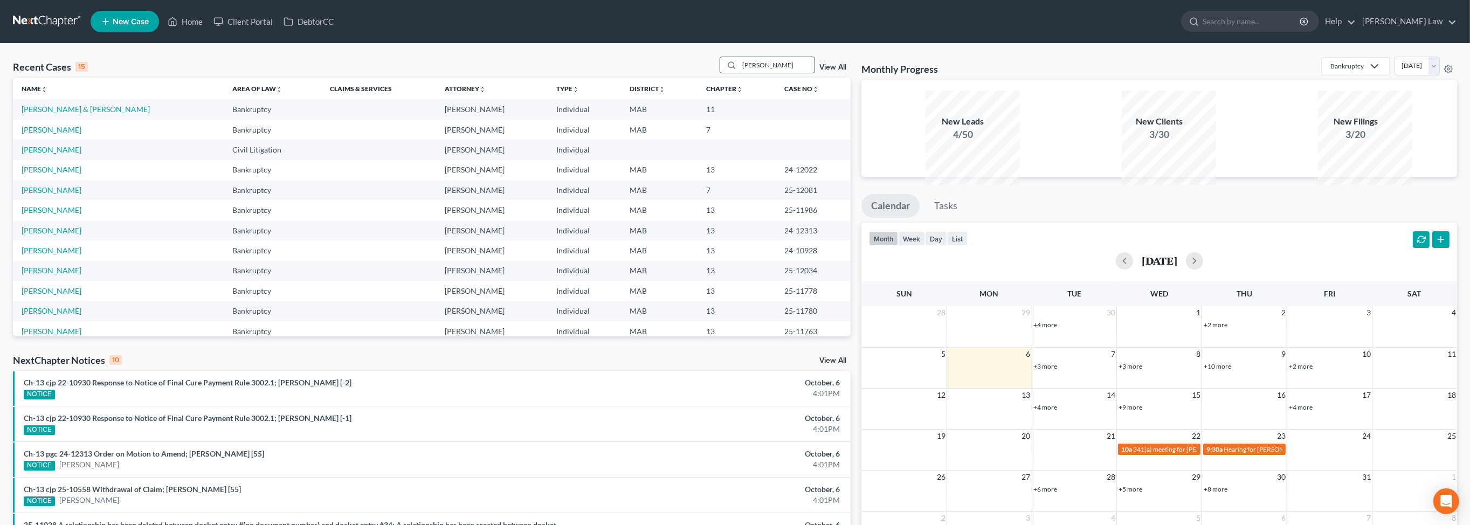
type input "paglia"
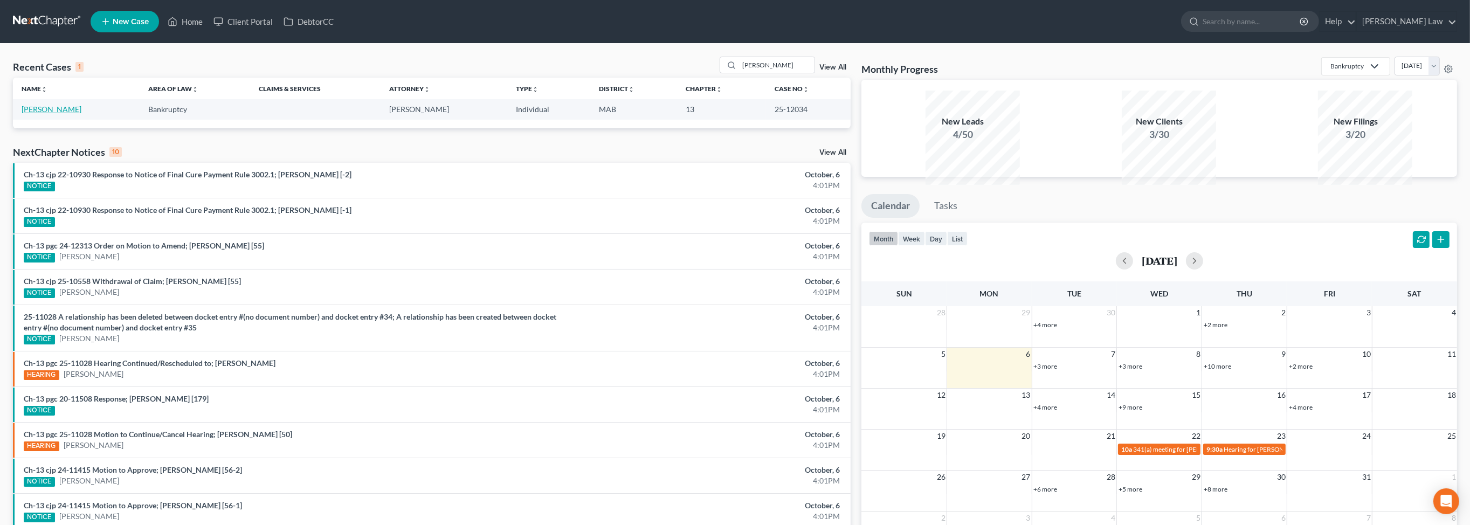
click at [41, 114] on link "[PERSON_NAME]" at bounding box center [52, 109] width 60 height 9
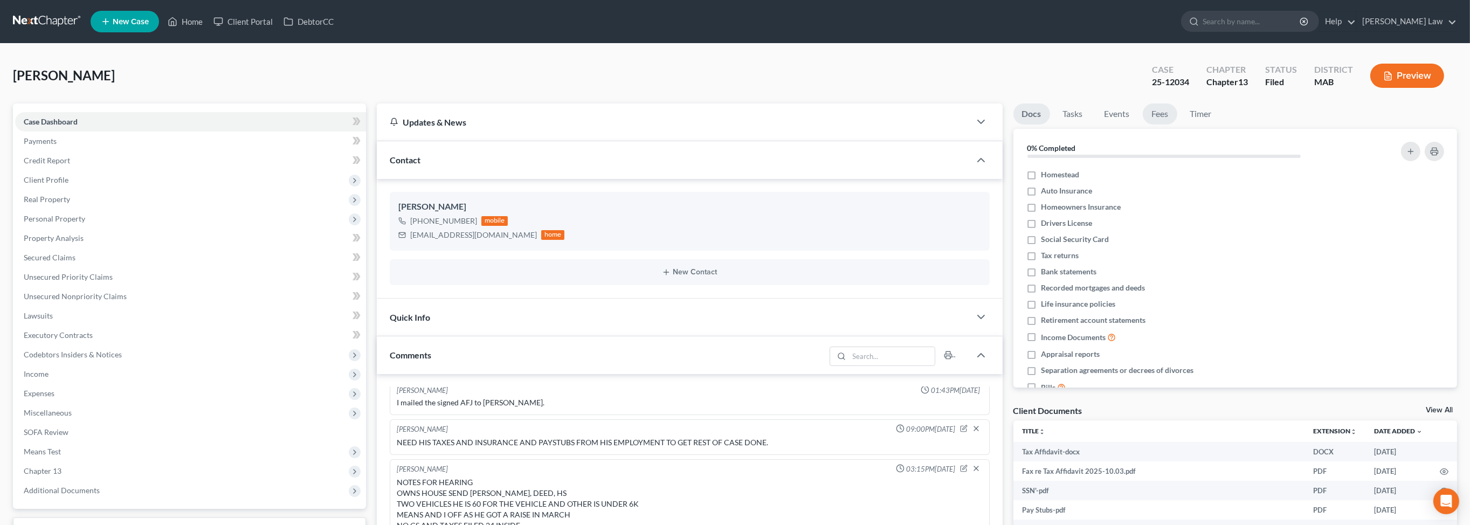
click at [1177, 125] on link "Fees" at bounding box center [1160, 113] width 34 height 21
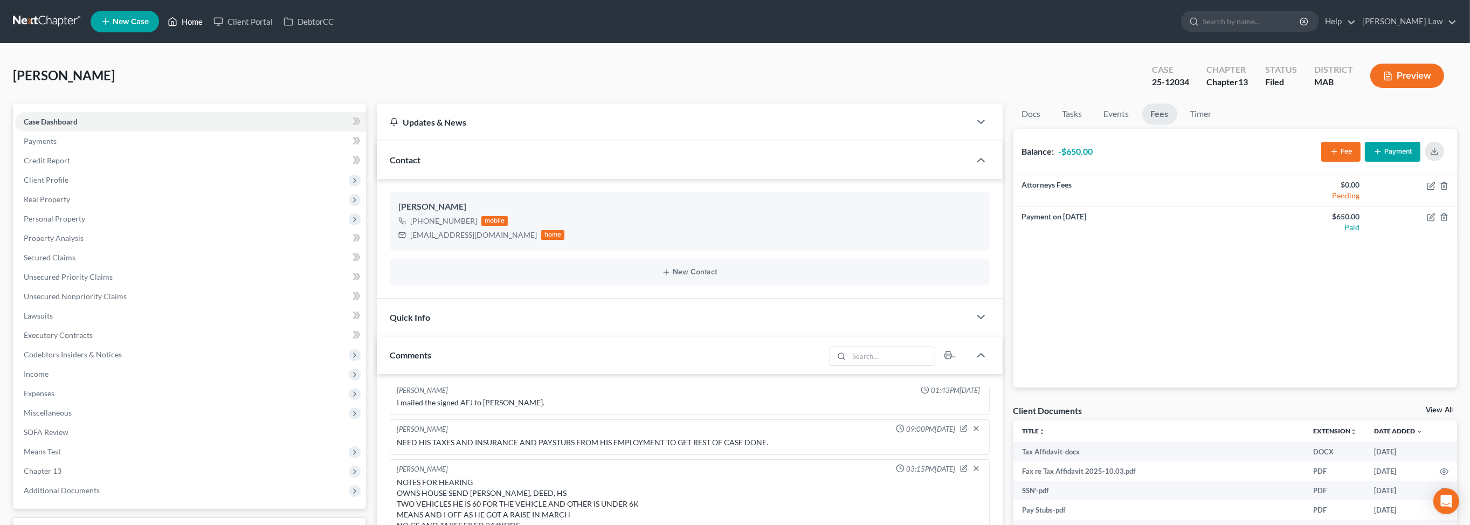
click at [177, 25] on icon at bounding box center [173, 22] width 8 height 8
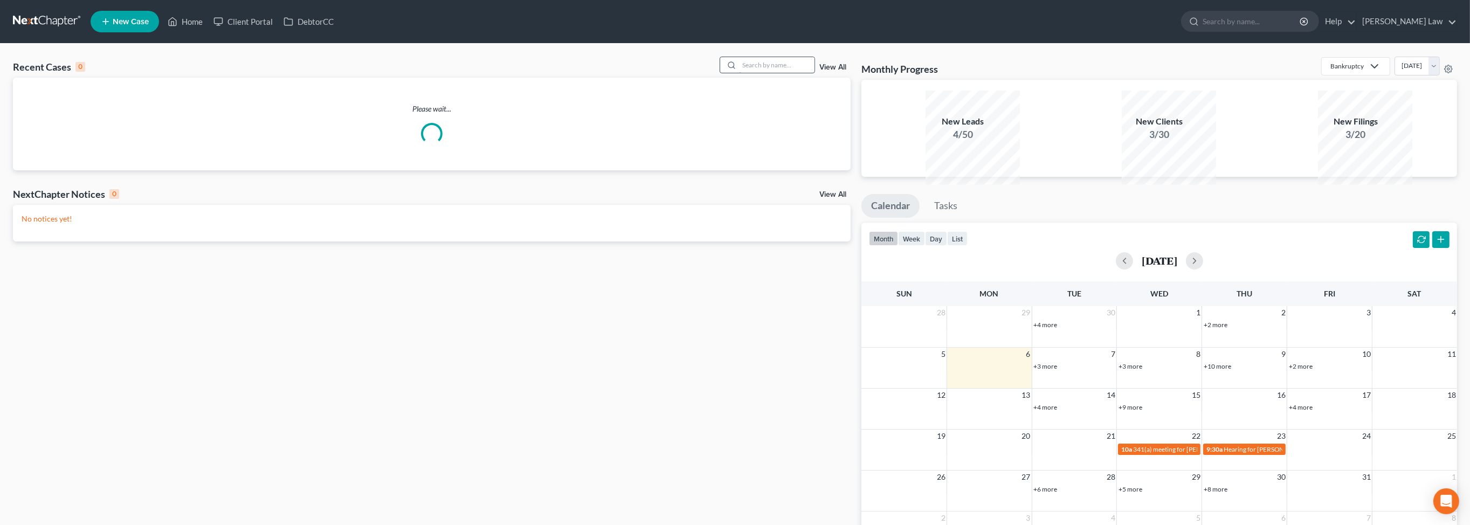
click at [742, 73] on input "search" at bounding box center [776, 65] width 75 height 16
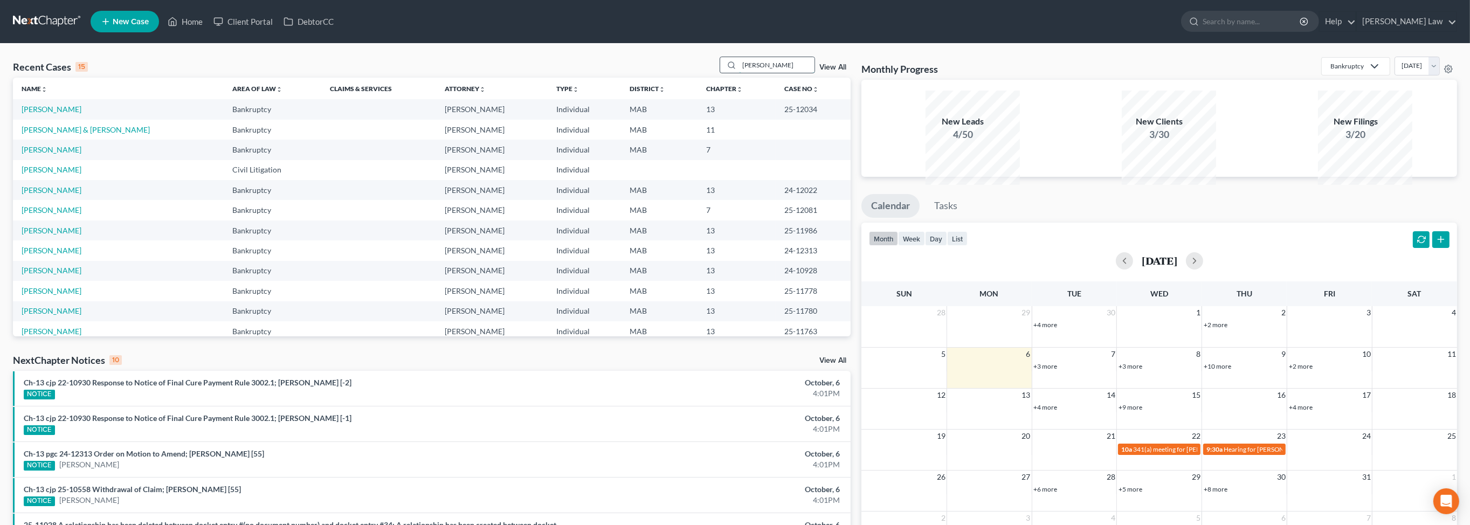
type input "marrin"
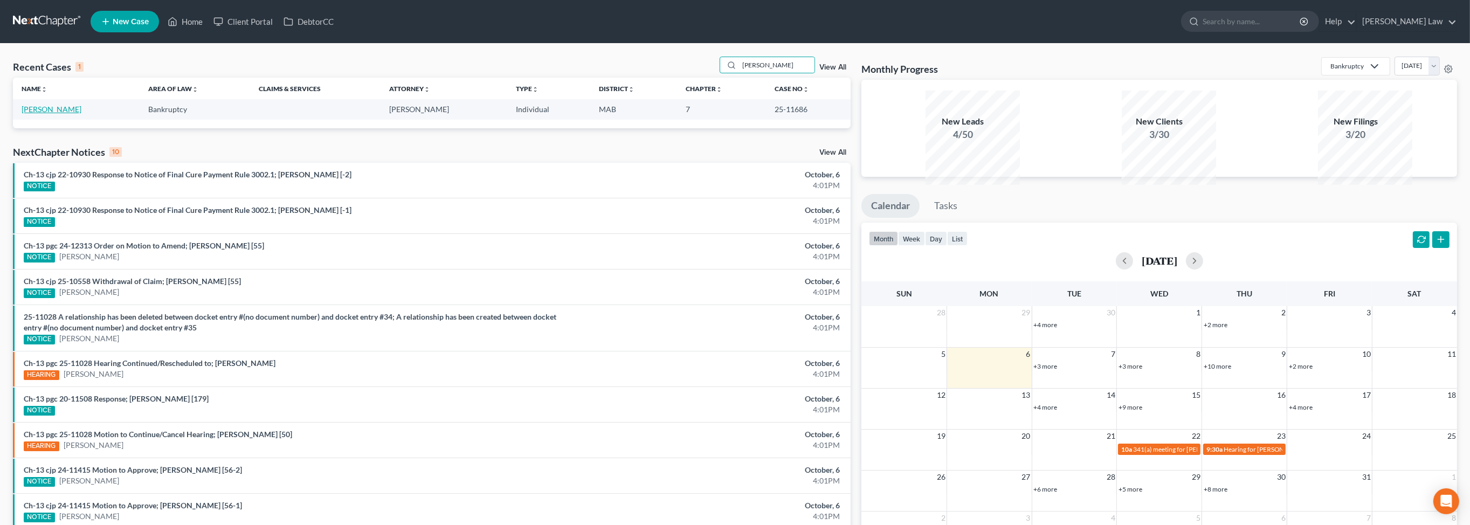
click at [52, 114] on link "Marrin, James" at bounding box center [52, 109] width 60 height 9
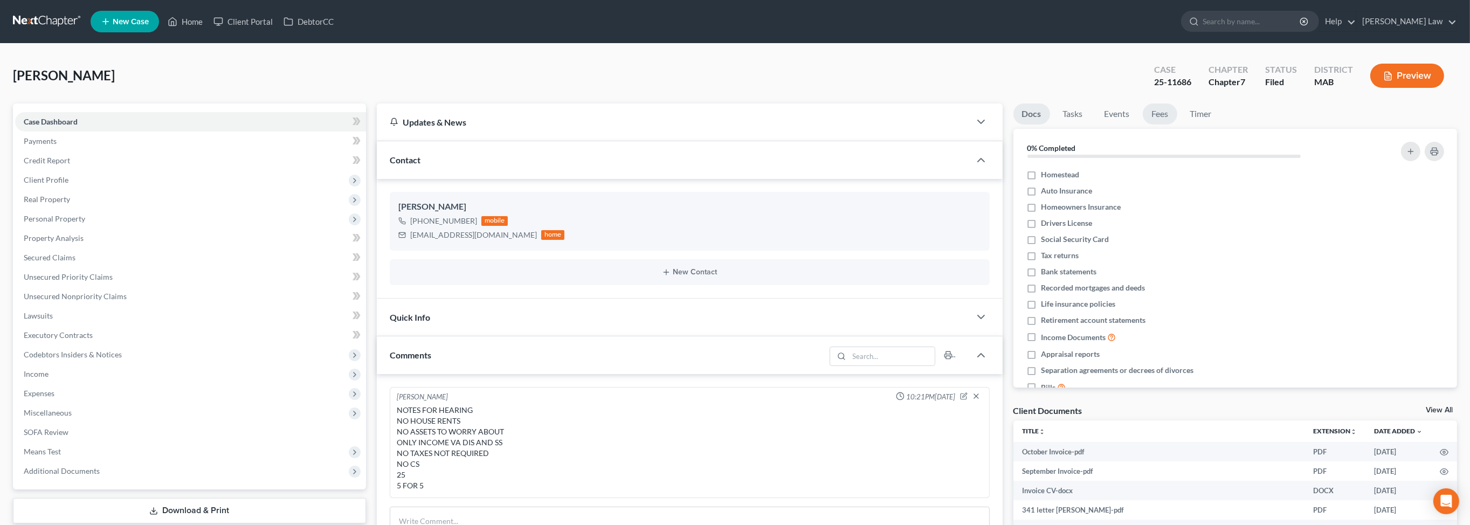
click at [1177, 125] on link "Fees" at bounding box center [1160, 113] width 34 height 21
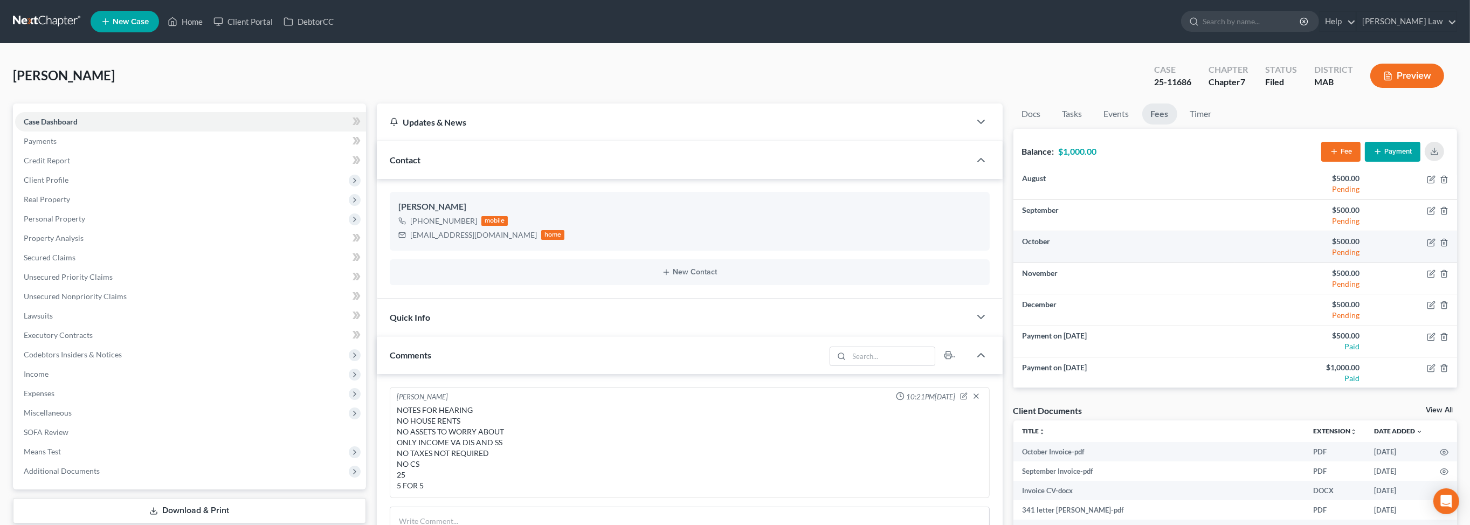
scroll to position [6, 0]
click at [1378, 162] on button "Payment" at bounding box center [1393, 152] width 56 height 20
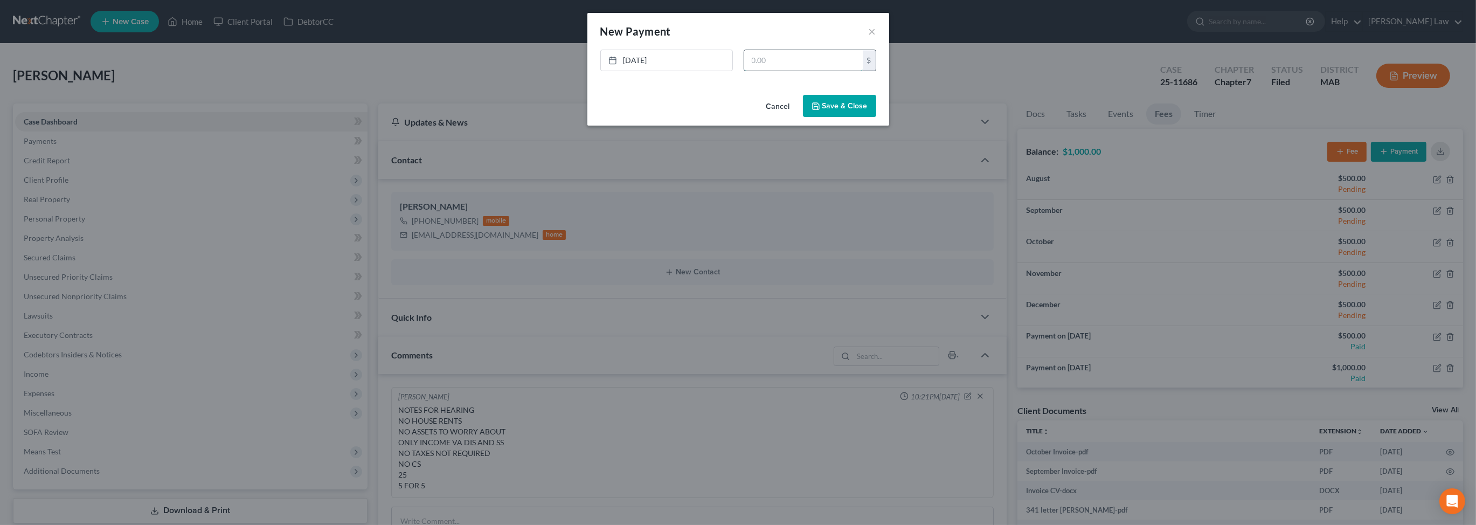
click at [829, 71] on input "text" at bounding box center [803, 60] width 119 height 20
type input "500"
click at [876, 118] on button "Save & Close" at bounding box center [839, 106] width 73 height 23
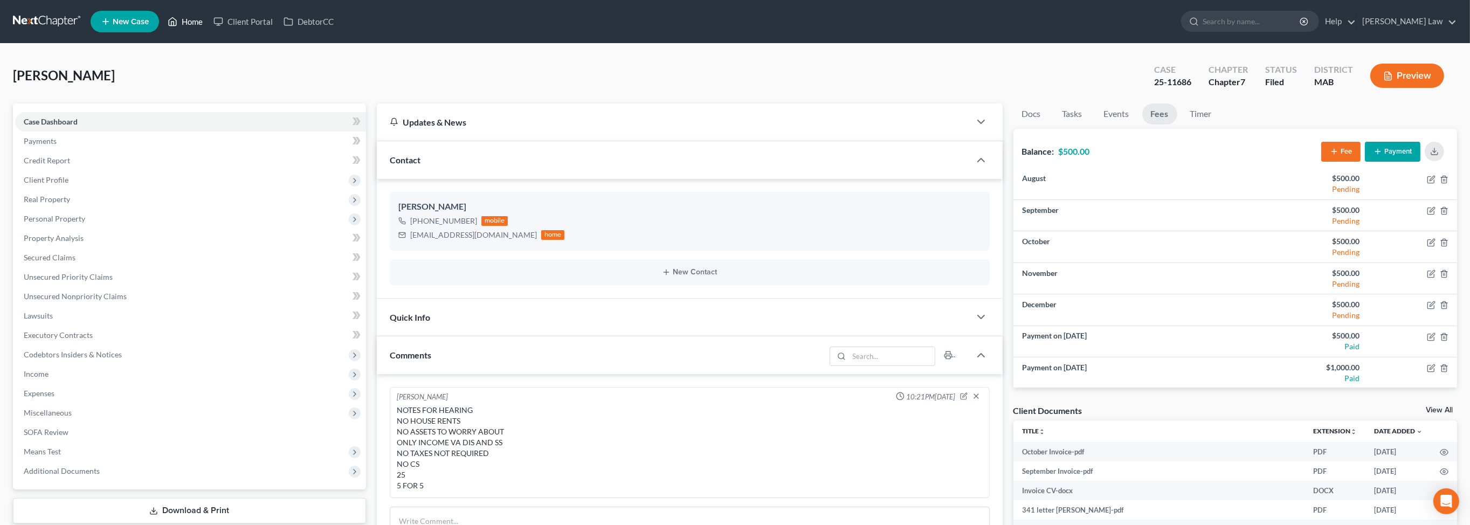
click at [208, 29] on link "Home" at bounding box center [185, 21] width 46 height 19
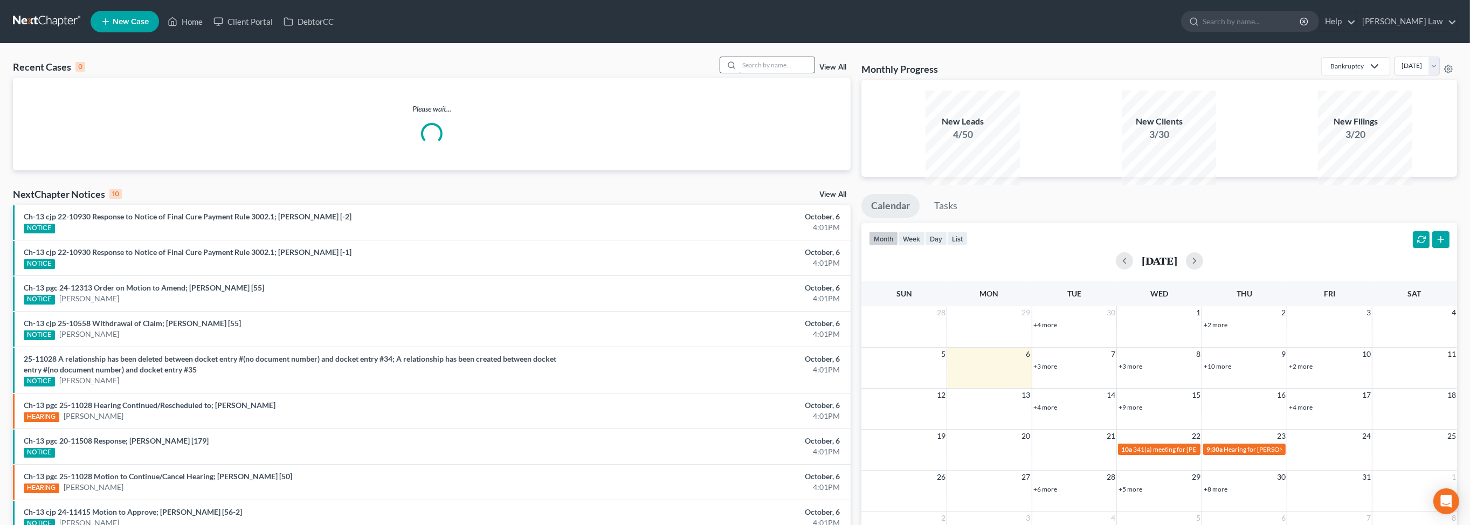
click at [759, 73] on input "search" at bounding box center [776, 65] width 75 height 16
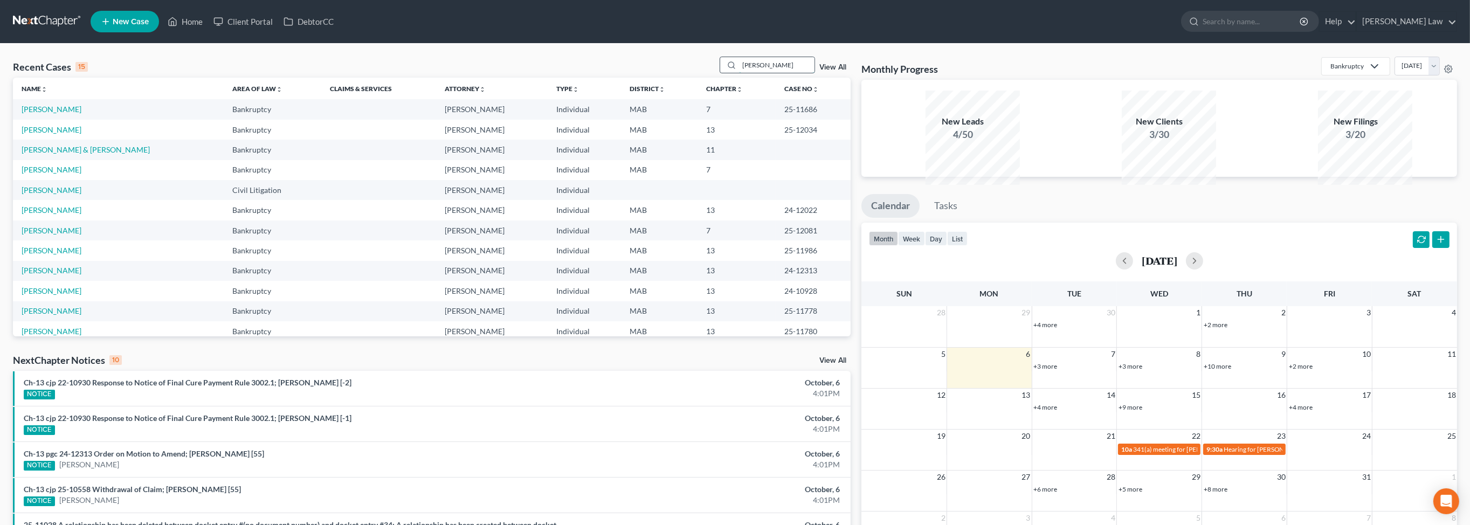
type input "botelho"
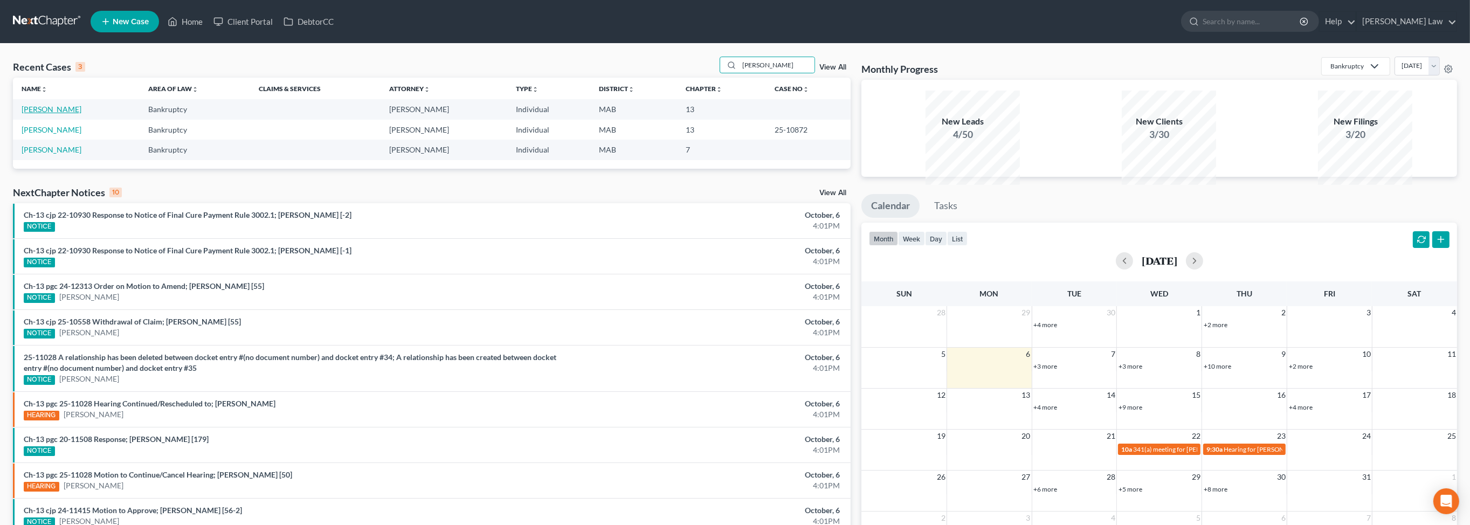
click at [56, 114] on link "Botelho, Joao" at bounding box center [52, 109] width 60 height 9
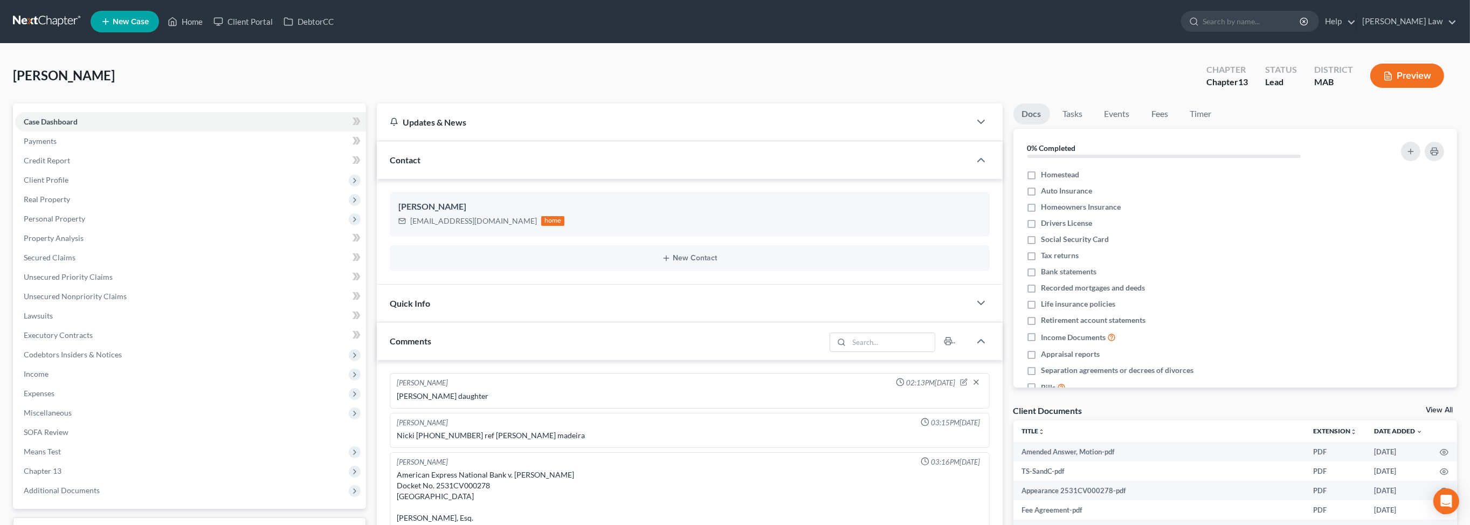
scroll to position [107, 0]
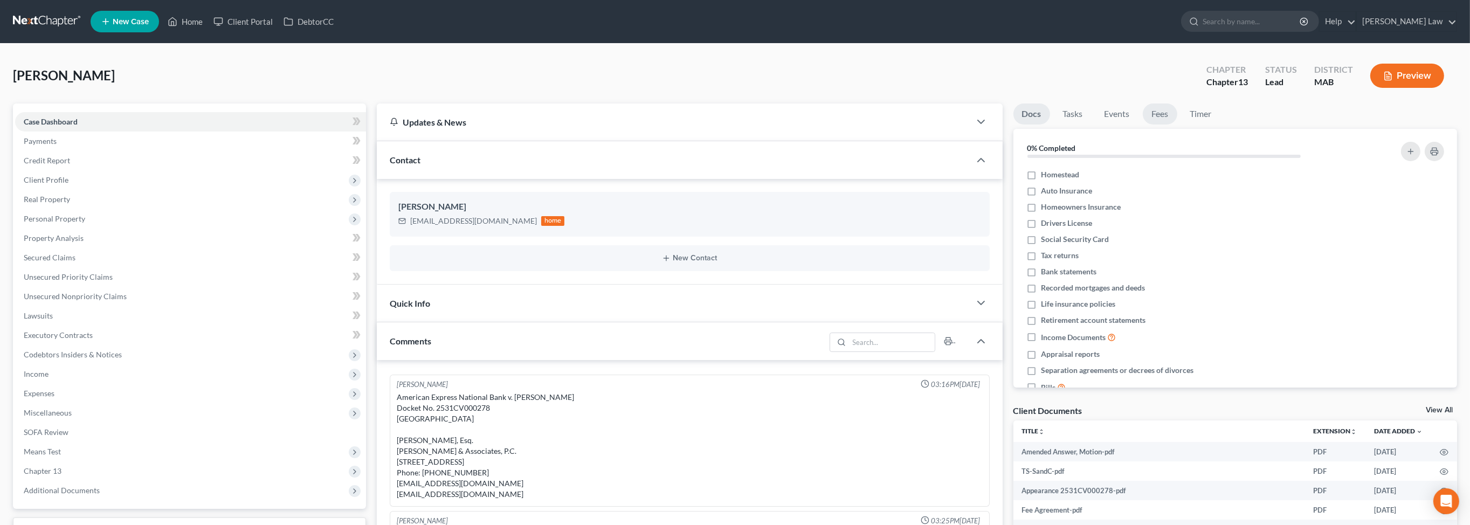
click at [1177, 125] on link "Fees" at bounding box center [1160, 113] width 34 height 21
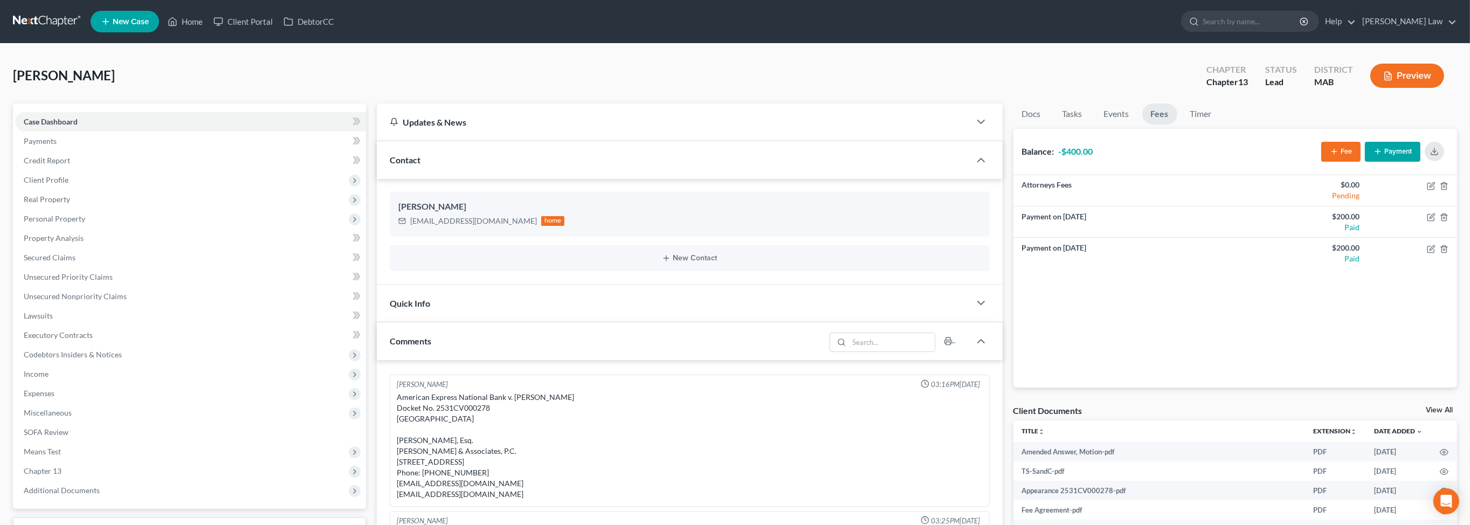
click at [1372, 162] on button "Payment" at bounding box center [1393, 152] width 56 height 20
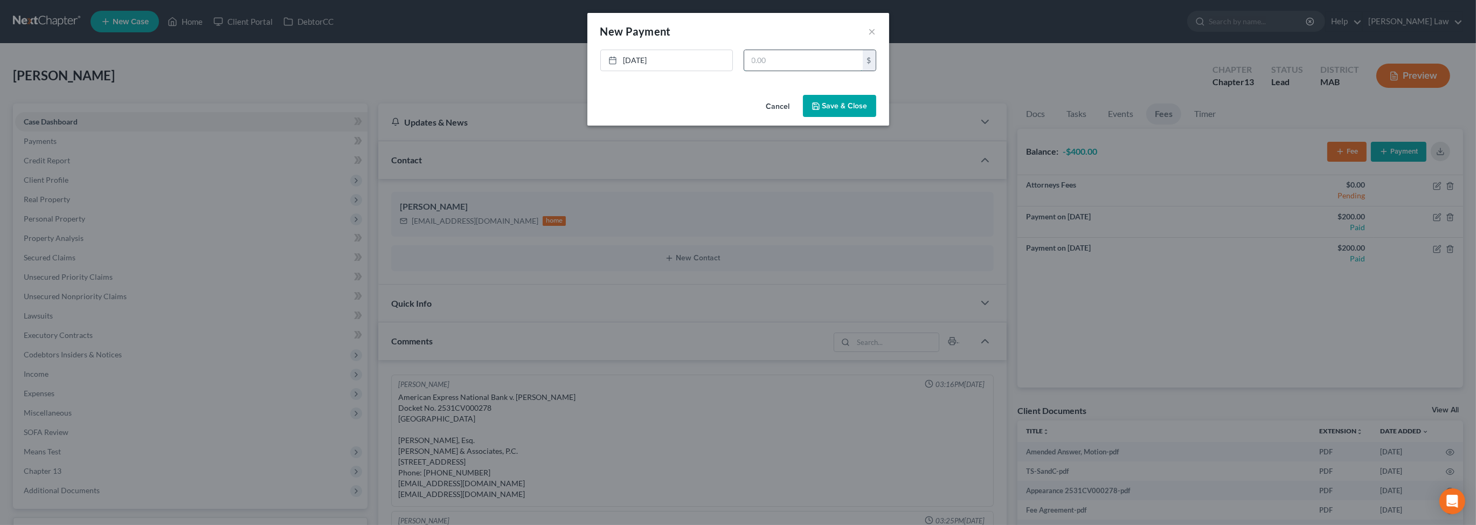
click at [817, 71] on input "text" at bounding box center [803, 60] width 119 height 20
type input "200"
click at [868, 118] on button "Save & Close" at bounding box center [839, 106] width 73 height 23
